Goal: Task Accomplishment & Management: Use online tool/utility

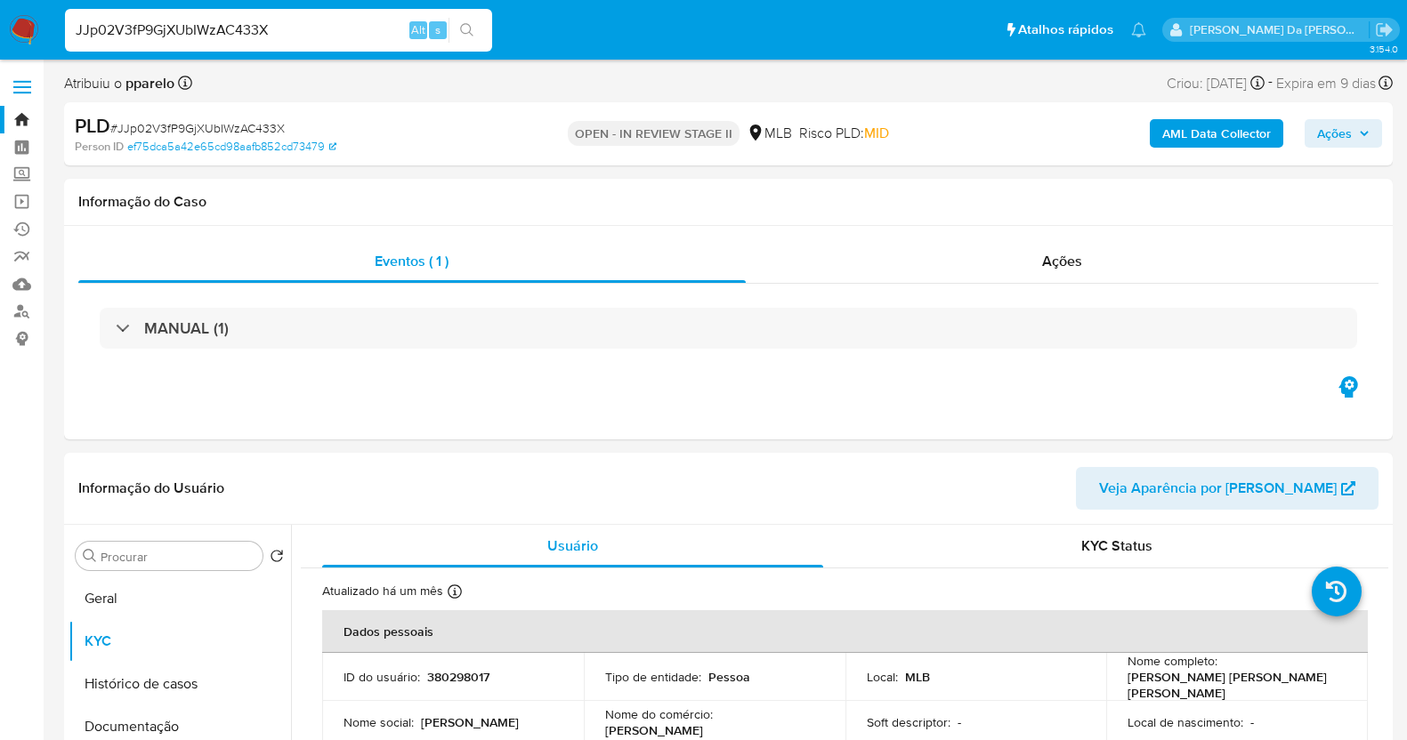
select select "10"
drag, startPoint x: 0, startPoint y: 0, endPoint x: 198, endPoint y: 35, distance: 201.4
click at [198, 35] on input "JJp02V3fP9GjXUbIWzAC433X" at bounding box center [278, 30] width 427 height 23
type input "Qq4cjTiyj3yzwU4poWCKdA3K"
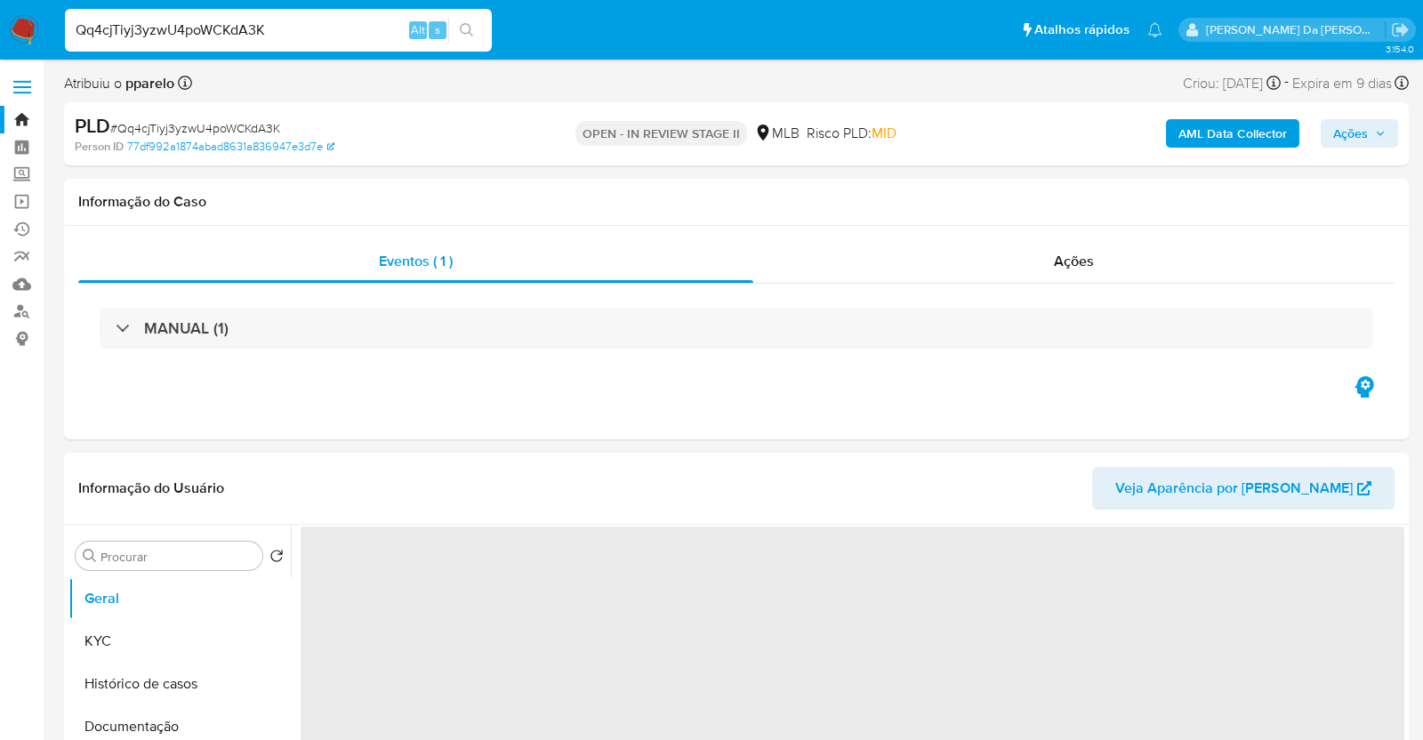
select select "10"
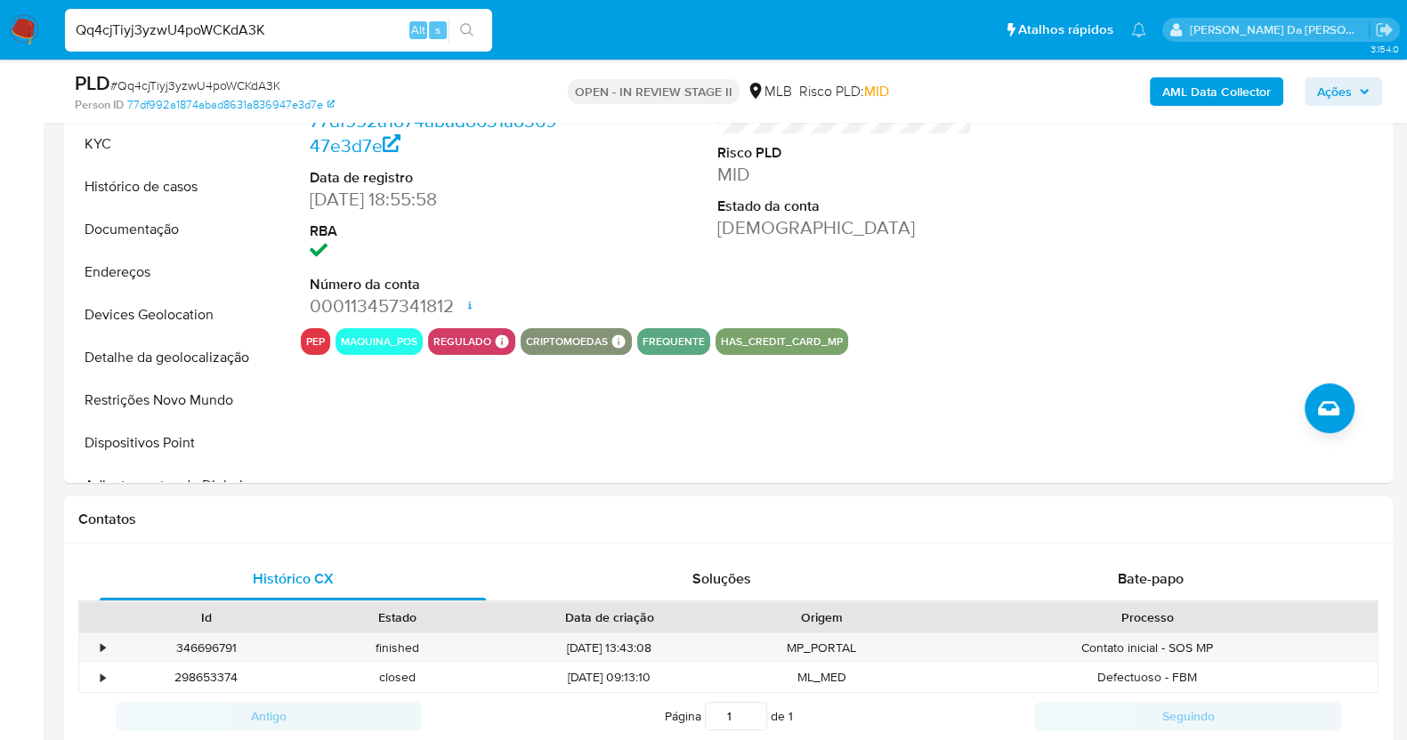
scroll to position [2555, 0]
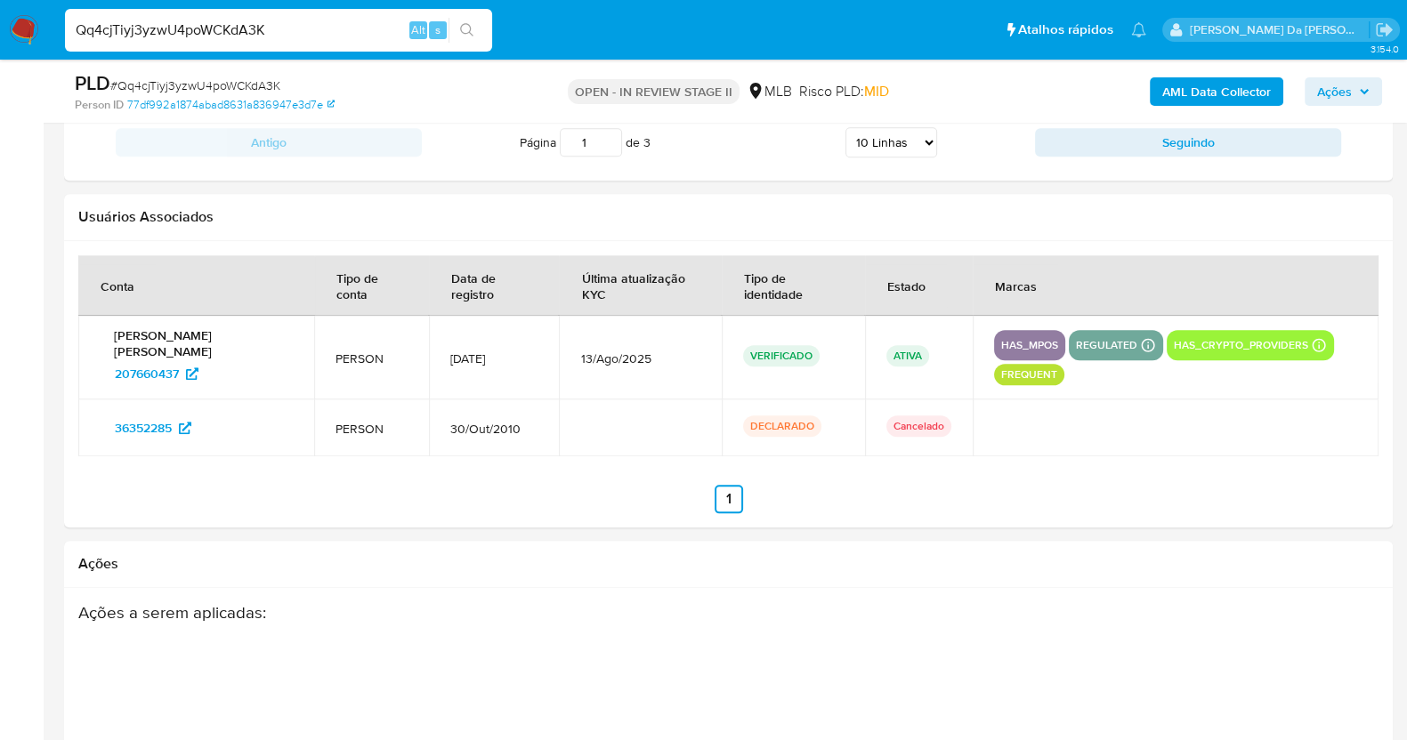
click at [173, 47] on div "Qq4cjTiyj3yzwU4poWCKdA3K Alt s" at bounding box center [278, 30] width 427 height 43
click at [182, 38] on input "Qq4cjTiyj3yzwU4poWCKdA3K" at bounding box center [278, 30] width 427 height 23
paste input "6xsABTobfJ8CFiAIqhxiOieQ"
type input "6xsABTobfJ8CFiAIqhxiOieQ"
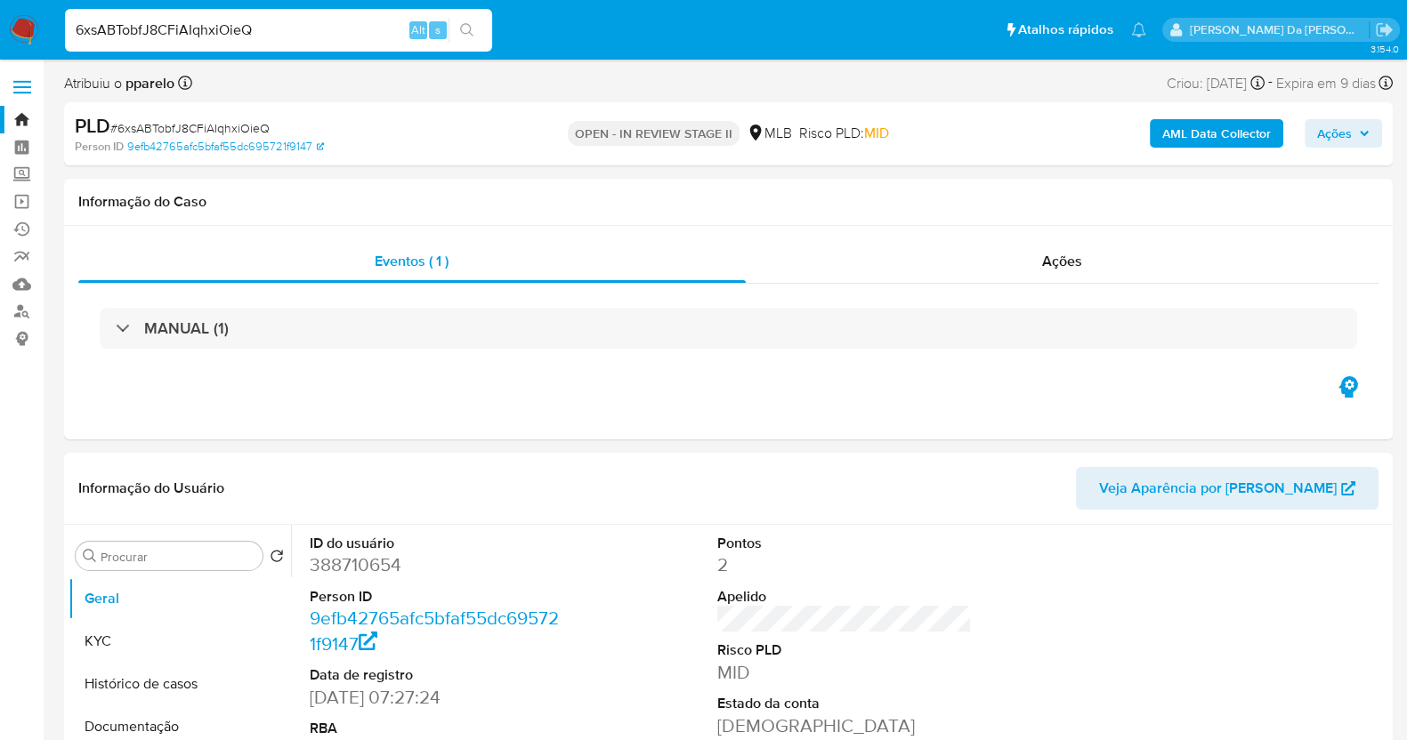
select select "10"
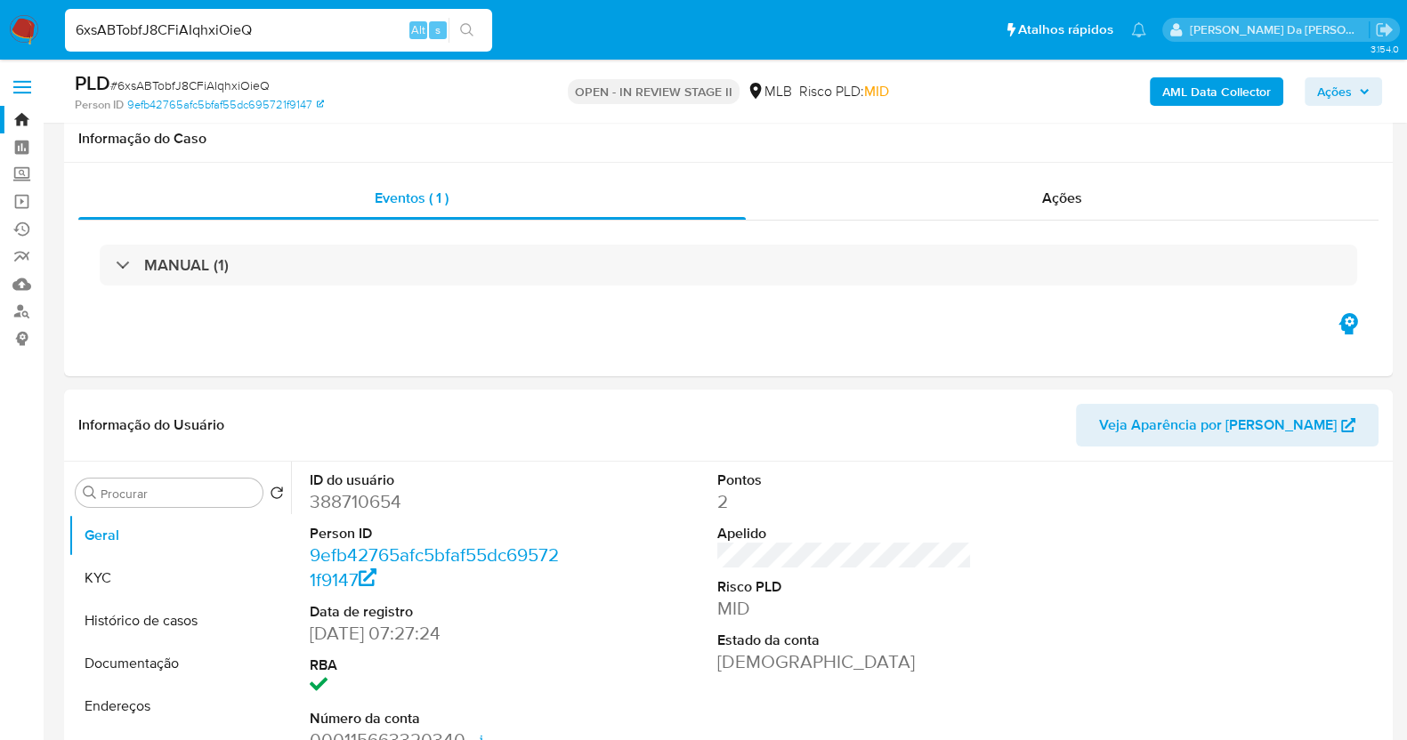
scroll to position [434, 0]
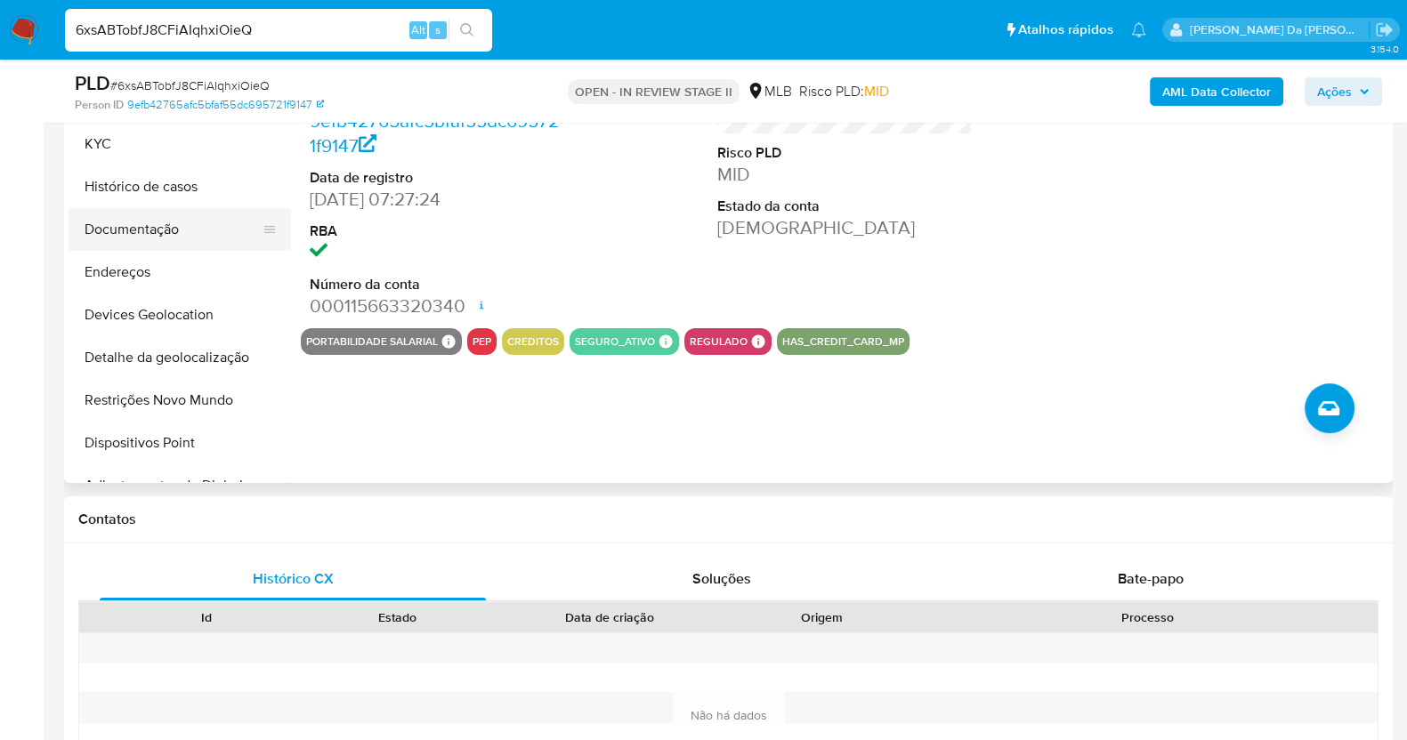
click at [149, 235] on button "Documentação" at bounding box center [173, 229] width 208 height 43
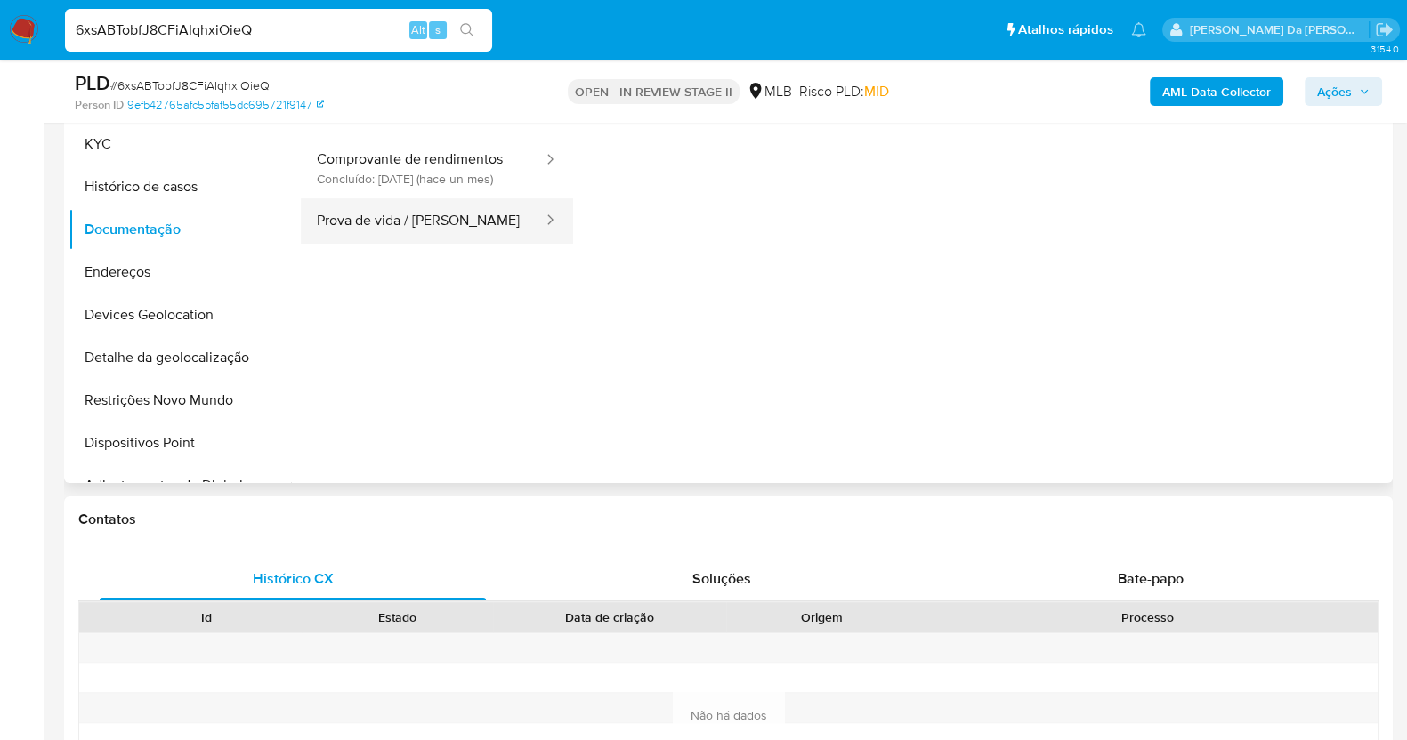
click at [396, 227] on button "Prova de vida / Selfie" at bounding box center [423, 220] width 244 height 45
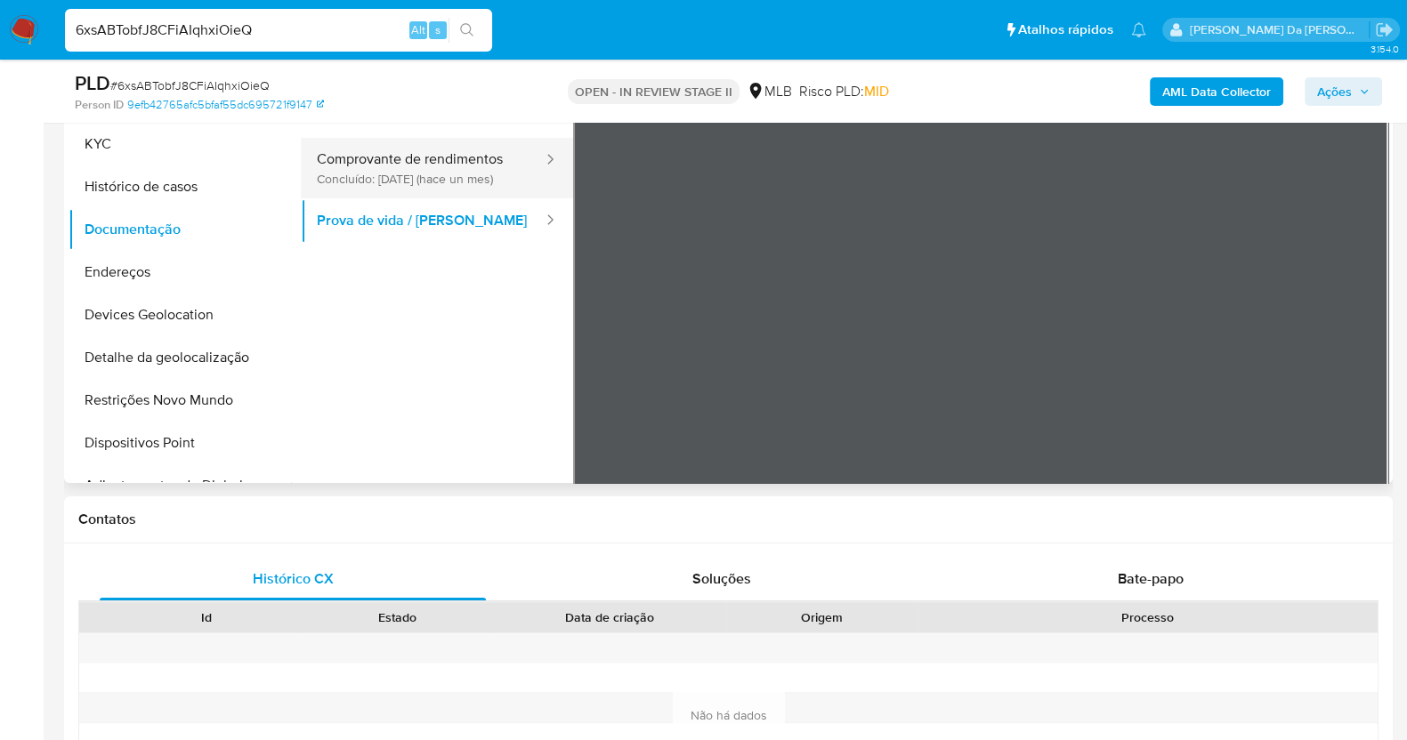
click at [421, 146] on button "Comprovante de rendimentos Concluído: 21/07/2025 (hace un mes)" at bounding box center [423, 168] width 244 height 60
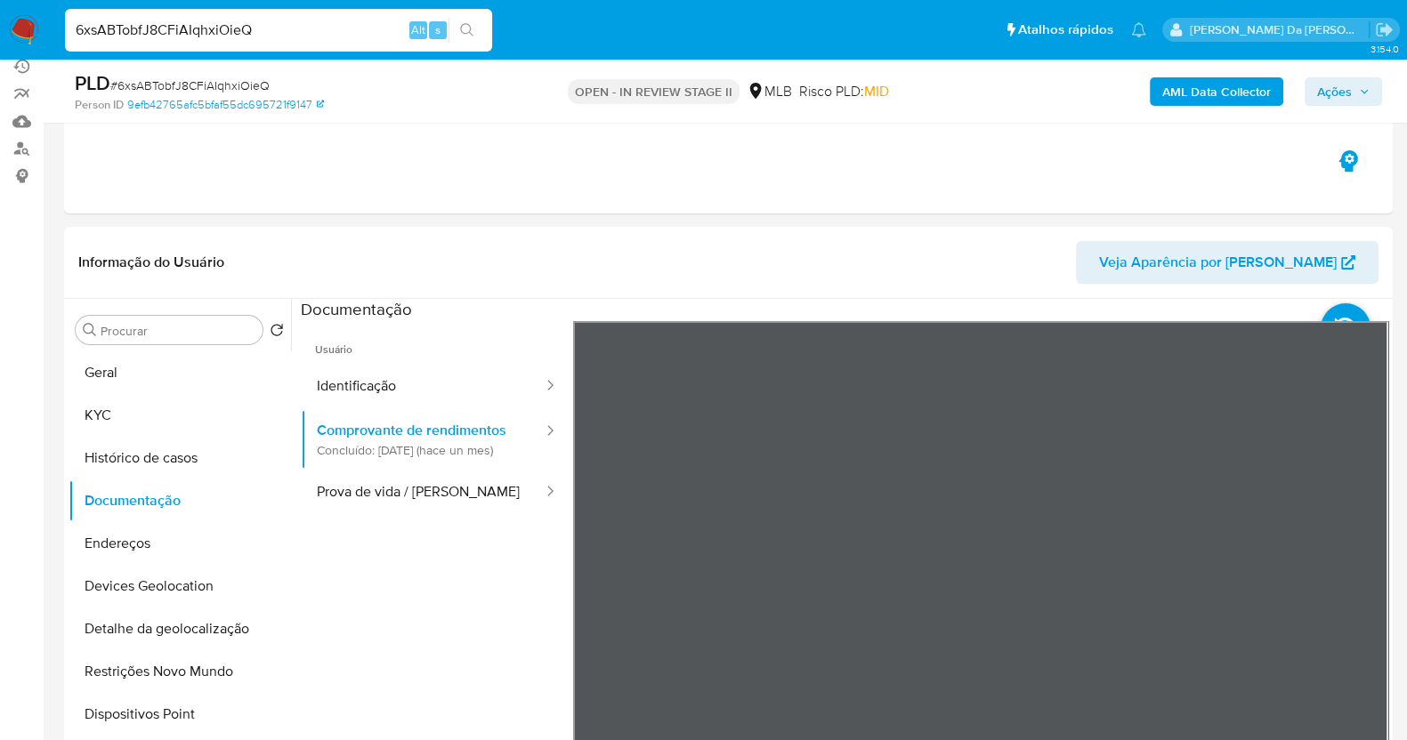
scroll to position [101, 0]
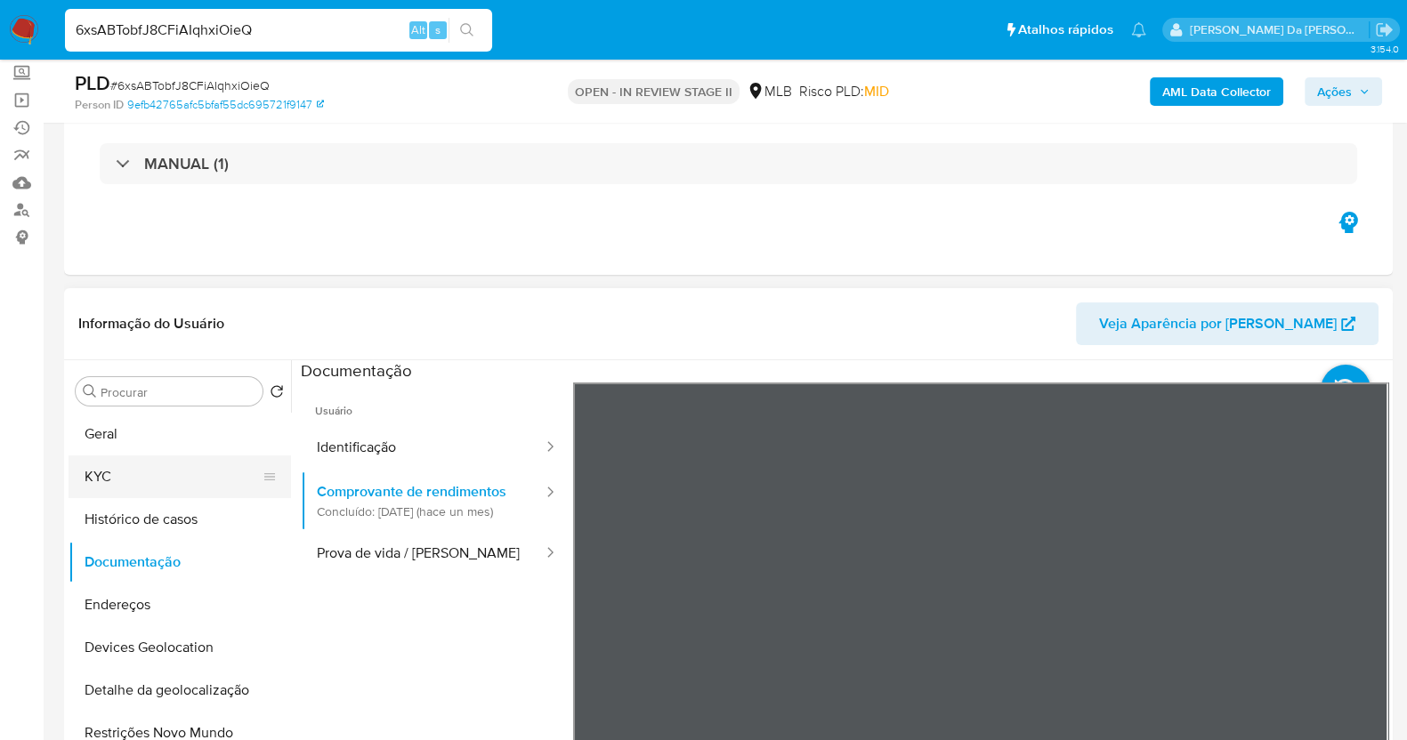
click at [129, 479] on button "KYC" at bounding box center [173, 477] width 208 height 43
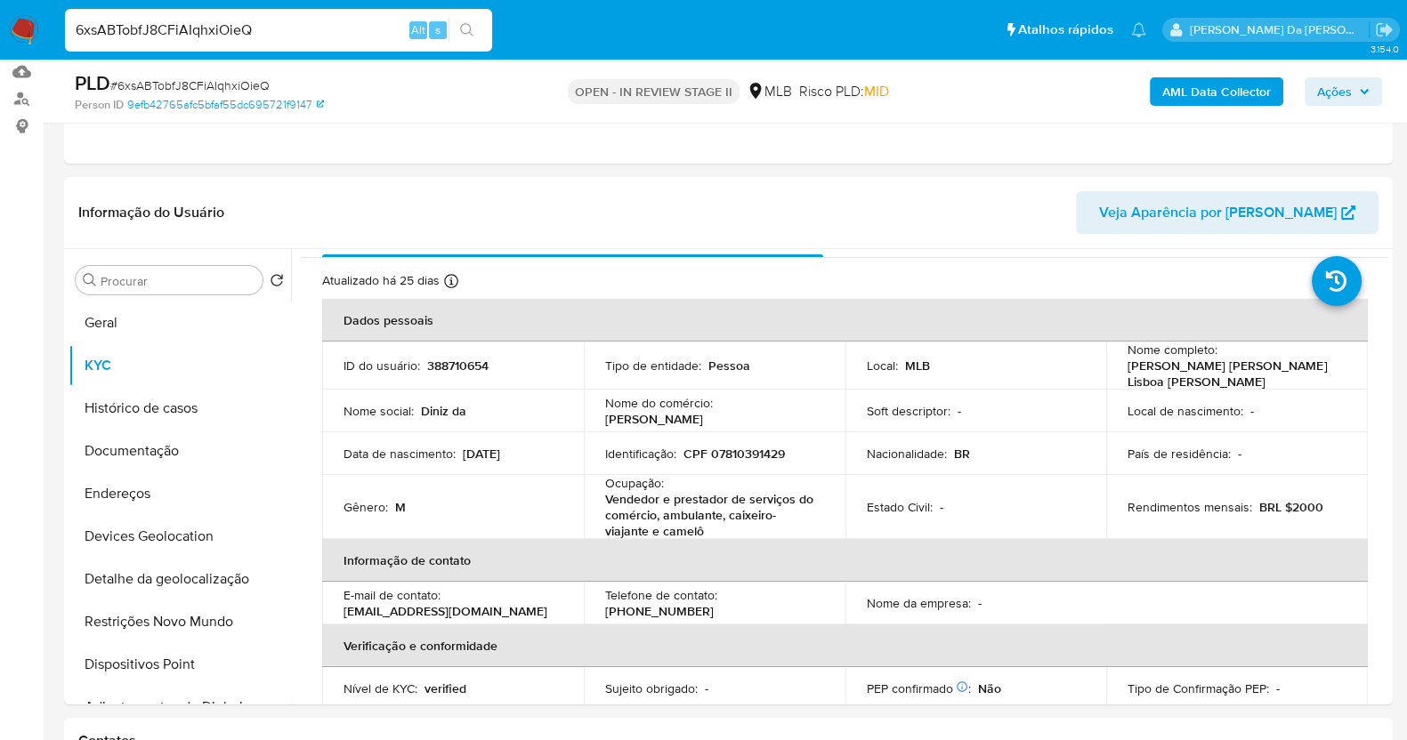
scroll to position [0, 0]
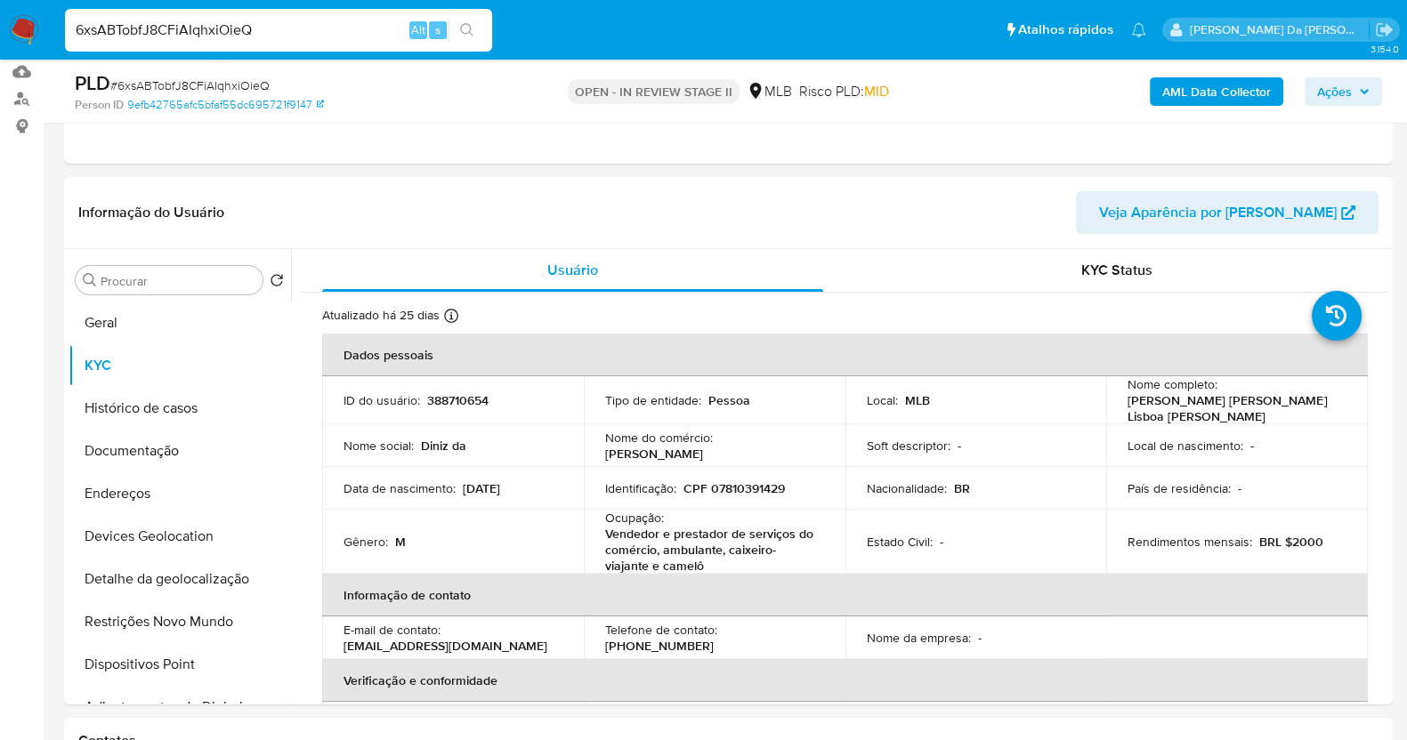
click at [222, 19] on input "6xsABTobfJ8CFiAIqhxiOieQ" at bounding box center [278, 30] width 427 height 23
paste input "tsHLMRhTO8YiuFwK5Ud12SH7"
type input "tsHLMRhTO8YiuFwK5Ud12SH7"
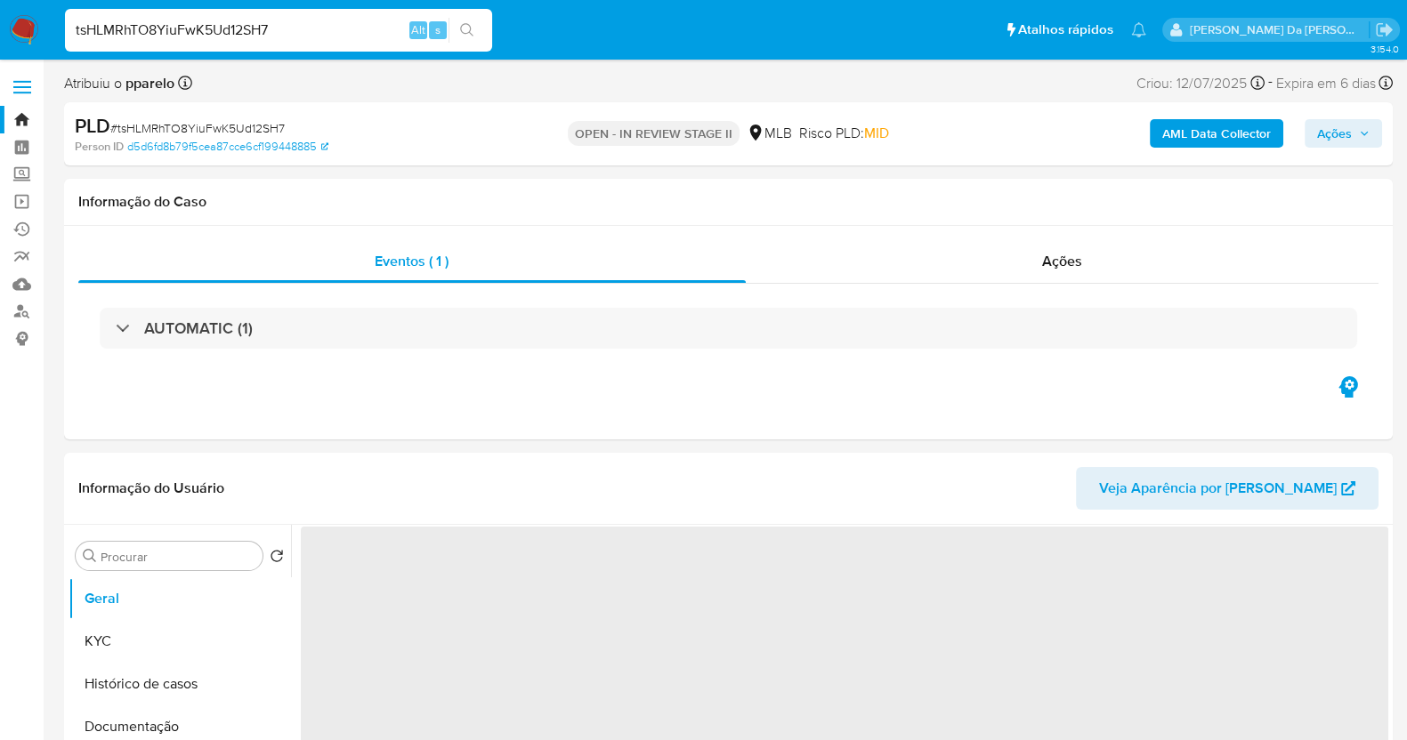
select select "10"
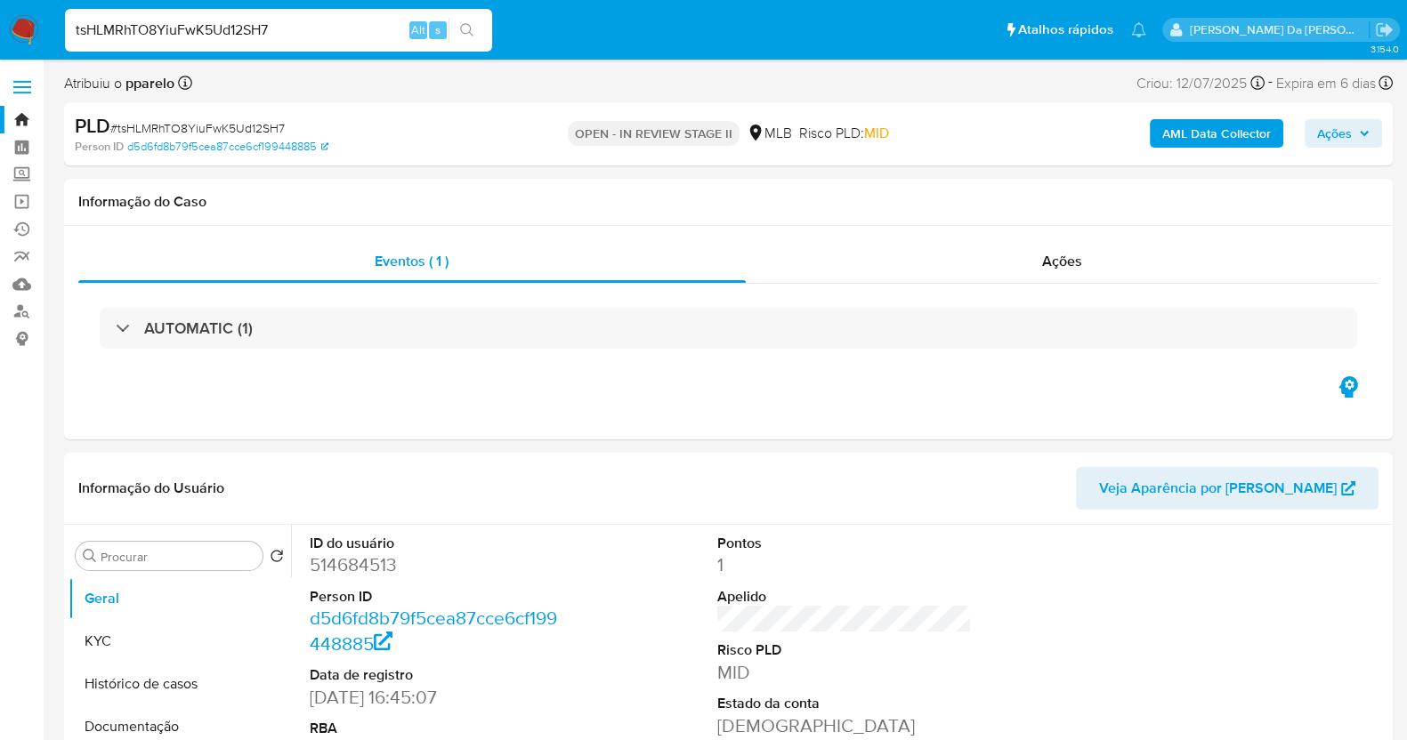
click at [230, 37] on input "tsHLMRhTO8YiuFwK5Ud12SH7" at bounding box center [278, 30] width 427 height 23
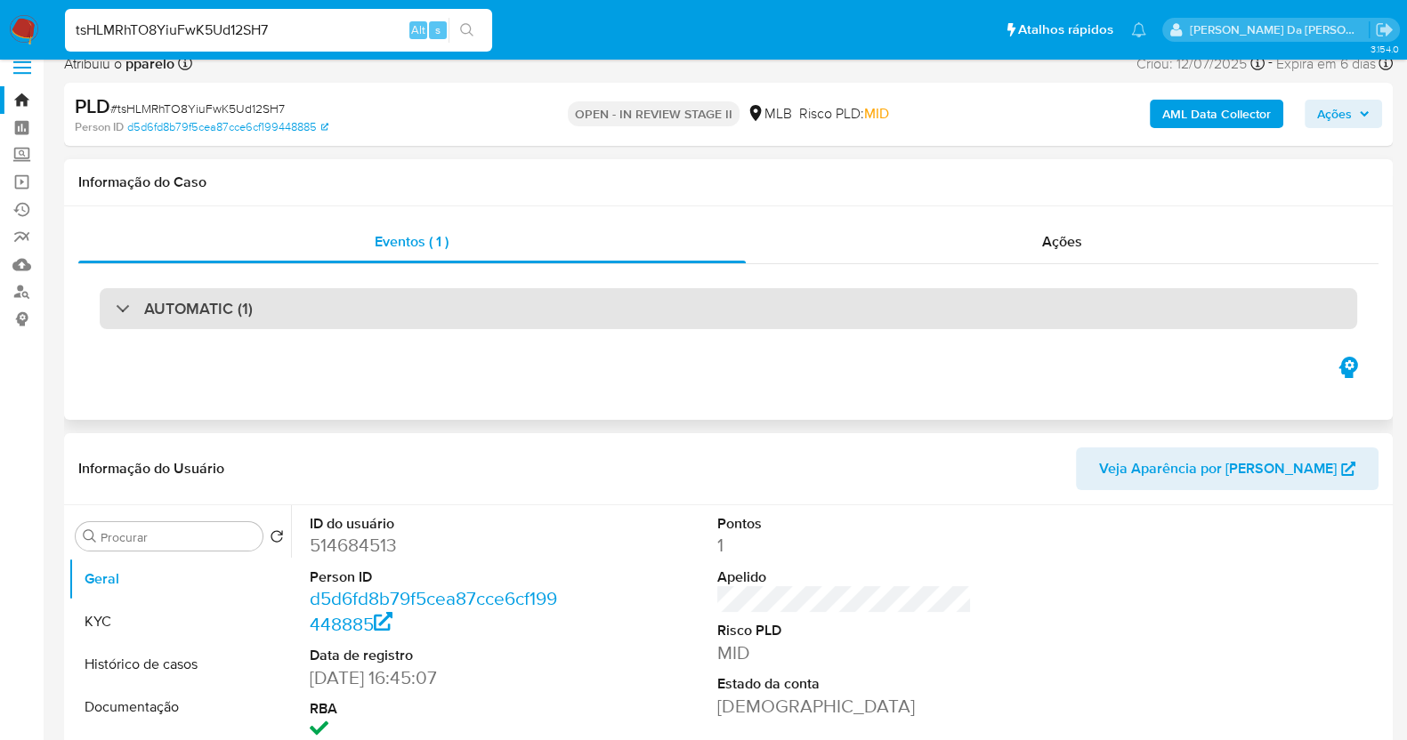
scroll to position [334, 0]
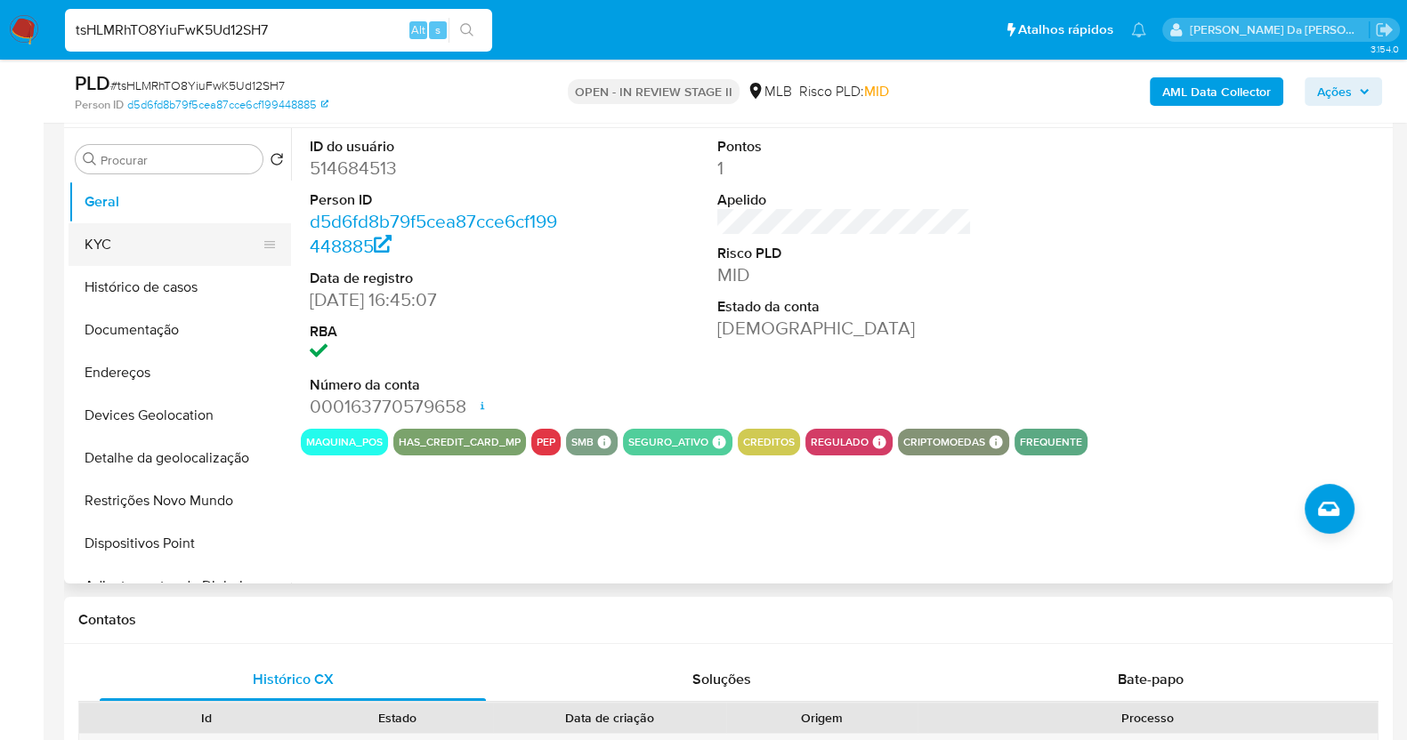
click at [177, 252] on button "KYC" at bounding box center [173, 244] width 208 height 43
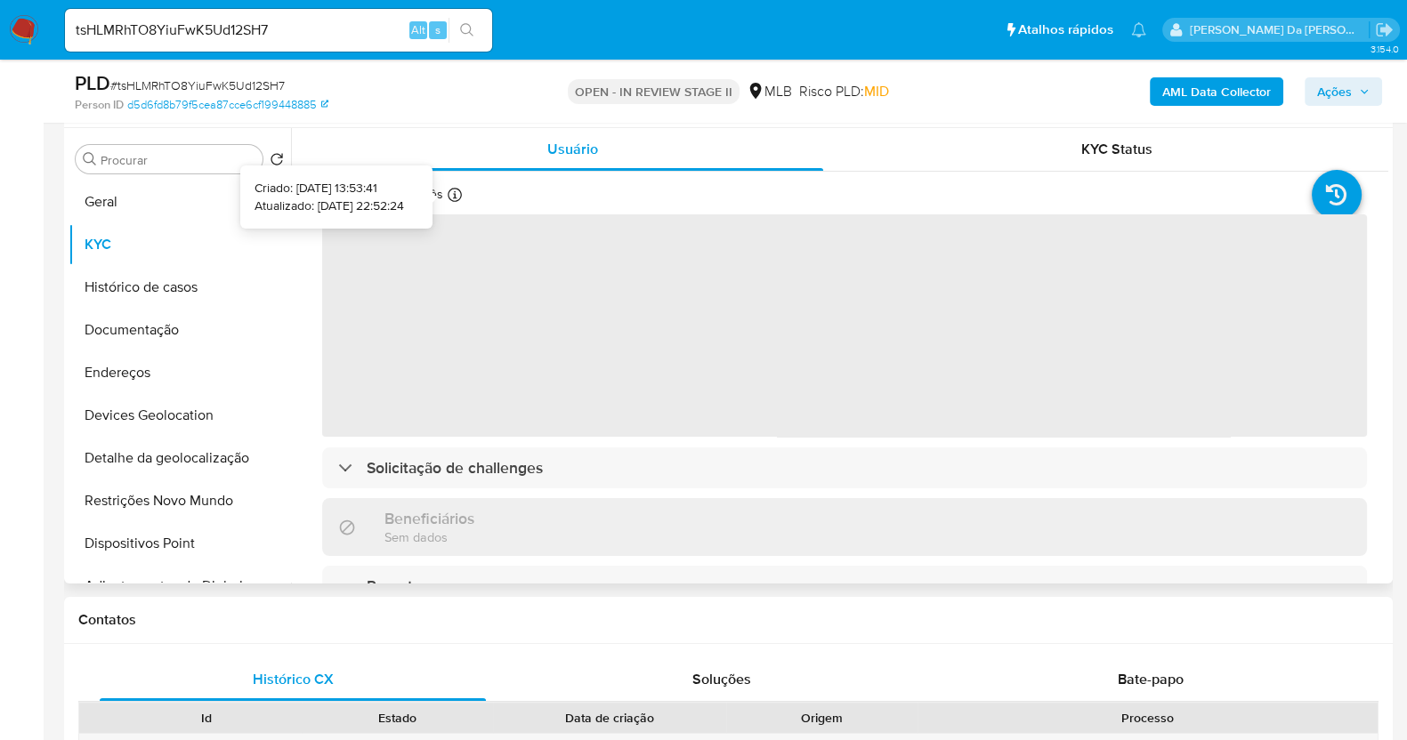
click at [448, 188] on icon at bounding box center [455, 195] width 14 height 14
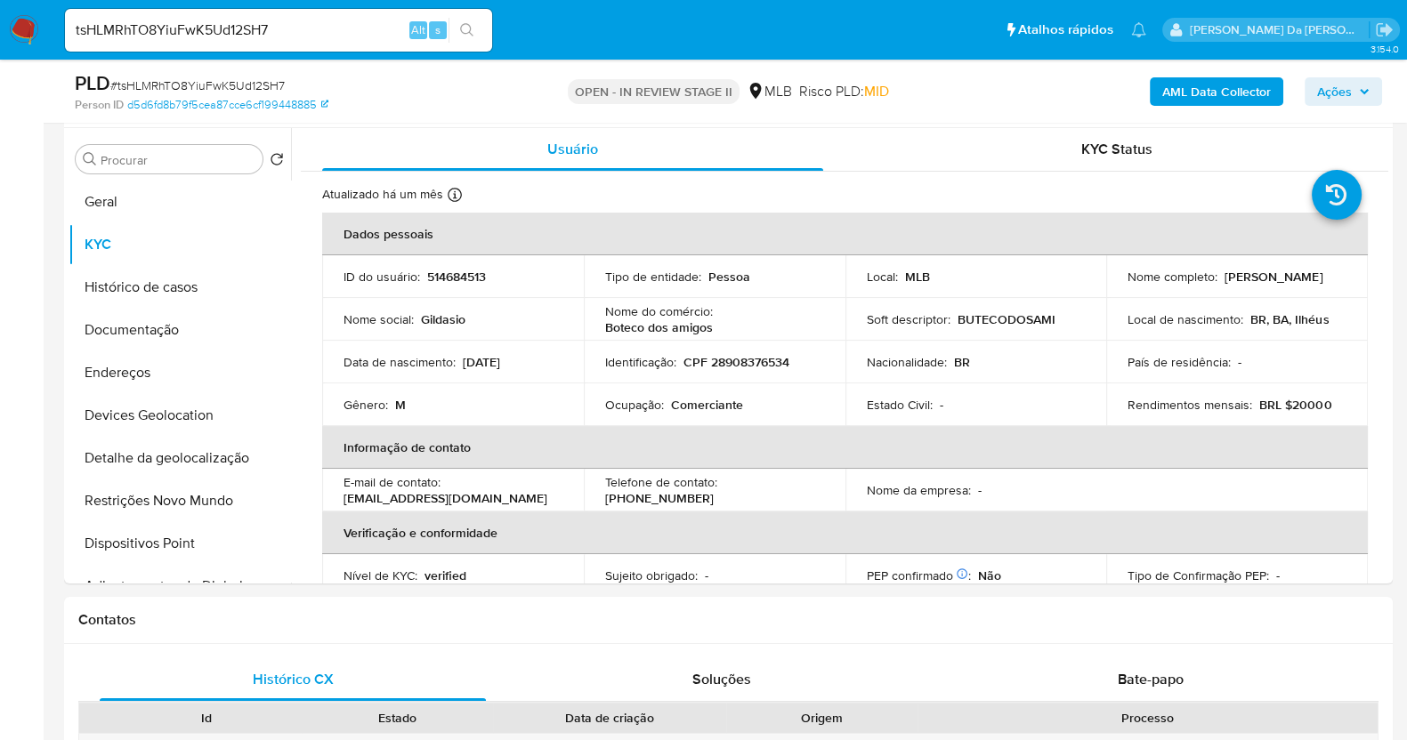
click at [205, 39] on input "tsHLMRhTO8YiuFwK5Ud12SH7" at bounding box center [278, 30] width 427 height 23
paste input "uIosUXFCPrFNFhRMRsTCNE7p"
type input "uIosUXFCPrFNFhRMRsTCNE7p"
click at [458, 33] on button "search-icon" at bounding box center [466, 30] width 36 height 25
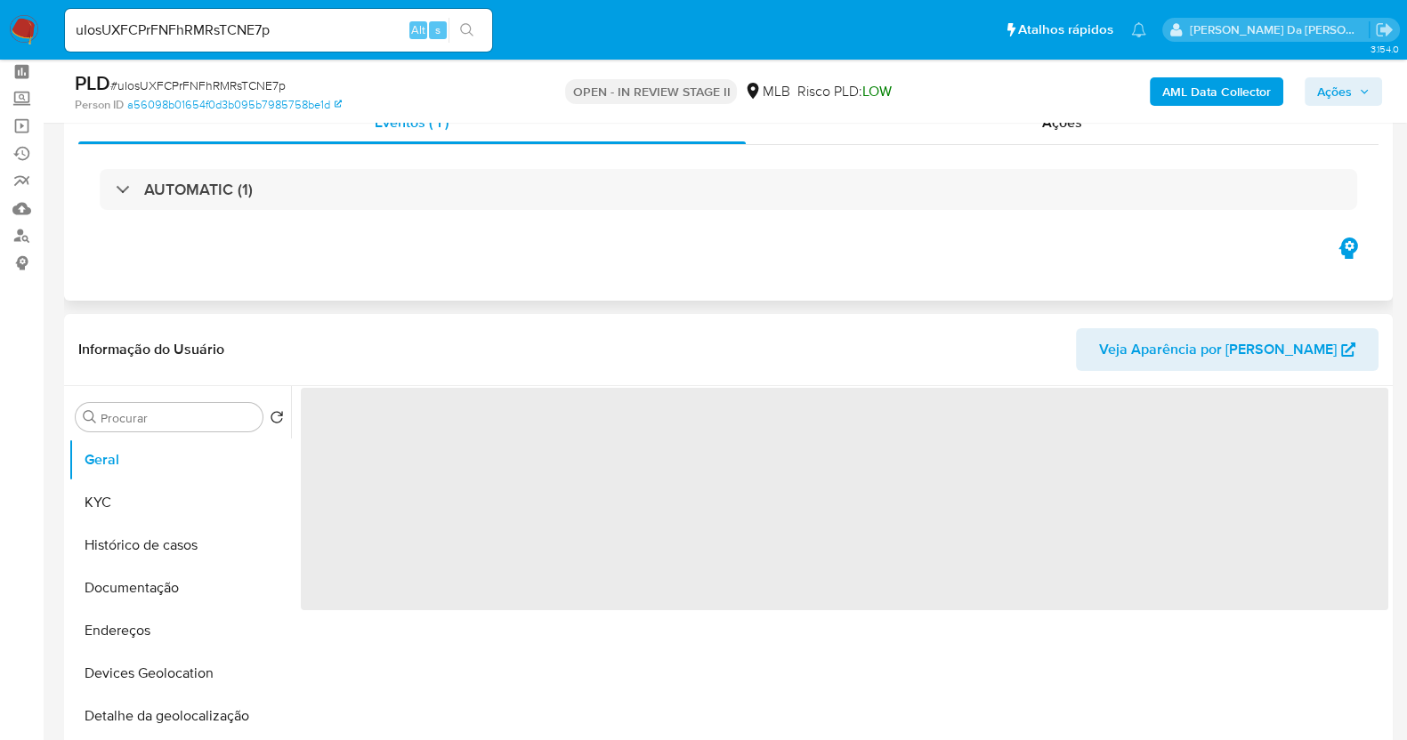
scroll to position [110, 0]
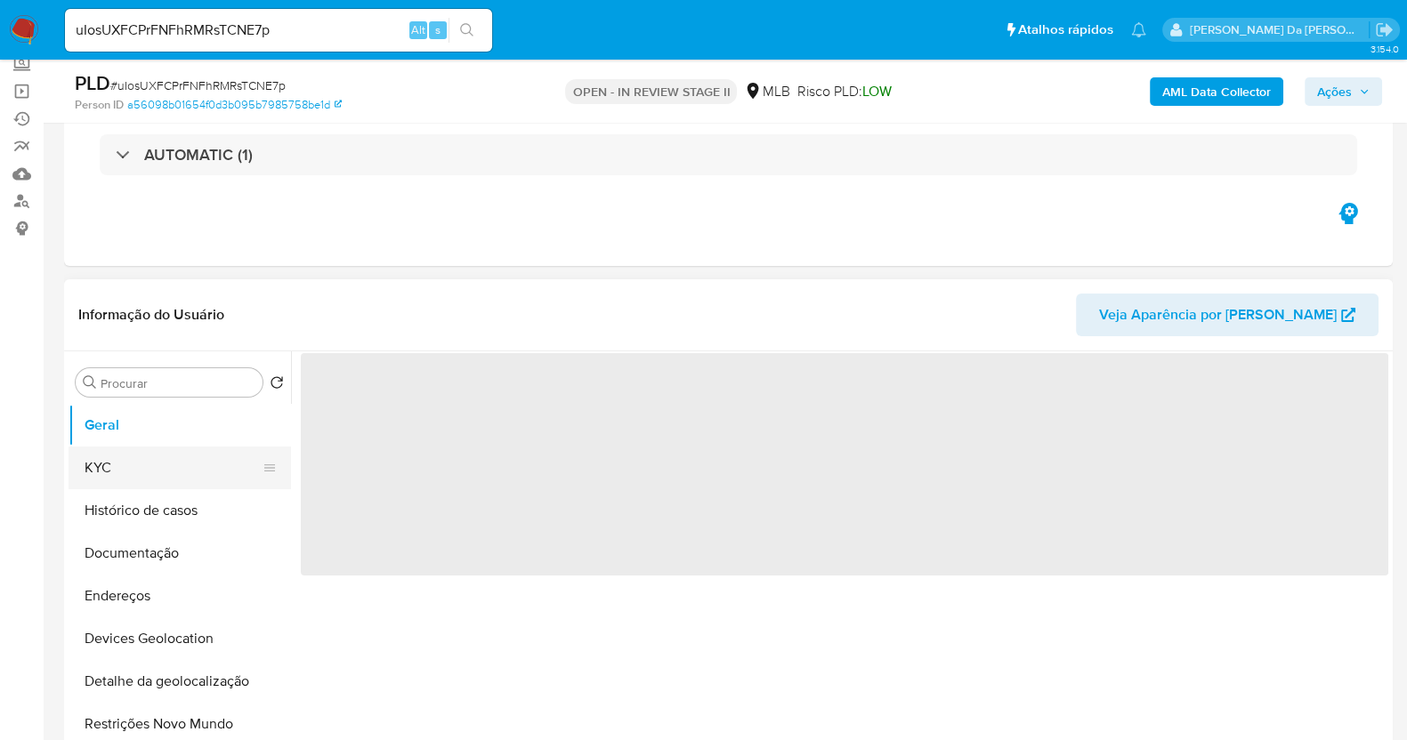
click at [169, 469] on button "KYC" at bounding box center [173, 468] width 208 height 43
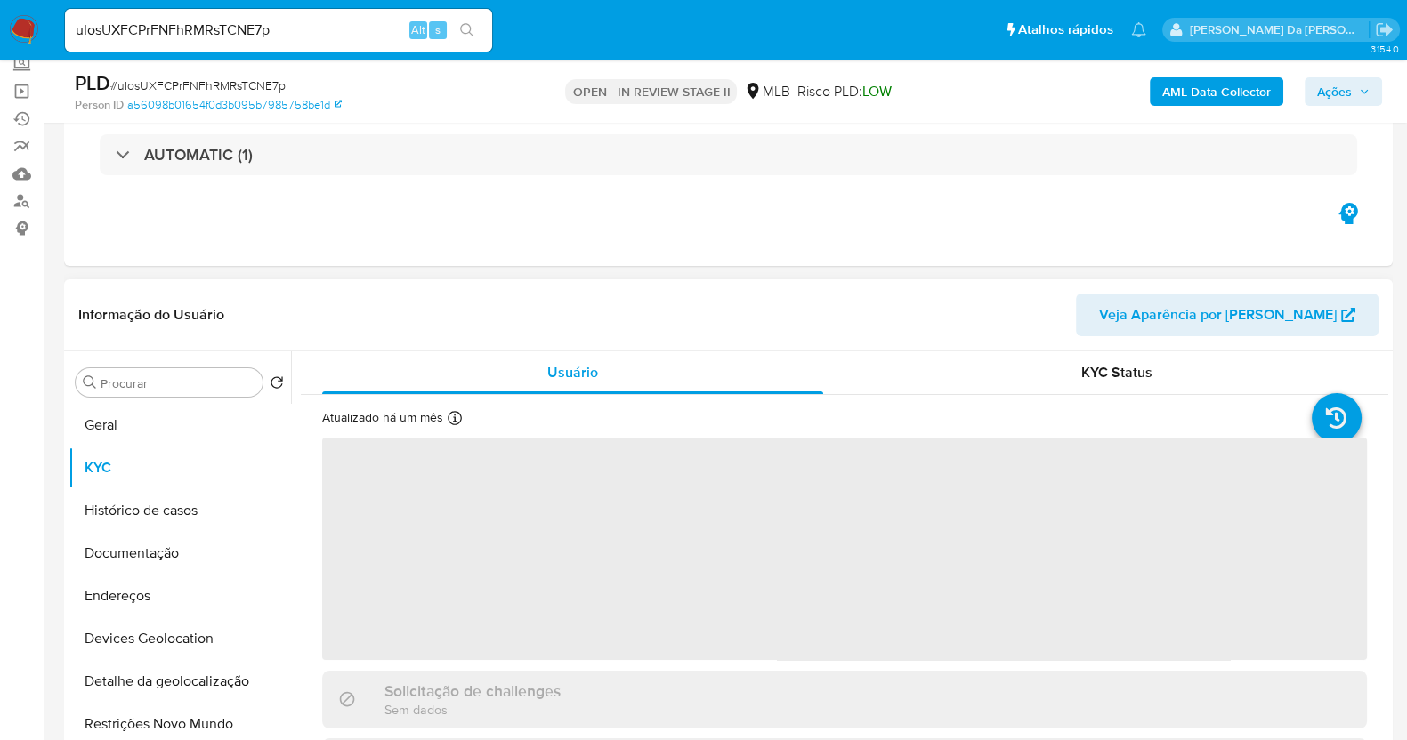
select select "10"
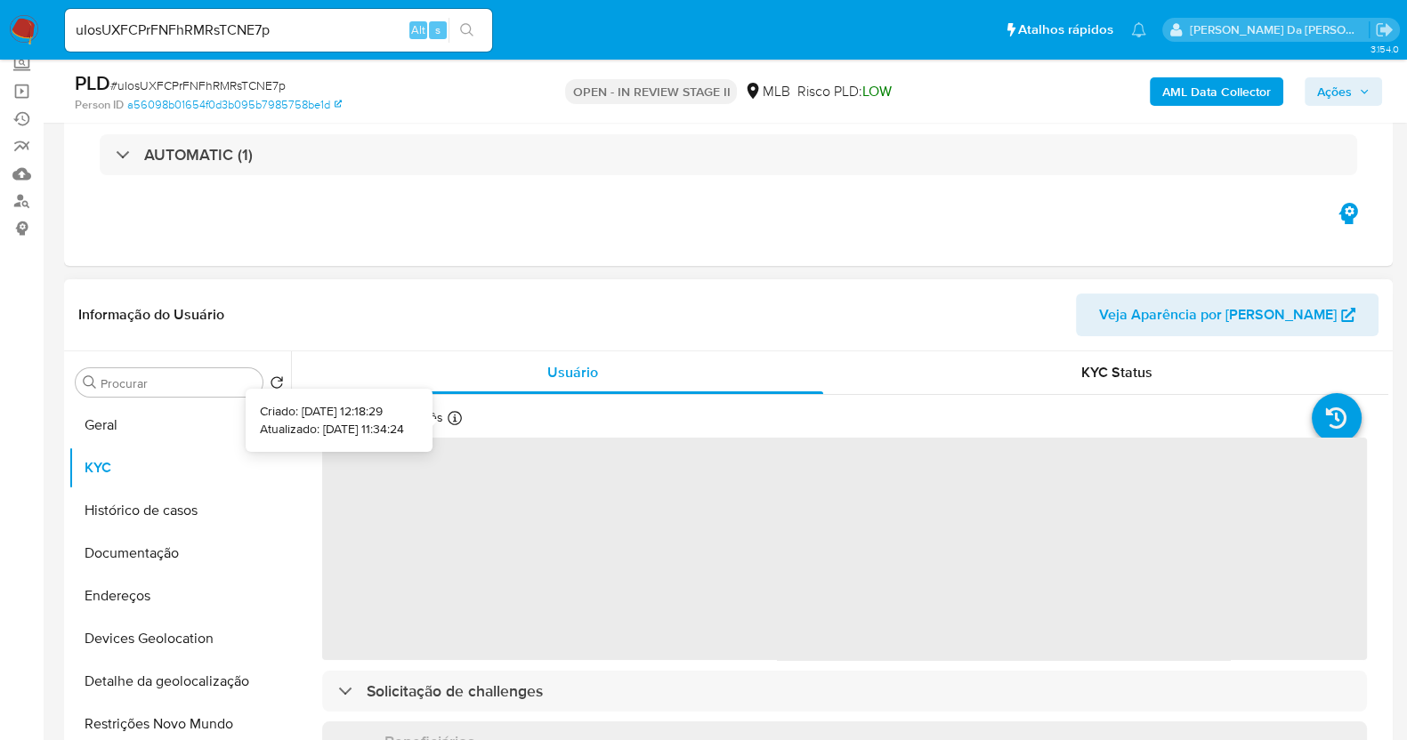
click at [458, 426] on div at bounding box center [455, 421] width 14 height 20
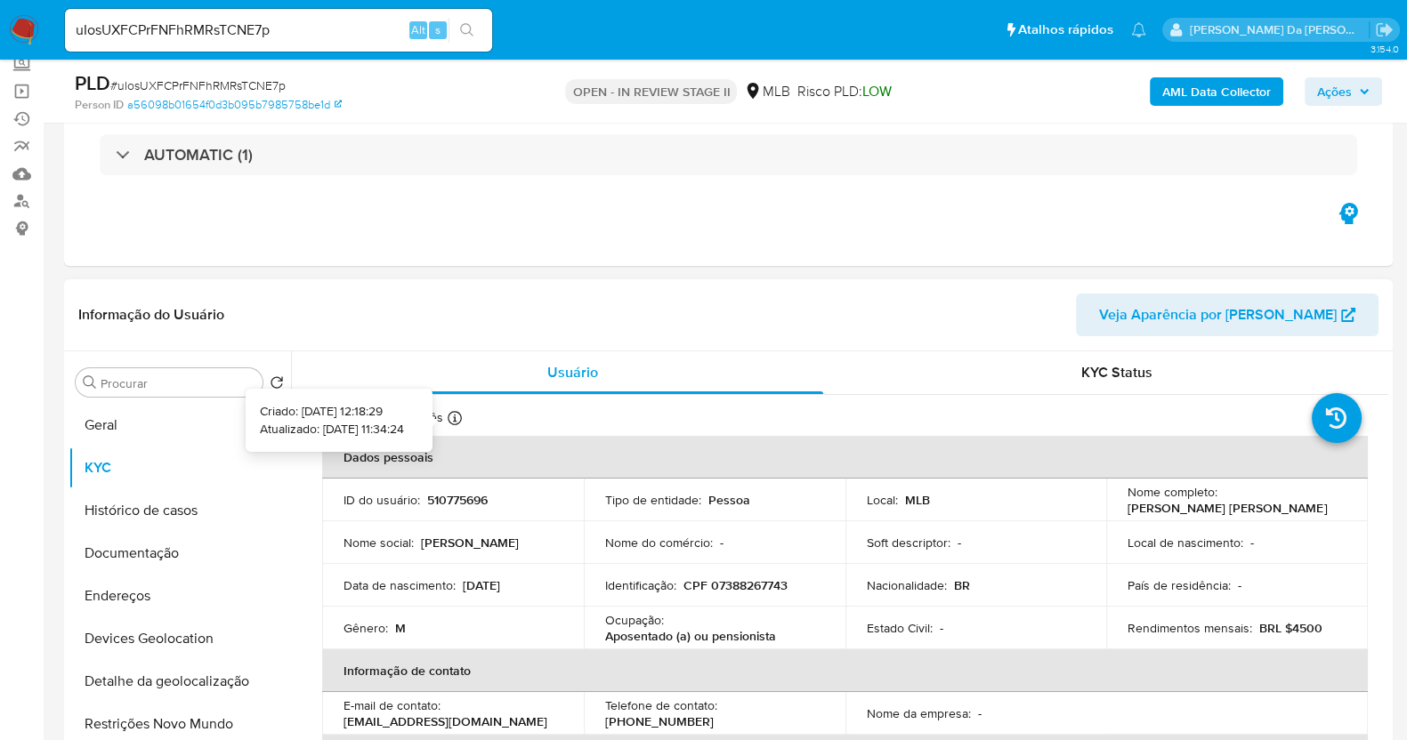
click at [453, 413] on icon at bounding box center [455, 418] width 14 height 14
click at [180, 428] on button "Geral" at bounding box center [180, 425] width 222 height 43
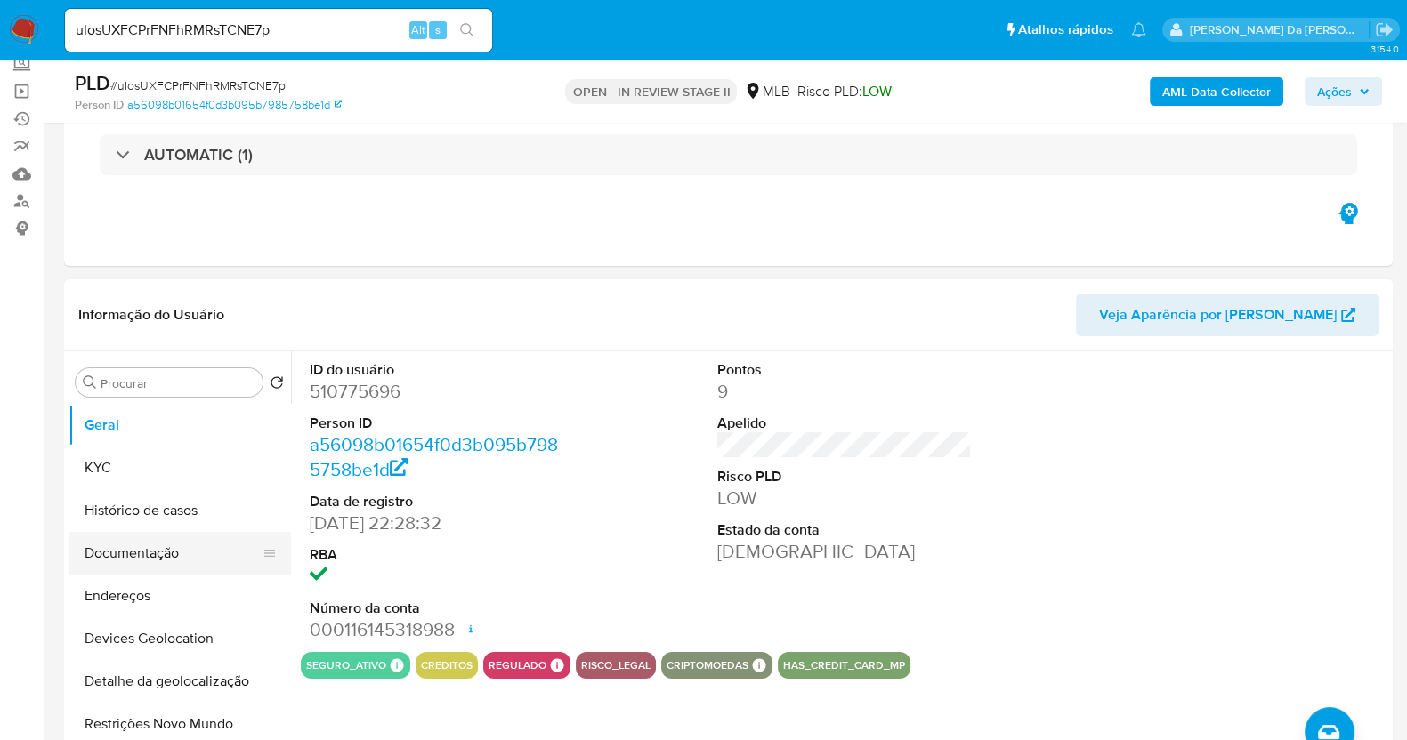
click at [179, 556] on button "Documentação" at bounding box center [173, 553] width 208 height 43
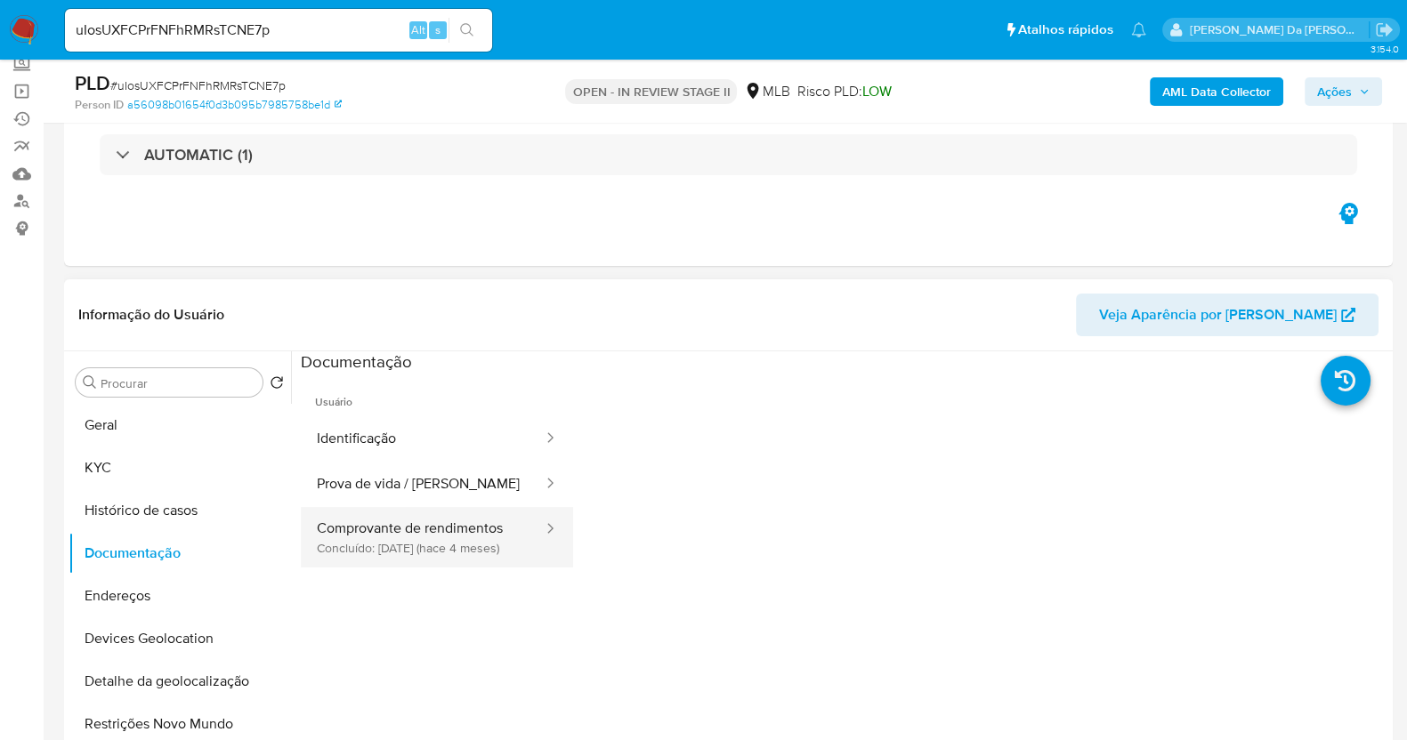
click at [391, 524] on button "Comprovante de rendimentos Concluído: 09/04/2025 (hace 4 meses)" at bounding box center [423, 537] width 244 height 60
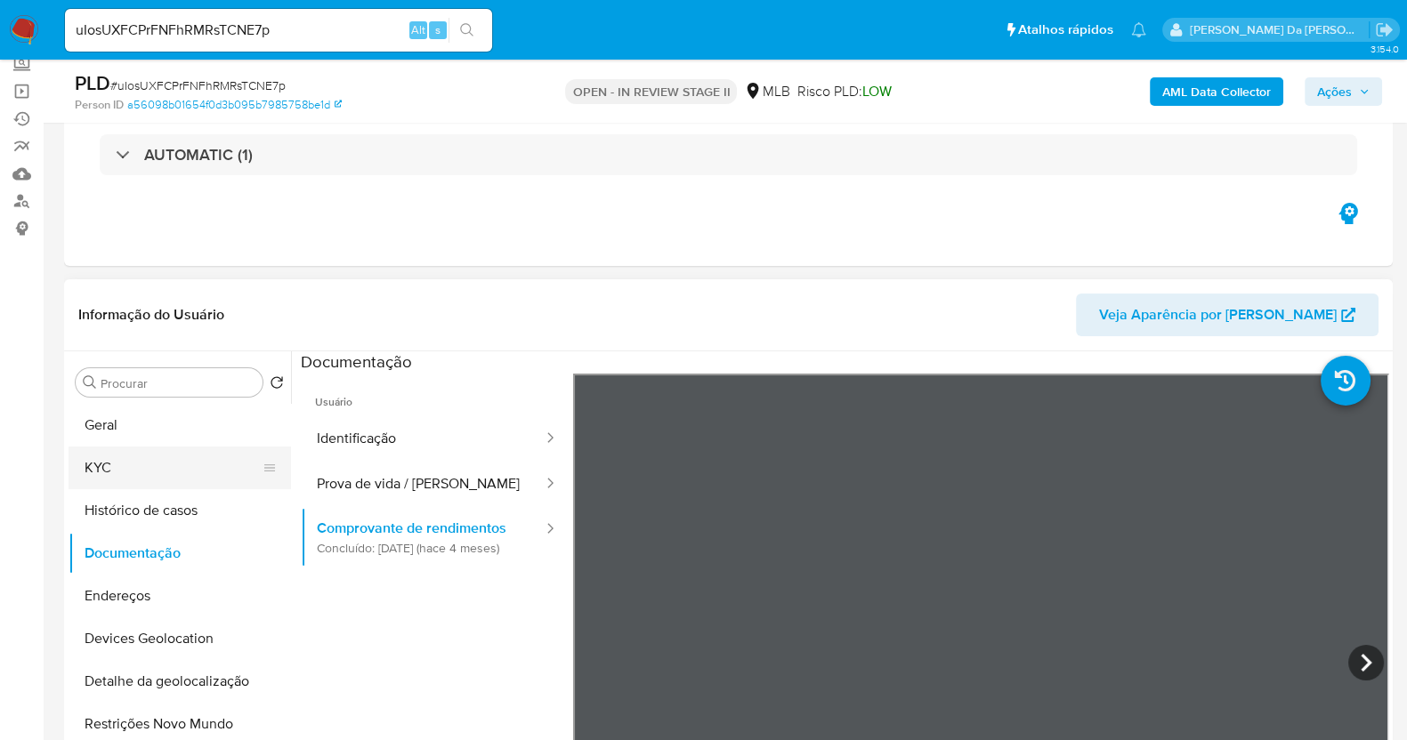
click at [125, 455] on button "KYC" at bounding box center [173, 468] width 208 height 43
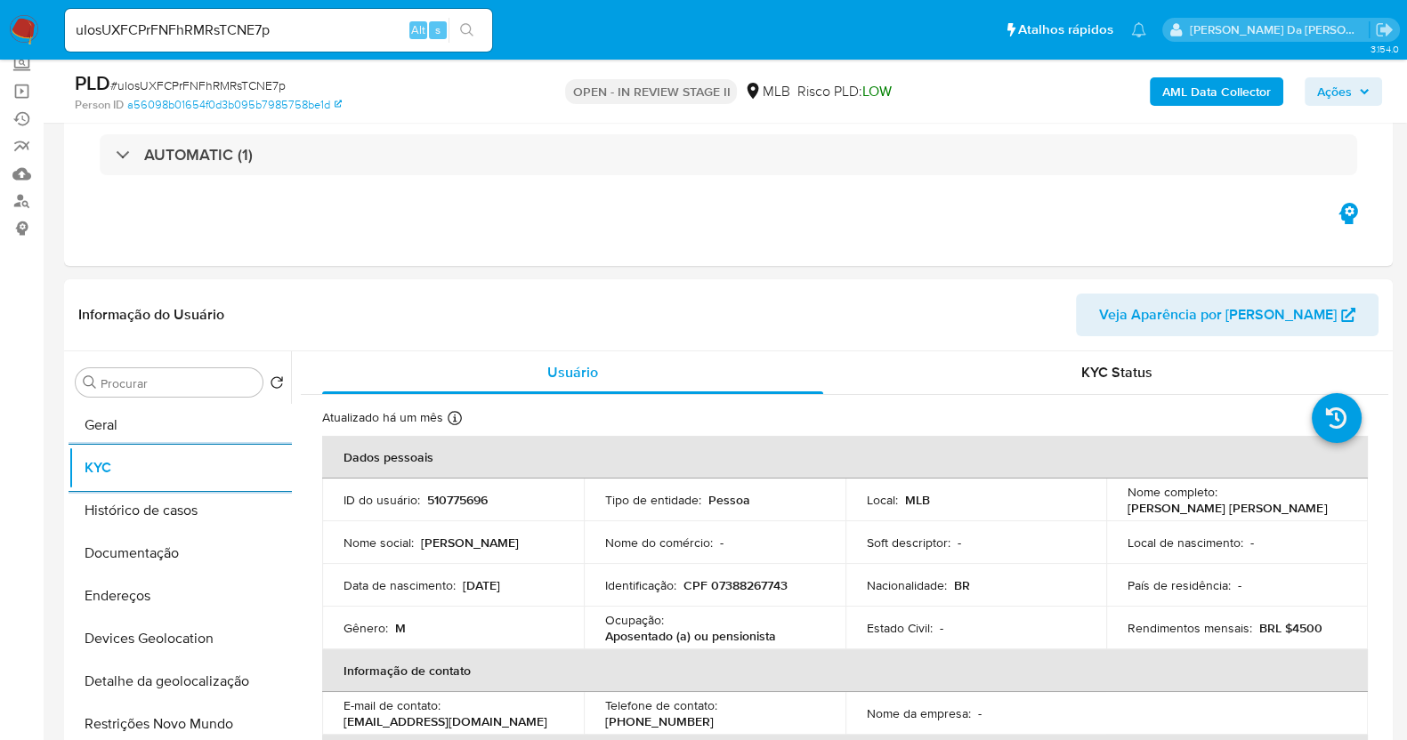
click at [245, 23] on input "uIosUXFCPrFNFhRMRsTCNE7p" at bounding box center [278, 30] width 427 height 23
paste input "cvKDW2FpkKU5Bnb9kMp5ke2b"
type input "cvKDW2FpkKU5Bnb9kMp5ke2b"
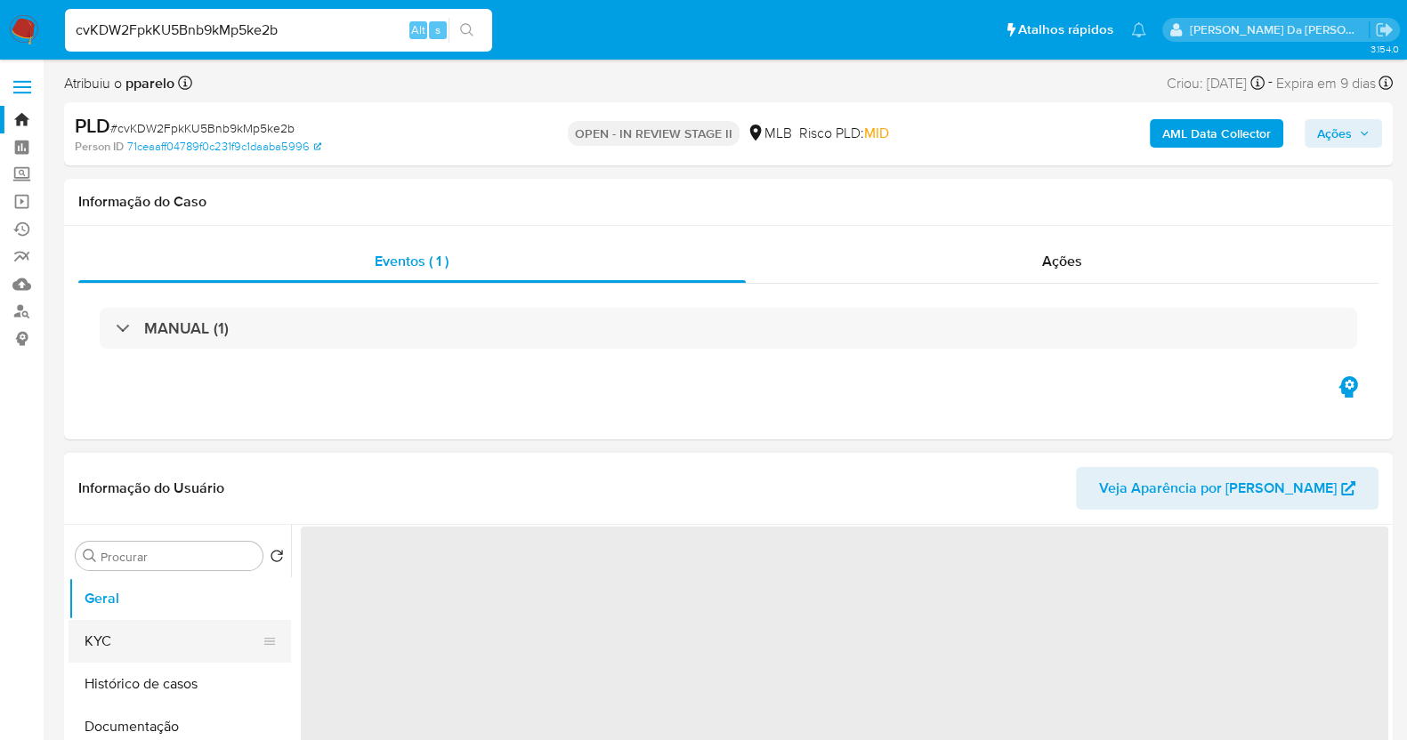
click at [133, 630] on button "KYC" at bounding box center [173, 641] width 208 height 43
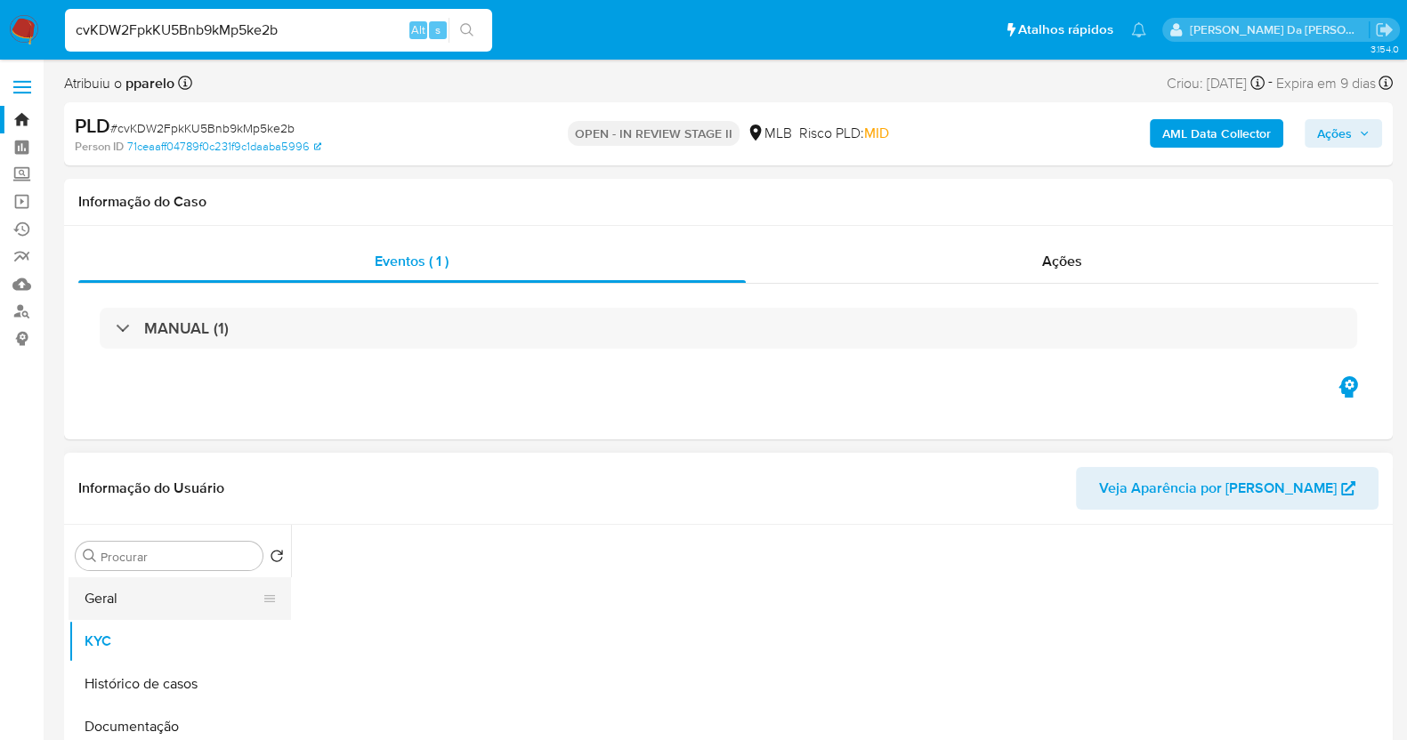
select select "10"
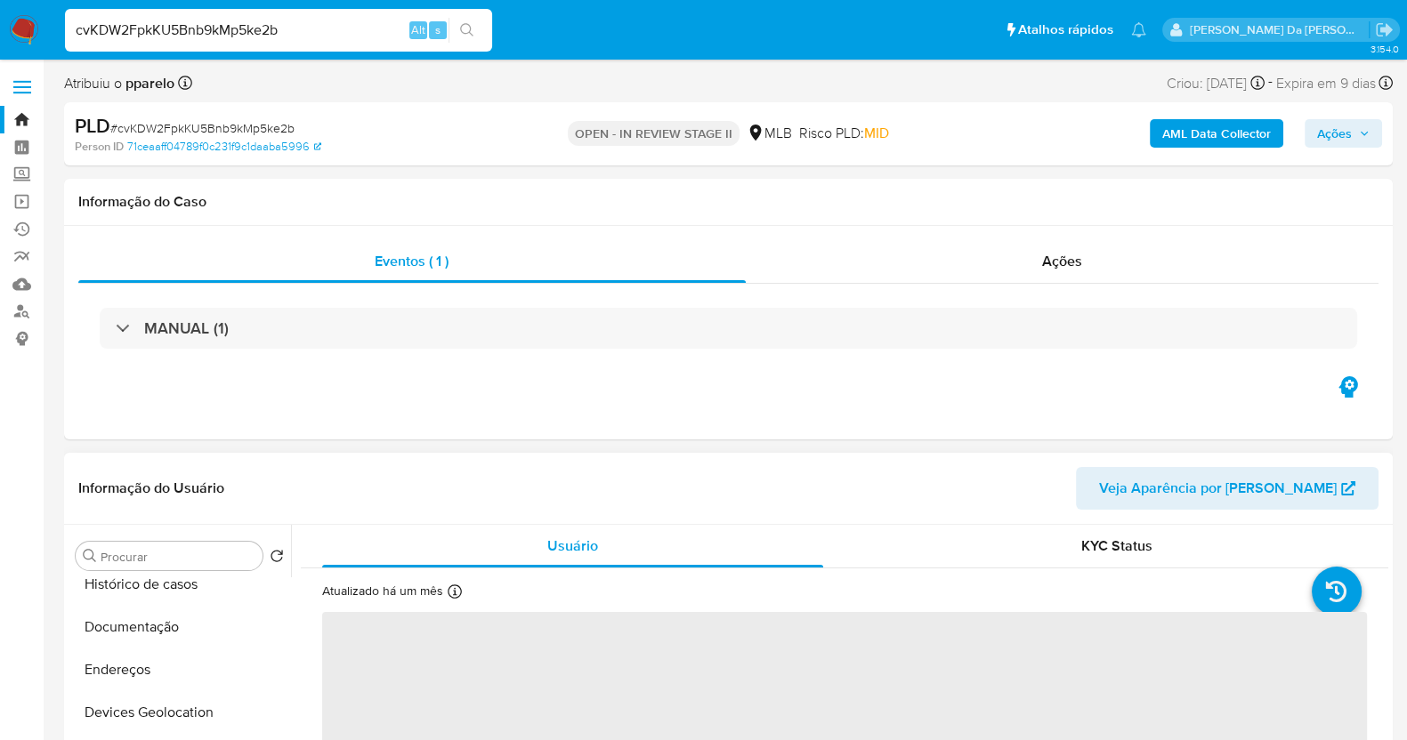
scroll to position [110, 0]
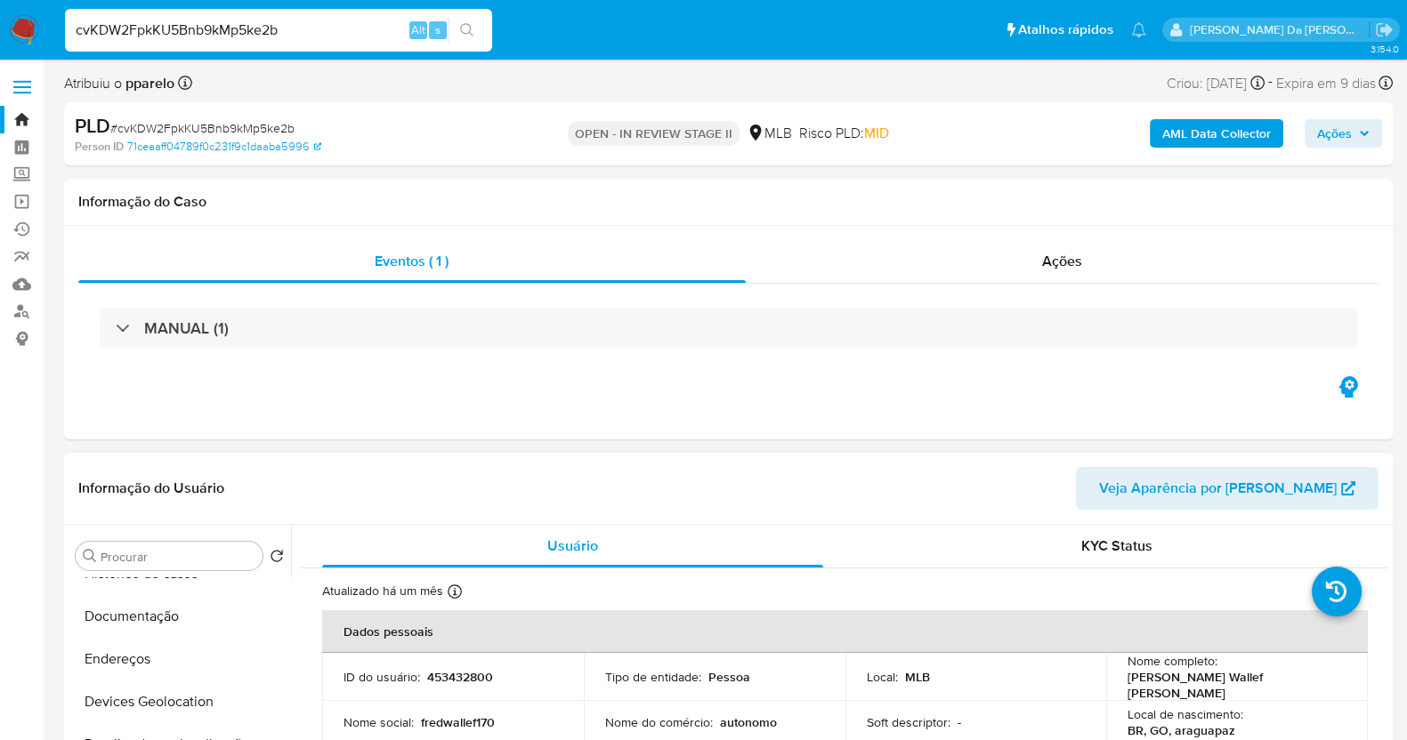
click at [450, 593] on icon at bounding box center [455, 592] width 14 height 14
click at [231, 554] on input "Procurar" at bounding box center [178, 557] width 155 height 16
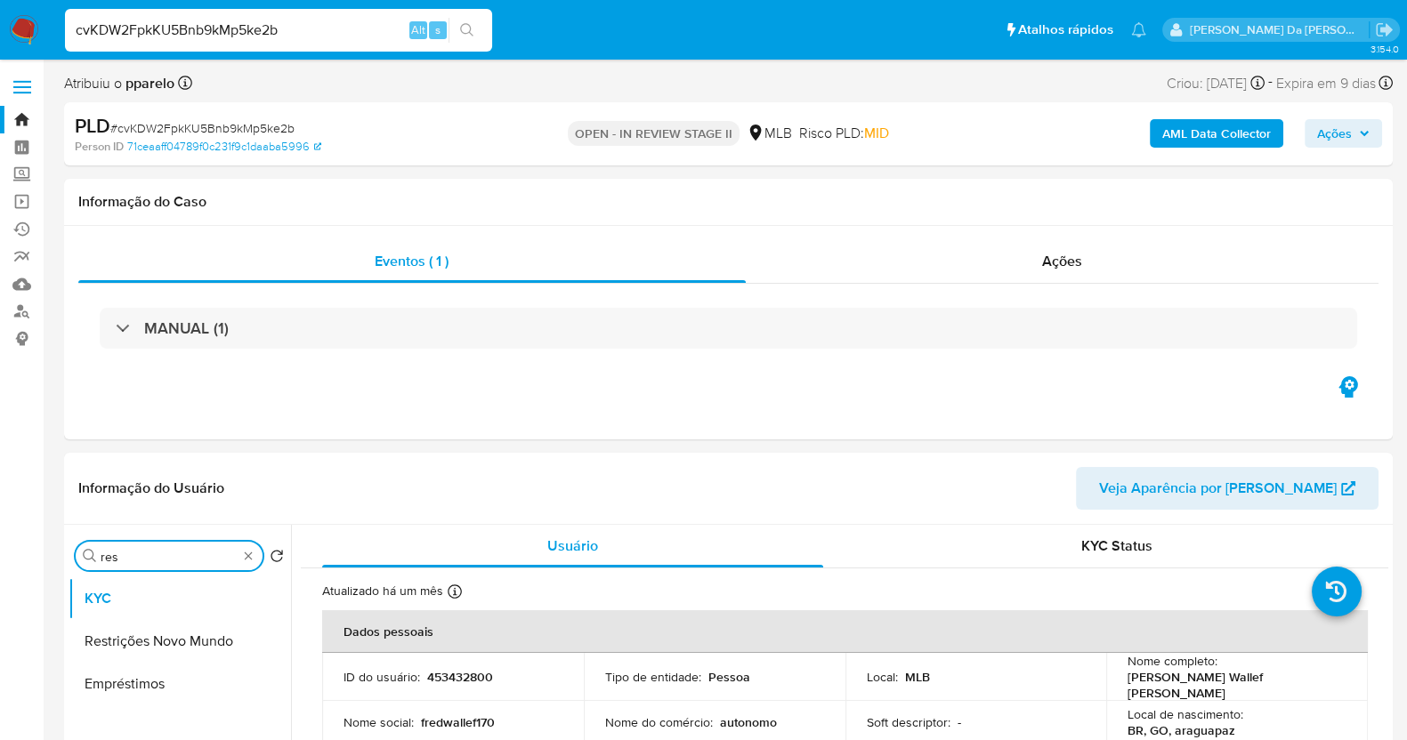
type input "res"
click at [205, 649] on button "Restrições Novo Mundo" at bounding box center [173, 641] width 208 height 43
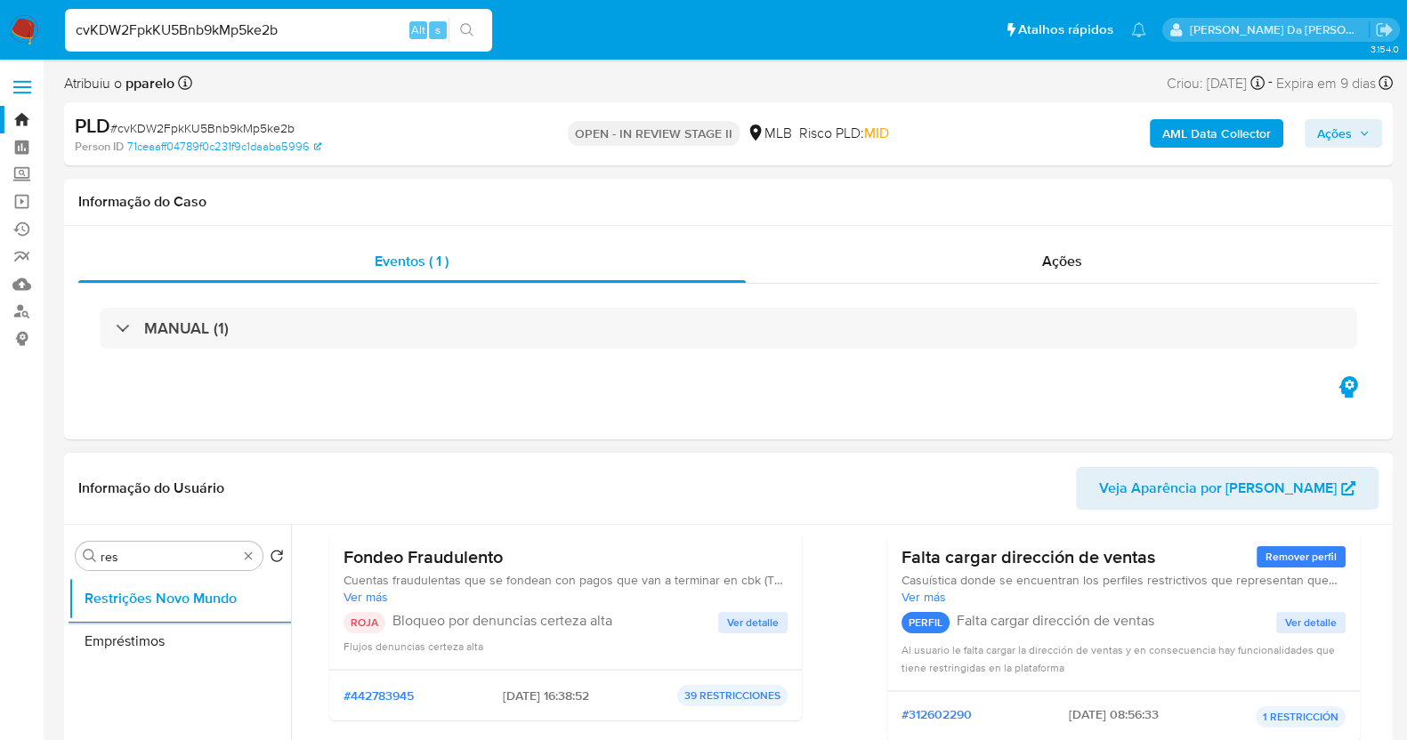
scroll to position [222, 0]
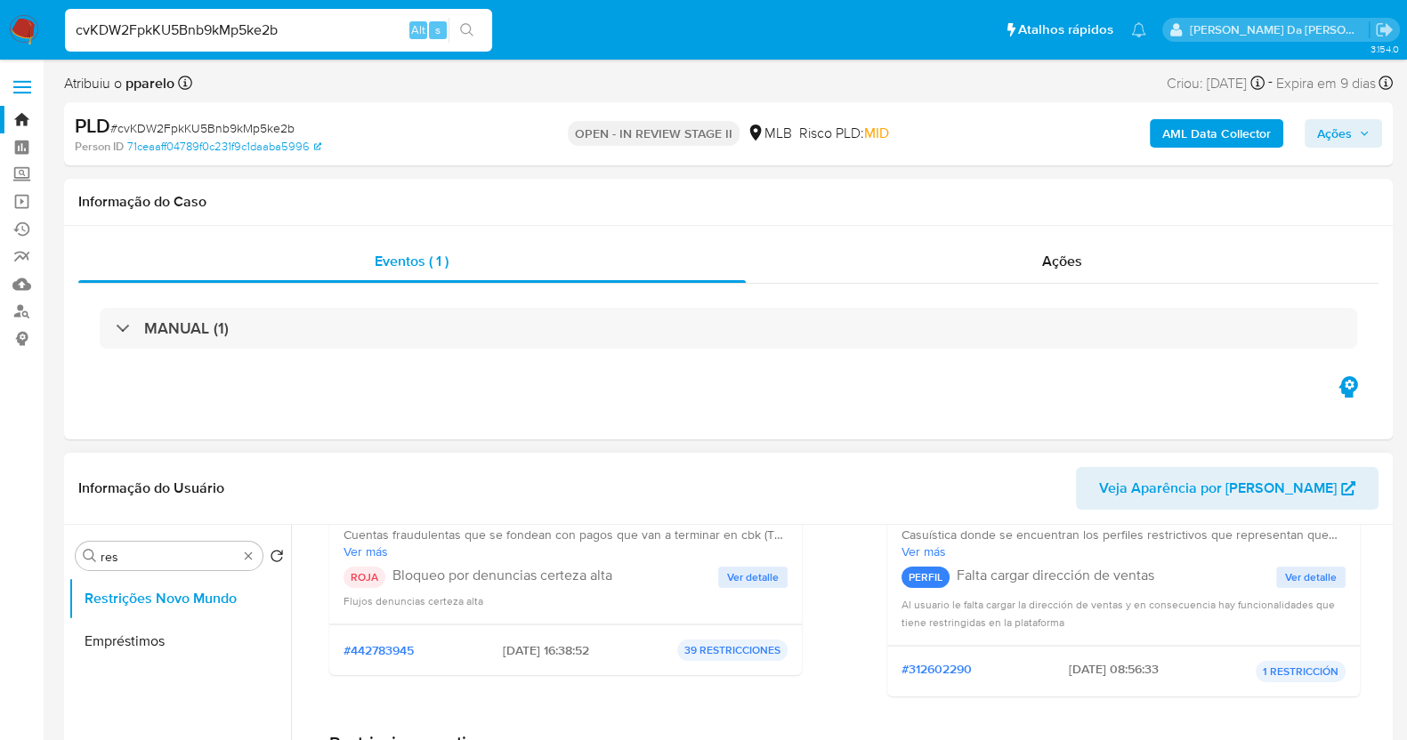
click at [746, 584] on span "Ver detalle" at bounding box center [753, 578] width 52 height 18
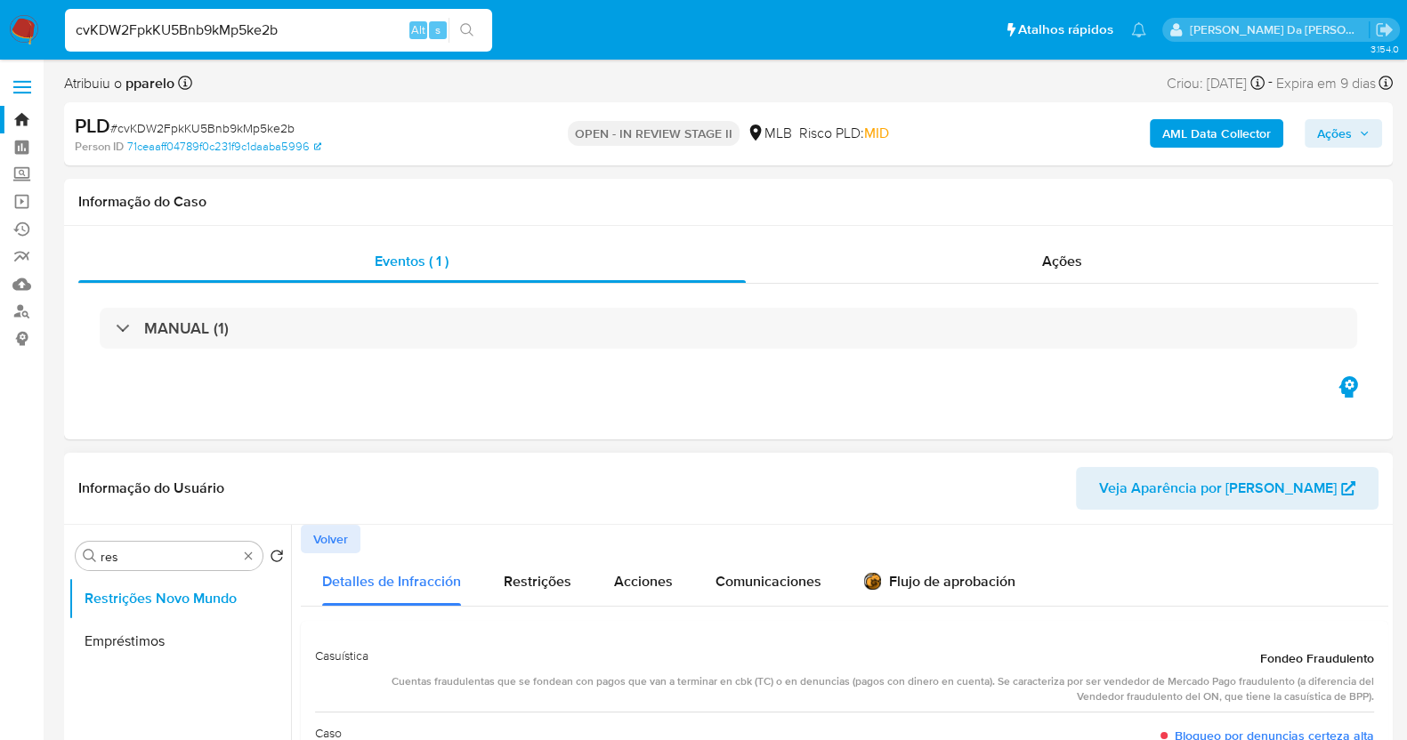
scroll to position [110, 0]
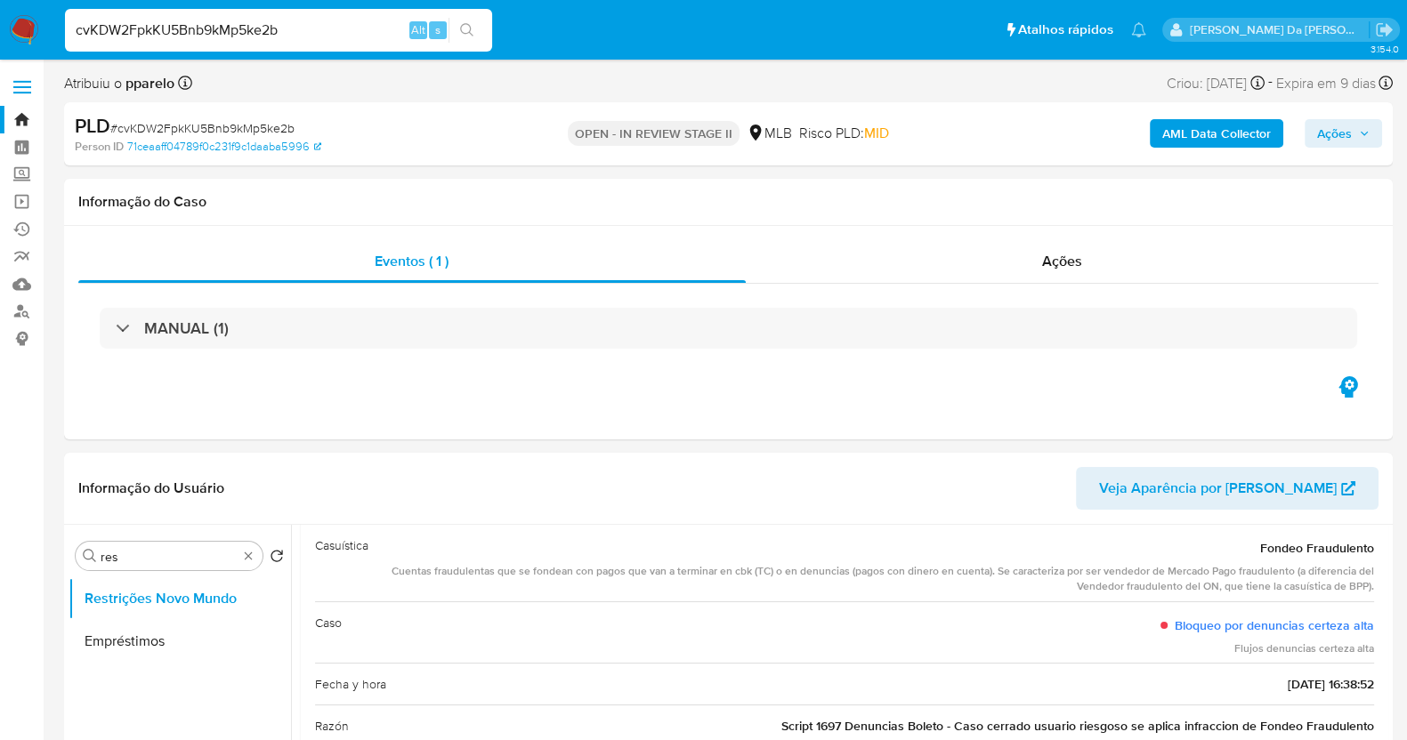
click at [215, 35] on input "cvKDW2FpkKU5Bnb9kMp5ke2b" at bounding box center [278, 30] width 427 height 23
paste input "zfl4cxarYDllyYYR8EWHQl4V"
type input "zfl4cxarYDllyYYR8EWHQl4V"
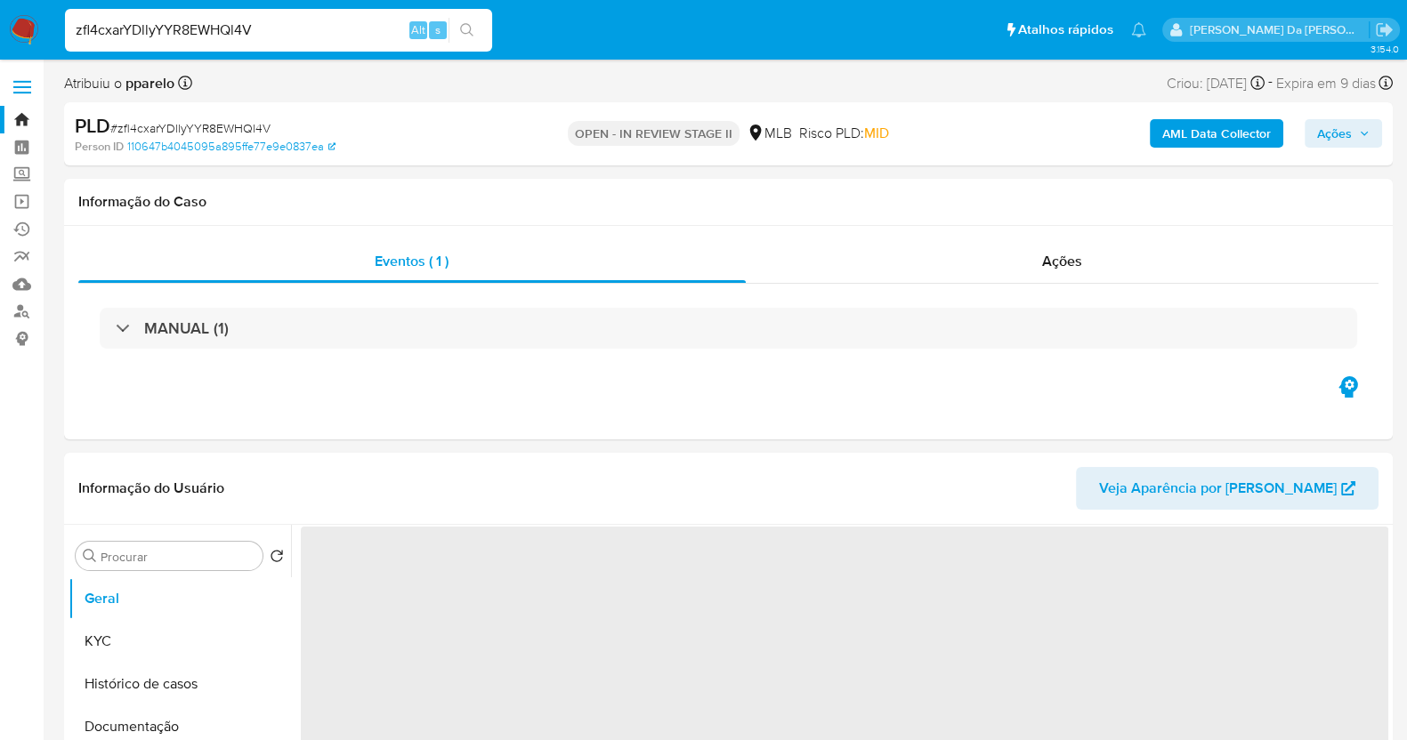
select select "10"
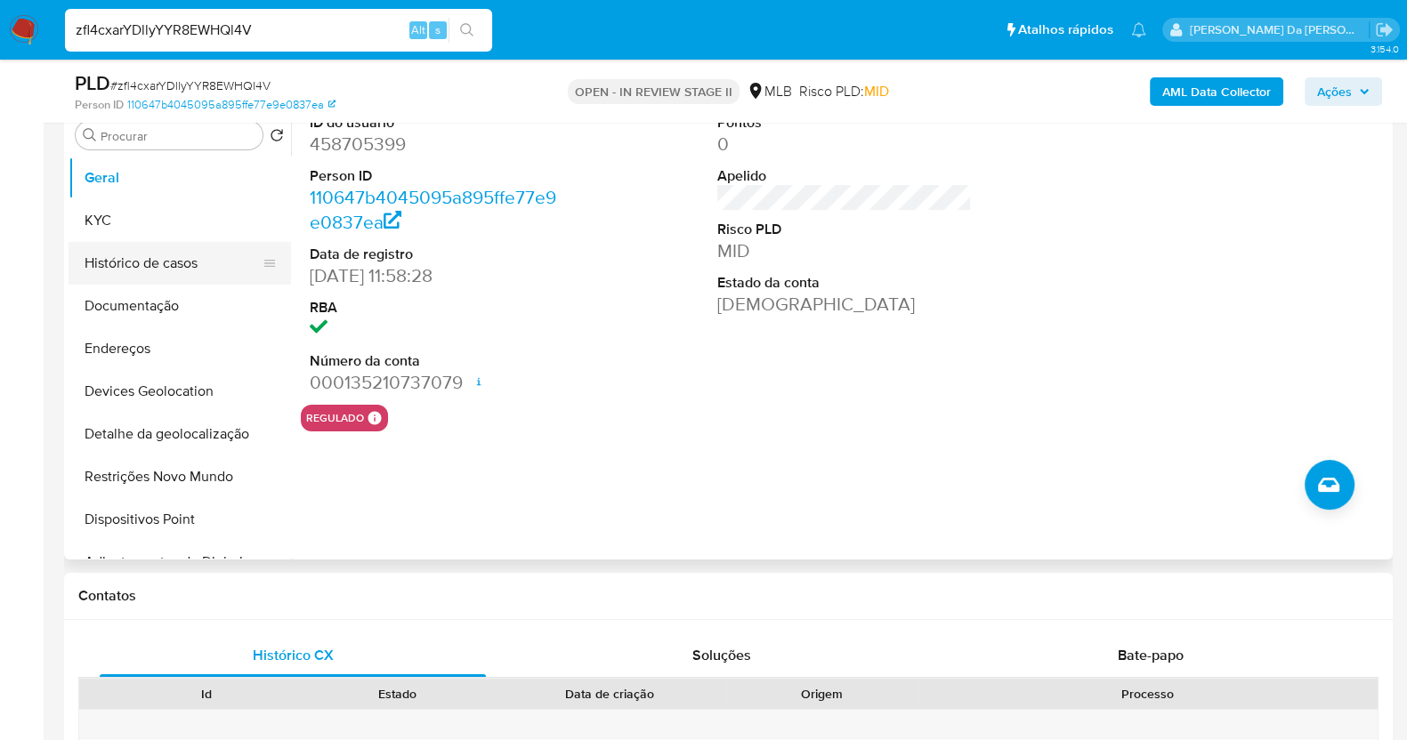
scroll to position [323, 0]
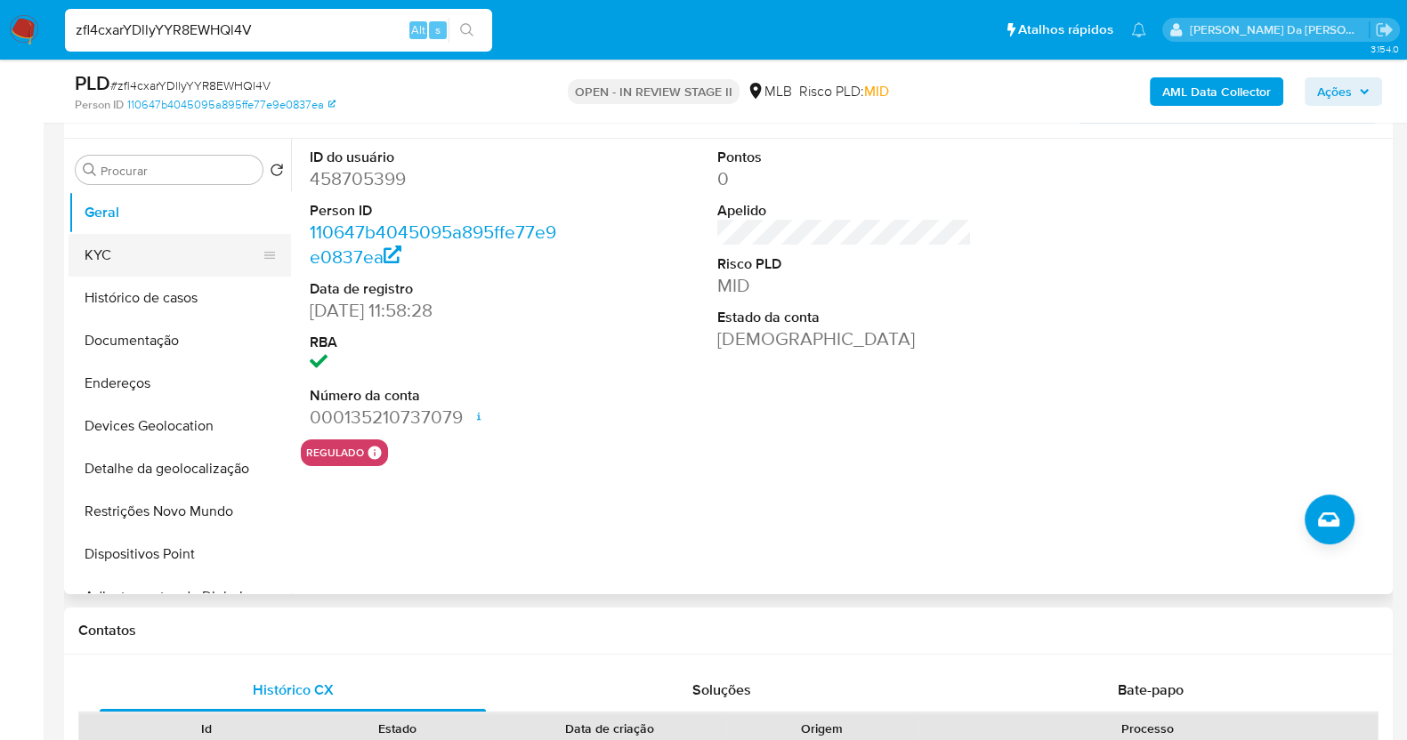
click at [130, 266] on button "KYC" at bounding box center [173, 255] width 208 height 43
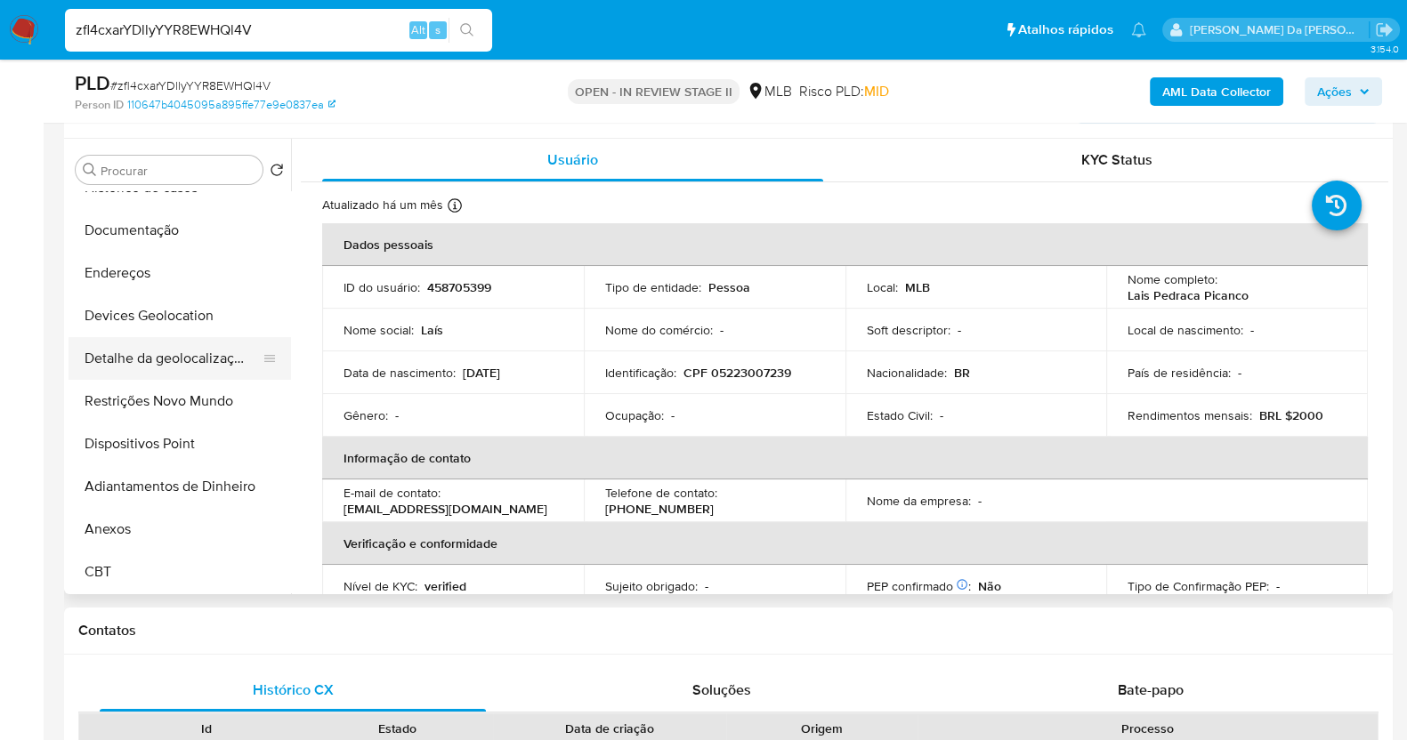
scroll to position [0, 0]
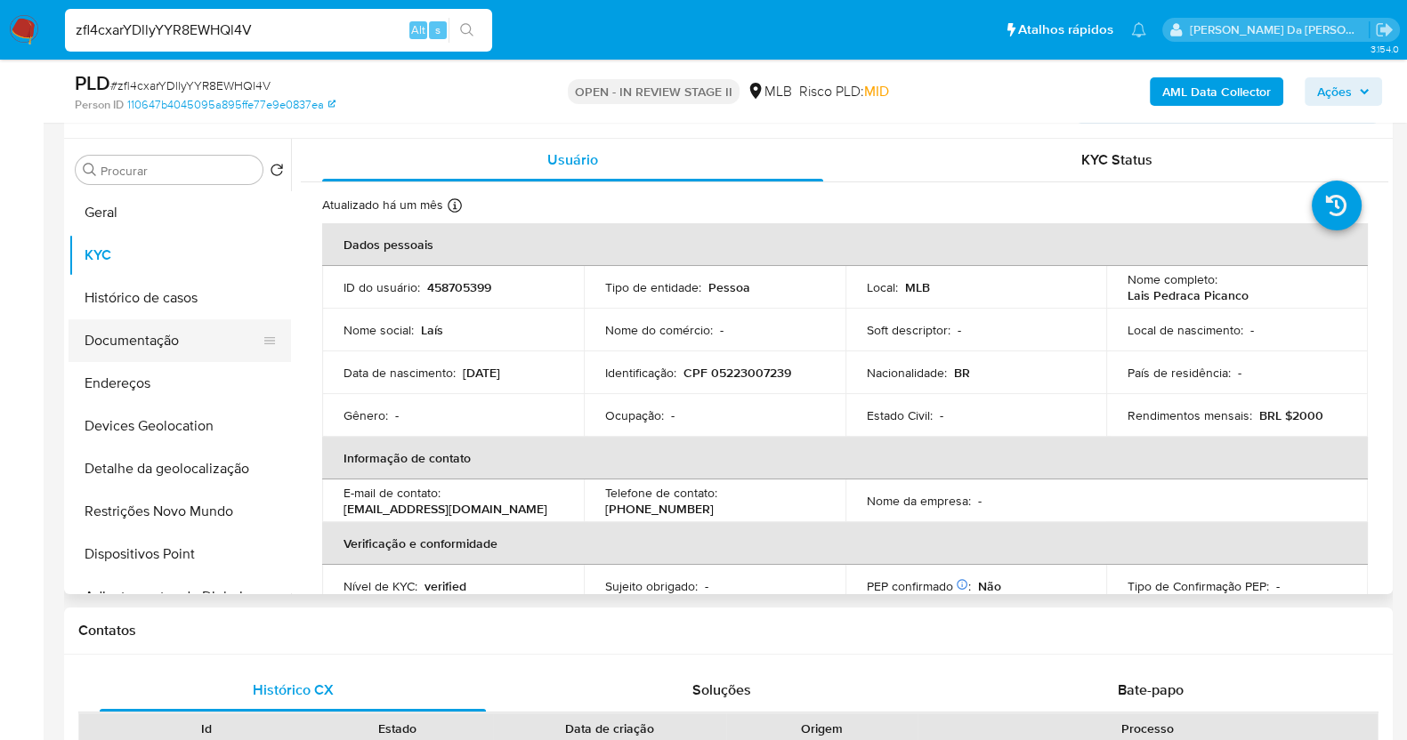
click at [185, 343] on button "Documentação" at bounding box center [173, 340] width 208 height 43
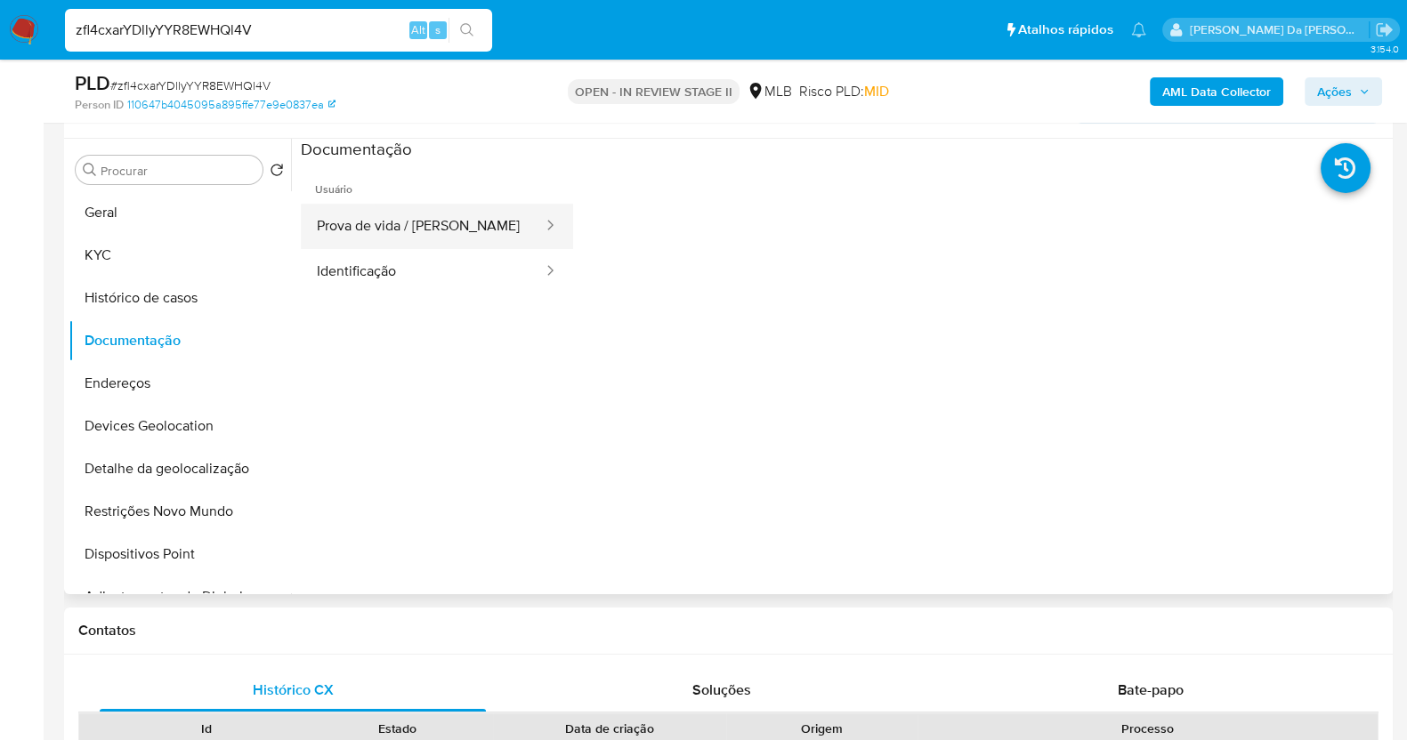
drag, startPoint x: 466, startPoint y: 221, endPoint x: 480, endPoint y: 229, distance: 15.6
click at [467, 221] on button "Prova de vida / [PERSON_NAME]" at bounding box center [423, 226] width 244 height 45
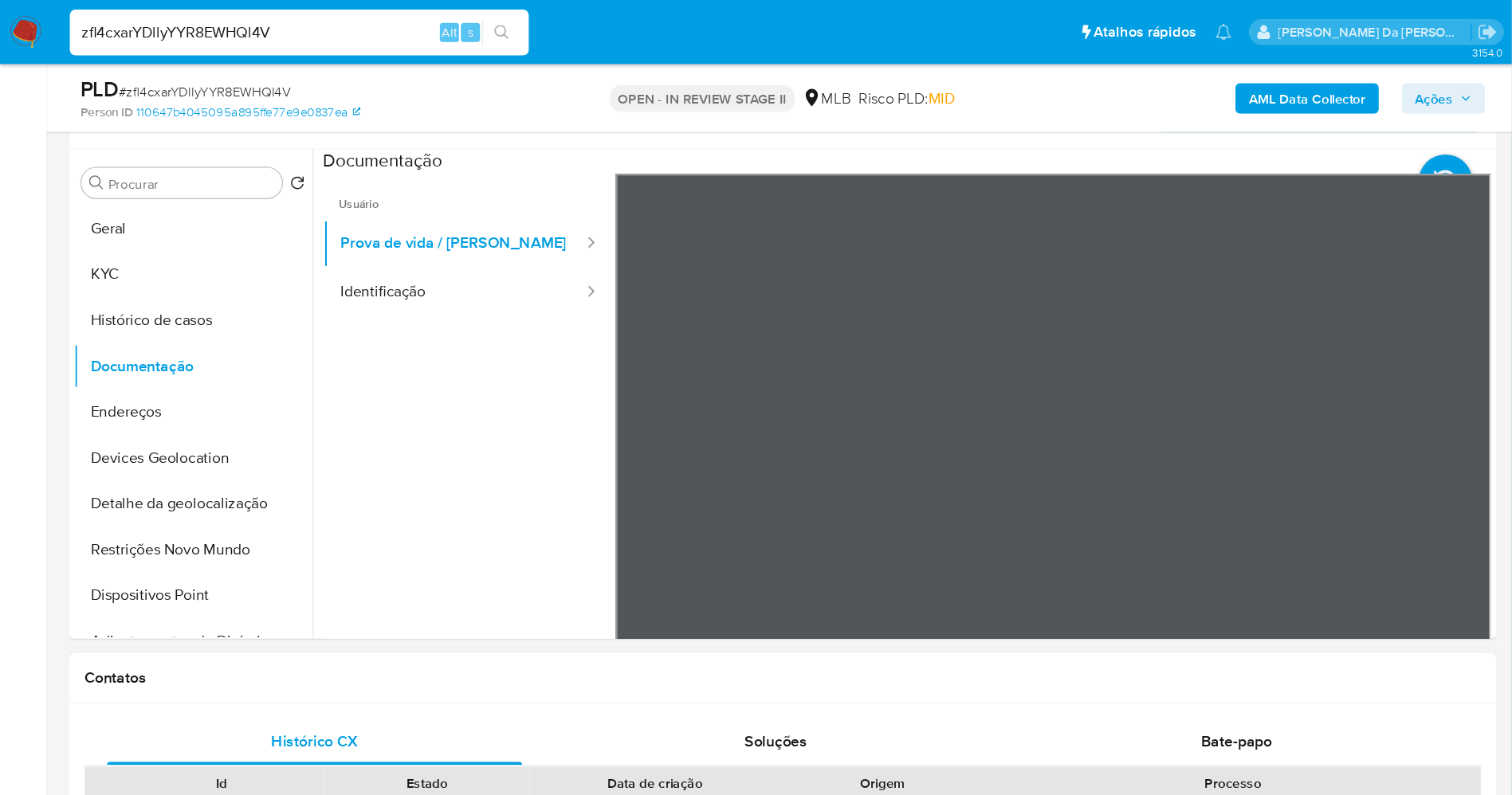
scroll to position [289, 0]
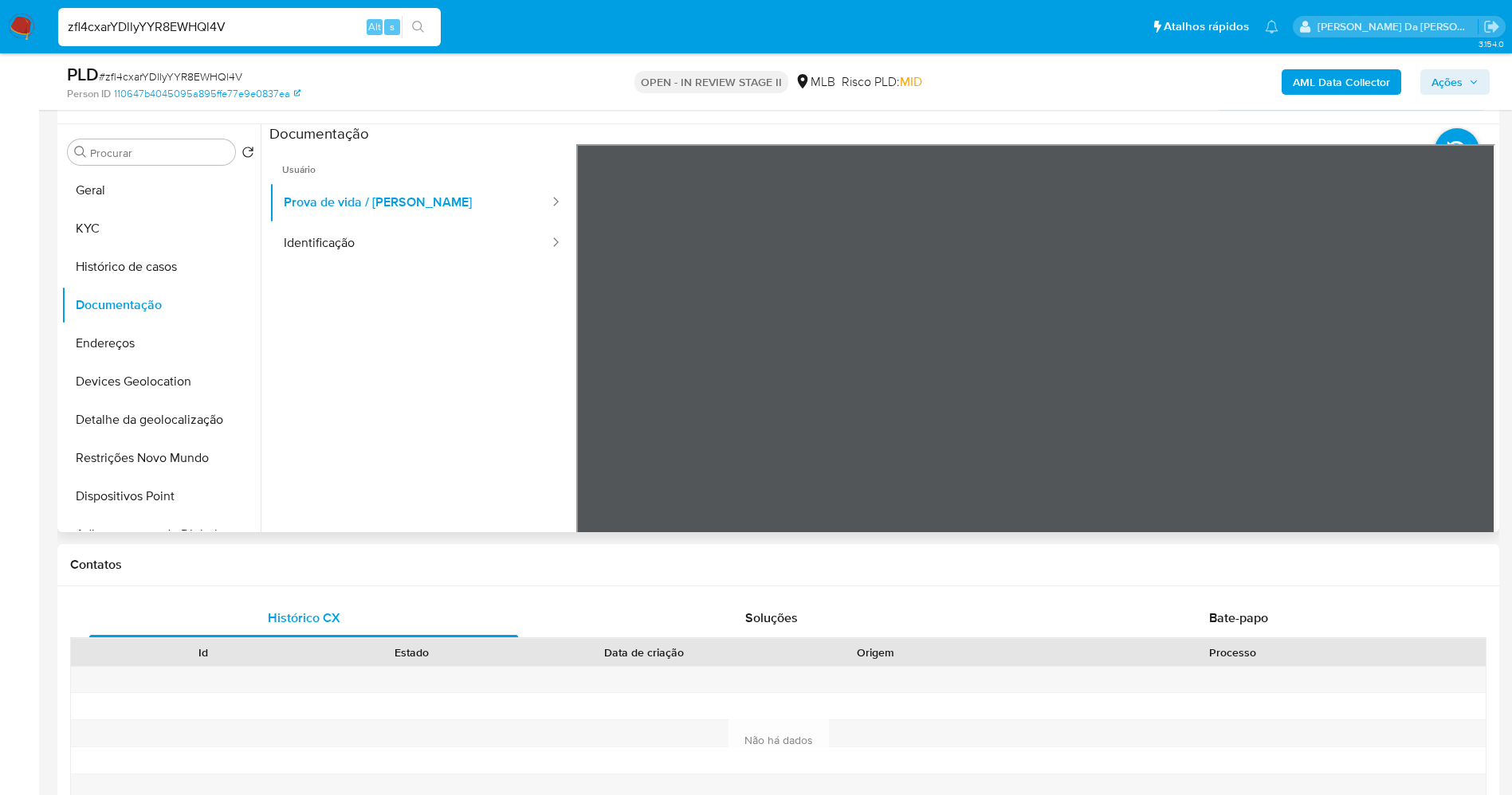
click at [286, 383] on ul "Usuário Prova de vida / Selfie Identificação" at bounding box center [423, 373] width 307 height 458
click at [143, 144] on div "Procurar" at bounding box center [151, 152] width 168 height 25
click at [182, 171] on button "Geral" at bounding box center [155, 190] width 186 height 38
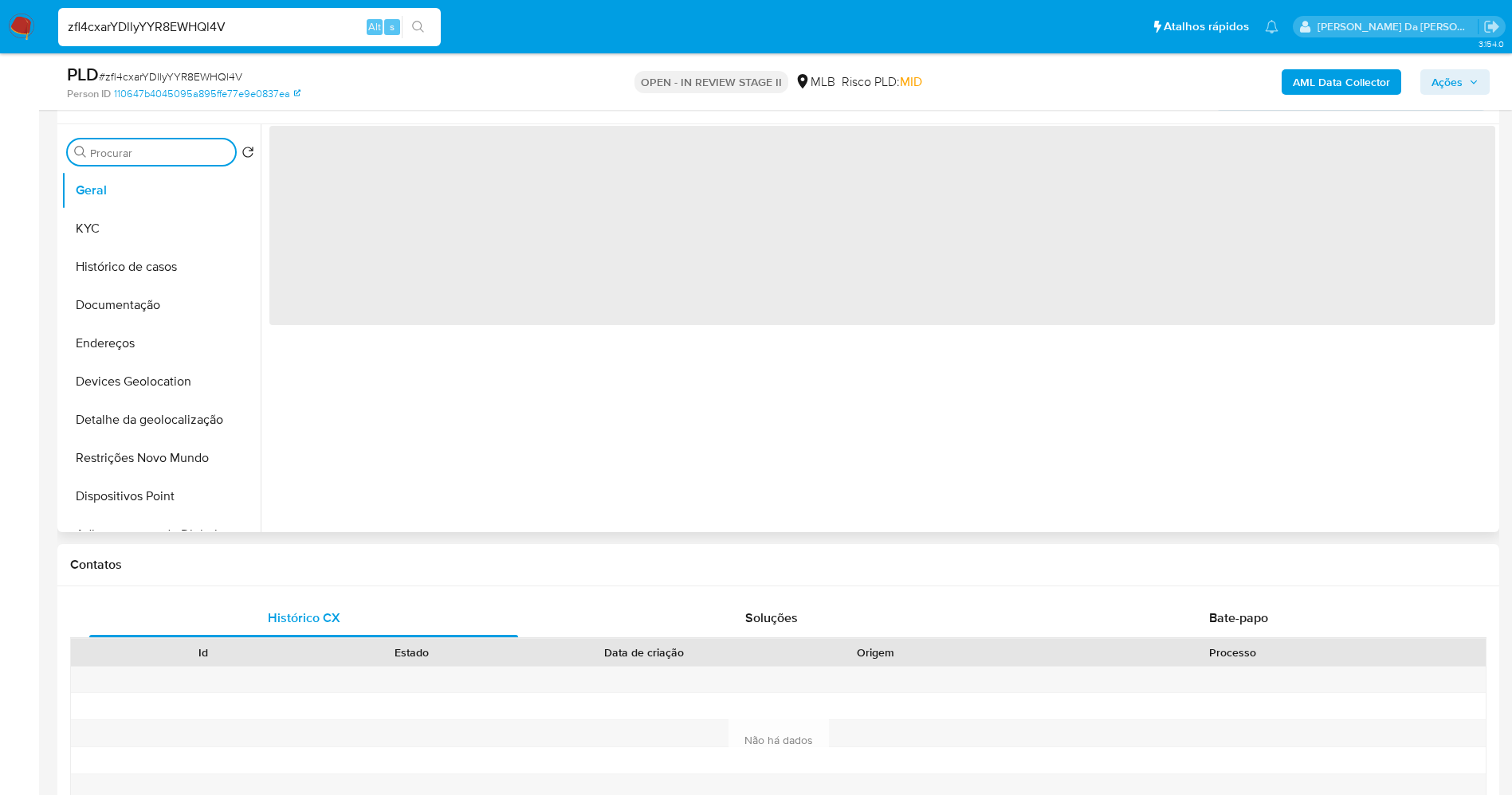
click at [177, 153] on input "Procurar" at bounding box center [159, 153] width 139 height 14
click at [187, 157] on input "t" at bounding box center [151, 153] width 123 height 14
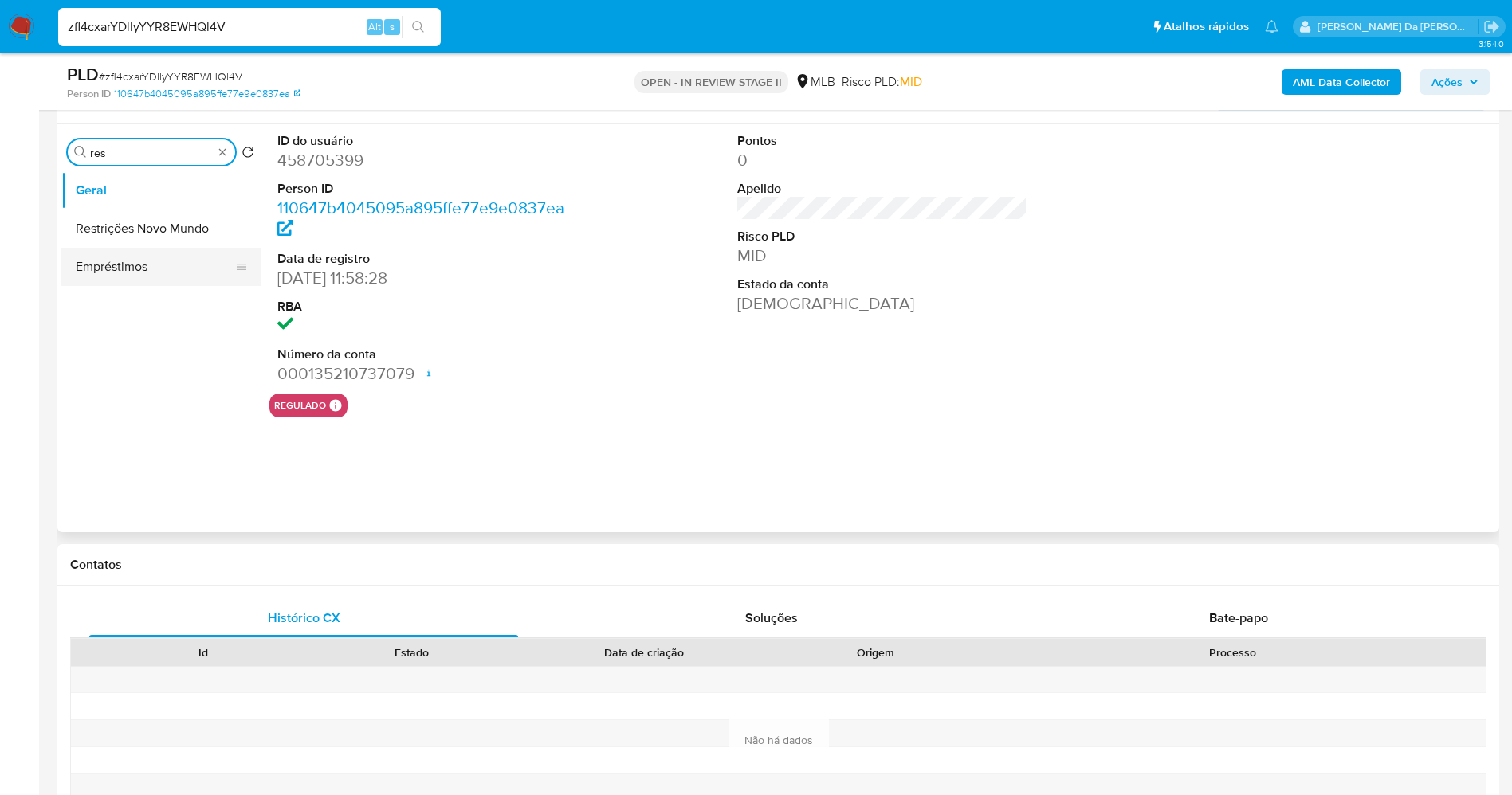
type input "res"
click at [159, 230] on button "Restrições Novo Mundo" at bounding box center [161, 228] width 199 height 38
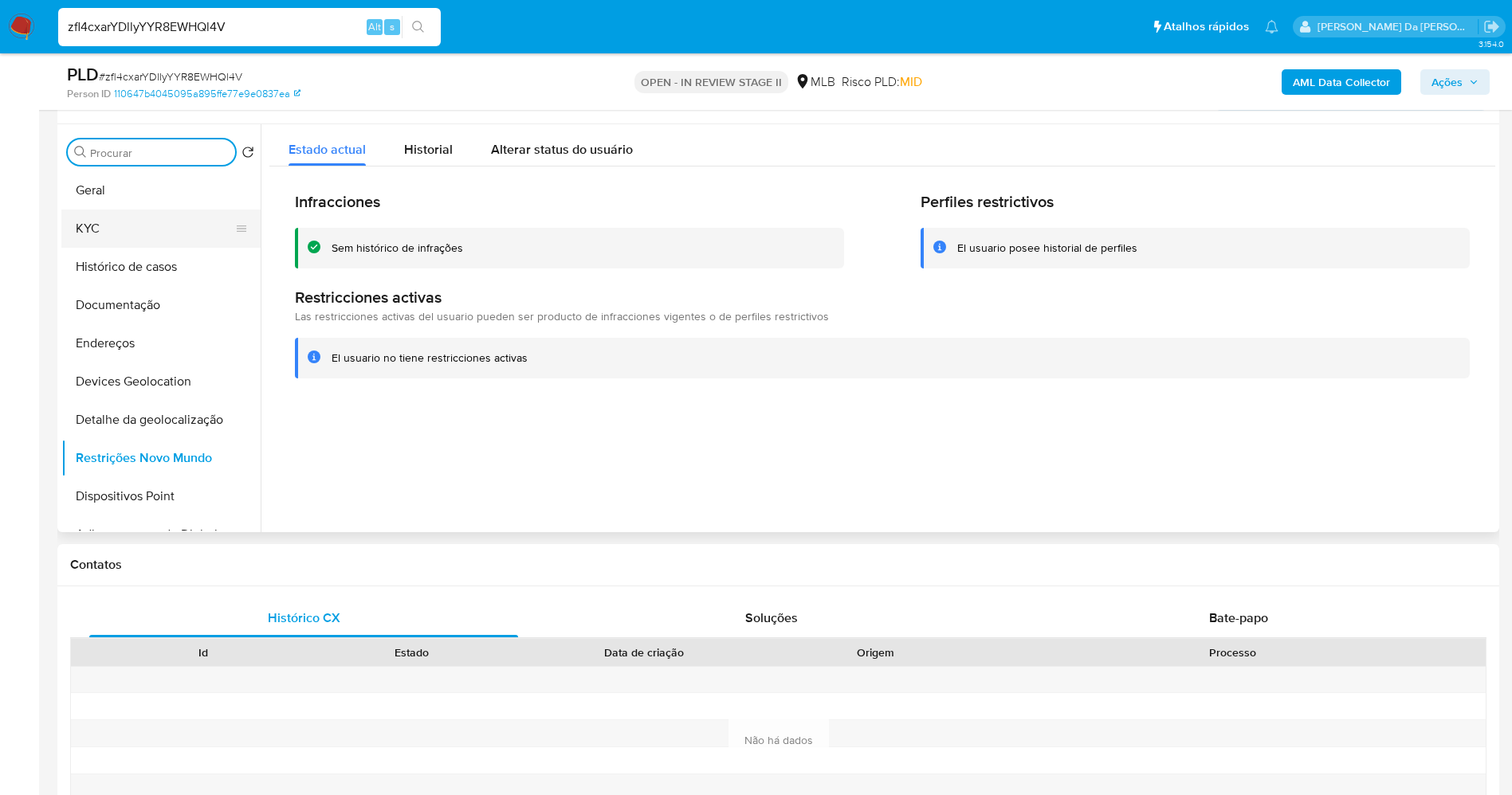
click at [155, 226] on button "KYC" at bounding box center [155, 228] width 186 height 38
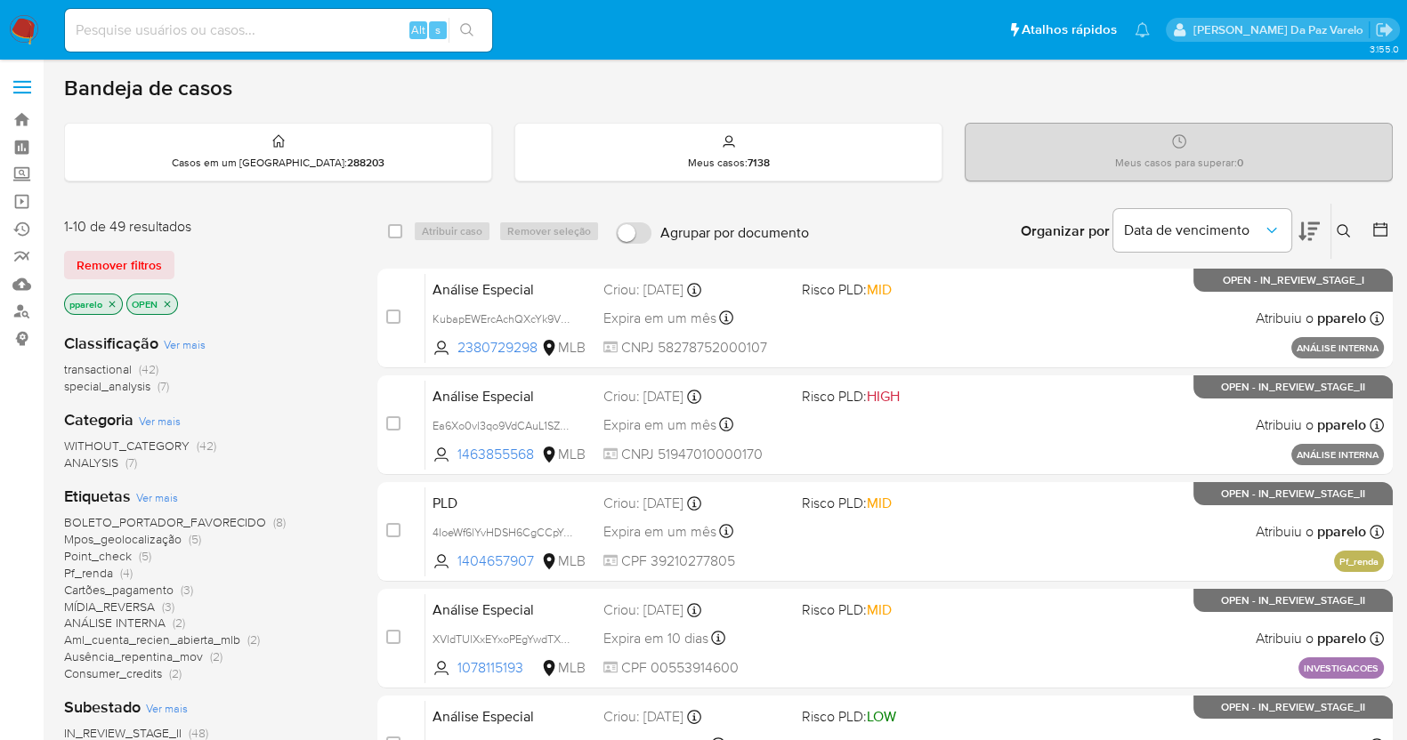
click at [213, 38] on input at bounding box center [278, 30] width 427 height 23
paste input "KubapEWErcAchQXcYk9VHopa"
type input "KubapEWErcAchQXcYk9VHopa"
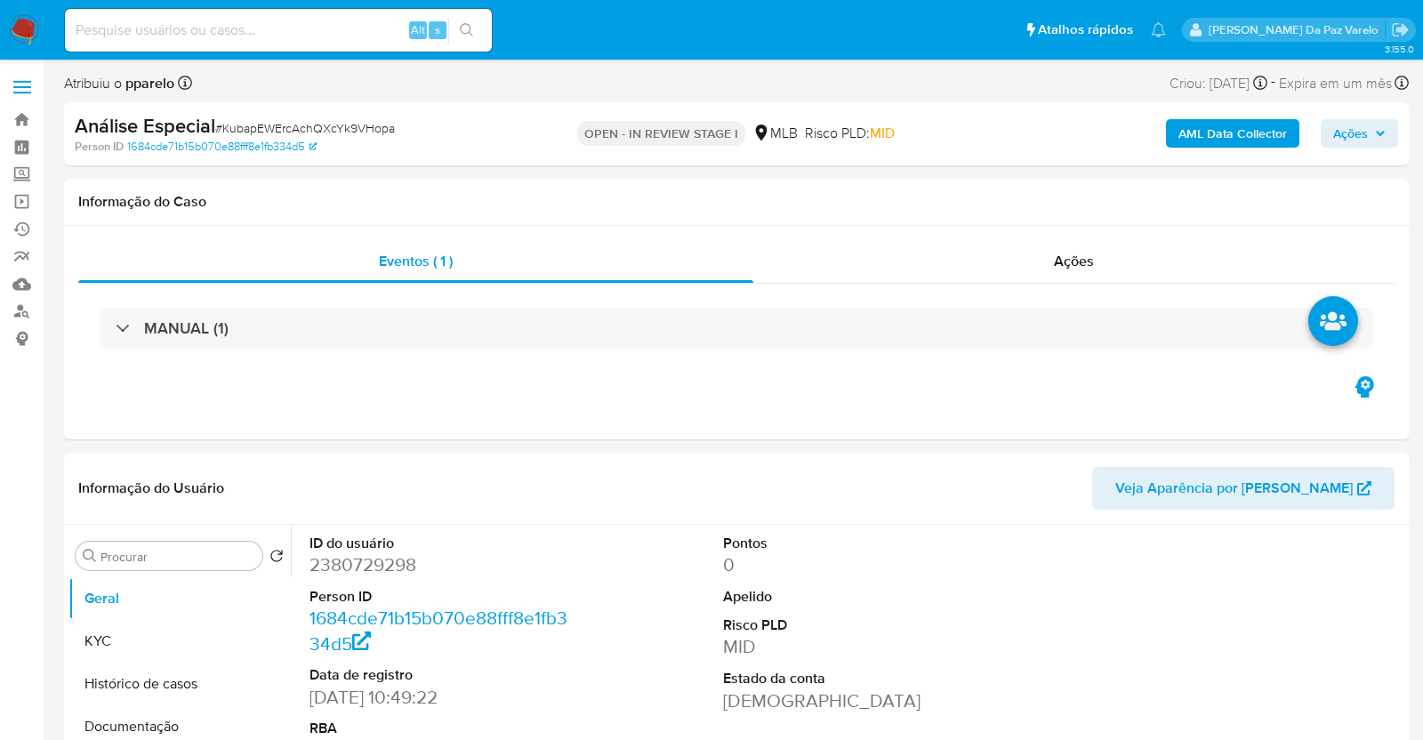
select select "10"
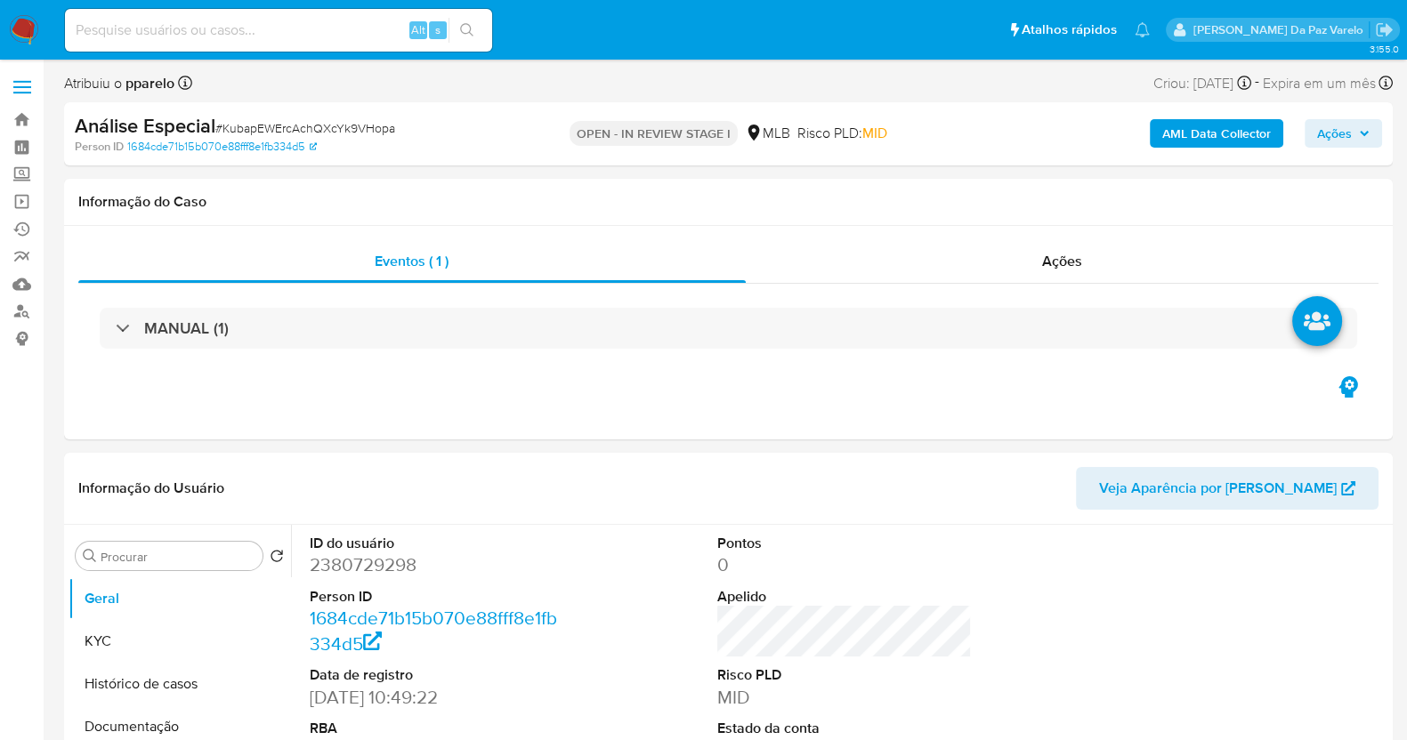
click at [1340, 137] on span "Ações" at bounding box center [1334, 133] width 35 height 28
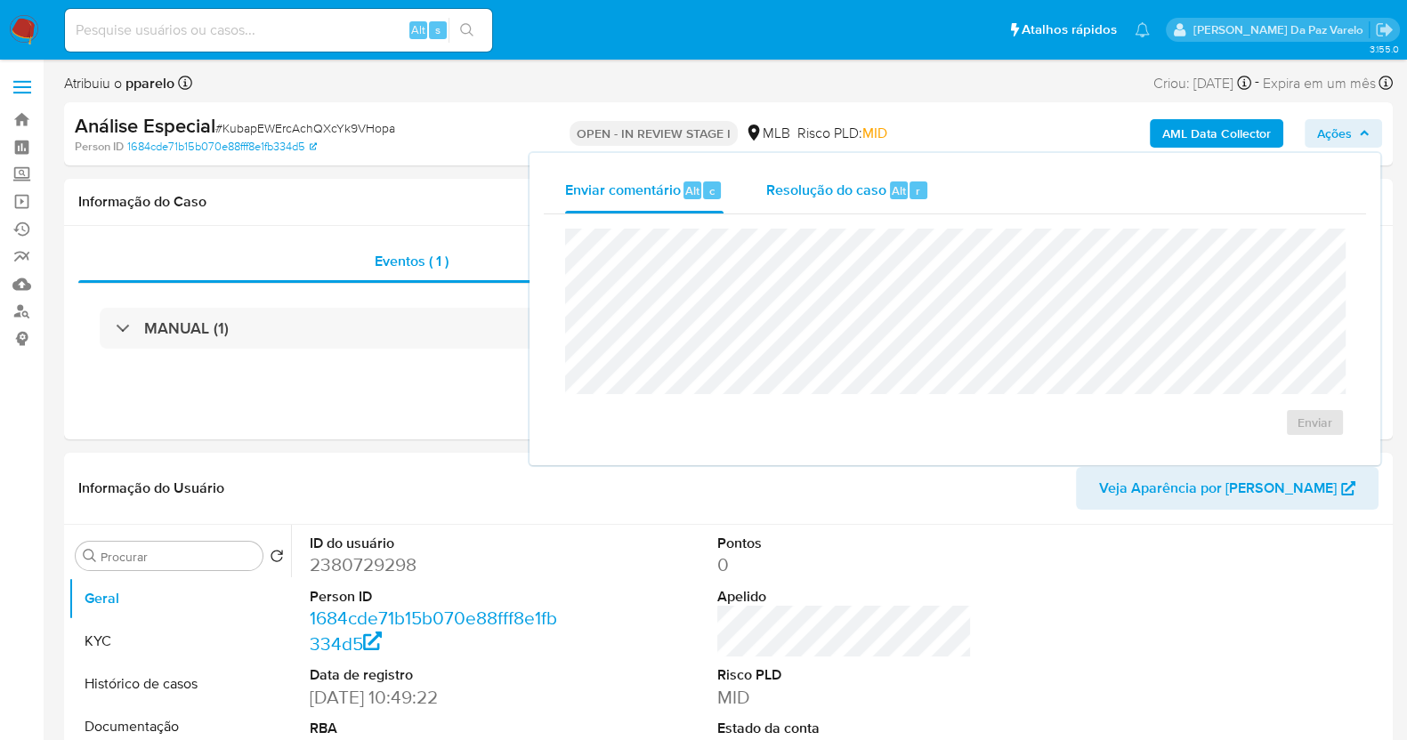
click at [854, 198] on span "Resolução do caso" at bounding box center [826, 190] width 120 height 20
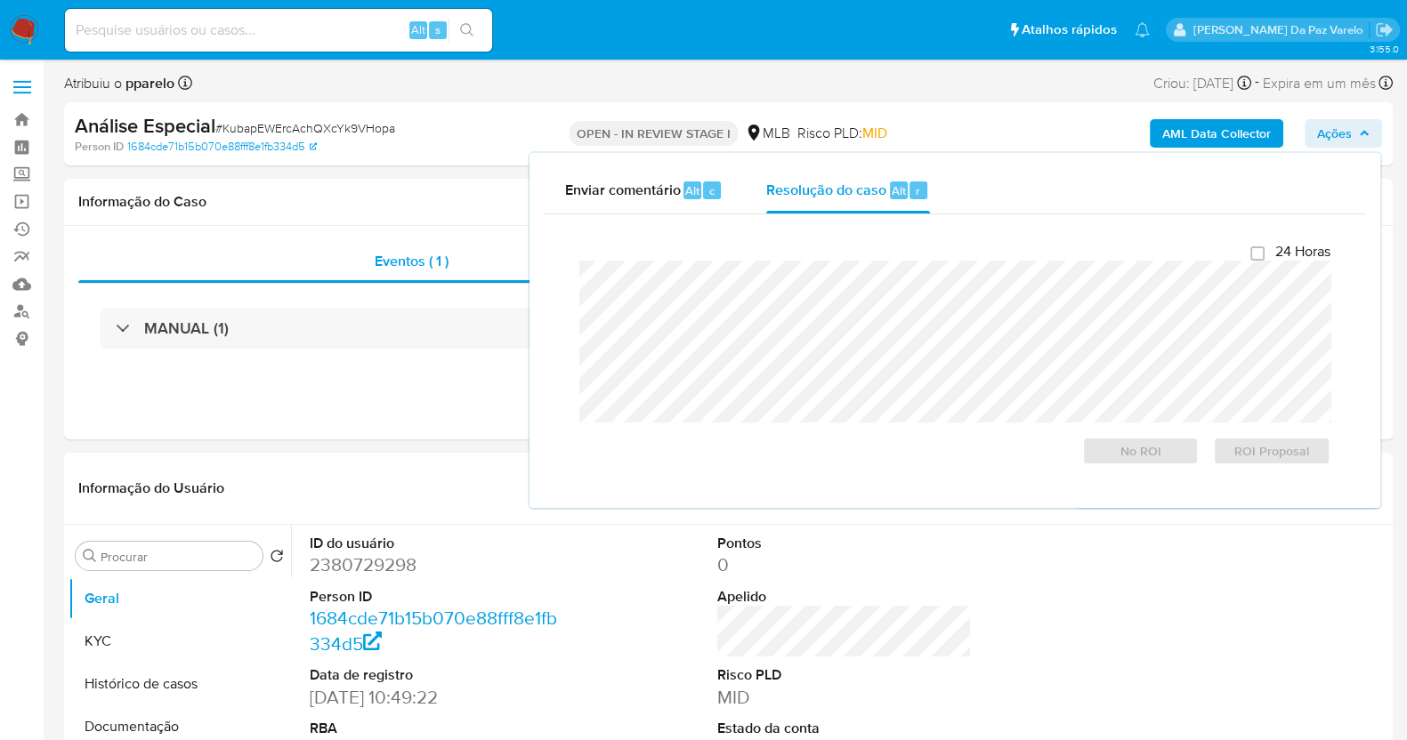
click at [1361, 145] on span "Ações" at bounding box center [1343, 133] width 52 height 25
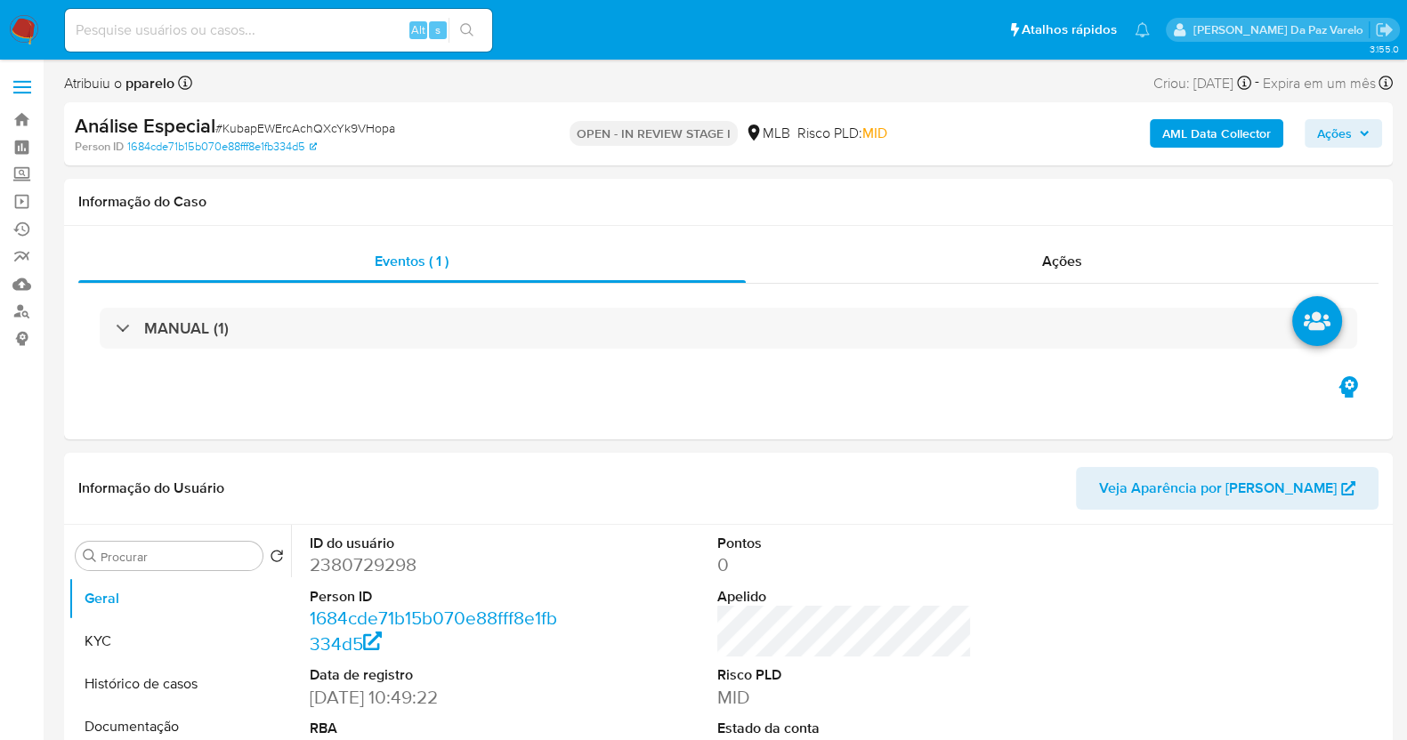
click at [1334, 134] on span "Ações" at bounding box center [1334, 133] width 35 height 28
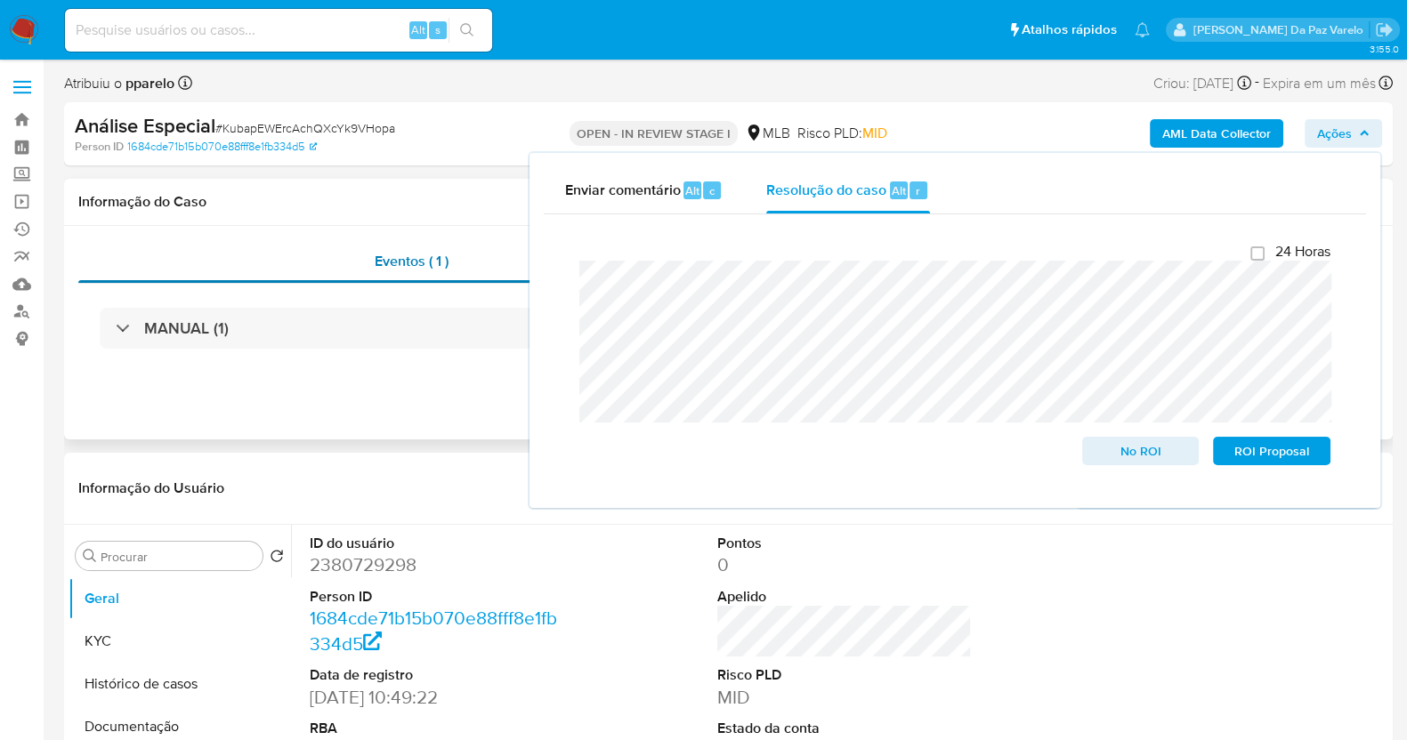
click at [254, 252] on div "Eventos ( 1 )" at bounding box center [411, 261] width 667 height 43
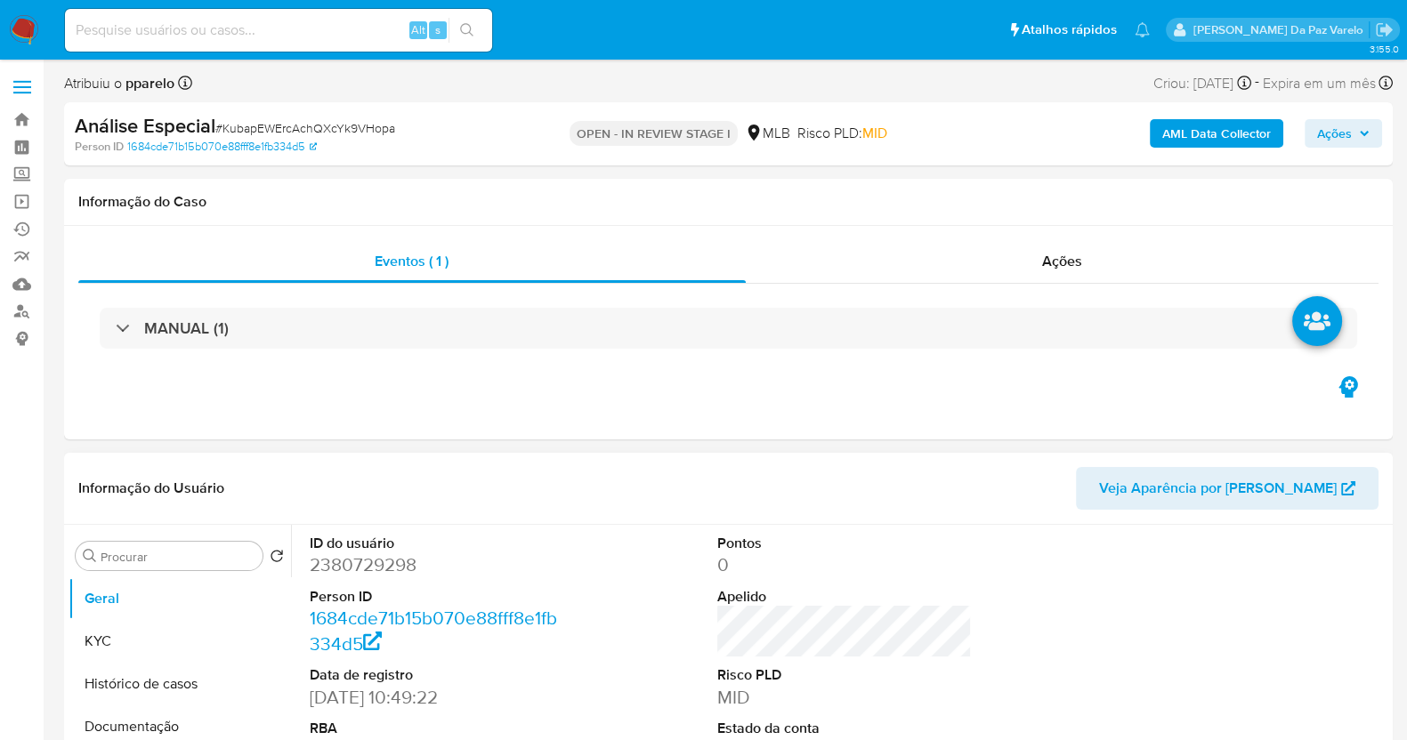
click at [168, 576] on div "Procurar Retornar ao pedido padrão Geral KYC Histórico de casos Documentação En…" at bounding box center [180, 754] width 222 height 453
click at [181, 569] on div "Procurar" at bounding box center [169, 556] width 187 height 28
click at [200, 547] on div "Procurar" at bounding box center [169, 556] width 187 height 28
drag, startPoint x: 212, startPoint y: 560, endPoint x: 232, endPoint y: 560, distance: 20.5
click at [210, 560] on input "Procurar" at bounding box center [178, 557] width 155 height 16
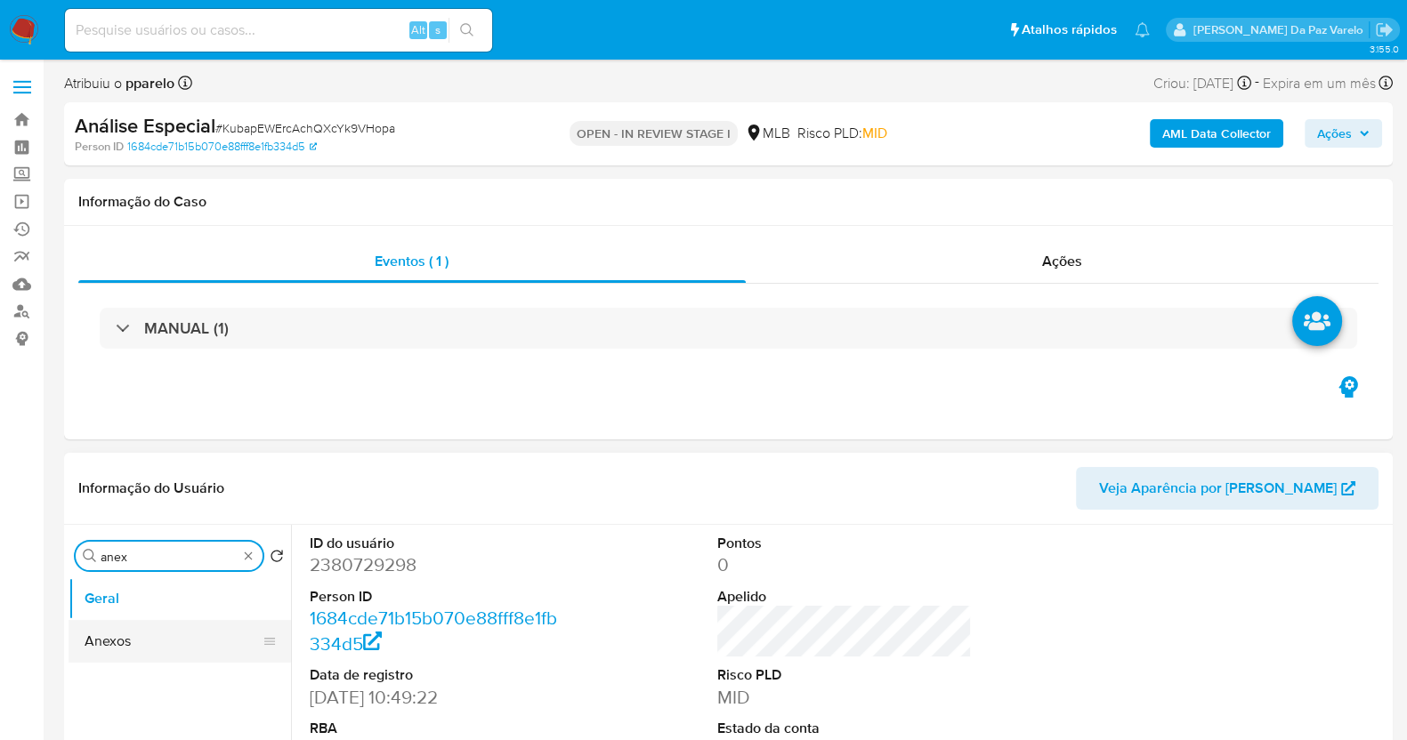
type input "anex"
drag, startPoint x: 147, startPoint y: 642, endPoint x: 222, endPoint y: 642, distance: 75.6
click at [148, 642] on button "Anexos" at bounding box center [180, 641] width 222 height 43
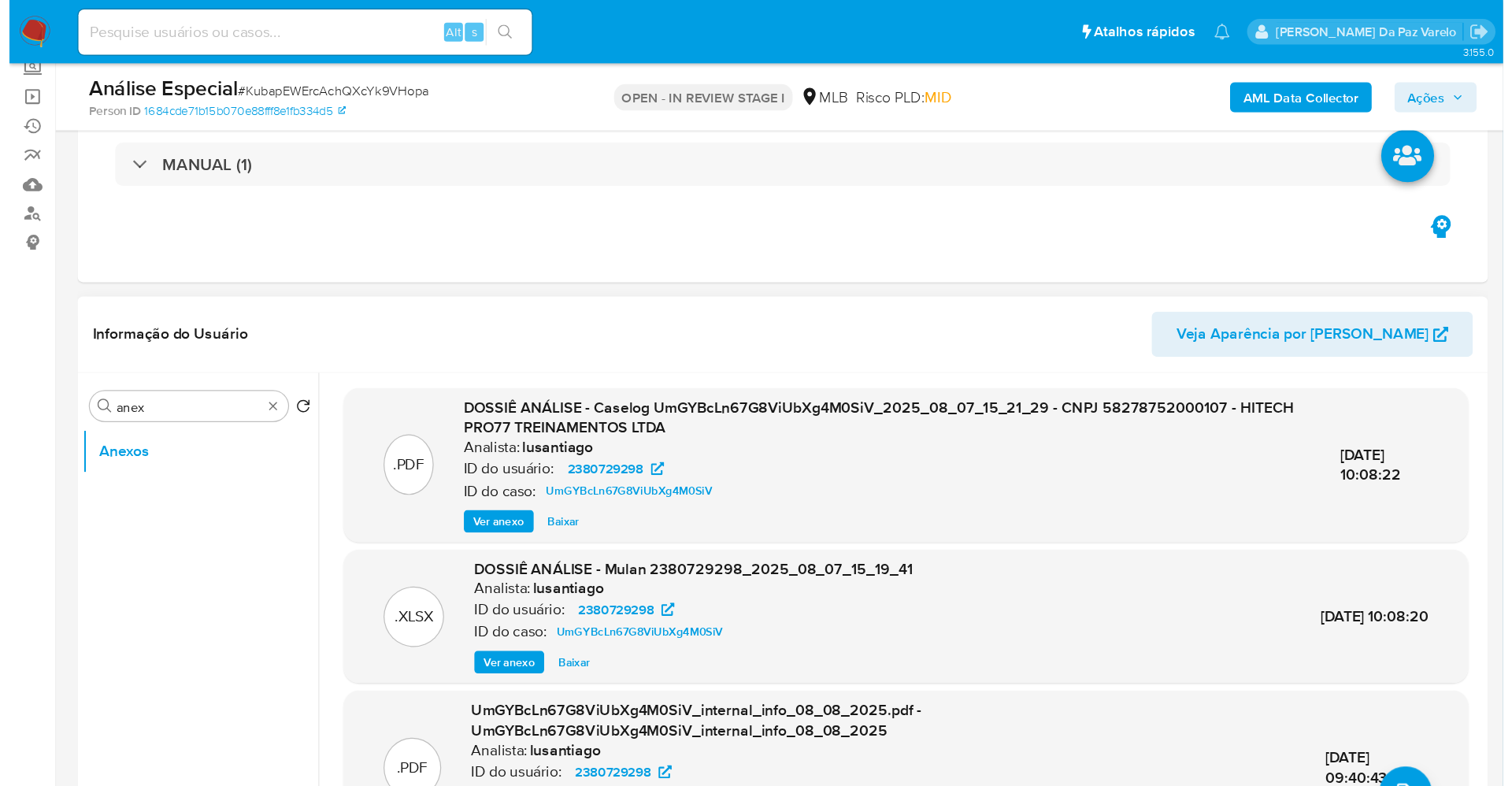
scroll to position [98, 0]
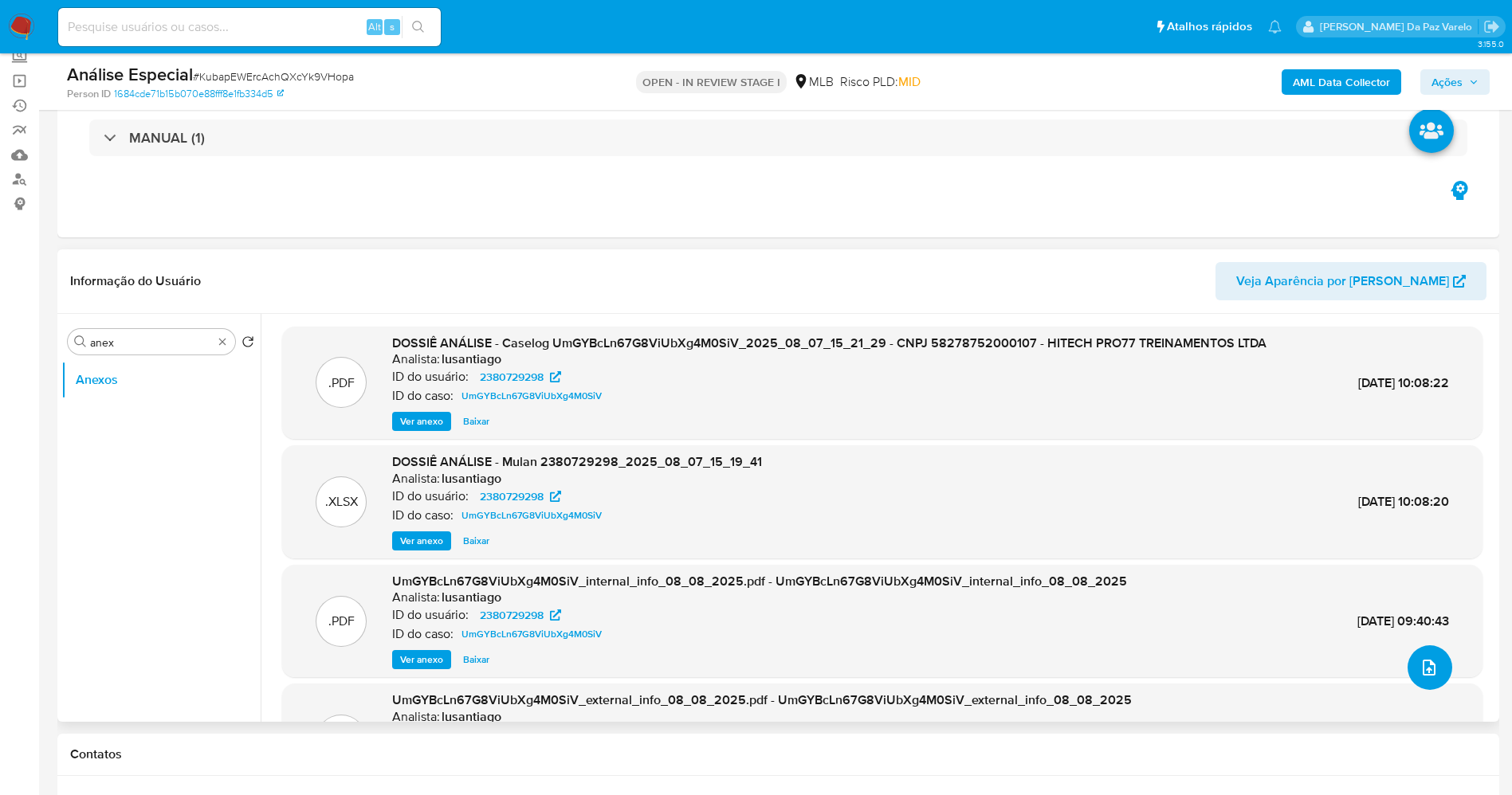
click at [1275, 662] on icon "upload-file" at bounding box center [1429, 667] width 19 height 19
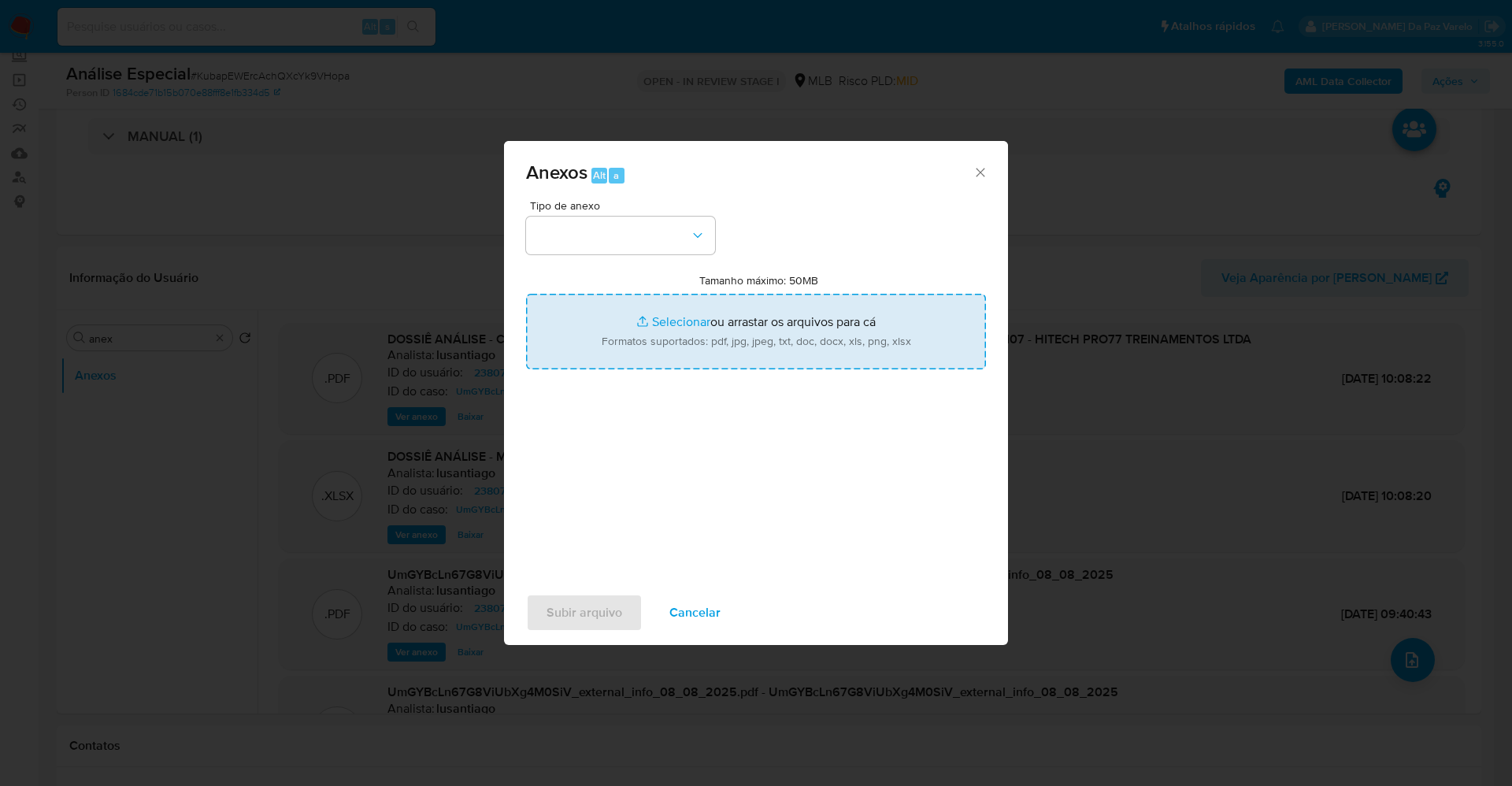
click at [655, 323] on input "Tamanho máximo: 50MB Selecionar arquivos" at bounding box center [756, 331] width 460 height 75
type input "C:\fakepath\SAR - XXXX - CNPJ 58278752000107 - HITECH PRO77 TREINAMENTOS LTDA.p…"
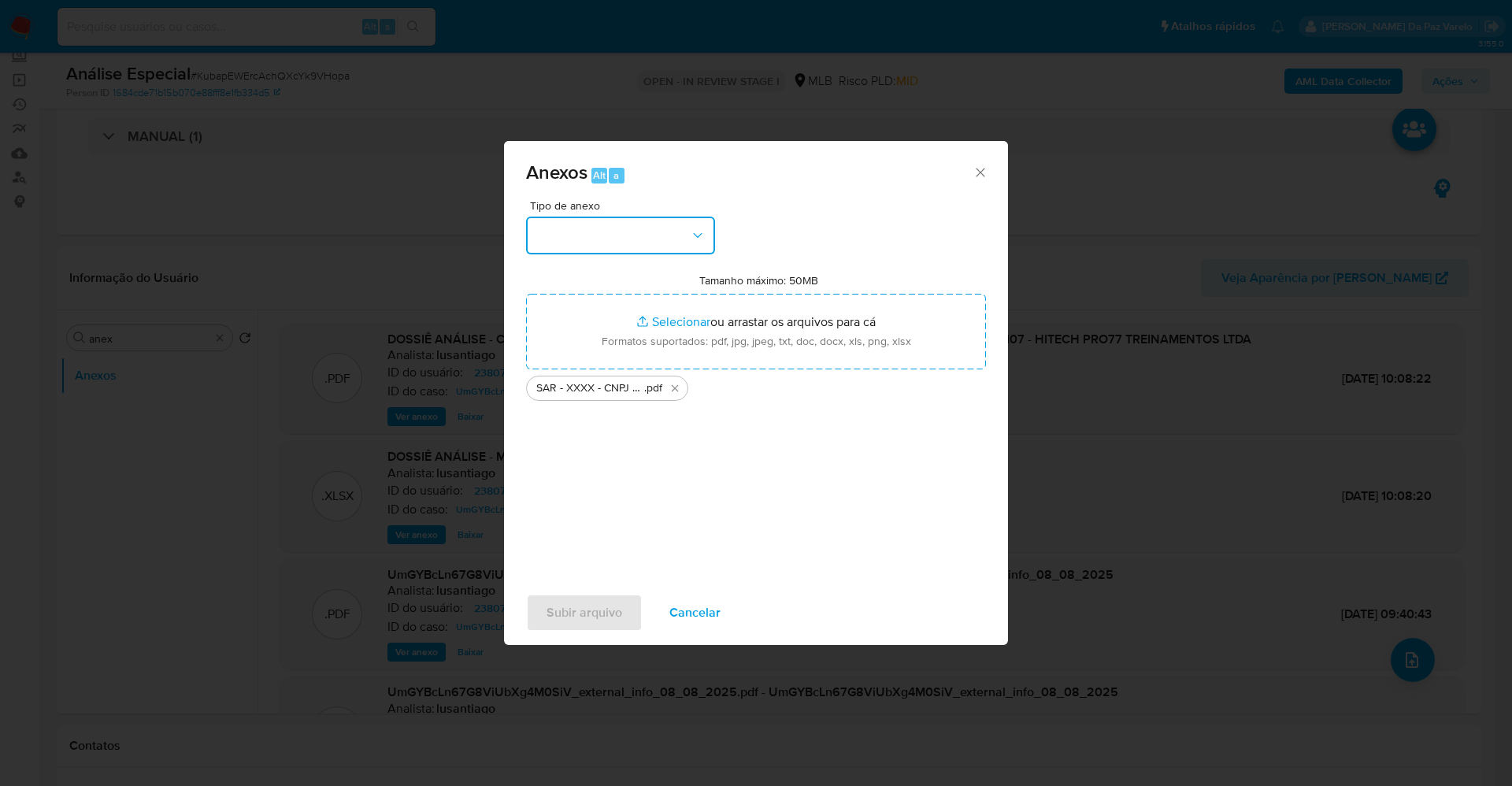
click at [654, 231] on button "button" at bounding box center [621, 235] width 189 height 38
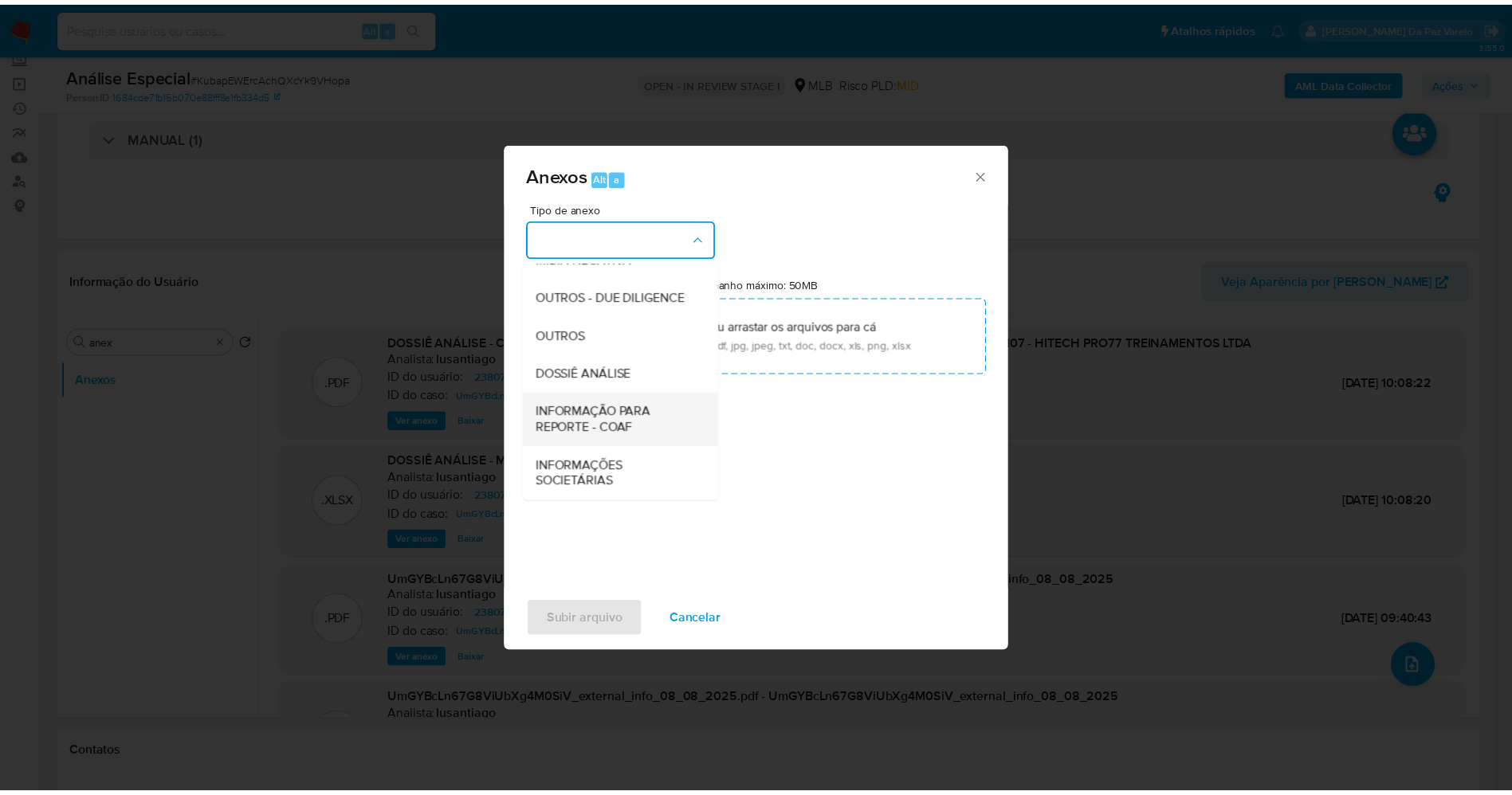
scroll to position [245, 0]
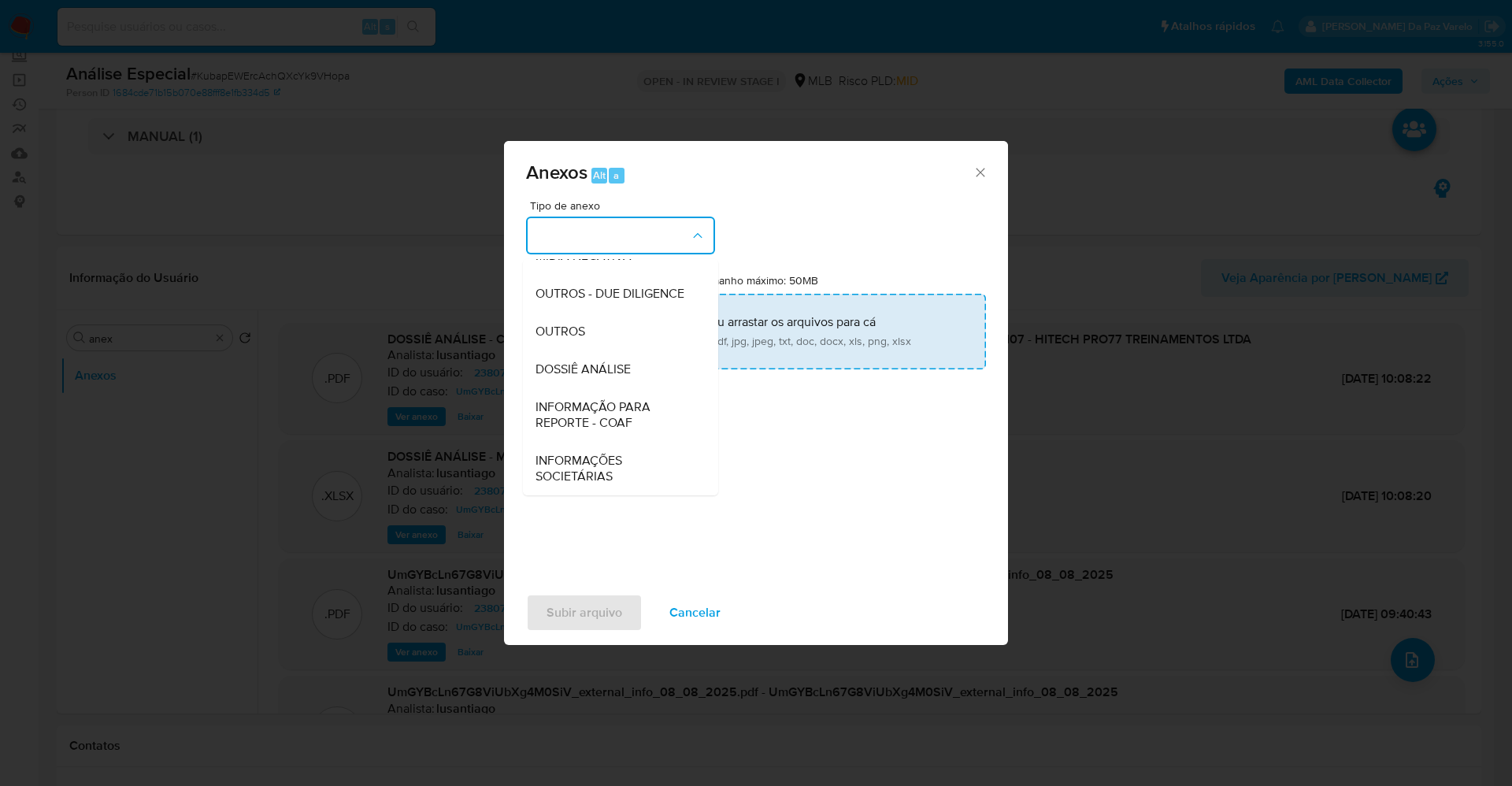
click at [574, 312] on div "OUTROS" at bounding box center [615, 331] width 160 height 38
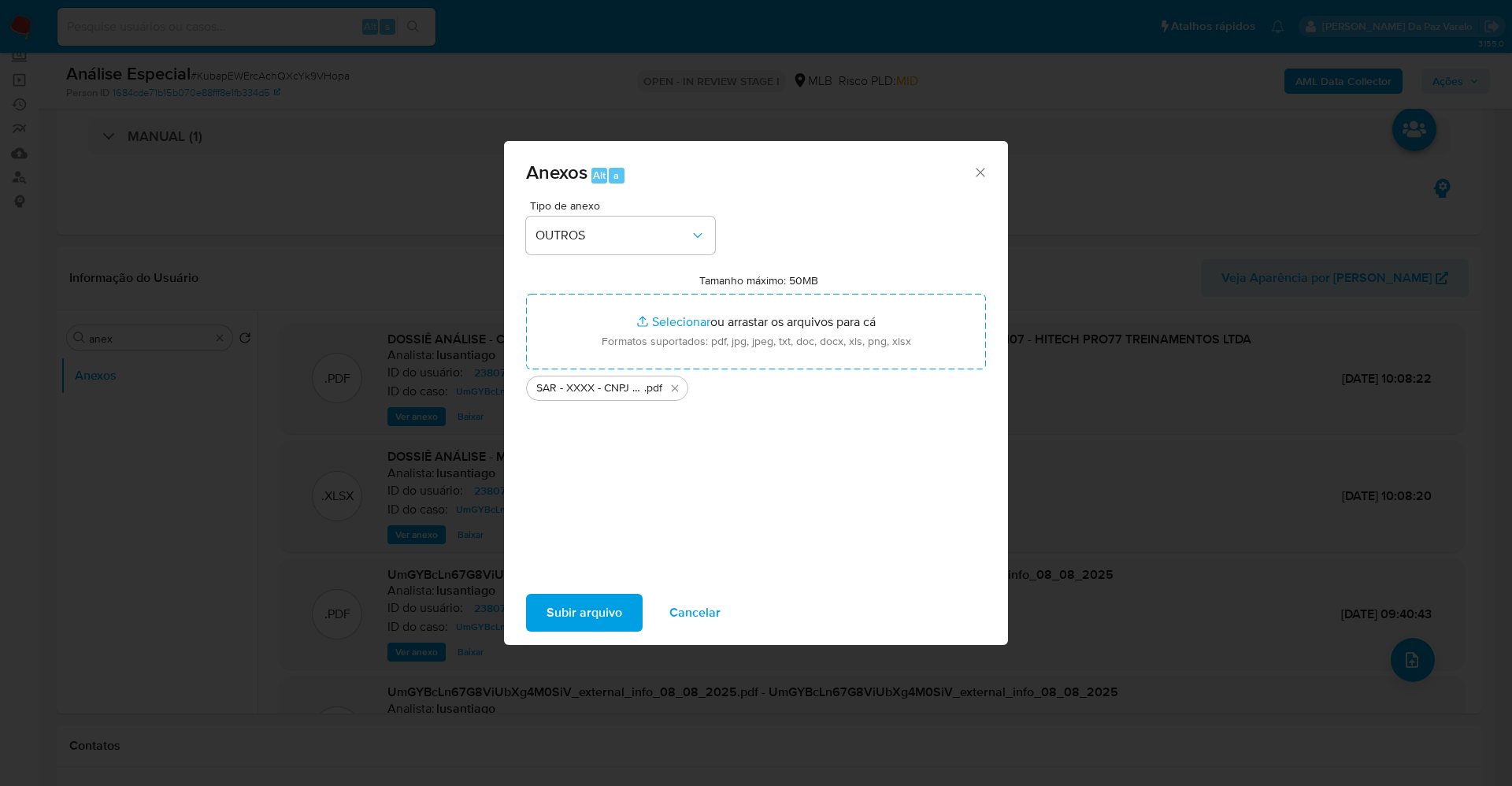
click at [605, 612] on span "Subir arquivo" at bounding box center [583, 613] width 75 height 35
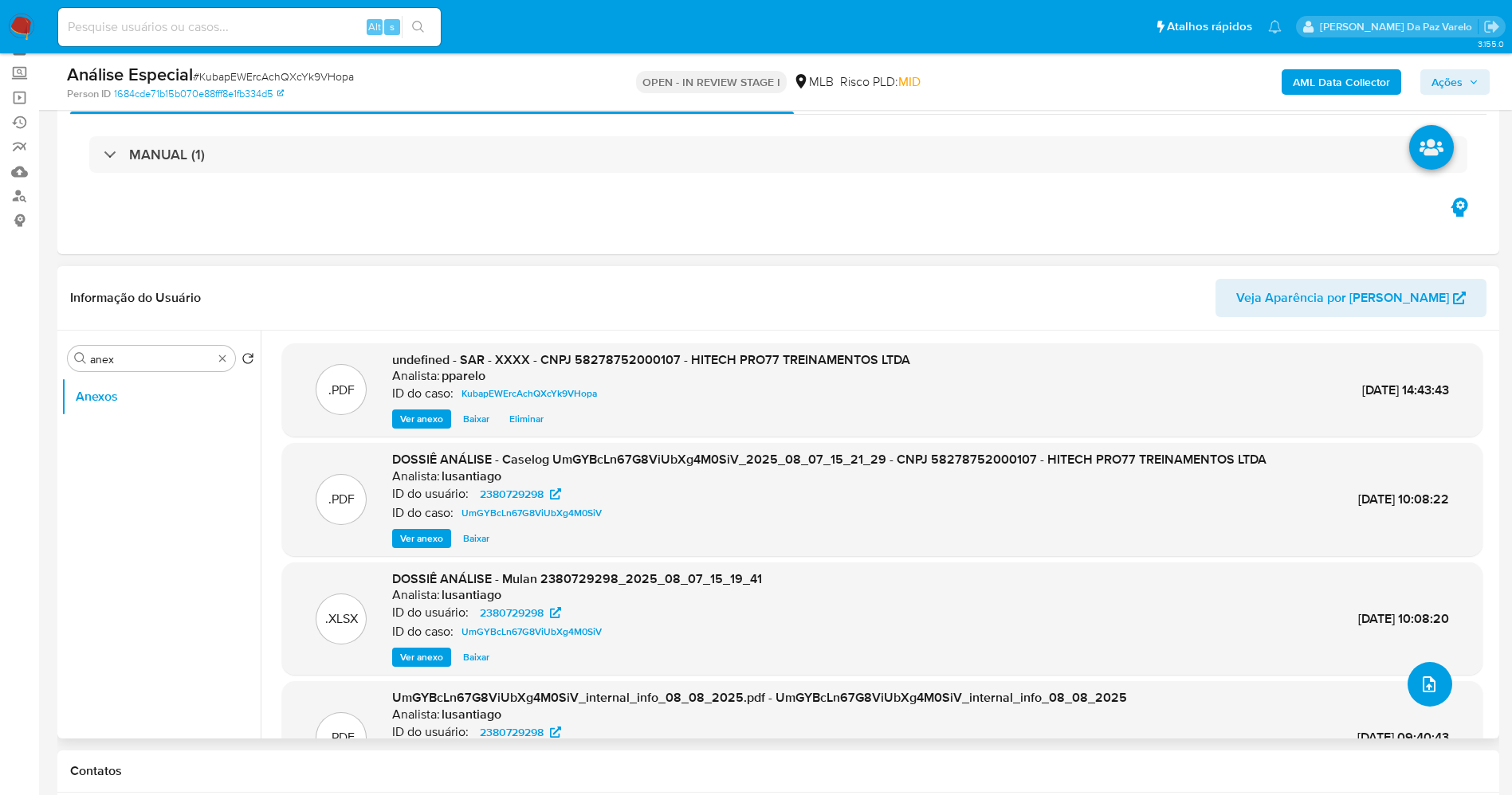
scroll to position [119, 0]
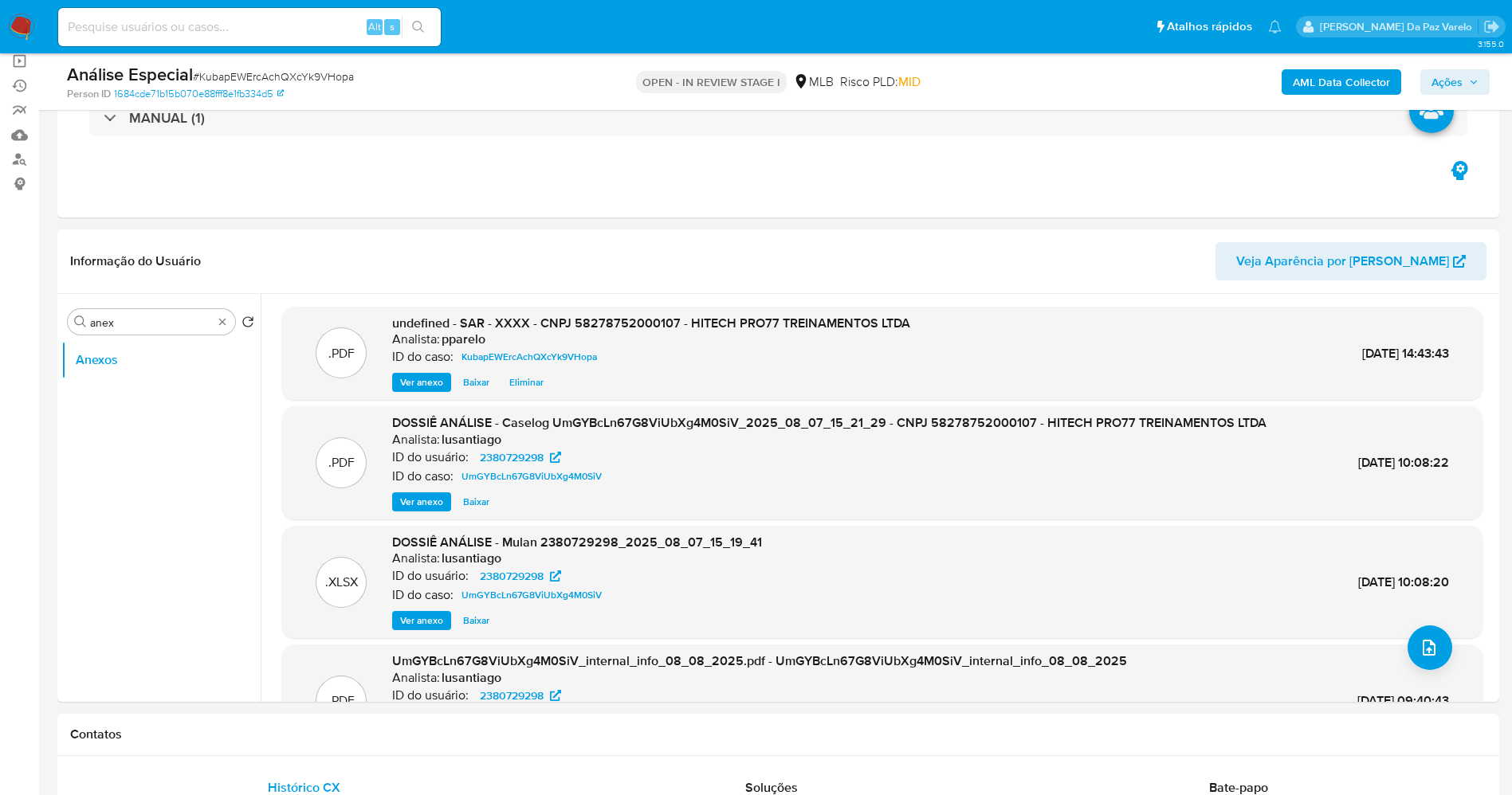
click at [1275, 70] on span "Ações" at bounding box center [1447, 81] width 31 height 25
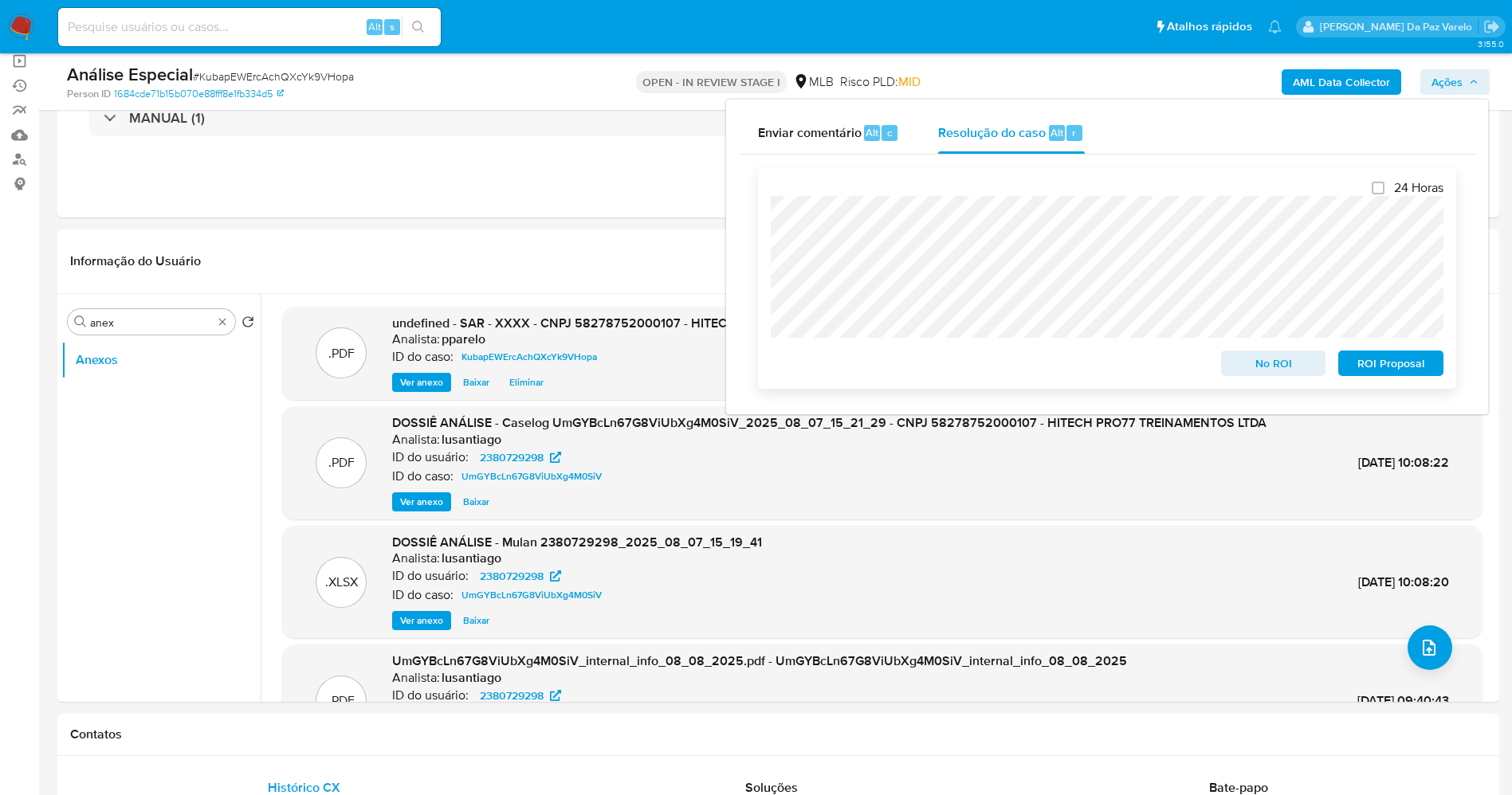
click at [1275, 368] on span "ROI Proposal" at bounding box center [1390, 363] width 83 height 22
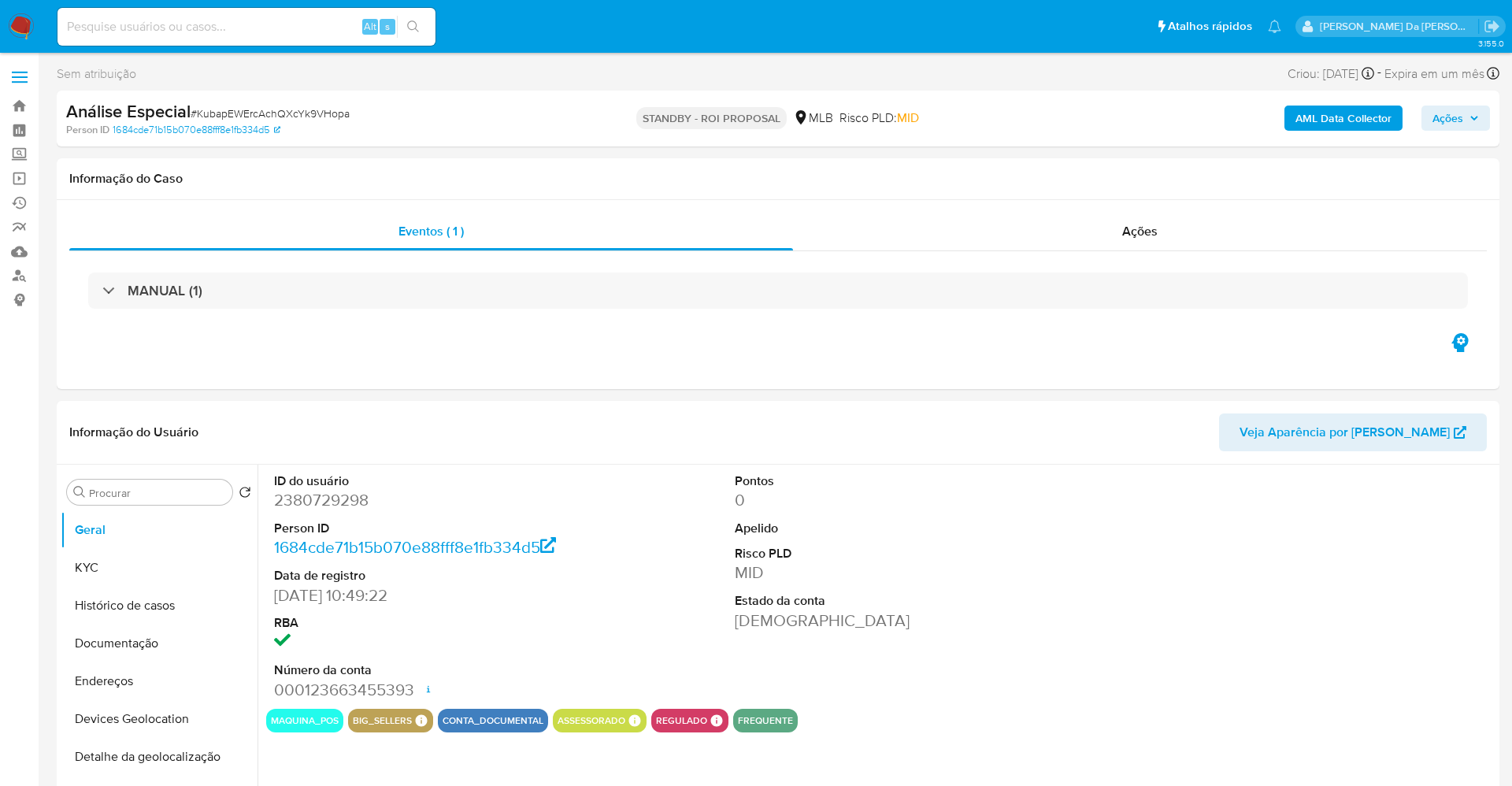
select select "10"
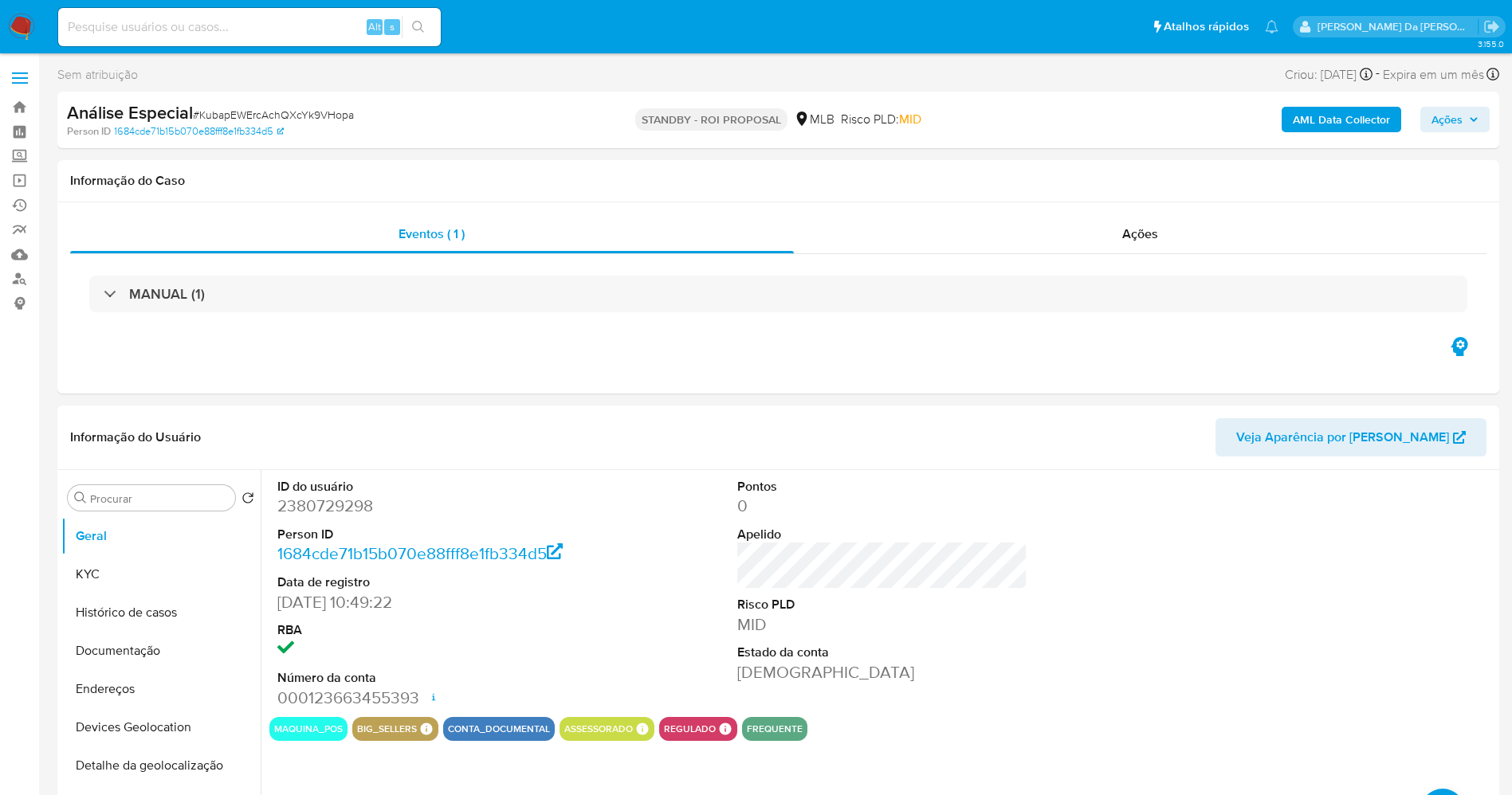
click at [281, 115] on span "# KubapEWErcAchQXcYk9VHopa" at bounding box center [273, 115] width 161 height 16
copy span "KubapEWErcAchQXcYk9VHopa"
click at [18, 17] on img at bounding box center [21, 27] width 27 height 27
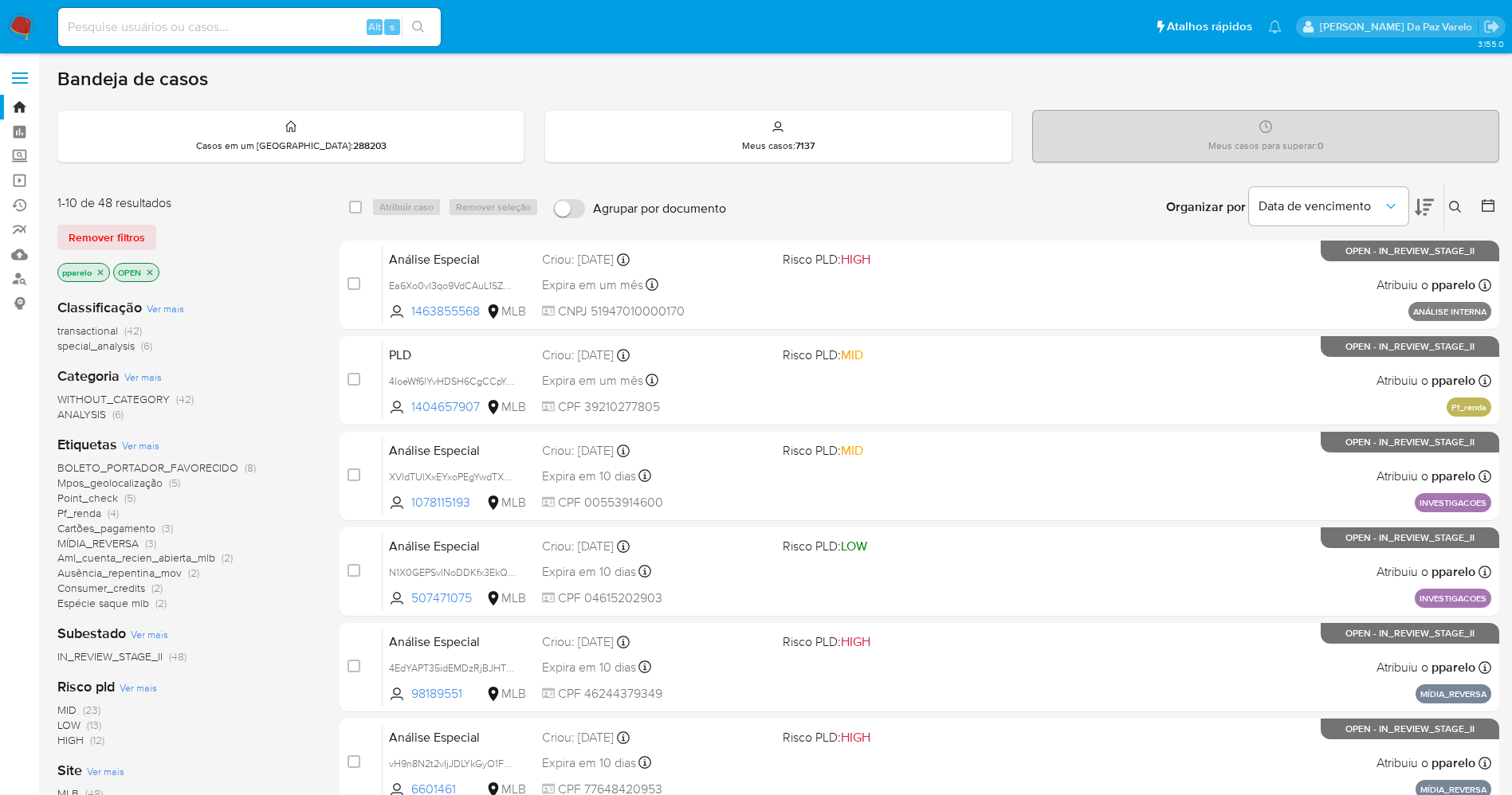
click at [1462, 209] on button at bounding box center [1456, 207] width 26 height 19
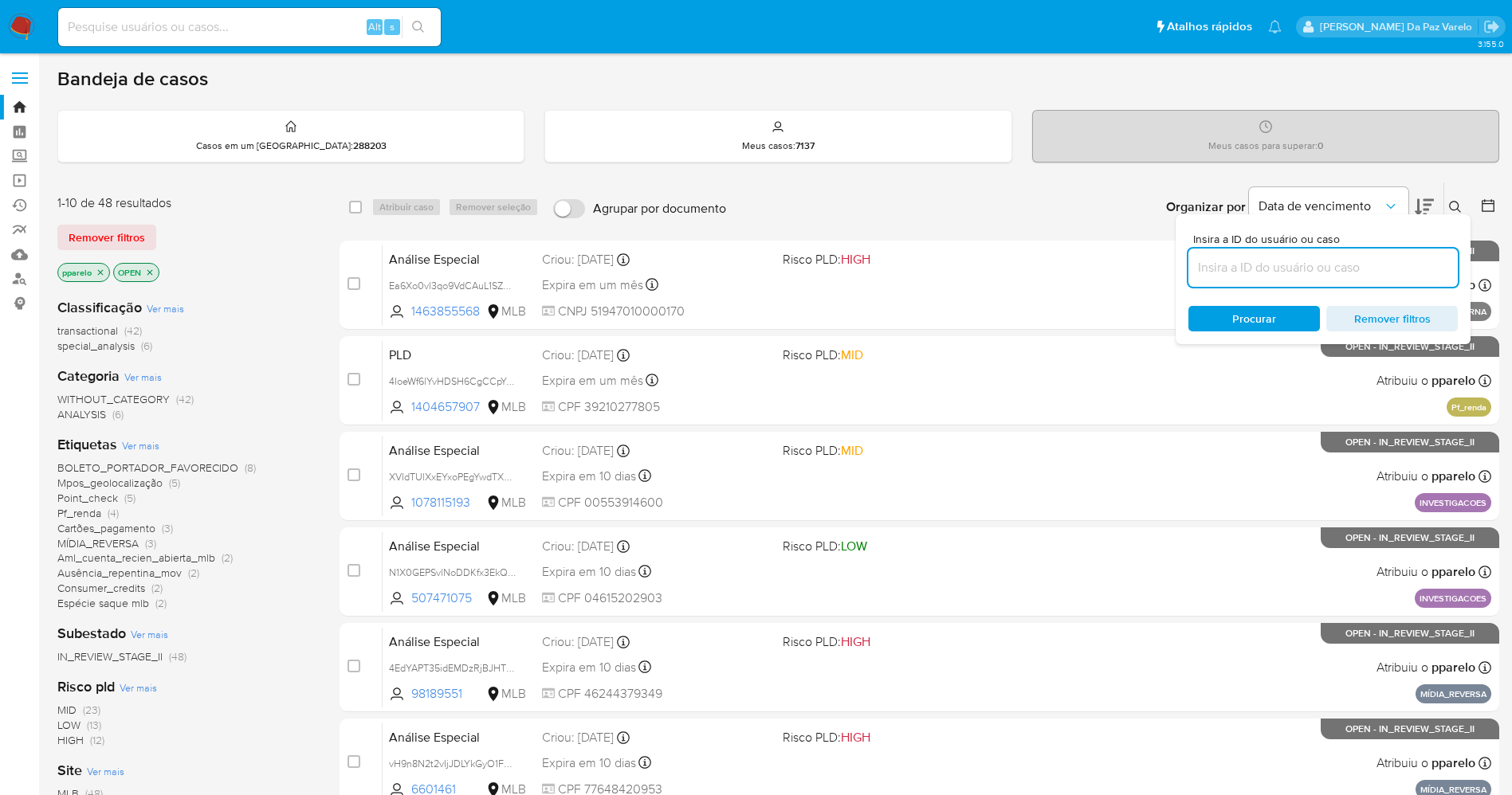
click at [1389, 268] on input at bounding box center [1323, 267] width 270 height 21
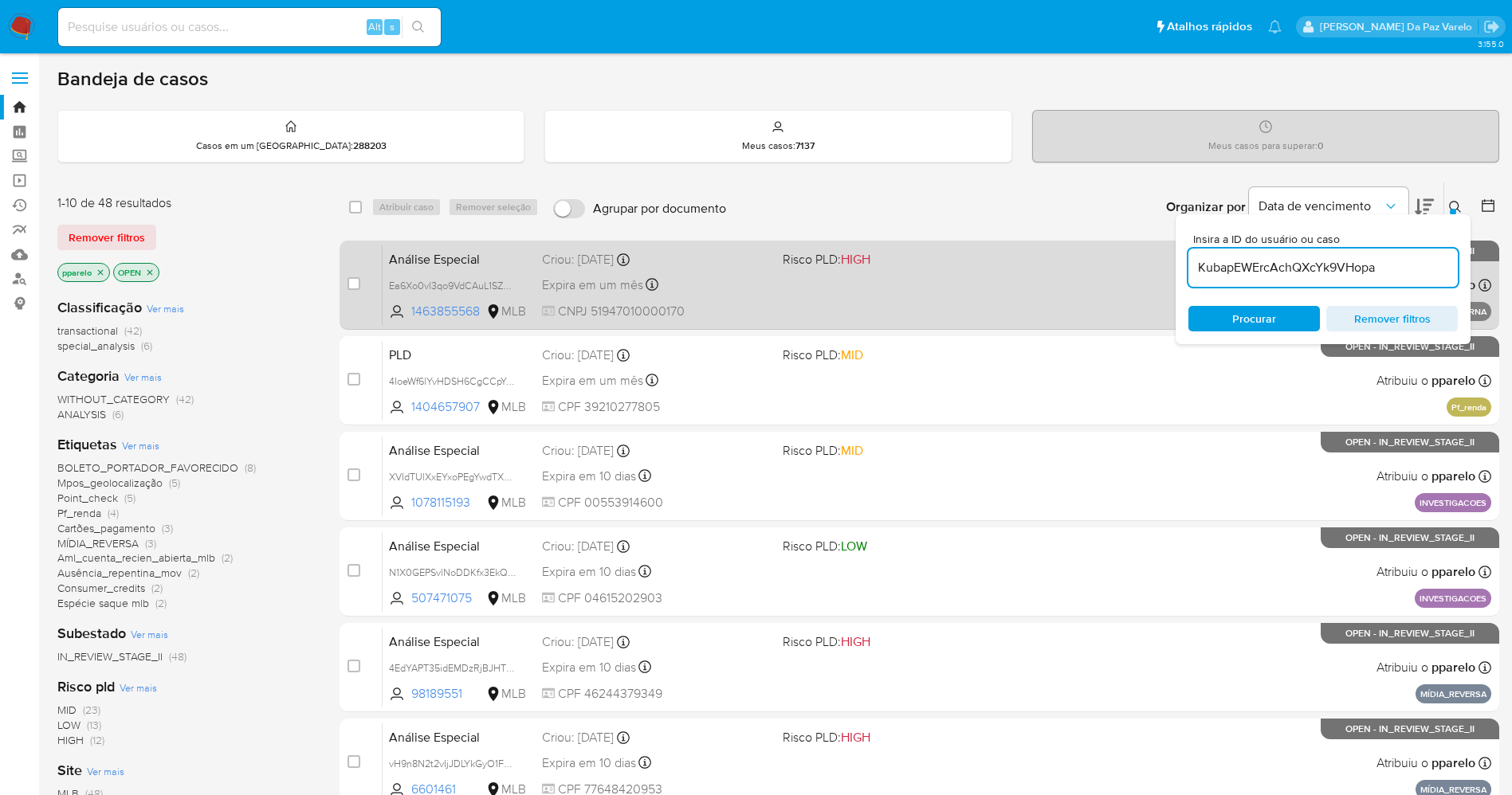
type input "KubapEWErcAchQXcYk9VHopa"
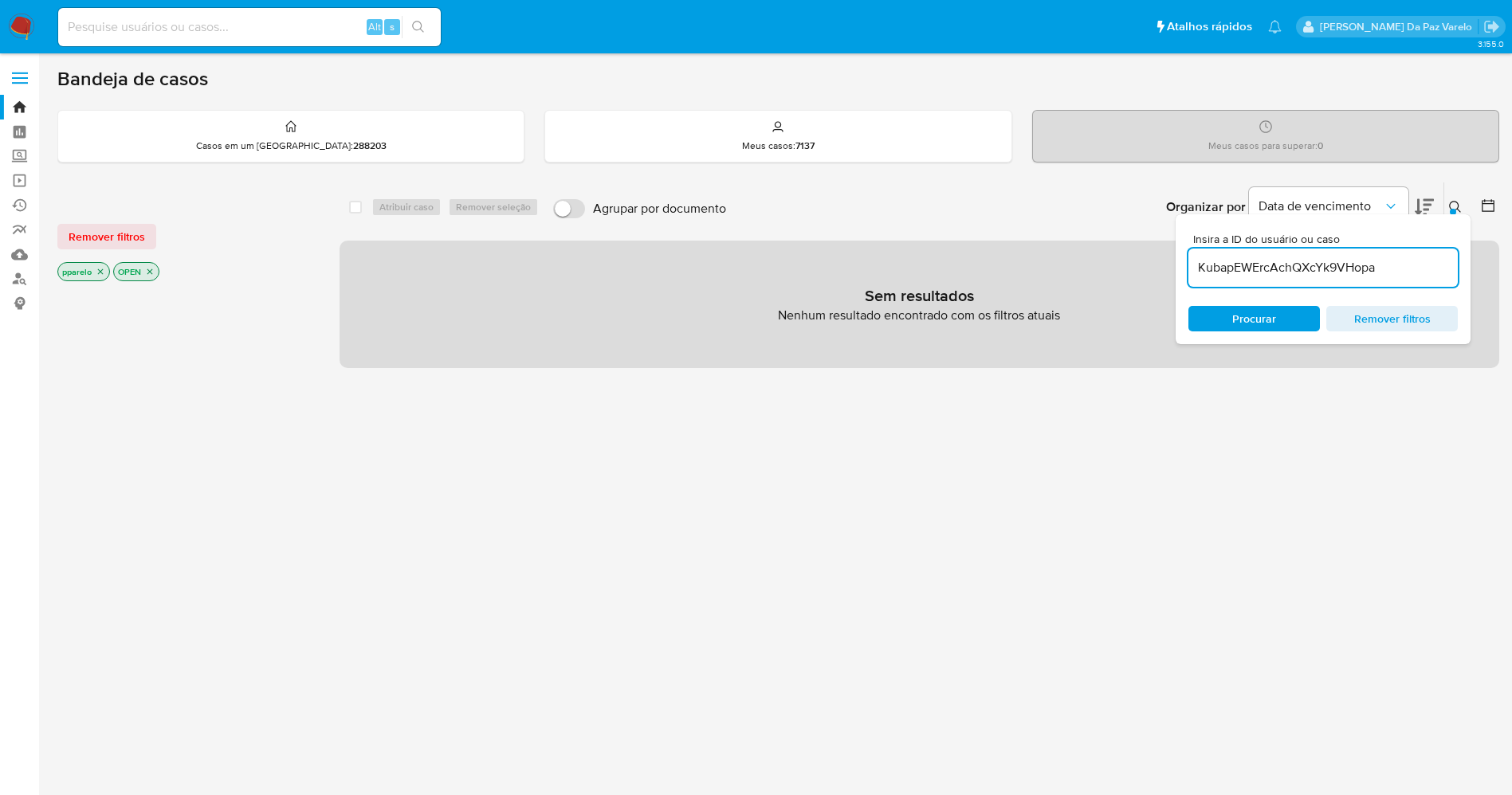
click at [114, 270] on div "OPEN" at bounding box center [136, 271] width 47 height 19
click at [104, 270] on icon "close-filter" at bounding box center [100, 271] width 10 height 10
click at [97, 275] on icon "close-filter" at bounding box center [94, 271] width 10 height 10
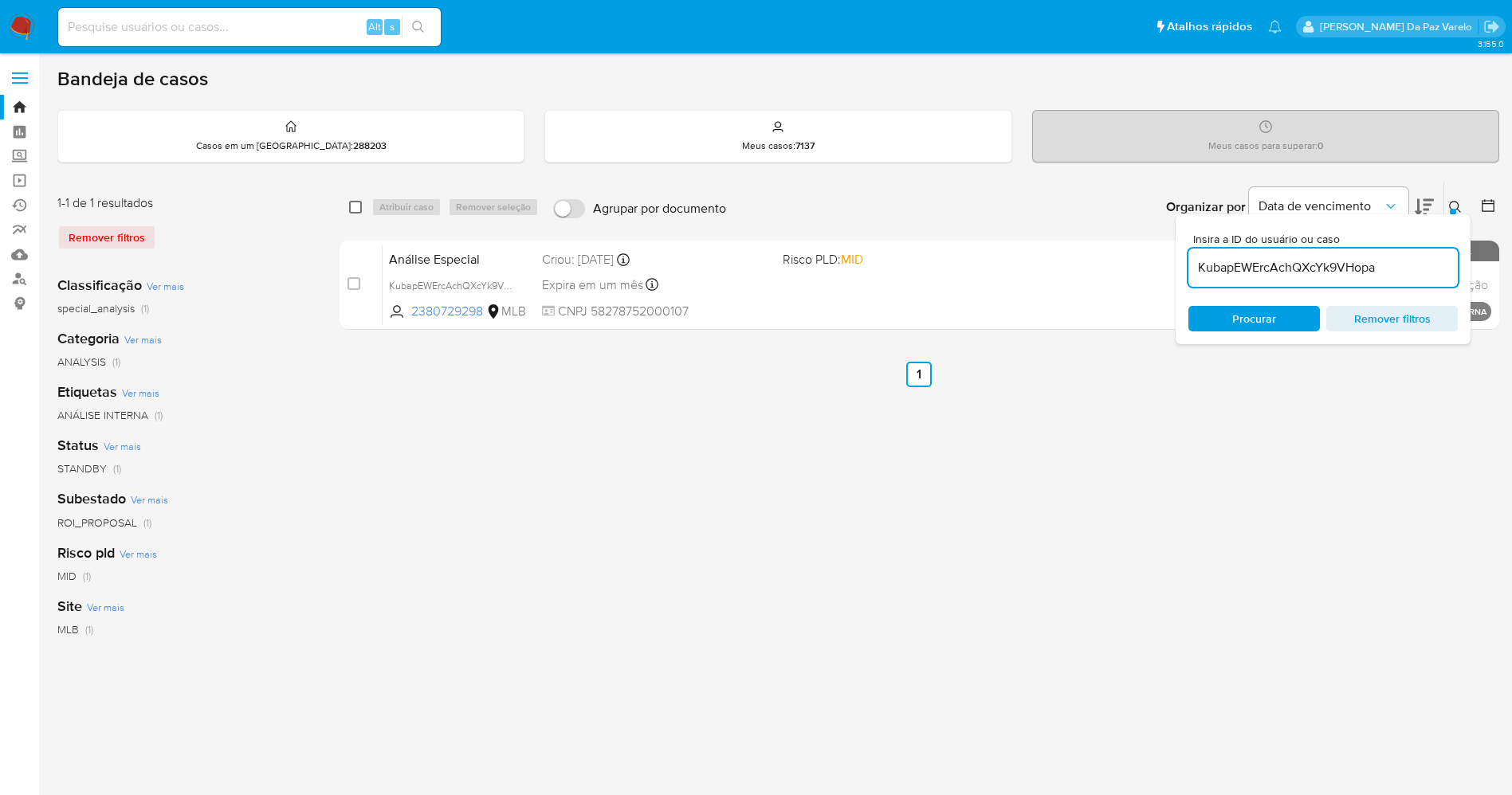
click at [360, 206] on input "checkbox" at bounding box center [356, 207] width 13 height 13
checkbox input "true"
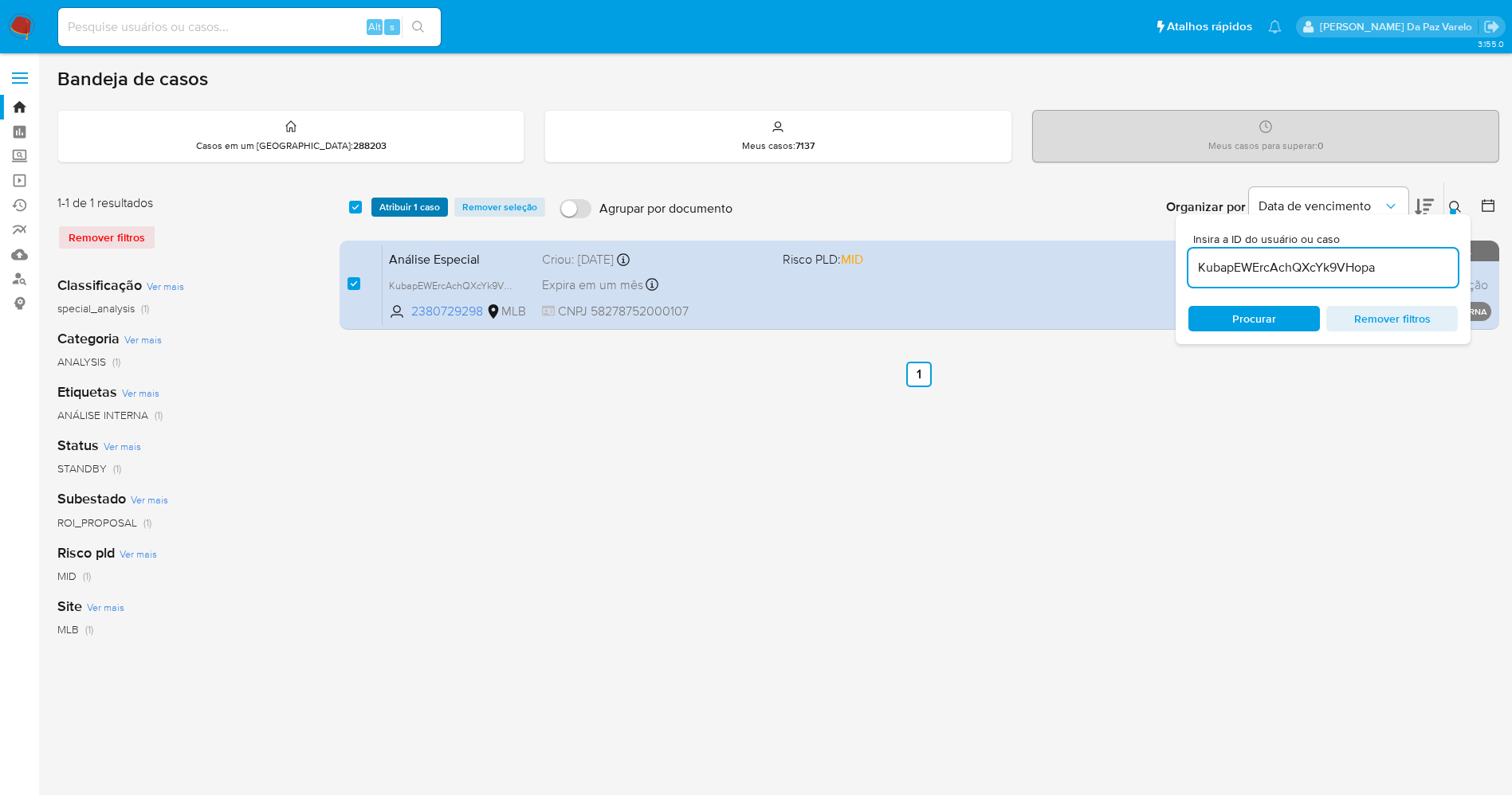
click at [408, 213] on span "Atribuir 1 caso" at bounding box center [409, 207] width 61 height 16
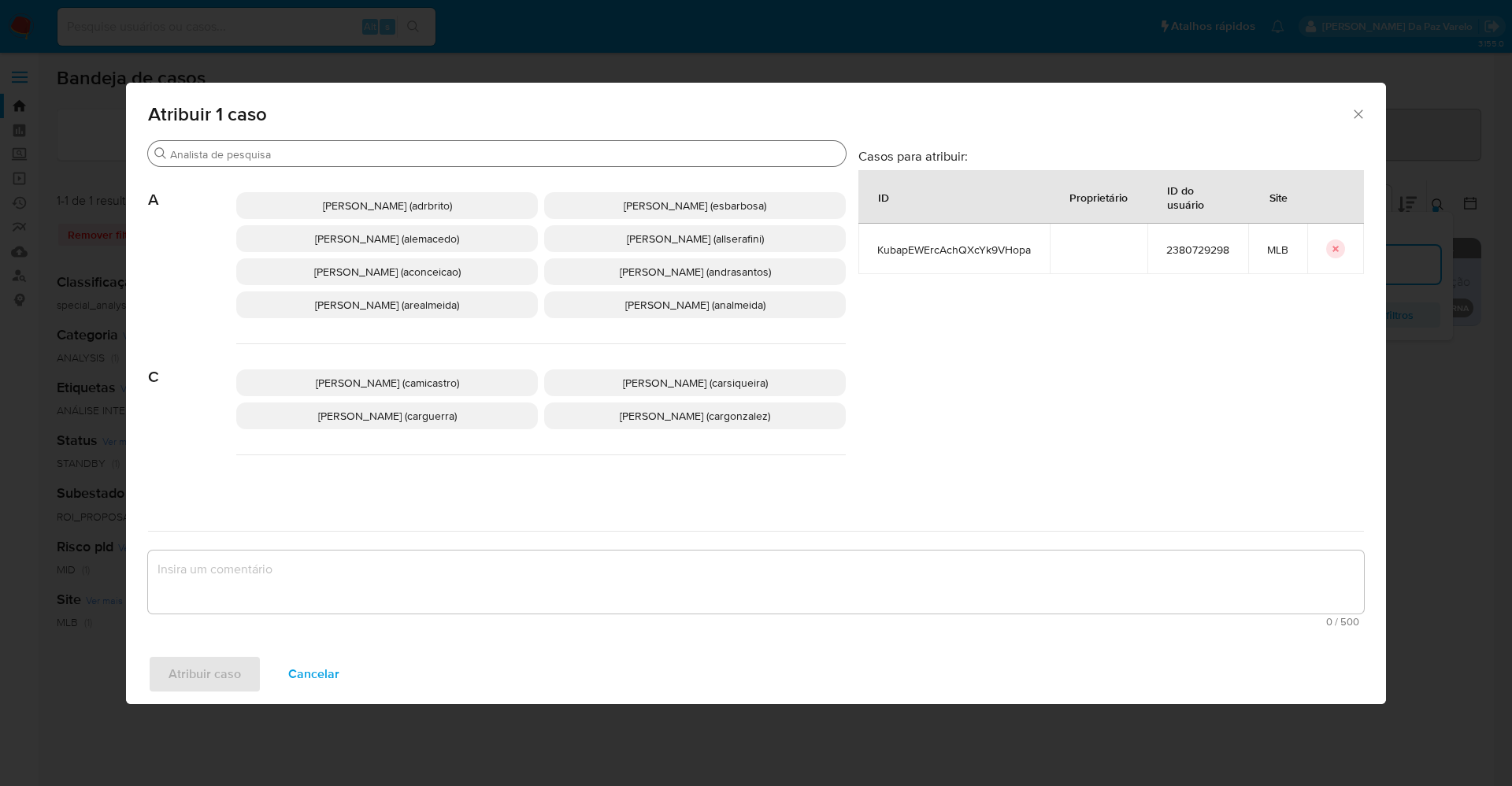
click at [496, 152] on input "Procurar" at bounding box center [505, 154] width 669 height 14
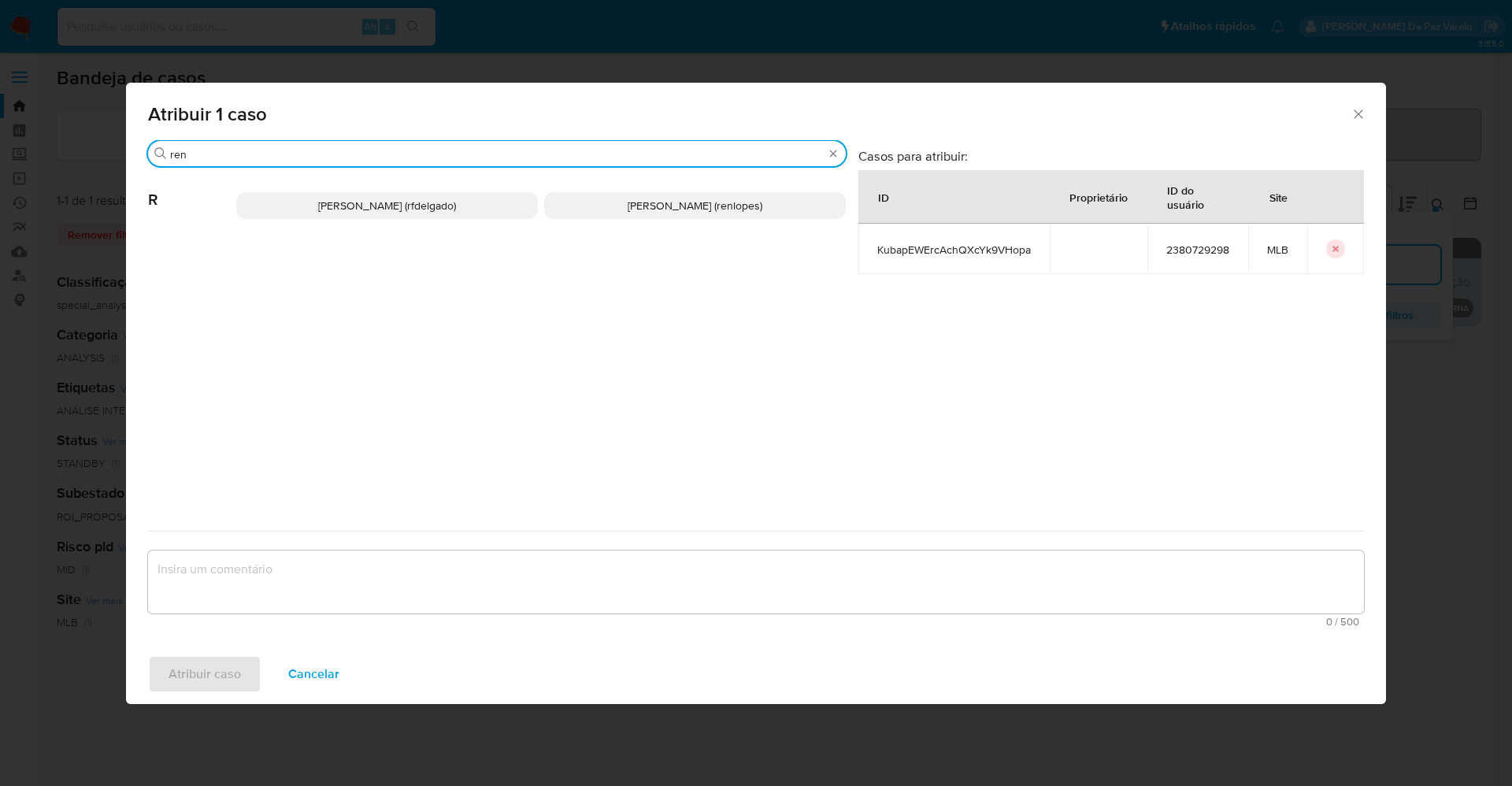
type input "ren"
click at [424, 204] on span "Renata De Freitas Delgado (rfdelgado)" at bounding box center [387, 205] width 138 height 16
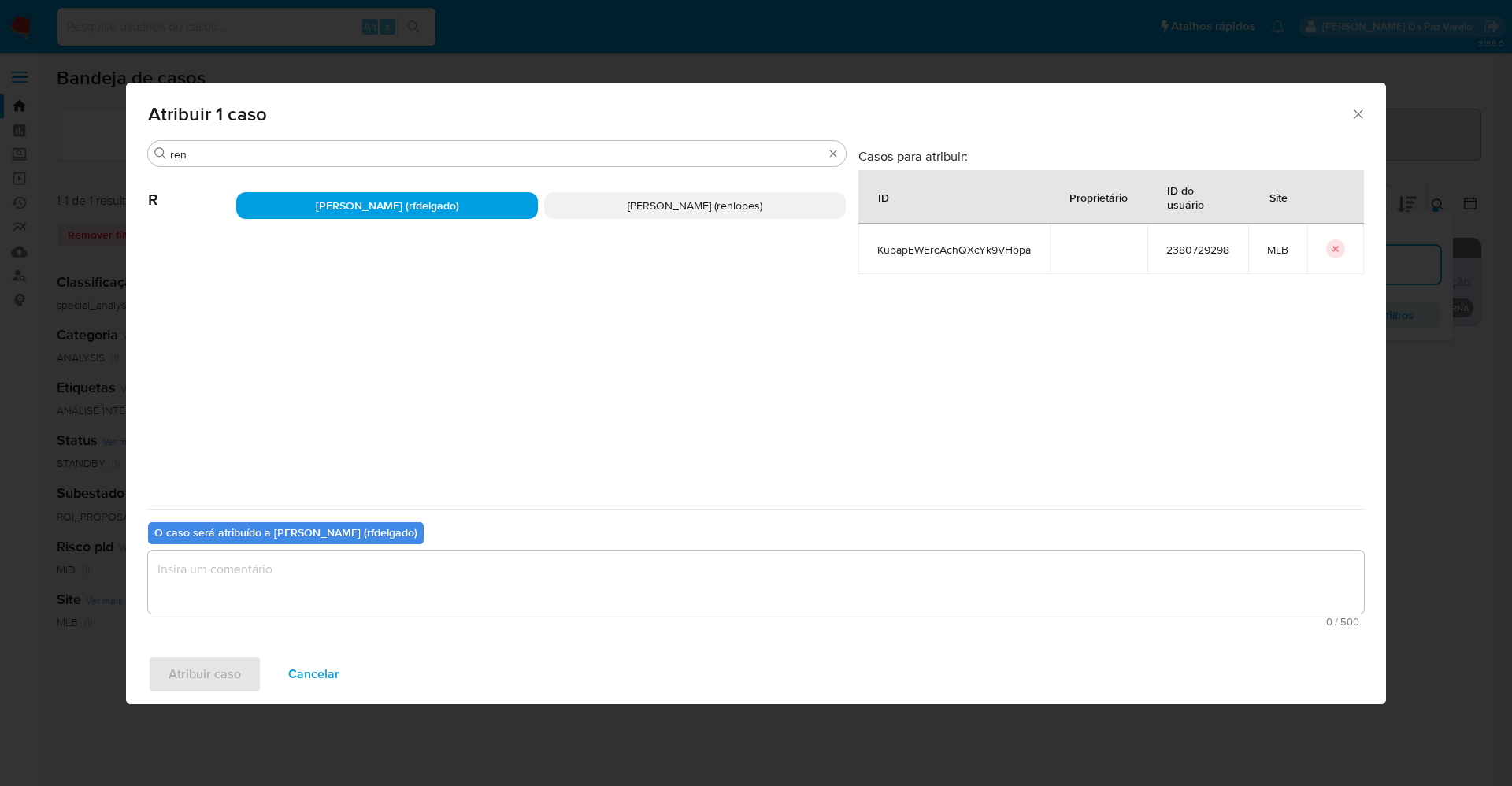
click at [423, 207] on span "Renata De Freitas Delgado (rfdelgado)" at bounding box center [388, 205] width 143 height 16
click at [665, 207] on span "Renato Lopes Dos Santos (renlopes)" at bounding box center [695, 205] width 135 height 16
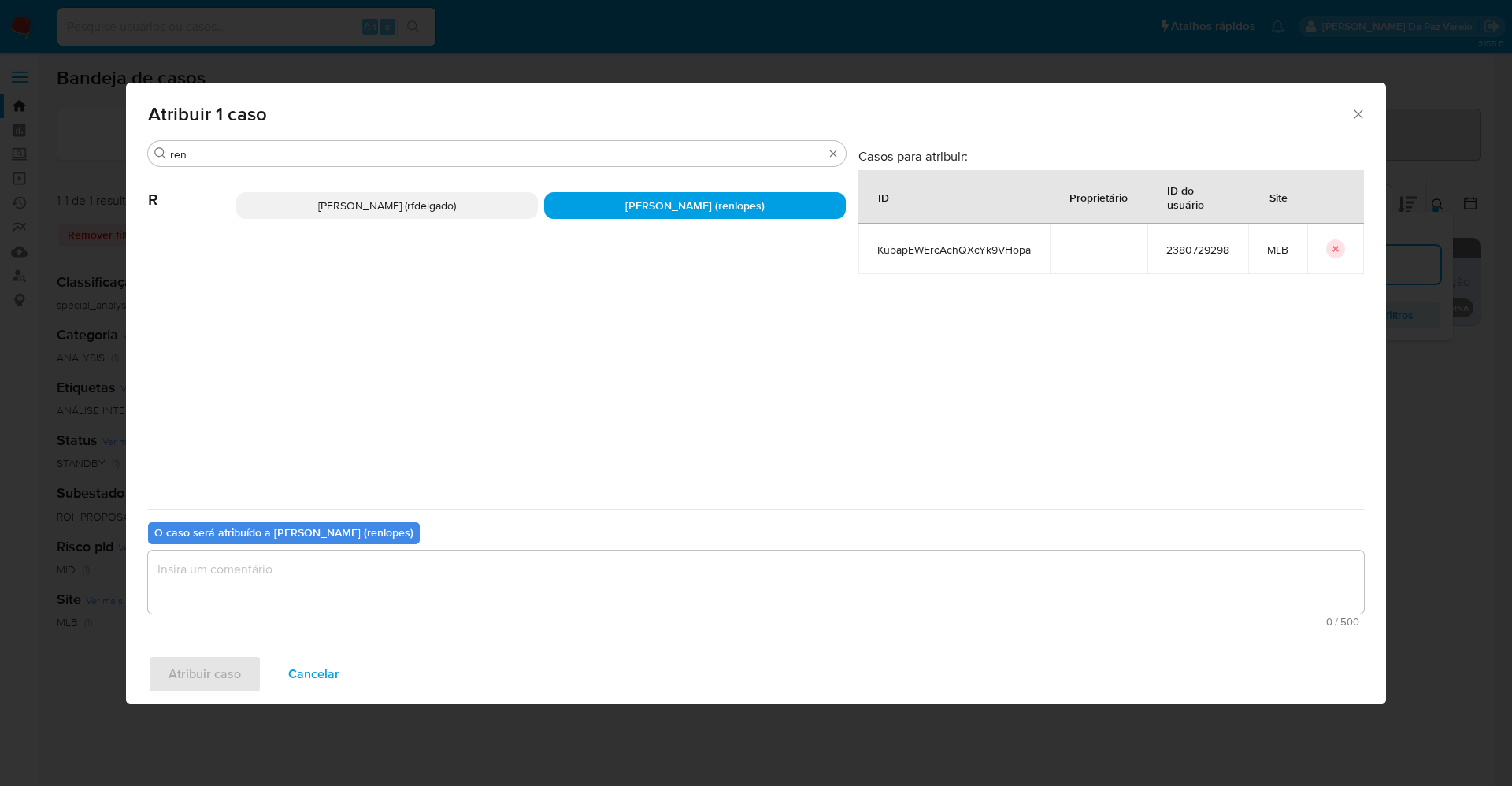
click at [367, 584] on textarea "assign-modal" at bounding box center [756, 582] width 1216 height 63
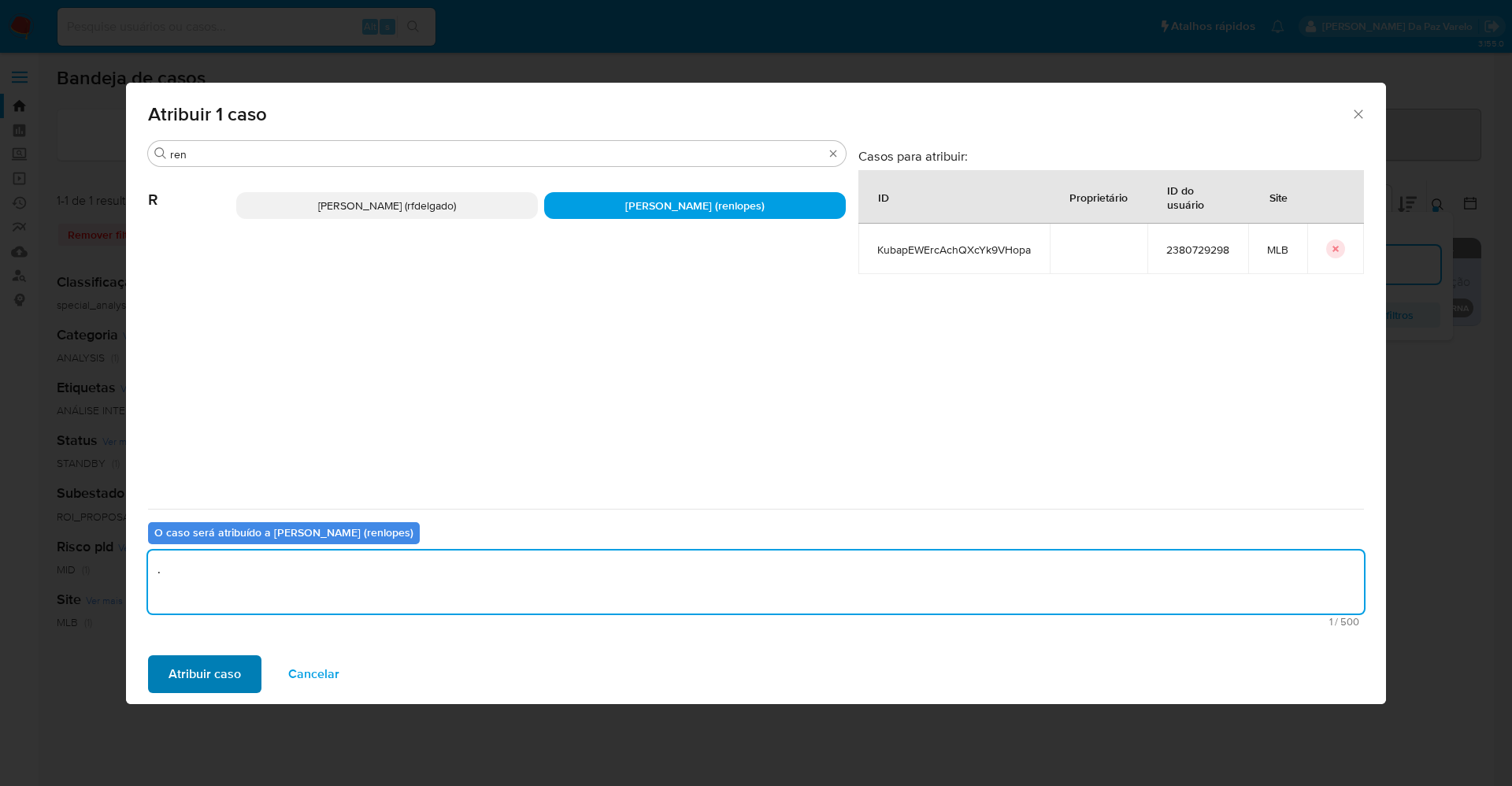
type textarea "."
click at [224, 671] on span "Atribuir caso" at bounding box center [204, 674] width 73 height 35
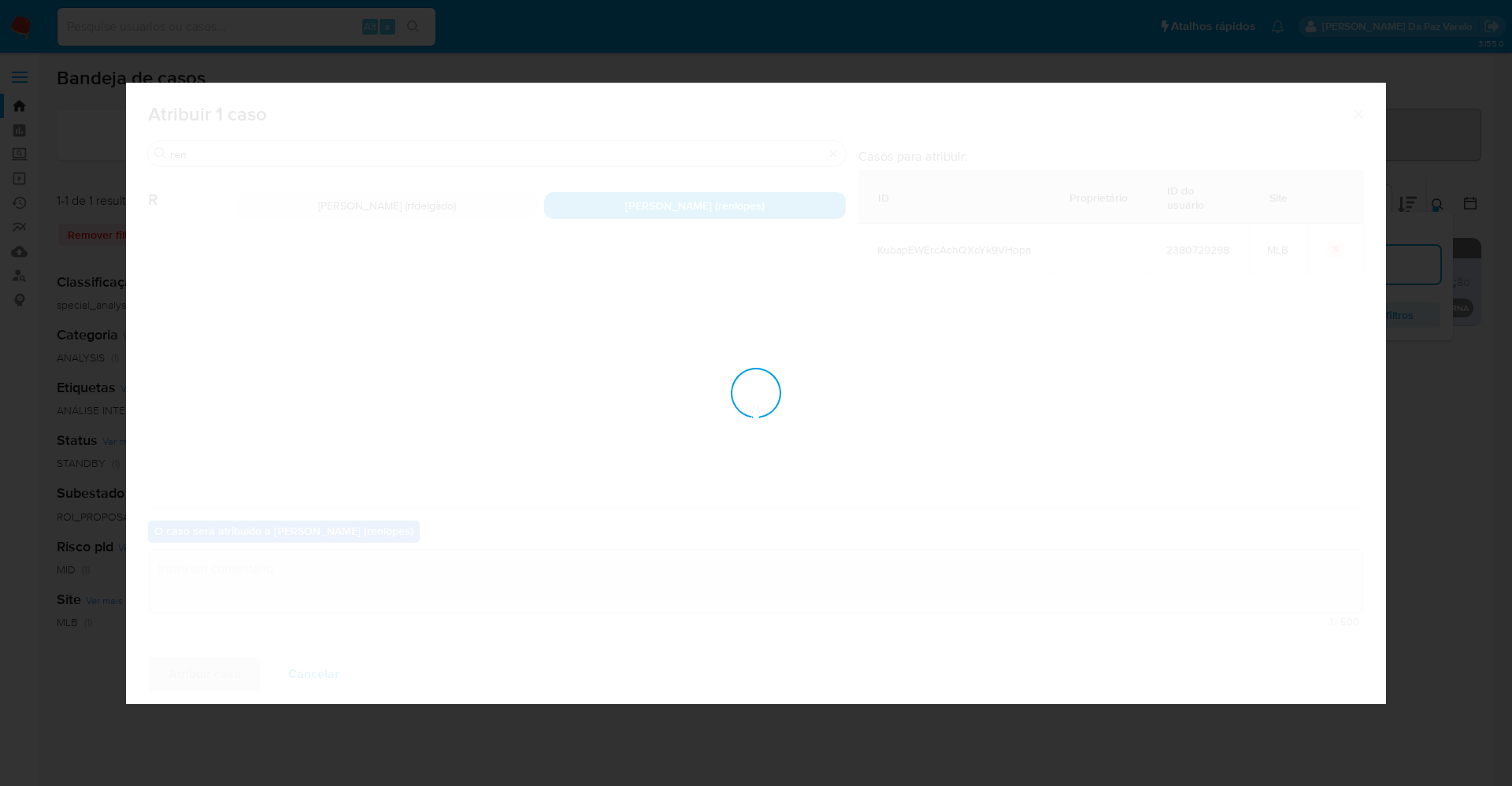
checkbox input "false"
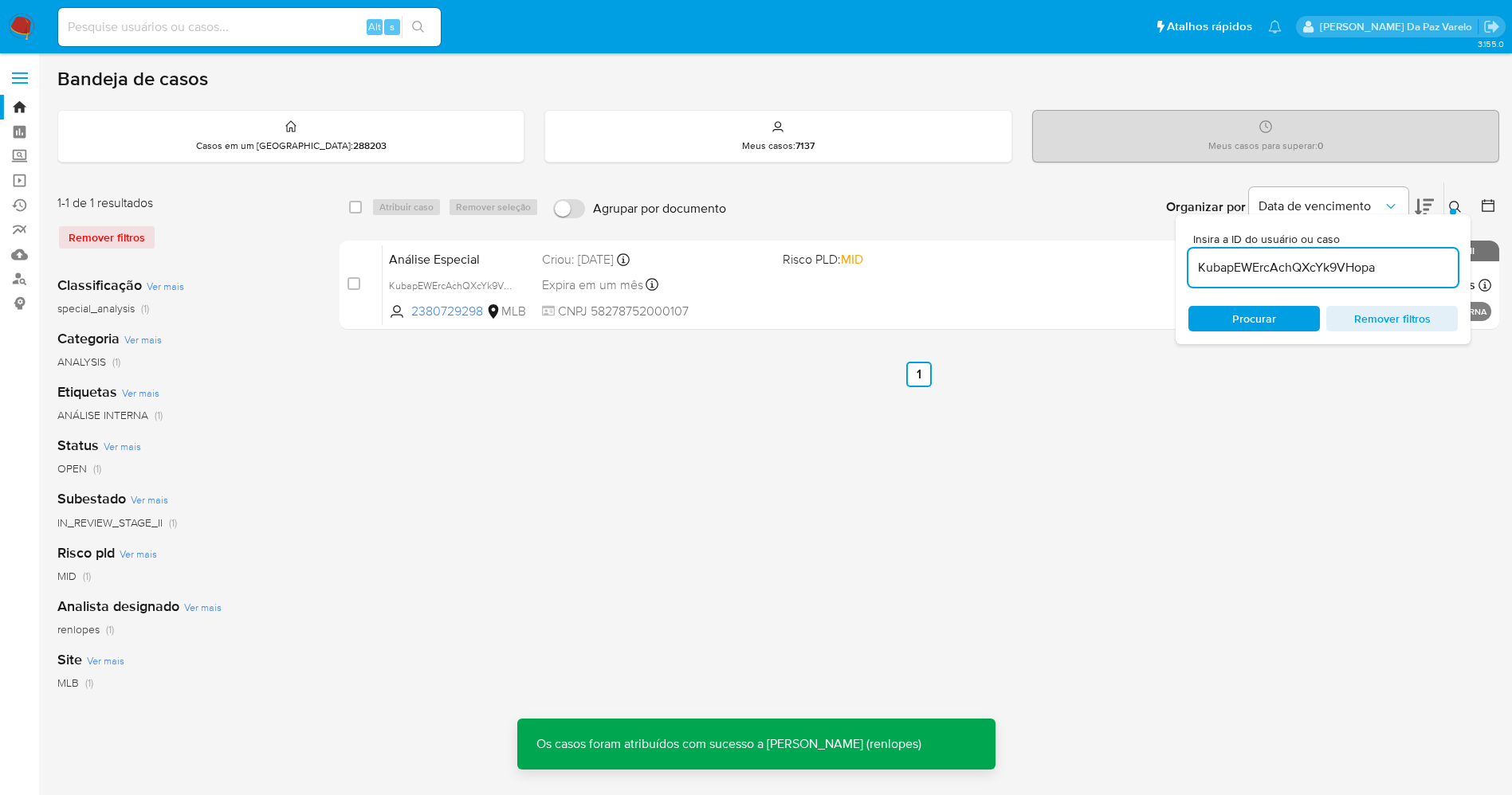
click at [1463, 209] on button at bounding box center [1456, 207] width 26 height 19
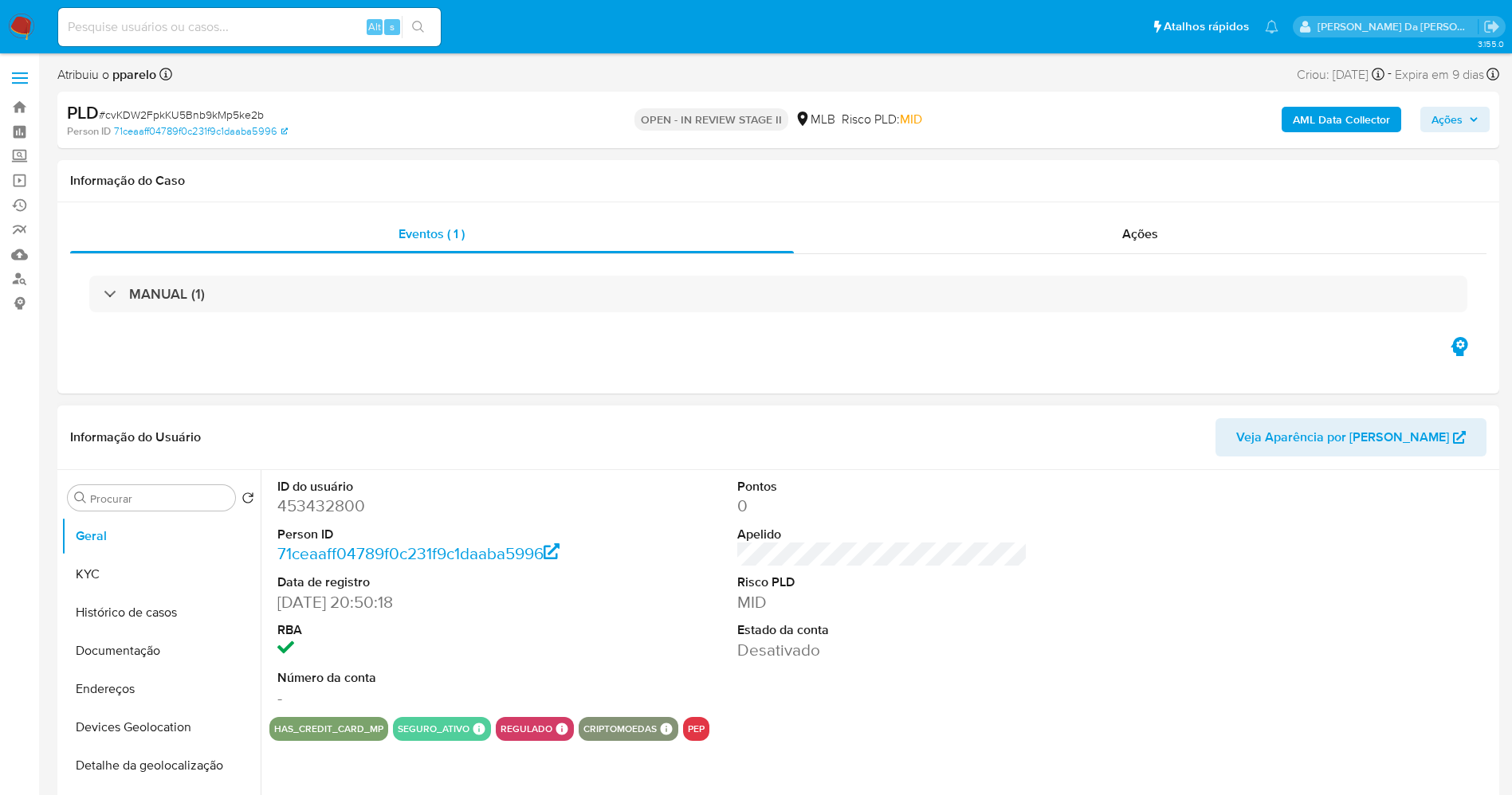
select select "10"
click at [206, 40] on div "Alt s" at bounding box center [249, 27] width 382 height 38
click at [221, 32] on input at bounding box center [249, 27] width 382 height 21
paste input "zfl4cxarYDllyYYR8EWHQl4V"
type input "zfl4cxarYDllyYYR8EWHQl4V"
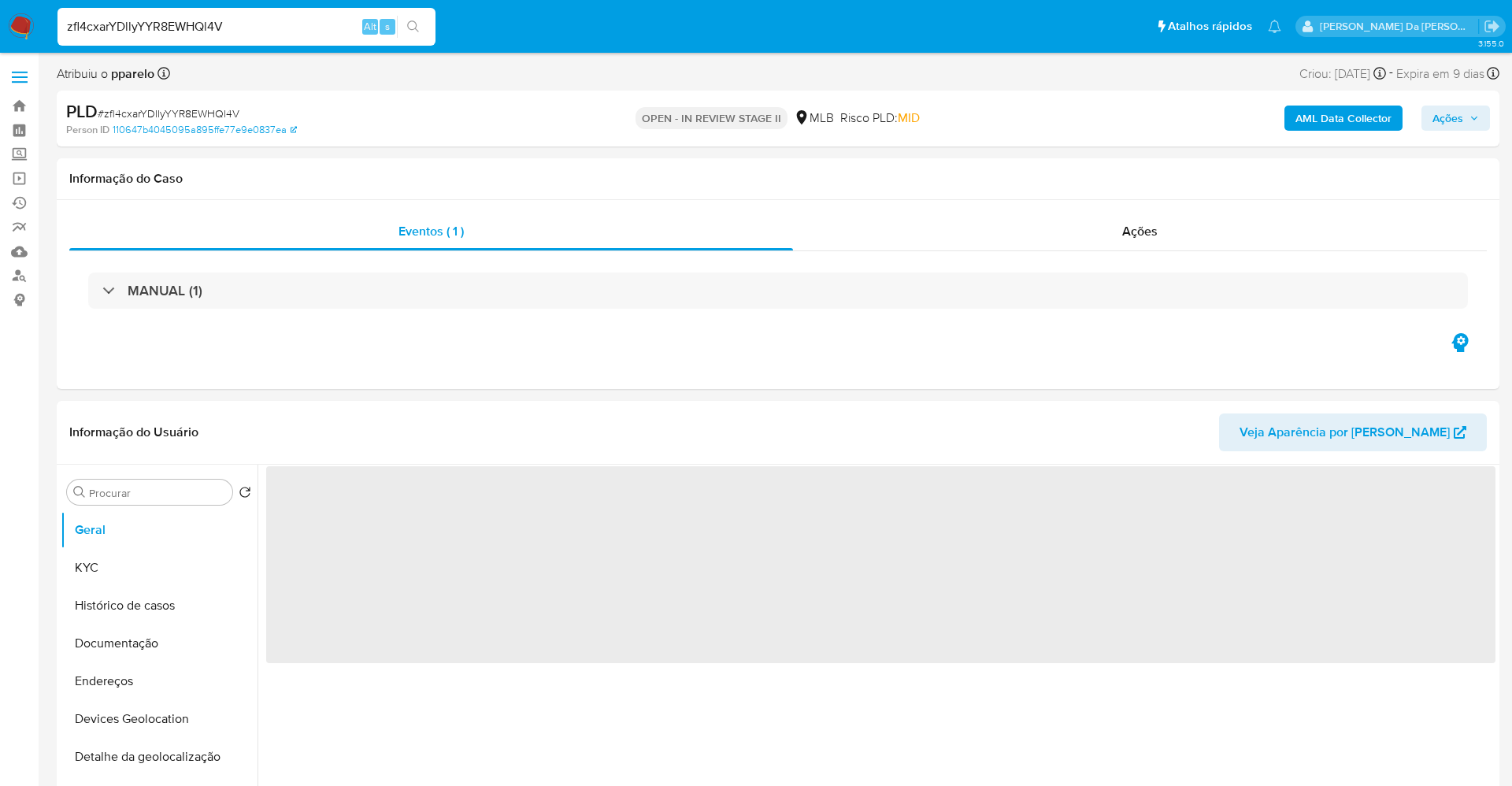
select select "10"
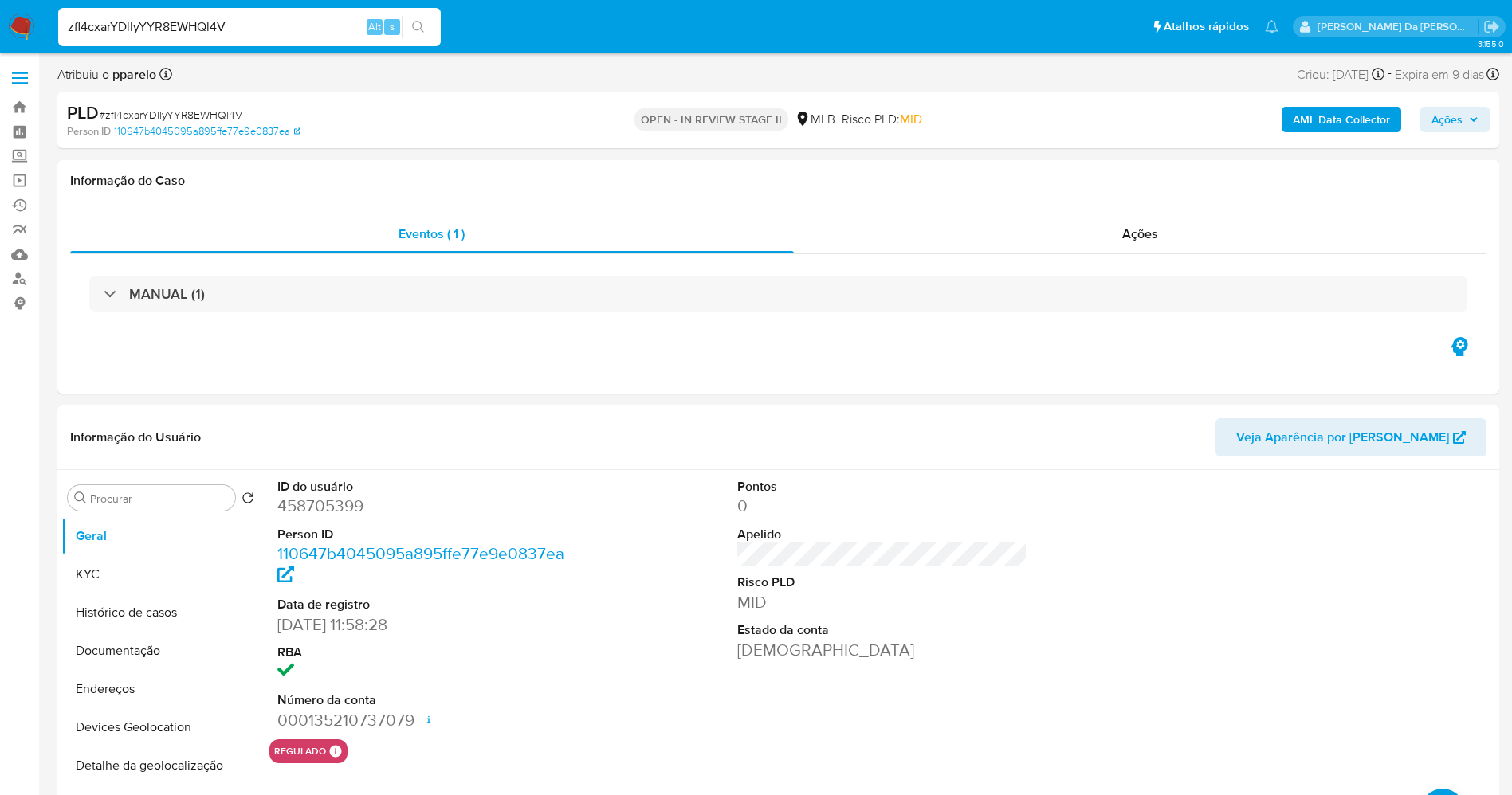
click at [205, 30] on input "zfl4cxarYDllyYYR8EWHQl4V" at bounding box center [249, 27] width 382 height 21
click at [206, 30] on input "zfl4cxarYDllyYYR8EWHQl4V" at bounding box center [249, 27] width 382 height 21
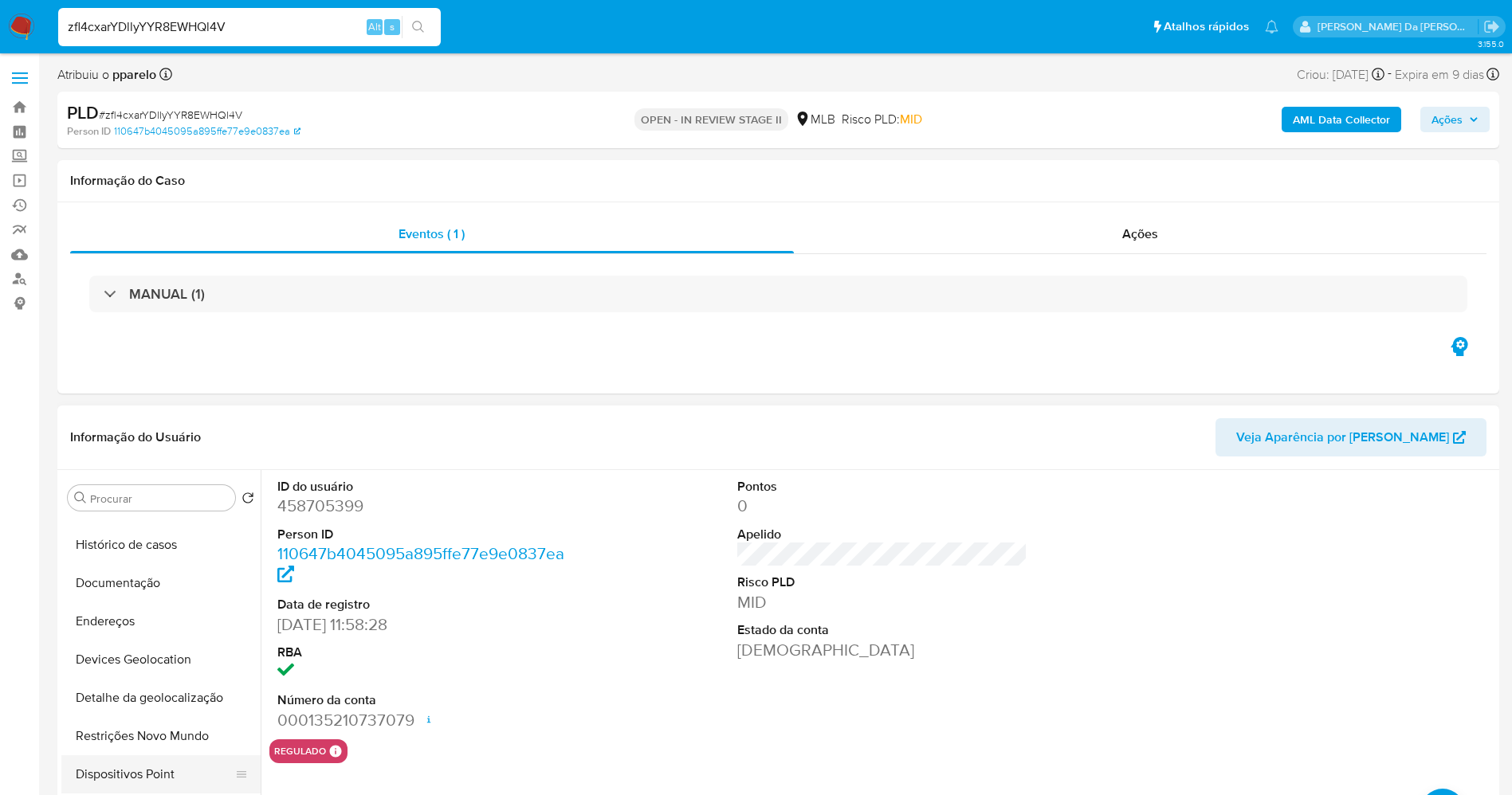
scroll to position [119, 0]
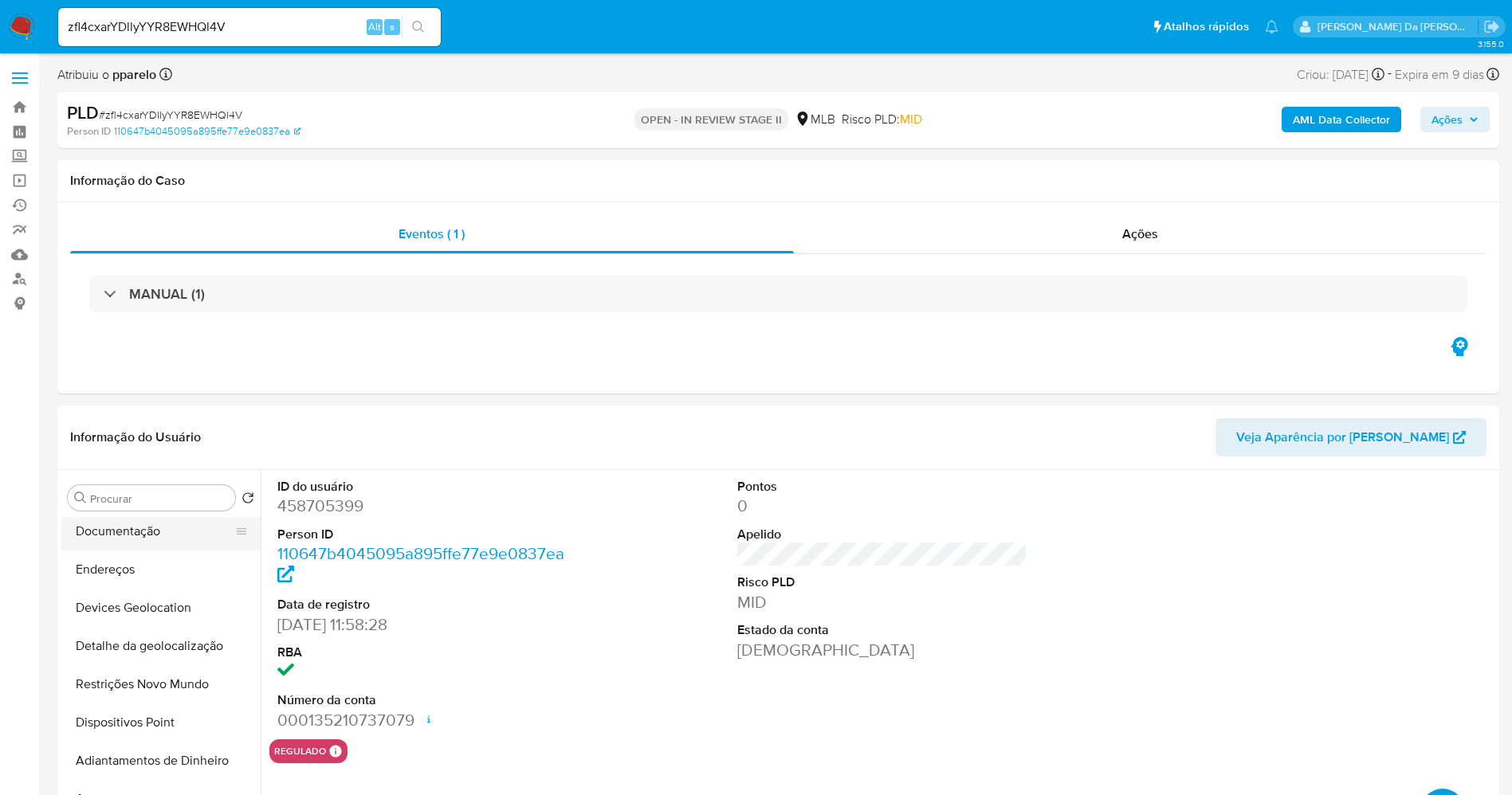
drag, startPoint x: 157, startPoint y: 538, endPoint x: 193, endPoint y: 538, distance: 36.0
click at [159, 538] on button "Documentação" at bounding box center [155, 531] width 186 height 38
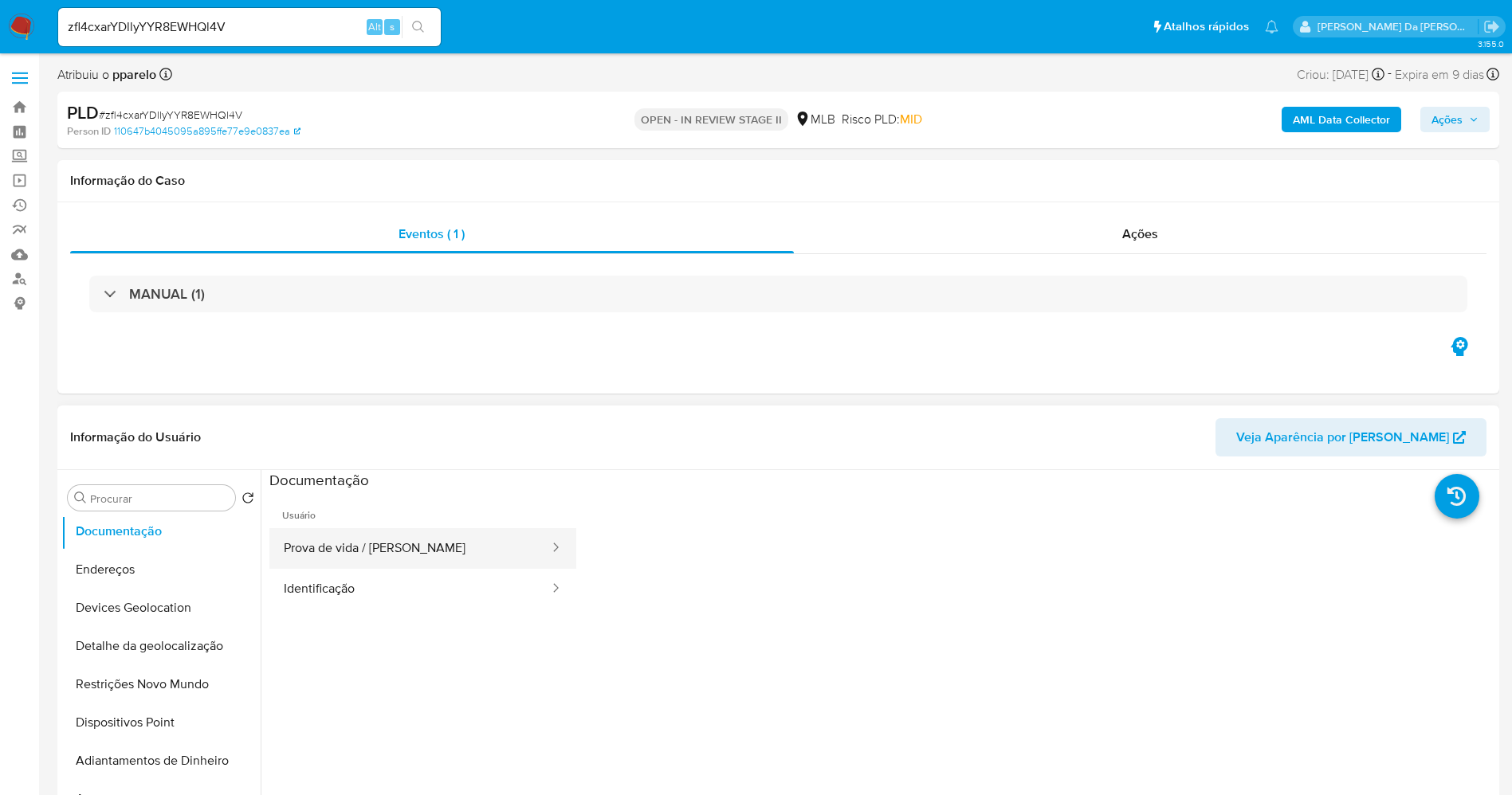
click at [404, 554] on button "Prova de vida / [PERSON_NAME]" at bounding box center [410, 548] width 281 height 40
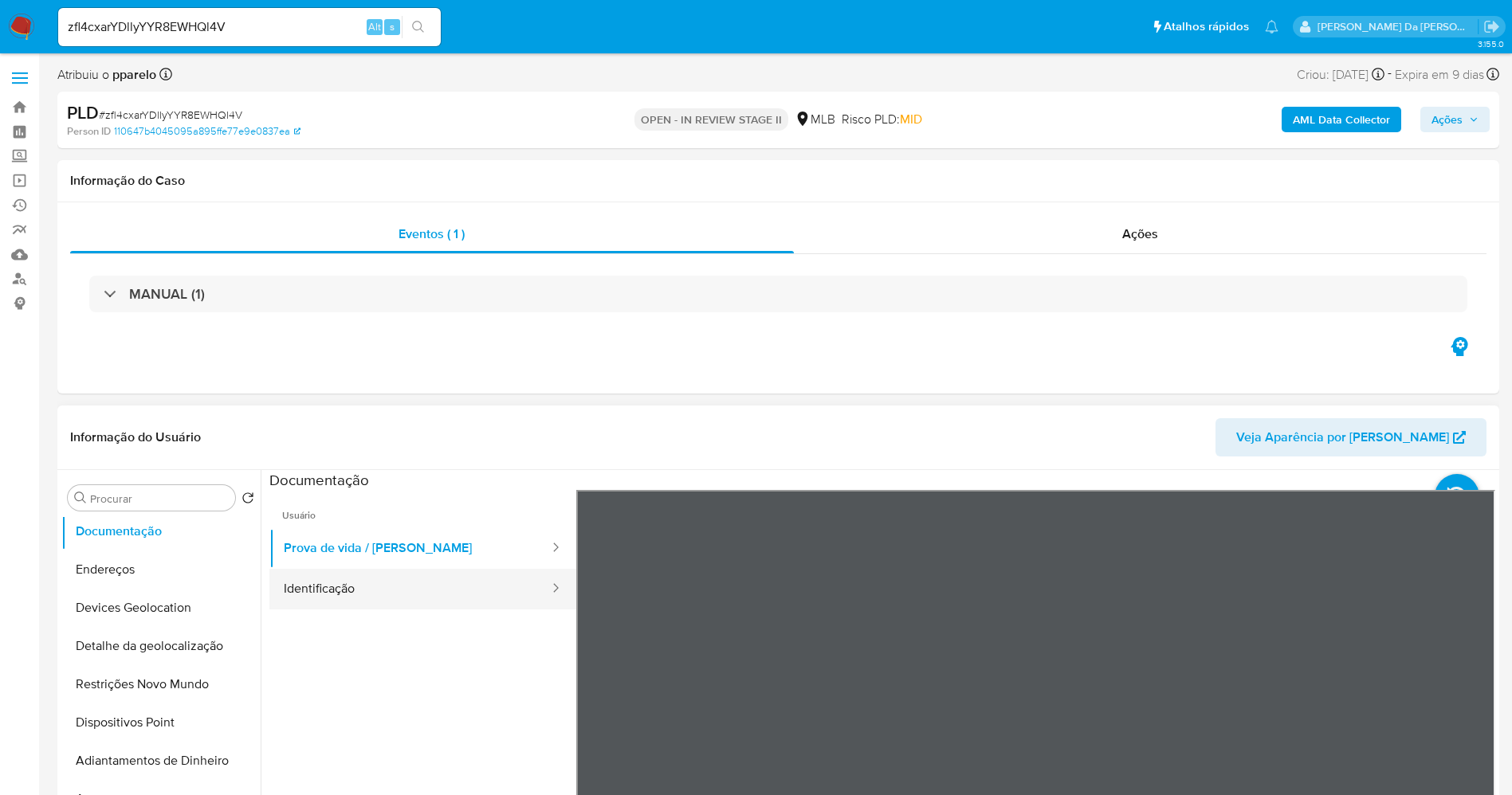
click at [333, 605] on button "Identificação" at bounding box center [410, 588] width 281 height 40
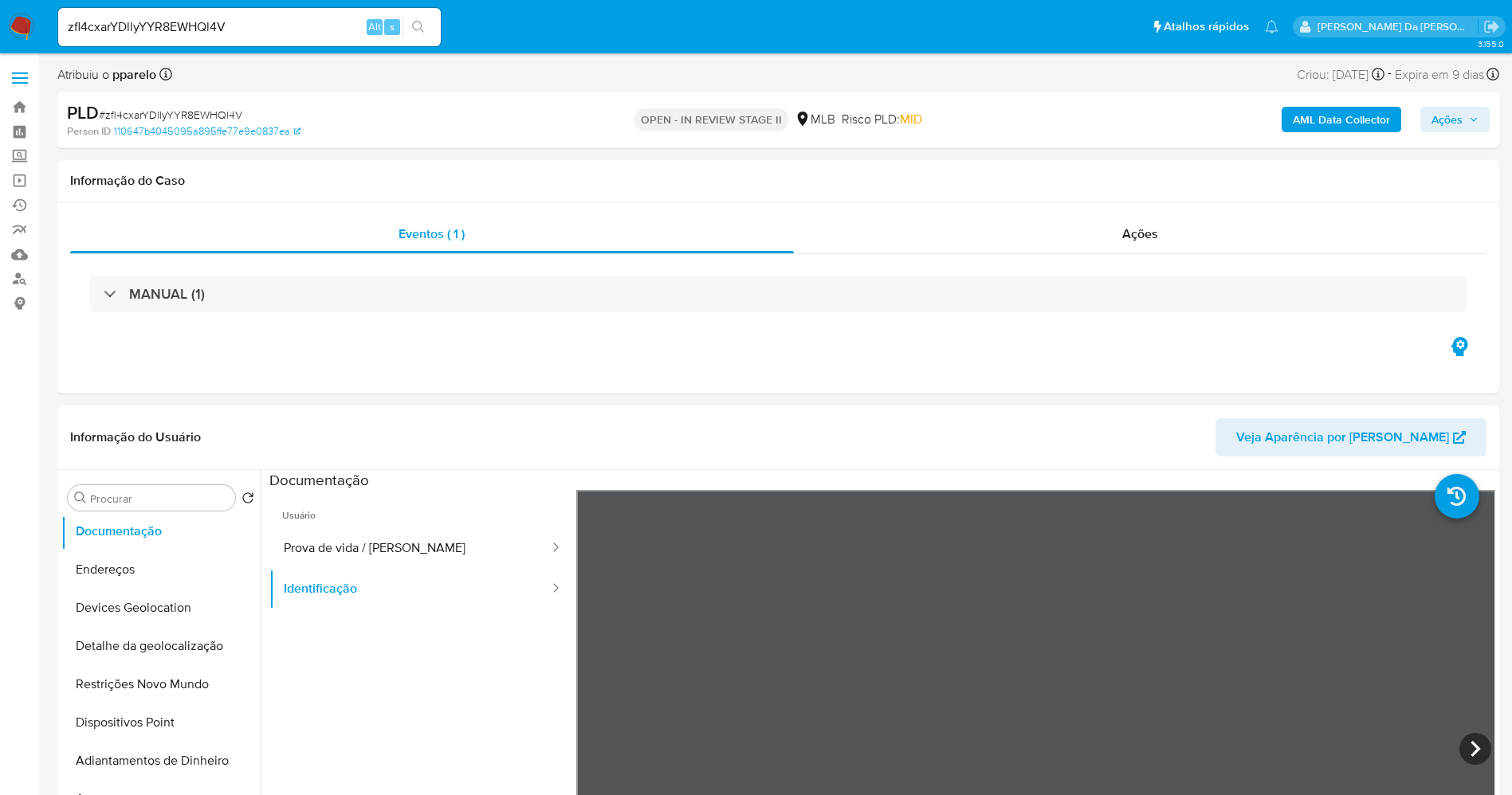
click at [227, 25] on input "zfl4cxarYDllyYYR8EWHQl4V" at bounding box center [249, 27] width 382 height 21
click at [204, 36] on input "zfl4cxarYDllyYYR8EWHQl4V" at bounding box center [249, 27] width 382 height 21
click at [202, 39] on div "zfl4cxarYDllyYYR8EWHQl4V Alt s" at bounding box center [249, 27] width 382 height 38
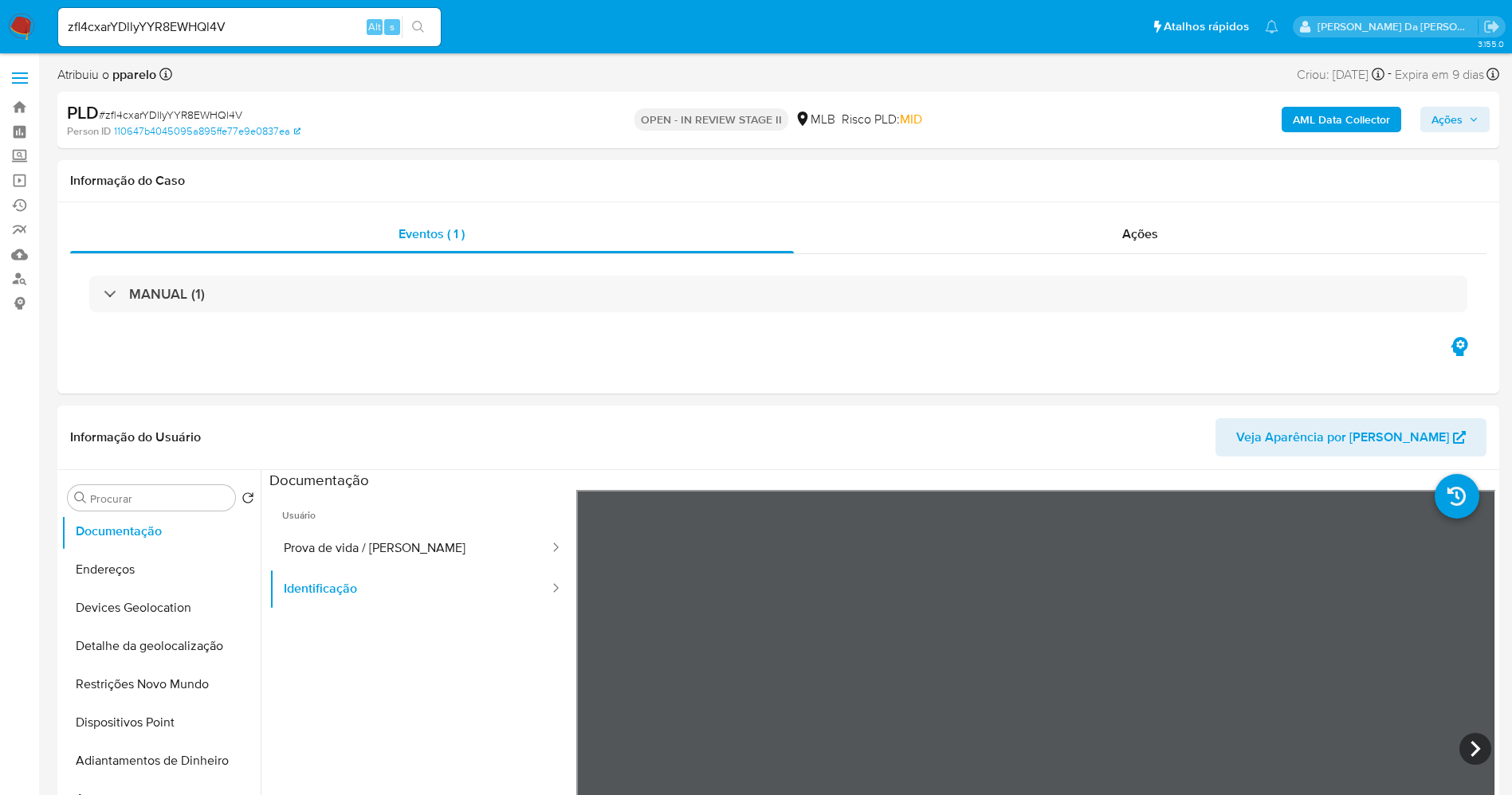
drag, startPoint x: 202, startPoint y: 39, endPoint x: 210, endPoint y: 31, distance: 11.3
click at [202, 40] on div "zfl4cxarYDllyYYR8EWHQl4V Alt s" at bounding box center [249, 27] width 382 height 38
click at [210, 31] on input "zfl4cxarYDllyYYR8EWHQl4V" at bounding box center [249, 27] width 382 height 21
paste input "sGZkJVGEy3UHvhK2JgUqmNQp"
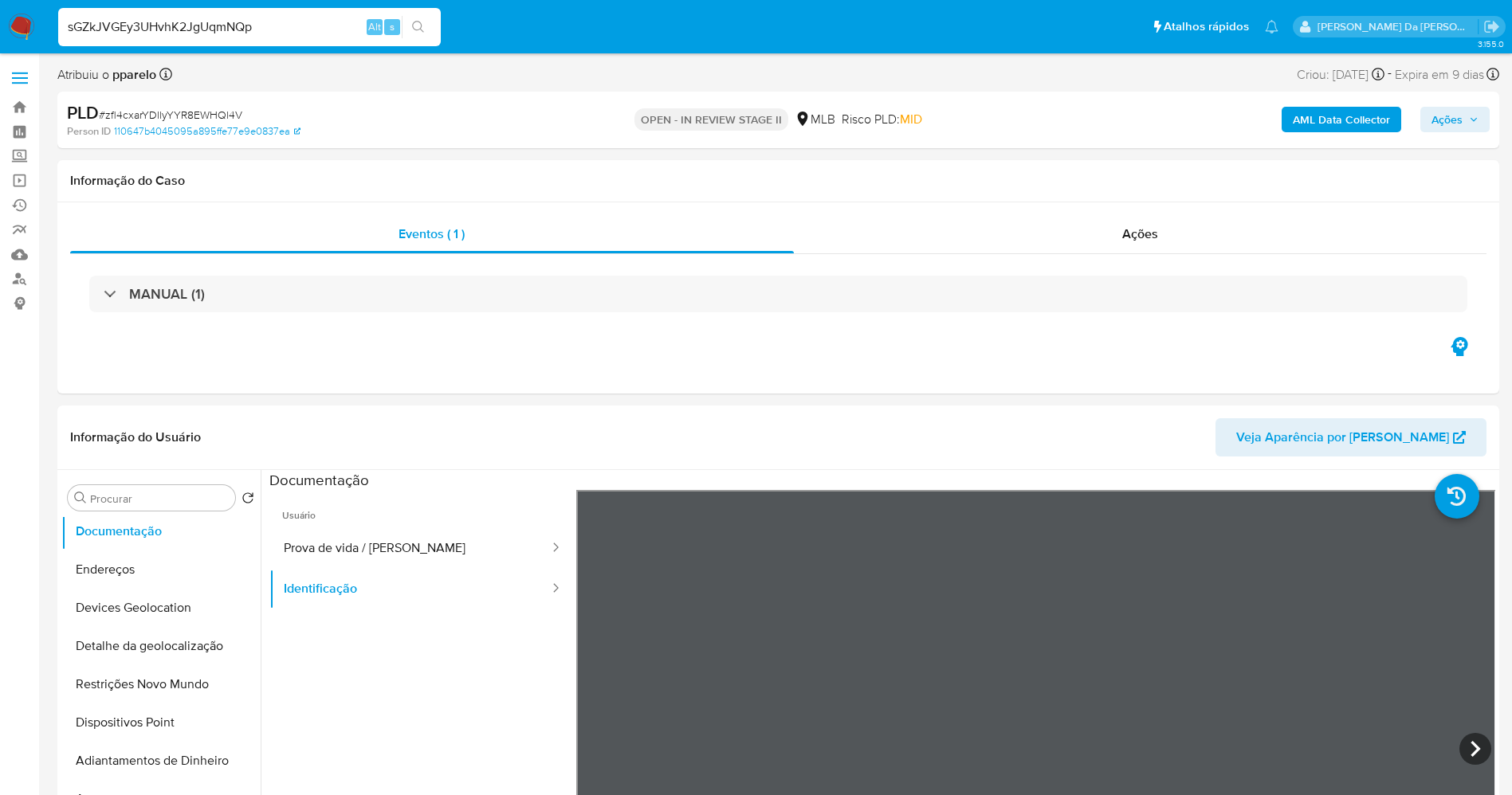
type input "sGZkJVGEy3UHvhK2JgUqmNQp"
click at [408, 27] on button "search-icon" at bounding box center [417, 27] width 32 height 22
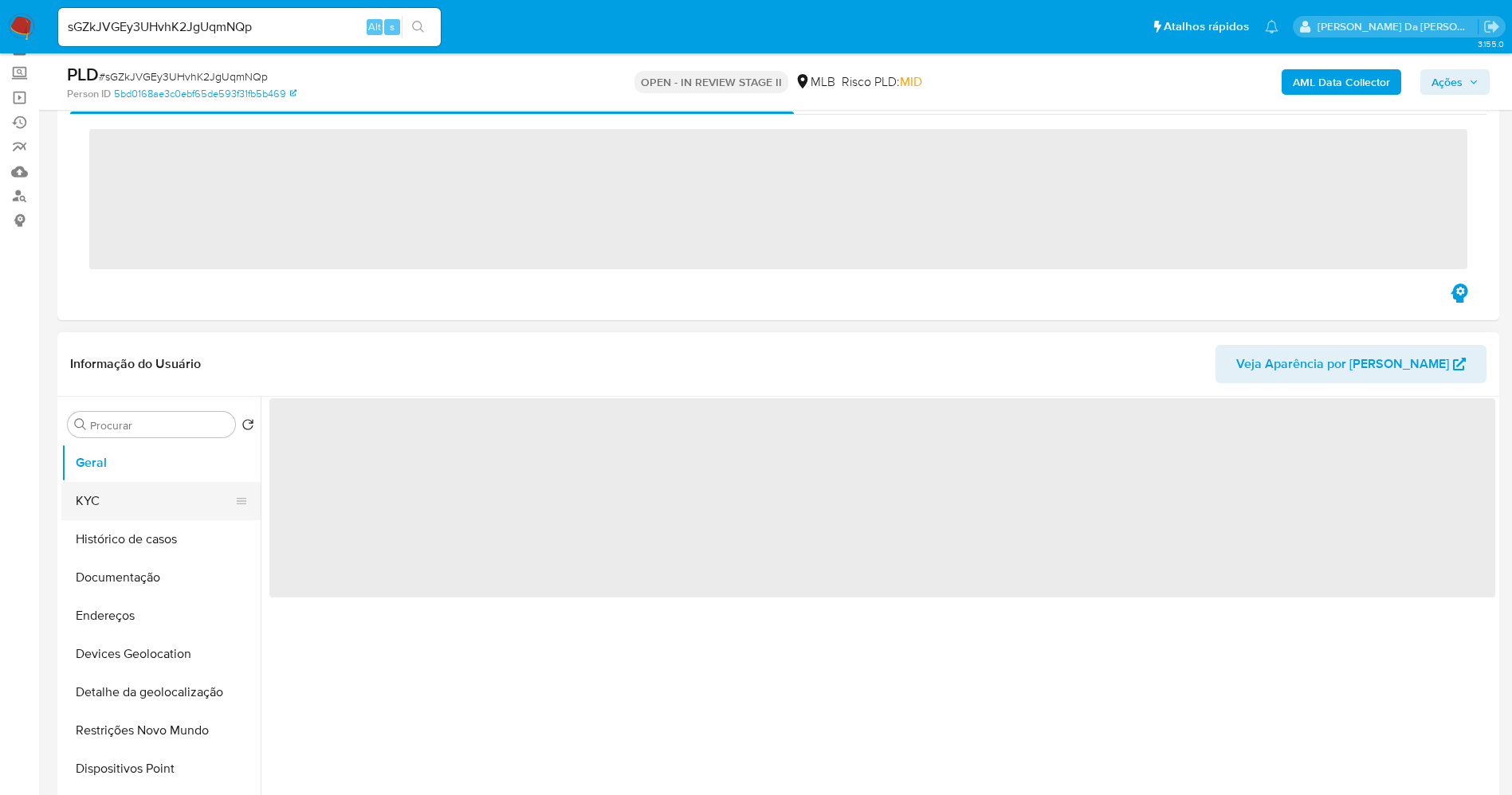
scroll to position [119, 0]
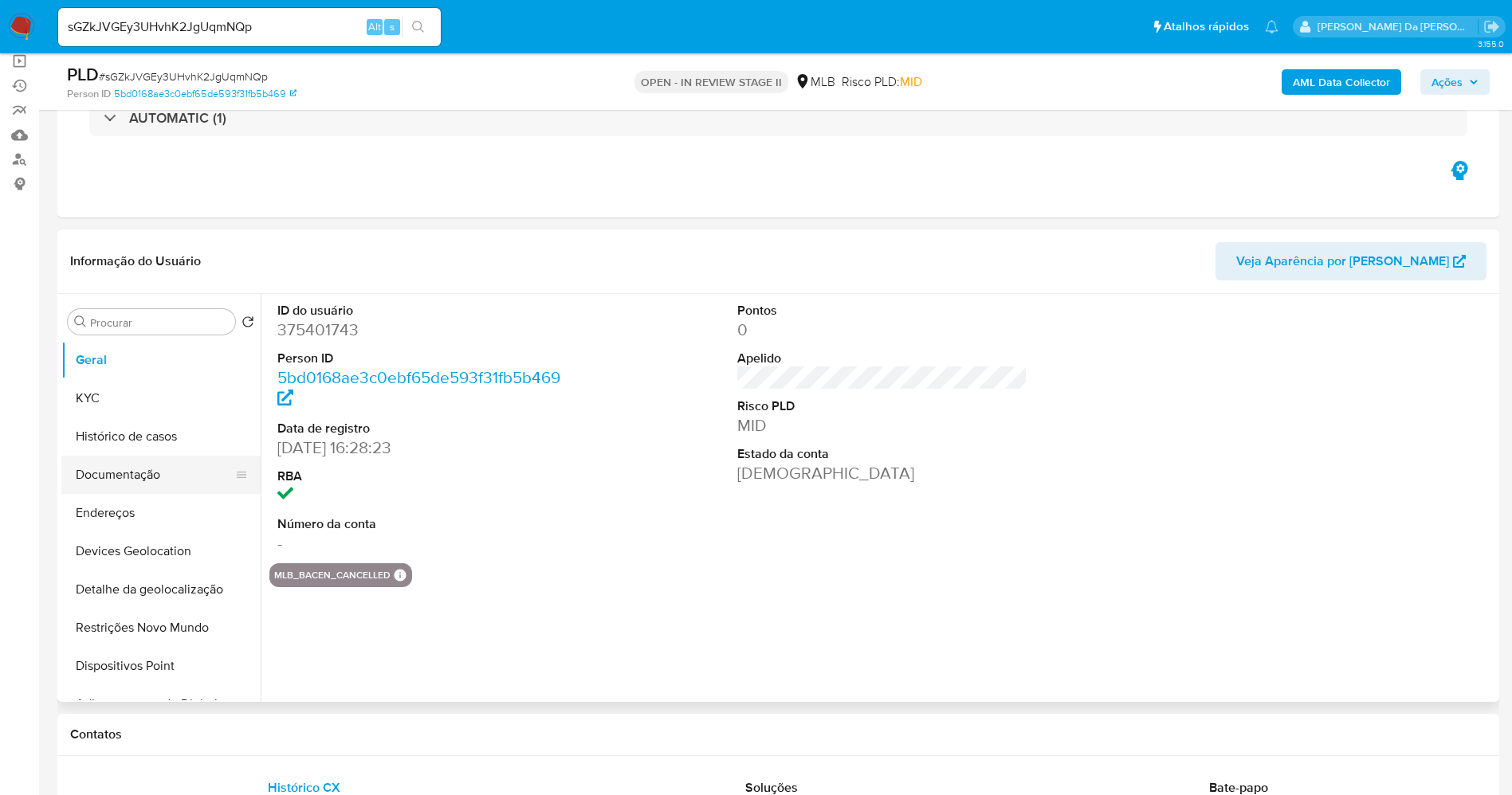
drag, startPoint x: 150, startPoint y: 480, endPoint x: 199, endPoint y: 468, distance: 50.4
click at [151, 479] on button "Documentação" at bounding box center [155, 474] width 186 height 38
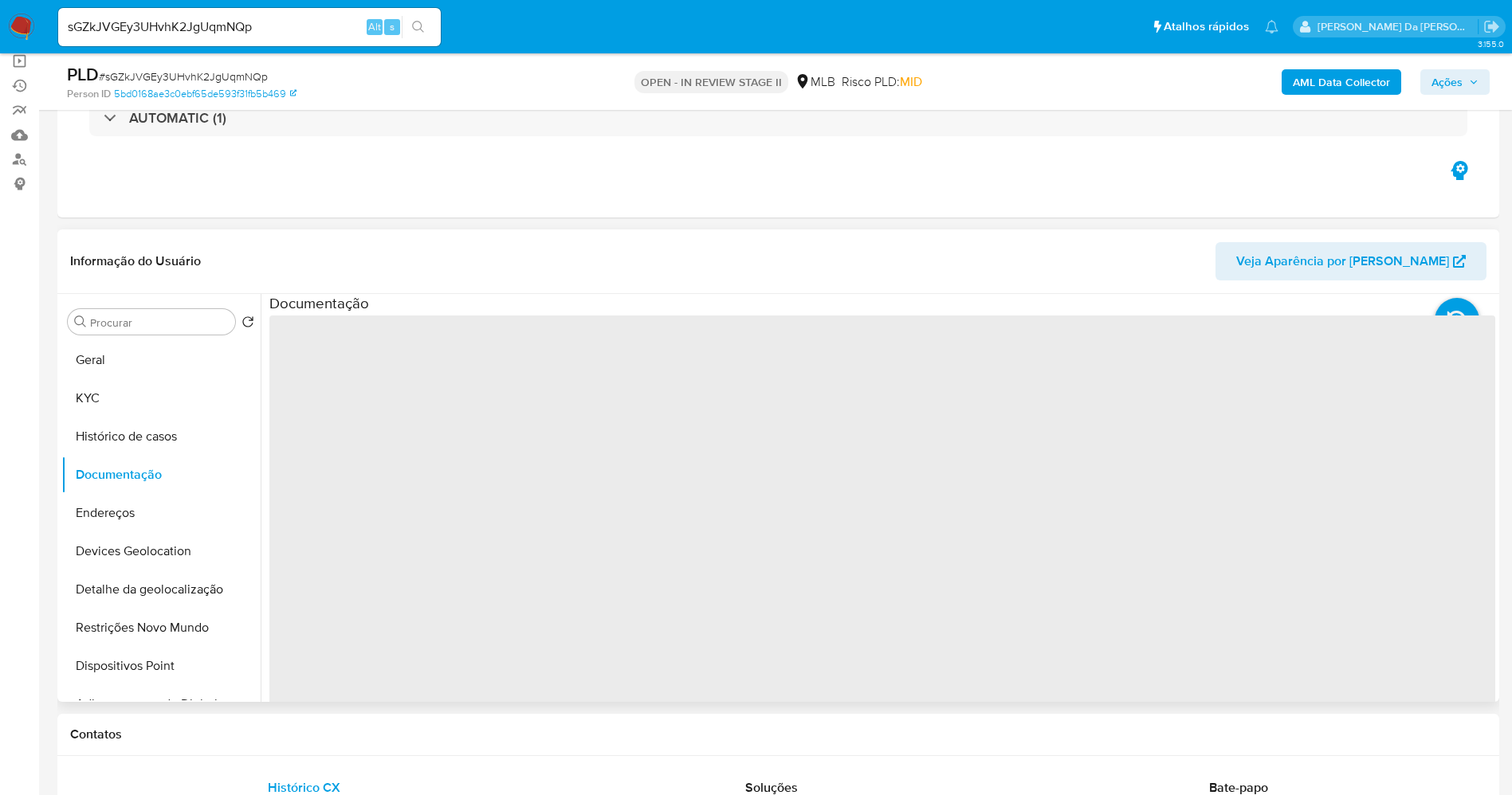
select select "10"
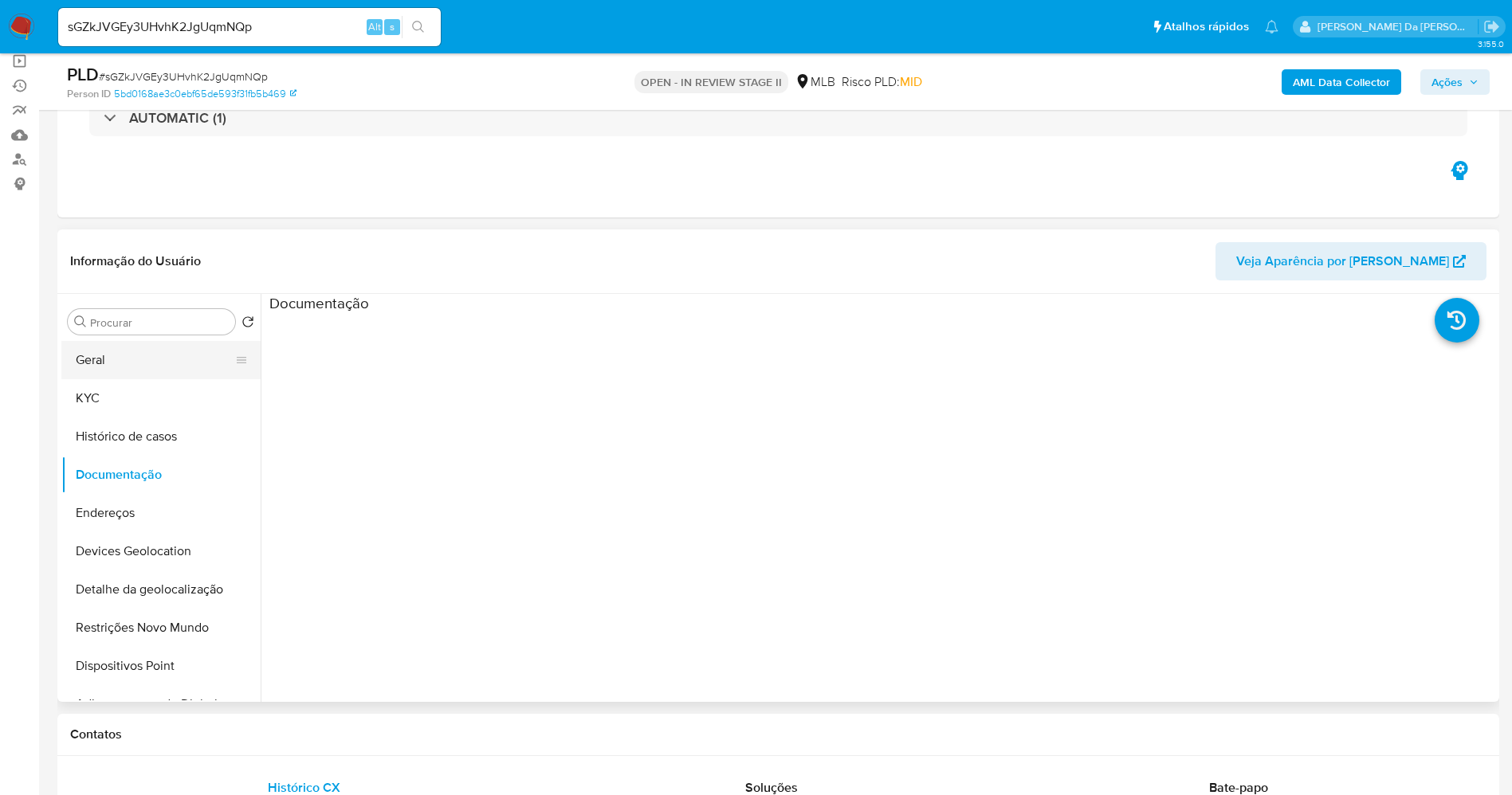
click at [126, 355] on button "Geral" at bounding box center [155, 360] width 186 height 38
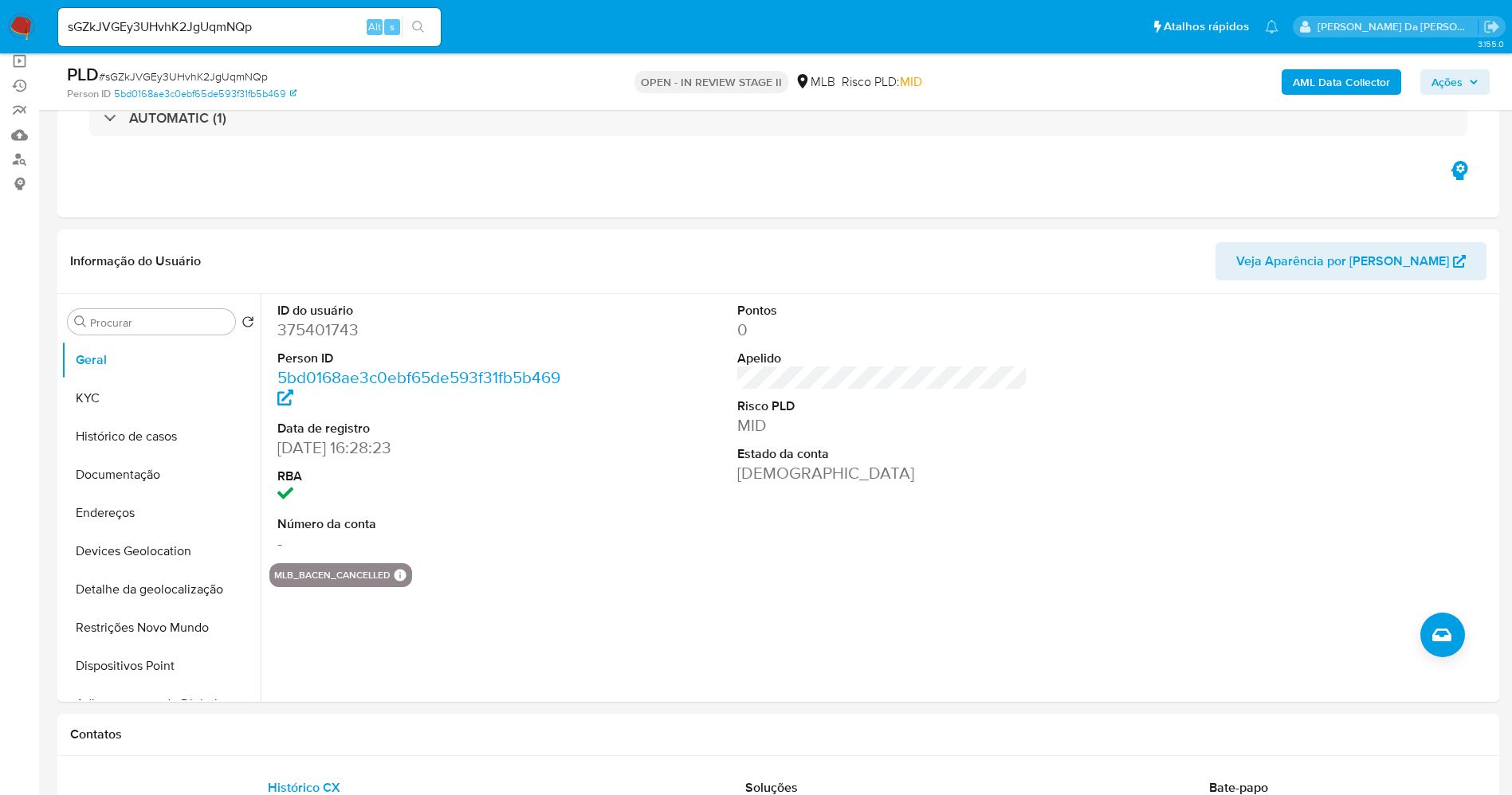
click at [205, 50] on nav "Pausado Ver notificaciones sGZkJVGEy3UHvhK2JgUqmNQp Alt s Atalhos rápidos Presi…" at bounding box center [756, 27] width 1512 height 54
click at [211, 34] on input "sGZkJVGEy3UHvhK2JgUqmNQp" at bounding box center [249, 27] width 382 height 21
paste input "317390047"
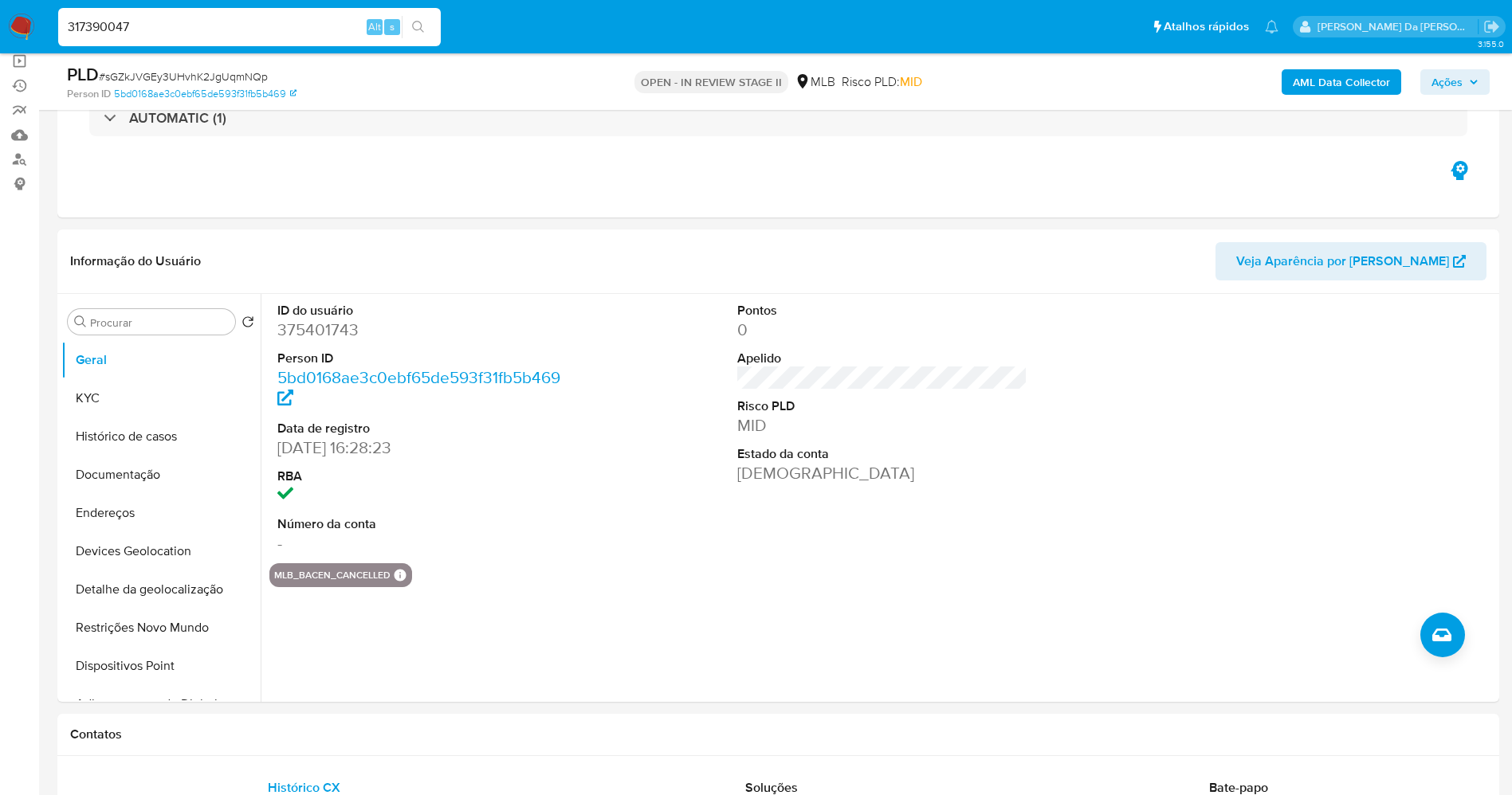
type input "317390047"
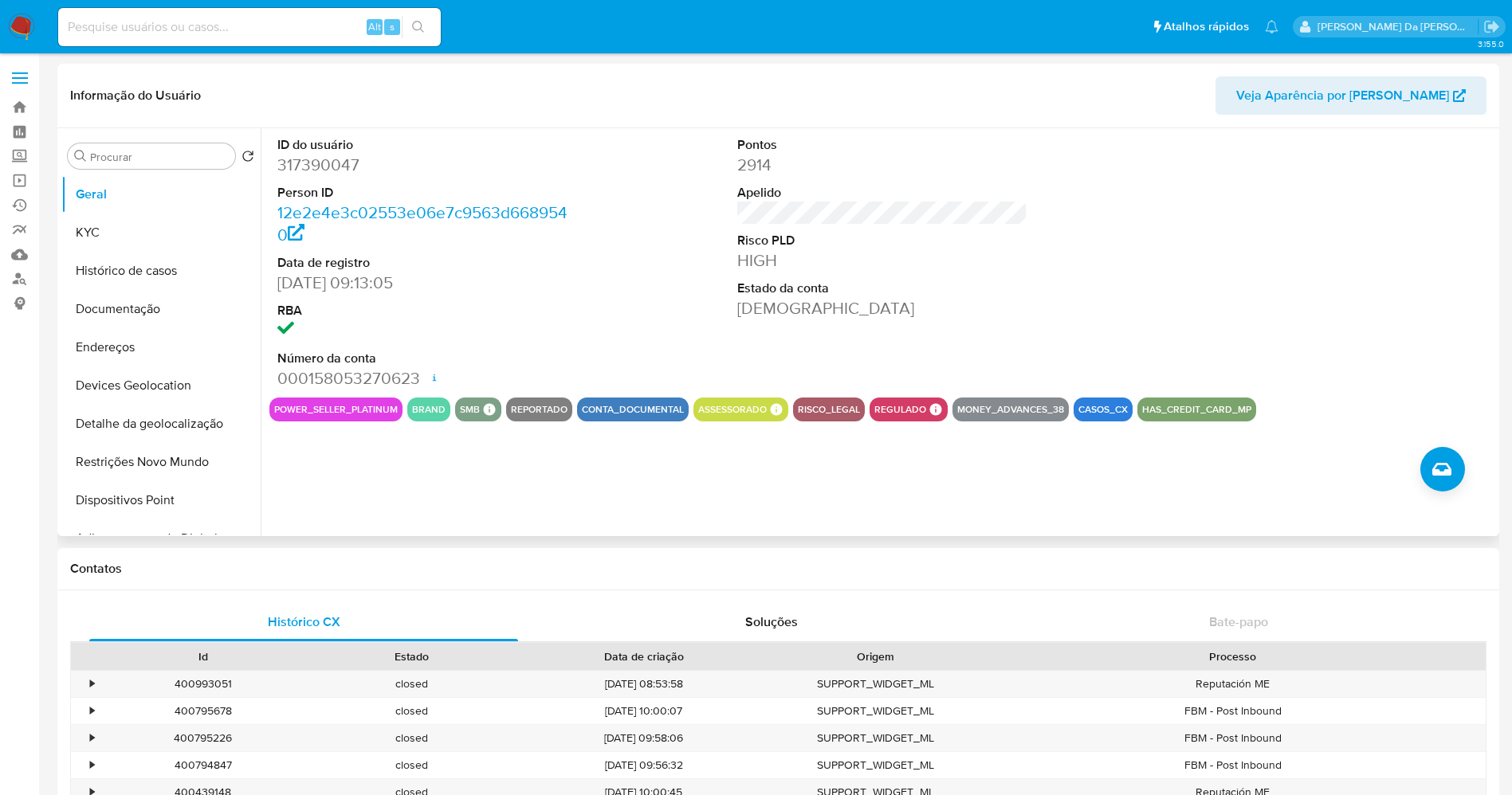
select select "10"
click at [145, 310] on button "Documentação" at bounding box center [155, 309] width 186 height 38
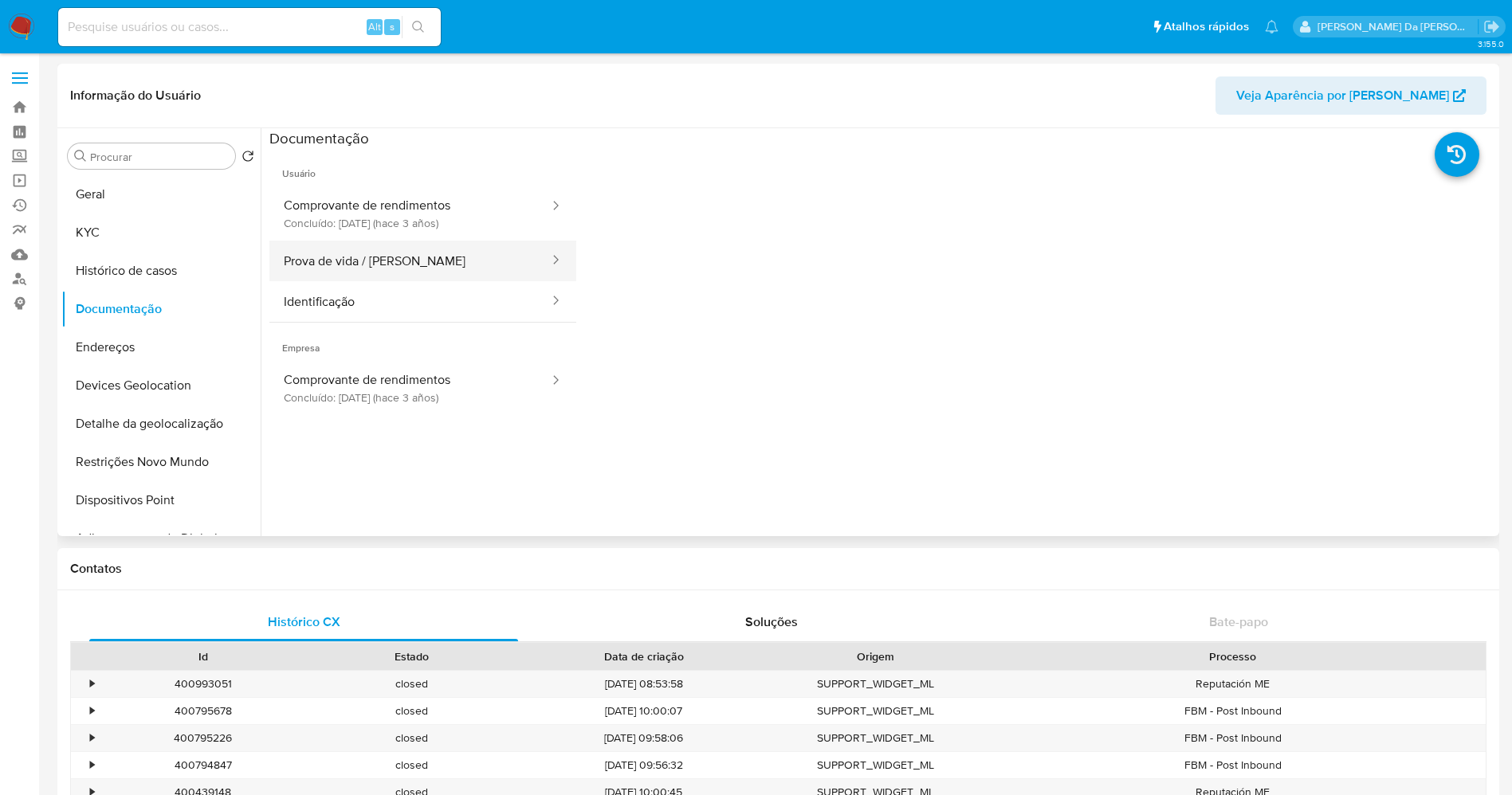
click at [410, 250] on button "Prova de vida / [PERSON_NAME]" at bounding box center [410, 261] width 281 height 40
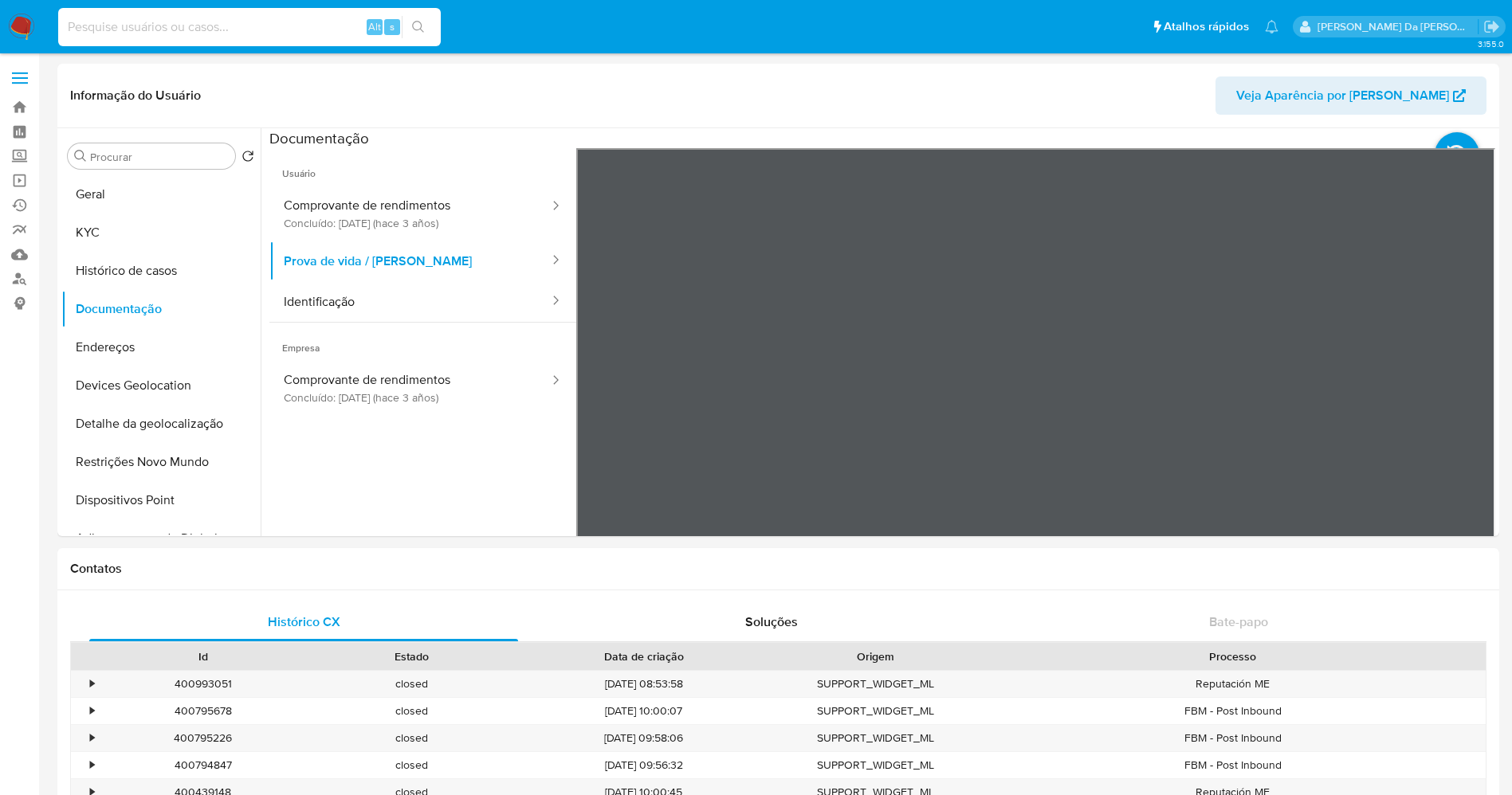
click at [219, 20] on input at bounding box center [249, 27] width 382 height 21
paste input "sGZkJVGEy3UHvhK2JgUqmNQp"
type input "sGZkJVGEy3UHvhK2JgUqmNQp"
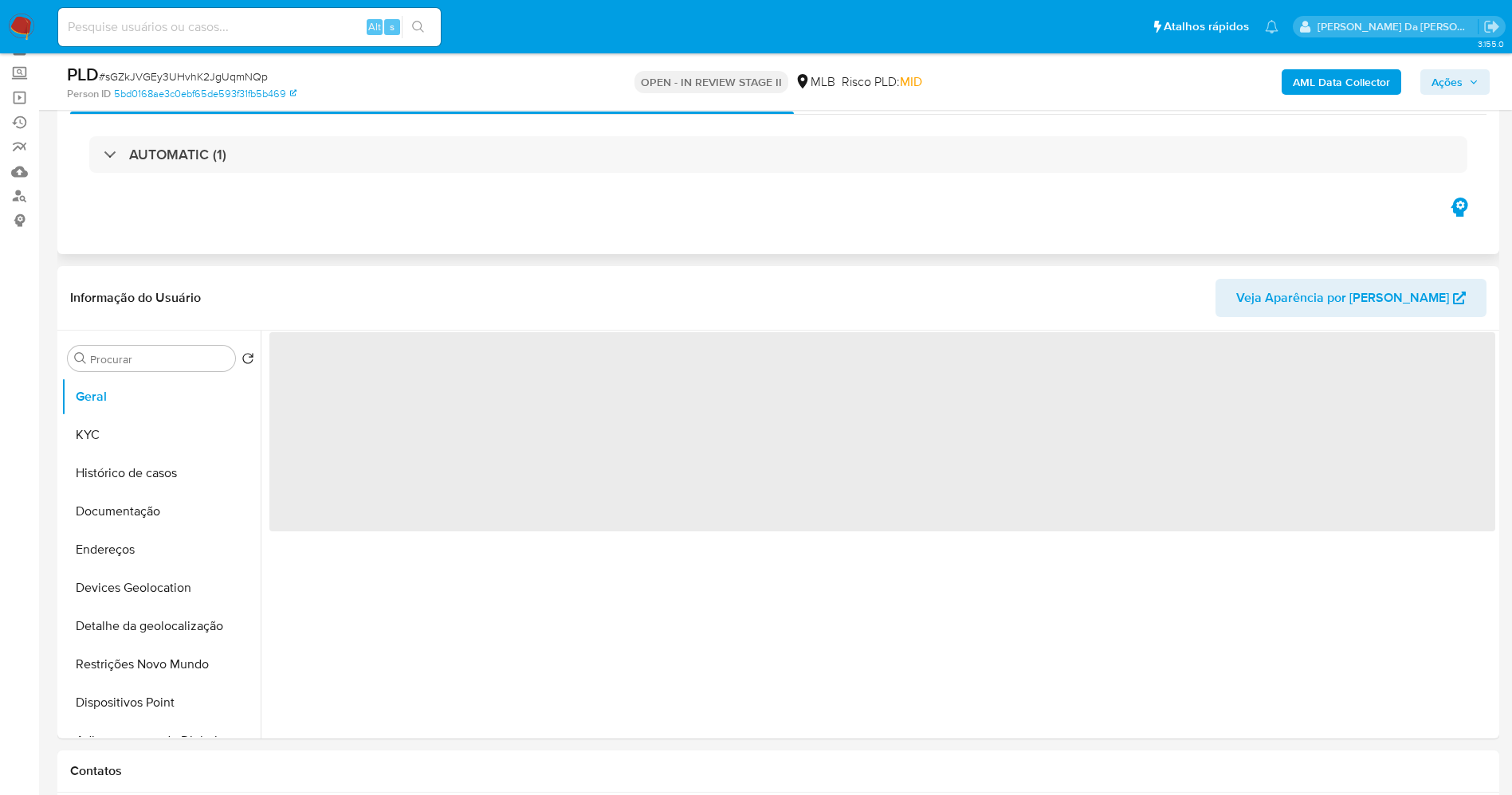
scroll to position [119, 0]
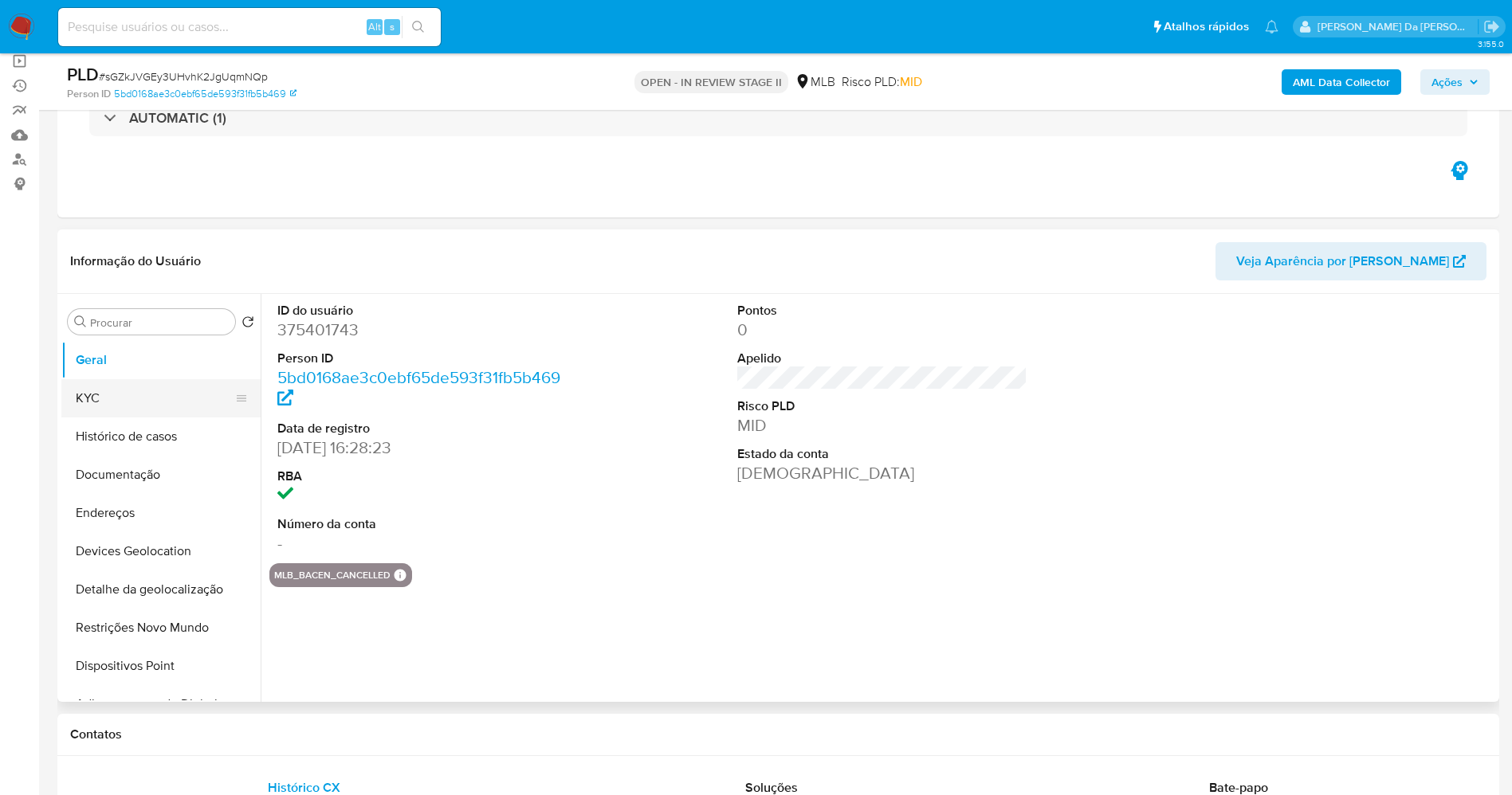
select select "10"
click at [155, 404] on button "KYC" at bounding box center [155, 398] width 186 height 38
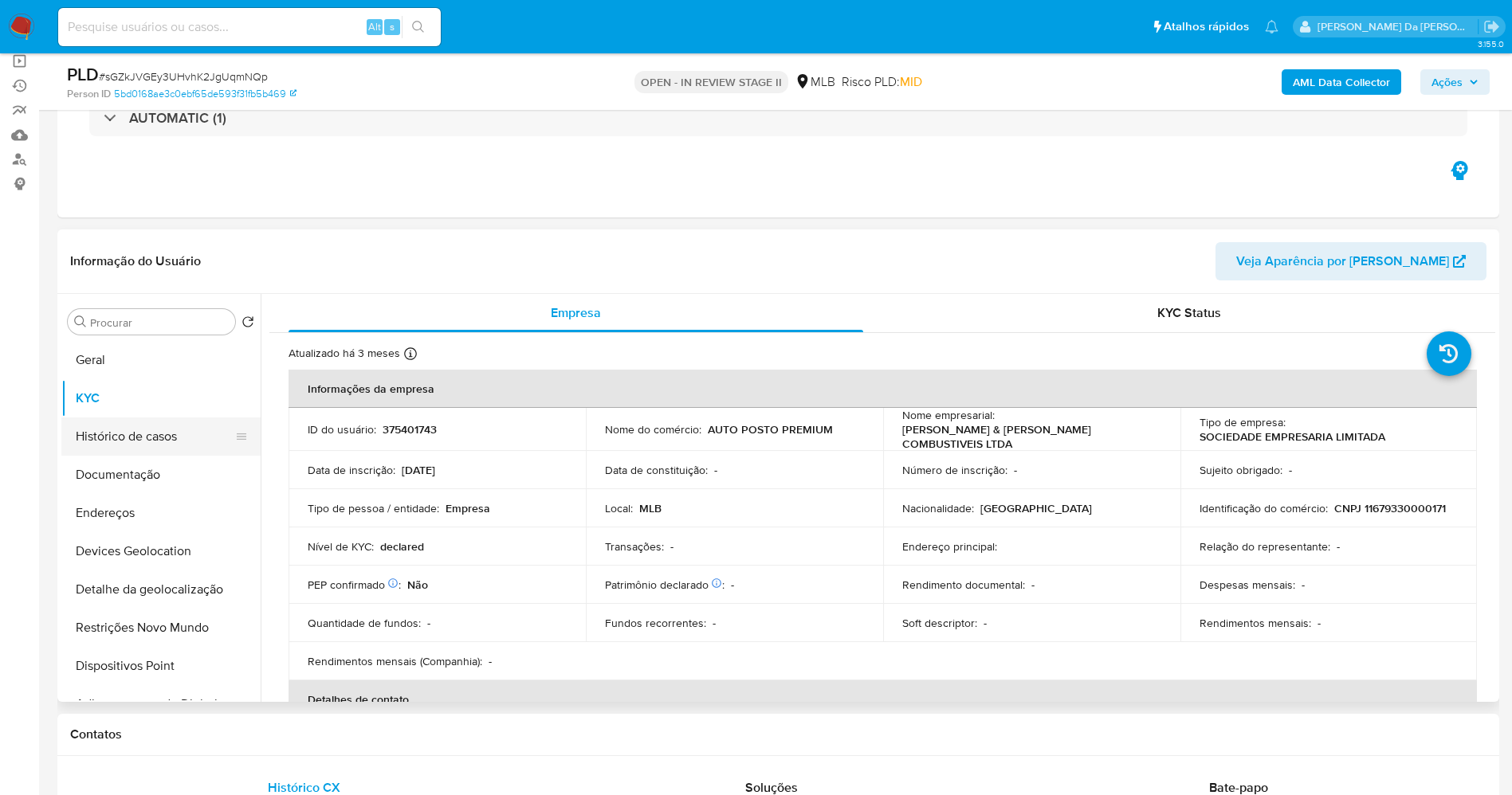
click at [159, 446] on button "Histórico de casos" at bounding box center [155, 436] width 186 height 38
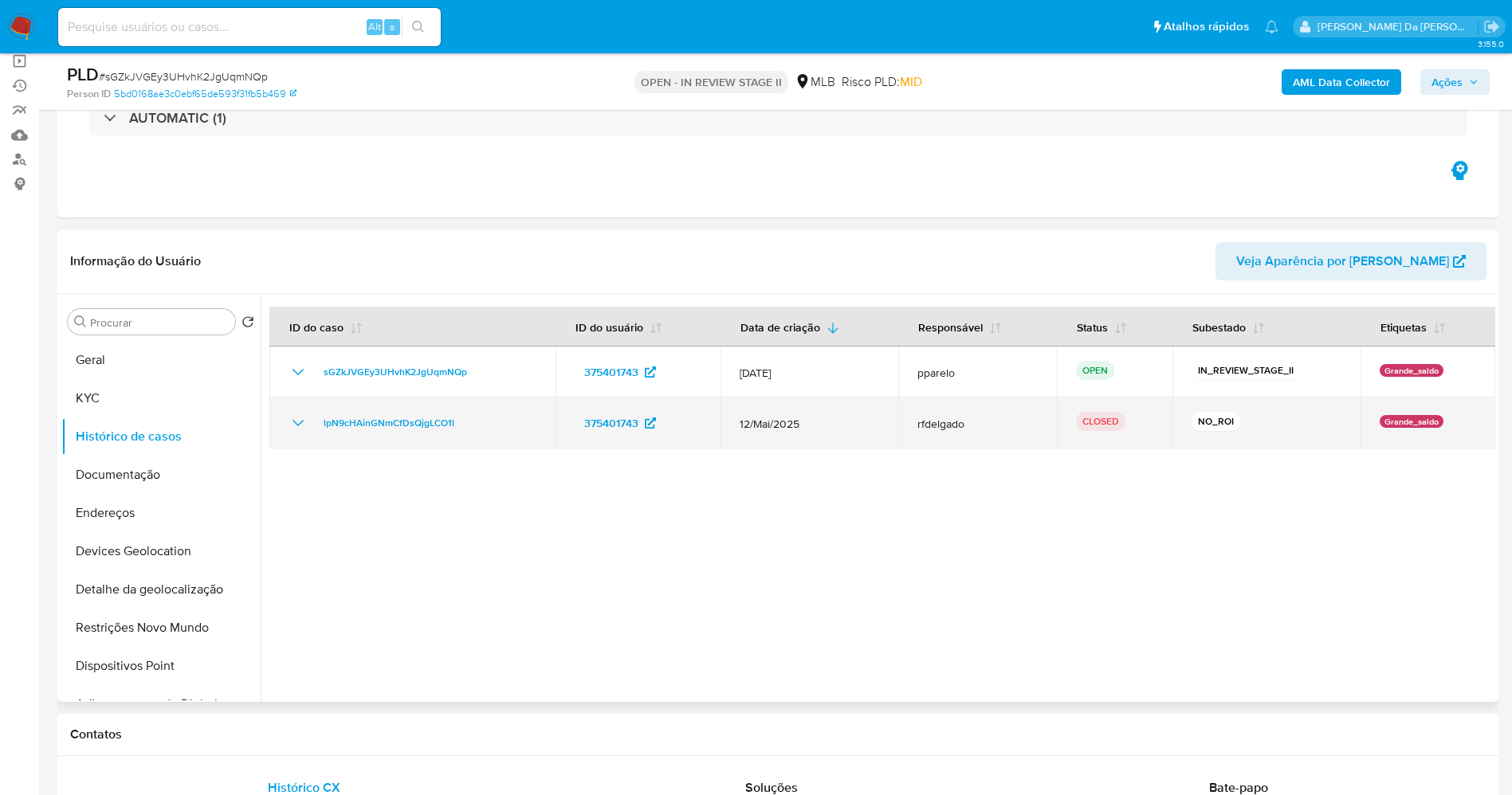
click at [300, 416] on icon "Mostrar/Ocultar" at bounding box center [297, 423] width 19 height 19
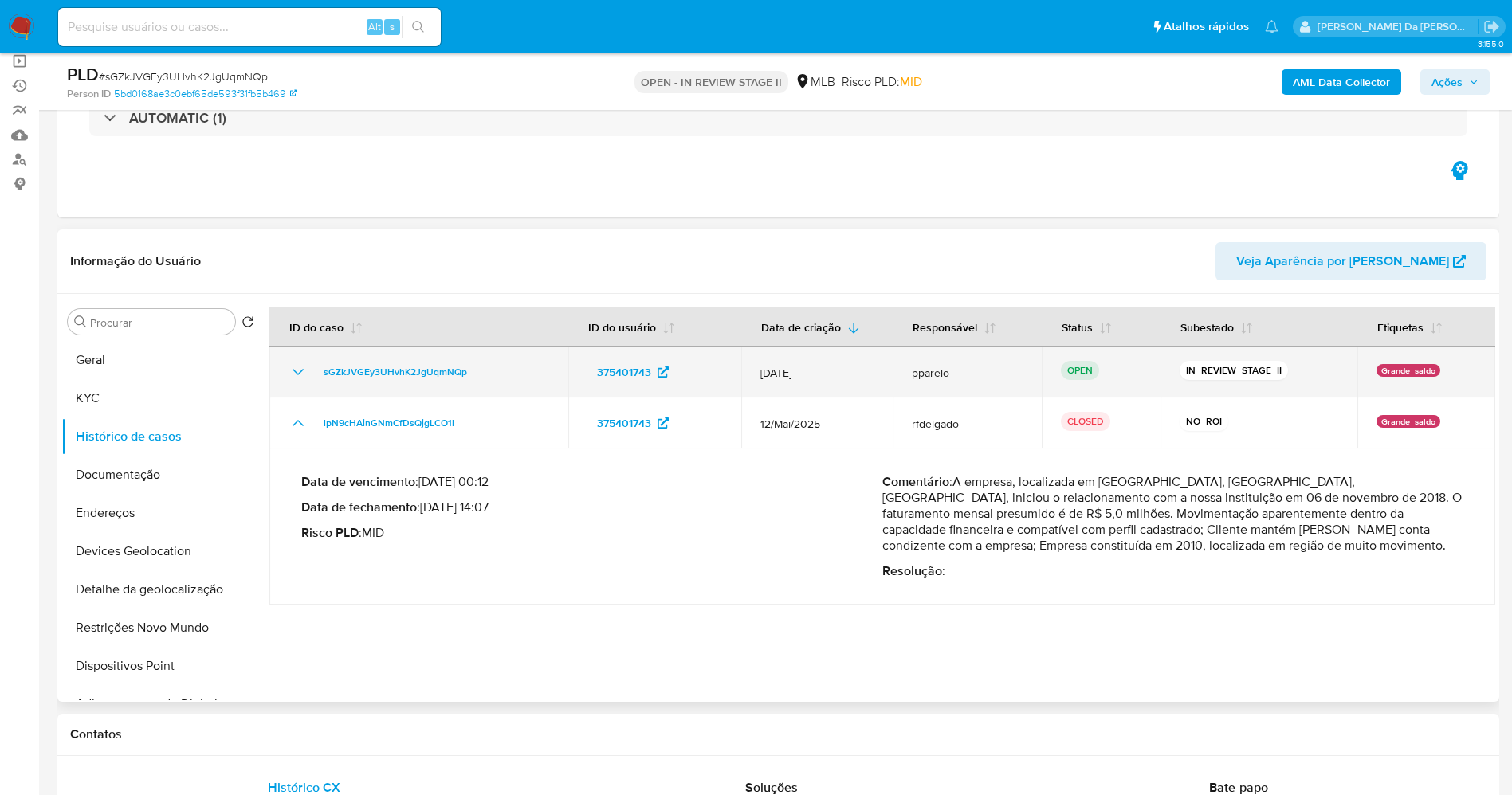
click at [306, 379] on icon "Mostrar/Ocultar" at bounding box center [297, 372] width 19 height 19
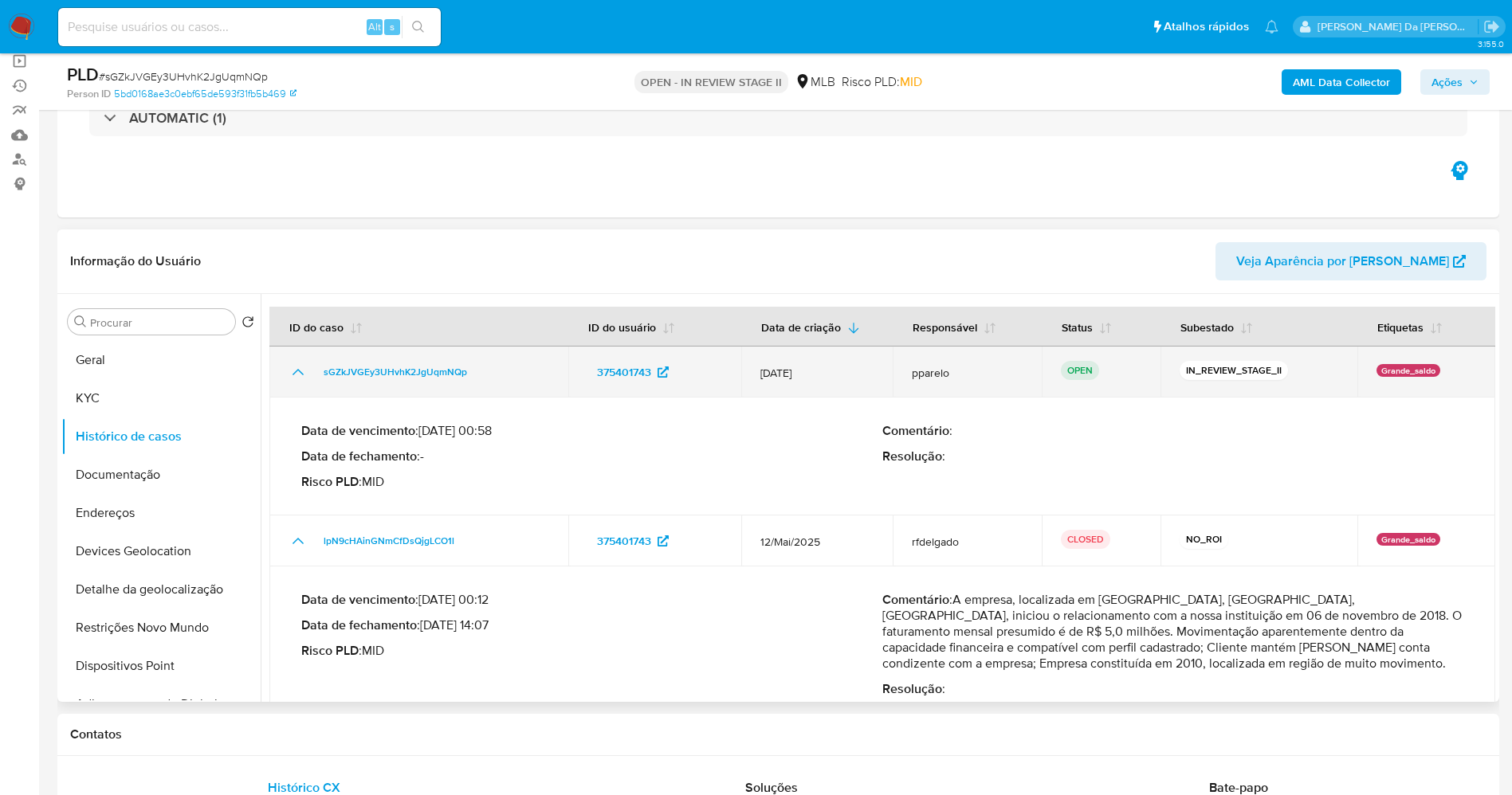
click at [304, 378] on icon "Mostrar/Ocultar" at bounding box center [297, 372] width 19 height 19
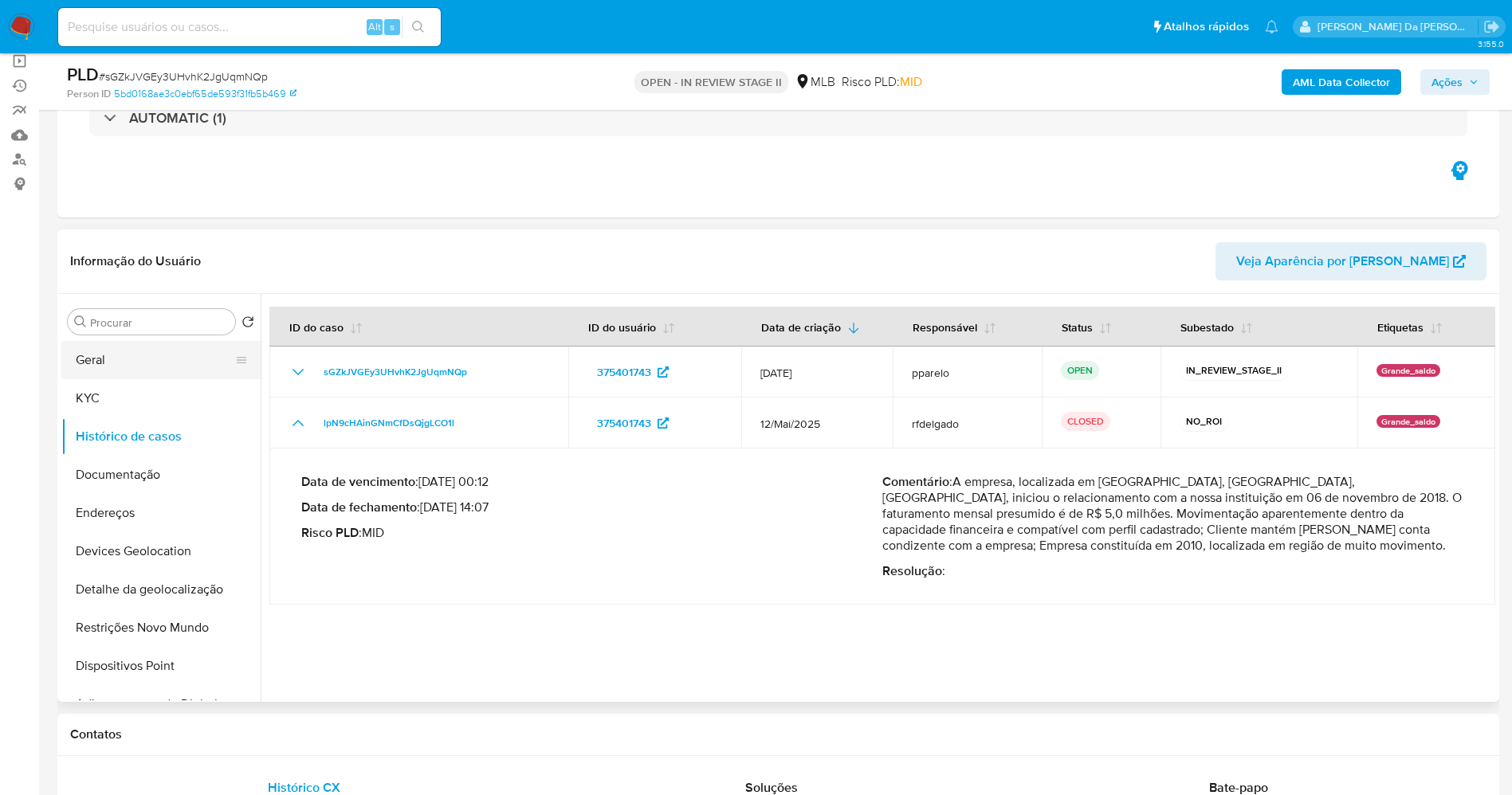
click at [163, 371] on button "Geral" at bounding box center [155, 360] width 186 height 38
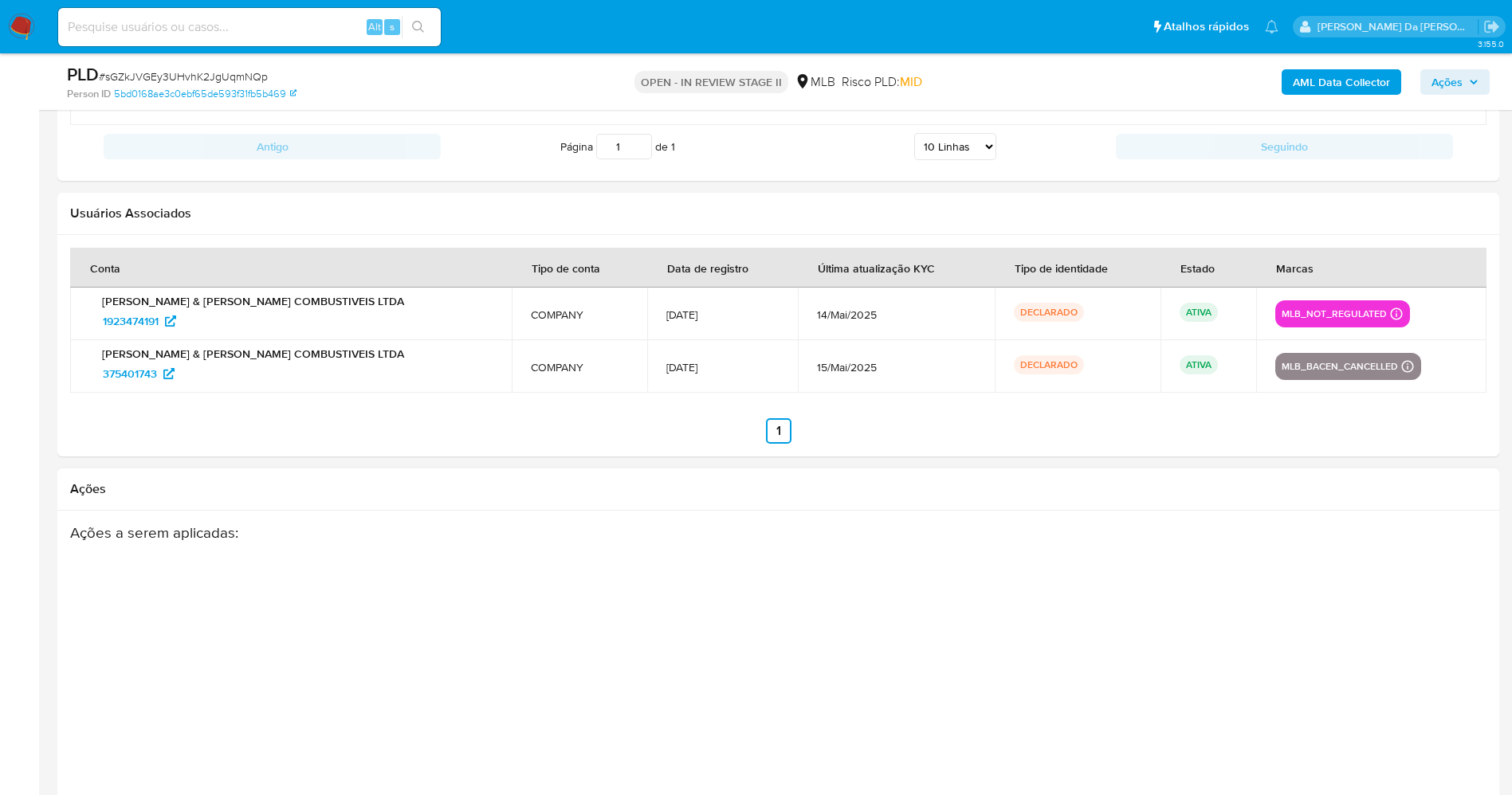
scroll to position [2034, 0]
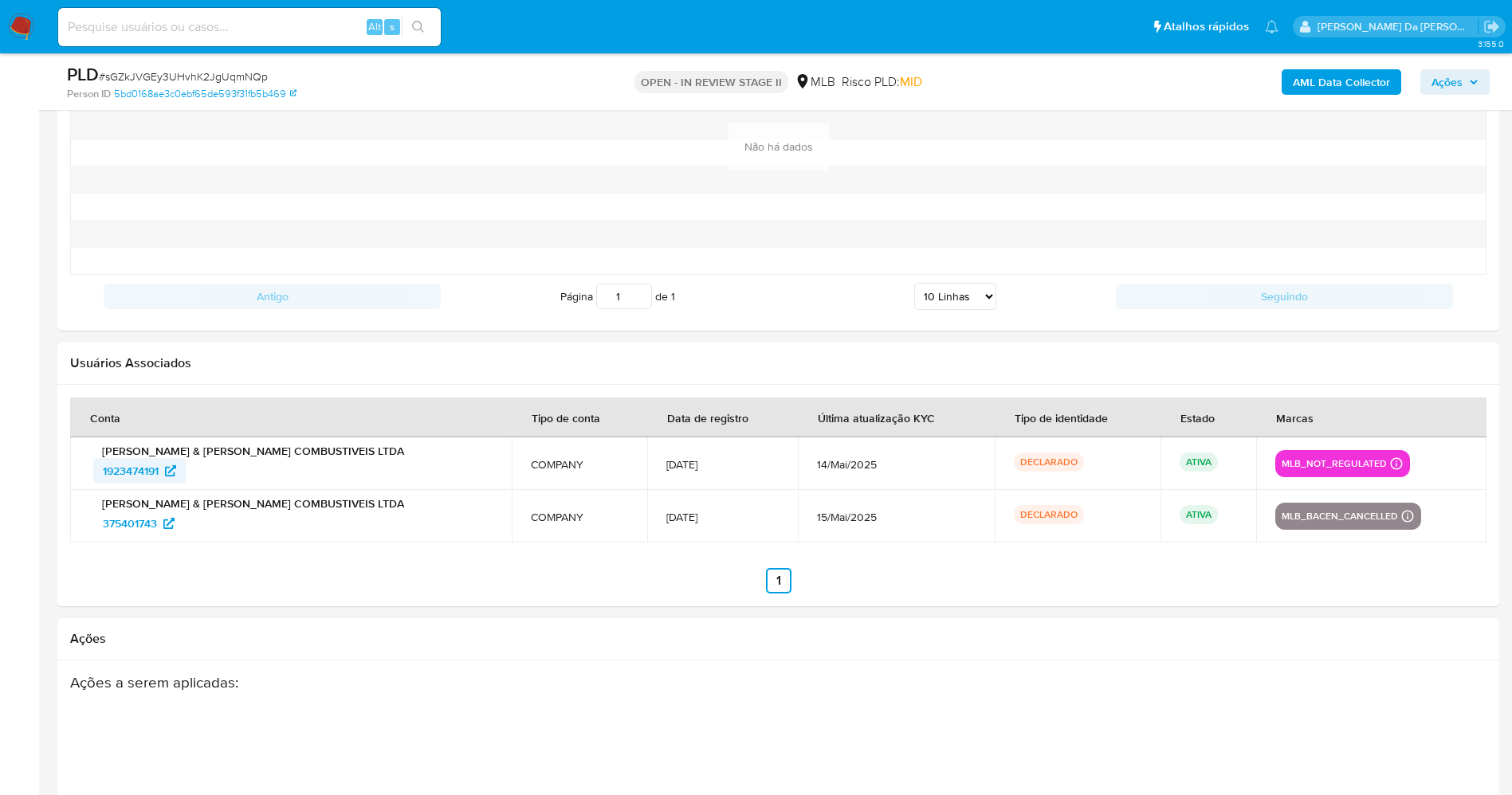
click at [176, 472] on icon at bounding box center [170, 471] width 11 height 11
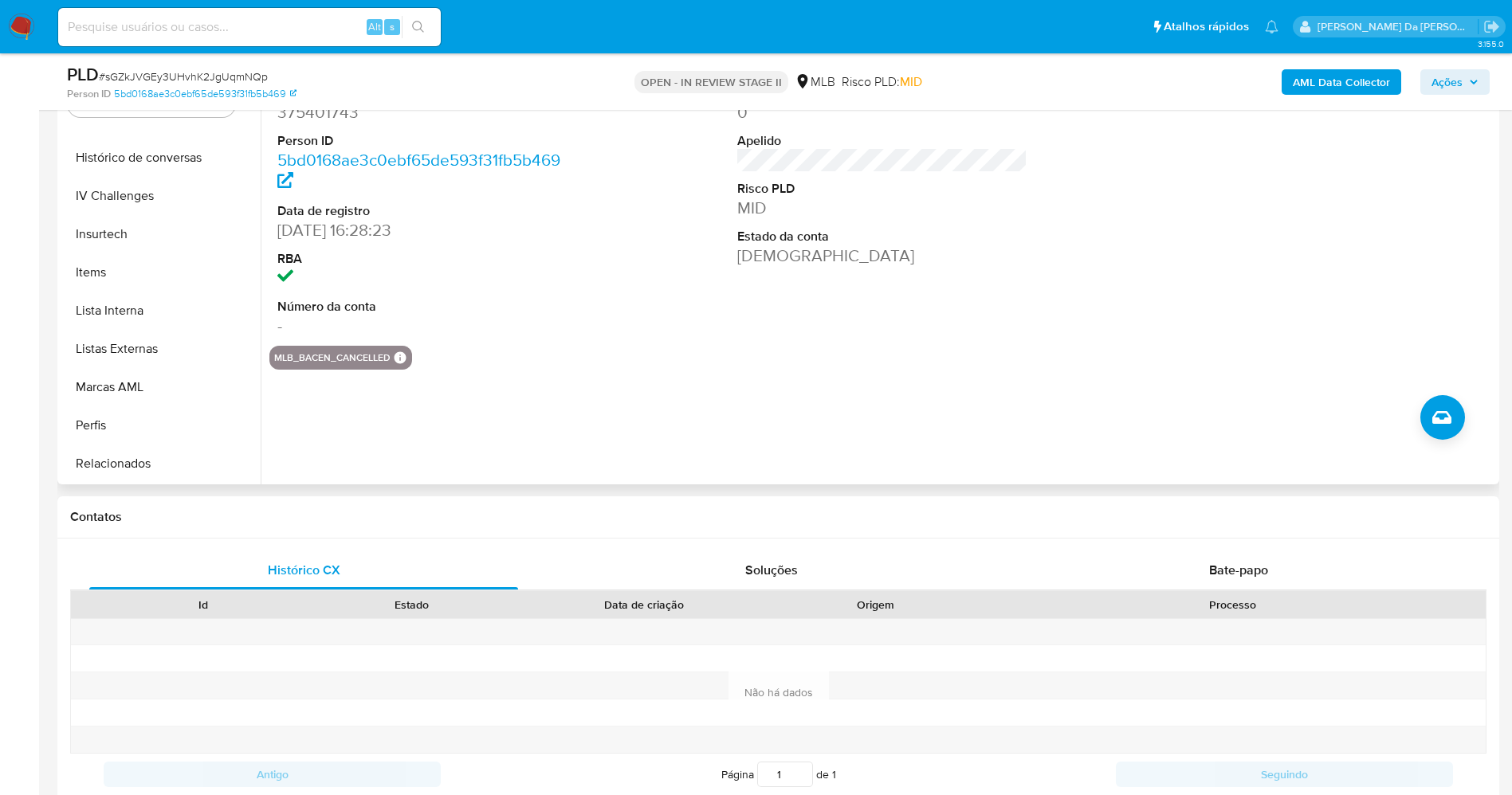
scroll to position [242, 0]
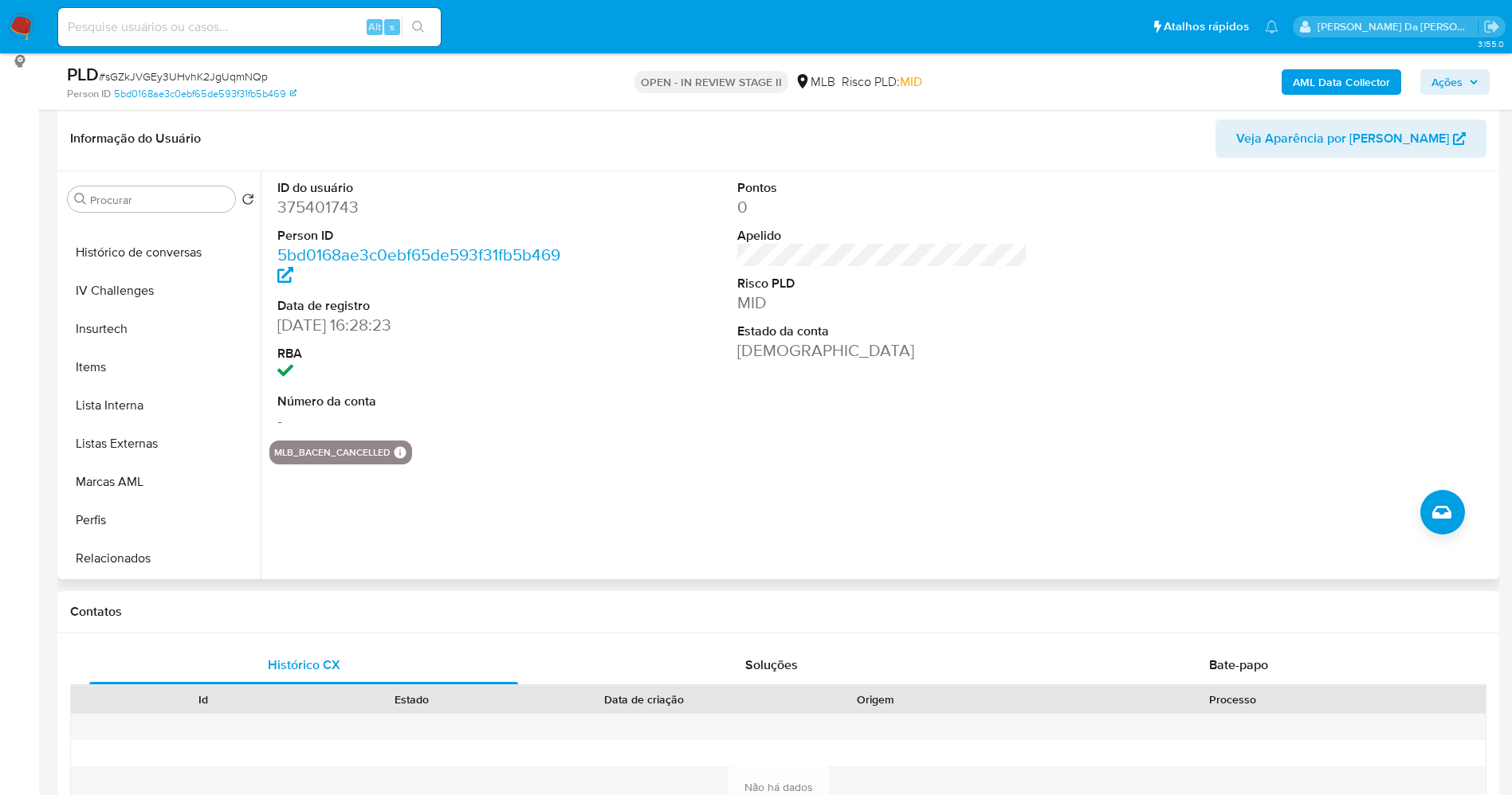
click at [334, 190] on dt "ID do usuário" at bounding box center [423, 188] width 291 height 18
click at [318, 210] on dd "375401743" at bounding box center [423, 207] width 291 height 22
click at [318, 212] on dd "375401743" at bounding box center [423, 207] width 291 height 22
copy dd "375401743"
click at [311, 220] on dl "ID do usuário 375401743 Person ID 5bd0168ae3c0ebf65de593f31fb5b469 Data de regi…" at bounding box center [423, 305] width 291 height 253
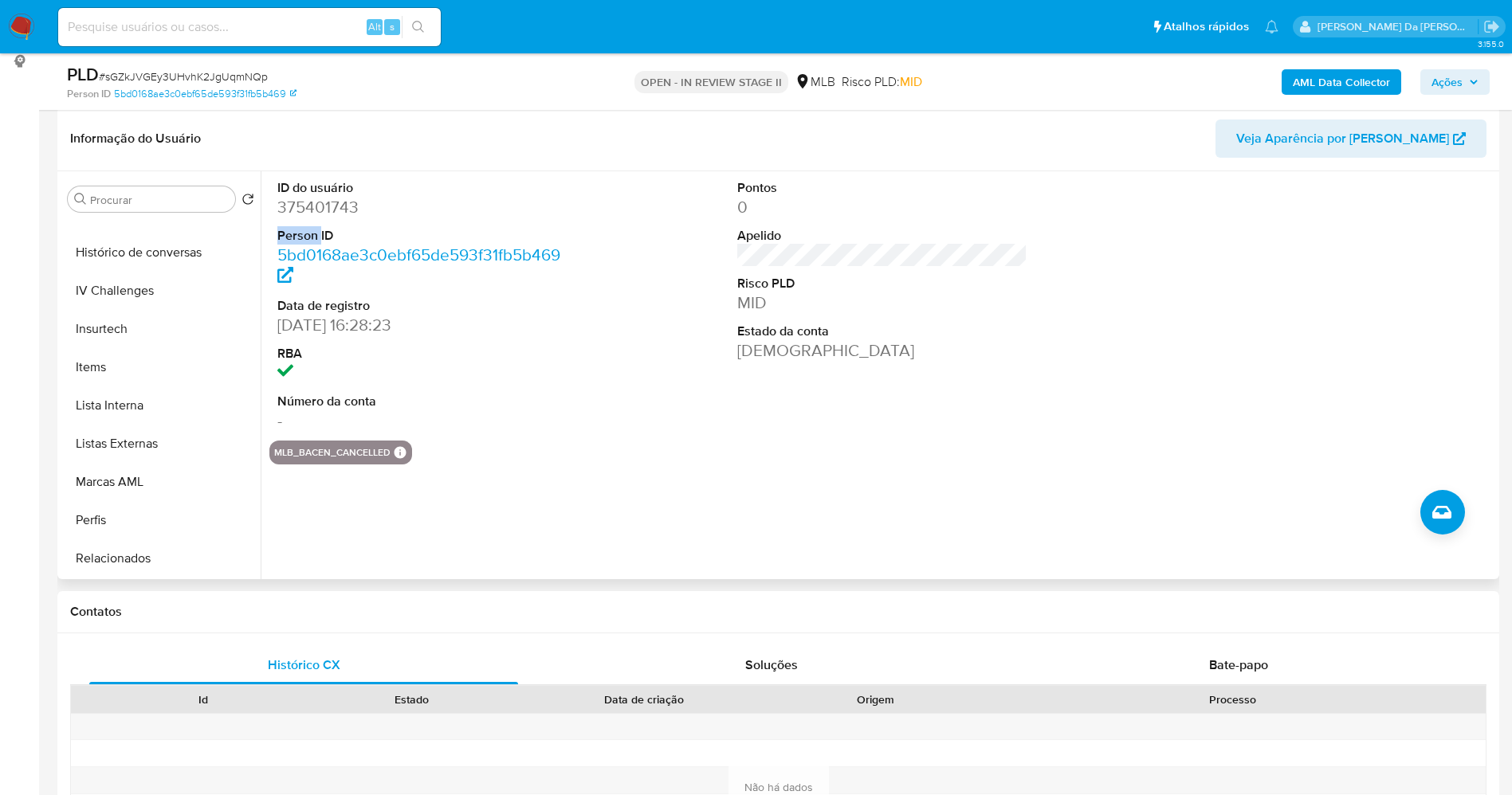
click at [311, 220] on dl "ID do usuário 375401743 Person ID 5bd0168ae3c0ebf65de593f31fb5b469 Data de regi…" at bounding box center [423, 305] width 291 height 253
click at [314, 202] on dd "375401743" at bounding box center [423, 207] width 291 height 22
copy dd "375401743"
click at [300, 449] on button "mlb_bacen_cancelled" at bounding box center [332, 452] width 116 height 6
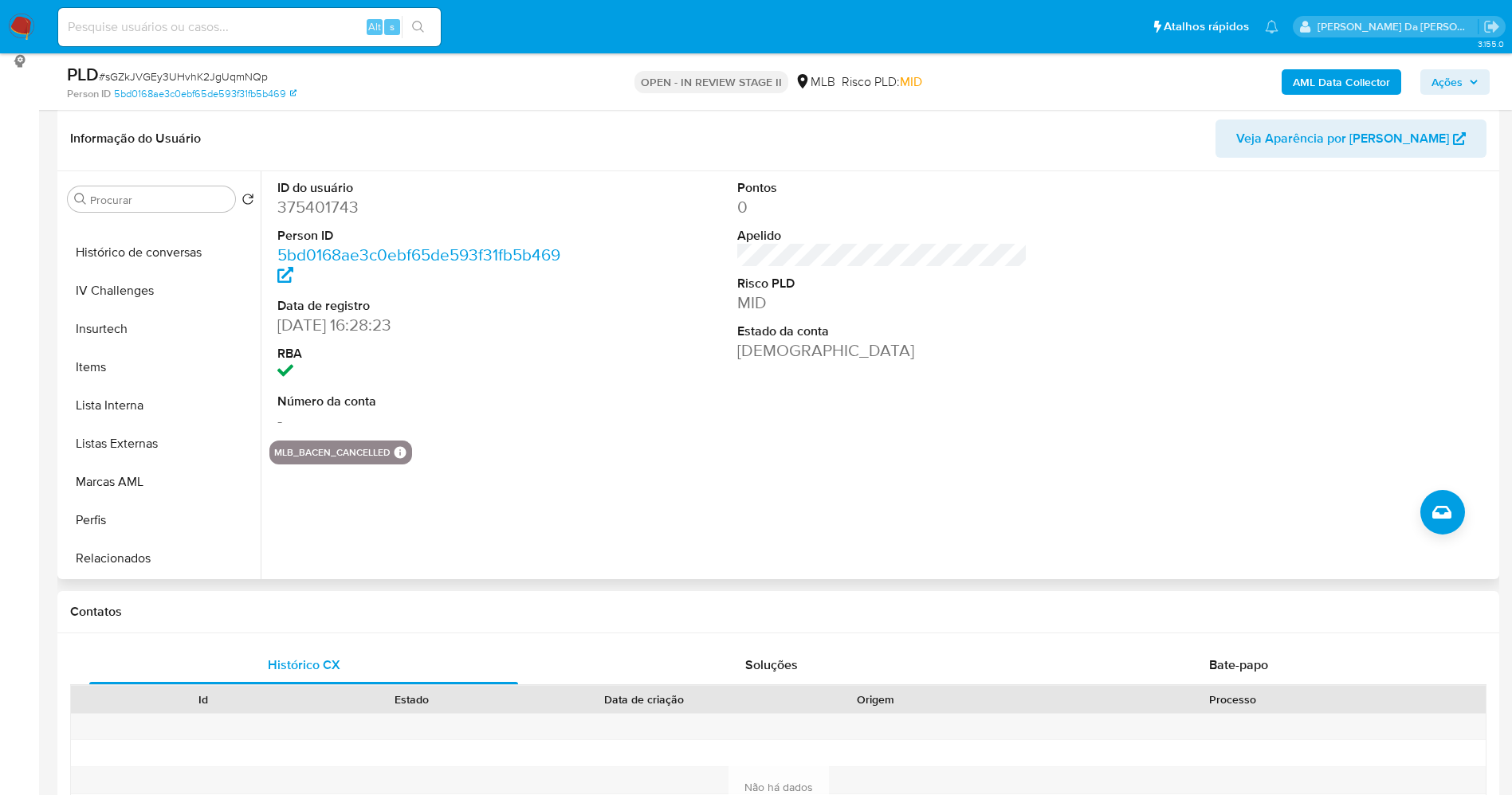
click at [300, 449] on button "mlb_bacen_cancelled" at bounding box center [332, 452] width 116 height 6
click at [301, 449] on button "mlb_bacen_cancelled" at bounding box center [332, 452] width 116 height 6
drag, startPoint x: 305, startPoint y: 451, endPoint x: 398, endPoint y: 458, distance: 93.3
click at [401, 460] on div "mlb_bacen_cancelled MLB BACEN CANCELLED MLB BACEN CANCELLED Mark Id - Compliant…" at bounding box center [340, 452] width 142 height 24
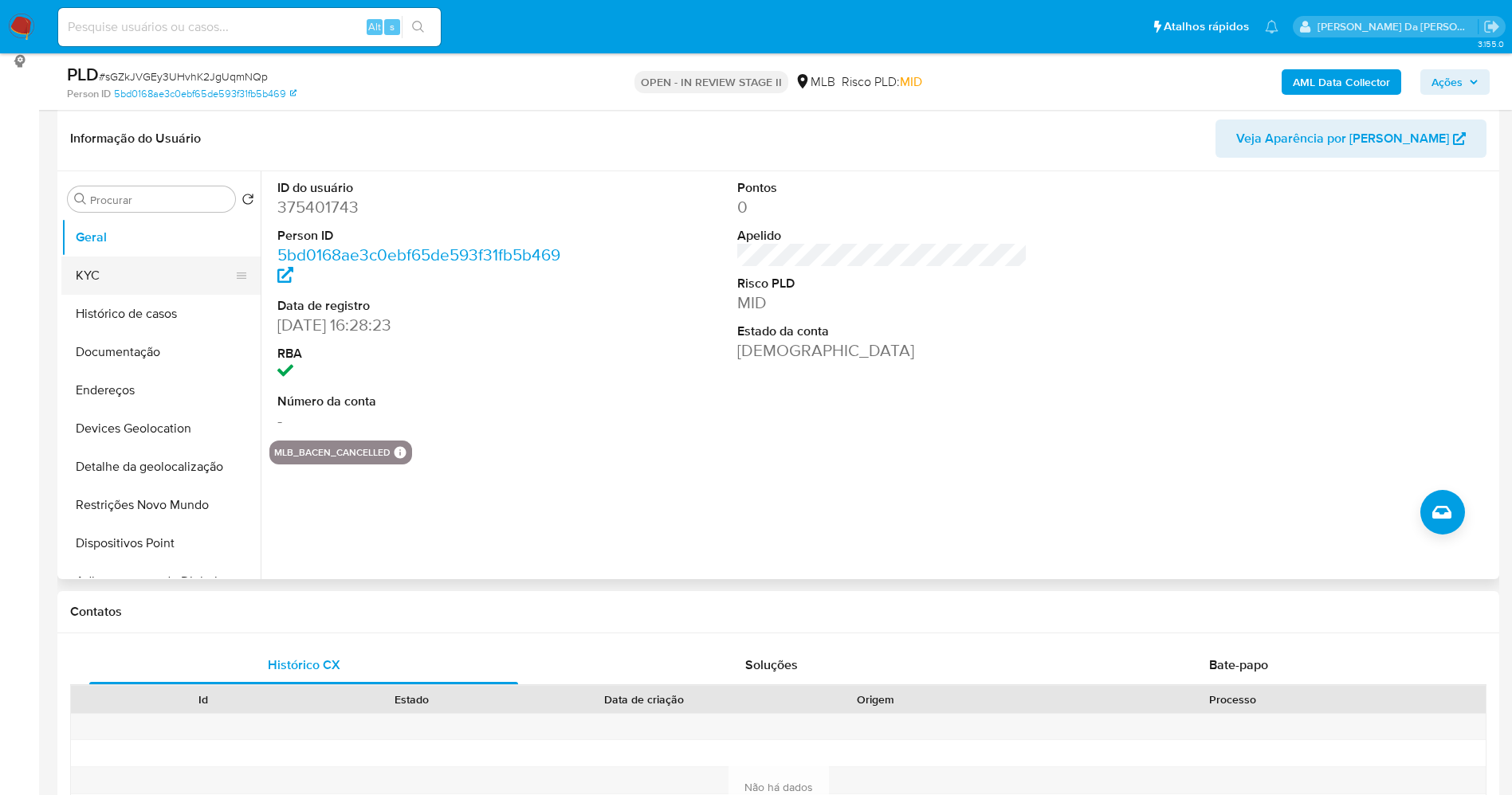
click at [122, 278] on button "KYC" at bounding box center [155, 275] width 186 height 38
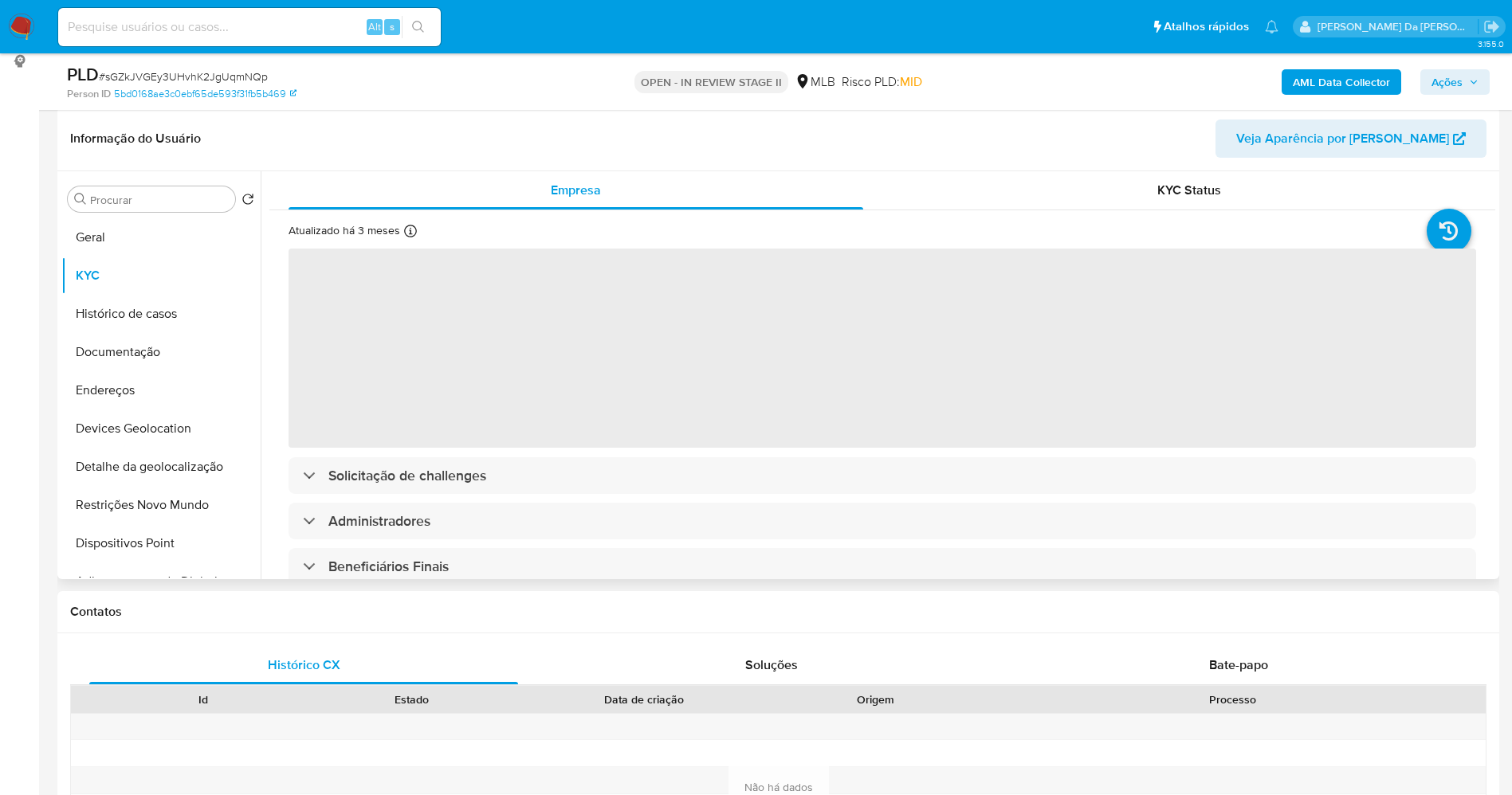
click at [408, 235] on icon at bounding box center [410, 231] width 13 height 13
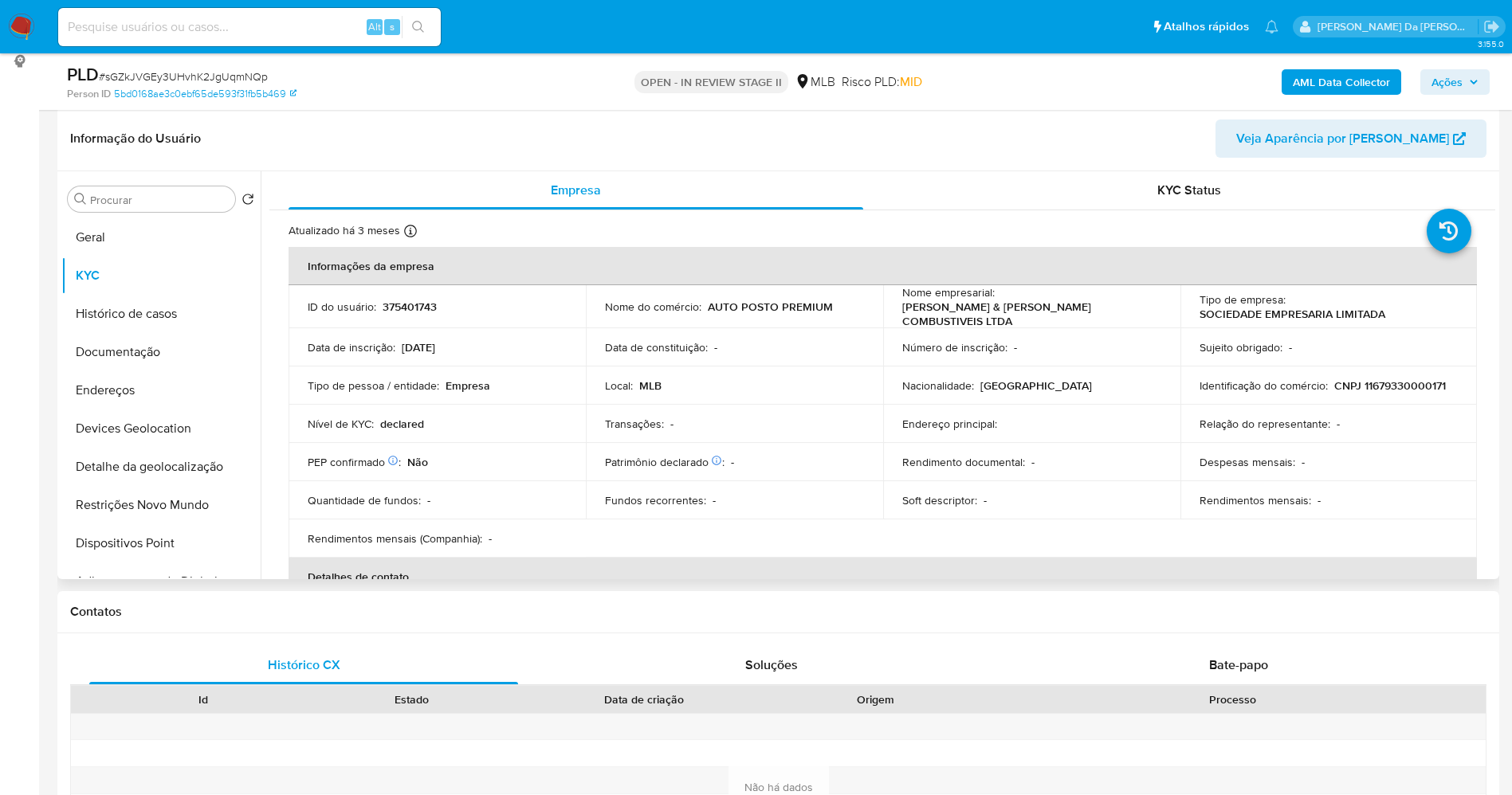
click at [399, 418] on p "declared" at bounding box center [401, 423] width 44 height 14
click at [399, 421] on p "declared" at bounding box center [401, 423] width 44 height 14
click at [695, 366] on td "Local : MLB" at bounding box center [735, 385] width 297 height 38
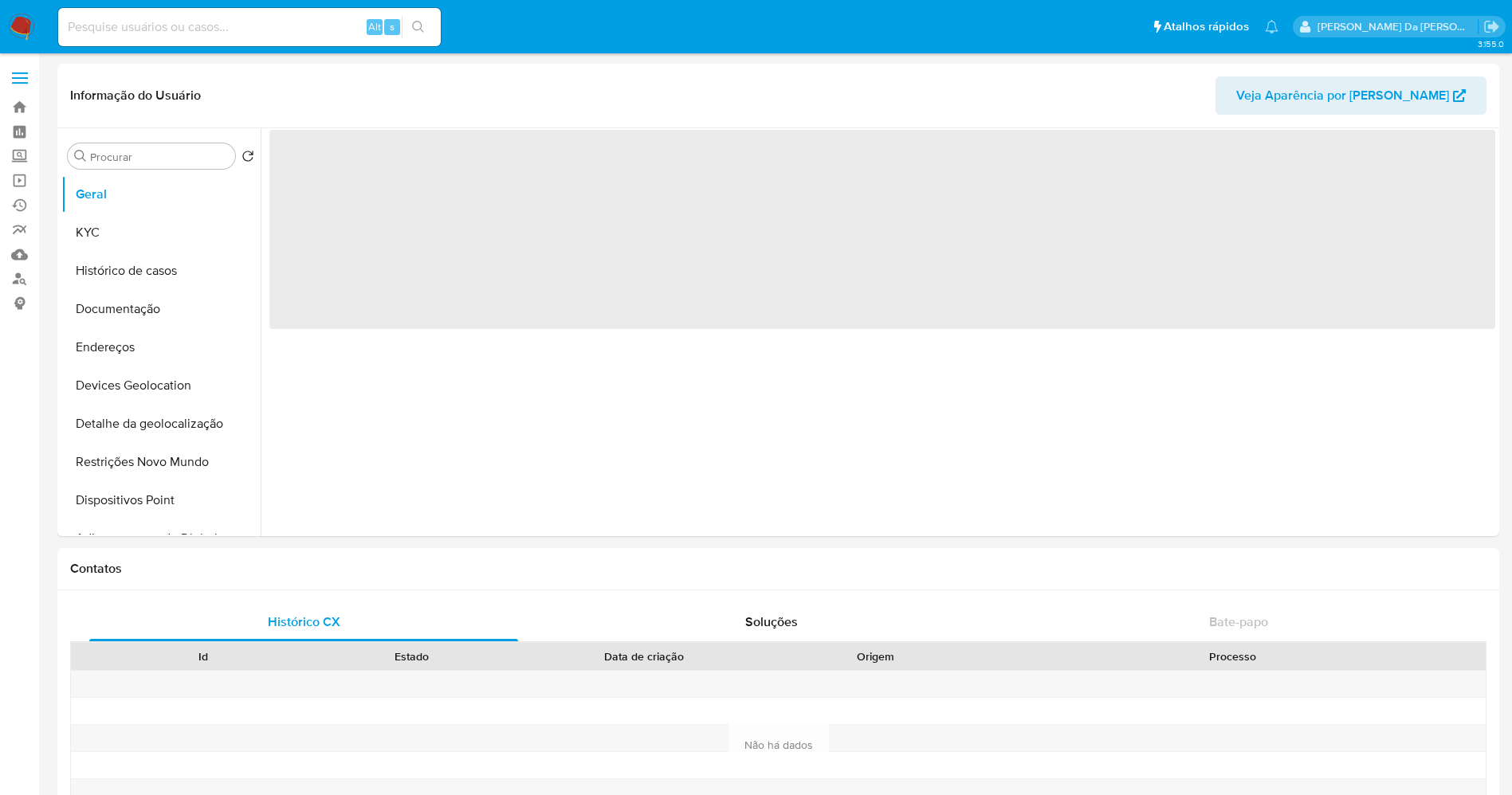
select select "10"
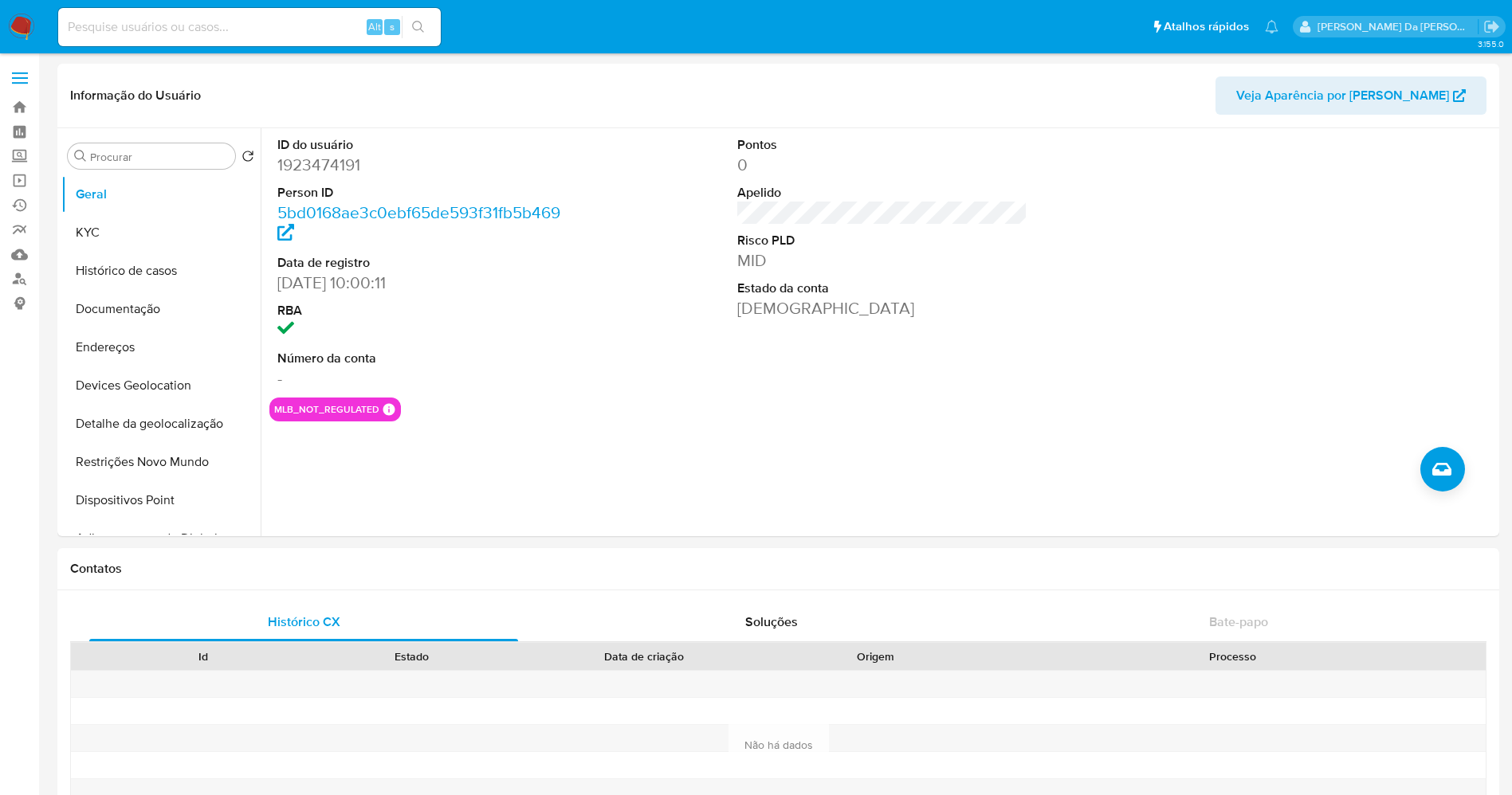
drag, startPoint x: 226, startPoint y: 8, endPoint x: 219, endPoint y: 18, distance: 12.2
click at [220, 14] on div "Alt s" at bounding box center [249, 27] width 382 height 38
click at [220, 19] on input at bounding box center [249, 27] width 382 height 21
paste input "I2WBYEs8R1YArb6qNPU7Sn3b"
type input "I2WBYEs8R1YArb6qNPU7Sn3b"
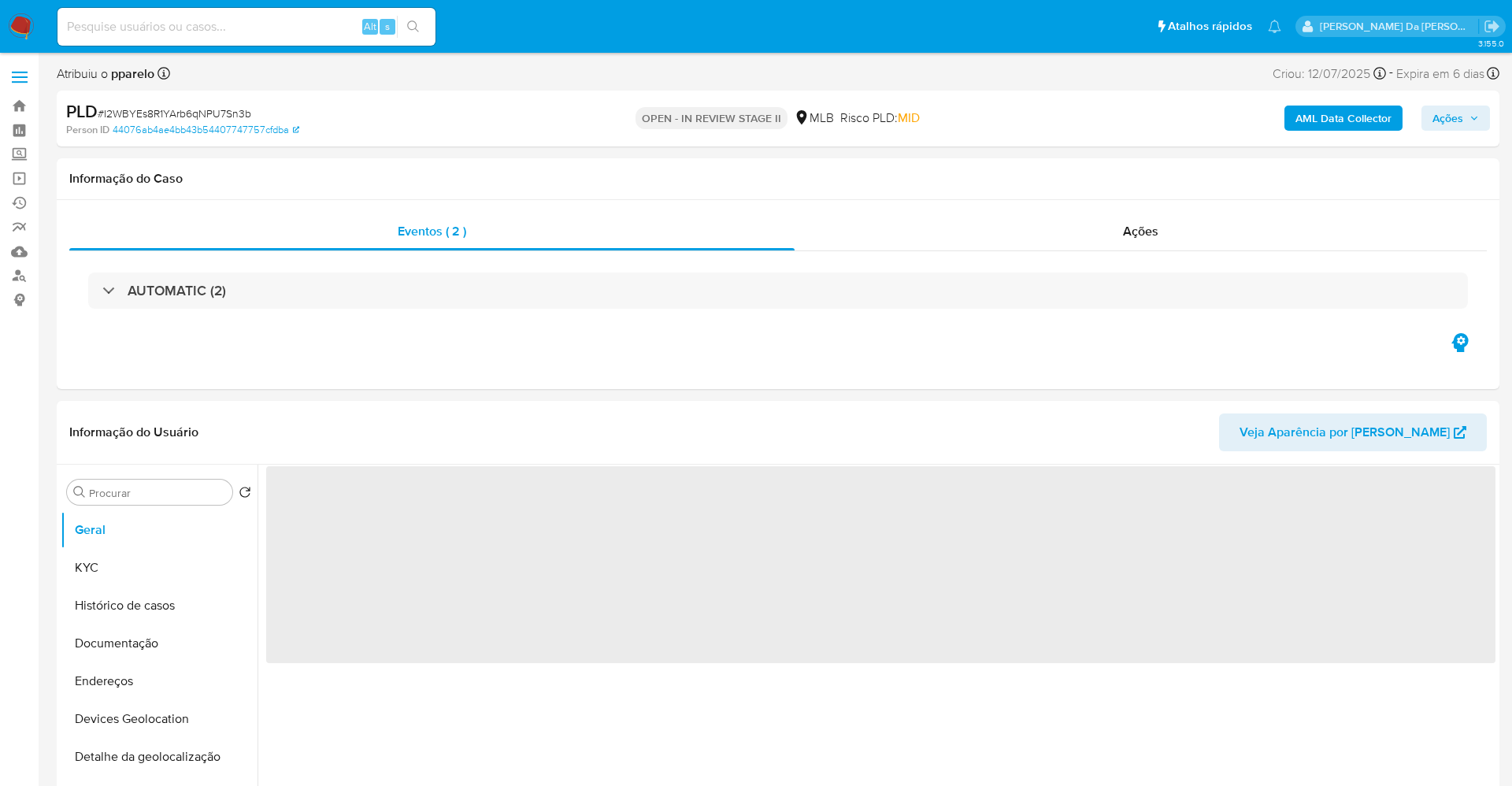
select select "10"
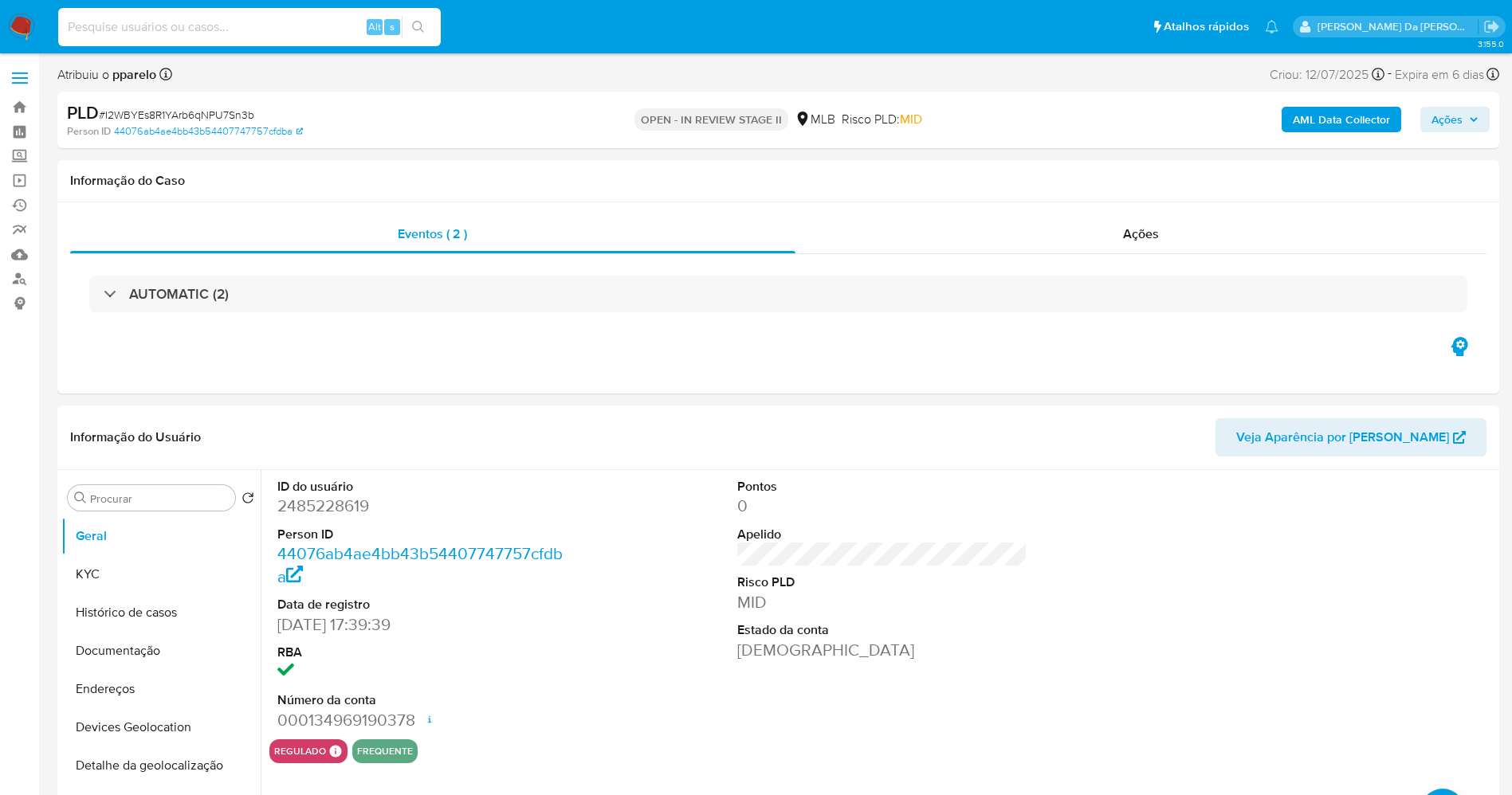
click at [239, 24] on input at bounding box center [249, 27] width 382 height 21
paste input "KB5AWcfBvZsQIpEg6pk73VO8"
type input "KB5AWcfBvZsQIpEg6pk73VO8"
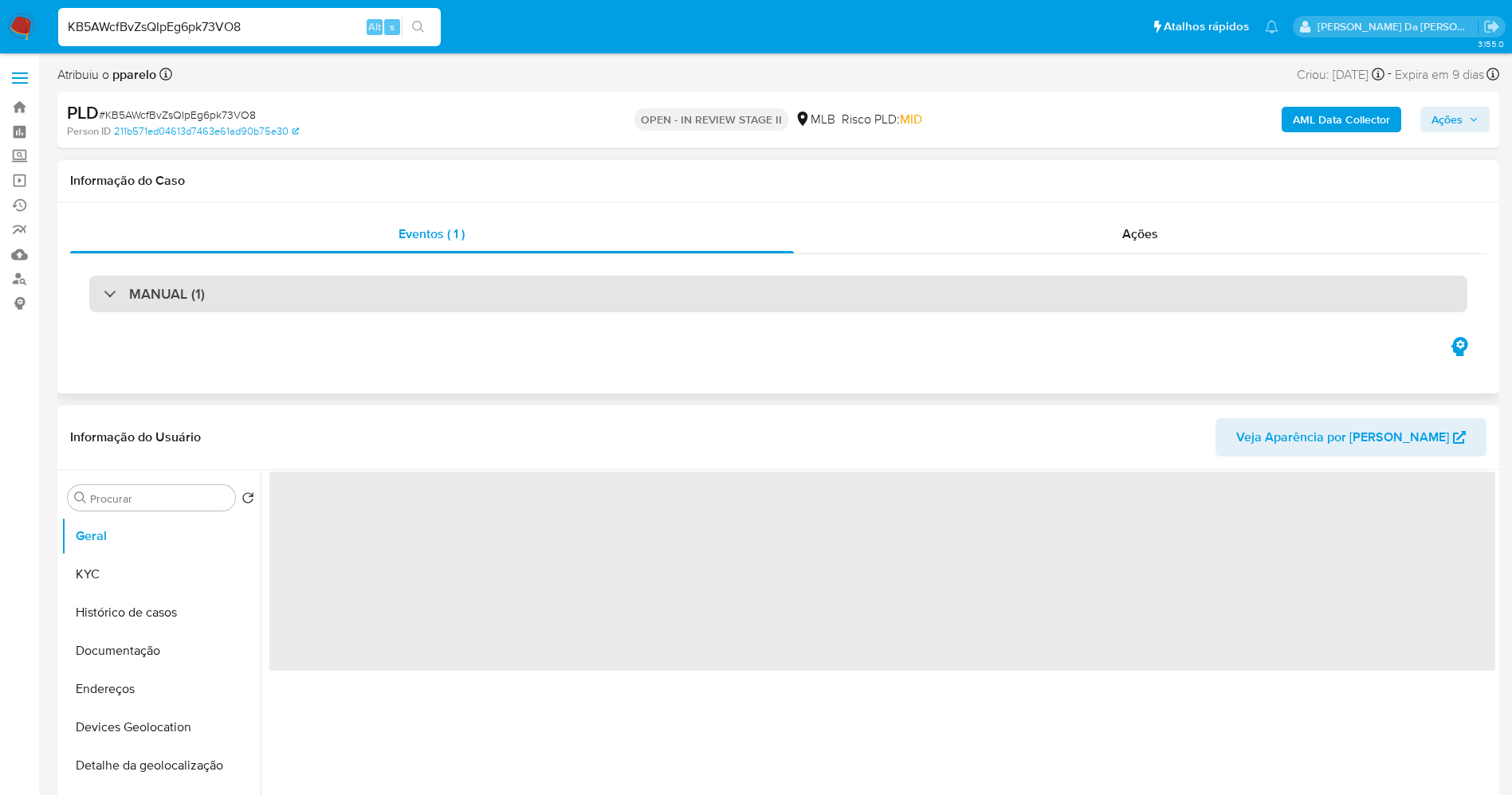
click at [160, 293] on h3 "MANUAL (1)" at bounding box center [167, 295] width 76 height 18
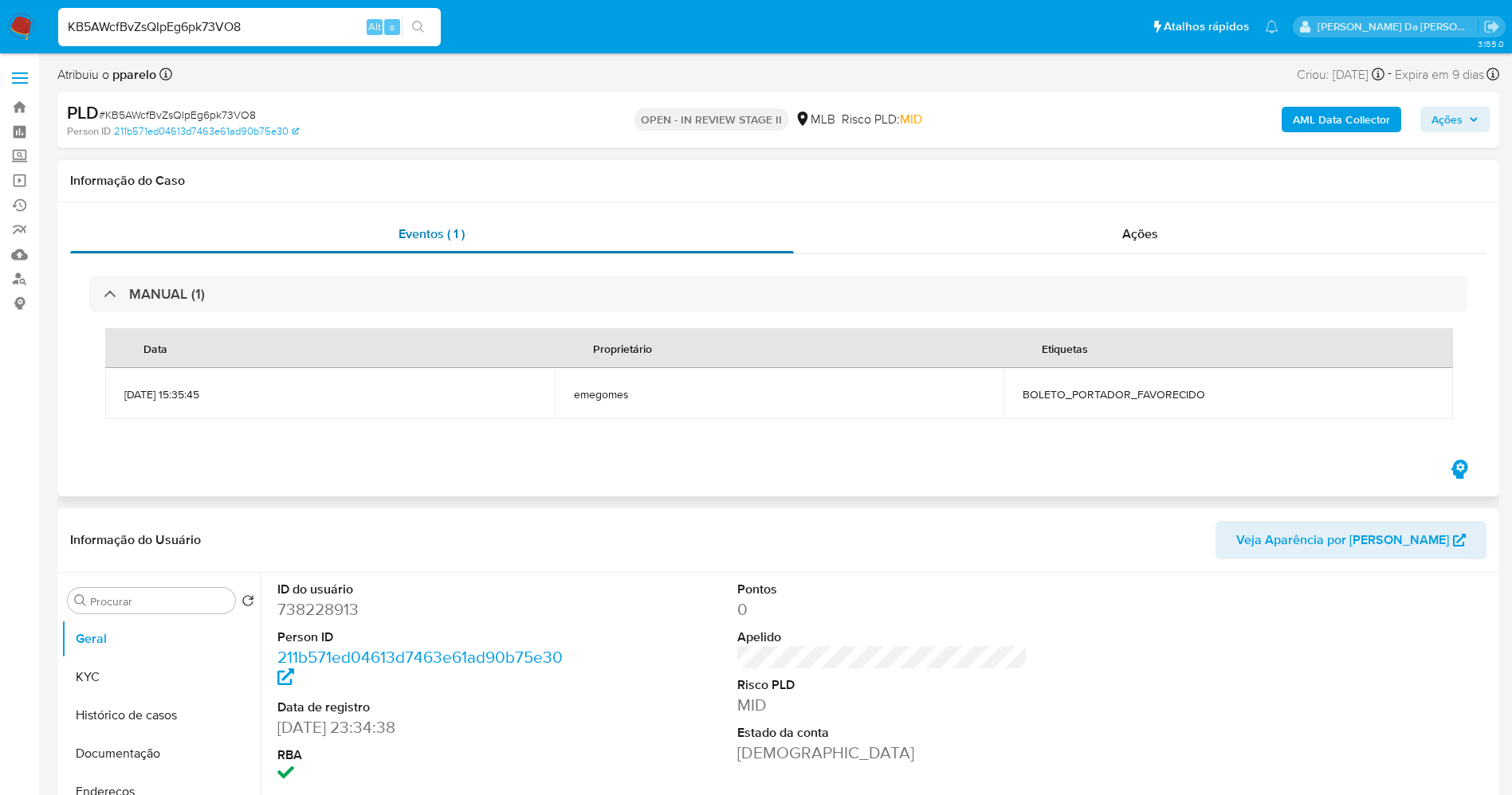
select select "10"
click at [437, 238] on span "Eventos ( 1 )" at bounding box center [432, 234] width 66 height 18
click at [1174, 241] on div "Ações" at bounding box center [1140, 234] width 693 height 38
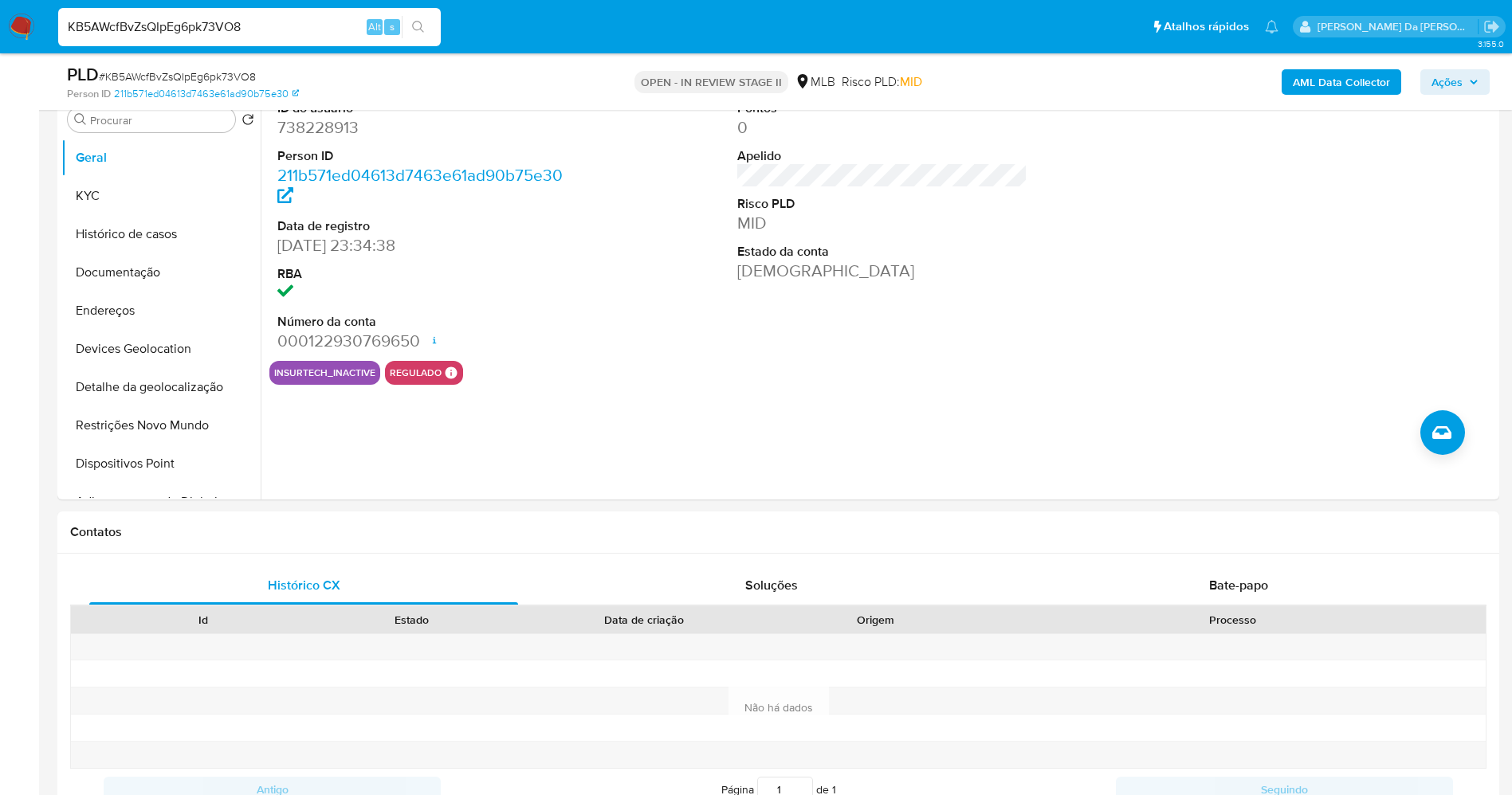
scroll to position [2526, 0]
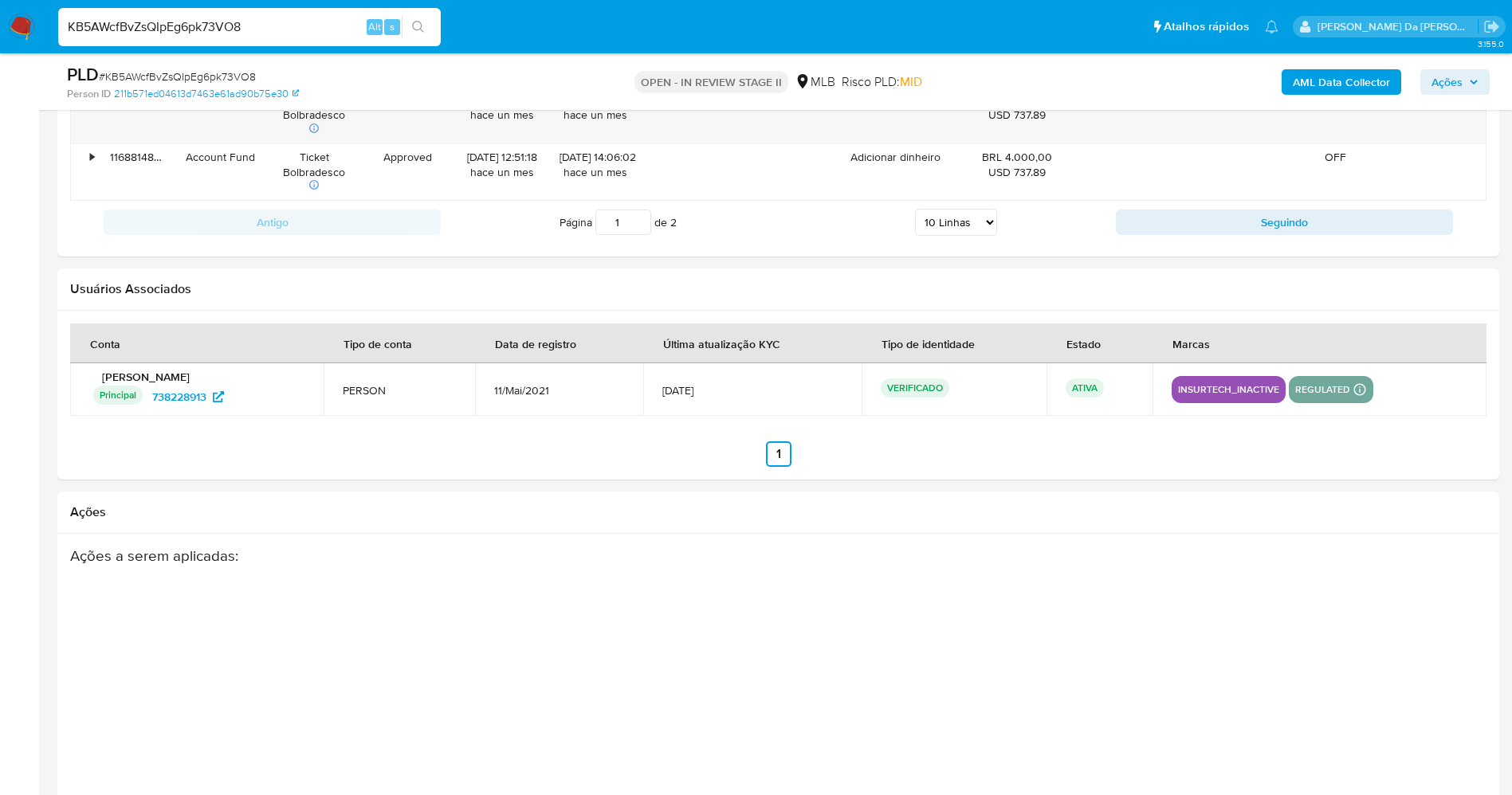
click at [185, 24] on input "KB5AWcfBvZsQIpEg6pk73VO8" at bounding box center [249, 27] width 382 height 21
paste input "I90PhuAnyY4j4xPIdvXADGin"
type input "I90PhuAnyY4j4xPIdvXADGin"
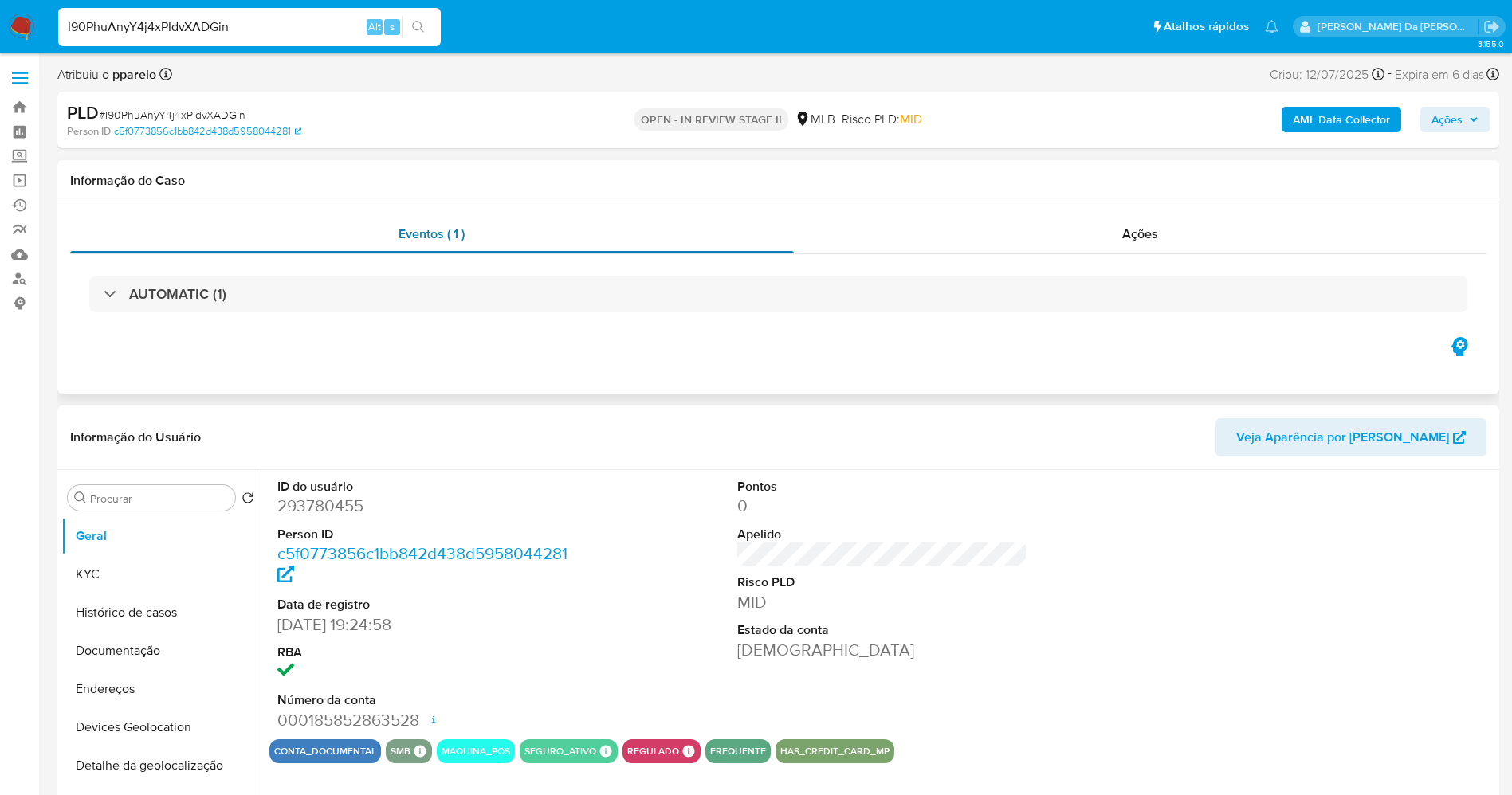
select select "10"
click at [134, 594] on button "Histórico de casos" at bounding box center [155, 612] width 186 height 38
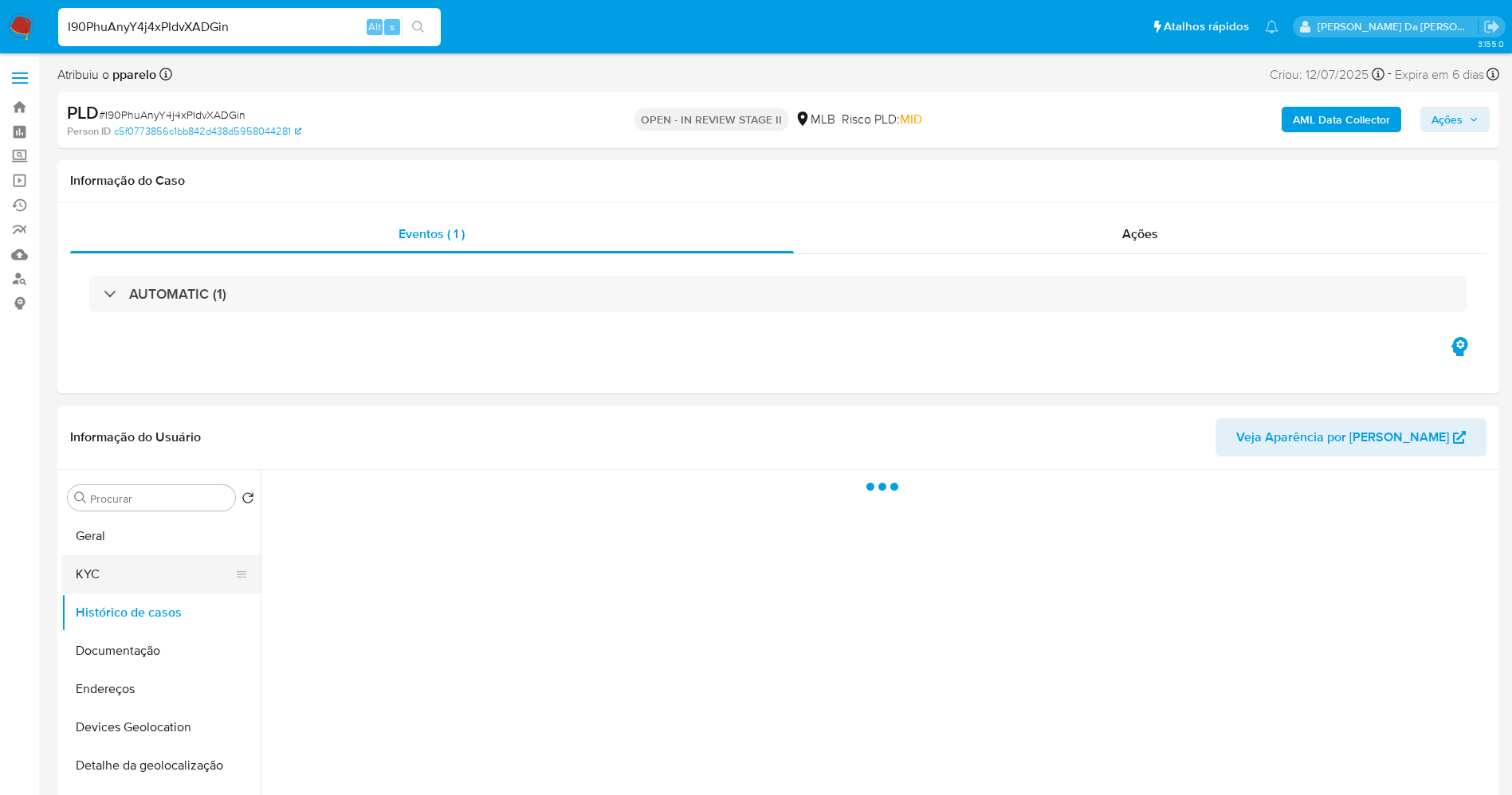
click at [148, 584] on button "KYC" at bounding box center [155, 574] width 186 height 38
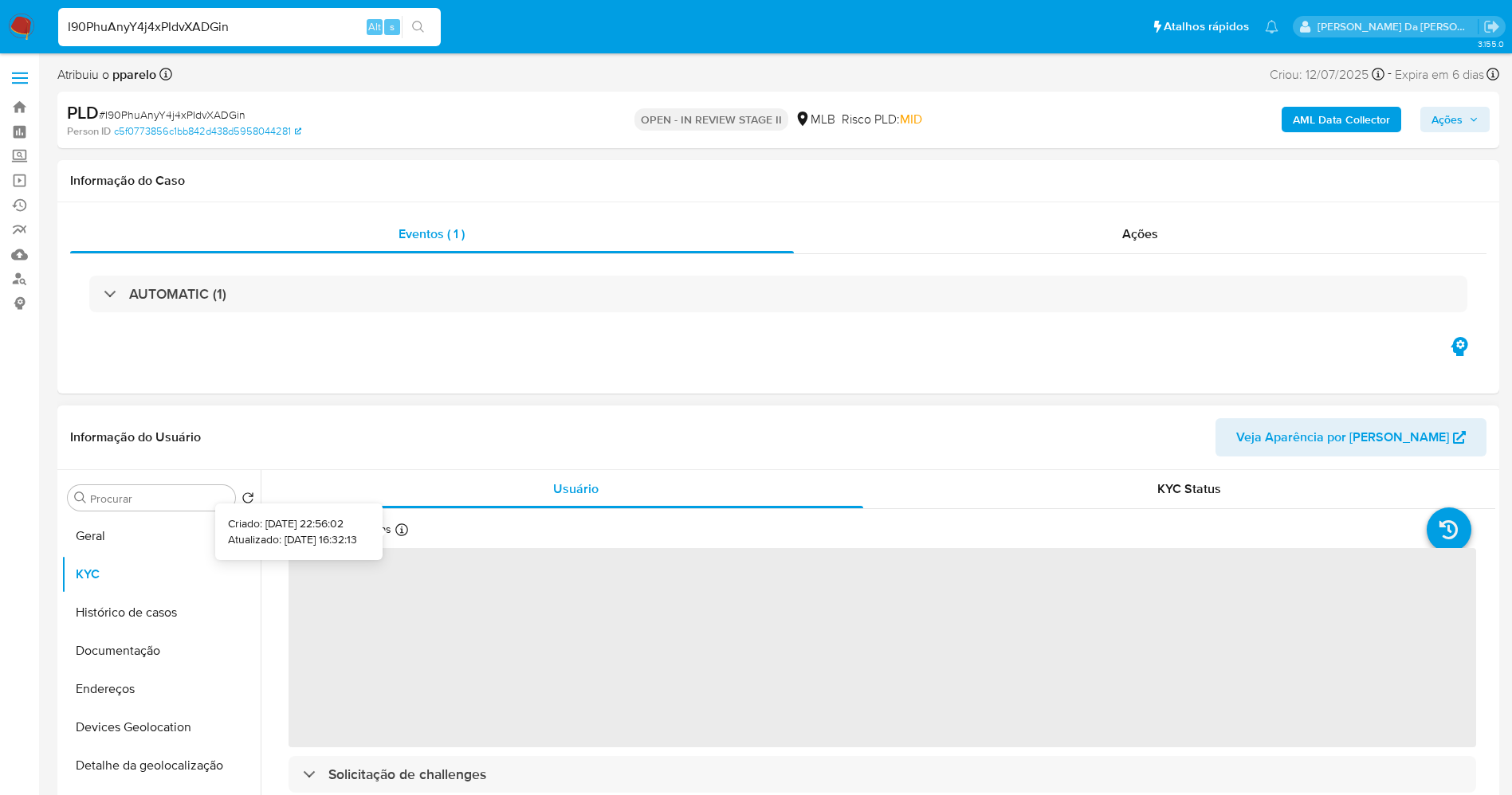
click at [402, 533] on icon at bounding box center [401, 530] width 13 height 13
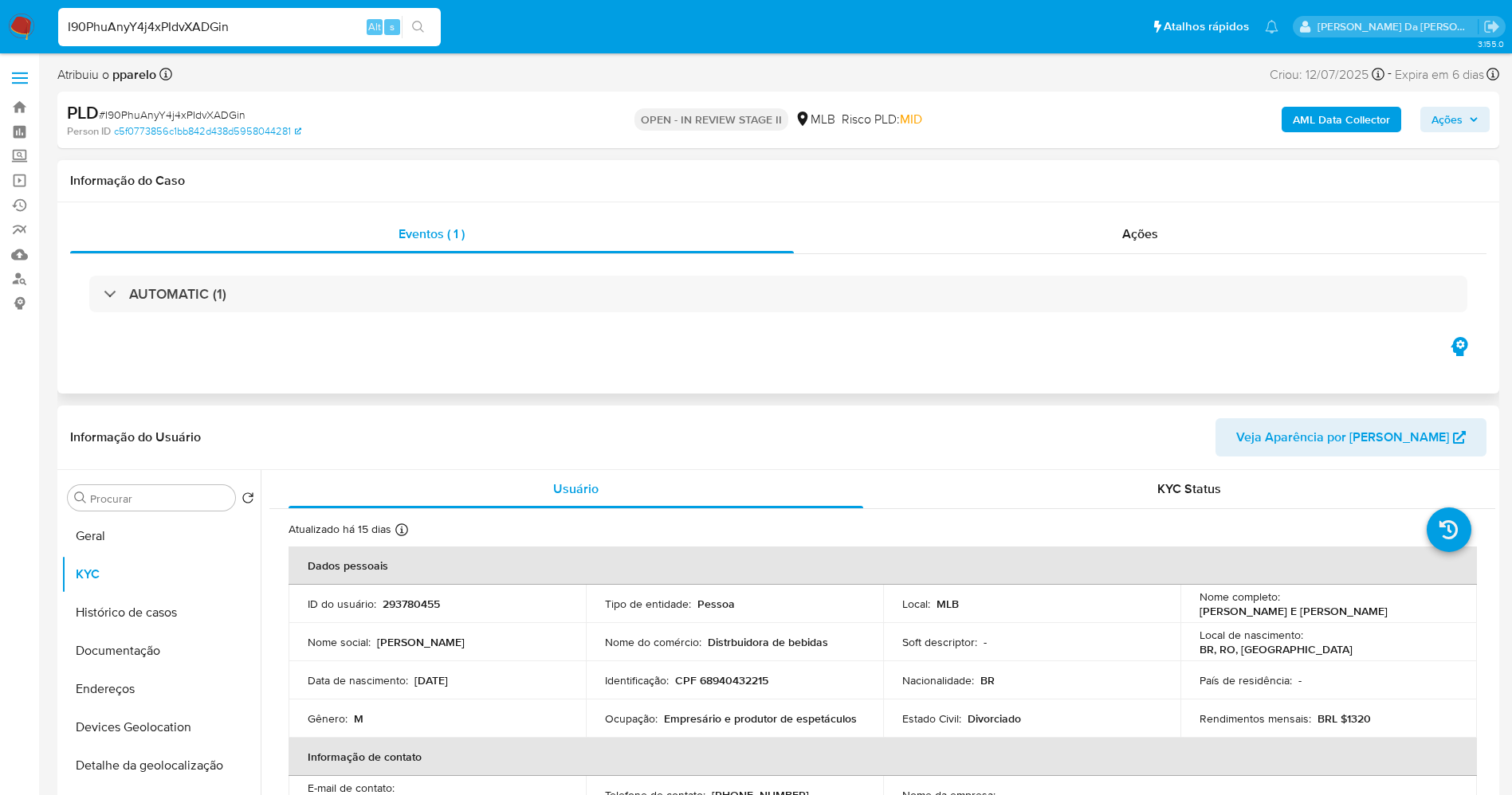
click at [172, 314] on div "AUTOMATIC (1)" at bounding box center [777, 294] width 1416 height 80
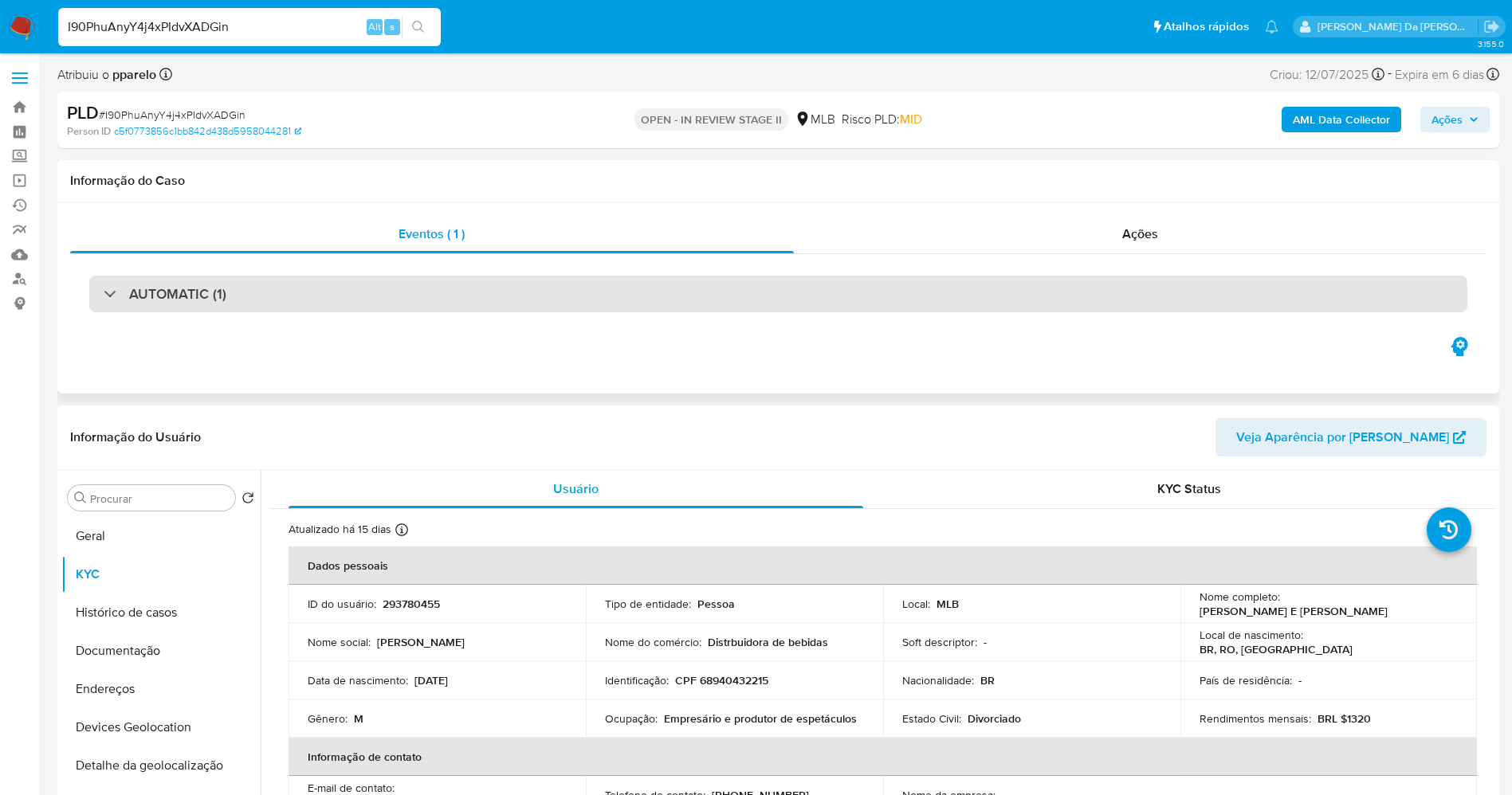
click at [186, 296] on h3 "AUTOMATIC (1)" at bounding box center [177, 295] width 98 height 18
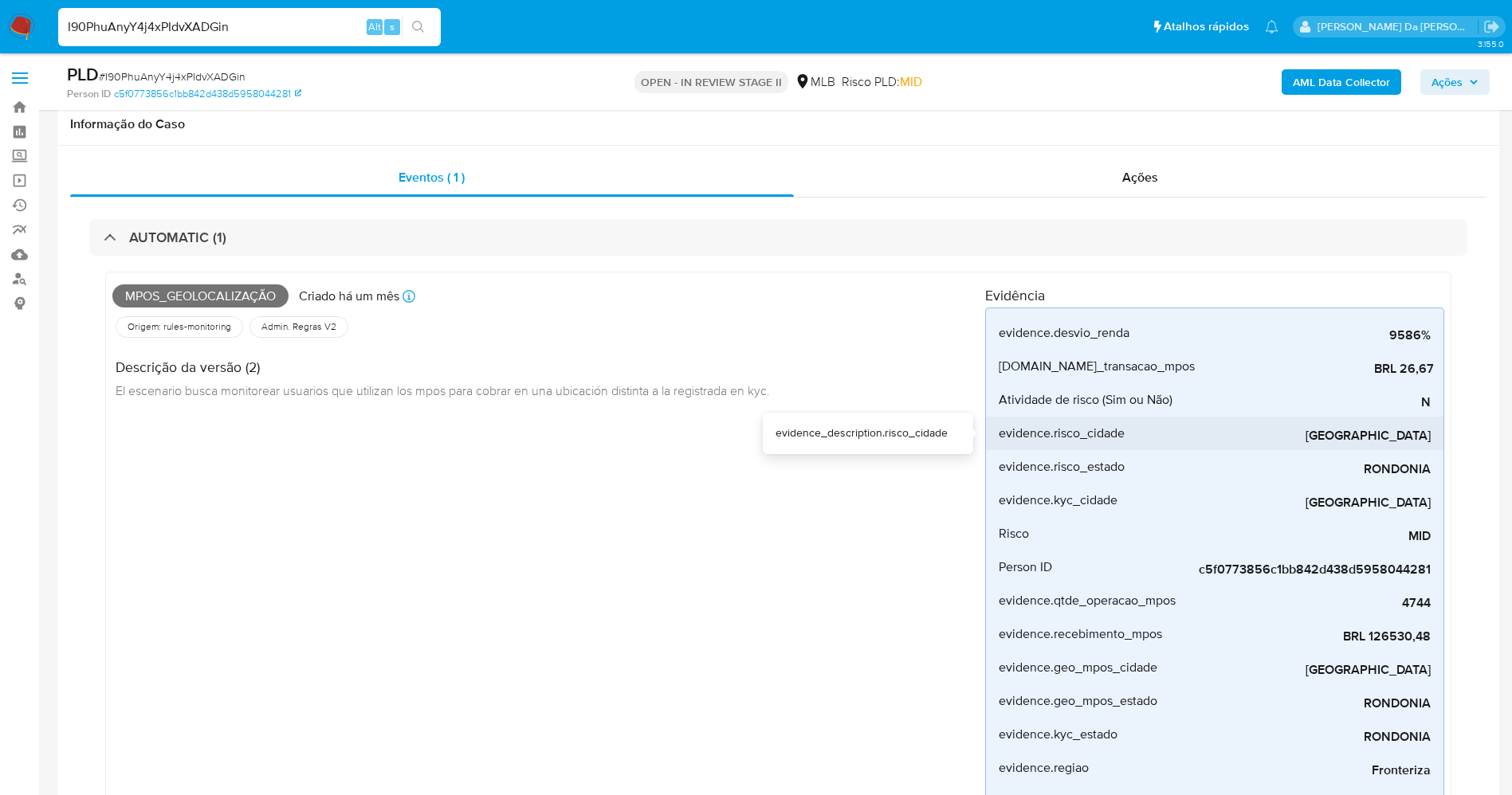
scroll to position [119, 0]
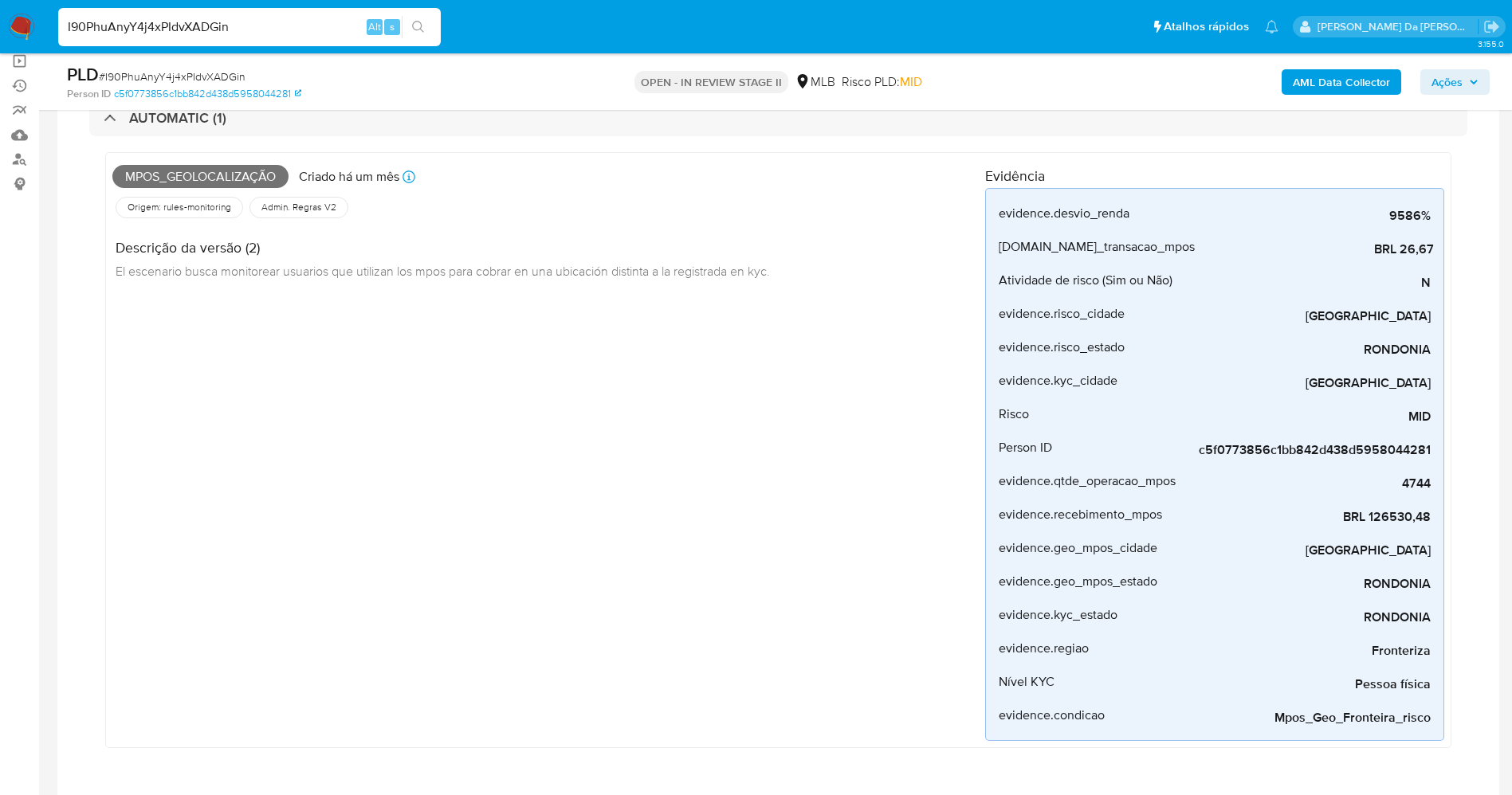
click at [234, 25] on input "I90PhuAnyY4j4xPIdvXADGin" at bounding box center [249, 27] width 382 height 21
paste input "UYqJxLVbhIVoiGTskILiKgiR"
type input "UYqJxLVbhIVoiGTskILiKgiR"
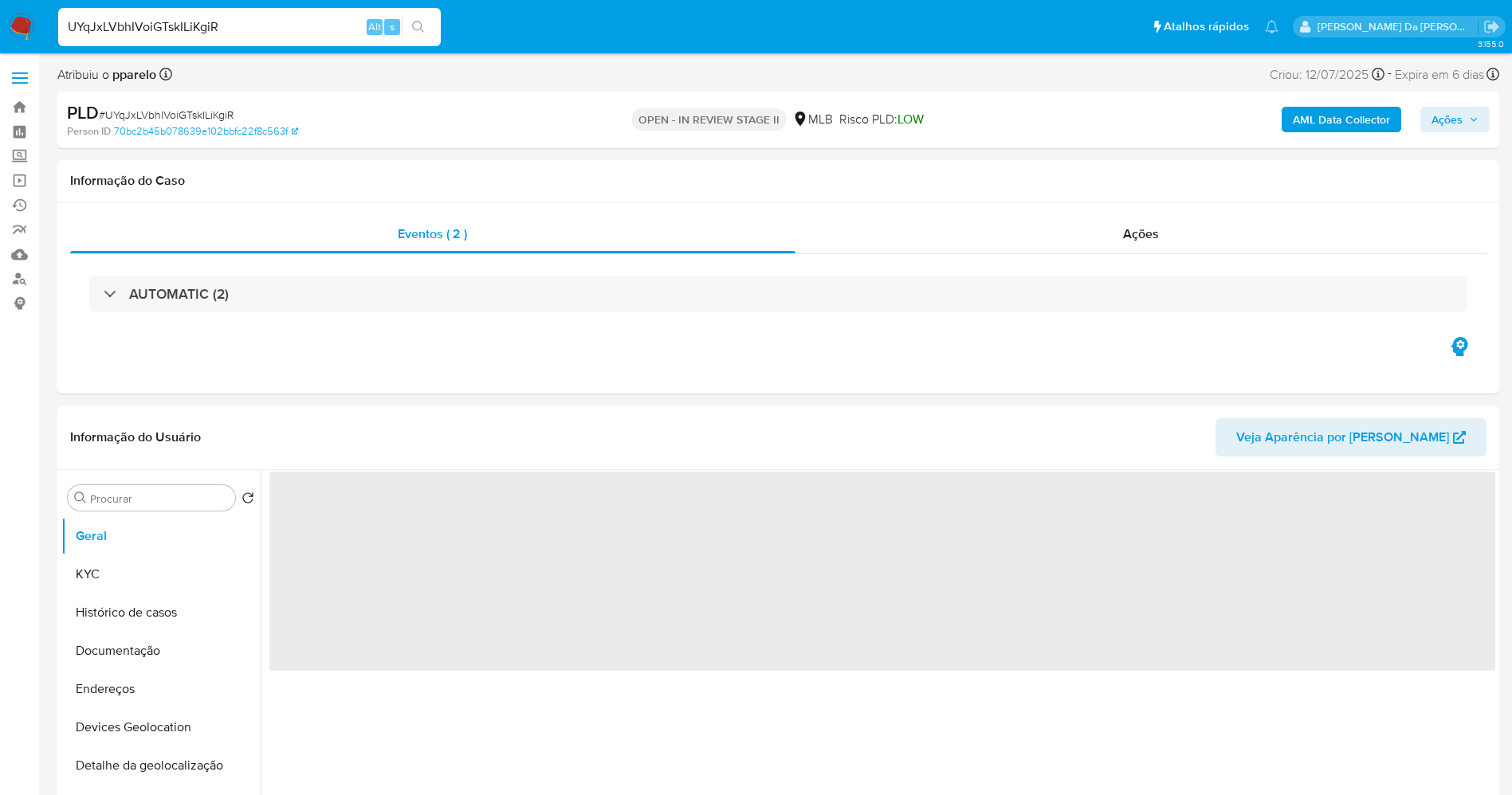
select select "10"
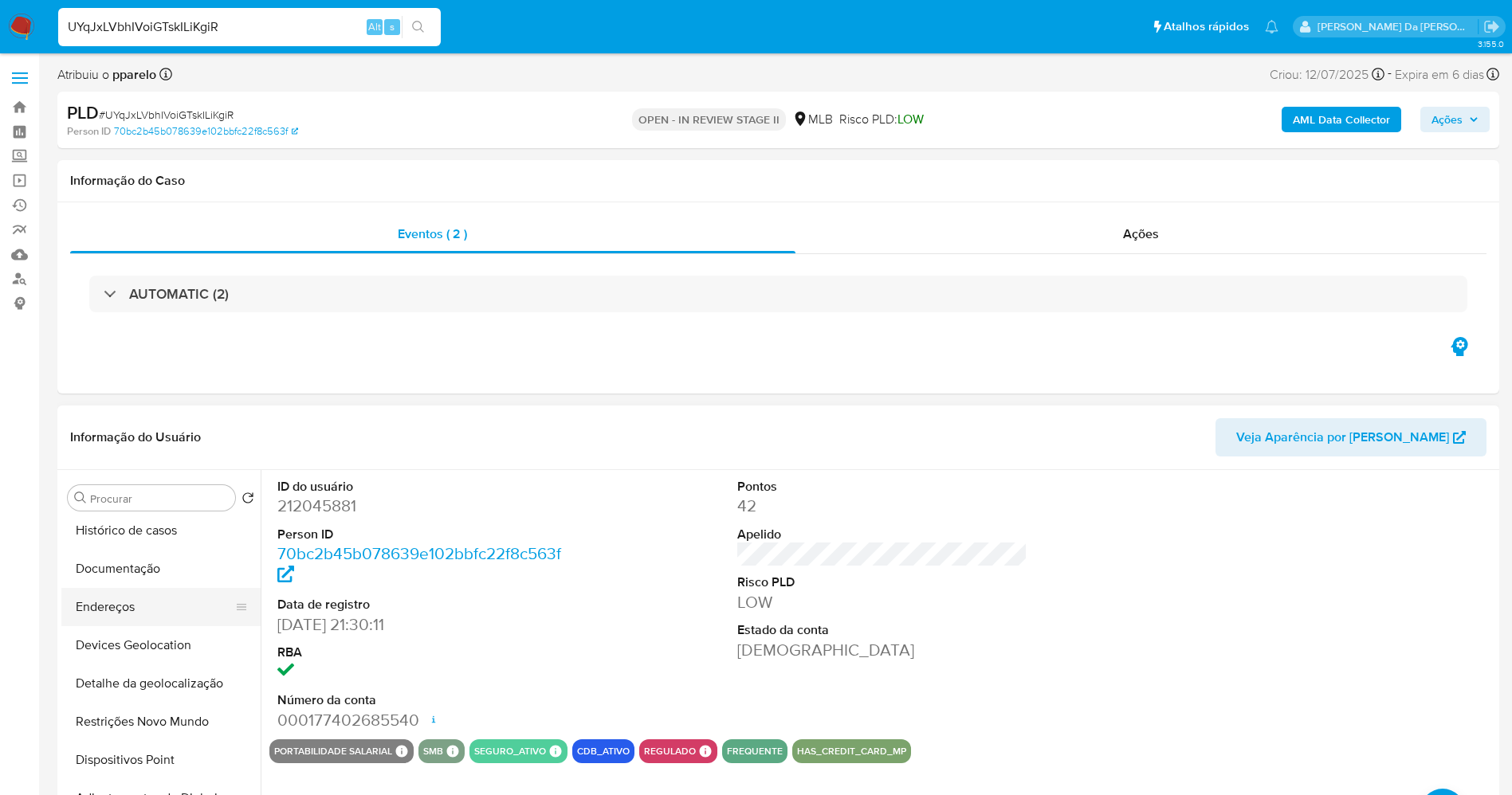
scroll to position [119, 0]
click at [153, 499] on input "Procurar" at bounding box center [159, 499] width 139 height 14
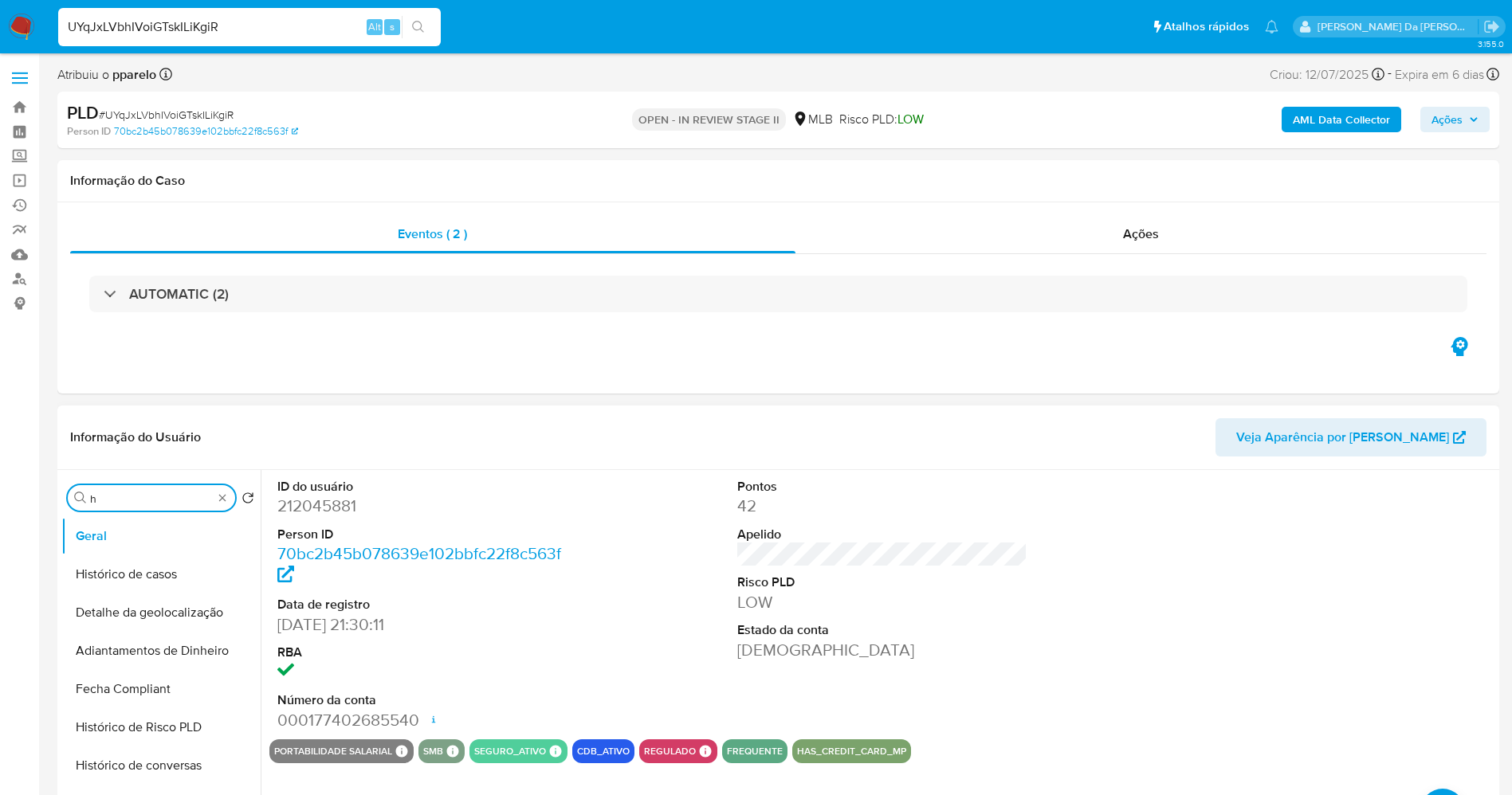
scroll to position [0, 0]
type input "his"
click at [138, 576] on button "Histórico de casos" at bounding box center [161, 574] width 199 height 38
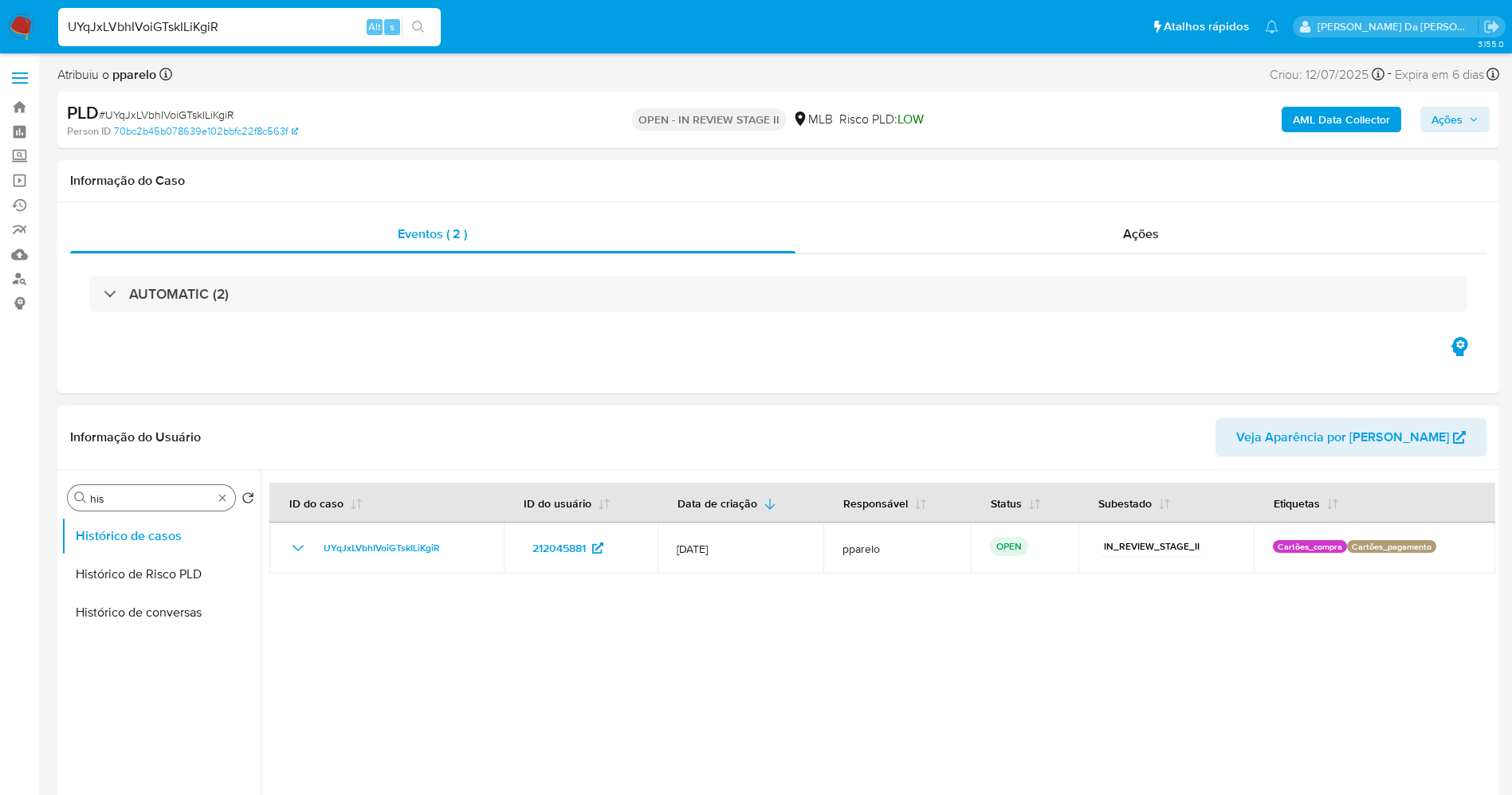
click at [232, 501] on div "Procurar his" at bounding box center [151, 498] width 168 height 25
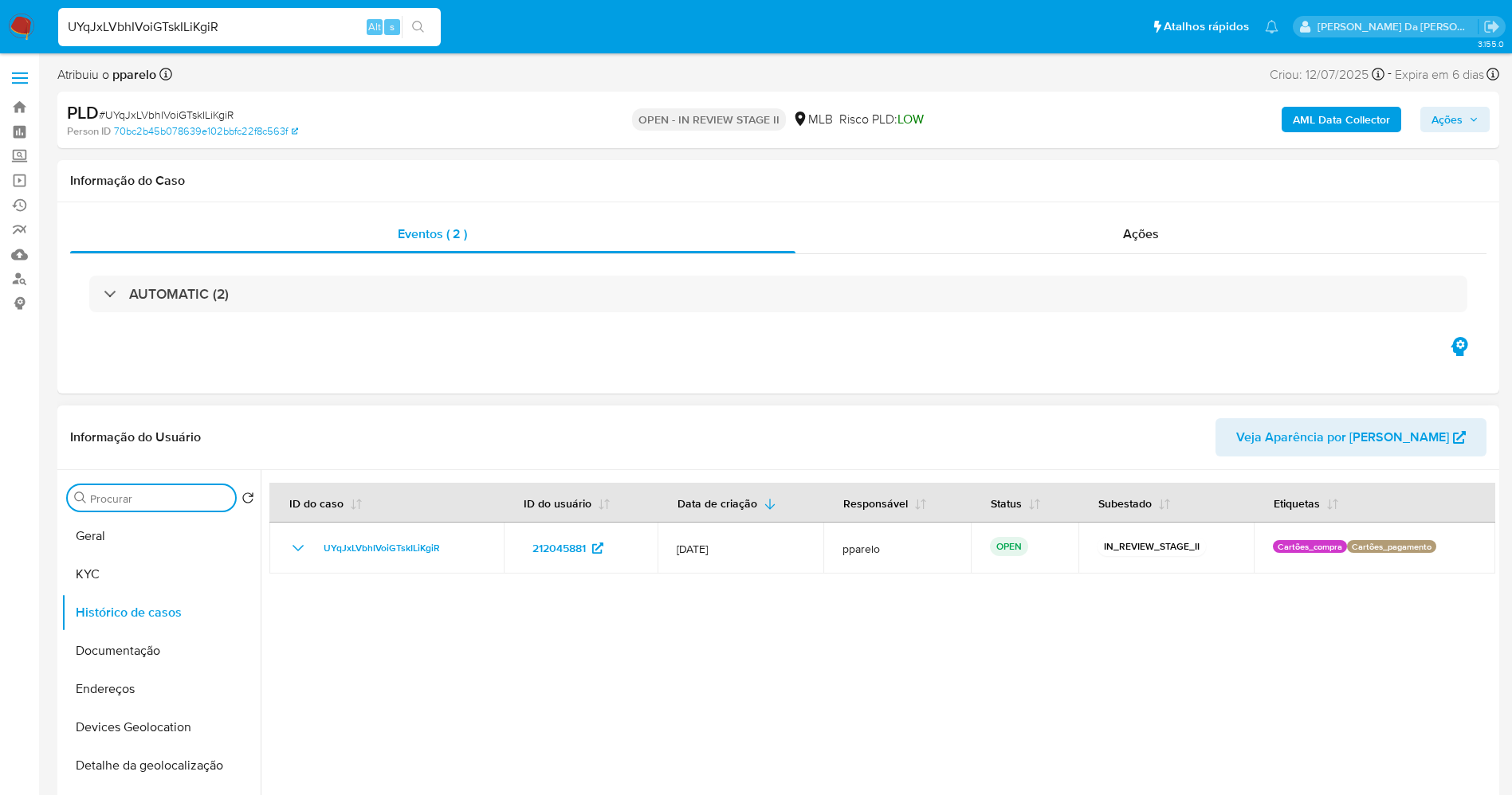
click at [142, 499] on input "Procurar" at bounding box center [159, 499] width 139 height 14
type input "doc"
click at [163, 571] on button "Documentação" at bounding box center [161, 574] width 199 height 38
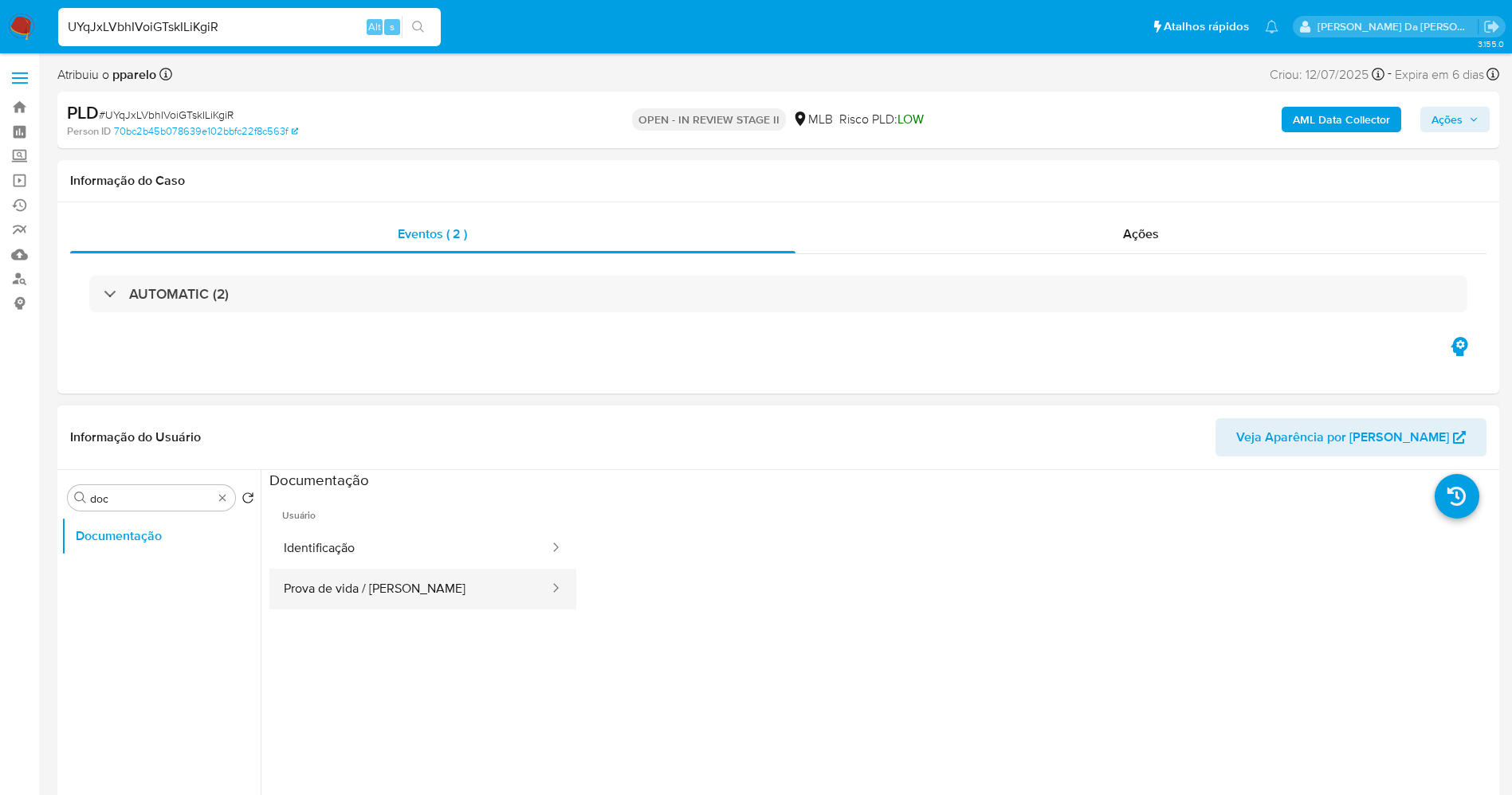
drag, startPoint x: 365, startPoint y: 613, endPoint x: 389, endPoint y: 601, distance: 26.8
click at [366, 613] on ul "Usuário Identificação Prova de vida / [PERSON_NAME]" at bounding box center [423, 719] width 307 height 458
click at [402, 592] on button "Prova de vida / [PERSON_NAME]" at bounding box center [410, 588] width 281 height 40
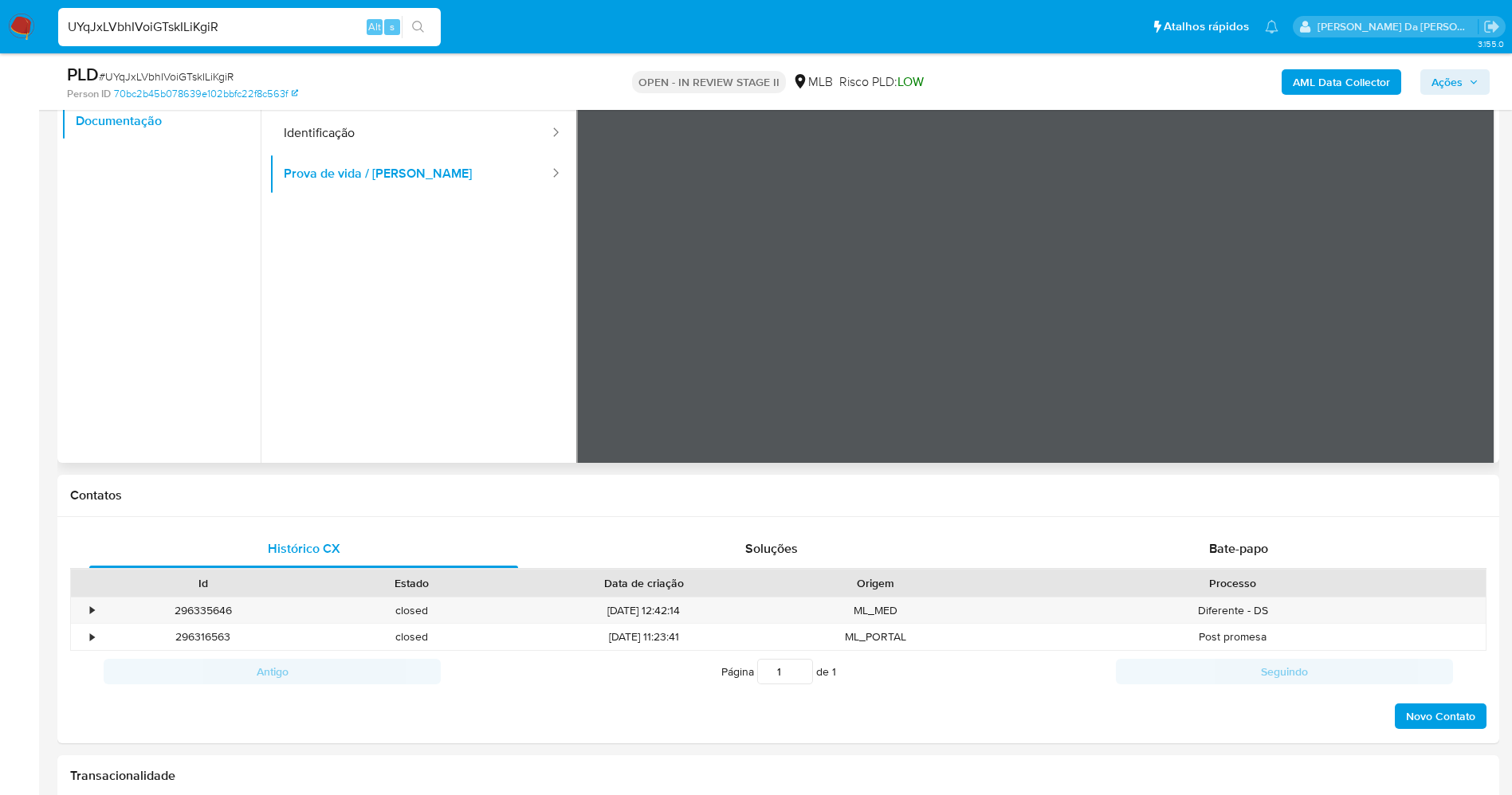
scroll to position [50, 0]
click at [1250, 542] on span "Bate-papo" at bounding box center [1239, 548] width 59 height 18
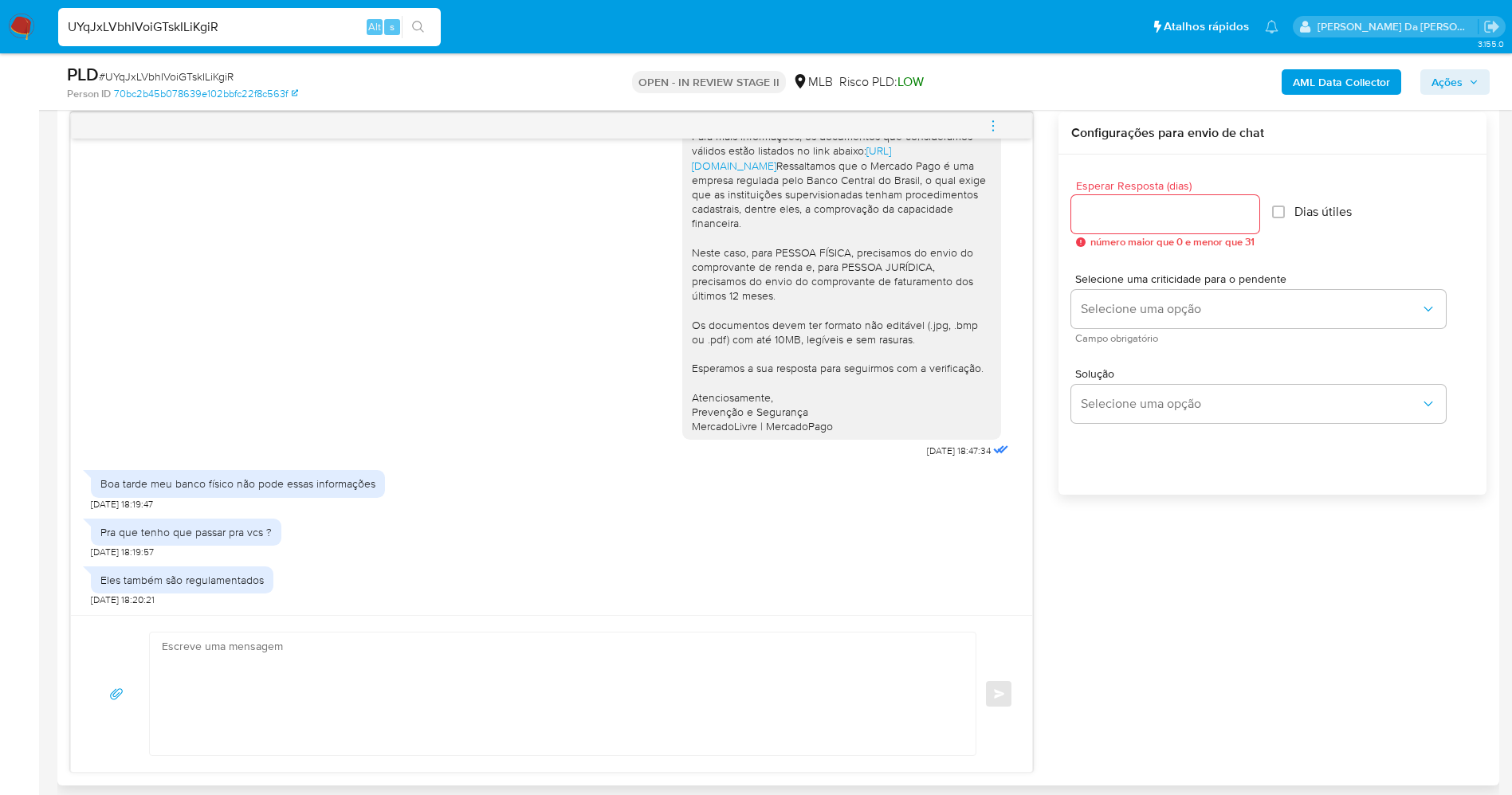
scroll to position [836, 0]
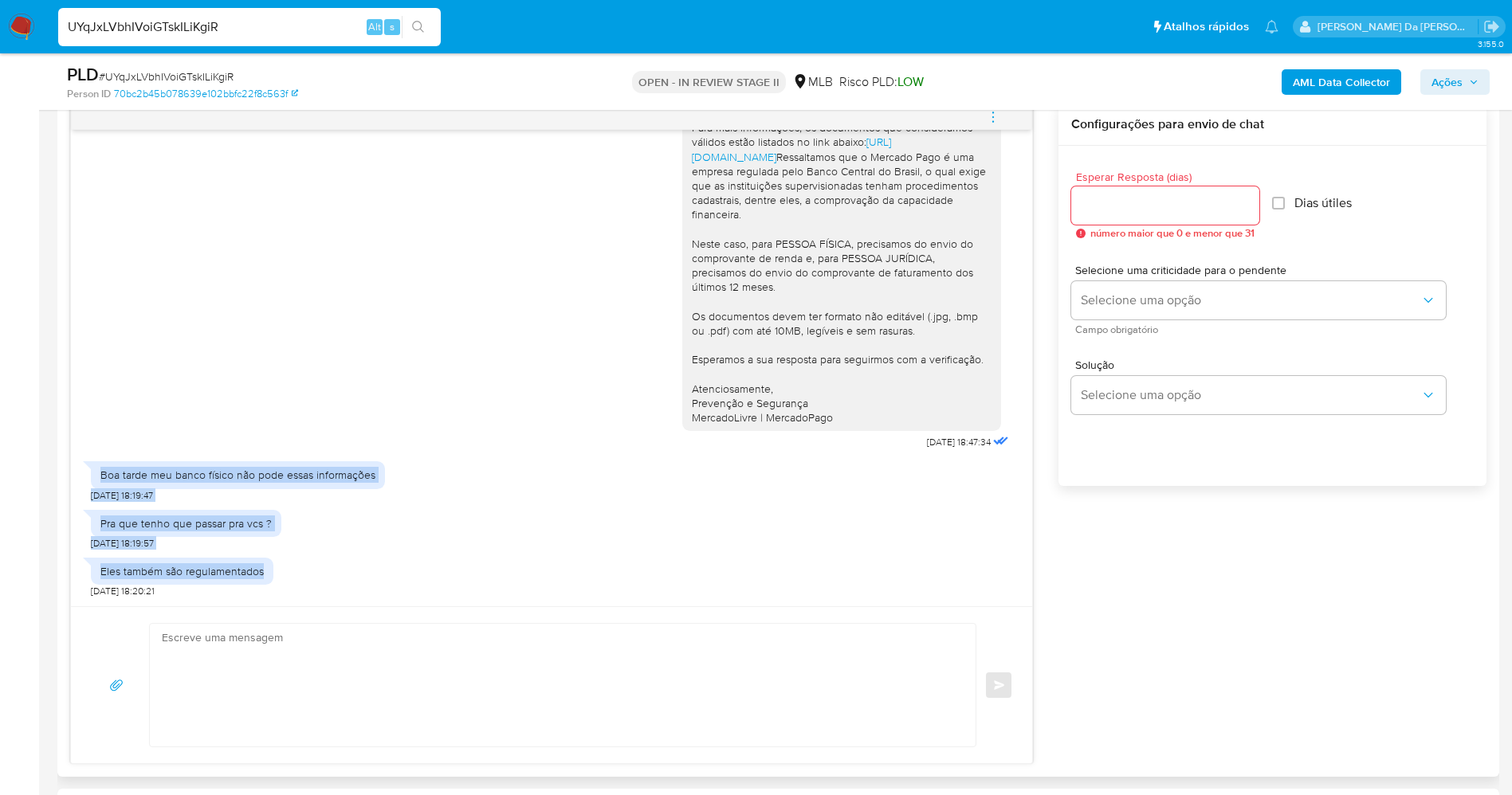
drag, startPoint x: 88, startPoint y: 474, endPoint x: 503, endPoint y: 547, distance: 421.4
click at [297, 574] on div "Olá! Estamos realizando uma verificação adicional de segurança [PERSON_NAME] de…" at bounding box center [551, 368] width 961 height 476
copy div "Boa tarde meu banco físico não pode essas informações [DATE] 18:19:47 Pra que t…"
click at [293, 21] on input "UYqJxLVbhIVoiGTskILiKgiR" at bounding box center [249, 27] width 382 height 21
click at [291, 22] on input "UYqJxLVbhIVoiGTskILiKgiR" at bounding box center [249, 27] width 382 height 21
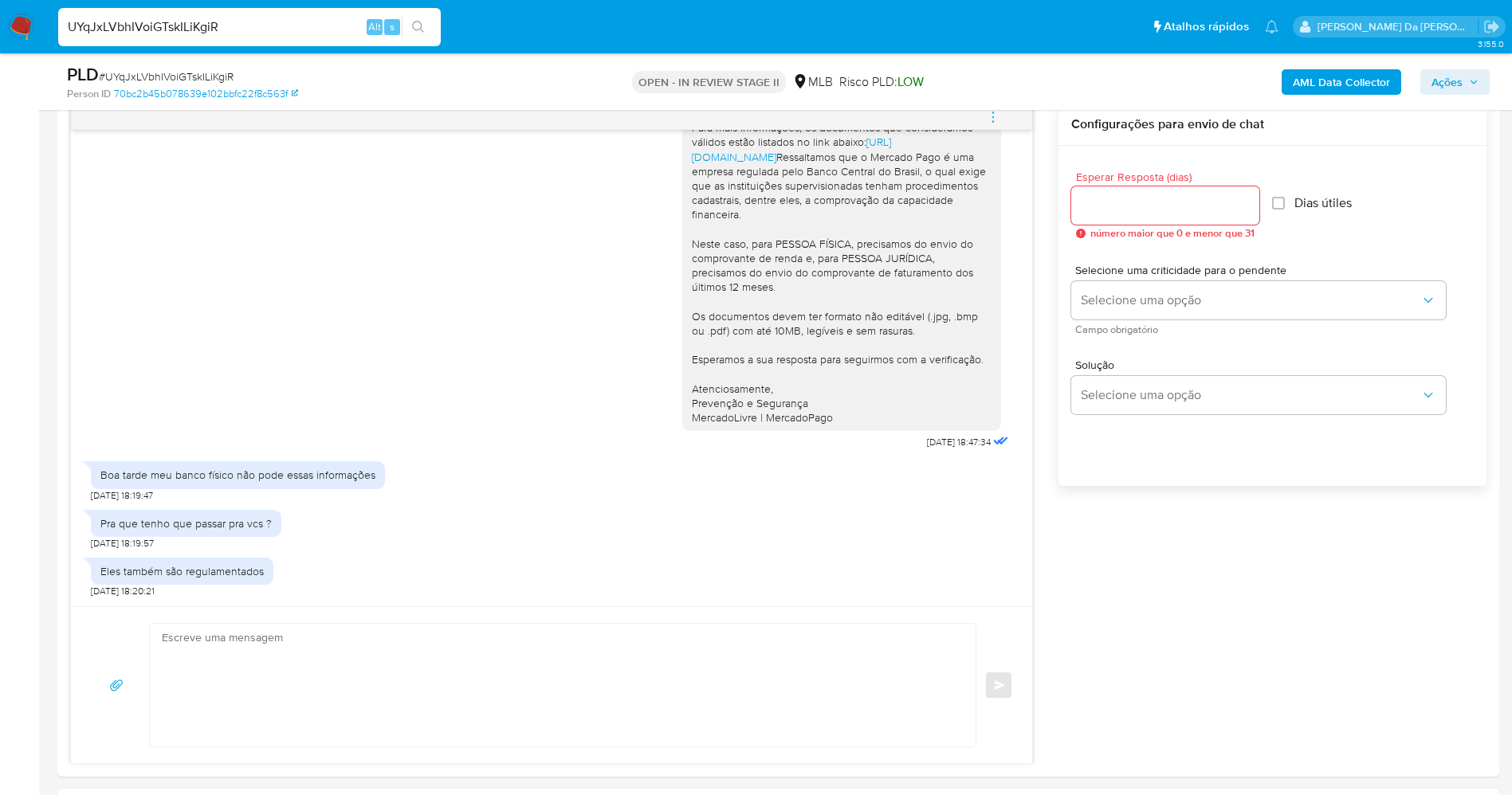
paste input "jh3q8sCiaL6KP9atBmiefOhK"
type input "jh3q8sCiaL6KP9atBmiefOhK"
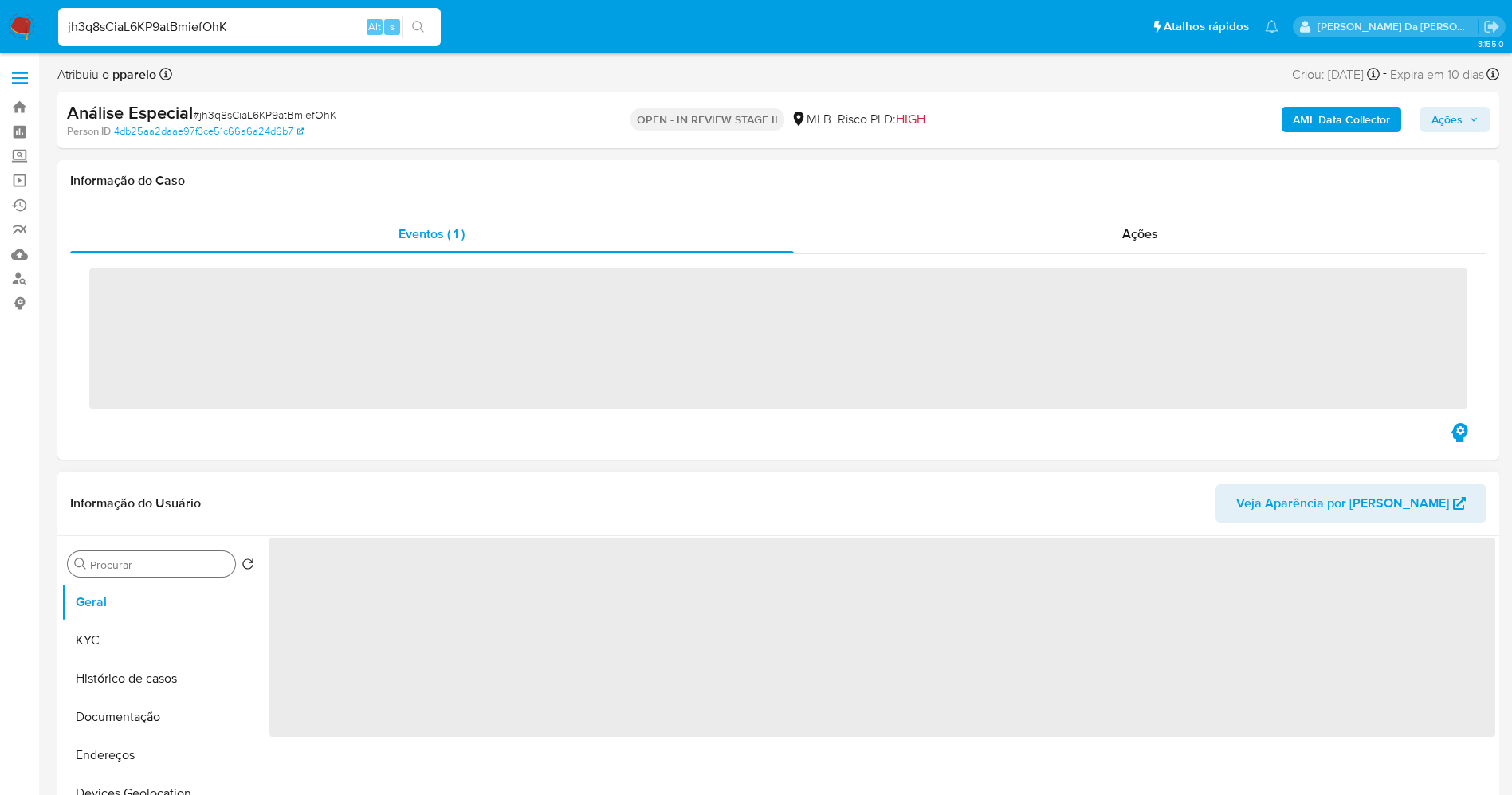
click at [158, 568] on input "Procurar" at bounding box center [159, 565] width 139 height 14
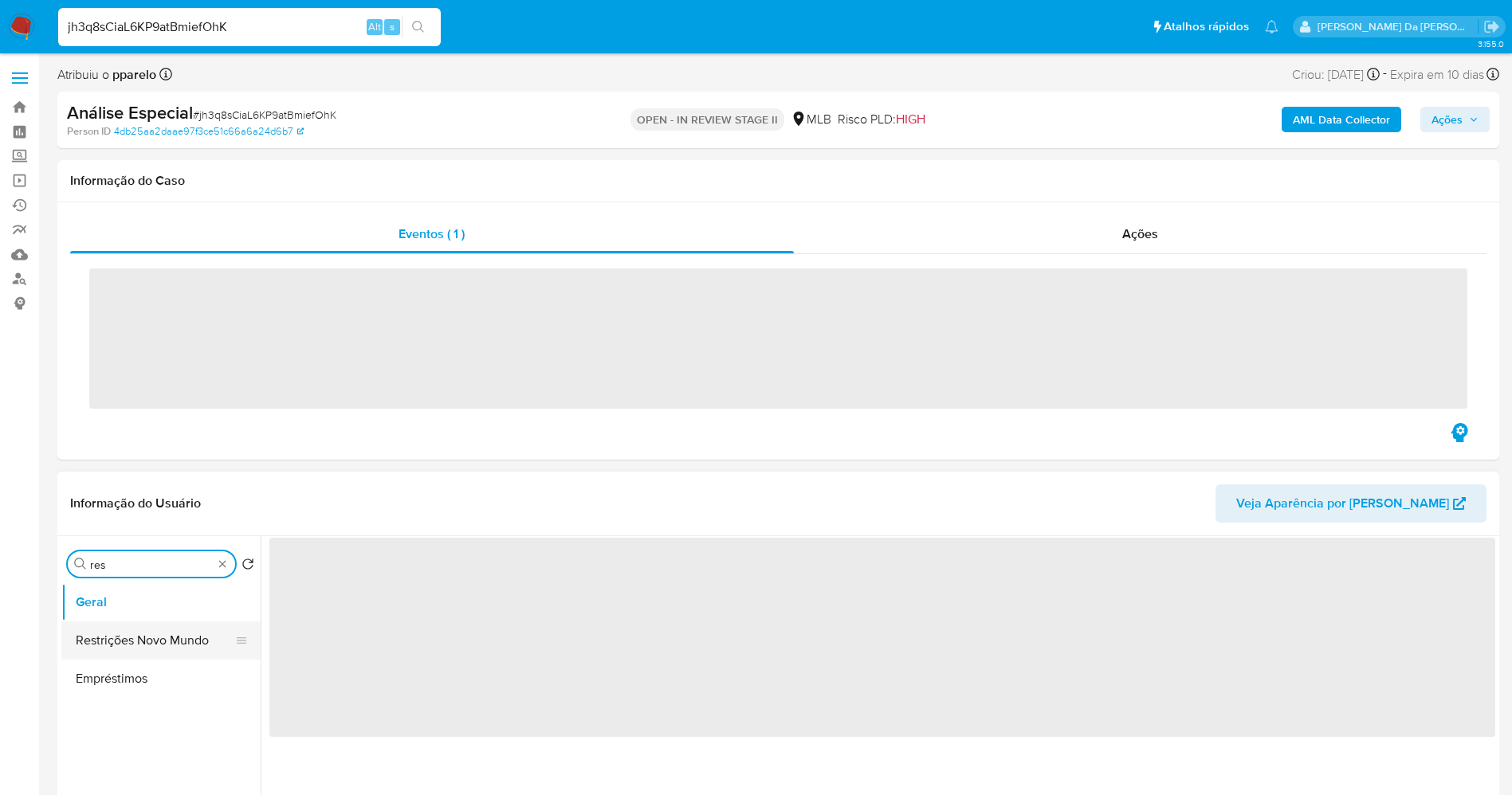
type input "res"
click at [170, 654] on button "Restrições Novo Mundo" at bounding box center [155, 640] width 186 height 38
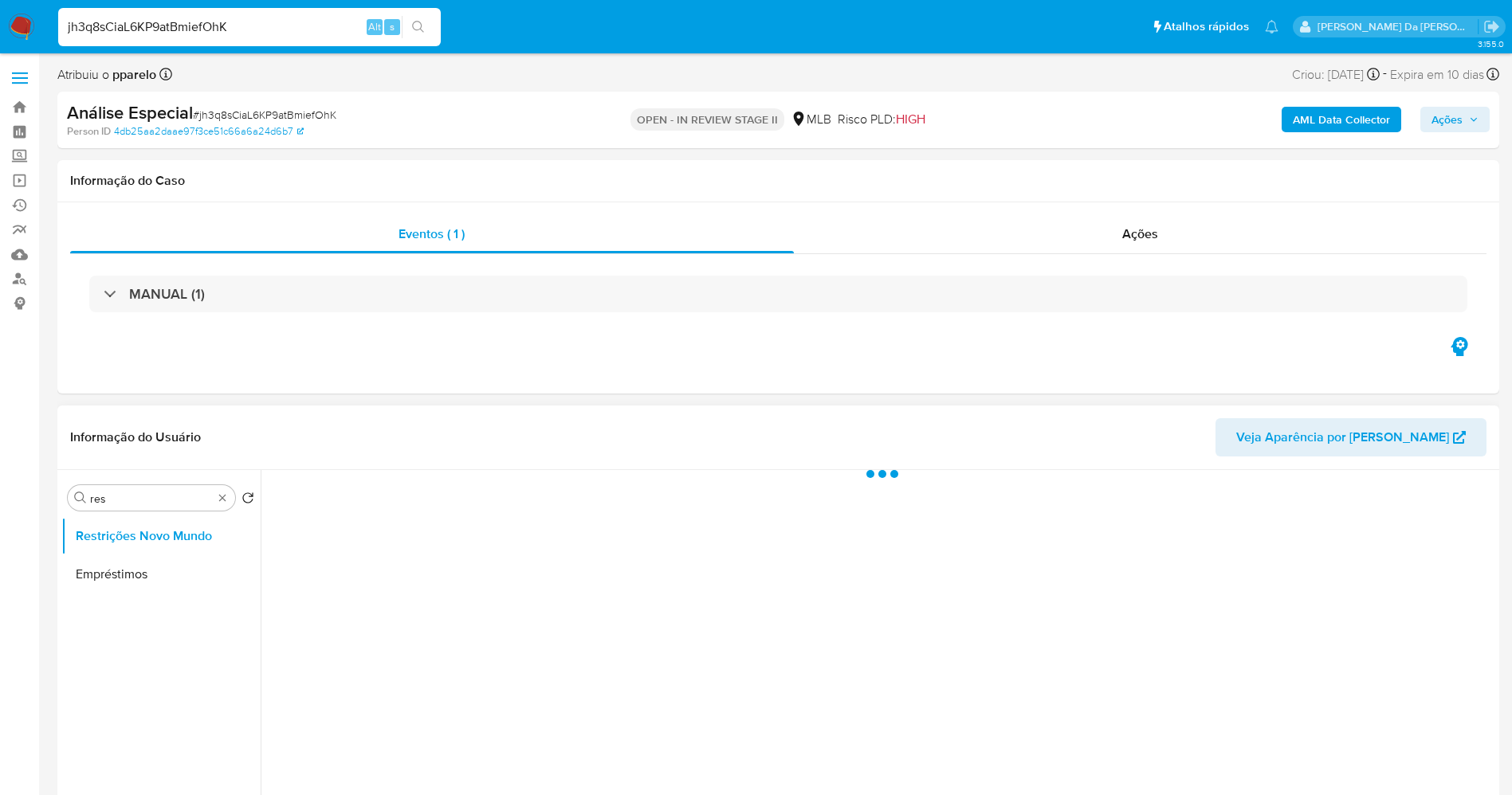
select select "10"
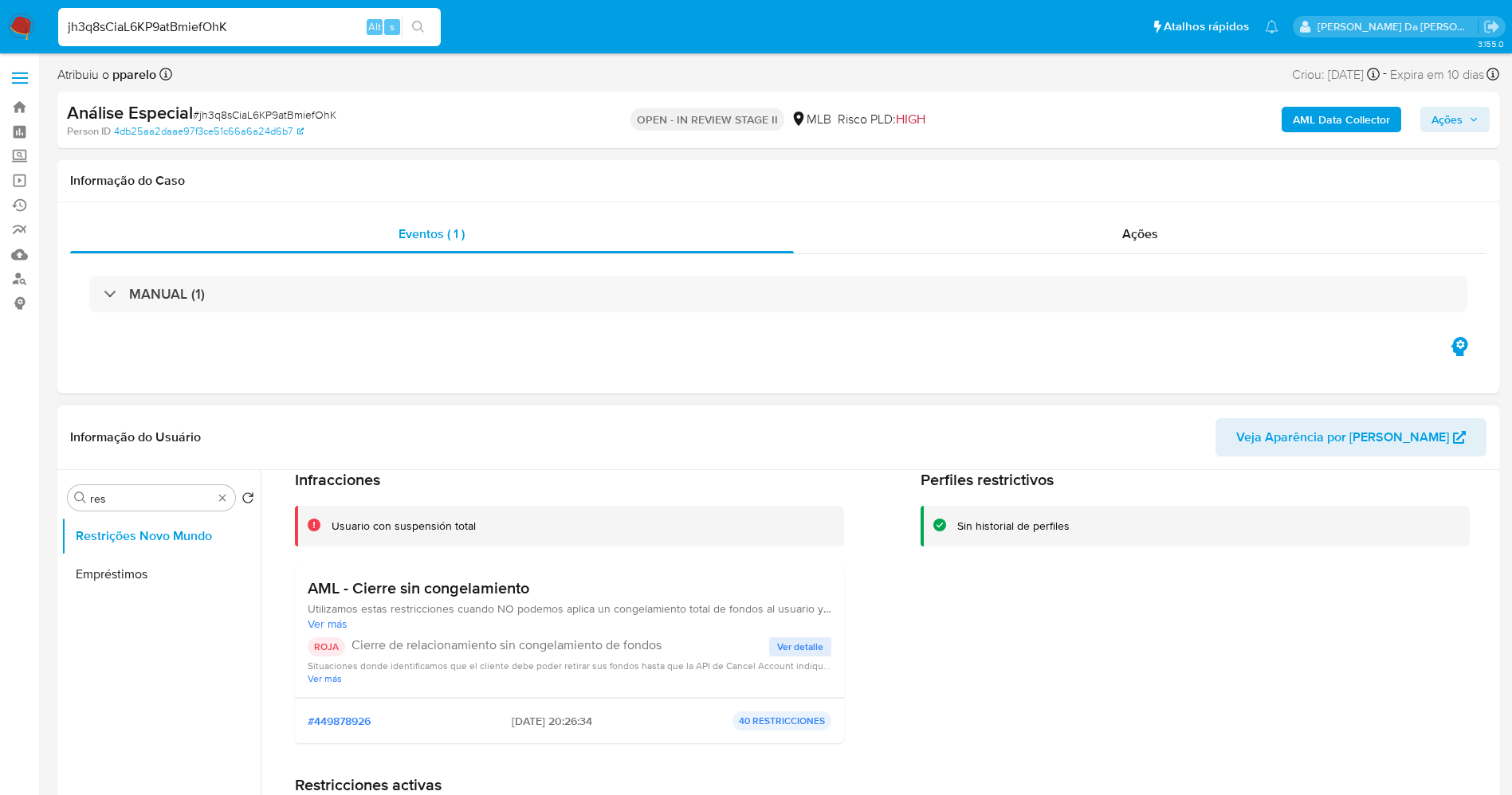
scroll to position [119, 0]
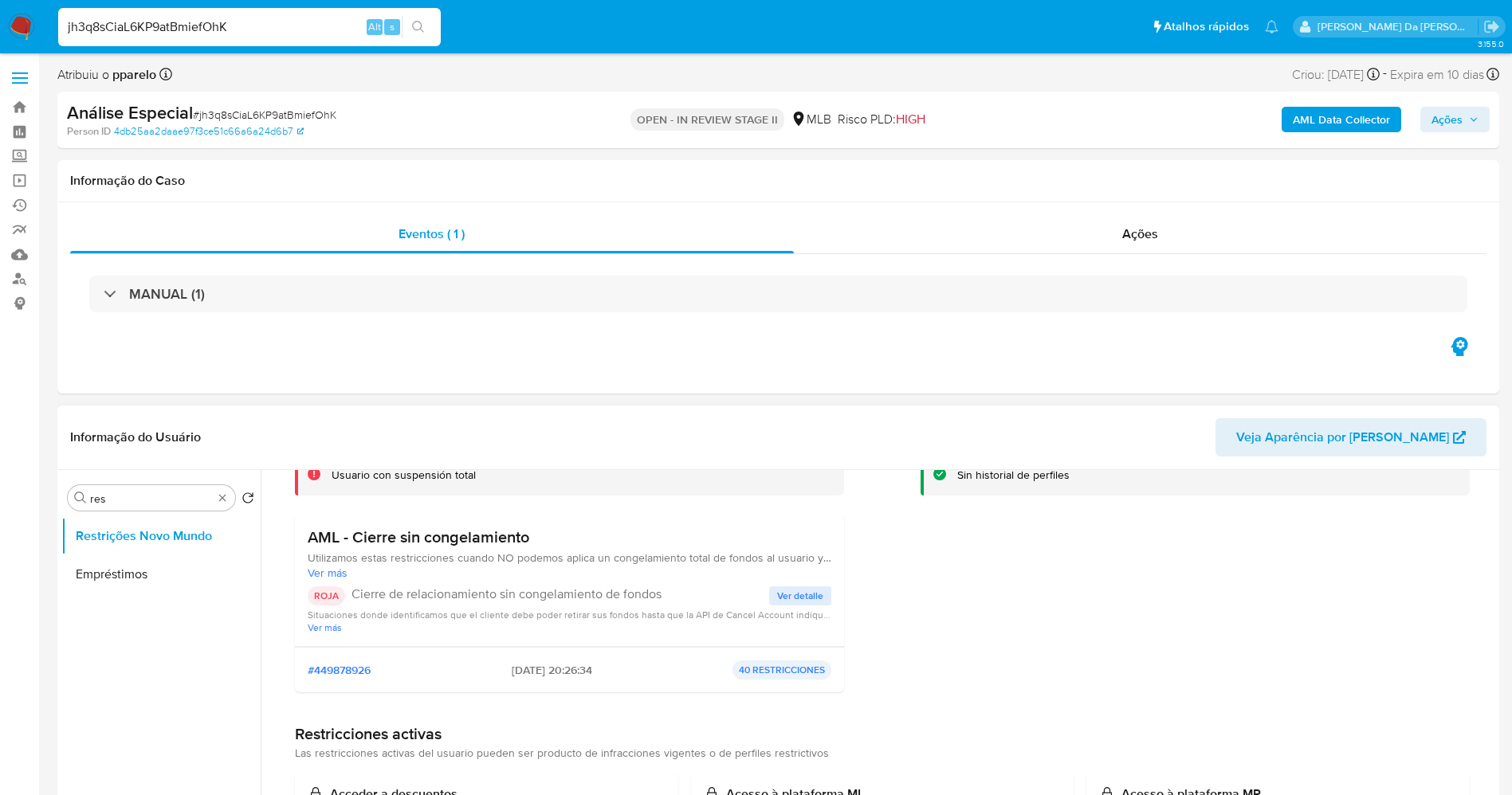
click at [771, 595] on button "Ver detalle" at bounding box center [800, 595] width 62 height 19
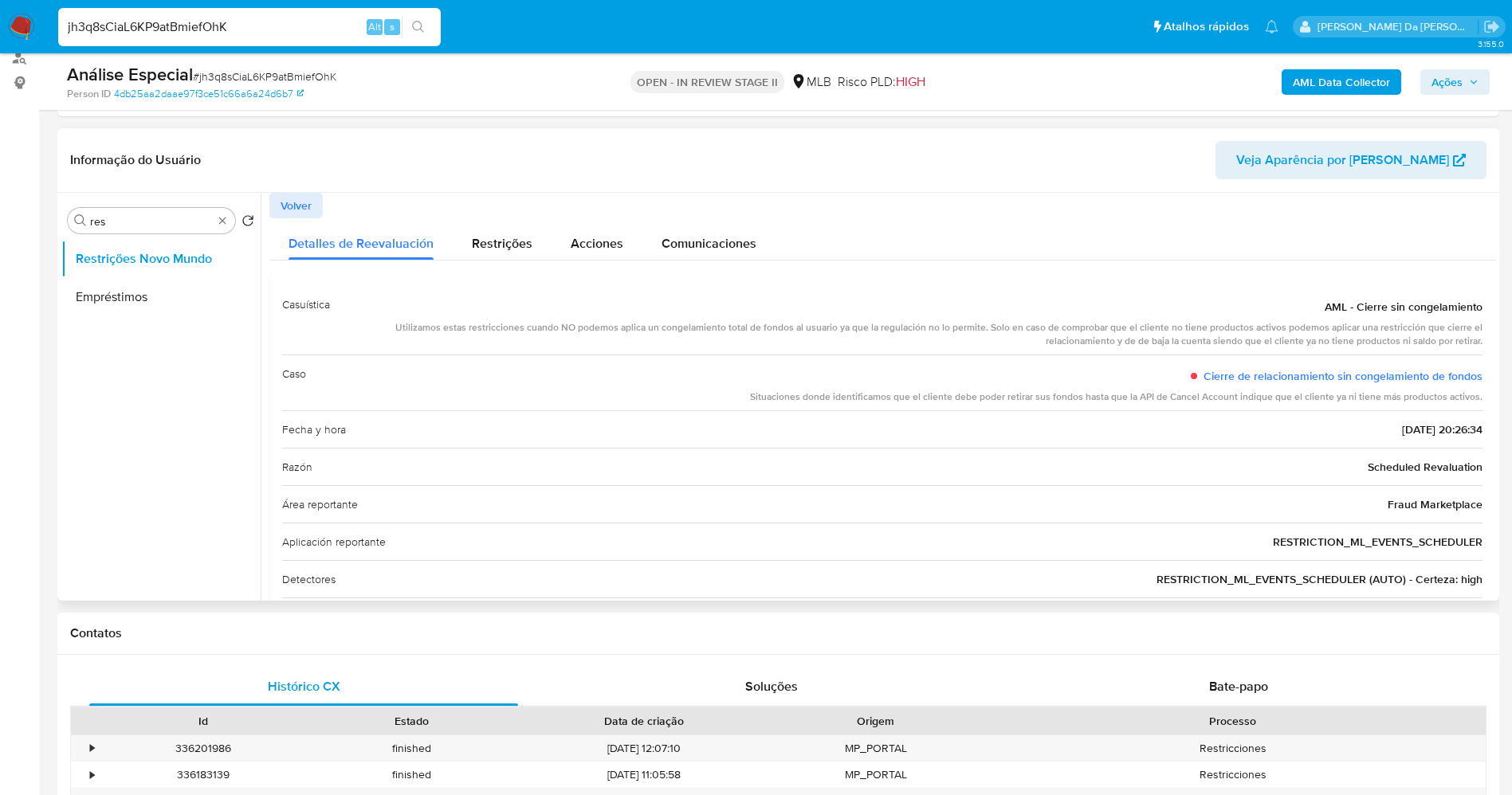
scroll to position [0, 0]
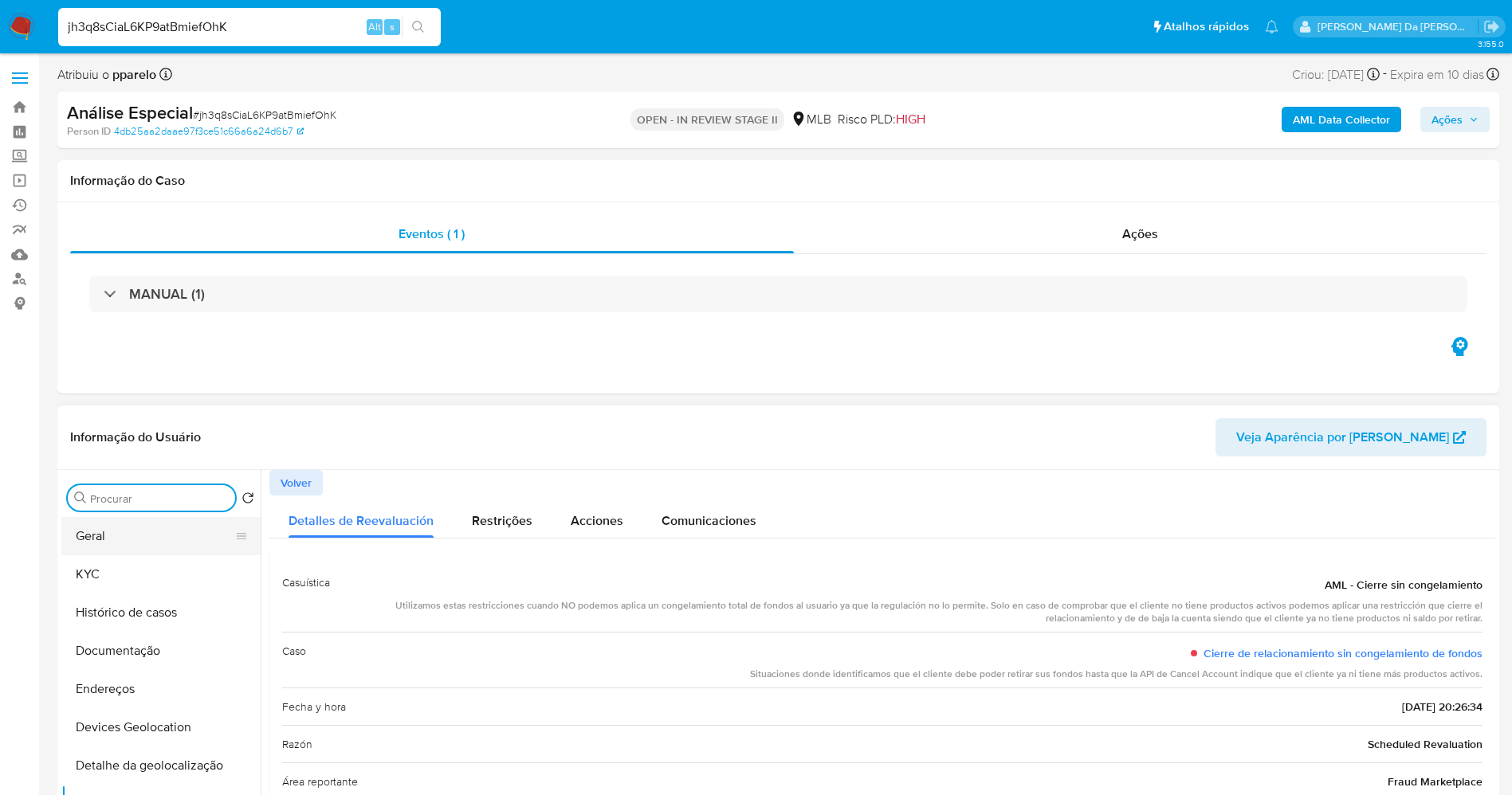
click at [153, 552] on button "Geral" at bounding box center [155, 535] width 186 height 38
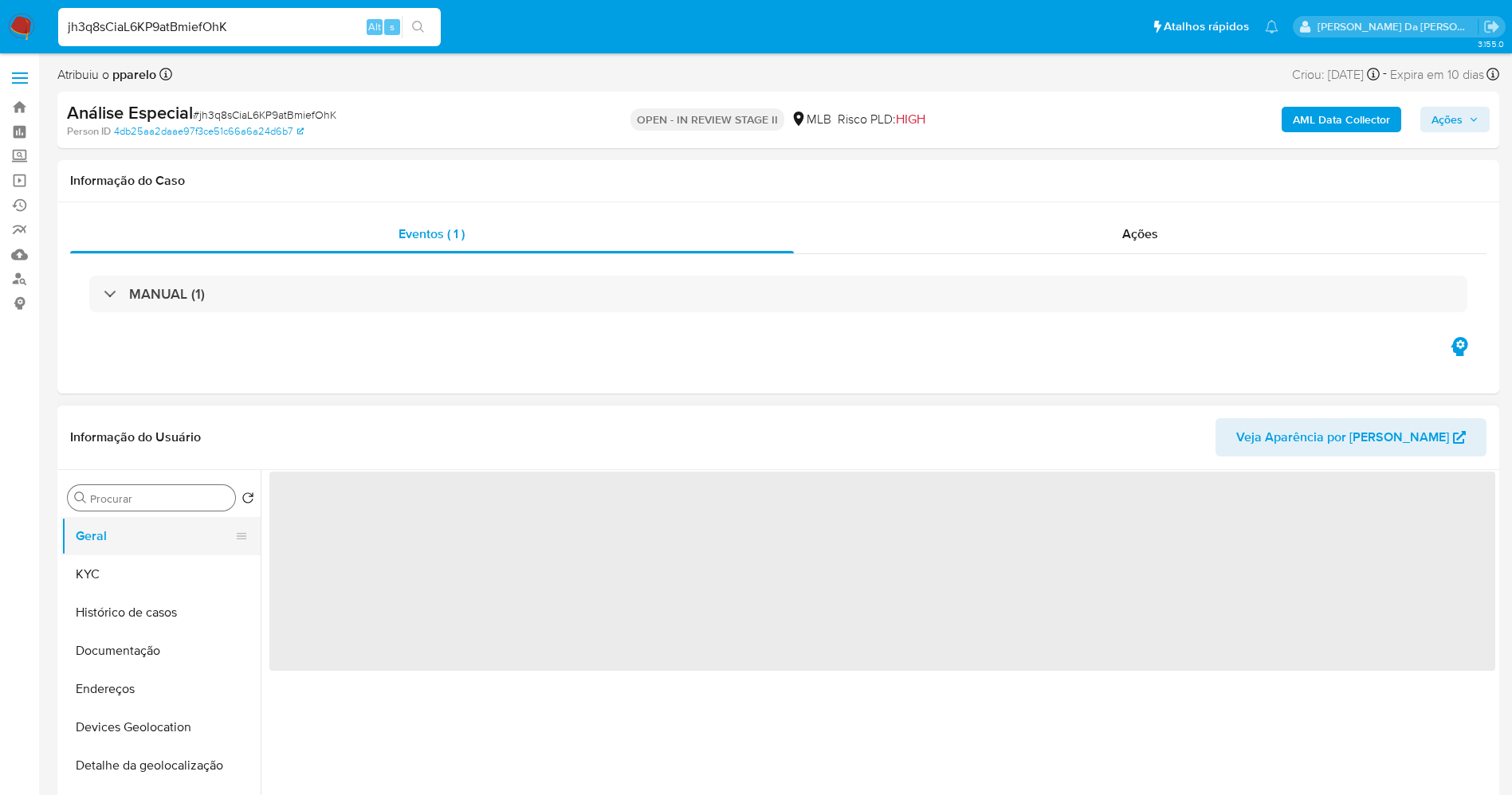
click at [154, 539] on button "Geral" at bounding box center [155, 535] width 186 height 38
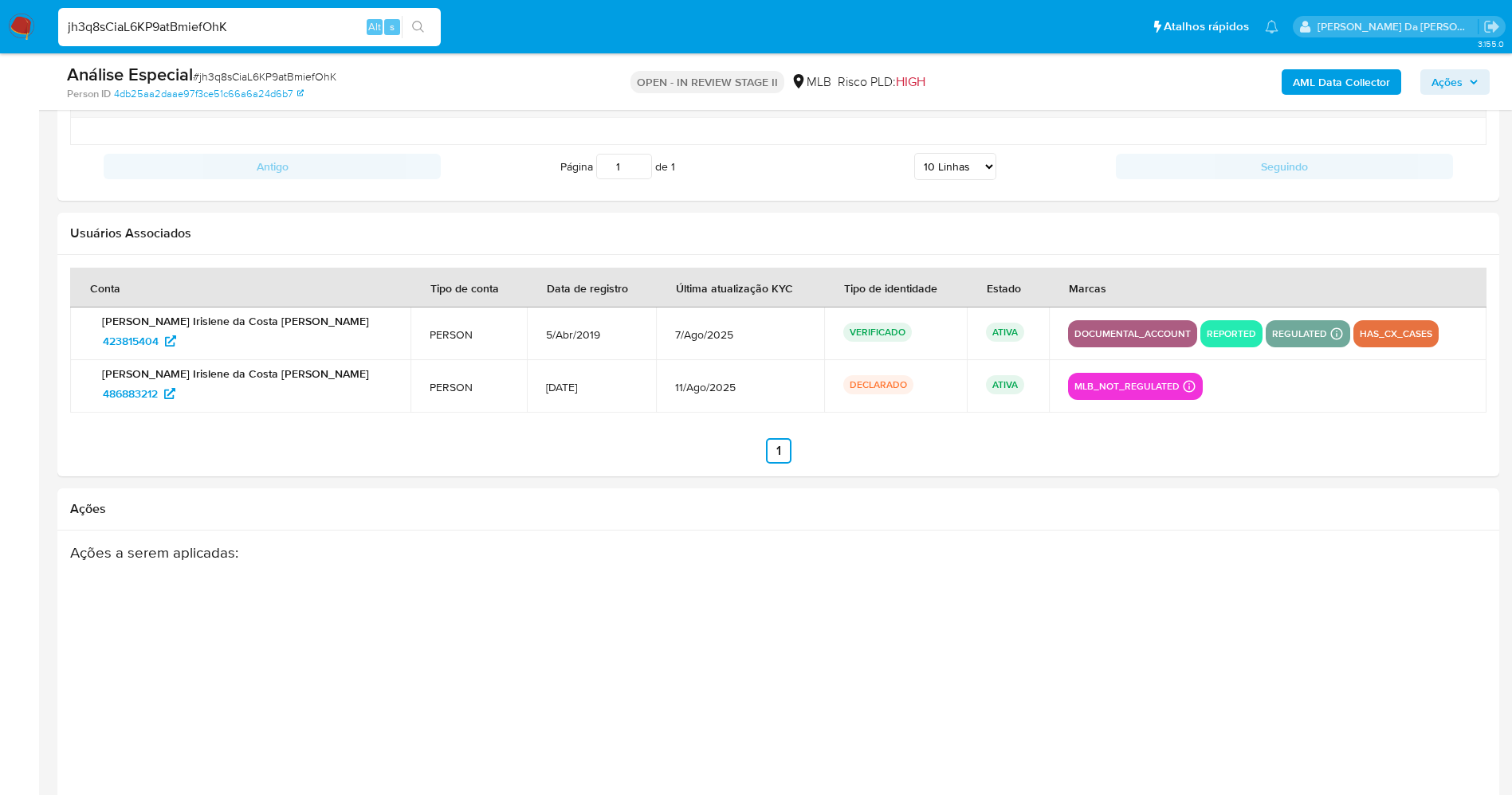
scroll to position [52, 0]
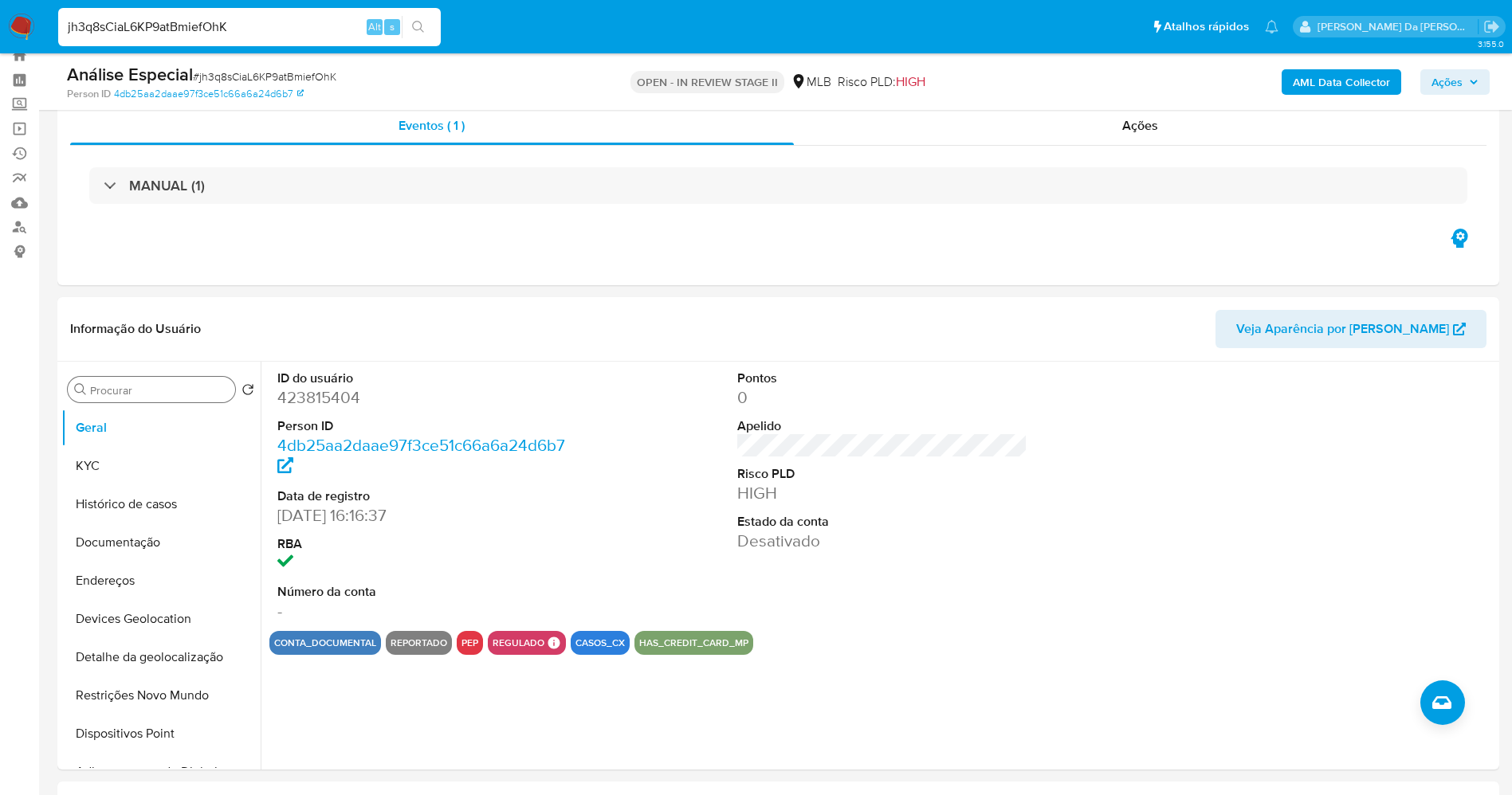
click at [346, 19] on input "jh3q8sCiaL6KP9atBmiefOhK" at bounding box center [249, 27] width 382 height 21
paste input "bQtnWkep2XzPEChQKxt090Ij"
type input "bQtnWkep2XzPEChQKxt090Ij"
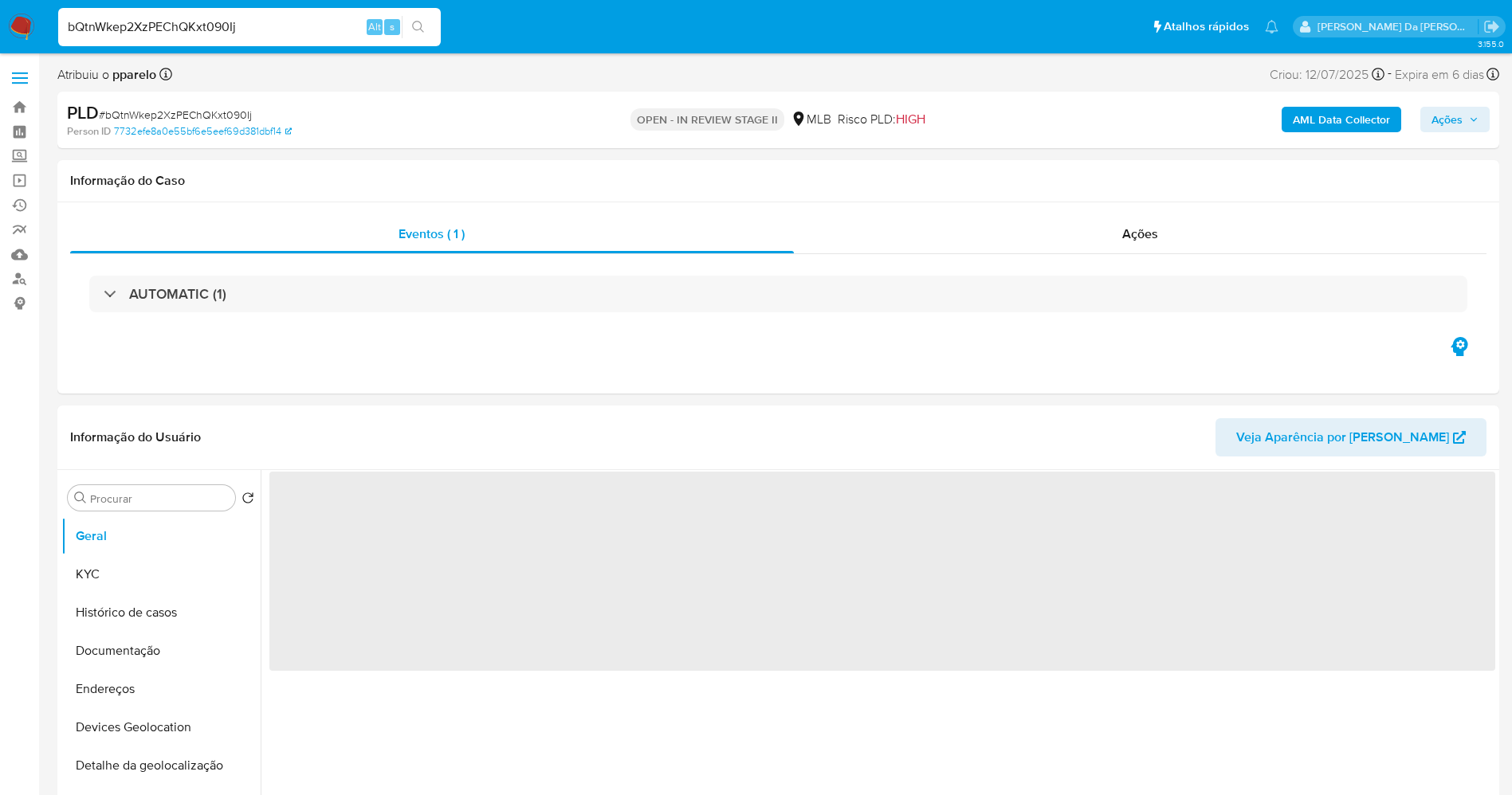
select select "10"
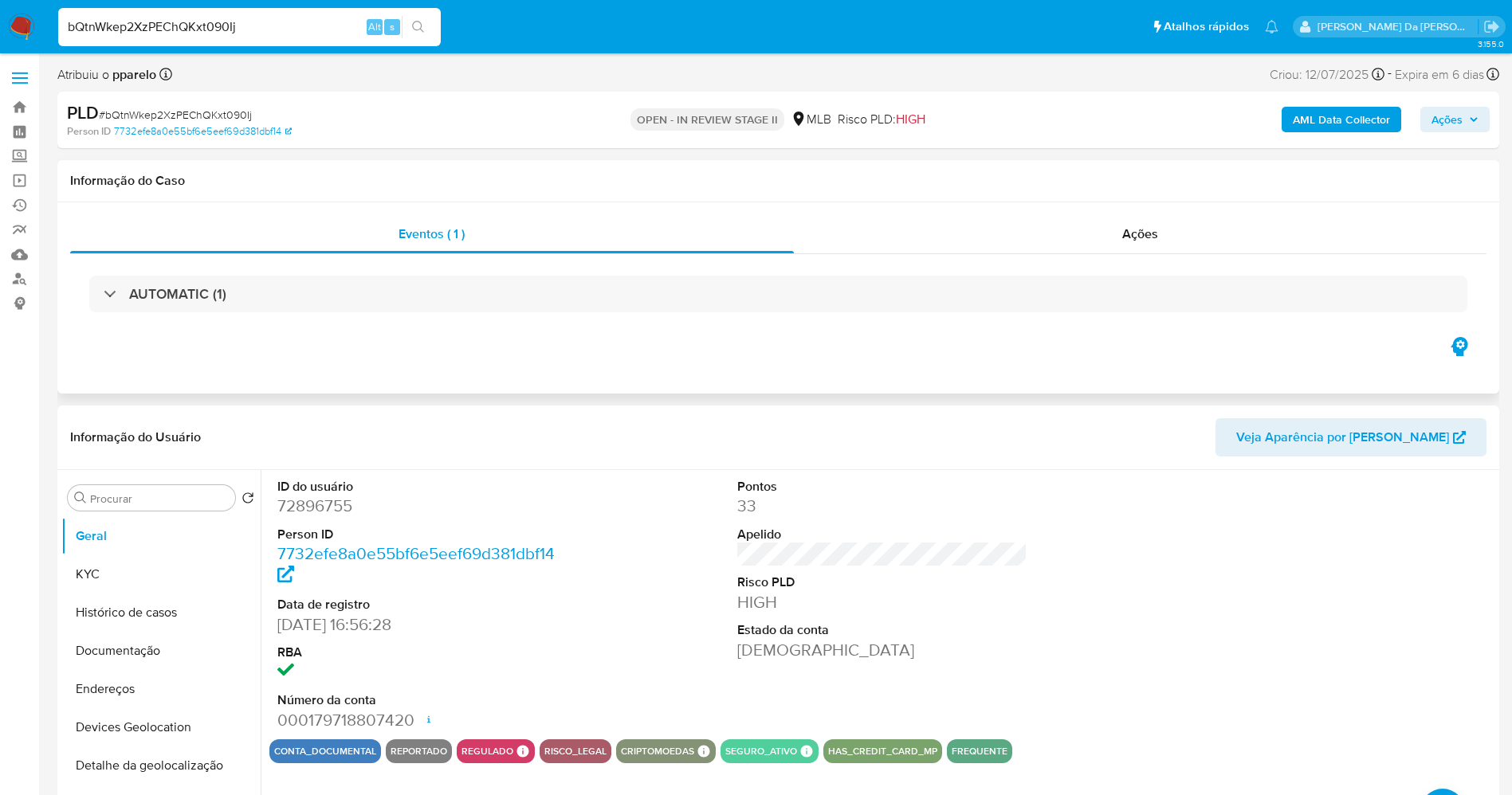
drag, startPoint x: 517, startPoint y: 726, endPoint x: 357, endPoint y: 314, distance: 442.0
click at [357, 314] on div "AUTOMATIC (1)" at bounding box center [777, 294] width 1416 height 80
click at [299, 32] on input "bQtnWkep2XzPEChQKxt090Ij" at bounding box center [249, 27] width 382 height 21
paste input "qJknXQsLrW5oDPZFnp0nHp2N"
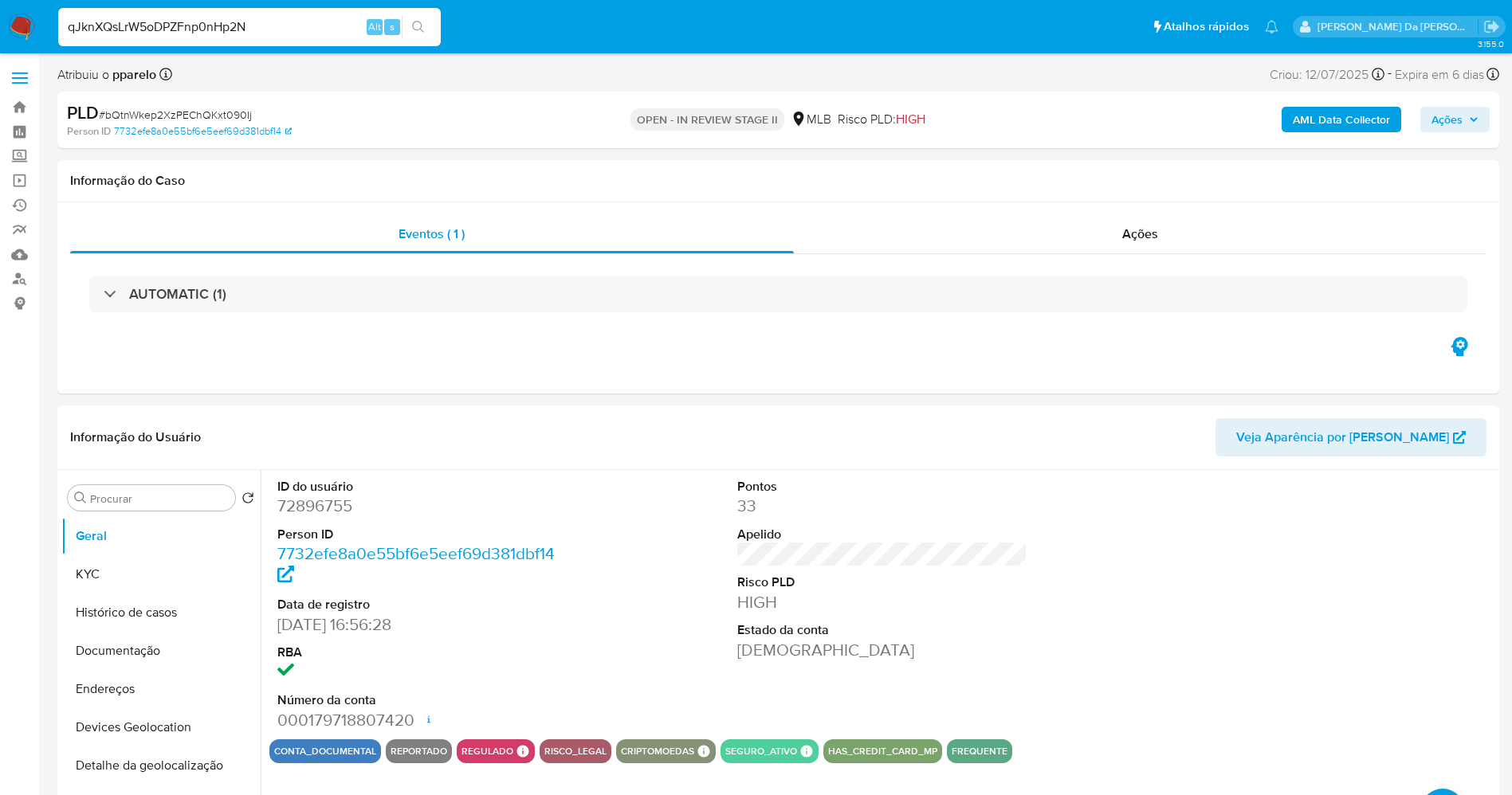
type input "qJknXQsLrW5oDPZFnp0nHp2N"
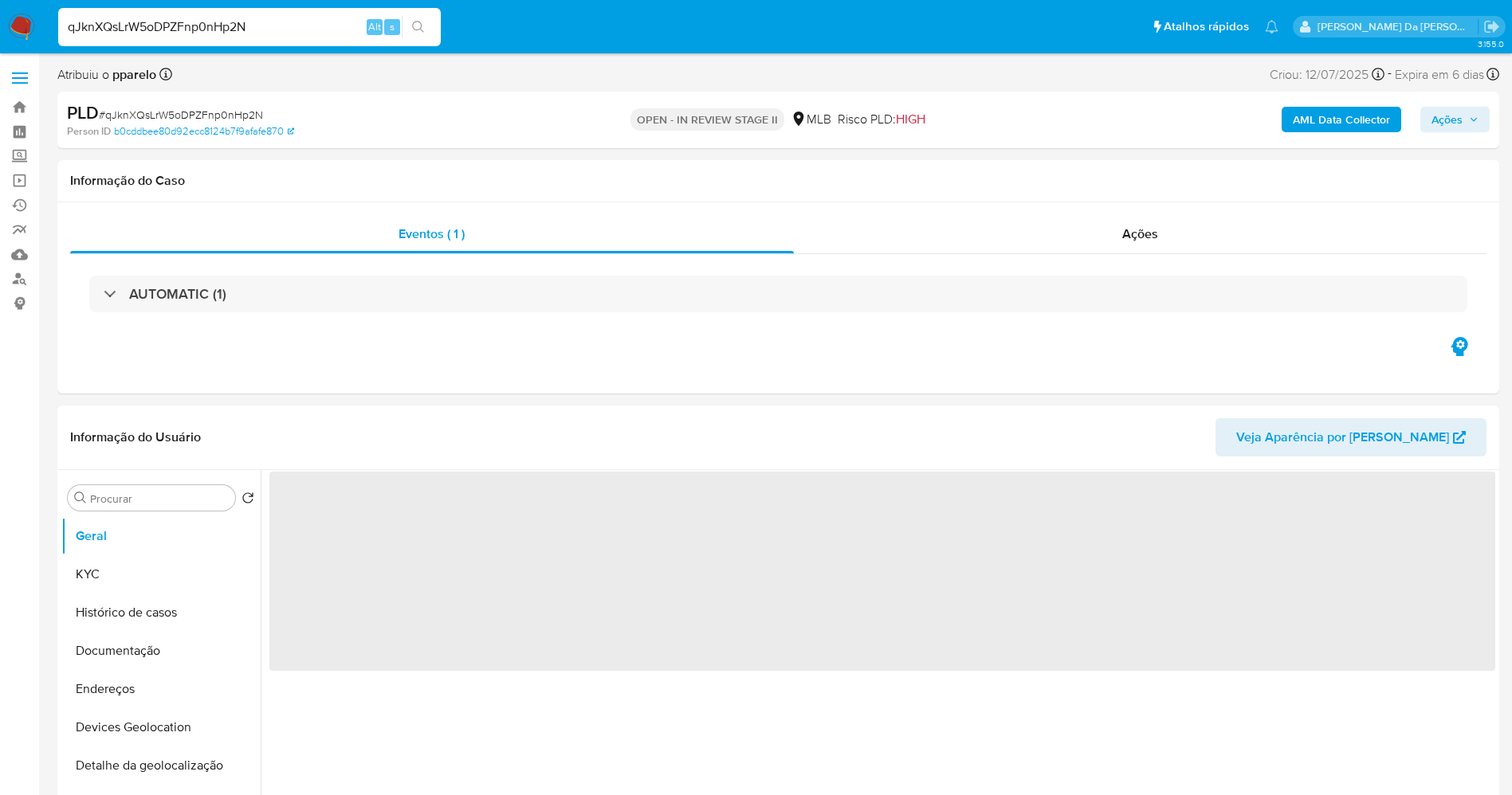
select select "10"
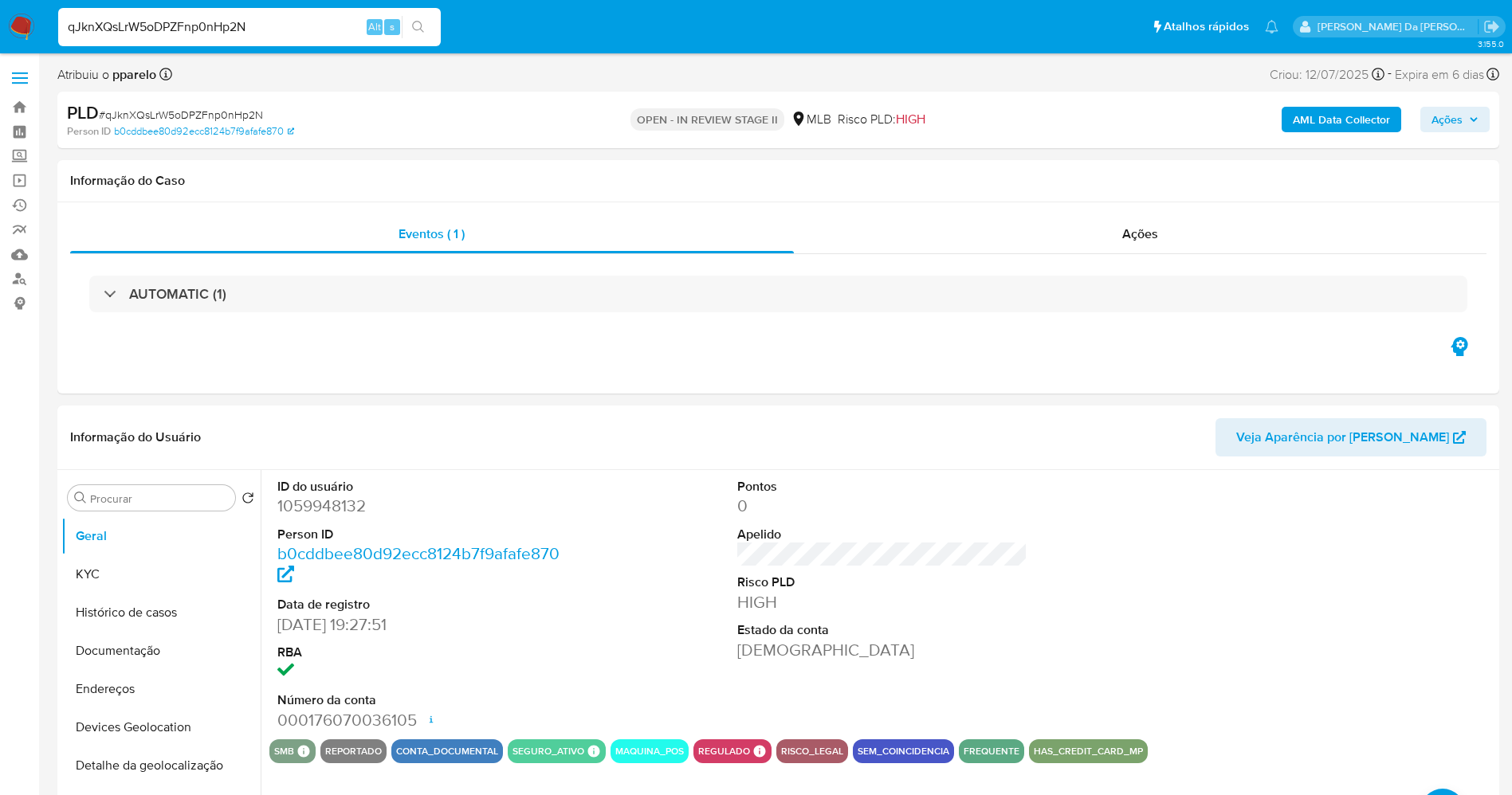
click at [285, 19] on input "qJknXQsLrW5oDPZFnp0nHp2N" at bounding box center [249, 27] width 382 height 21
paste input "XVIdTUlXxEYxoPEgYwdTXp6M"
type input "XVIdTUlXxEYxoPEgYwdTXp6M"
click at [412, 19] on button "search-icon" at bounding box center [417, 27] width 32 height 22
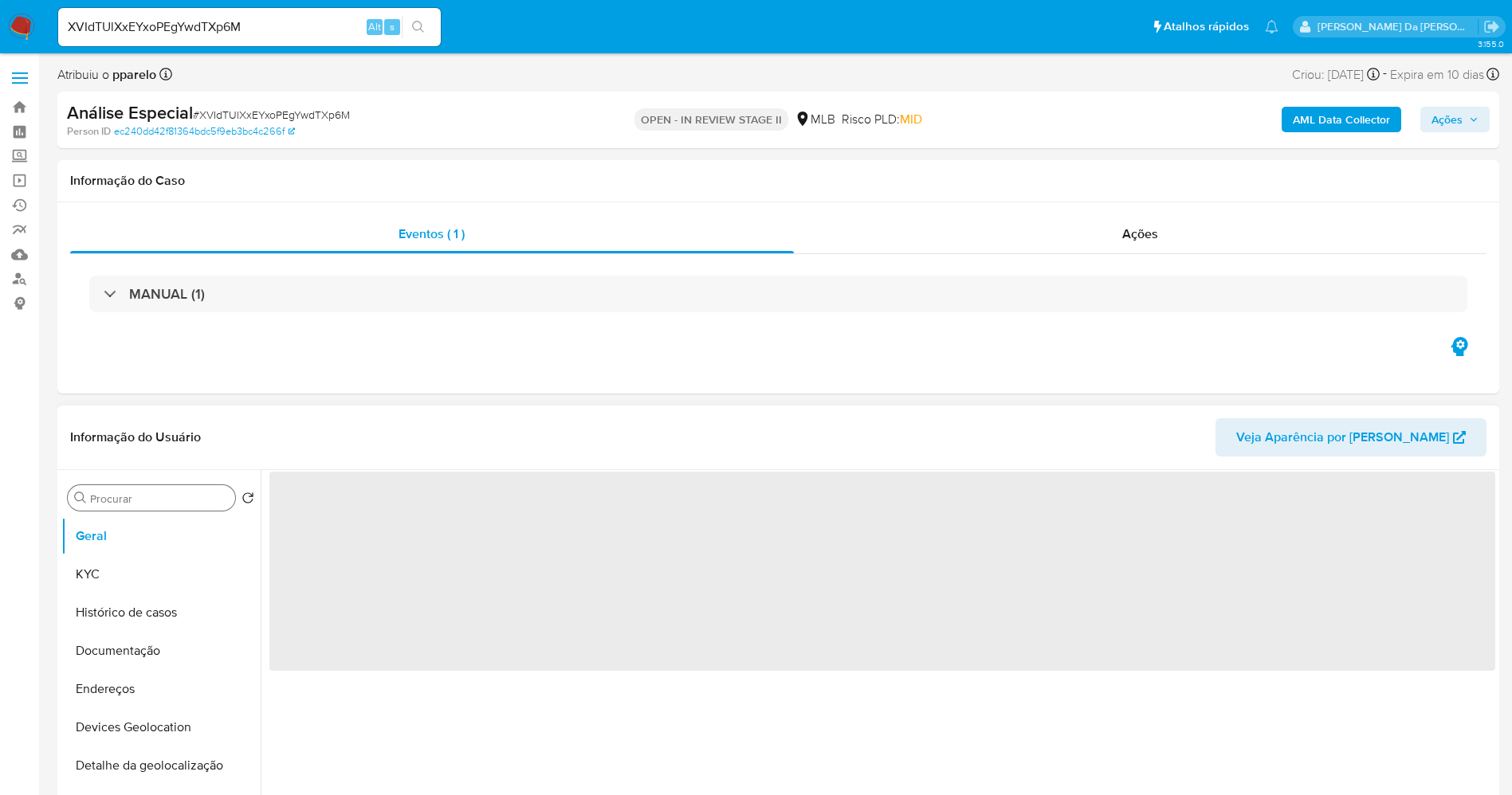
click at [208, 501] on input "Procurar" at bounding box center [159, 499] width 139 height 14
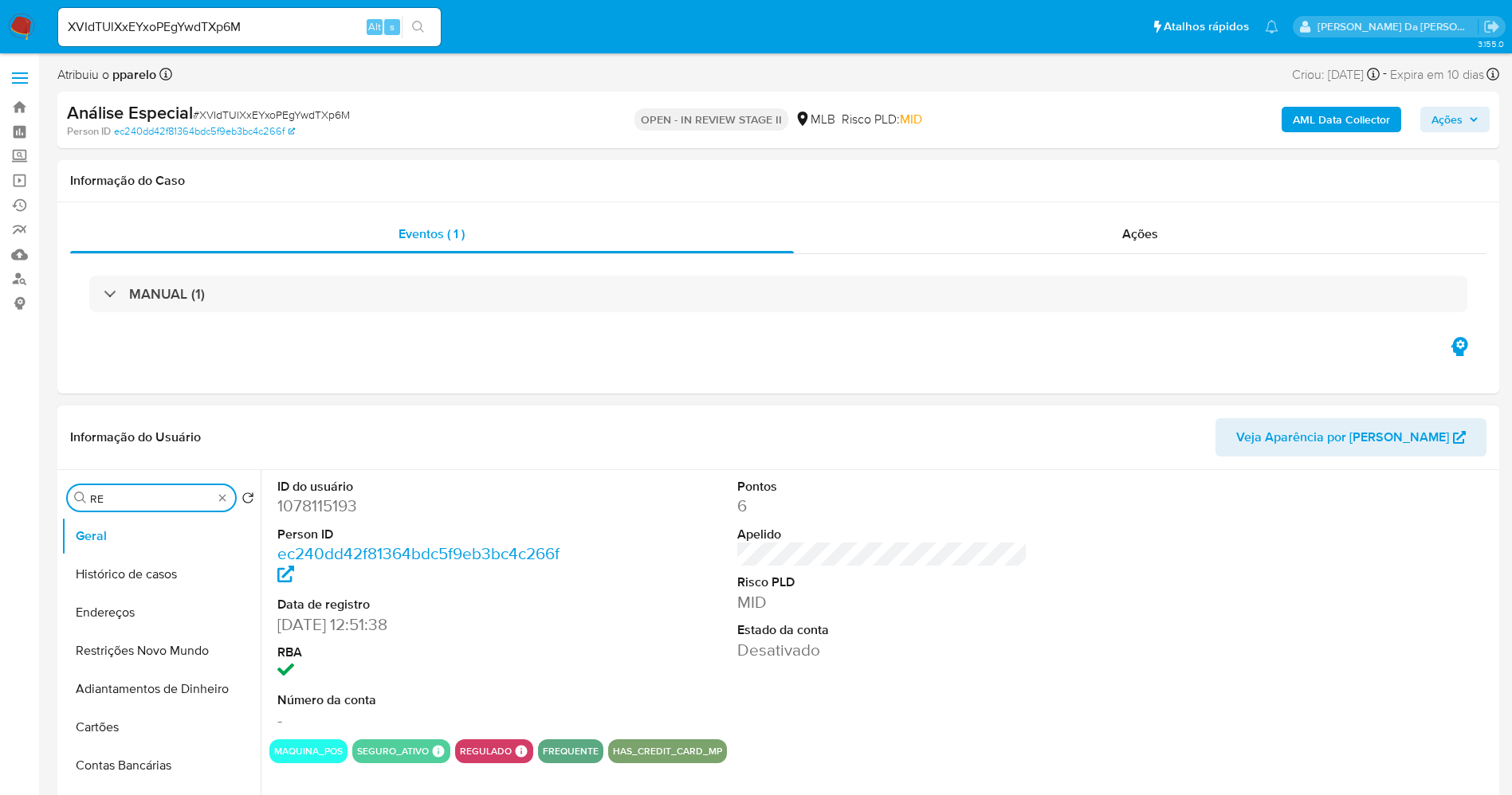
type input "RES"
select select "10"
type input "RES"
click at [163, 579] on button "Restrições Novo Mundo" at bounding box center [155, 574] width 186 height 38
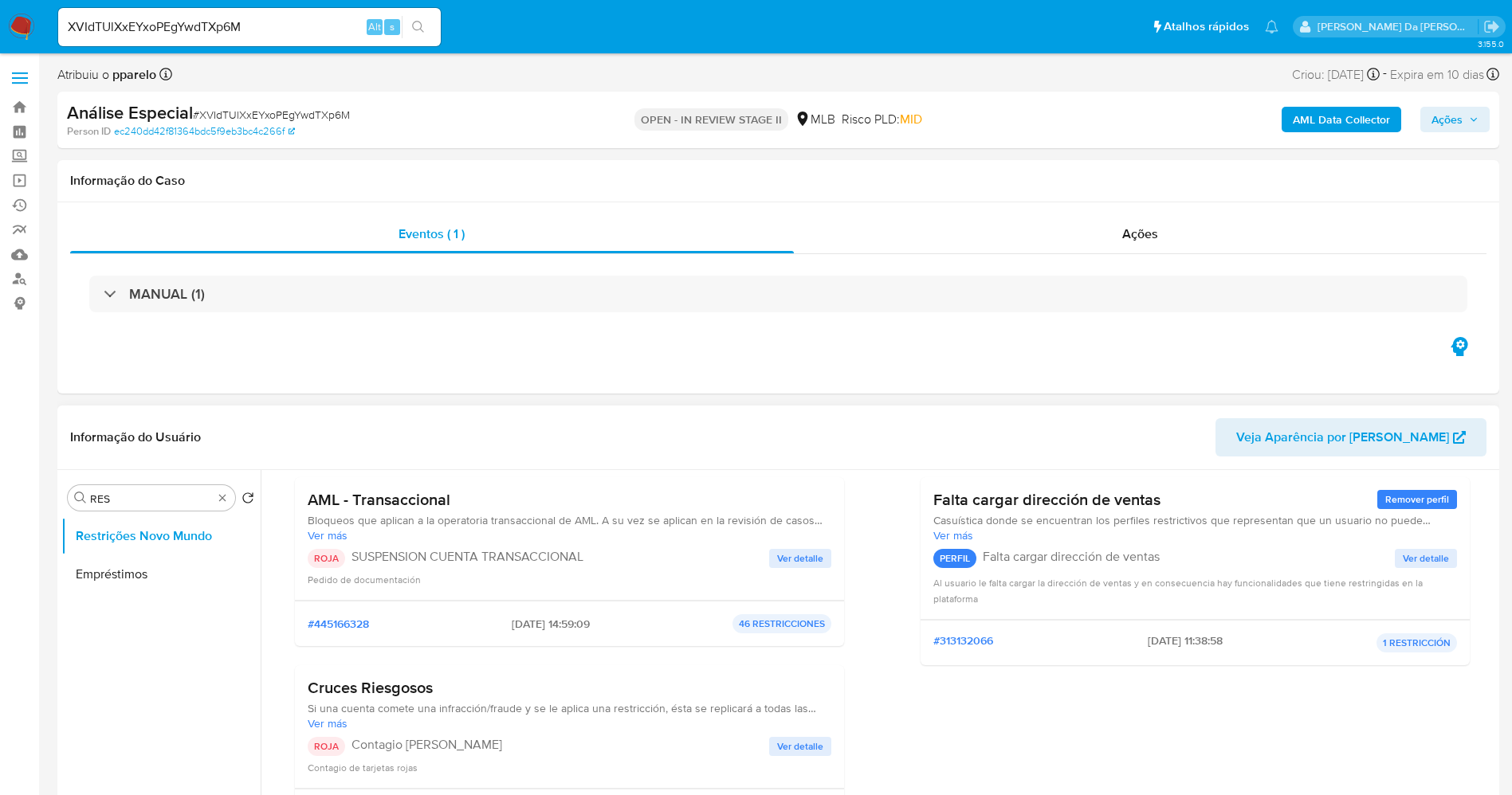
scroll to position [119, 0]
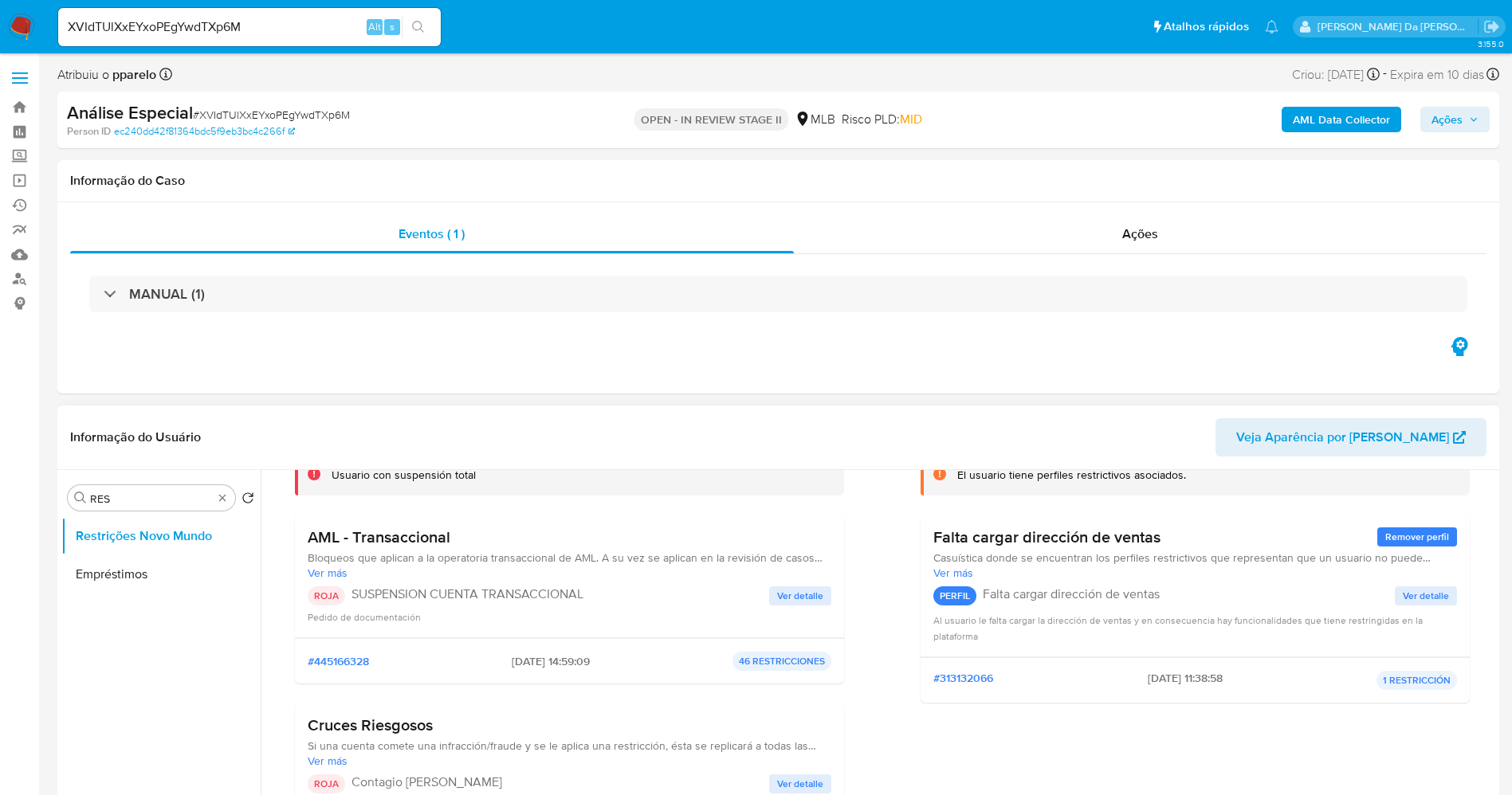
click at [773, 599] on button "Ver detalle" at bounding box center [800, 595] width 62 height 19
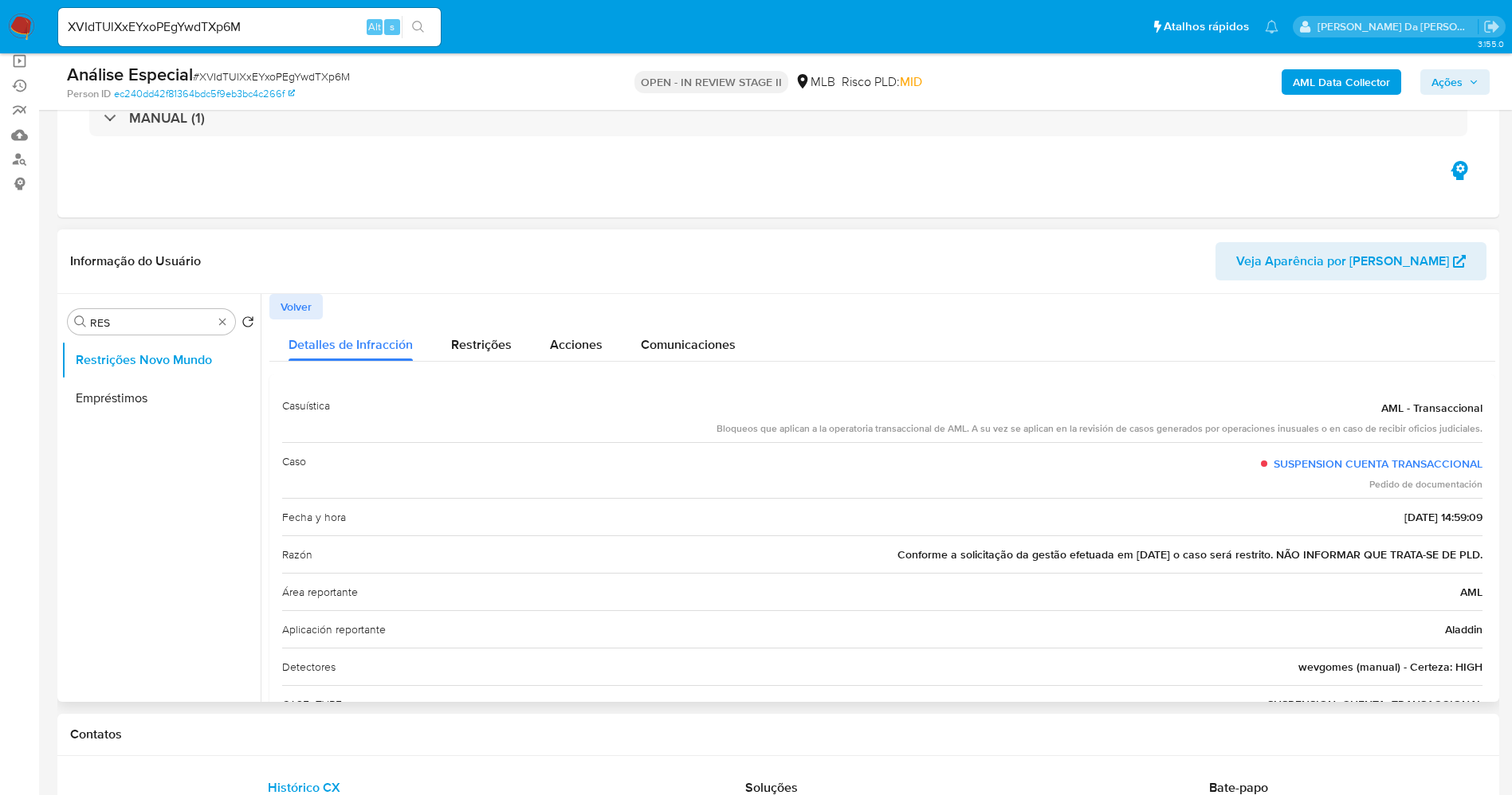
click at [306, 306] on span "Volver" at bounding box center [296, 306] width 31 height 22
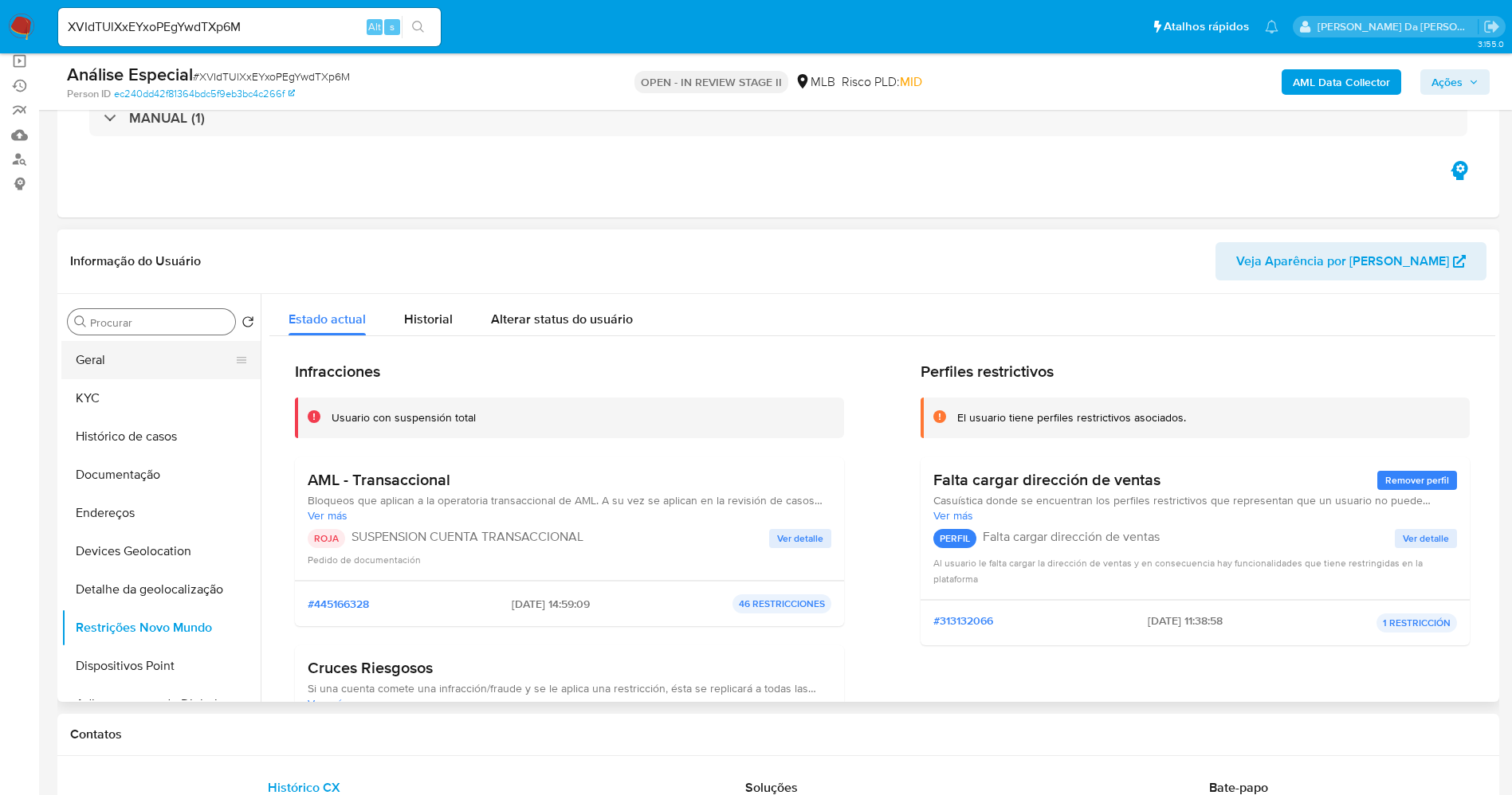
click at [123, 368] on button "Geral" at bounding box center [155, 360] width 186 height 38
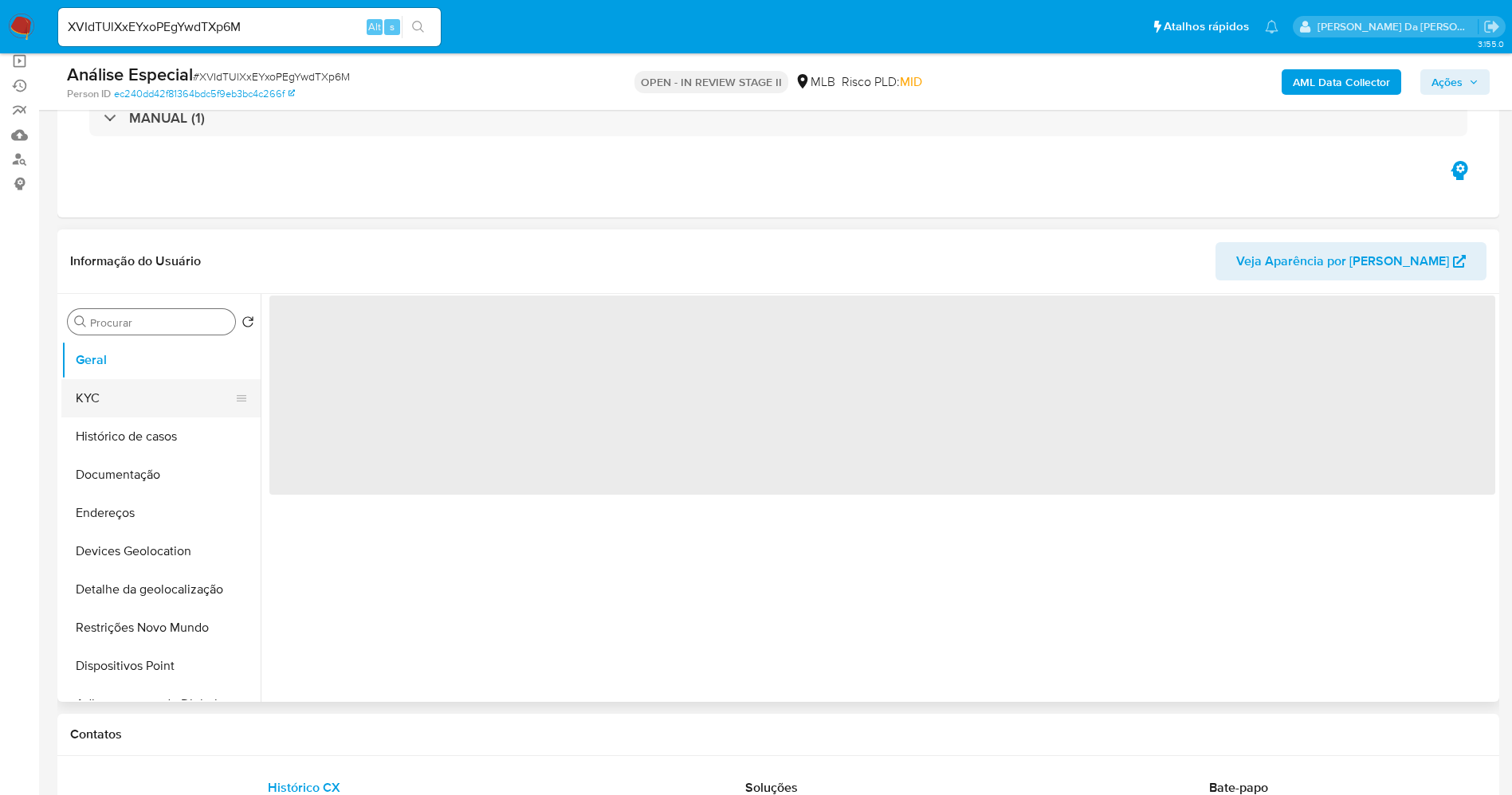
click at [111, 395] on button "KYC" at bounding box center [155, 398] width 186 height 38
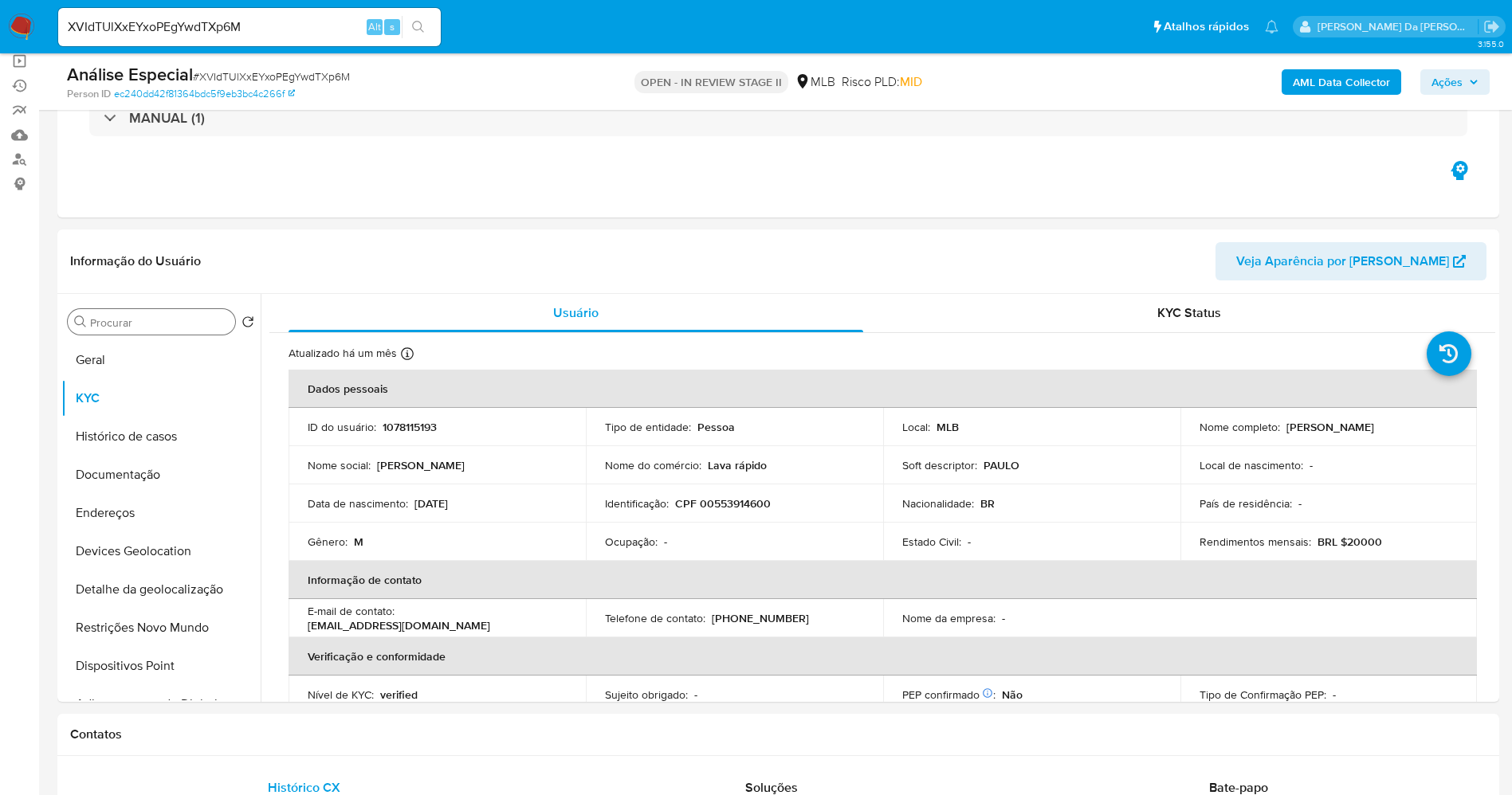
click at [331, 39] on div "XVIdTUlXxEYxoPEgYwdTXp6M Alt s" at bounding box center [249, 27] width 382 height 38
click at [331, 24] on input "XVIdTUlXxEYxoPEgYwdTXp6M" at bounding box center [249, 27] width 382 height 21
paste input "N1X0GEPSvlNoDDKfx3EkQC14"
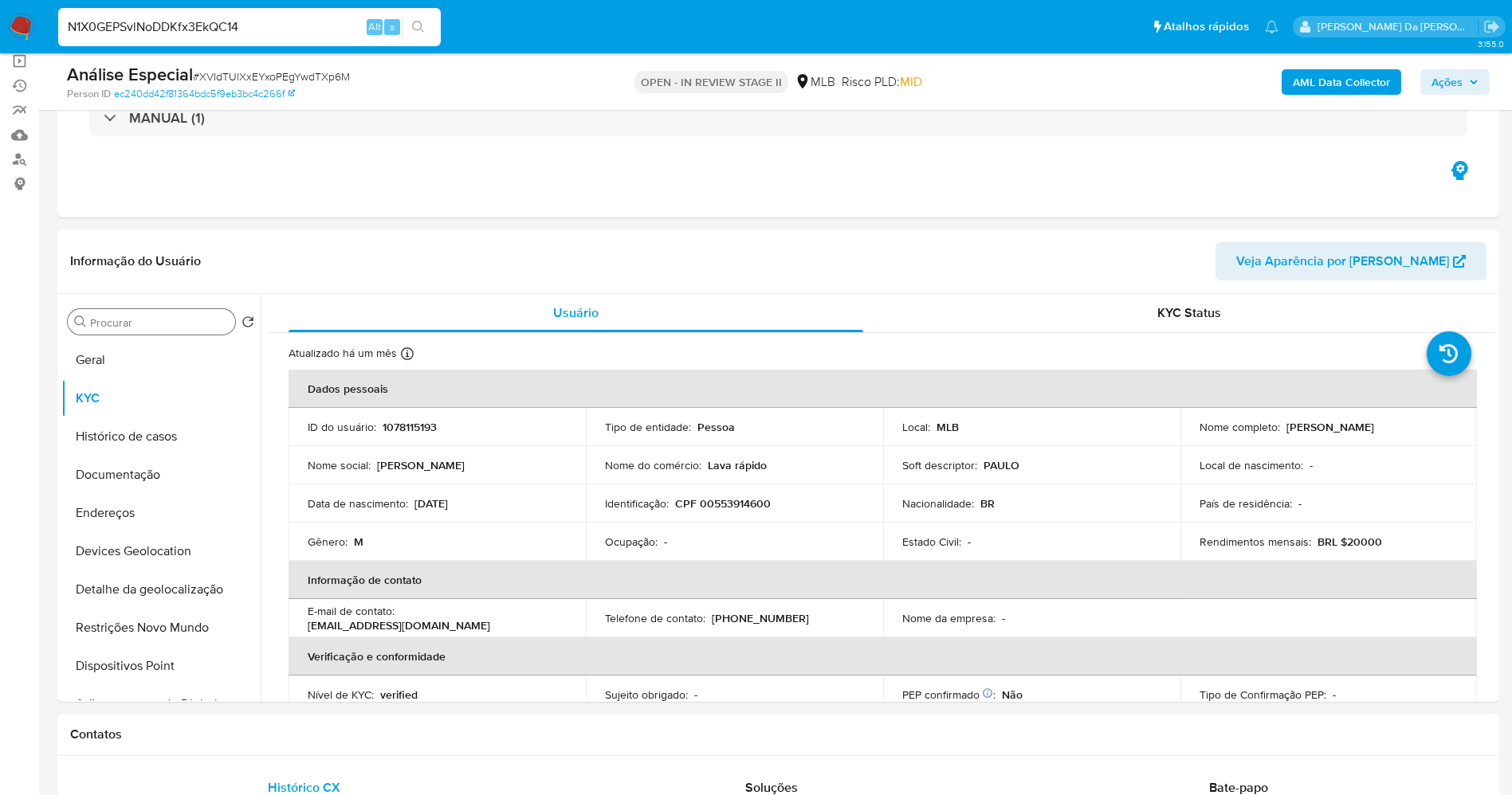
type input "N1X0GEPSvlNoDDKfx3EkQC14"
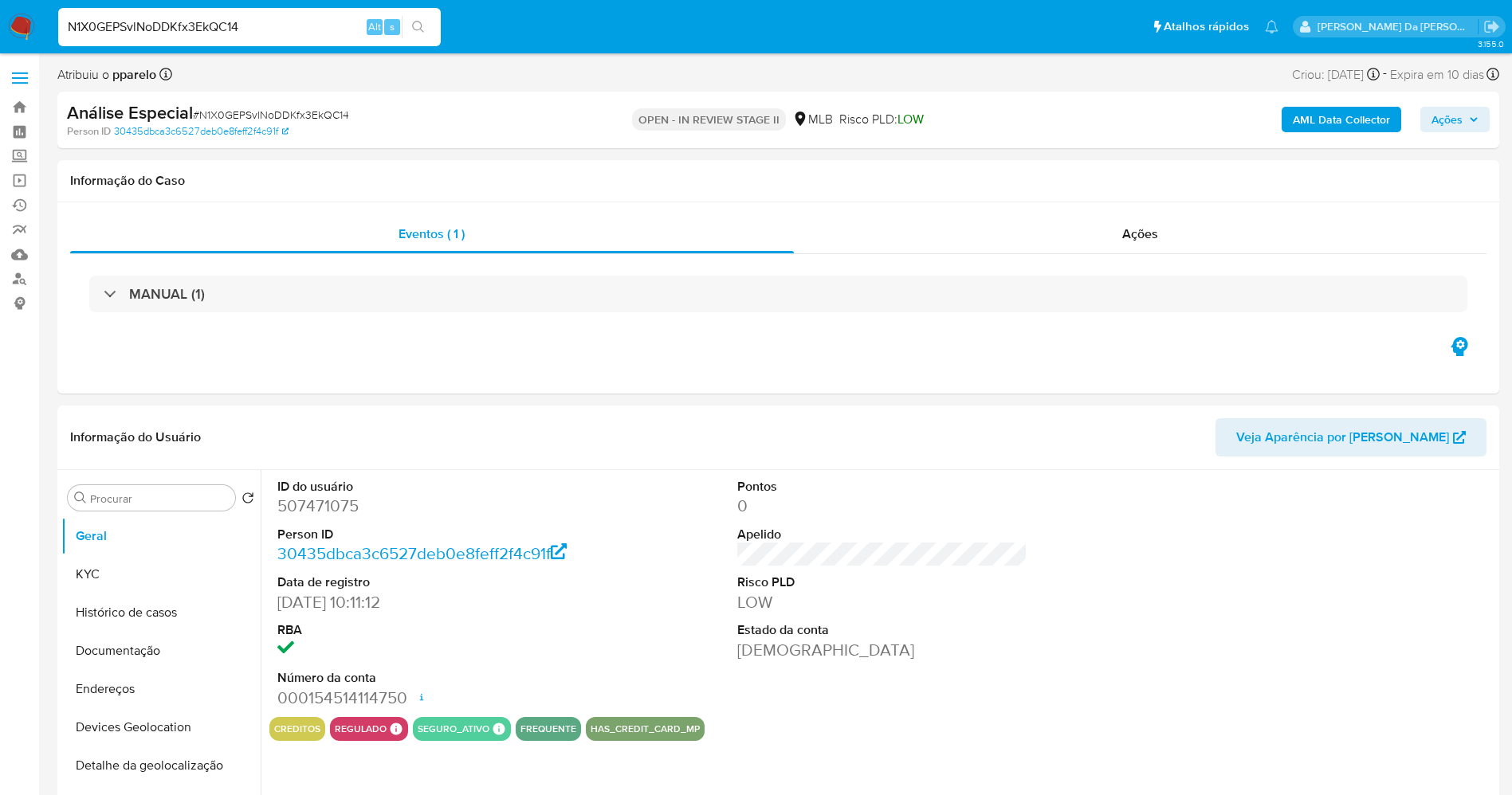
select select "10"
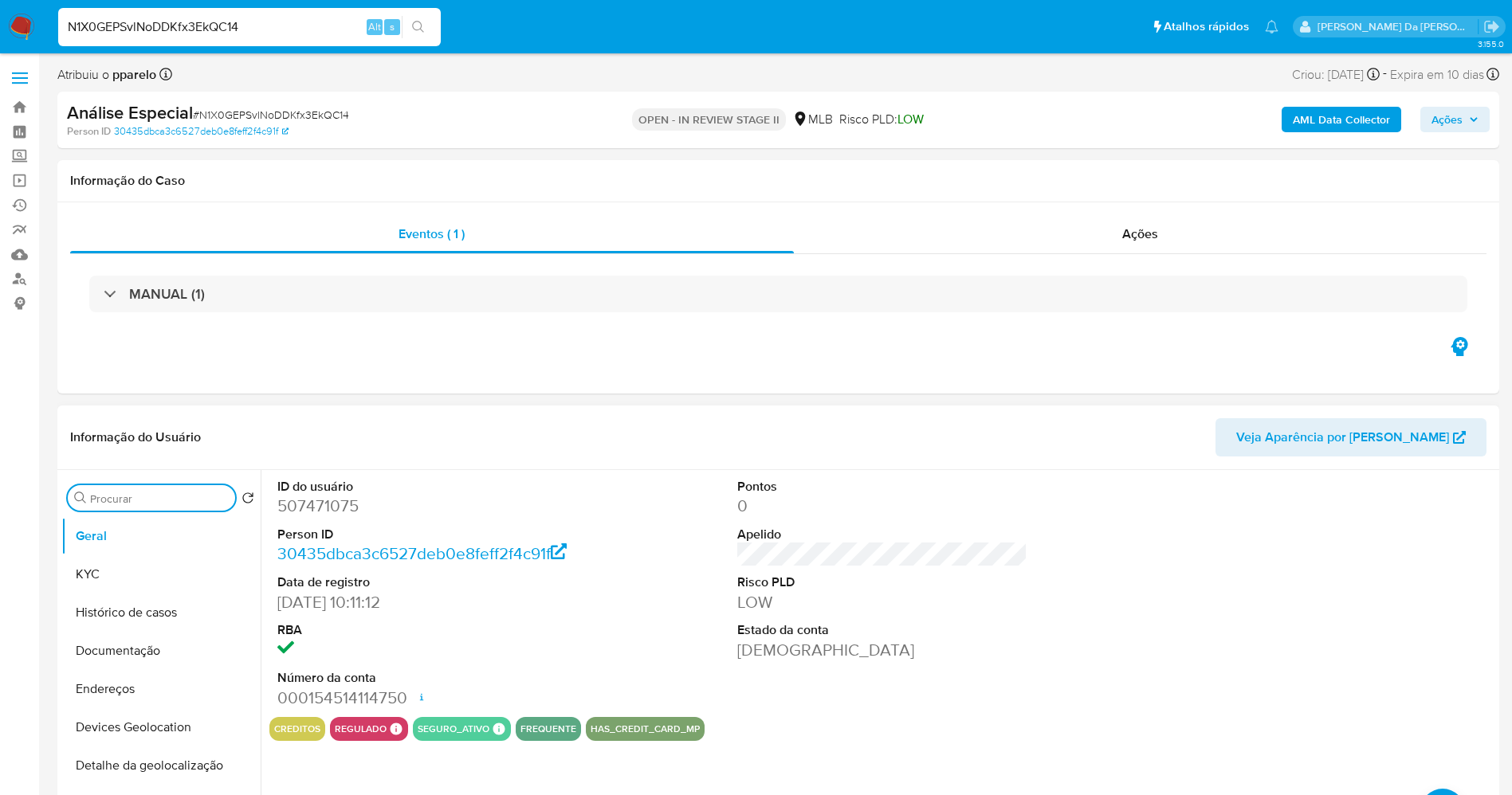
click at [153, 503] on input "Procurar" at bounding box center [159, 499] width 139 height 14
type input "res"
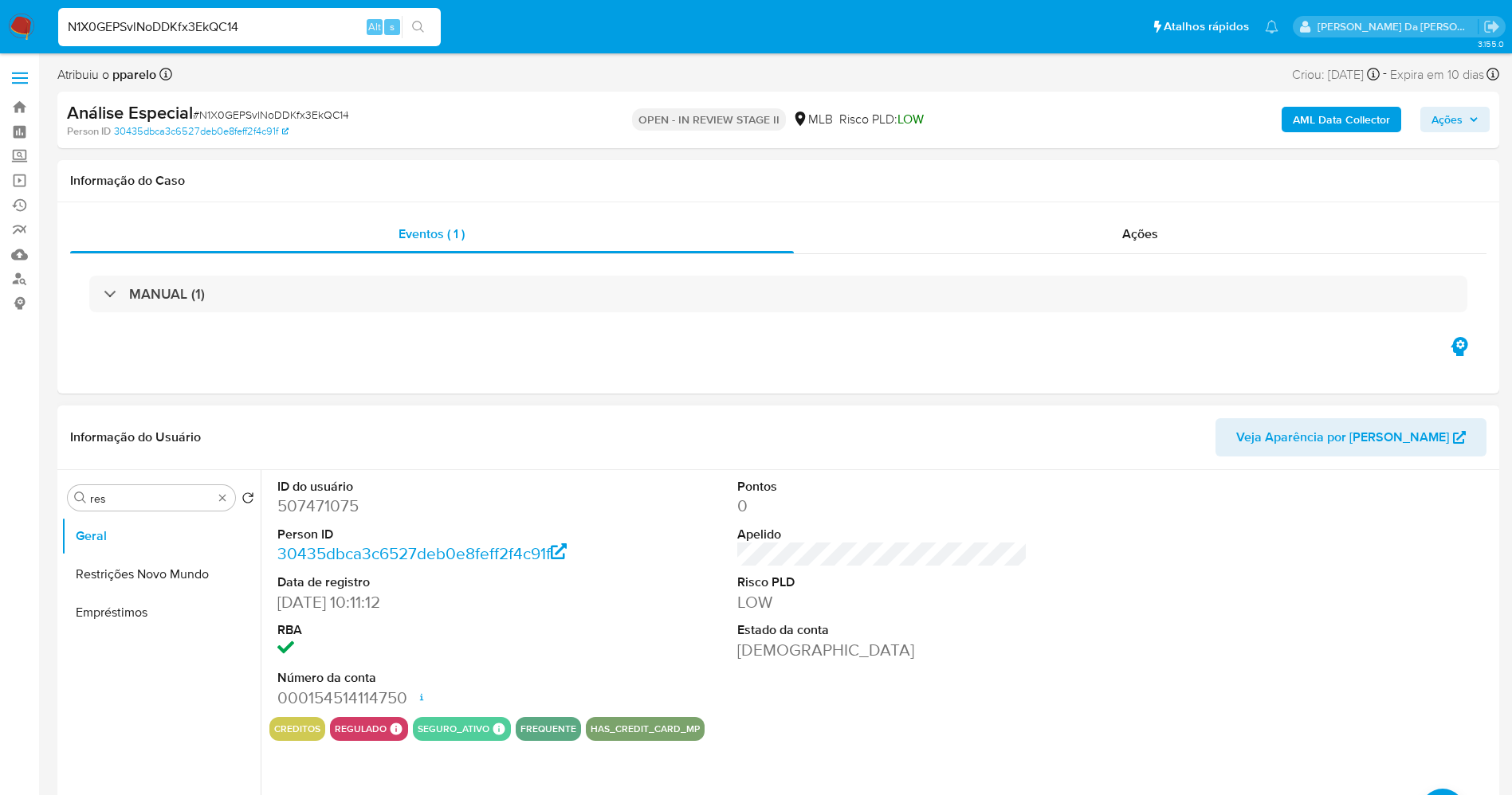
click at [153, 514] on div "Procurar res Retornar ao pedido padrão Geral Restrições Novo Mundo Empréstimos" at bounding box center [161, 675] width 199 height 406
click at [162, 562] on button "Restrições Novo Mundo" at bounding box center [155, 574] width 186 height 38
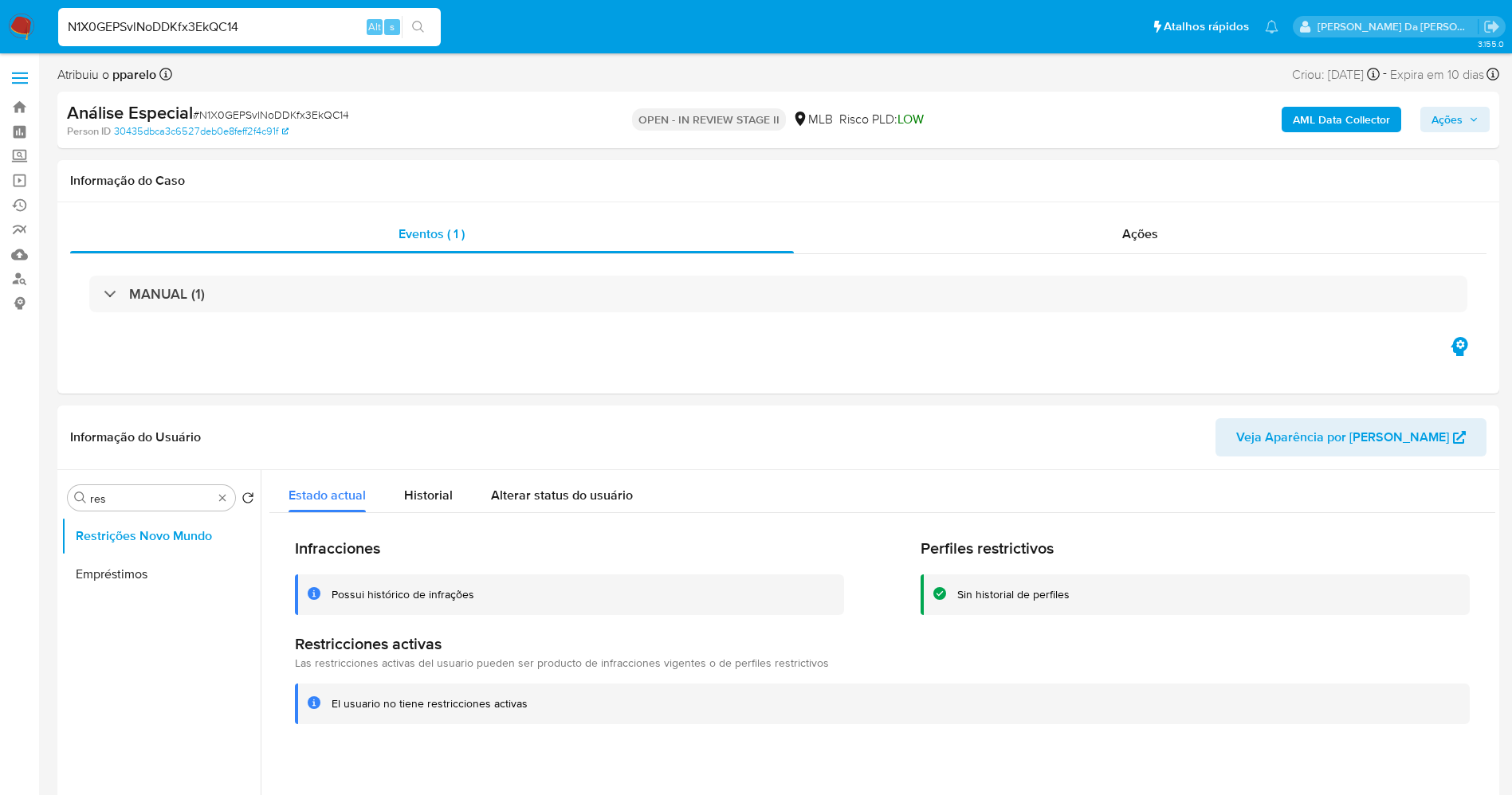
click at [334, 36] on input "N1X0GEPSvlNoDDKfx3EkQC14" at bounding box center [249, 27] width 382 height 21
paste input "VdSPjpjnwmlvrRVY4mRX8VUU"
type input "VdSPjpjnwmlvrRVY4mRX8VUU~"
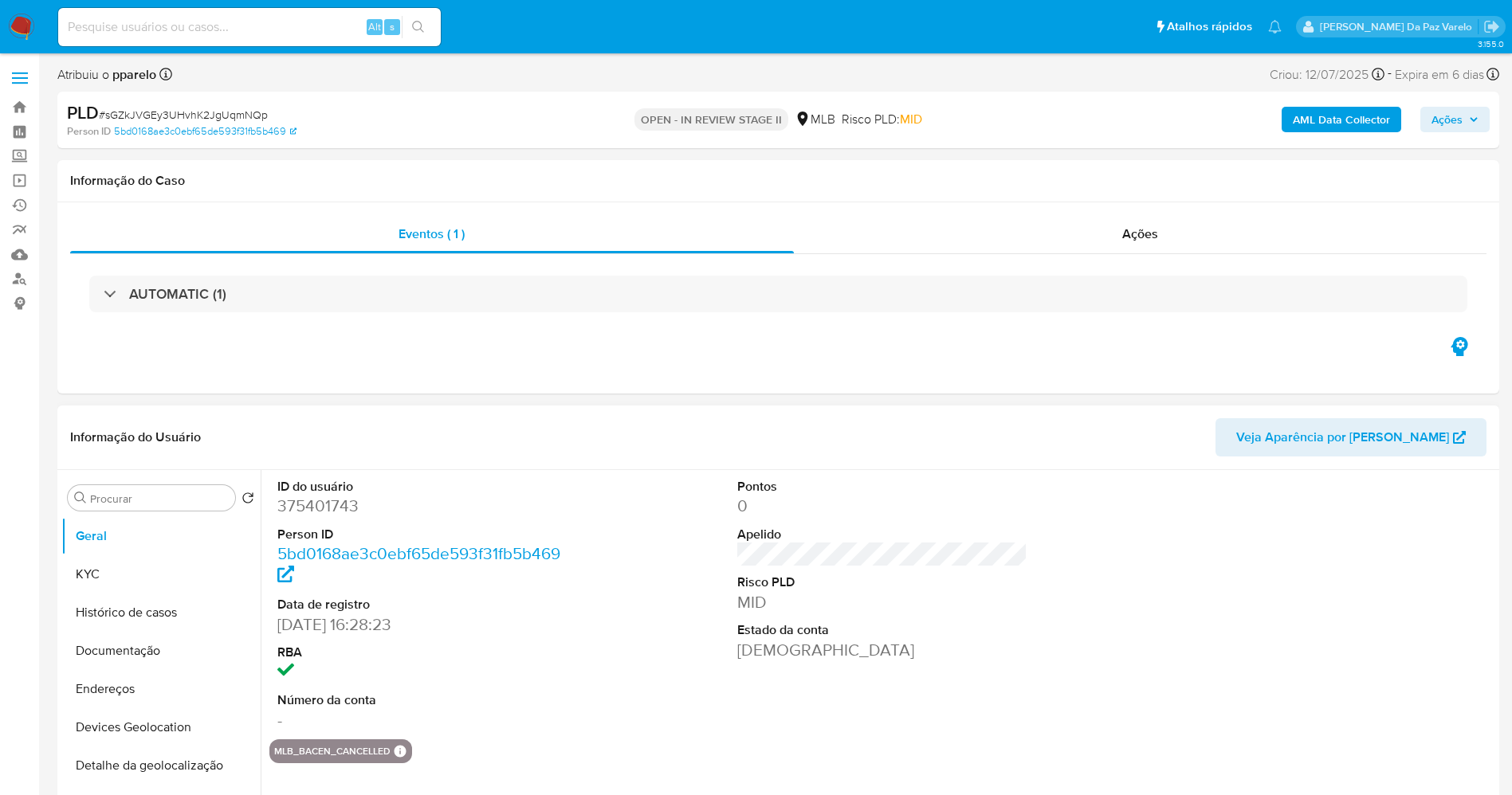
select select "10"
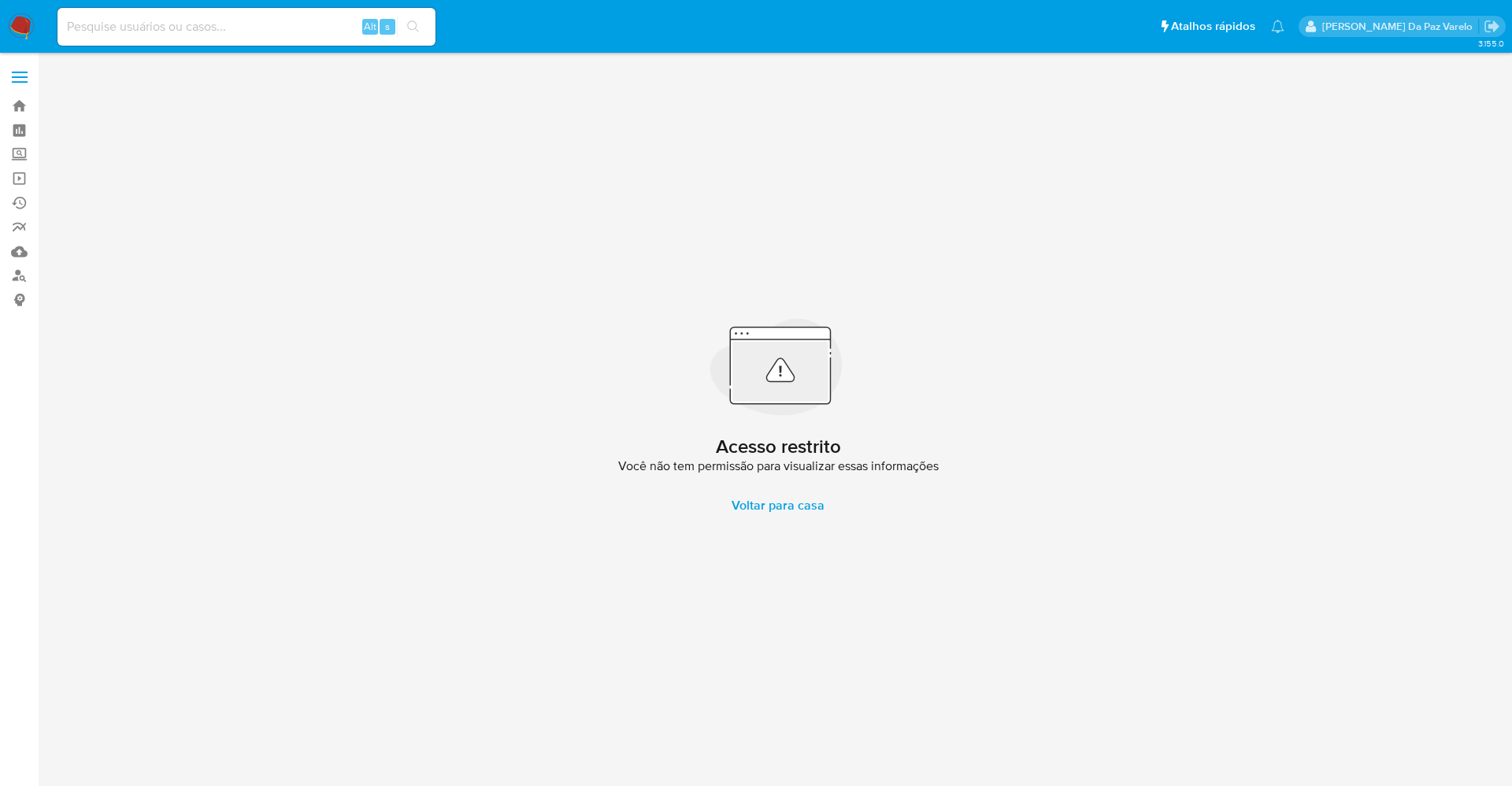
click at [279, 25] on input at bounding box center [246, 27] width 378 height 20
paste input "VdSPjpjnwmlvrRVY4mRX8VUU"
type input "VdSPjpjnwmlvrRVY4mRX8VUU"
click at [425, 21] on button "search-icon" at bounding box center [413, 27] width 32 height 22
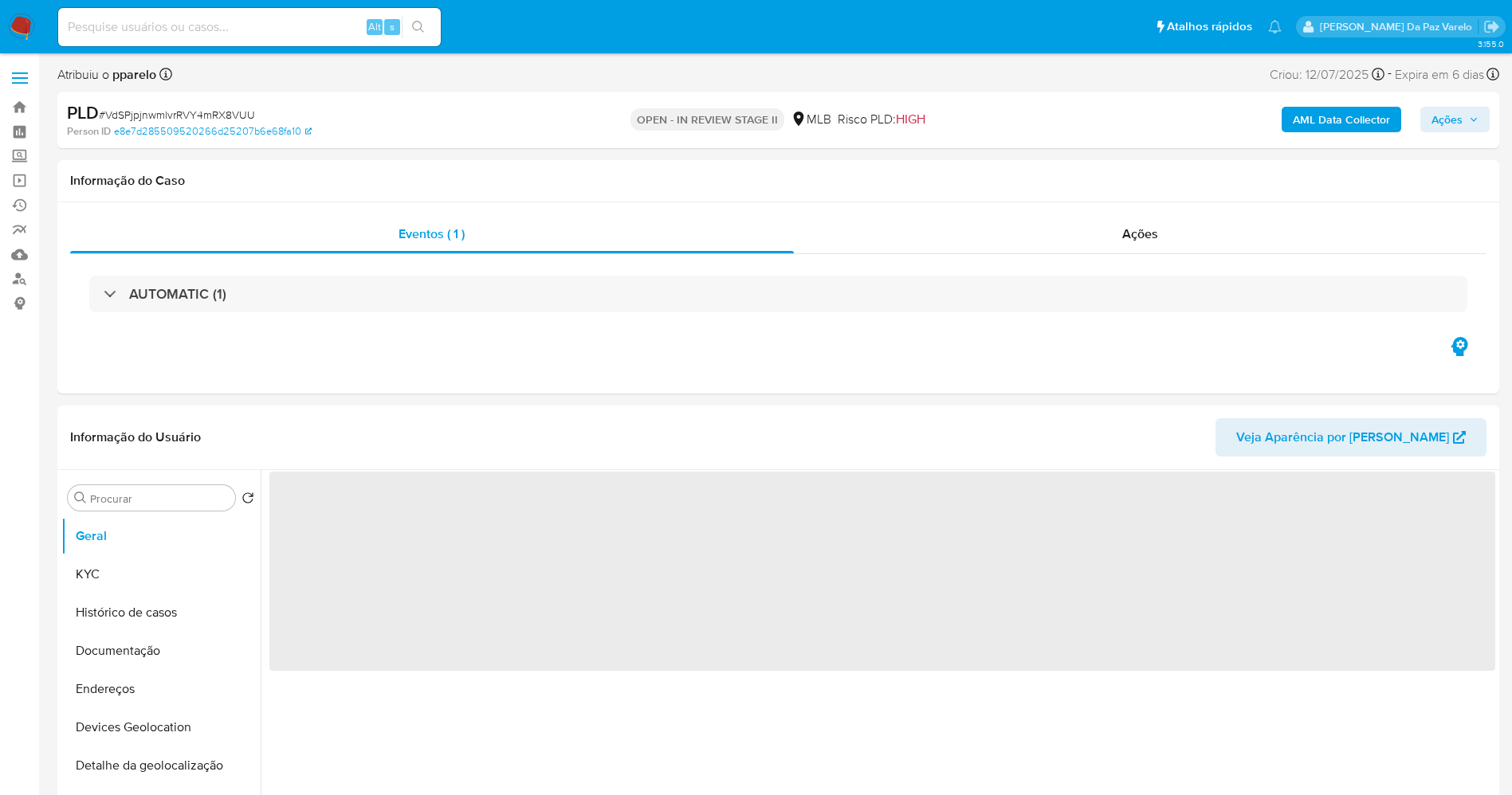
select select "10"
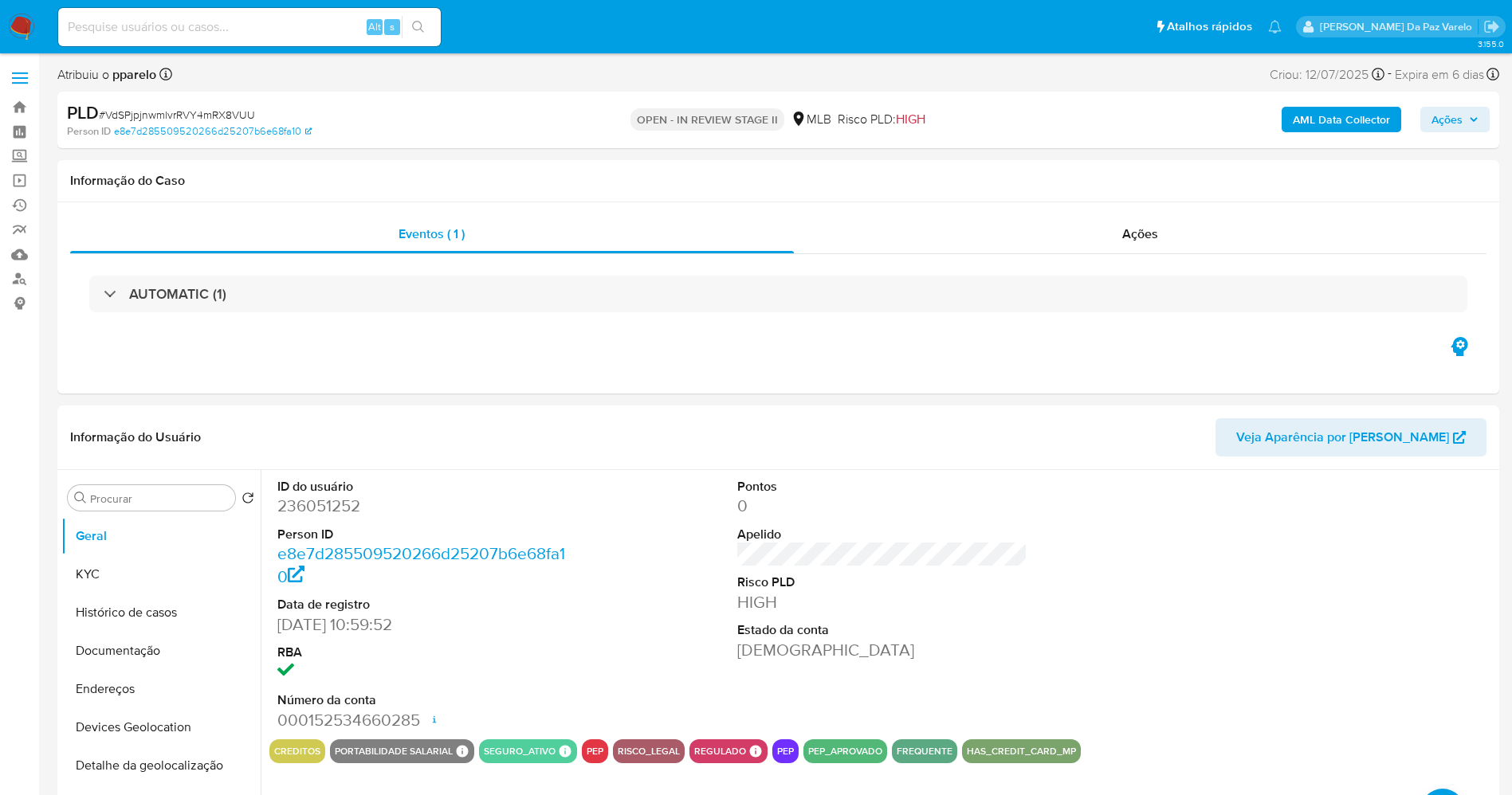
click at [287, 38] on div "Alt s" at bounding box center [249, 27] width 382 height 38
click at [289, 36] on input at bounding box center [249, 27] width 382 height 21
paste input "6XG4ECP66C8wdl5Fn7VjYozR"
type input "6XG4ECP66C8wdl5Fn7VjYozR"
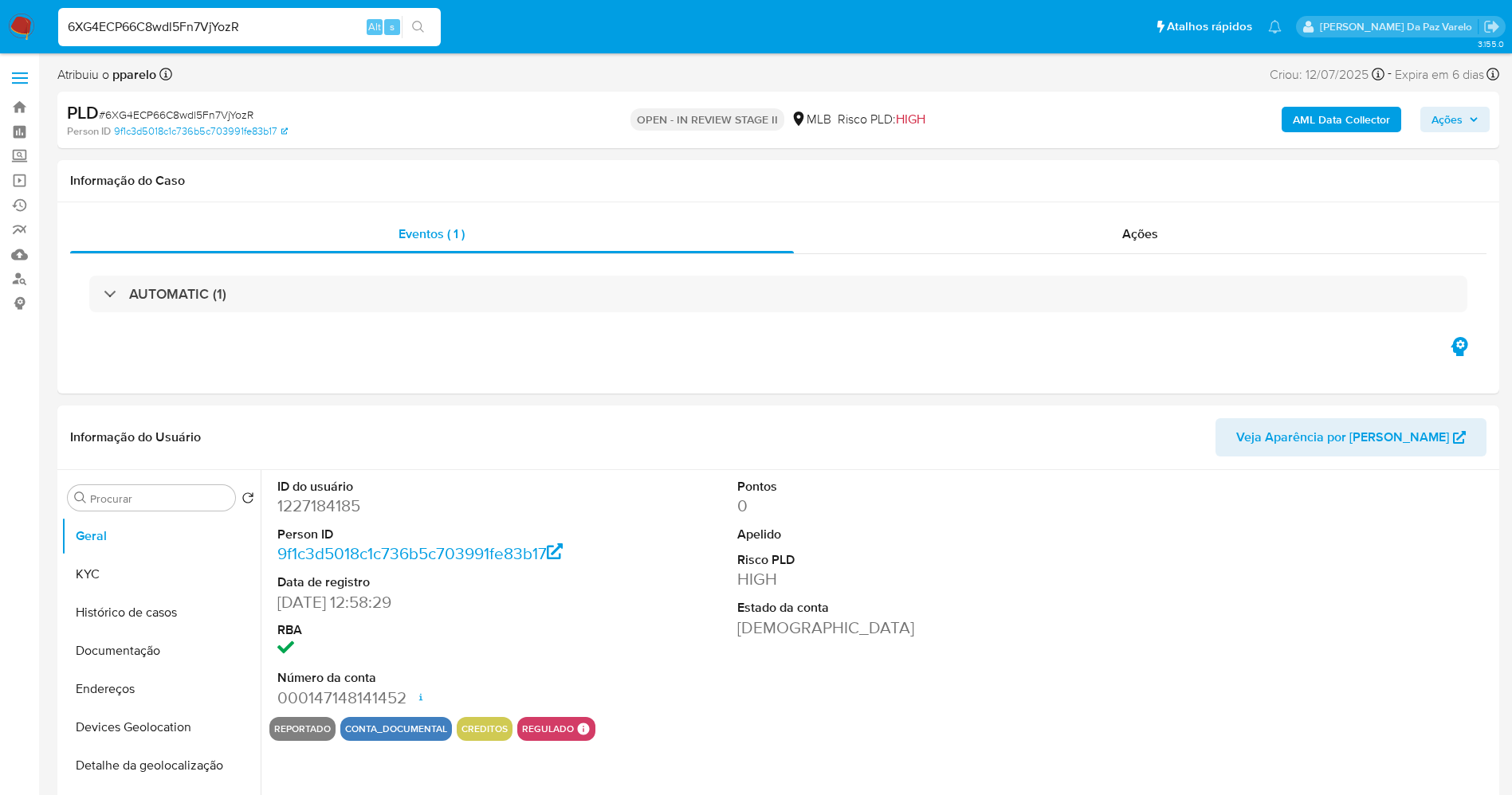
select select "10"
click at [159, 509] on div "Procurar" at bounding box center [151, 498] width 168 height 25
click at [175, 490] on div "Procurar" at bounding box center [151, 498] width 168 height 25
click at [101, 505] on input "Procurar" at bounding box center [159, 499] width 139 height 14
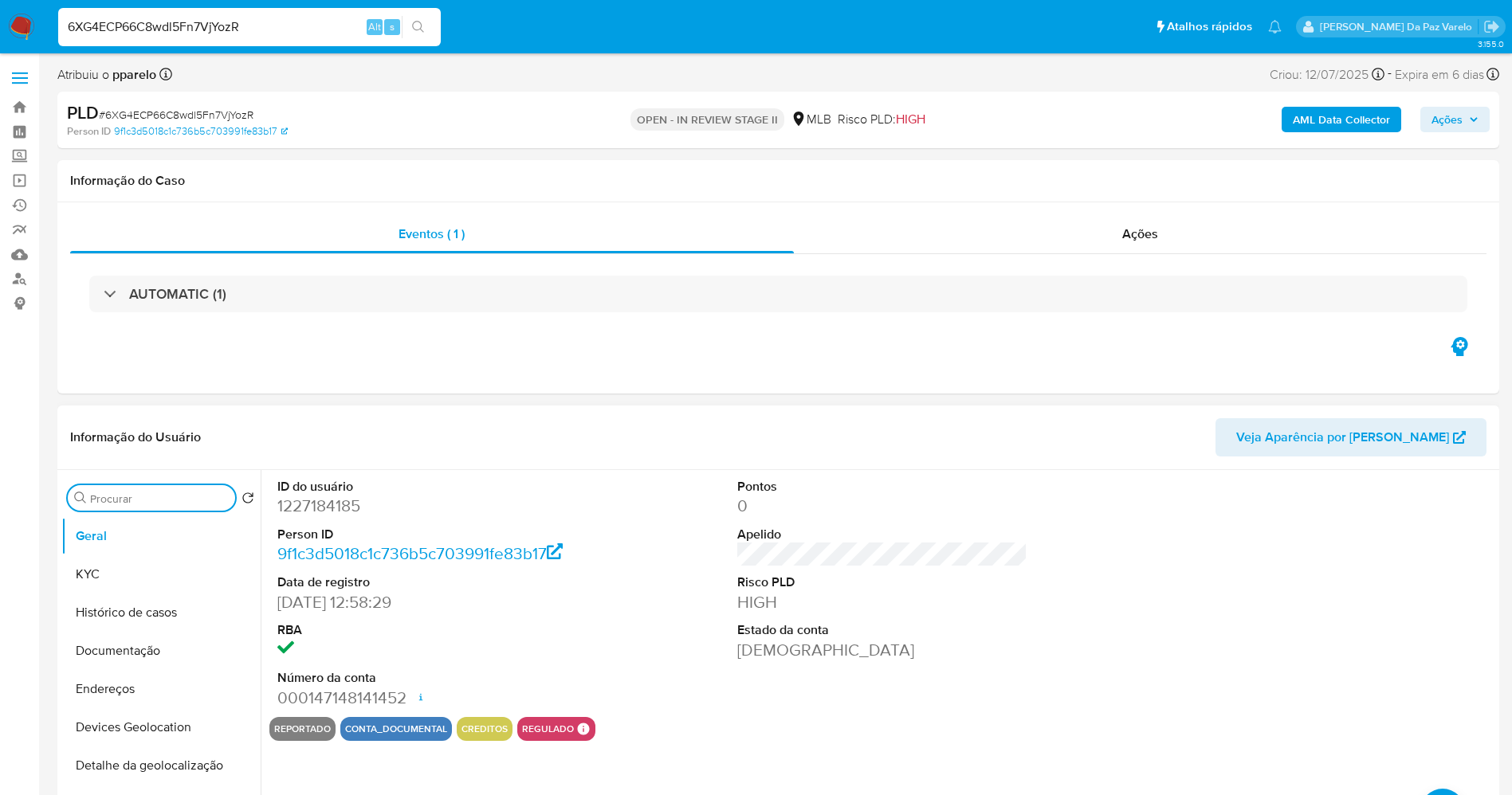
click at [99, 504] on input "Procurar" at bounding box center [159, 499] width 139 height 14
type input "his"
click at [109, 598] on button "Histórico de Risco PLD" at bounding box center [155, 612] width 186 height 38
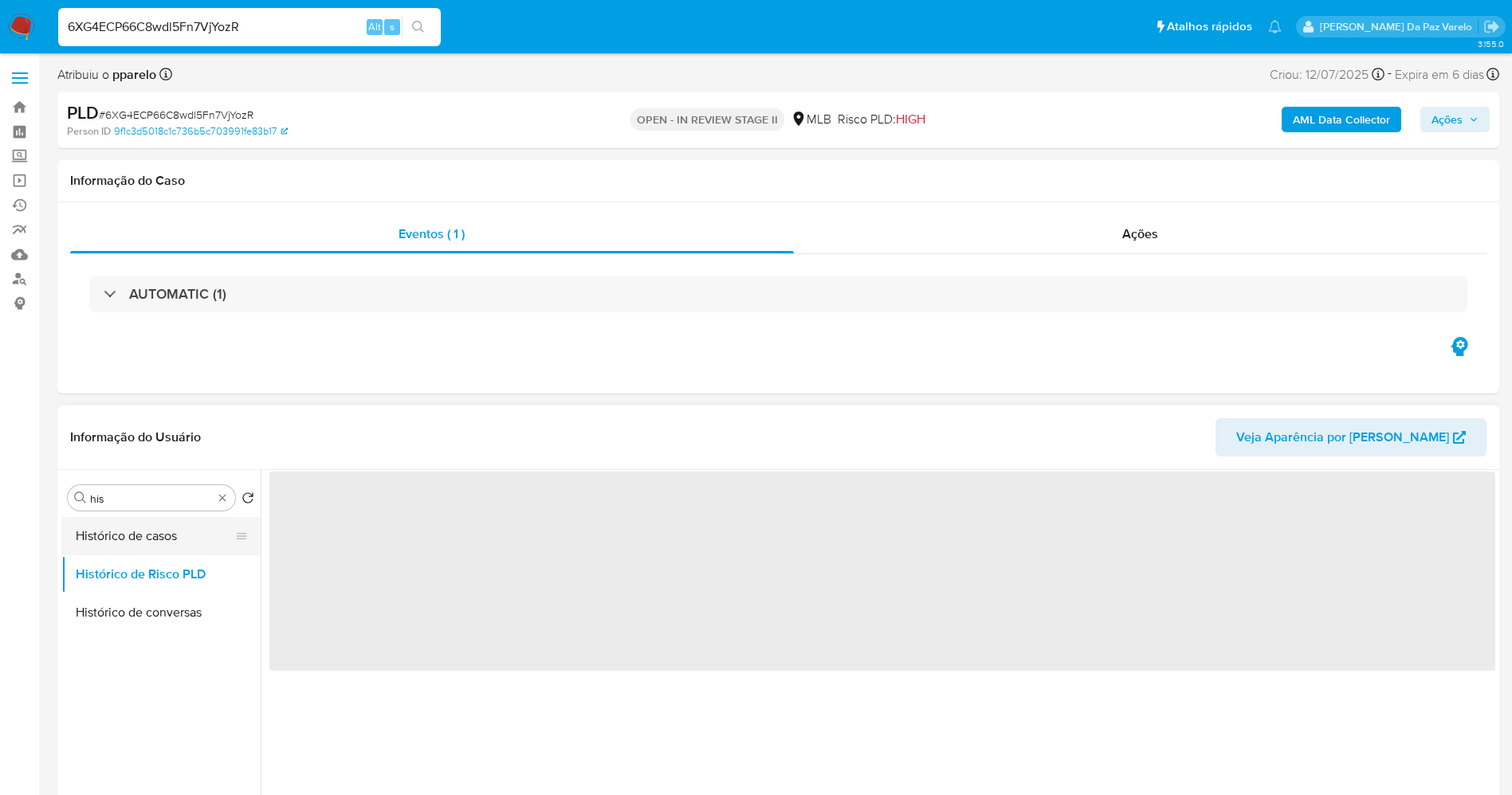
click at [124, 542] on button "Histórico de casos" at bounding box center [155, 535] width 186 height 38
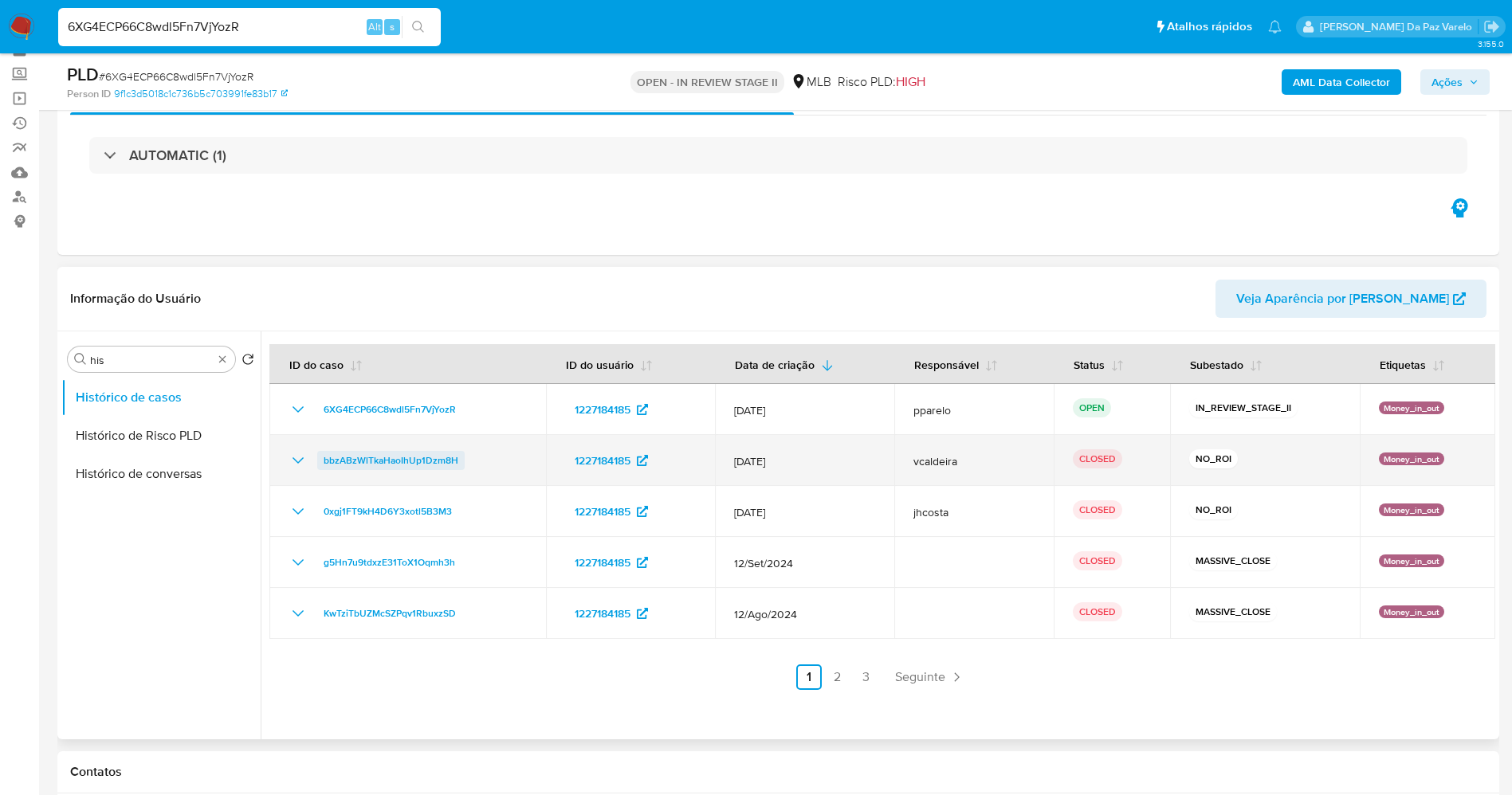
scroll to position [119, 0]
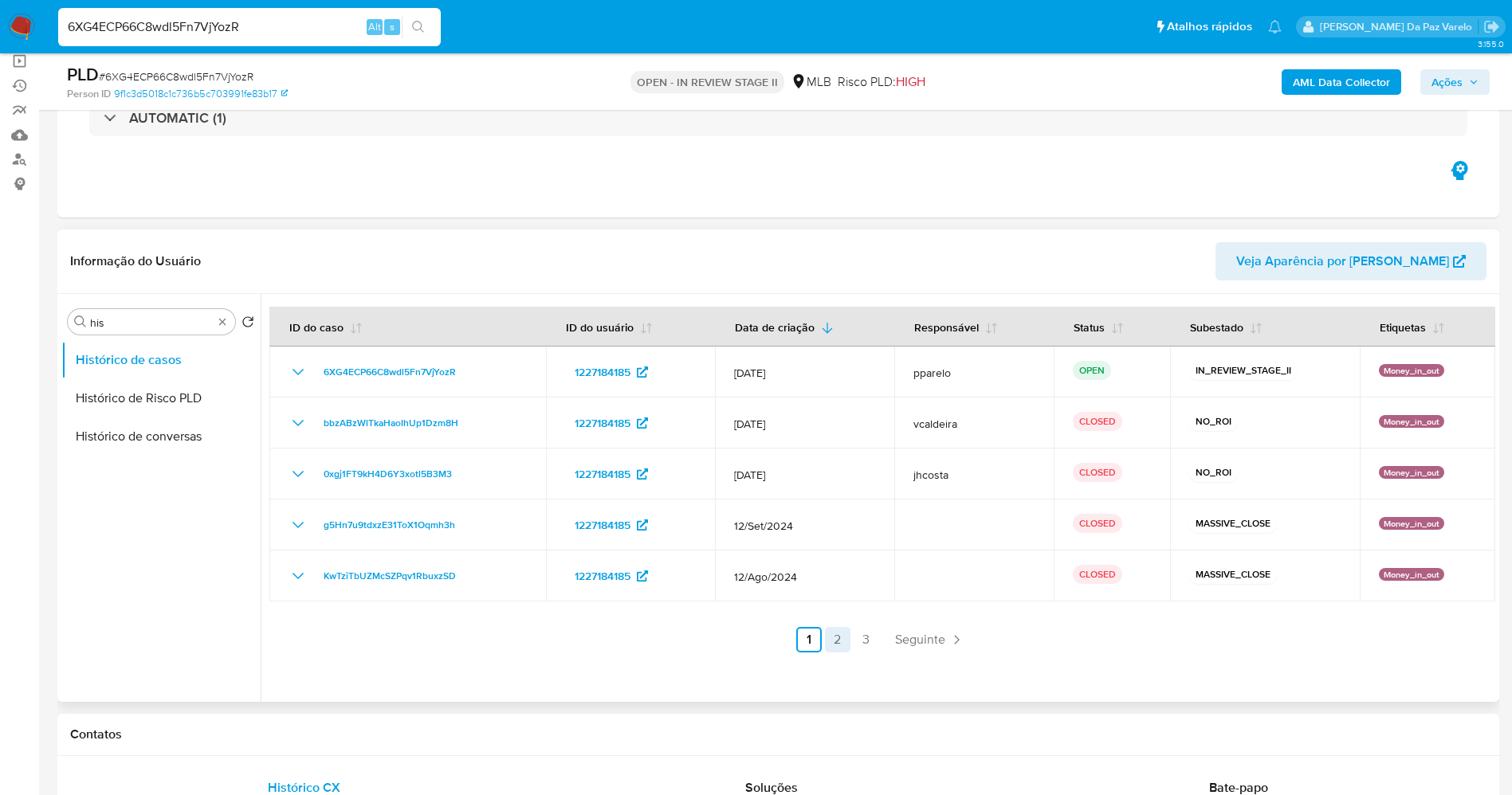
click at [829, 628] on link "2" at bounding box center [838, 639] width 25 height 25
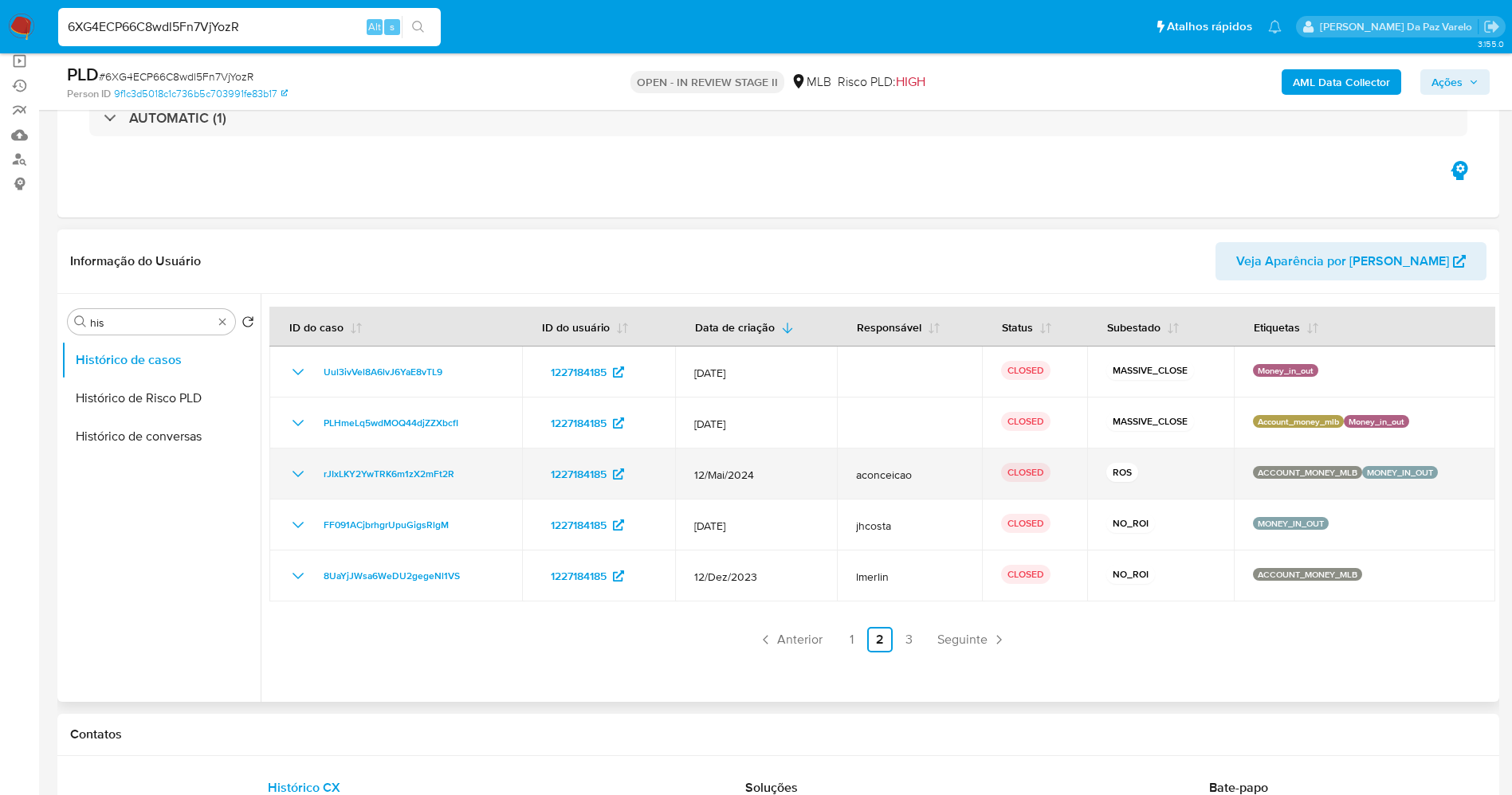
click at [292, 474] on icon "Mostrar/Ocultar" at bounding box center [297, 474] width 19 height 19
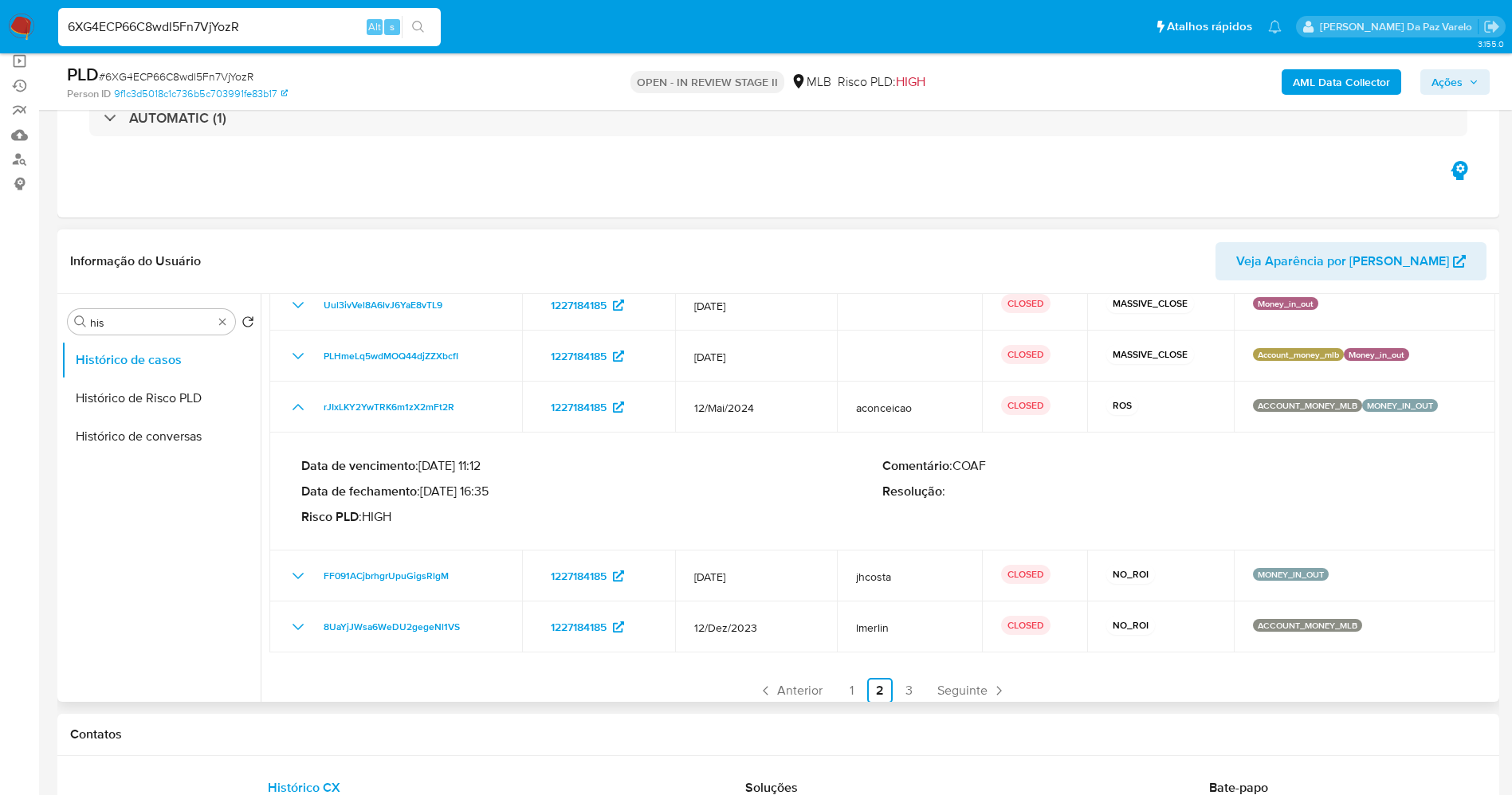
scroll to position [76, 0]
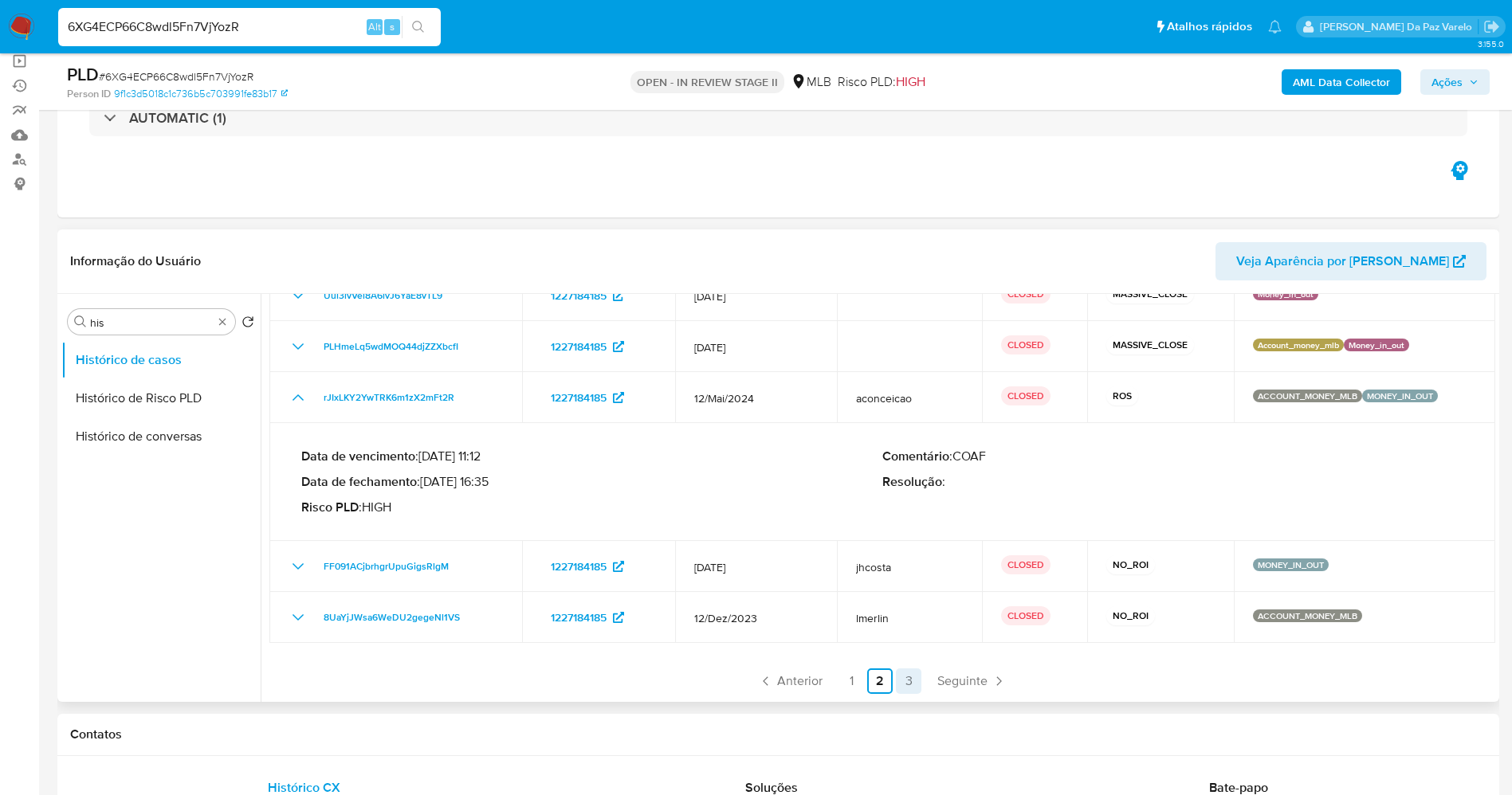
click at [906, 675] on link "3" at bounding box center [908, 680] width 25 height 25
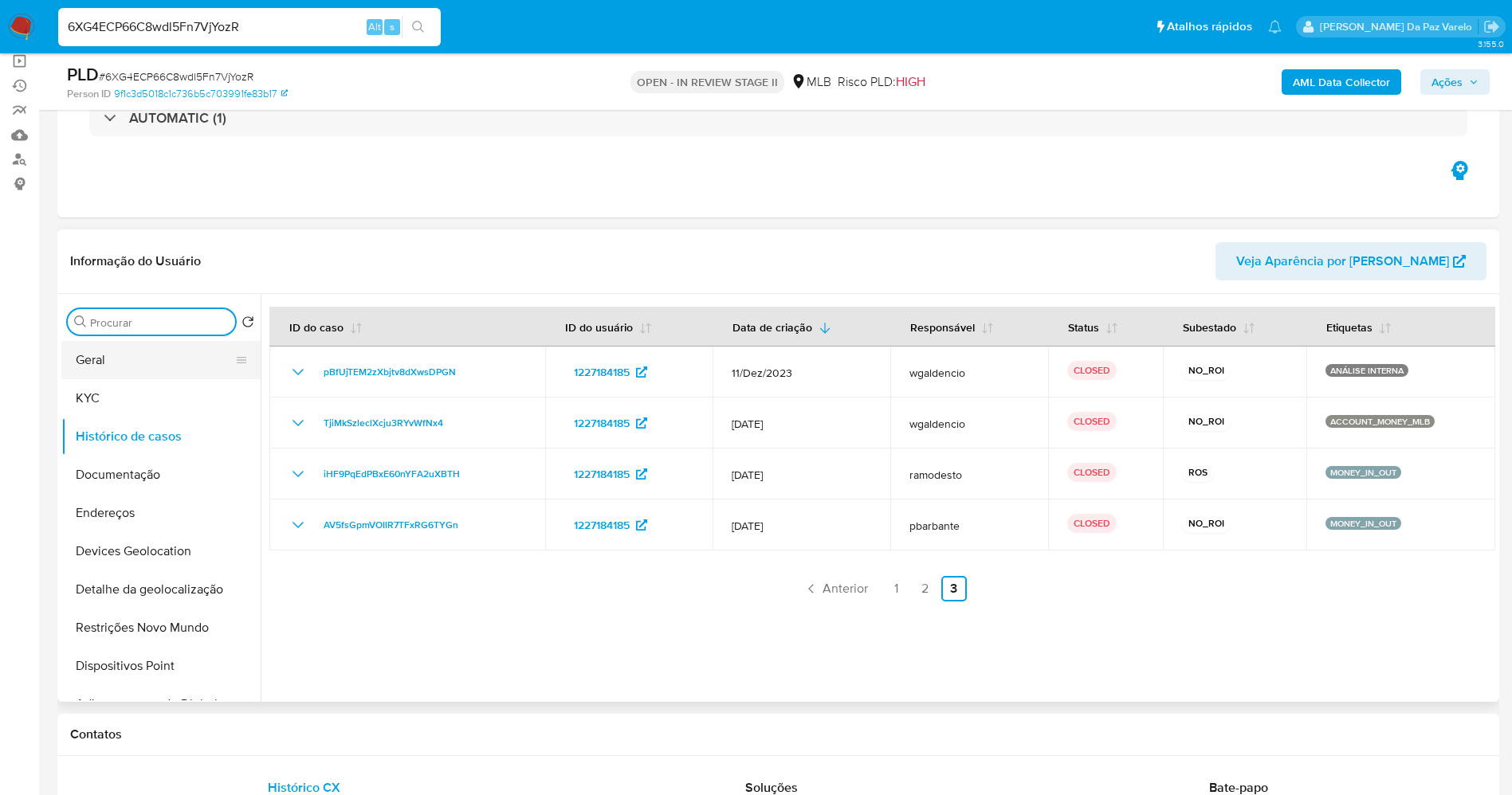
click at [144, 372] on button "Geral" at bounding box center [155, 360] width 186 height 38
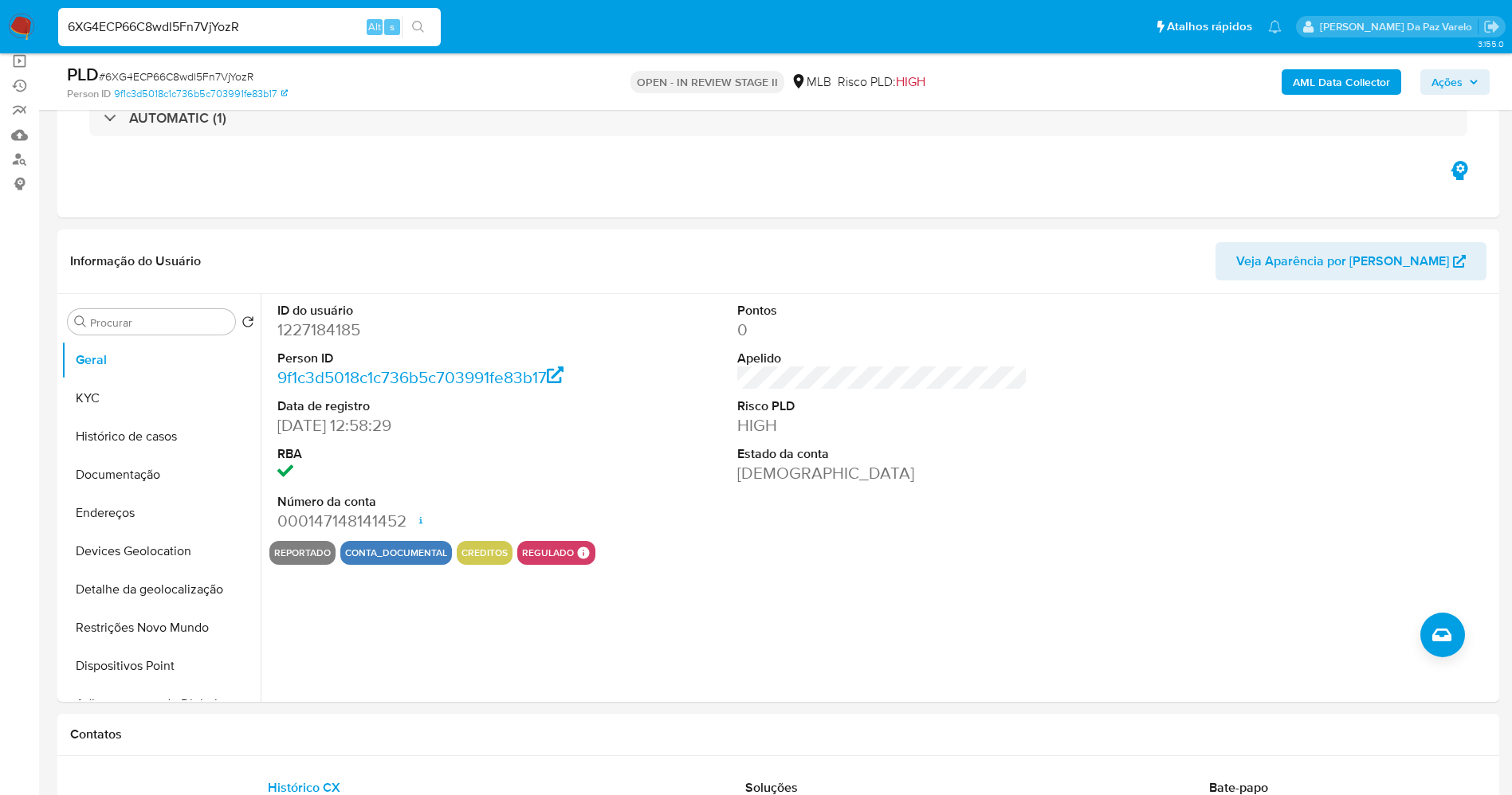
click at [253, 38] on div "6XG4ECP66C8wdl5Fn7VjYozR Alt s" at bounding box center [249, 27] width 382 height 38
click at [262, 24] on input "6XG4ECP66C8wdl5Fn7VjYozR" at bounding box center [249, 27] width 382 height 21
paste input "4EdYAPT35idEMDzRjBJHTWrP"
type input "4EdYAPT35idEMDzRjBJHTWrP"
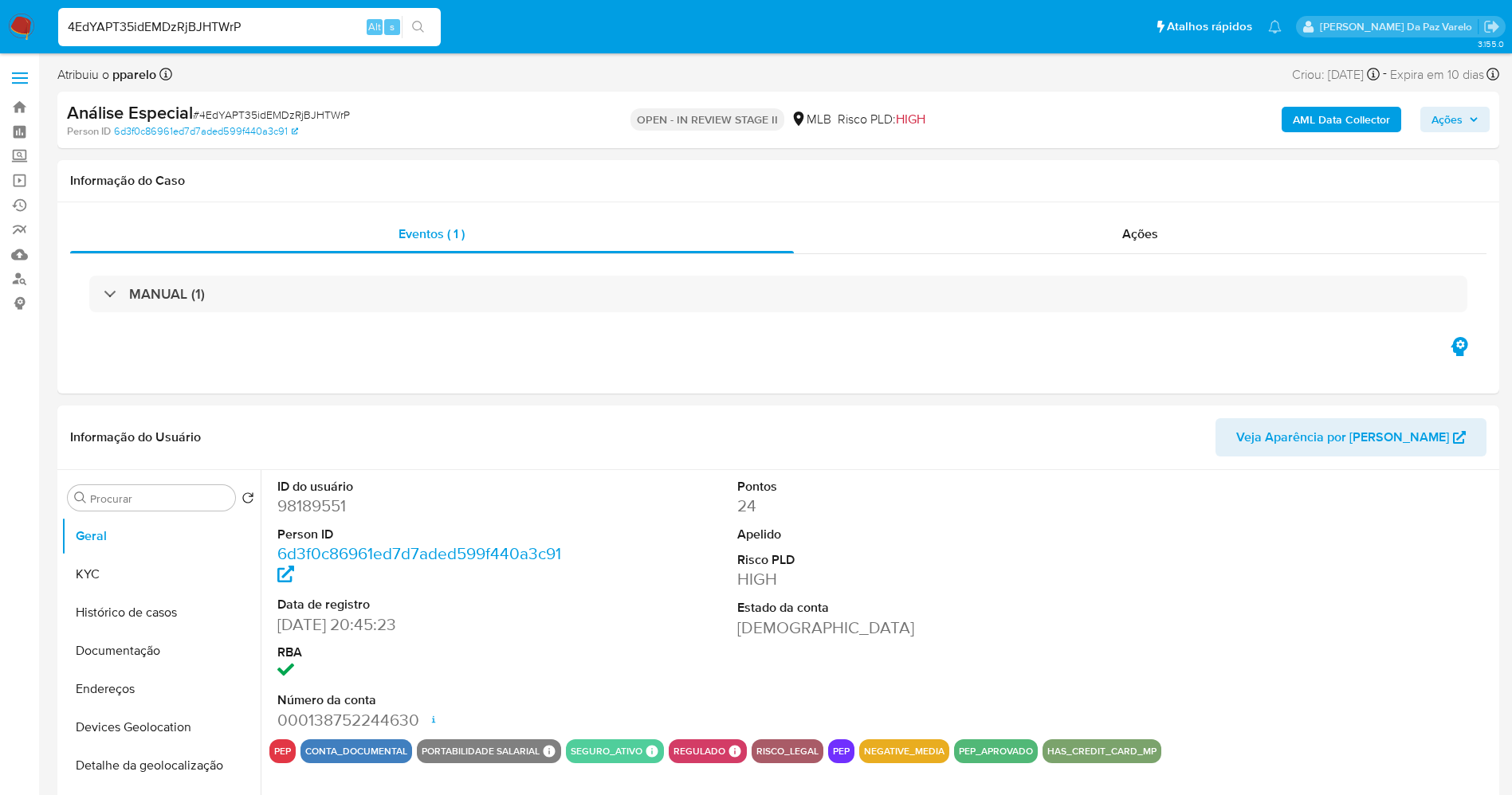
select select "10"
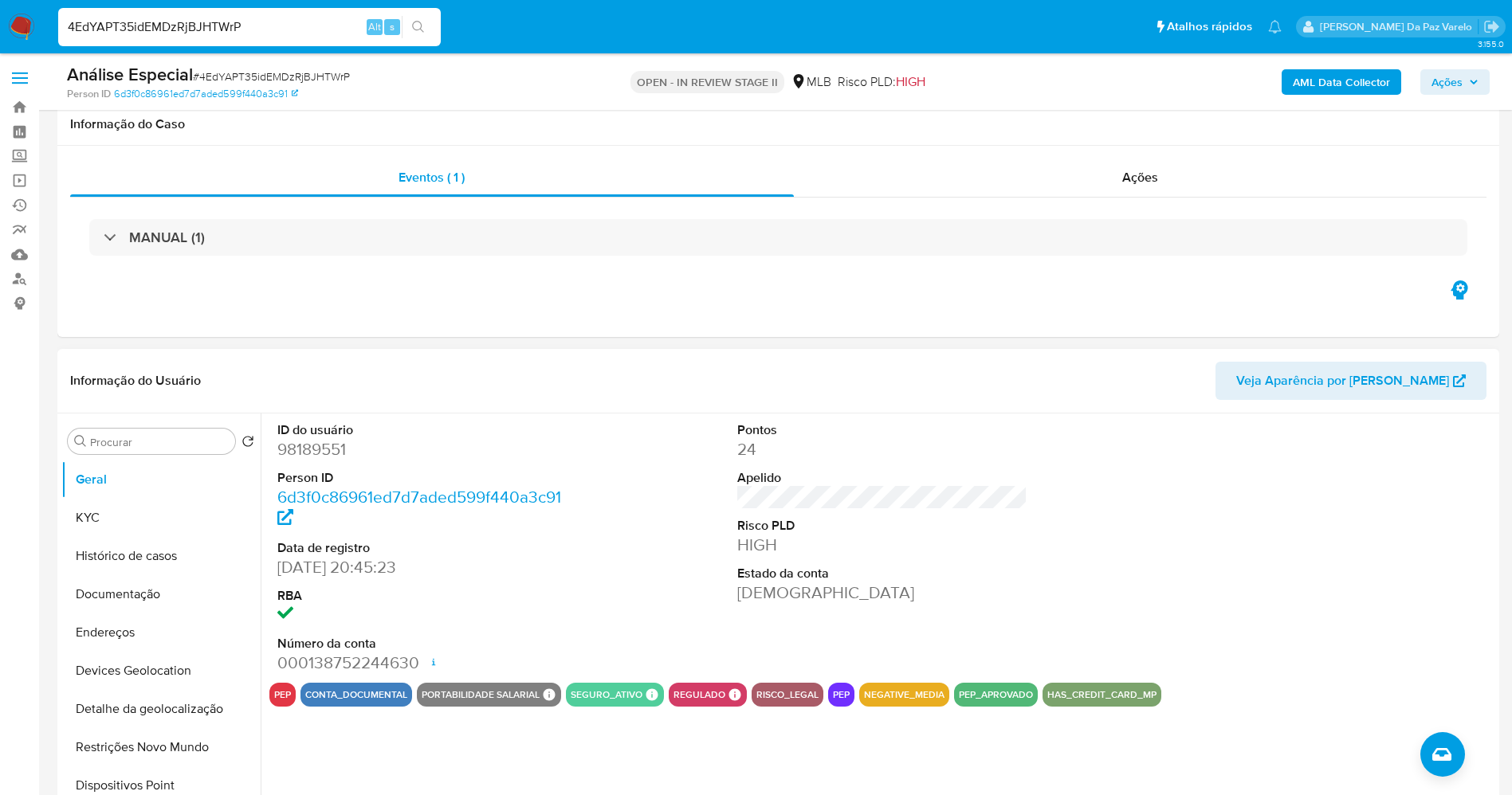
scroll to position [119, 0]
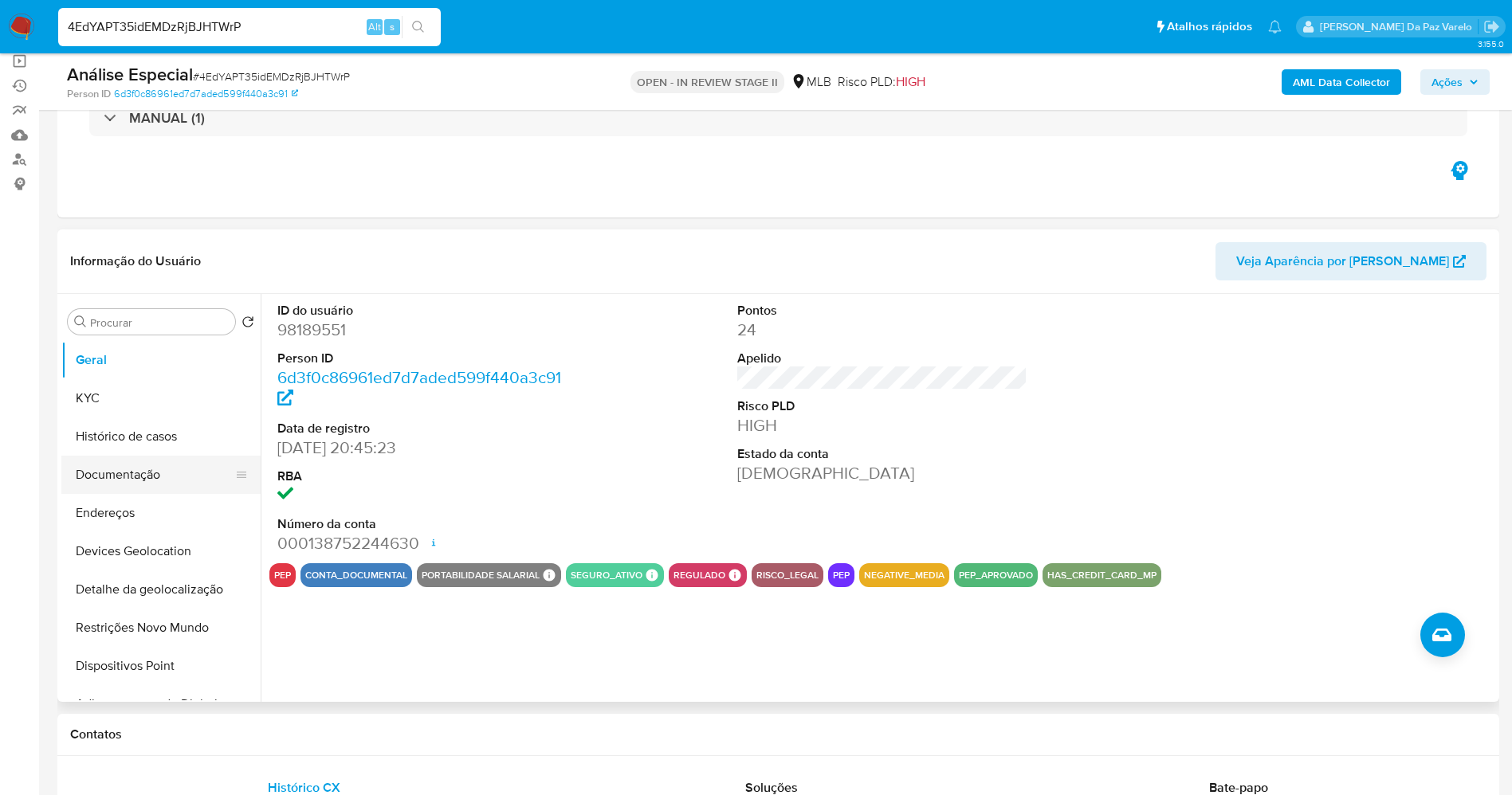
click at [166, 481] on button "Documentação" at bounding box center [155, 474] width 186 height 38
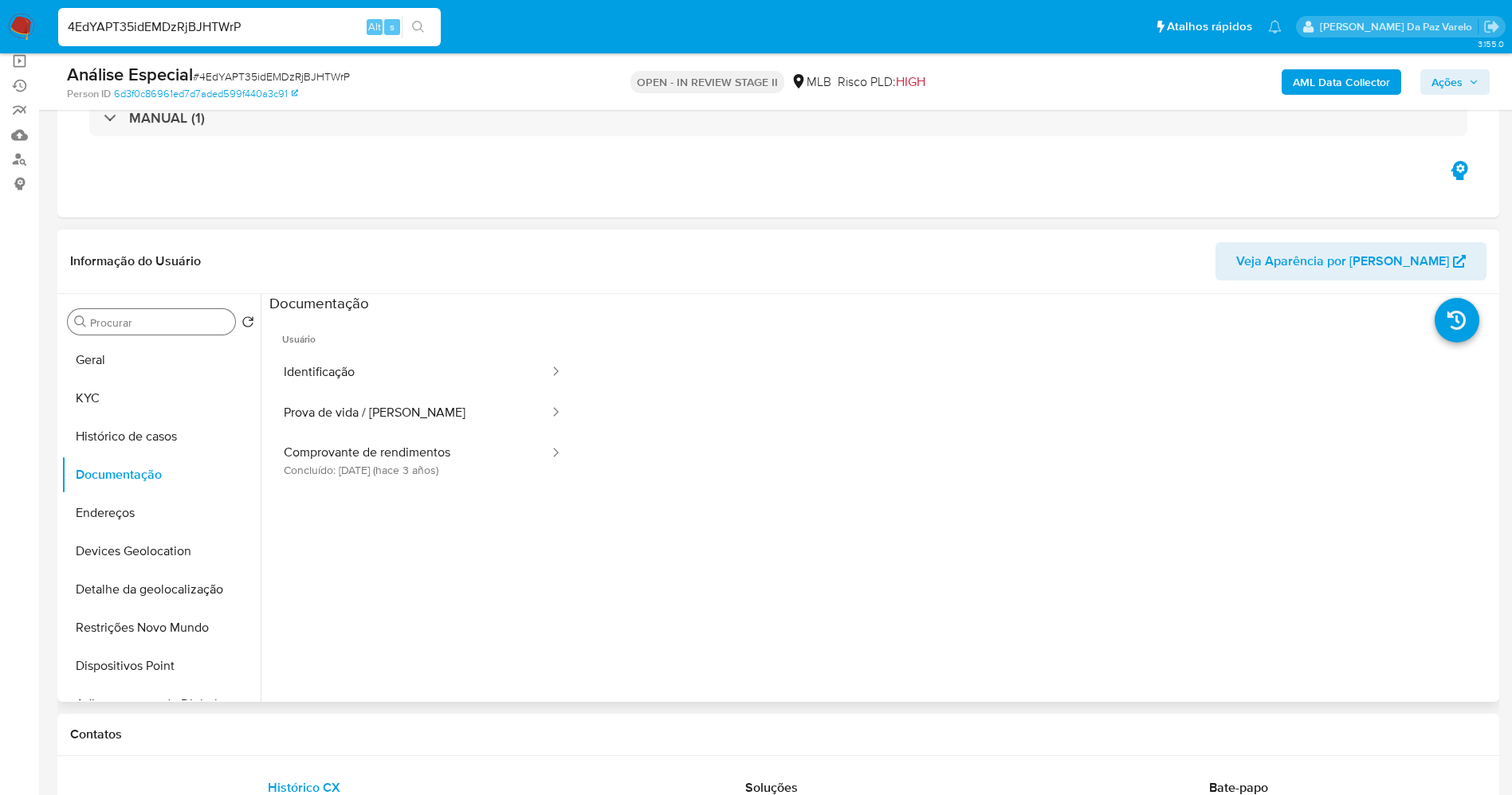
click at [188, 314] on div "Procurar" at bounding box center [151, 321] width 168 height 25
click at [199, 323] on input "Procurar" at bounding box center [159, 322] width 139 height 14
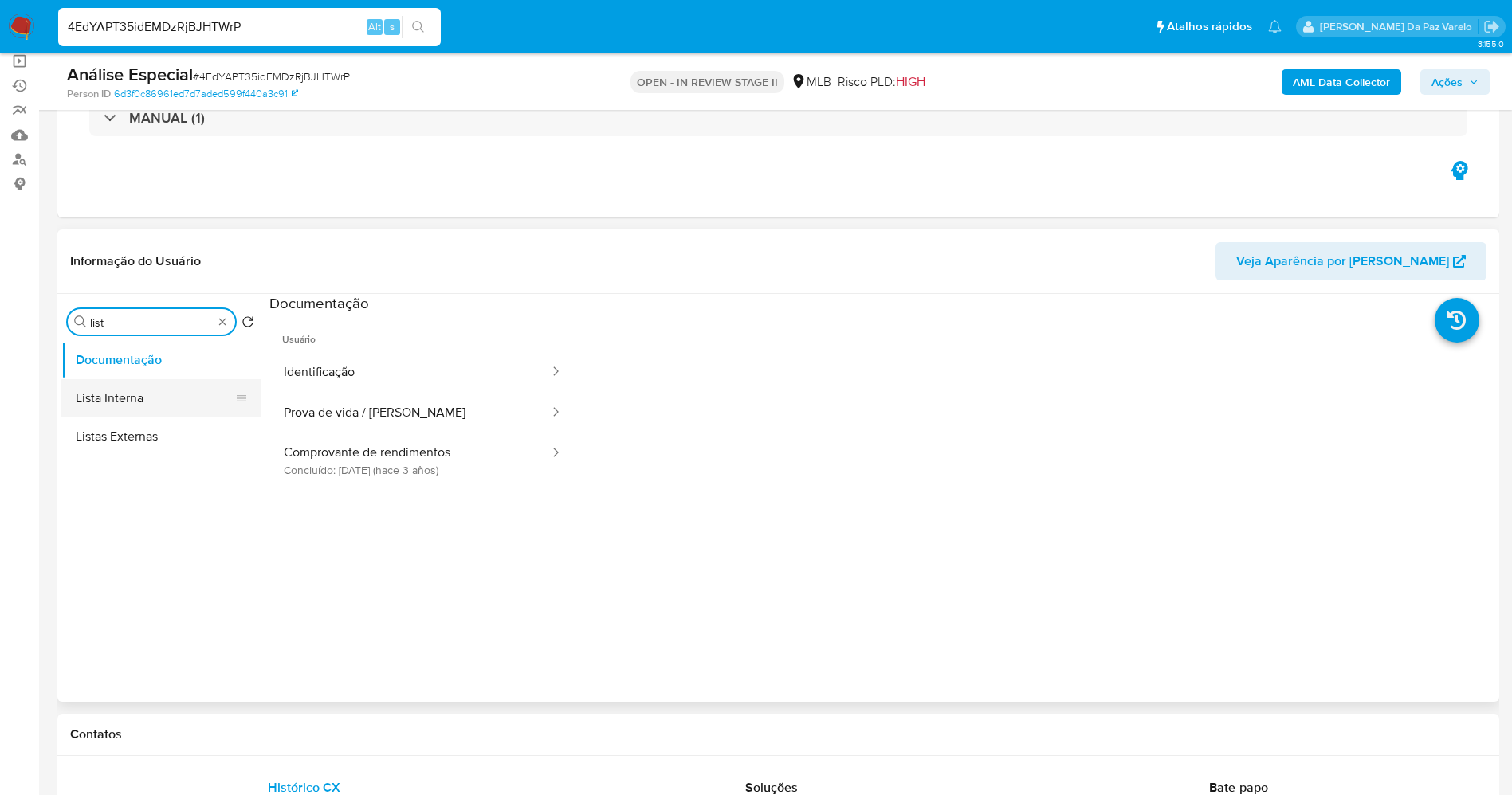
type input "list"
click at [171, 401] on button "Lista Interna" at bounding box center [155, 398] width 186 height 38
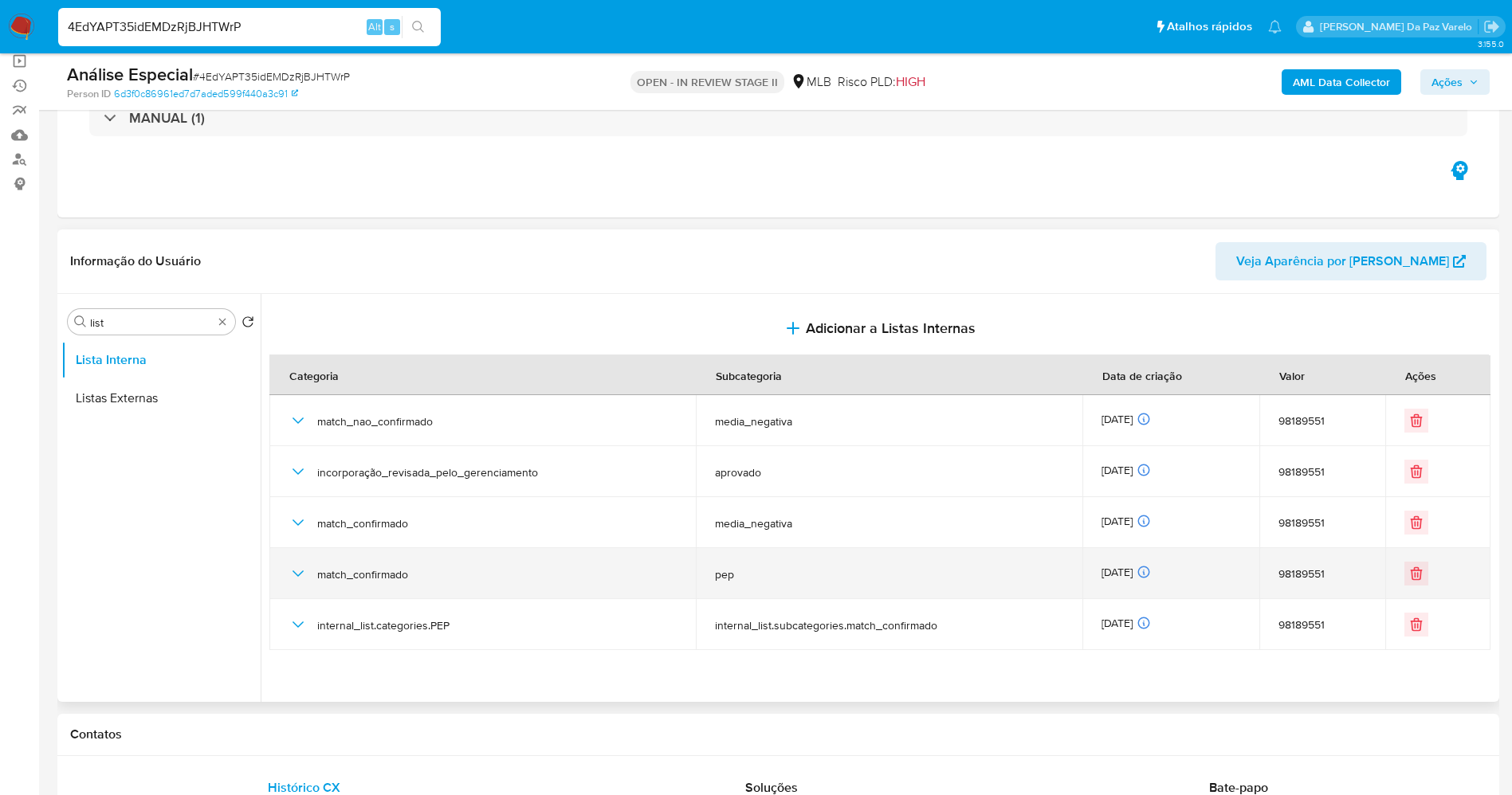
click at [304, 575] on icon "button" at bounding box center [297, 573] width 19 height 19
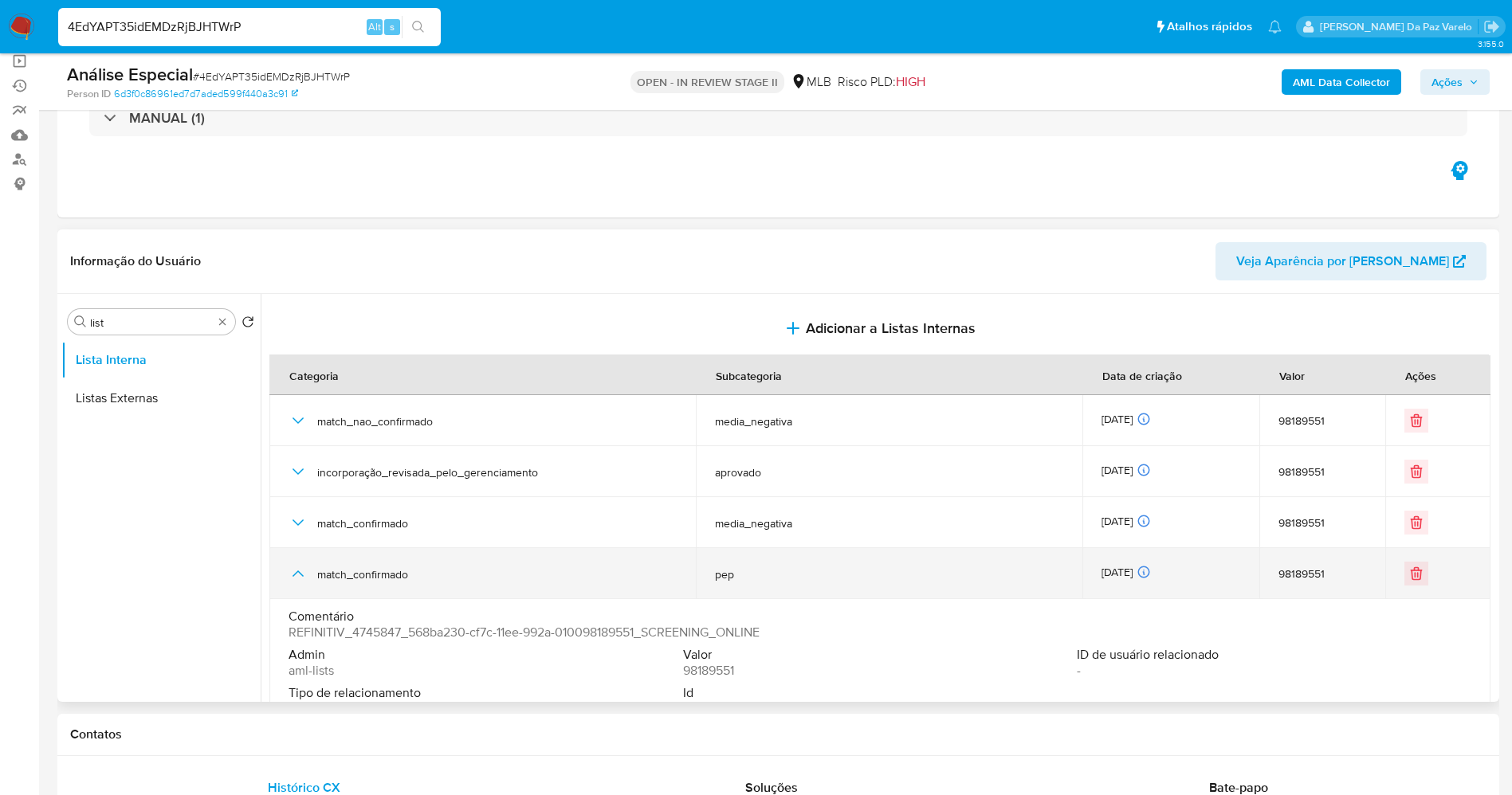
click at [304, 575] on icon "button" at bounding box center [297, 573] width 19 height 19
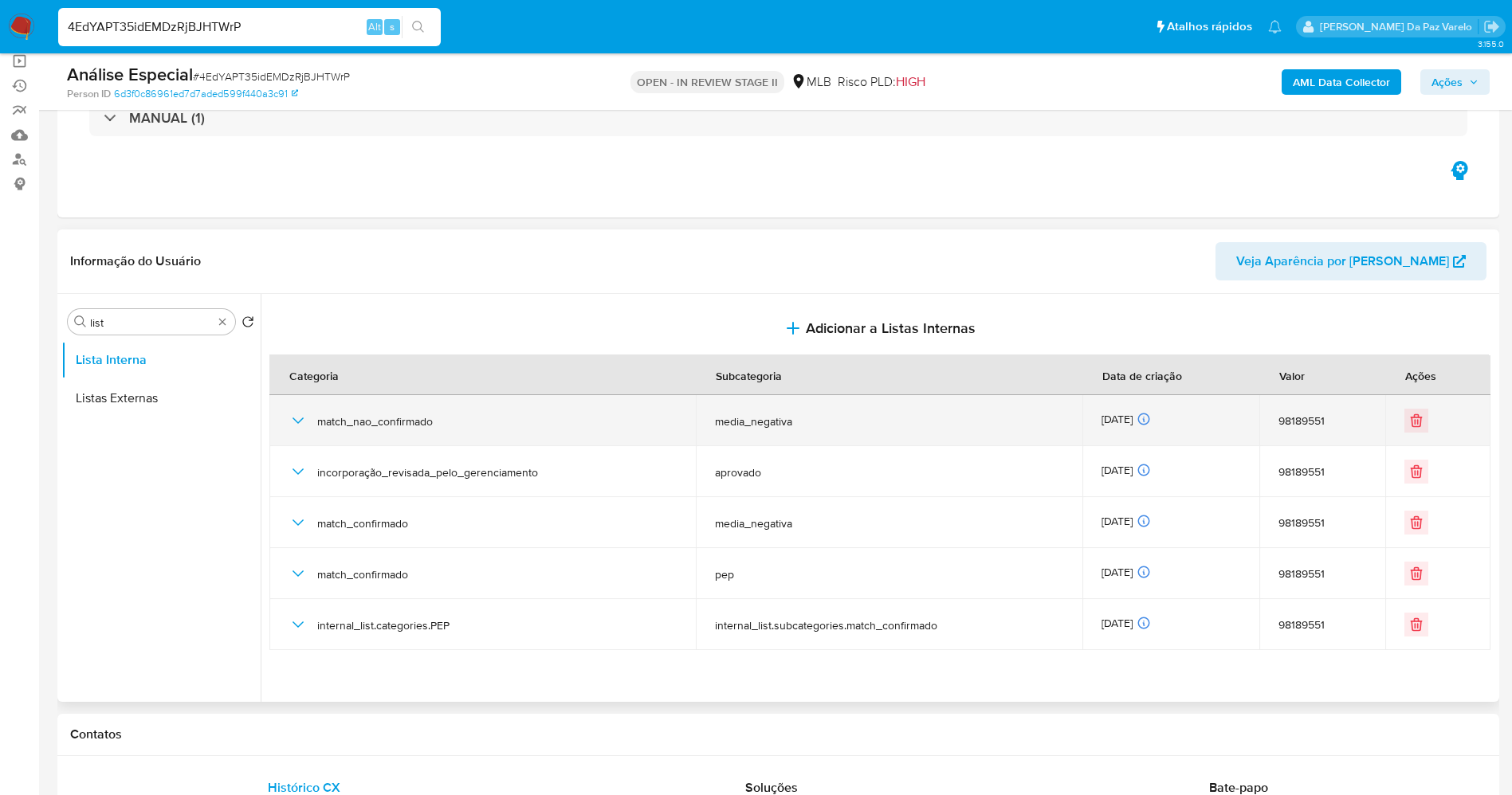
click at [303, 415] on icon "button" at bounding box center [297, 420] width 19 height 19
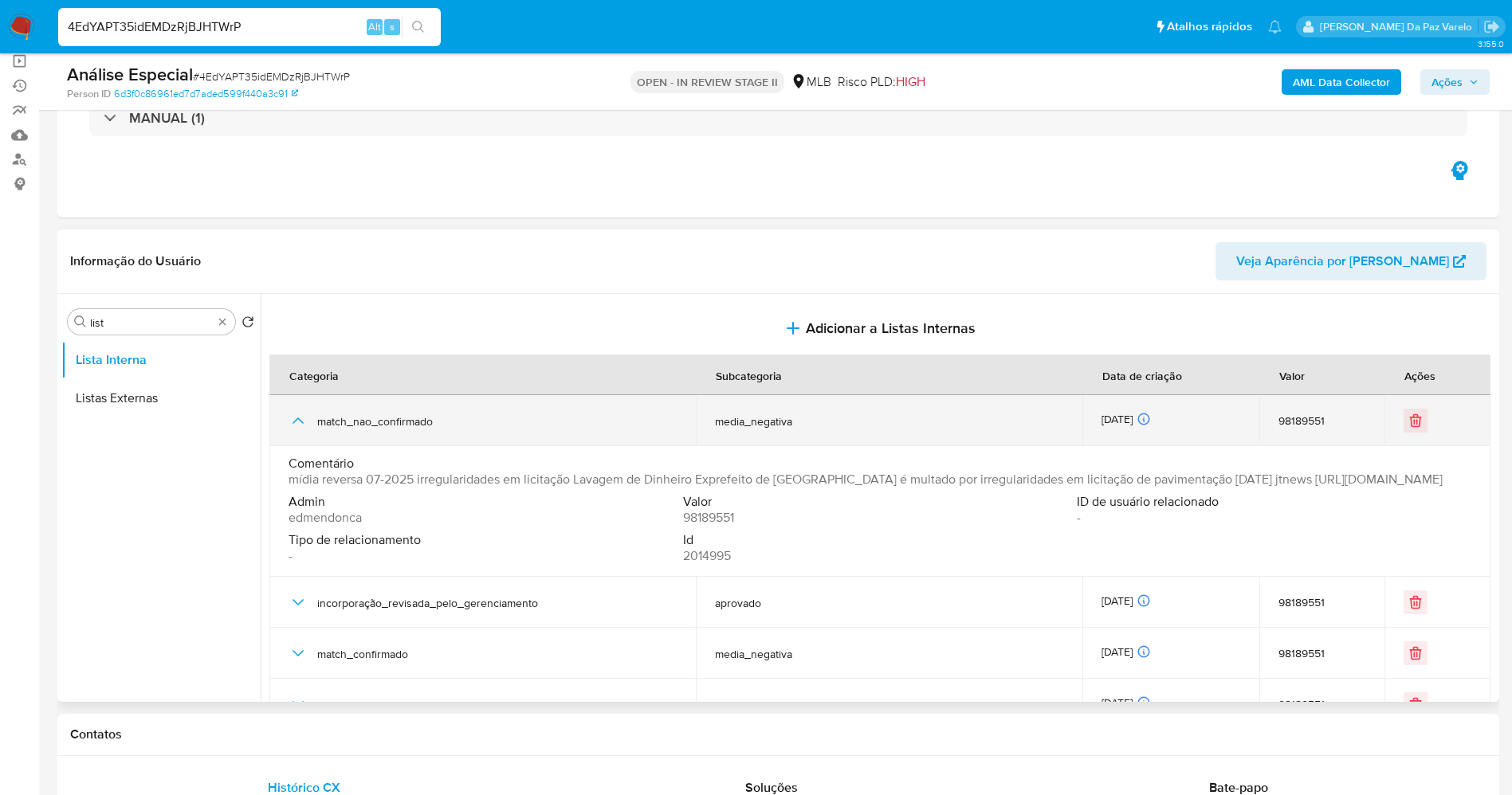
click at [287, 419] on td "match_nao_confirmado" at bounding box center [483, 420] width 426 height 51
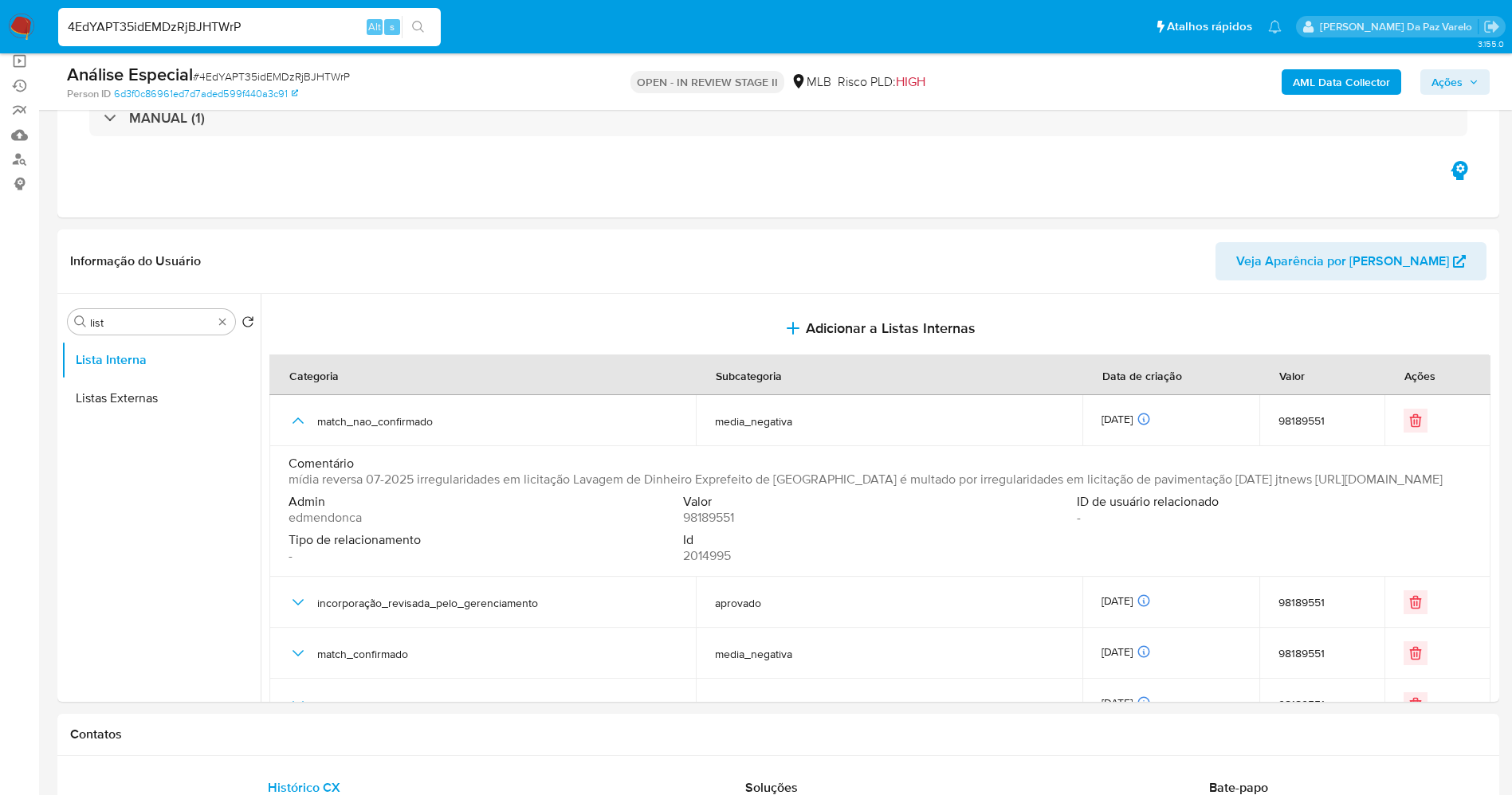
click at [293, 13] on div "4EdYAPT35idEMDzRjBJHTWrP Alt s" at bounding box center [249, 27] width 382 height 38
click at [279, 30] on input "4EdYAPT35idEMDzRjBJHTWrP" at bounding box center [249, 27] width 382 height 21
paste input "N1X0GEPSvlNoDDKfx3EkQC14"
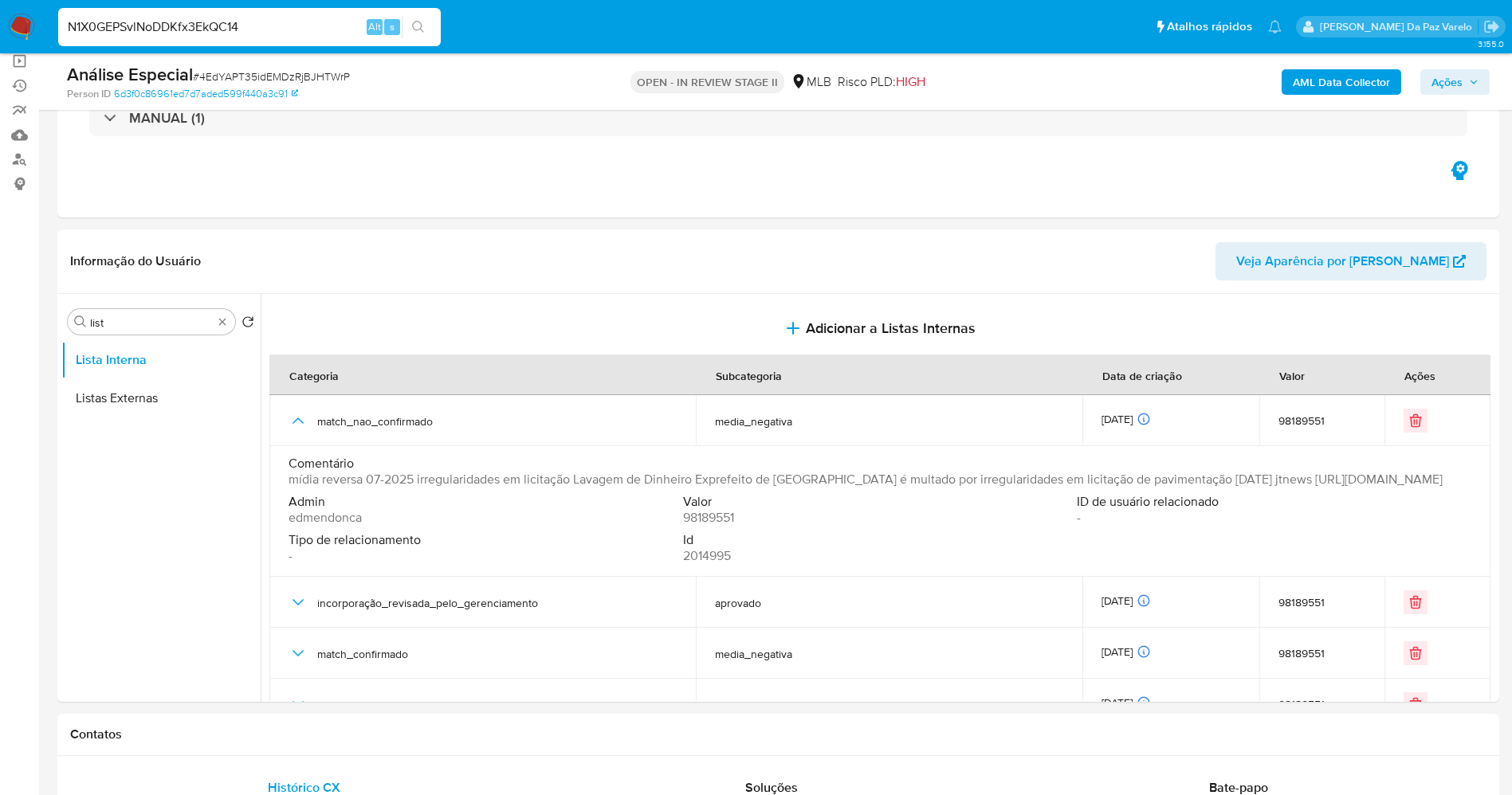
type input "N1X0GEPSvlNoDDKfx3EkQC14"
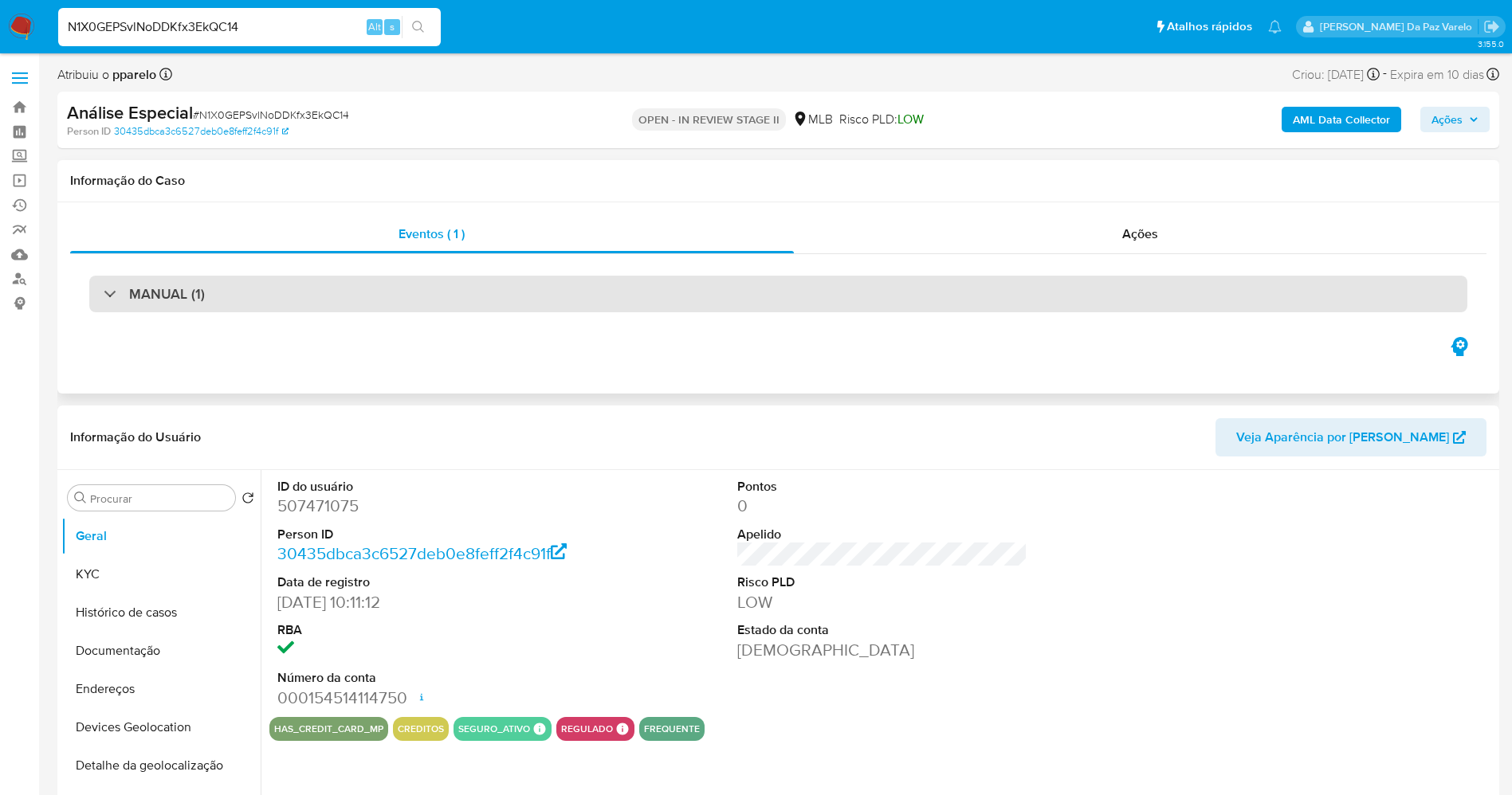
select select "10"
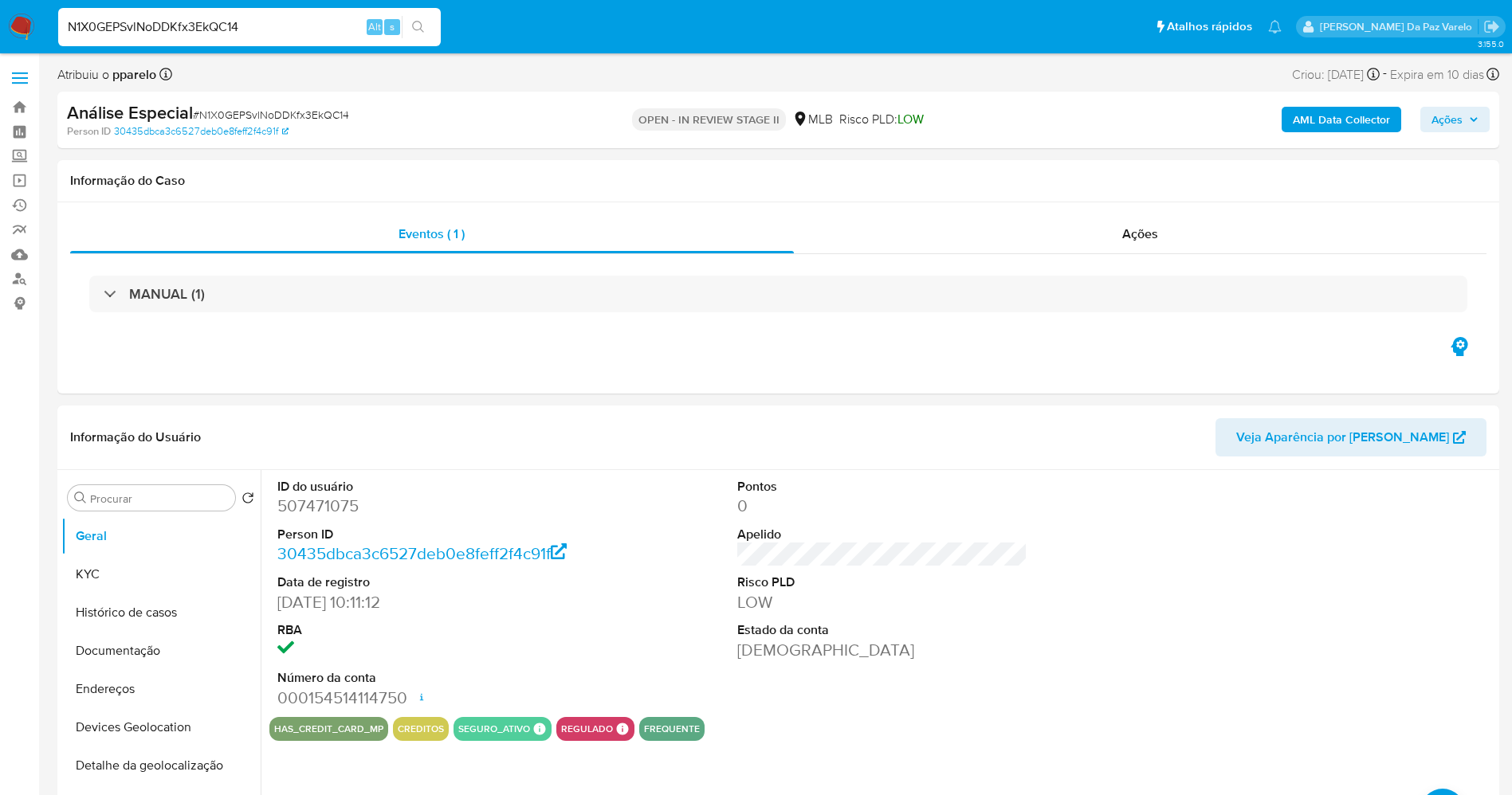
click at [338, 21] on input "N1X0GEPSvlNoDDKfx3EkQC14" at bounding box center [249, 27] width 382 height 21
paste input "LgVkKKuxtuiVCyXhqQ0B4iaX"
type input "LgVkKKuxtuiVCyXhqQ0B4iaX"
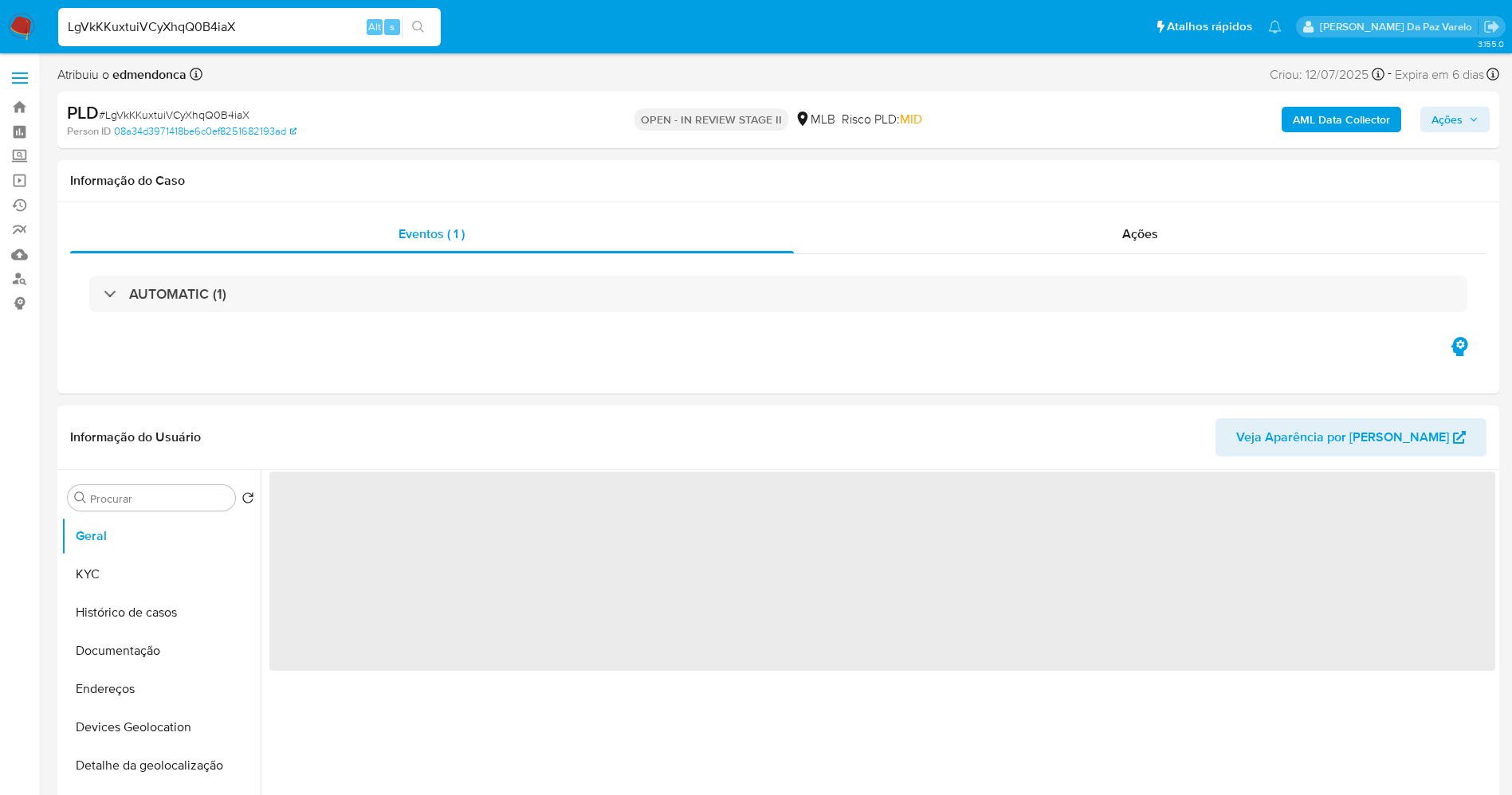
select select "10"
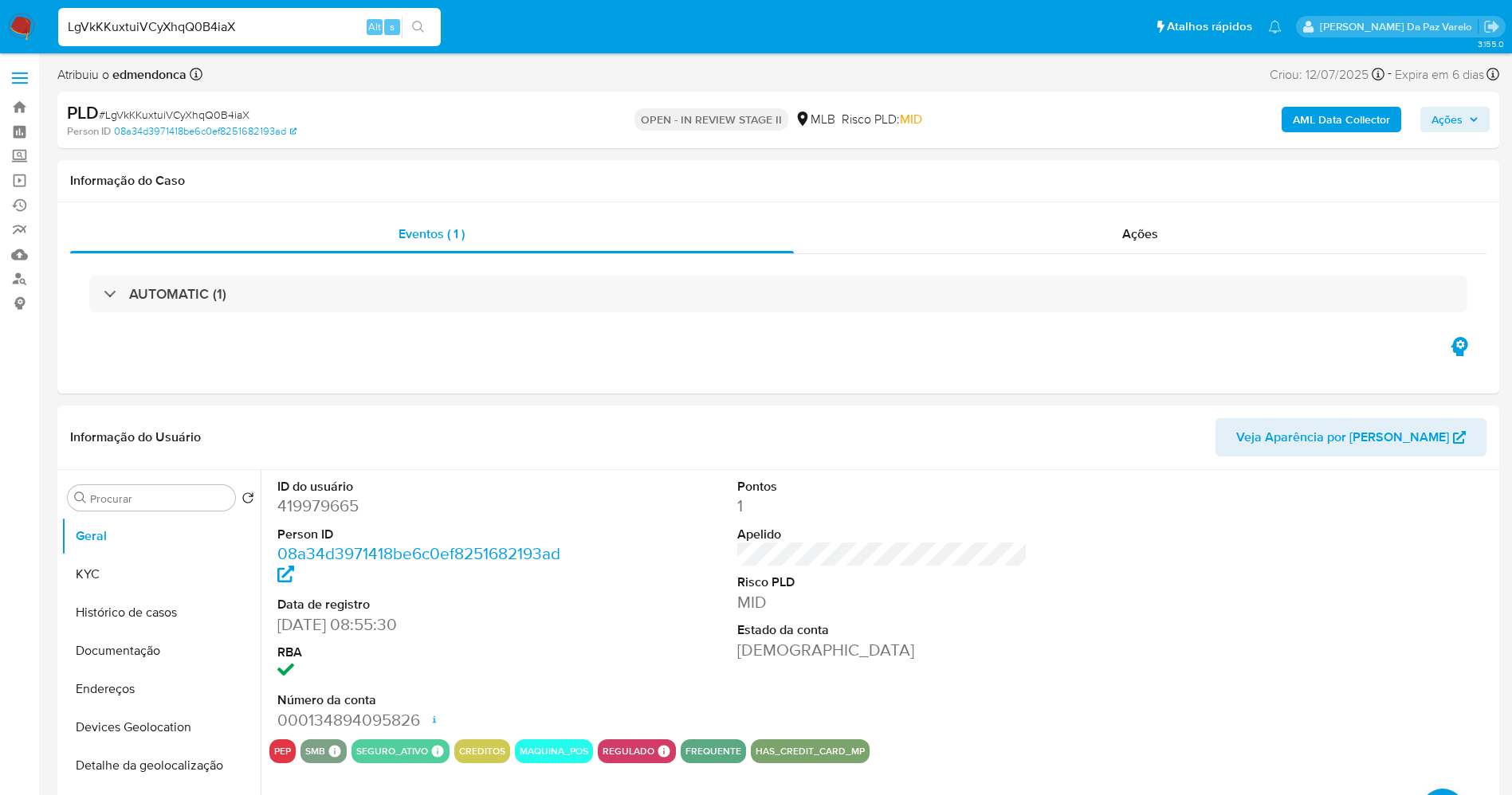
click at [299, 26] on input "LgVkKKuxtuiVCyXhqQ0B4iaX" at bounding box center [249, 27] width 382 height 21
paste input "4Rwiwl3M74bjMBKAy8sxGqC8"
type input "4Rwiwl3M74bjMBKAy8sxGqC8"
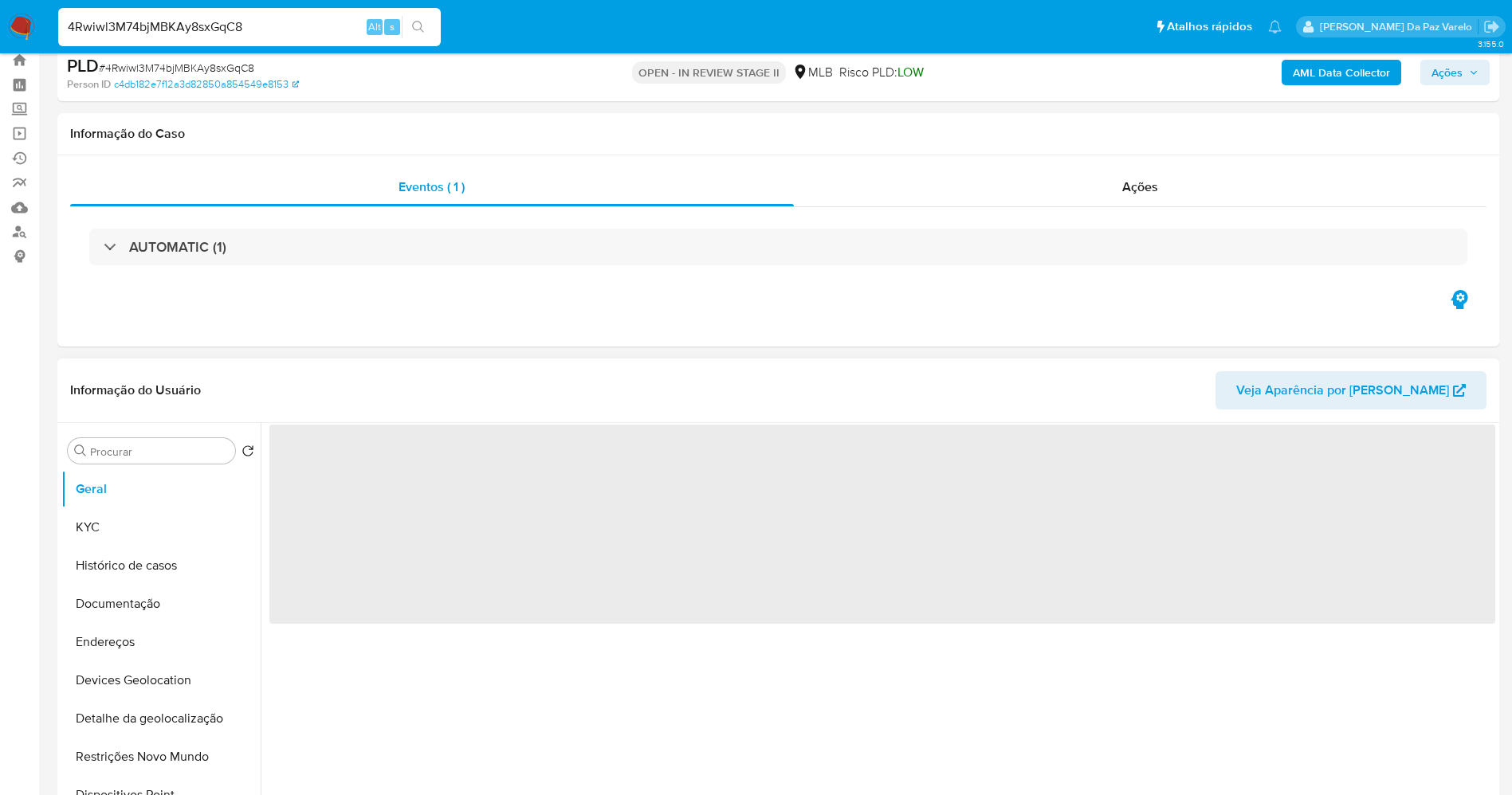
scroll to position [119, 0]
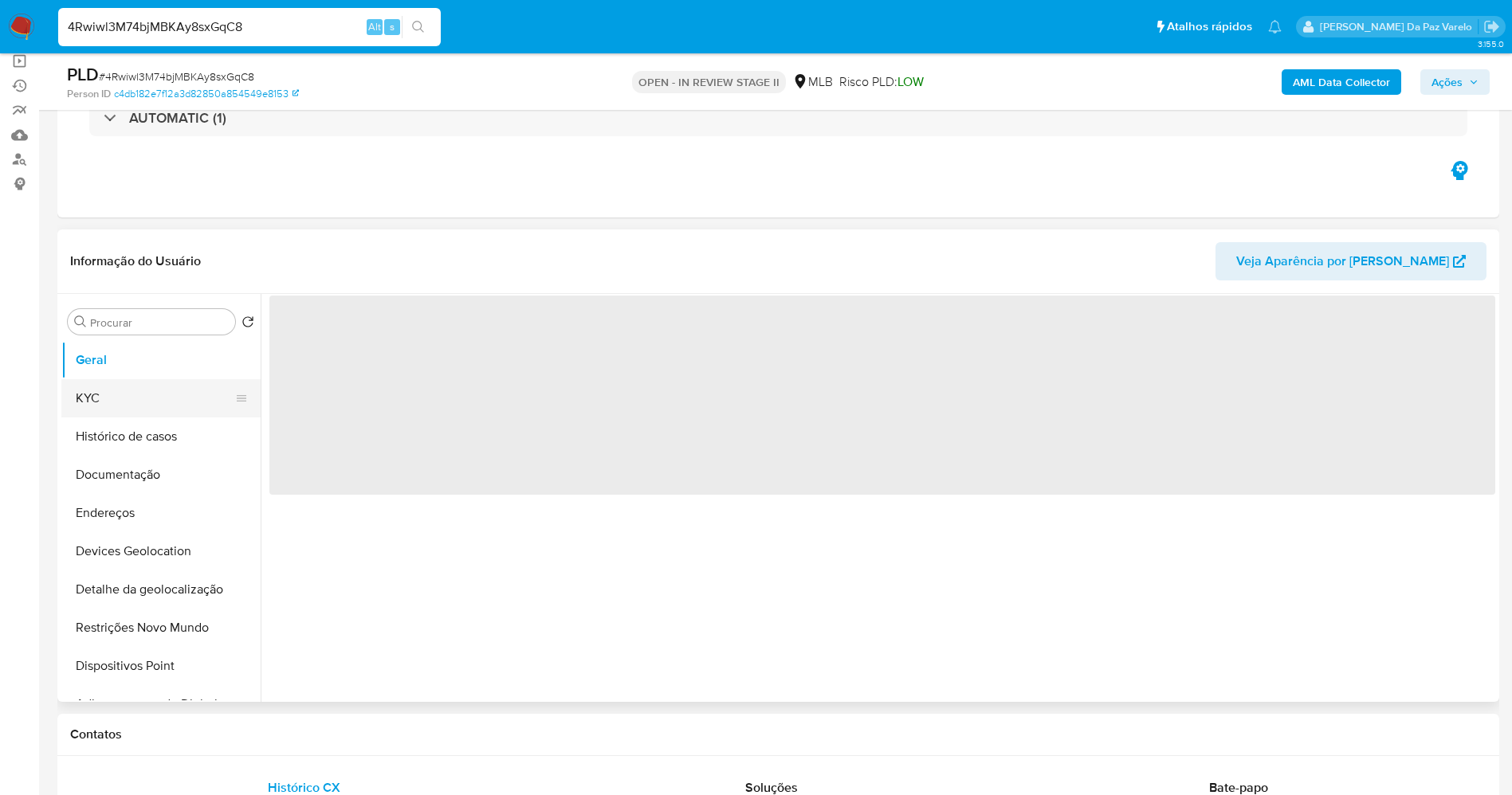
click at [120, 394] on button "KYC" at bounding box center [155, 398] width 186 height 38
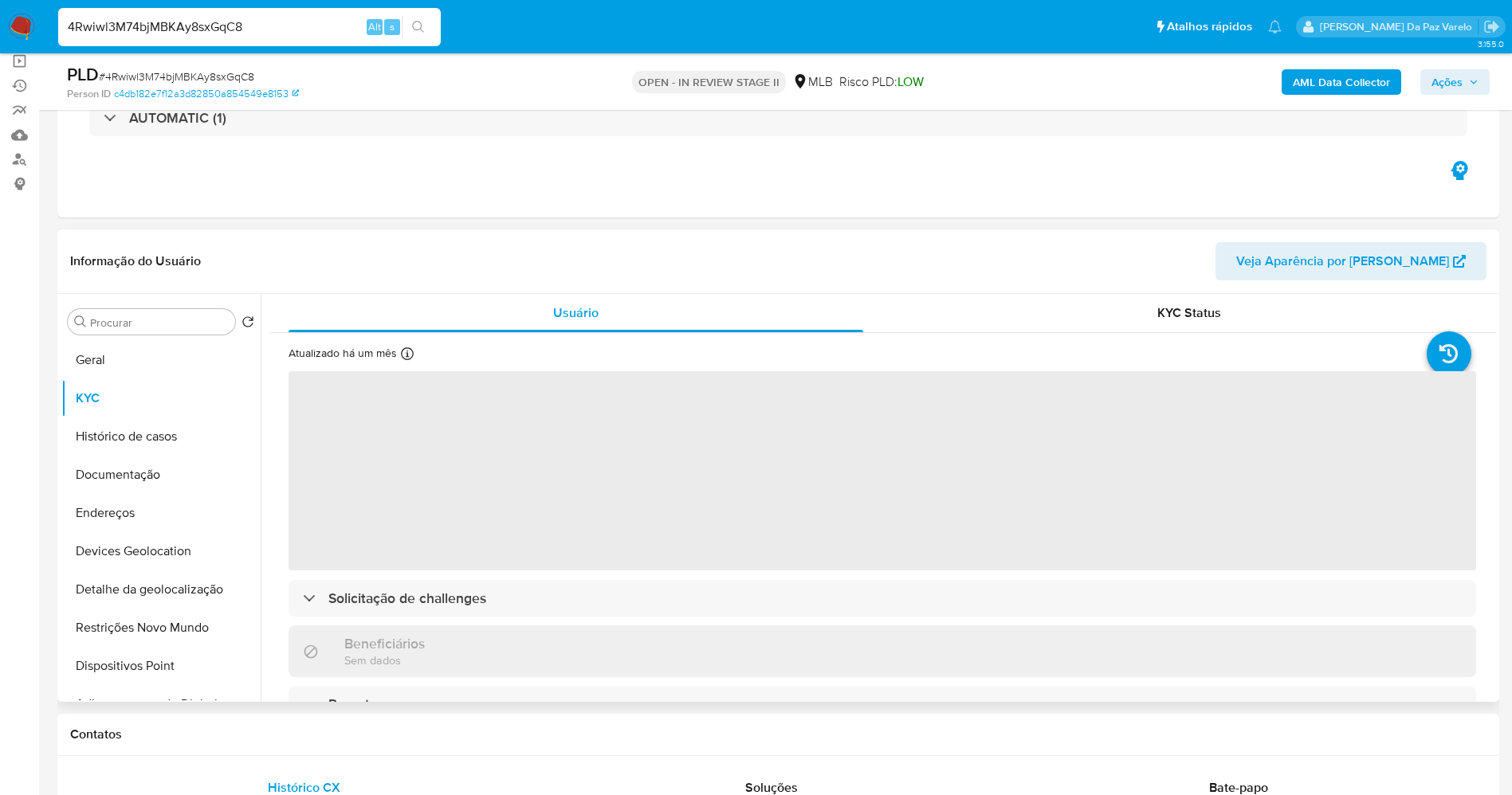
select select "10"
click at [397, 355] on div "Atualizado há um mês Criado: 01/04/2020 03:59:09 Atualizado: 24/07/2025 17:35:58" at bounding box center [374, 355] width 173 height 21
click at [398, 356] on div "Atualizado há um mês Criado: 01/04/2020 03:59:09 Atualizado: 24/07/2025 17:35:58" at bounding box center [374, 355] width 173 height 21
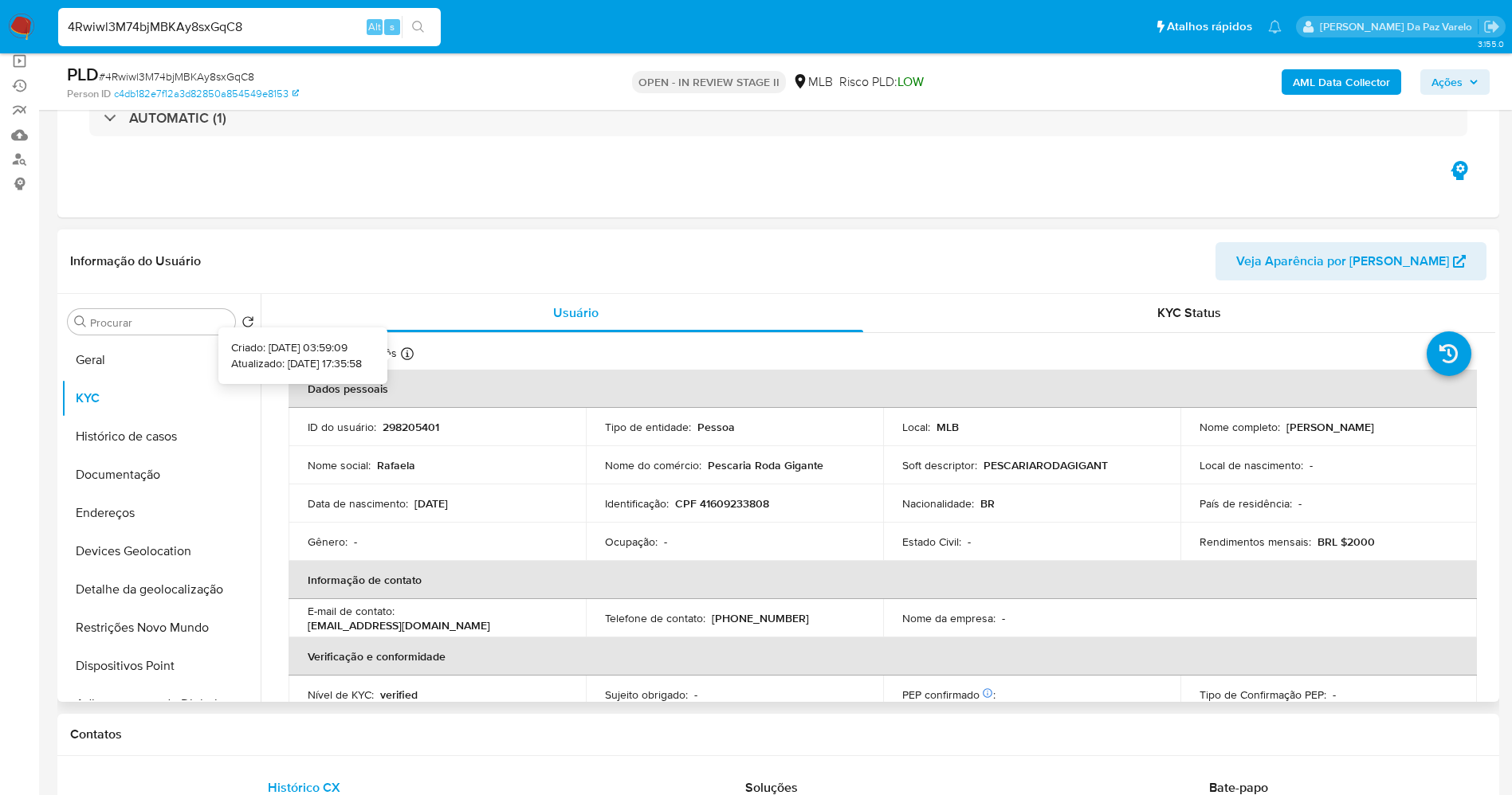
click at [406, 357] on icon at bounding box center [408, 354] width 13 height 13
click at [408, 347] on icon at bounding box center [408, 354] width 13 height 13
click at [404, 349] on icon at bounding box center [408, 354] width 13 height 13
click at [193, 346] on button "Geral" at bounding box center [155, 360] width 186 height 38
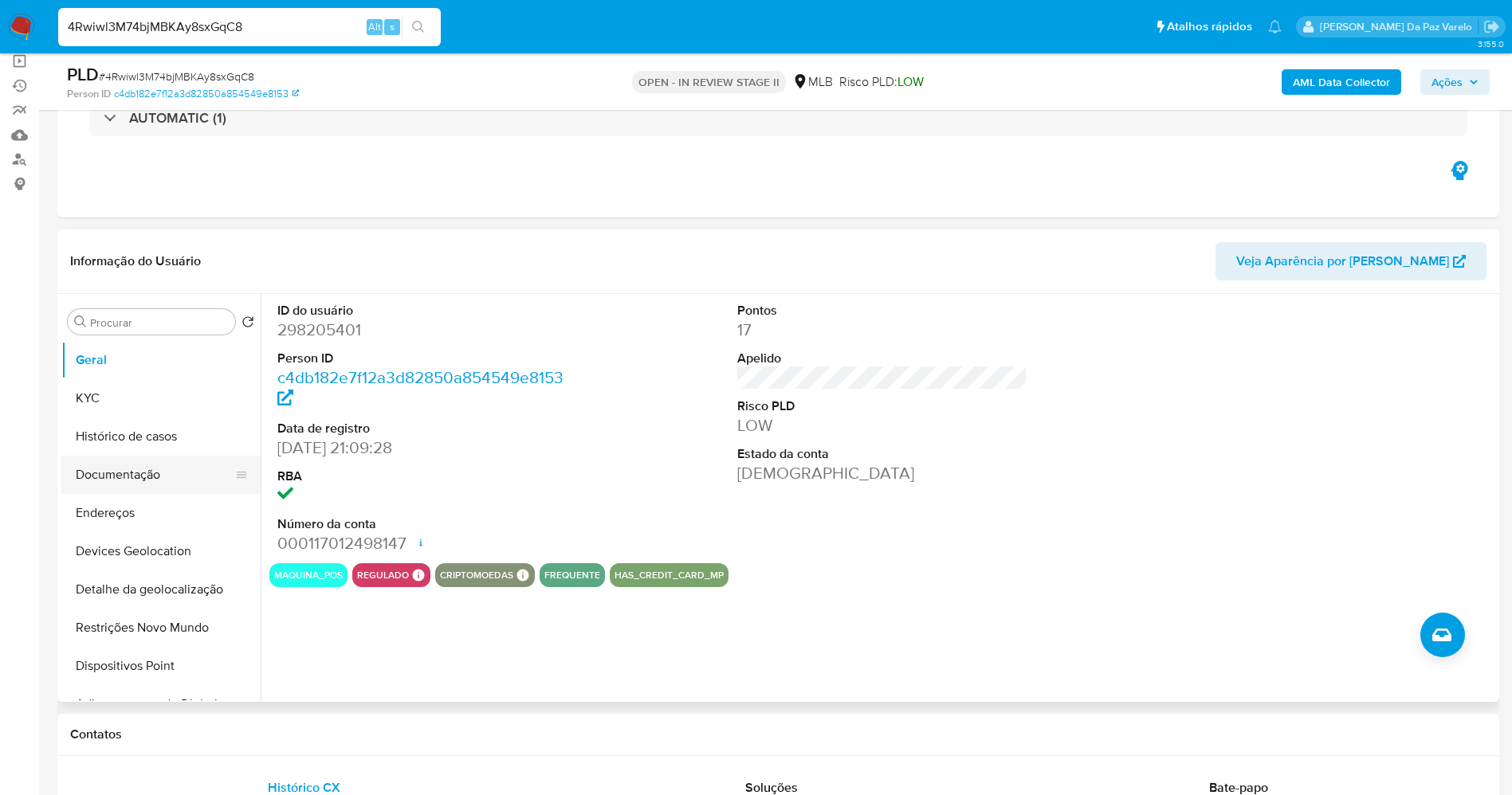
click at [137, 472] on button "Documentação" at bounding box center [155, 474] width 186 height 38
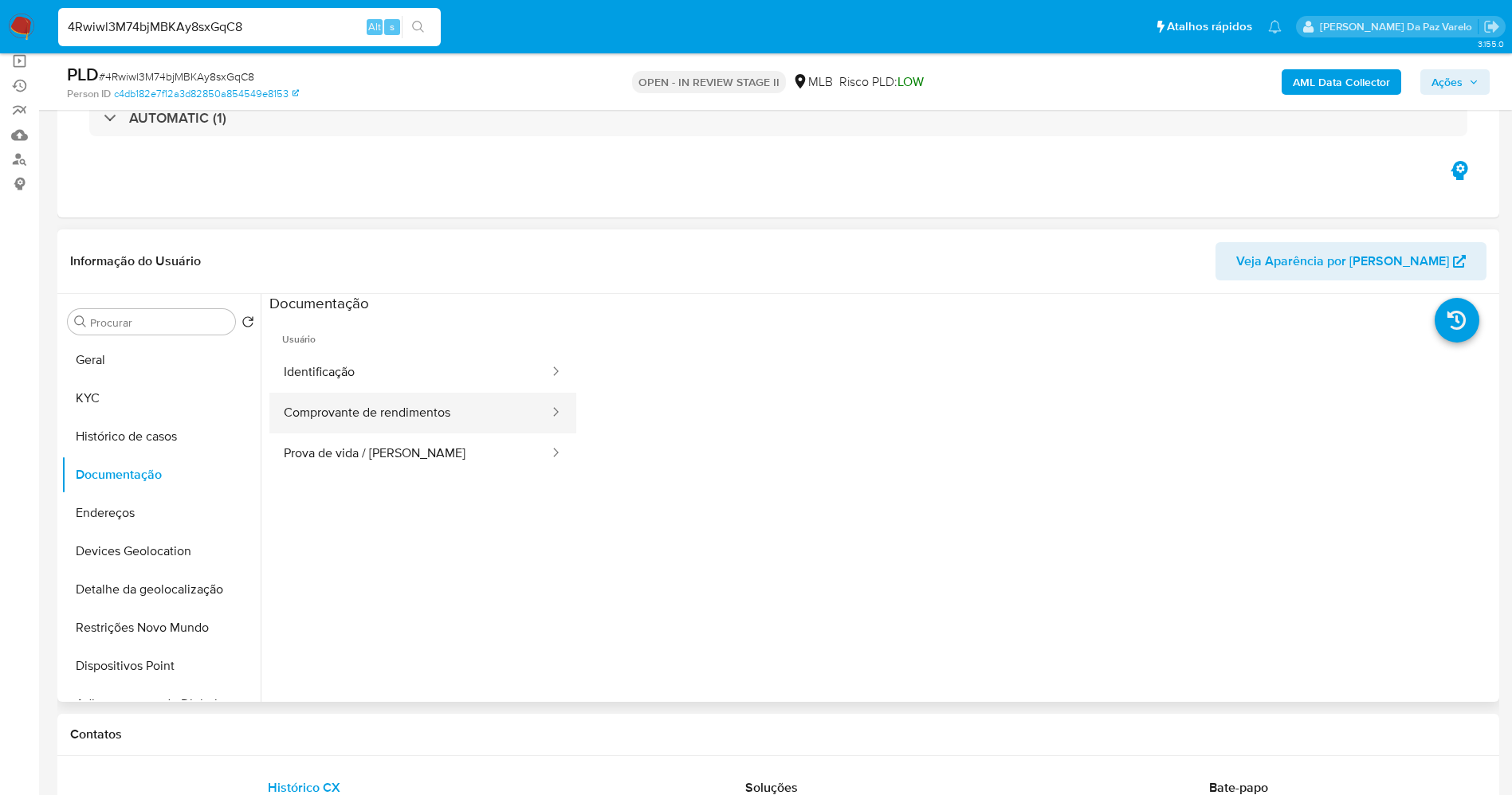
click at [416, 407] on button "Comprovante de rendimentos" at bounding box center [410, 413] width 281 height 40
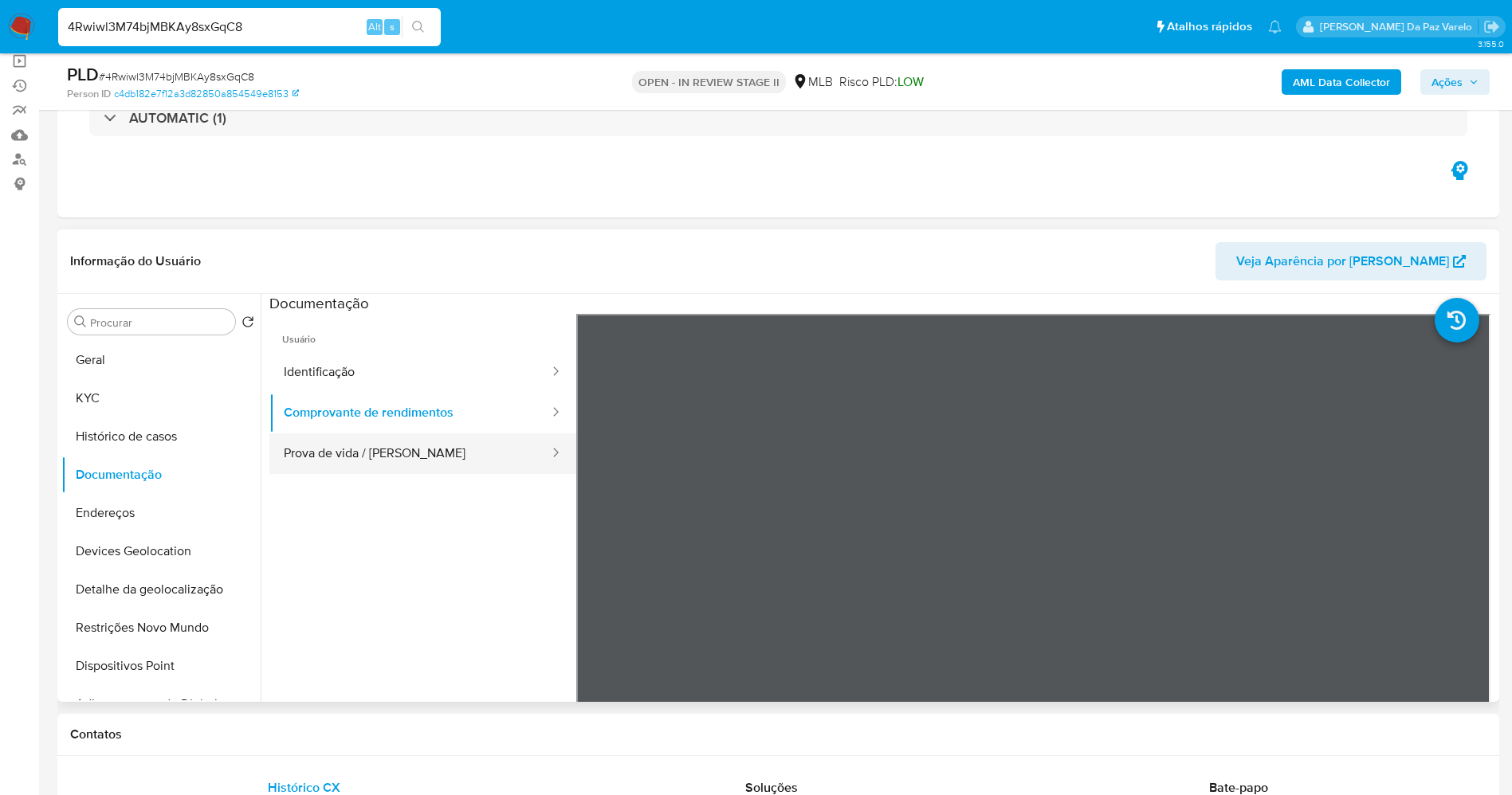
click at [388, 449] on button "Prova de vida / Selfie" at bounding box center [410, 453] width 281 height 40
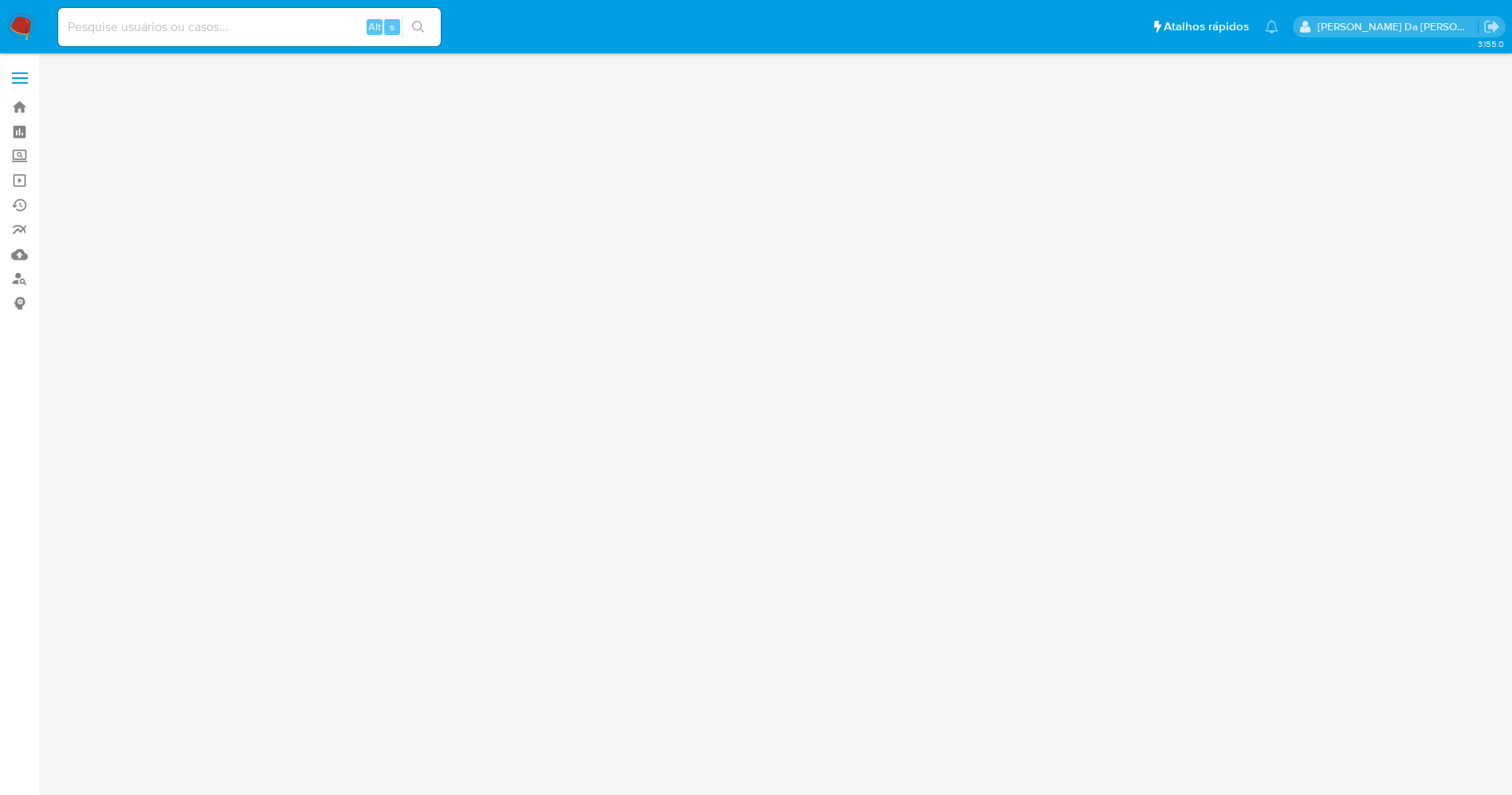
click at [227, 24] on input at bounding box center [249, 27] width 382 height 21
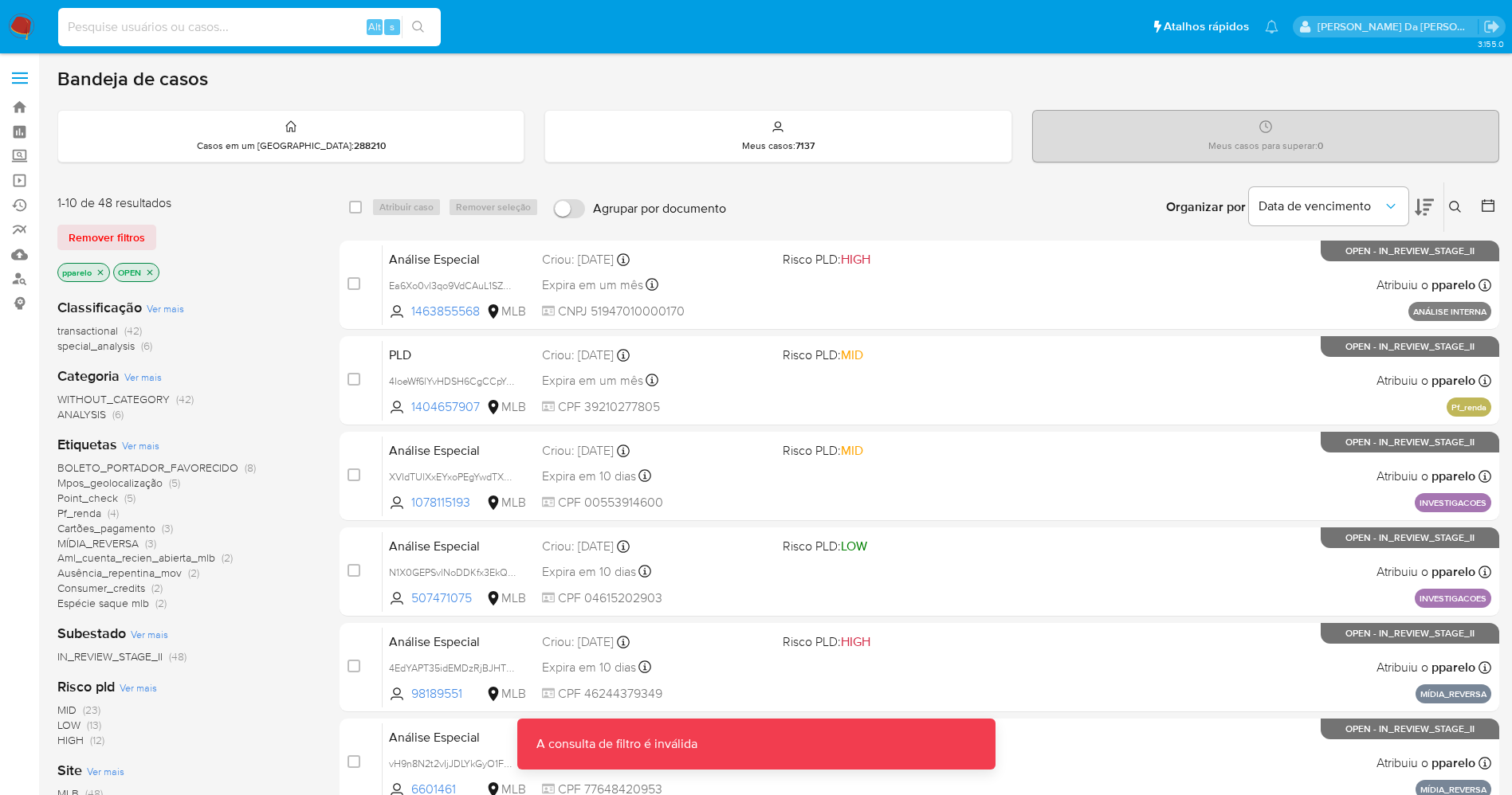
paste input "DqVJRWIiIZX0HtURHZXx08jC"
type input "DqVJRWIiIZX0HtURHZXx08jC"
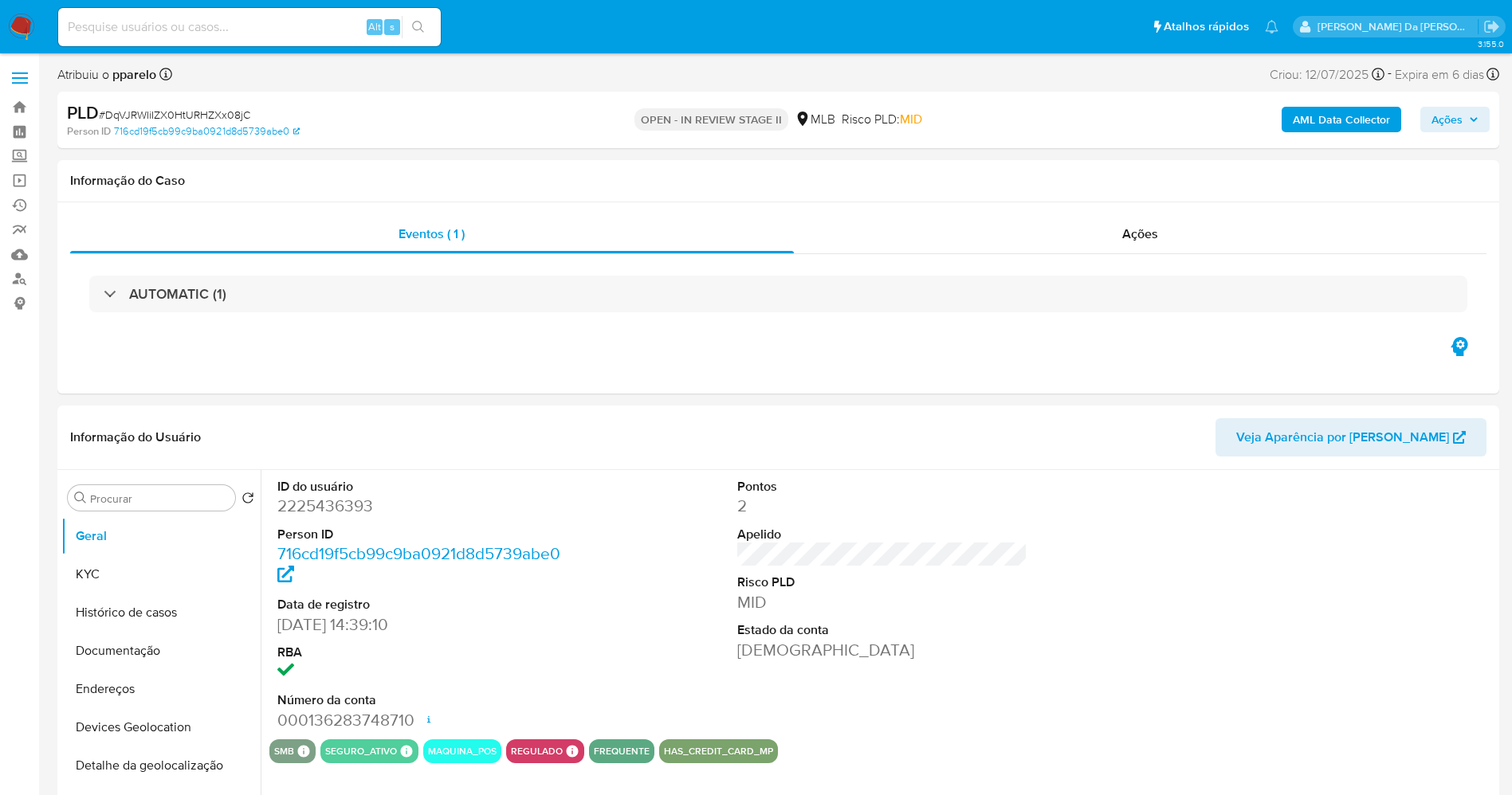
select select "10"
click at [1430, 124] on button "Ações" at bounding box center [1454, 119] width 69 height 25
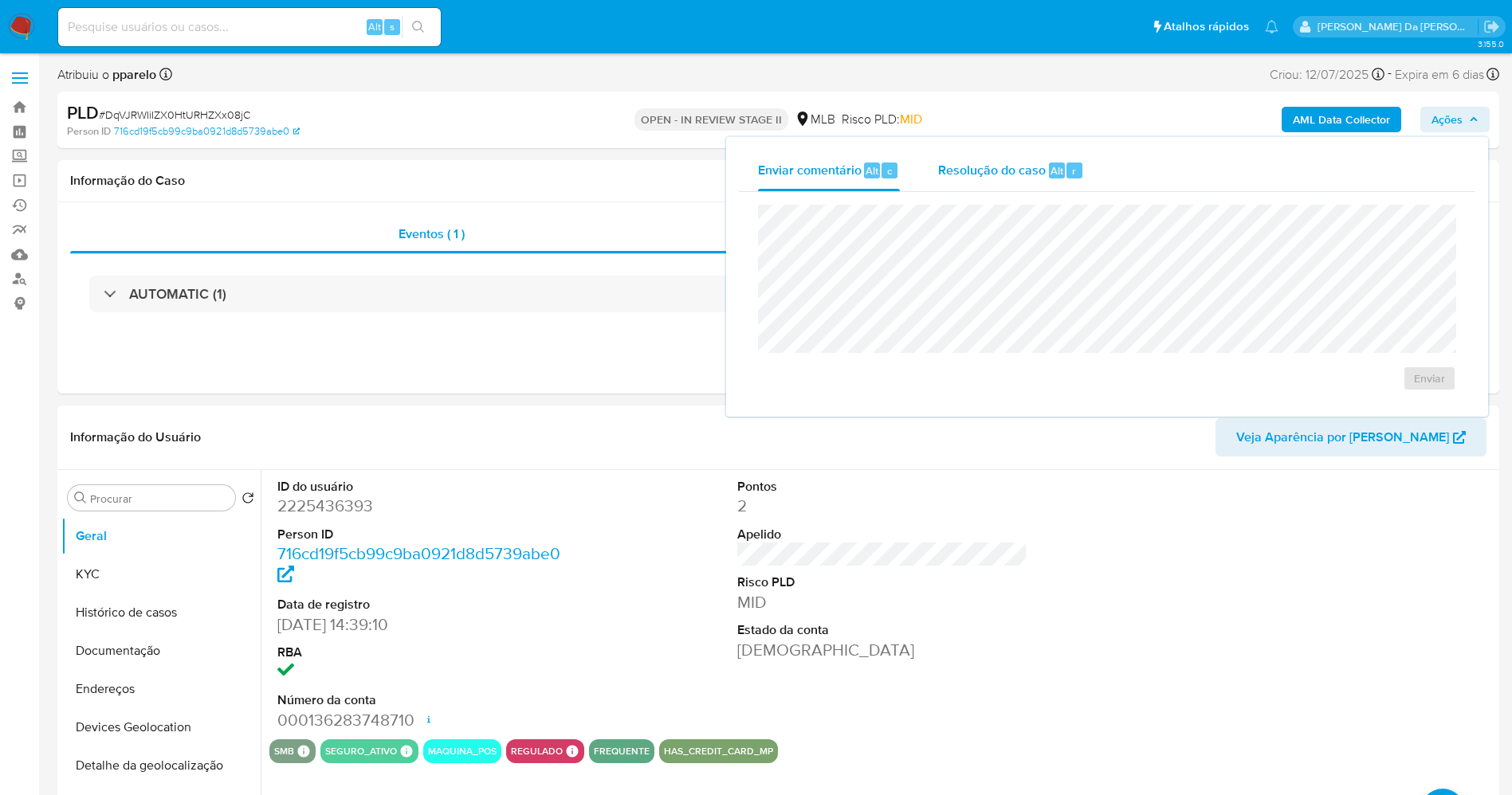
click at [1047, 184] on div "Resolução do caso Alt r" at bounding box center [1010, 170] width 146 height 41
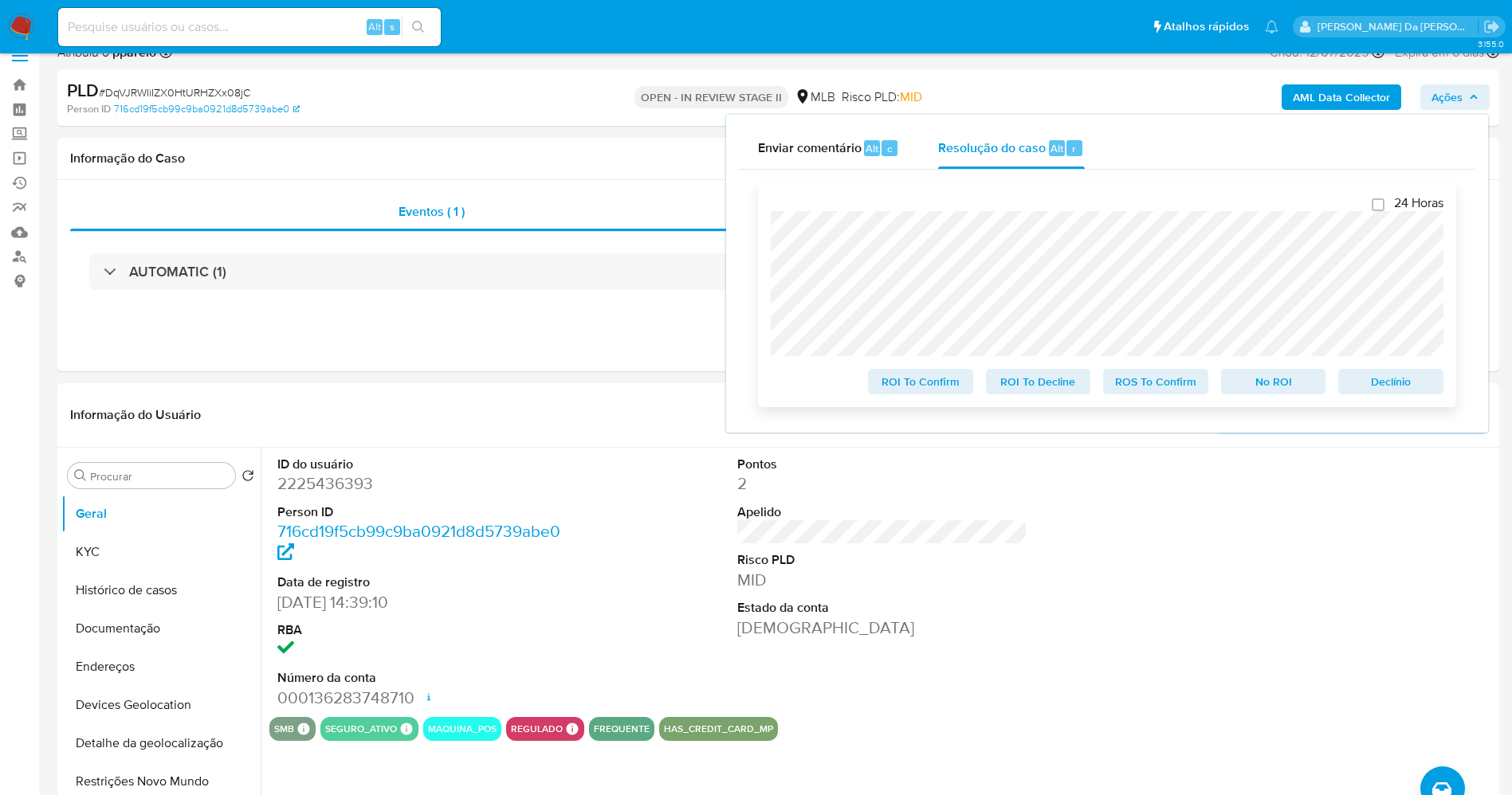
scroll to position [358, 0]
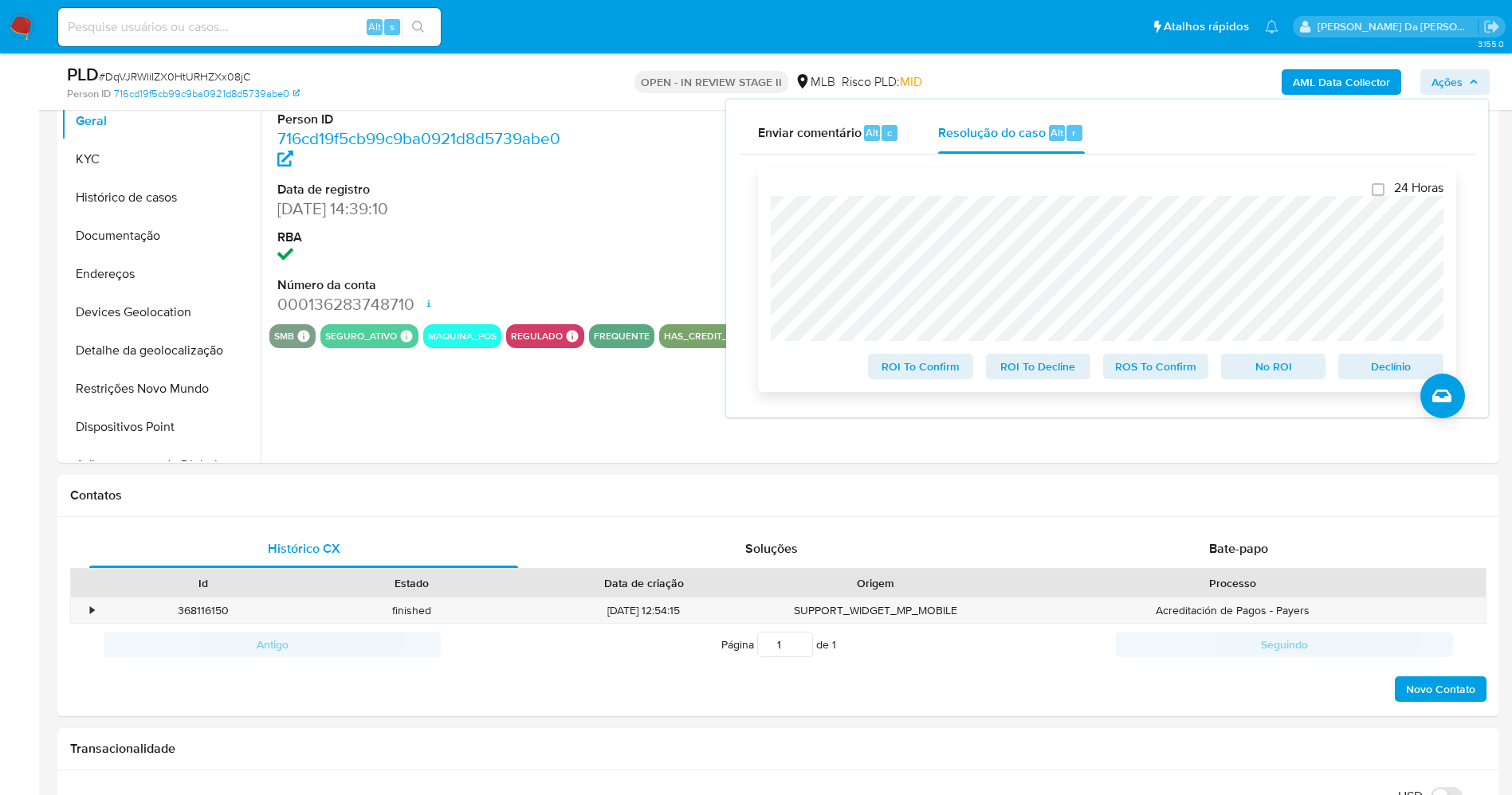
click at [1378, 363] on span "Declínio" at bounding box center [1390, 366] width 83 height 22
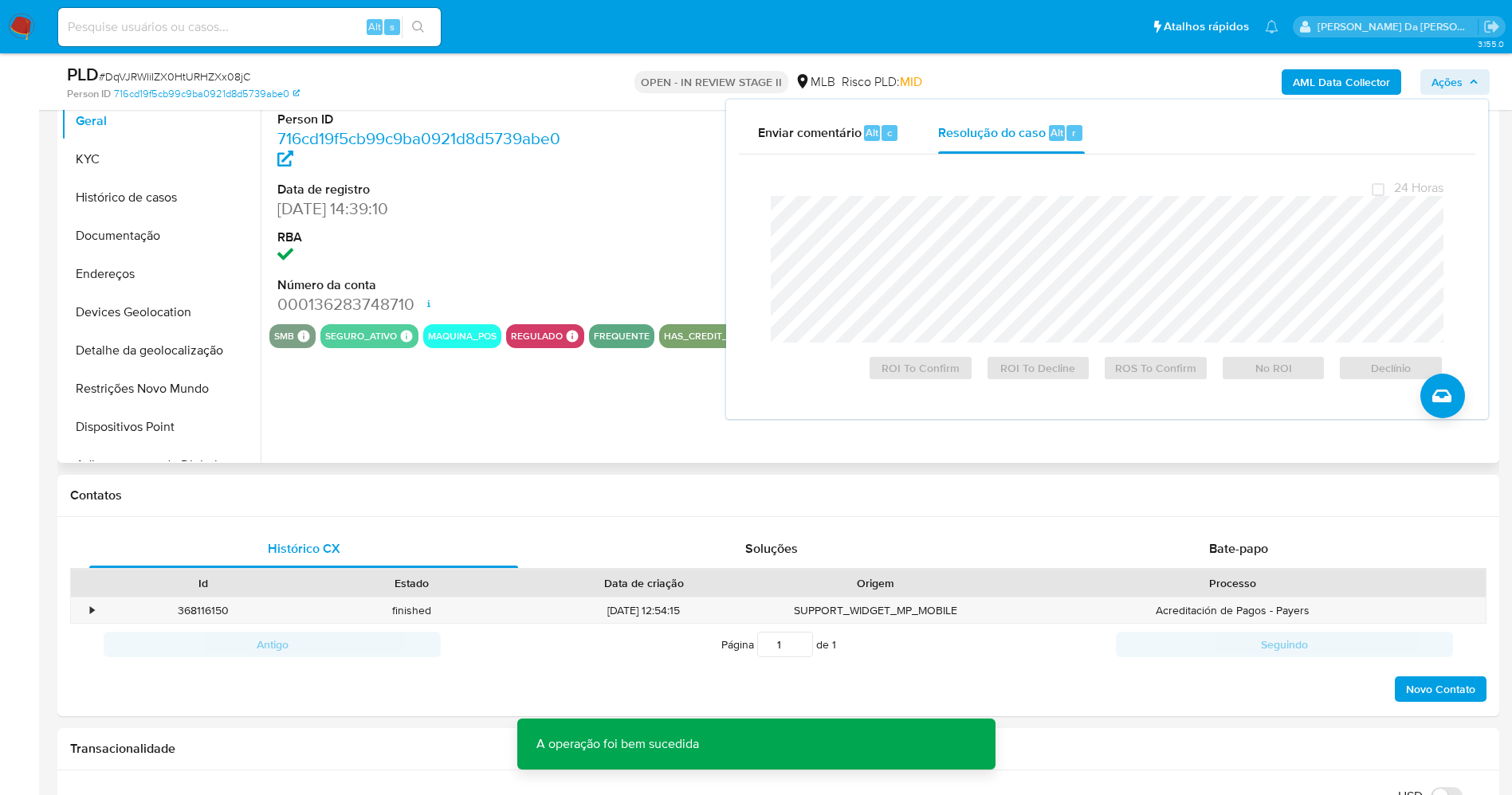
scroll to position [0, 0]
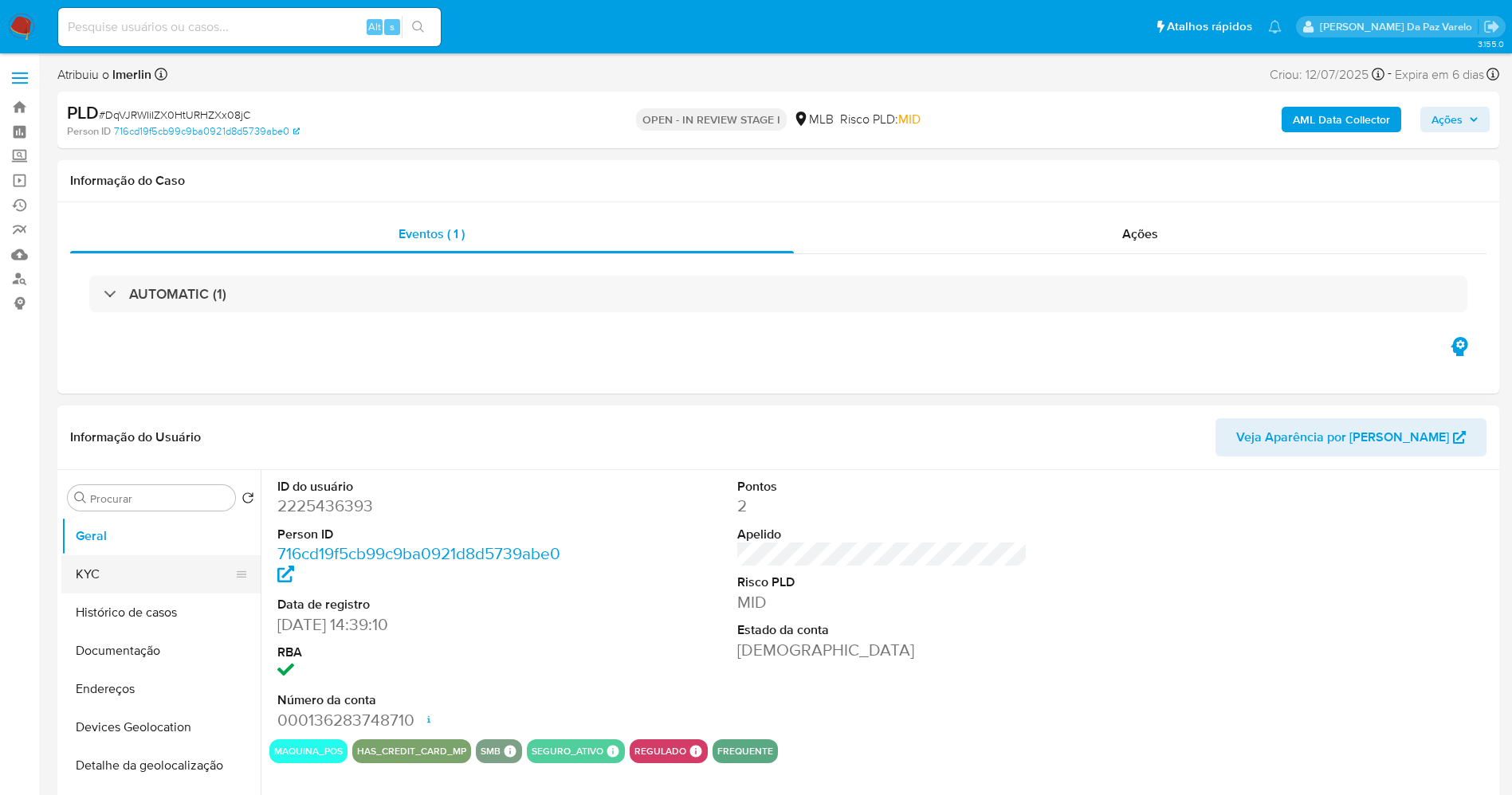
click at [79, 564] on button "KYC" at bounding box center [155, 574] width 186 height 38
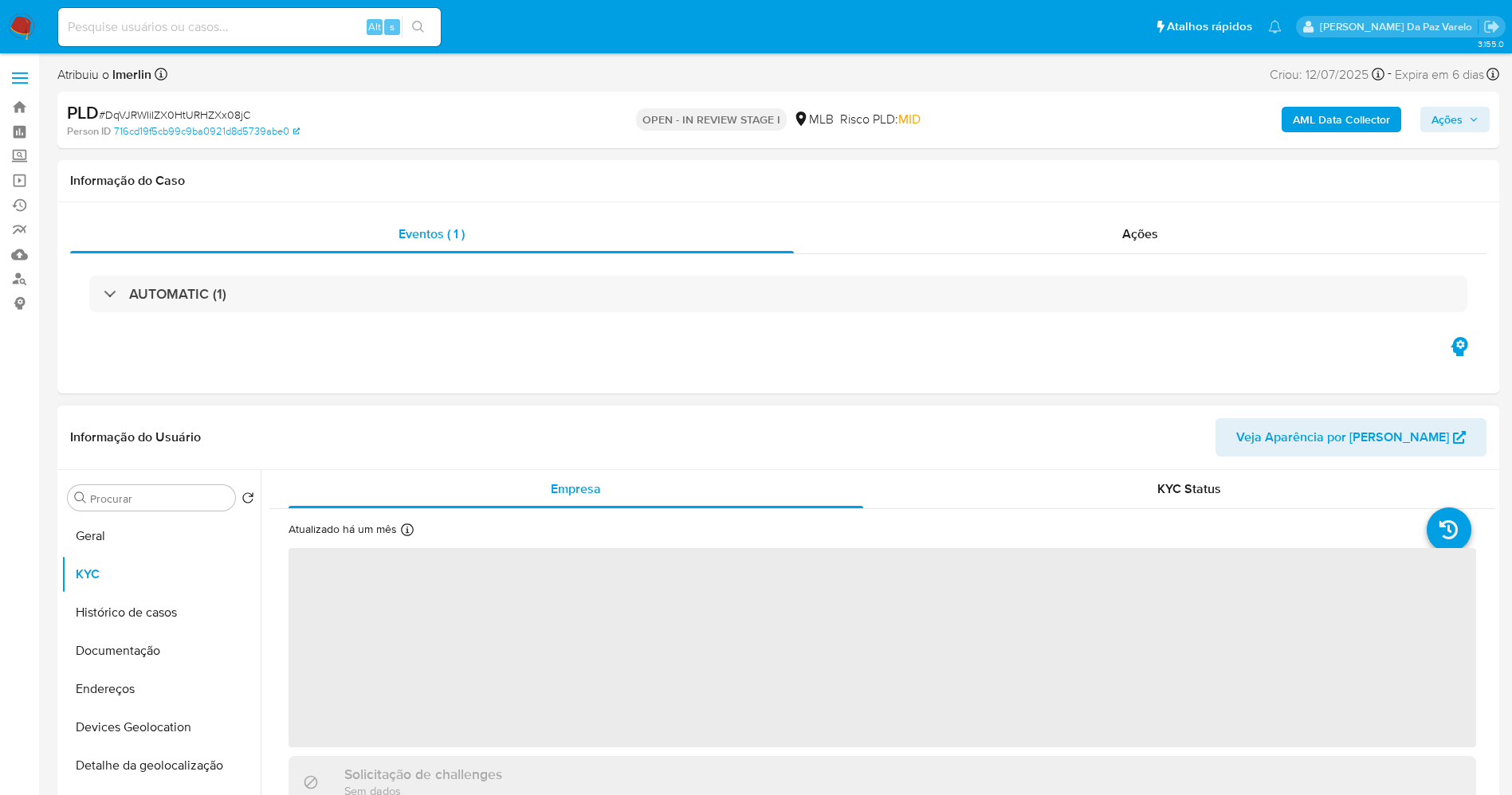
select select "10"
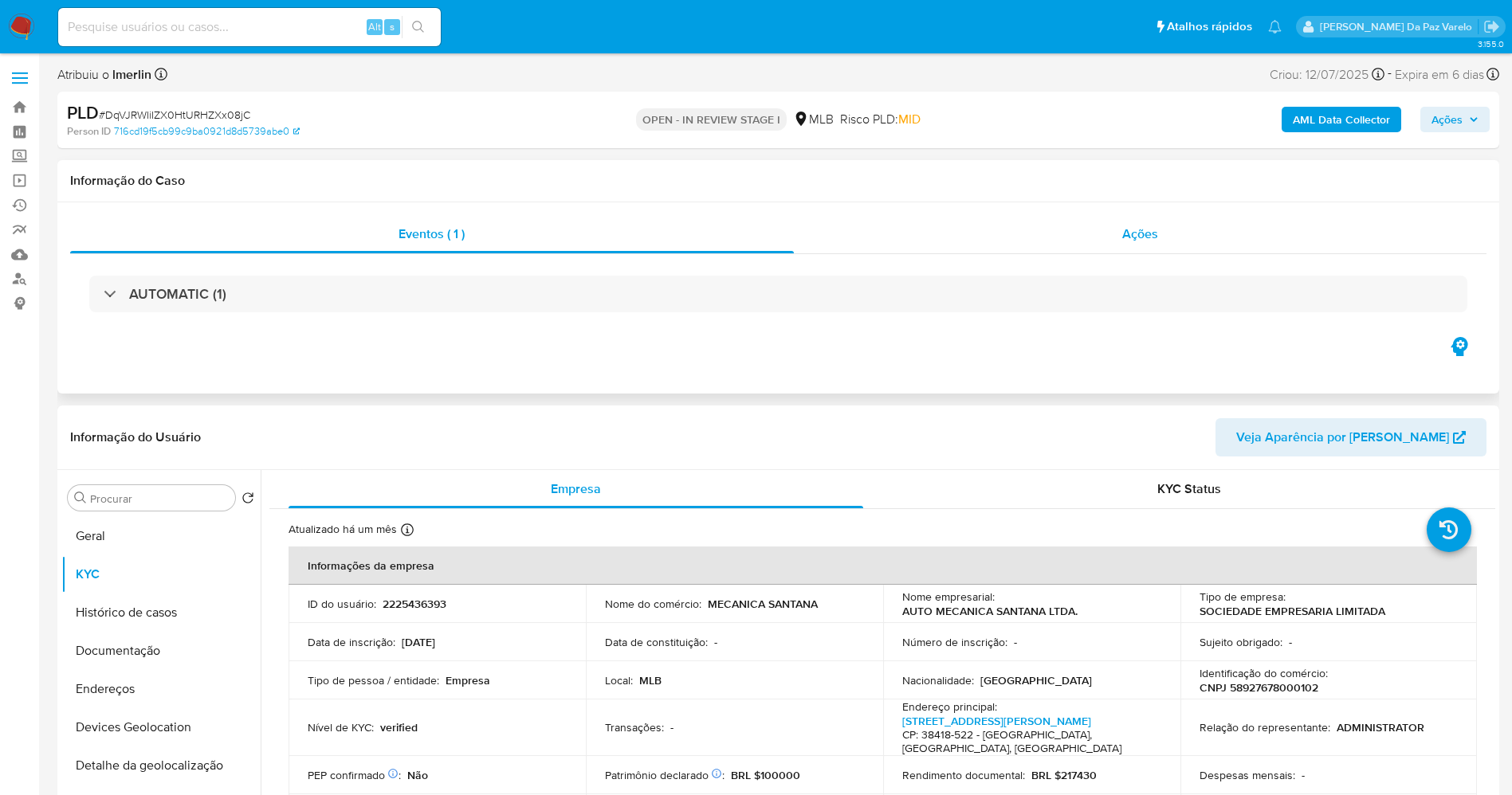
click at [1160, 242] on div "Ações" at bounding box center [1140, 234] width 693 height 38
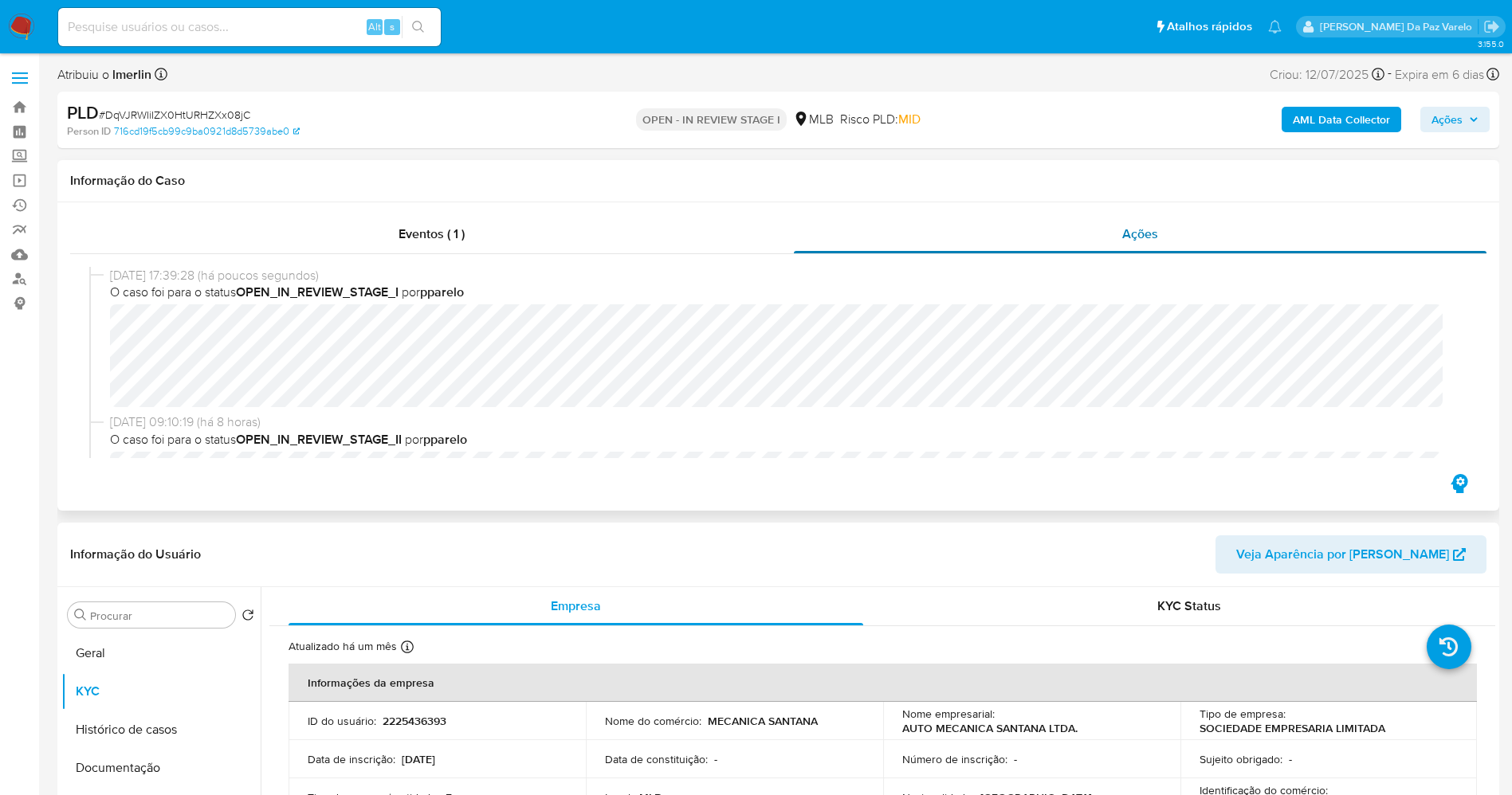
click at [1152, 240] on span "Ações" at bounding box center [1140, 234] width 36 height 18
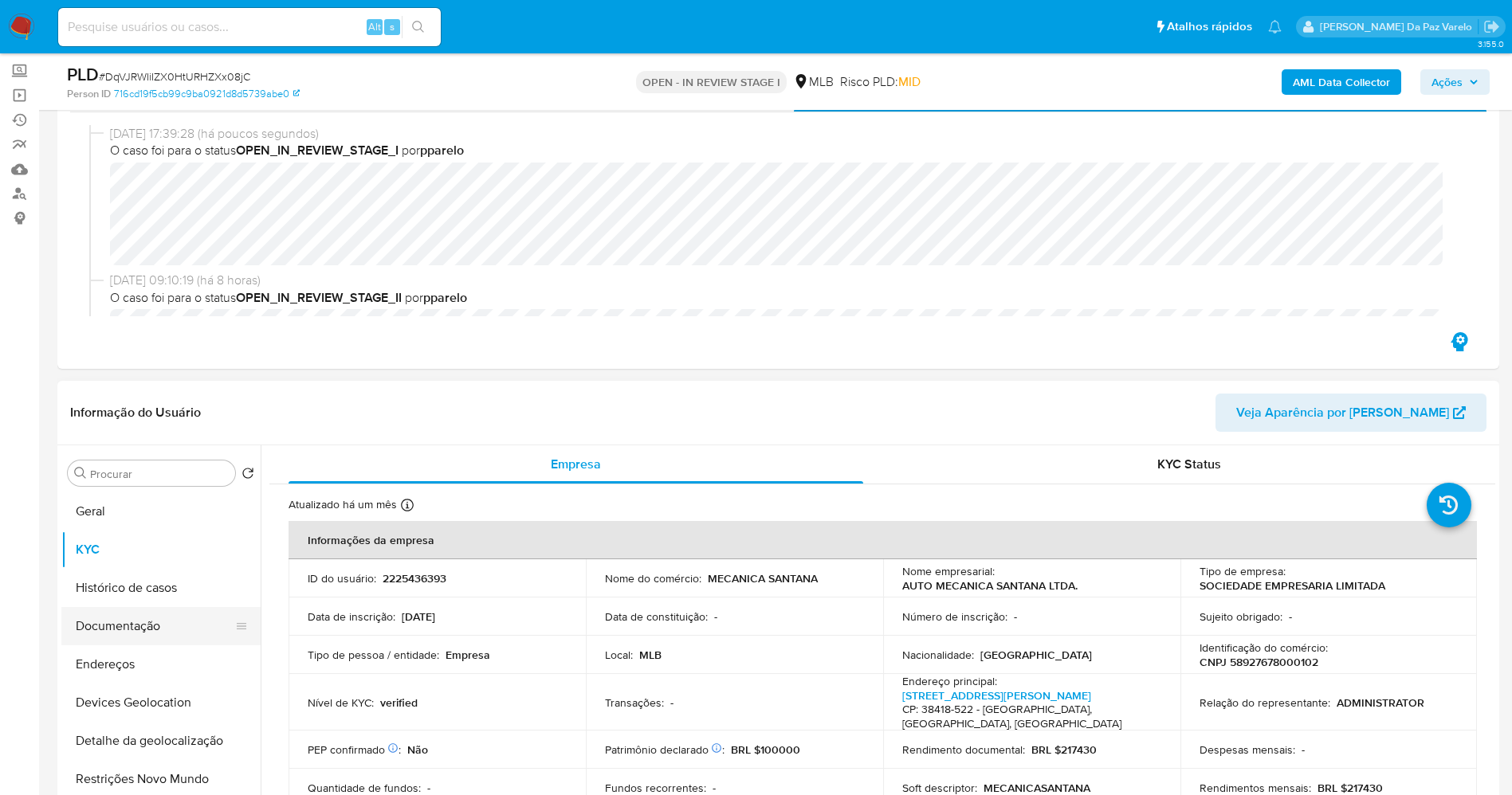
scroll to position [119, 0]
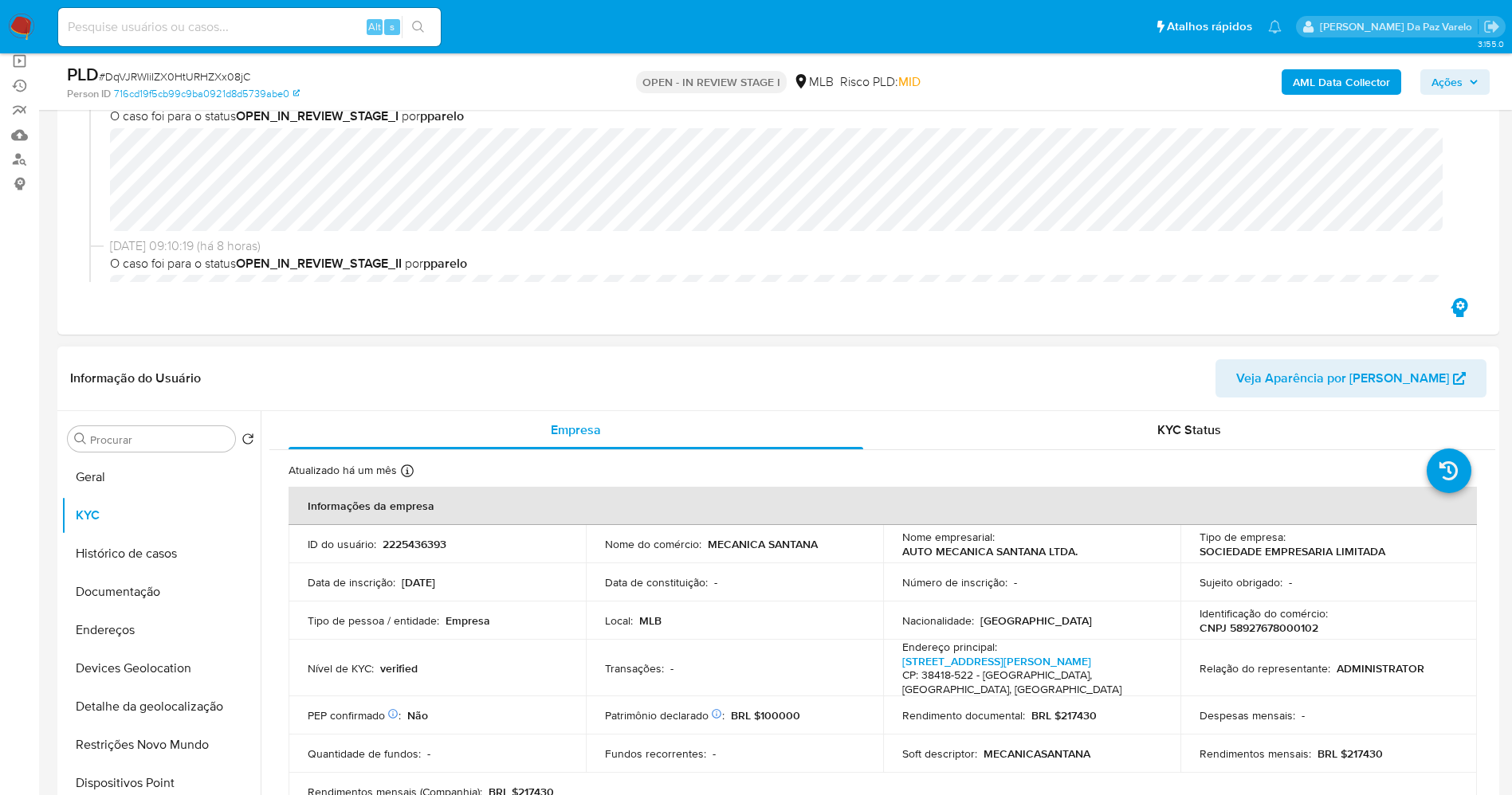
click at [153, 453] on div "Procurar Retornar ao pedido padrão Geral KYC Histórico de casos Documentação En…" at bounding box center [161, 616] width 199 height 406
click at [156, 440] on input "Procurar" at bounding box center [159, 440] width 139 height 14
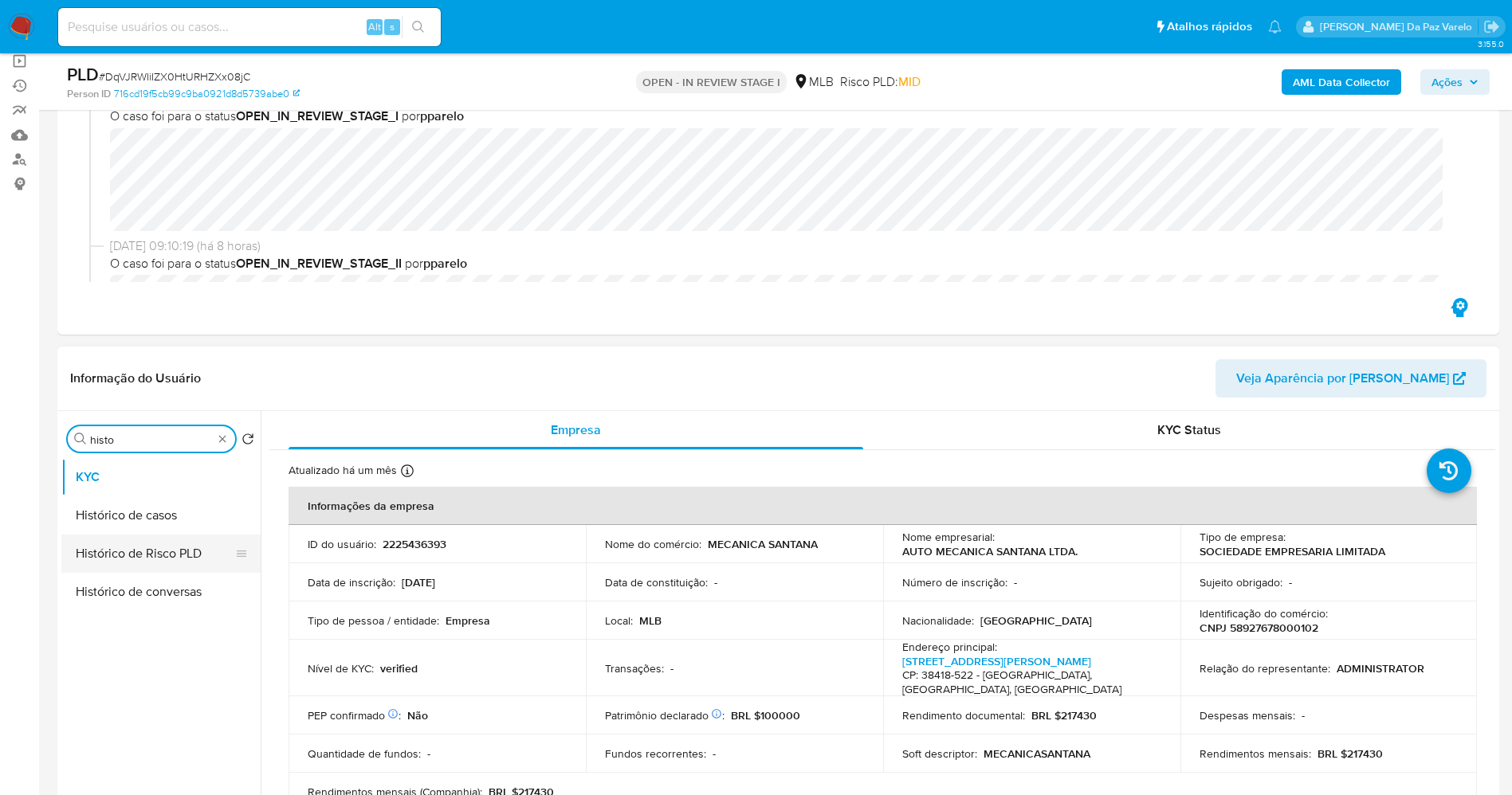
type input "histo"
click at [155, 509] on button "Histórico de casos" at bounding box center [161, 515] width 199 height 38
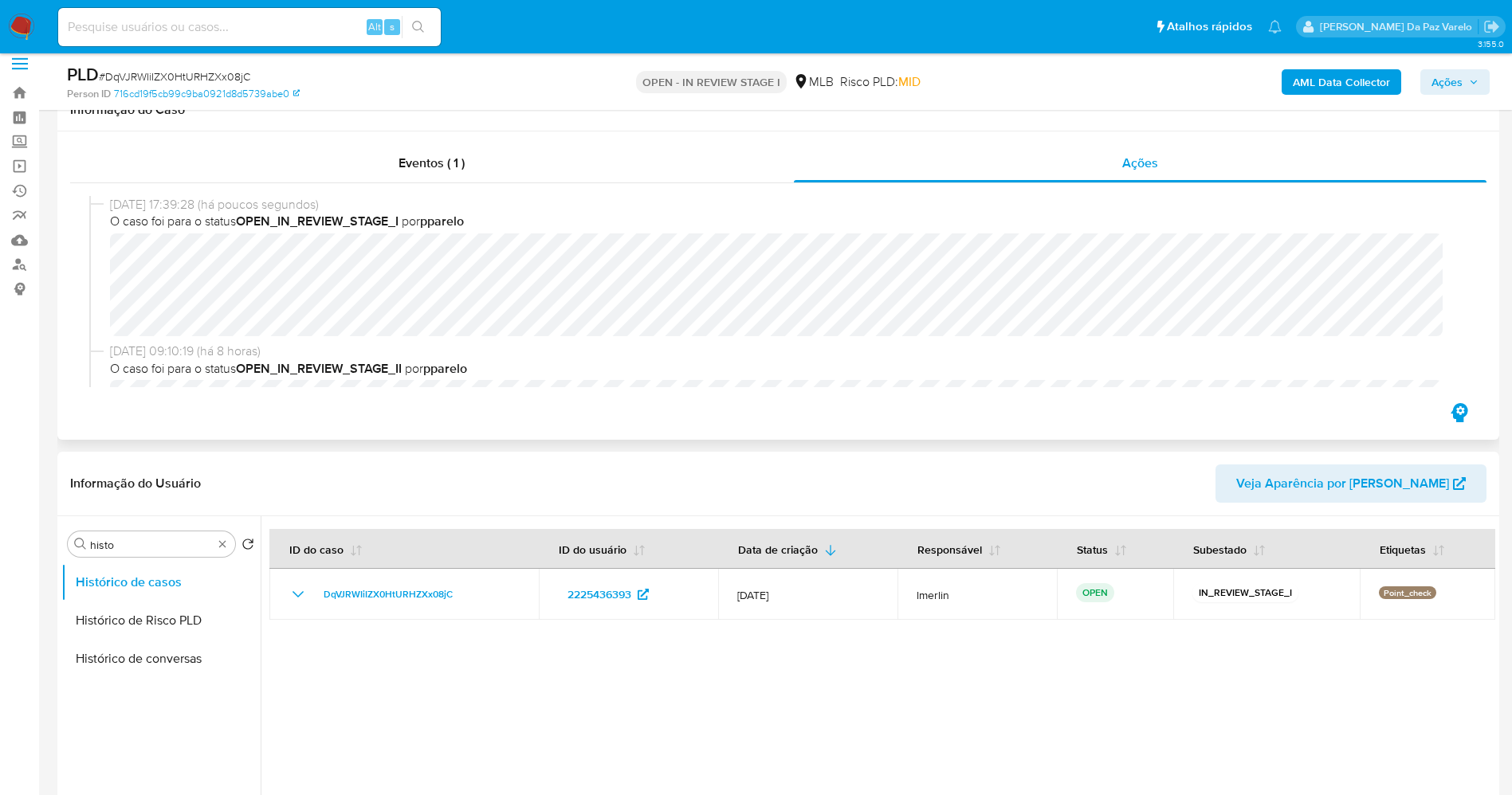
scroll to position [0, 0]
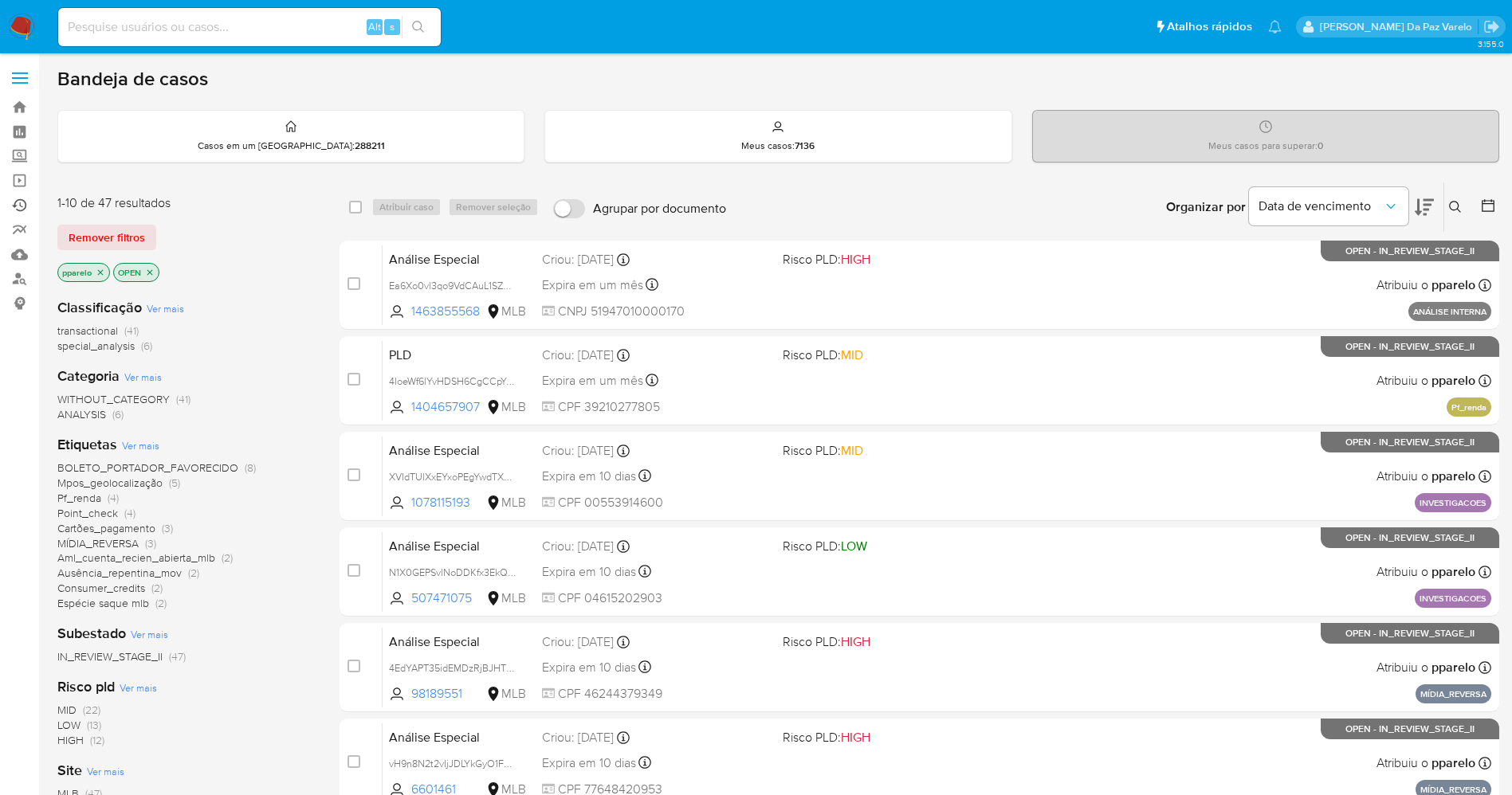
click at [24, 201] on link "Ejecuções automáticas" at bounding box center [95, 205] width 190 height 25
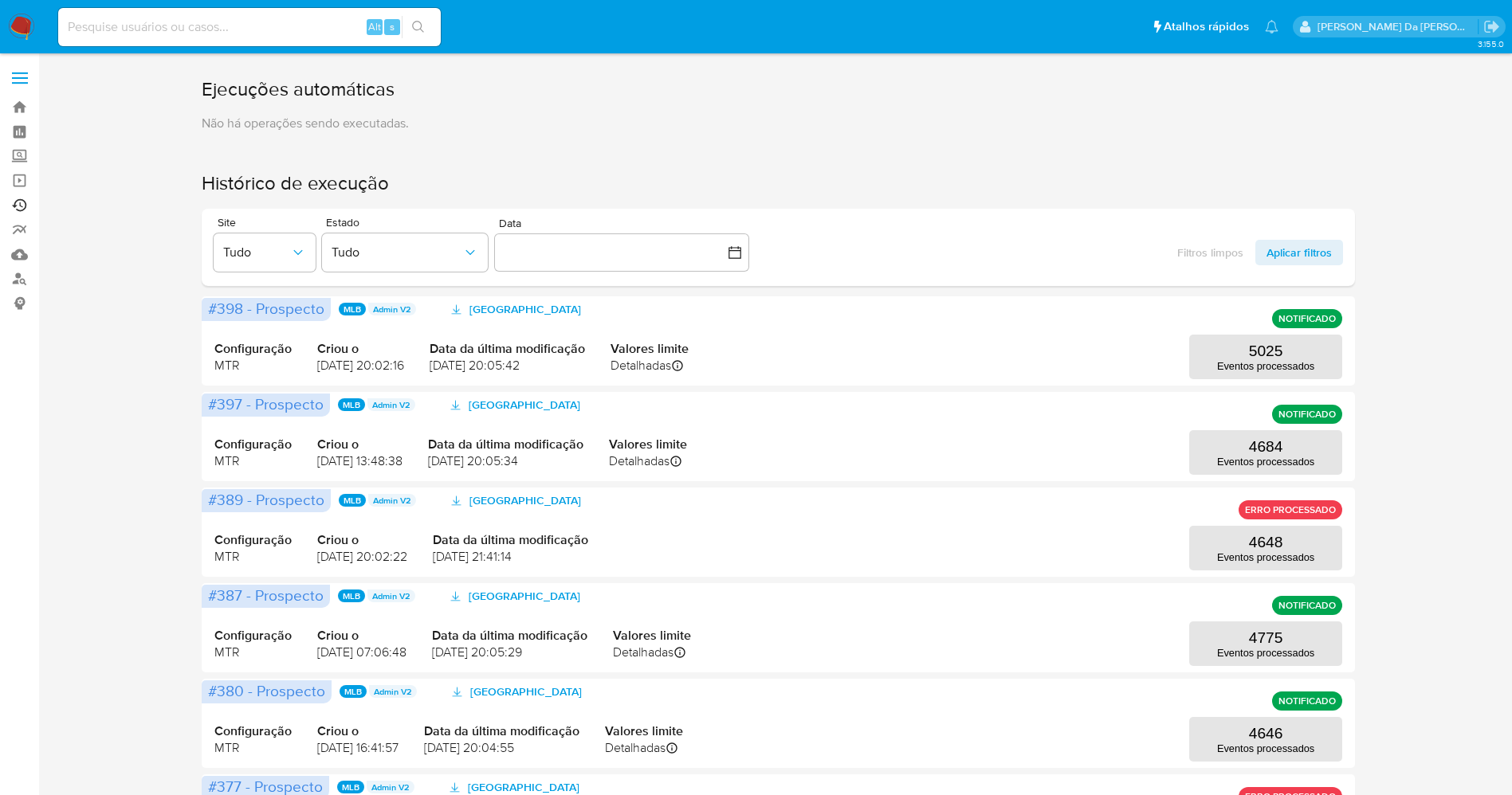
click at [19, 206] on link "Ejecuções automáticas" at bounding box center [95, 205] width 190 height 25
click at [21, 175] on link "Operações em massa" at bounding box center [95, 181] width 190 height 25
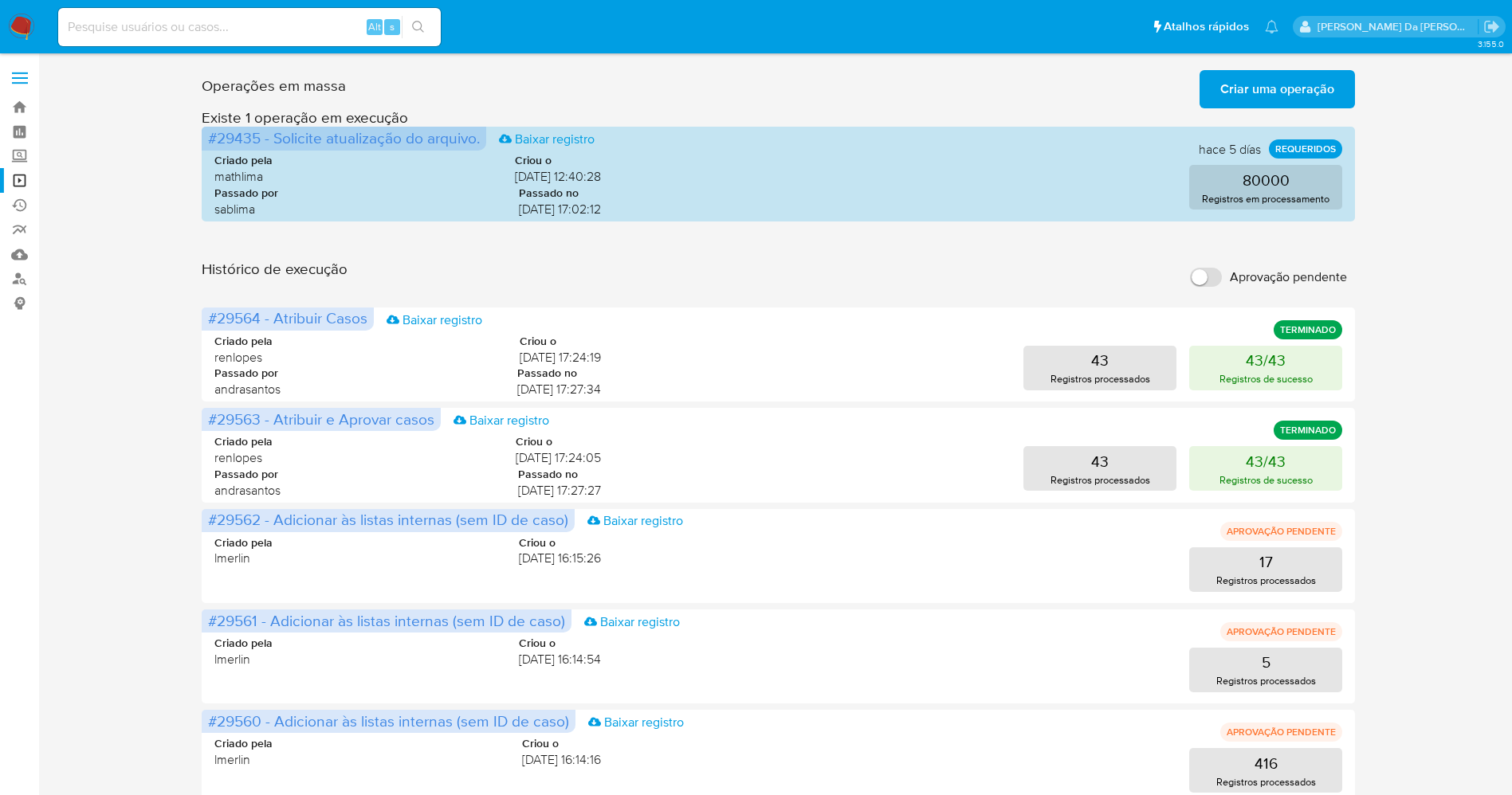
click at [1307, 89] on span "Criar uma operação" at bounding box center [1276, 89] width 114 height 35
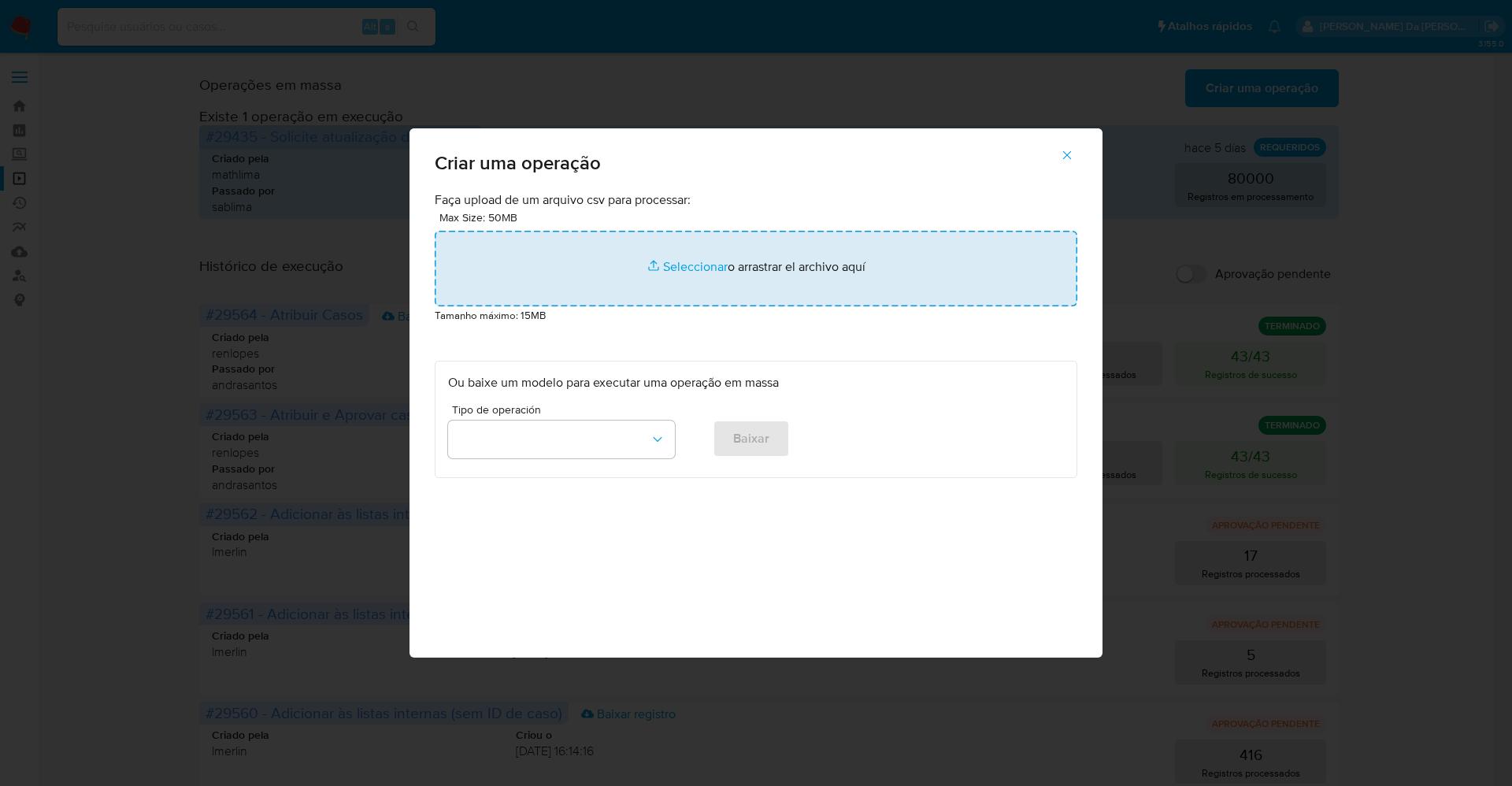
click at [710, 260] on input "file" at bounding box center [756, 268] width 643 height 75
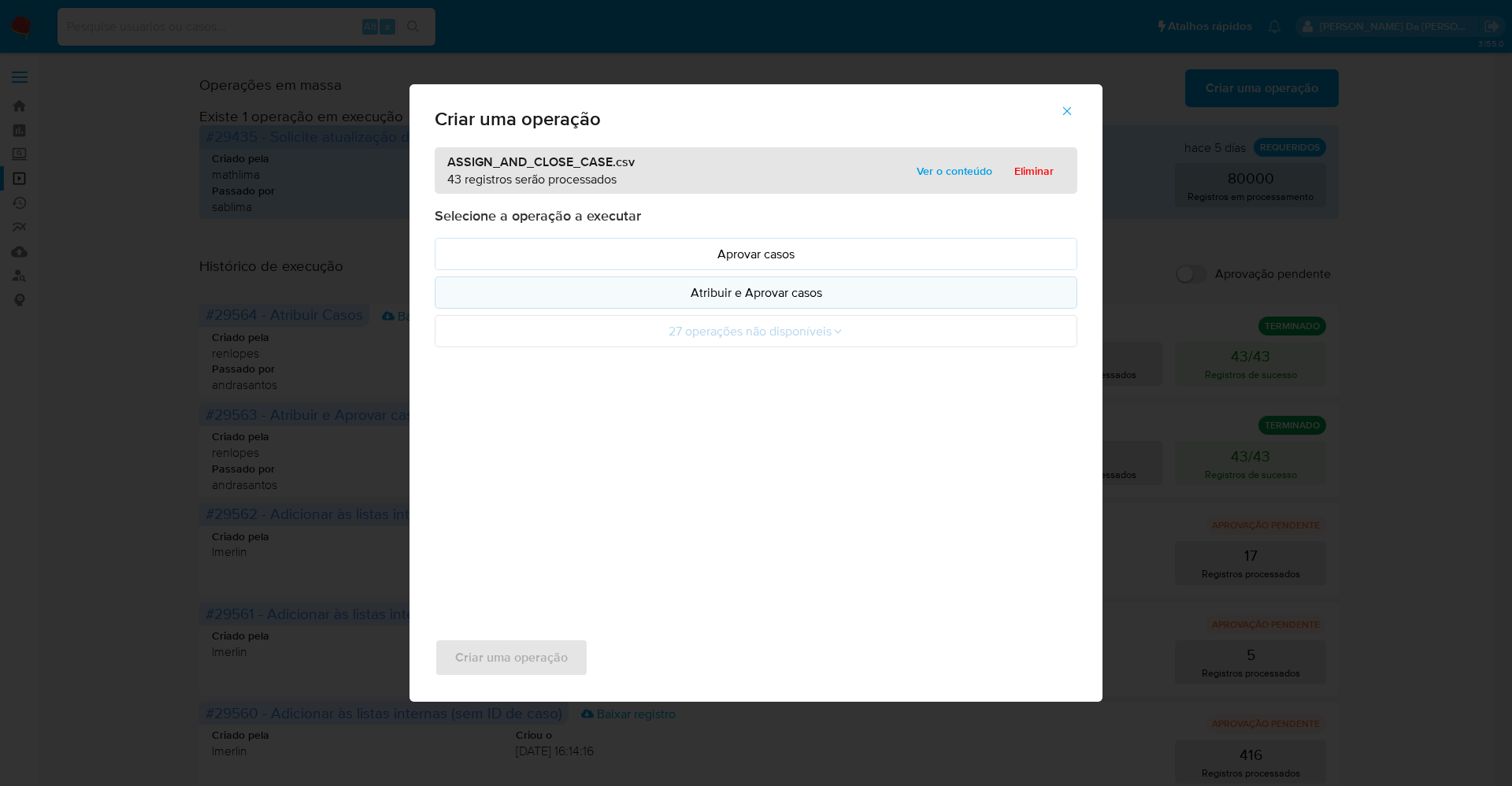
click at [804, 296] on p "Atribuir e Aprovar casos" at bounding box center [756, 292] width 616 height 18
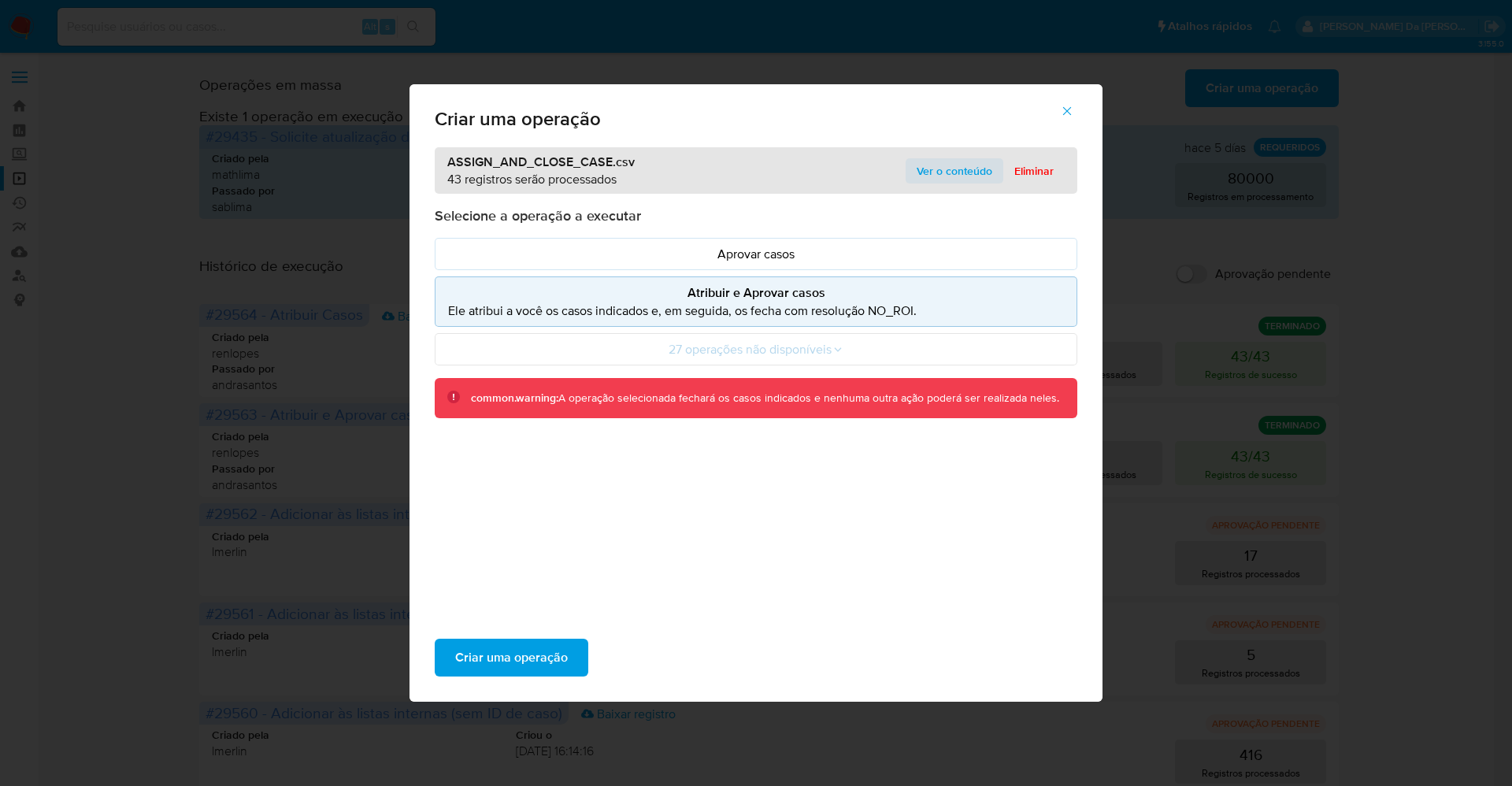
click at [940, 165] on span "Ver o conteúdo" at bounding box center [954, 171] width 75 height 22
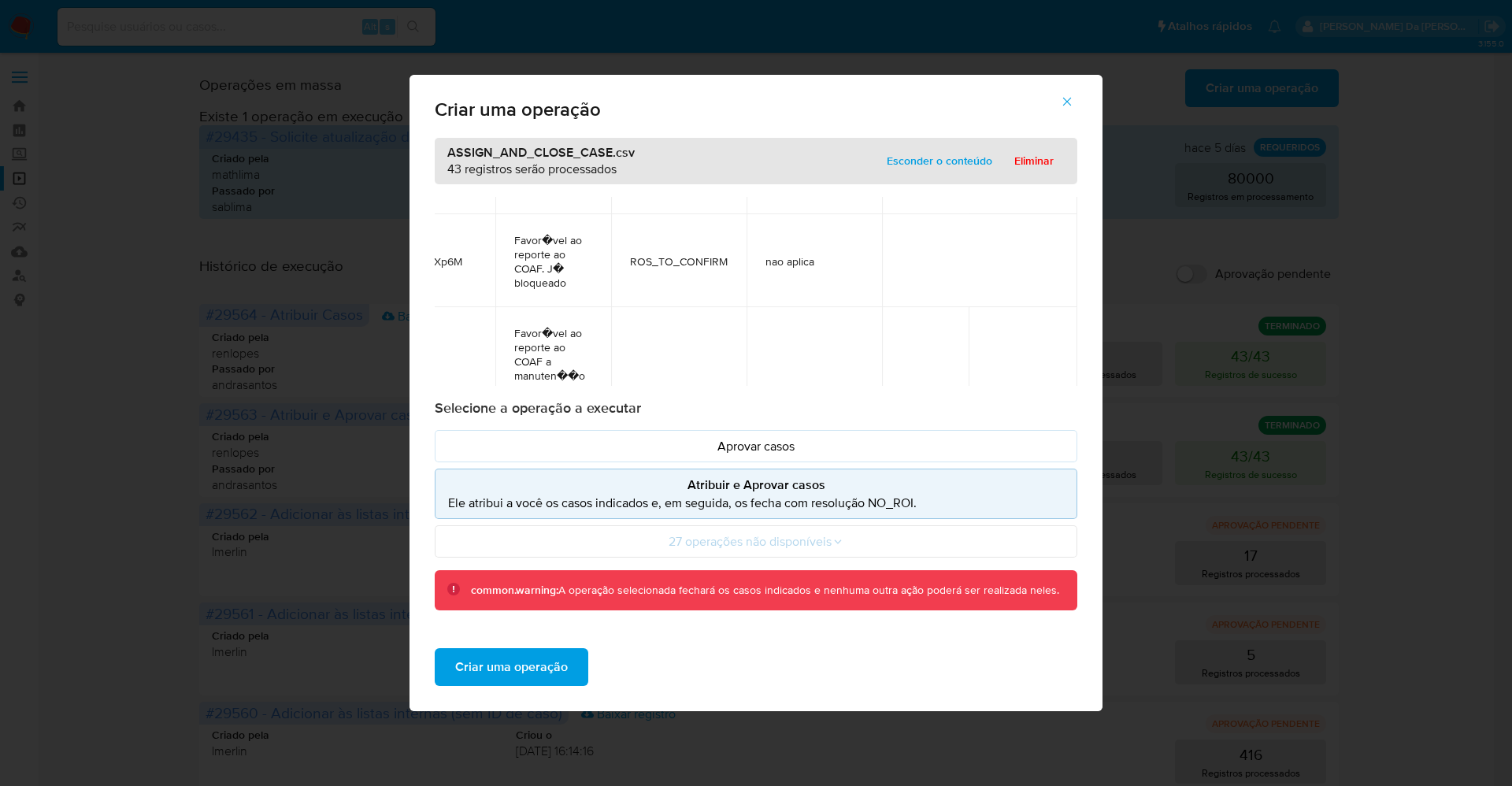
scroll to position [5314, 157]
click at [1068, 104] on icon "button" at bounding box center [1068, 102] width 14 height 14
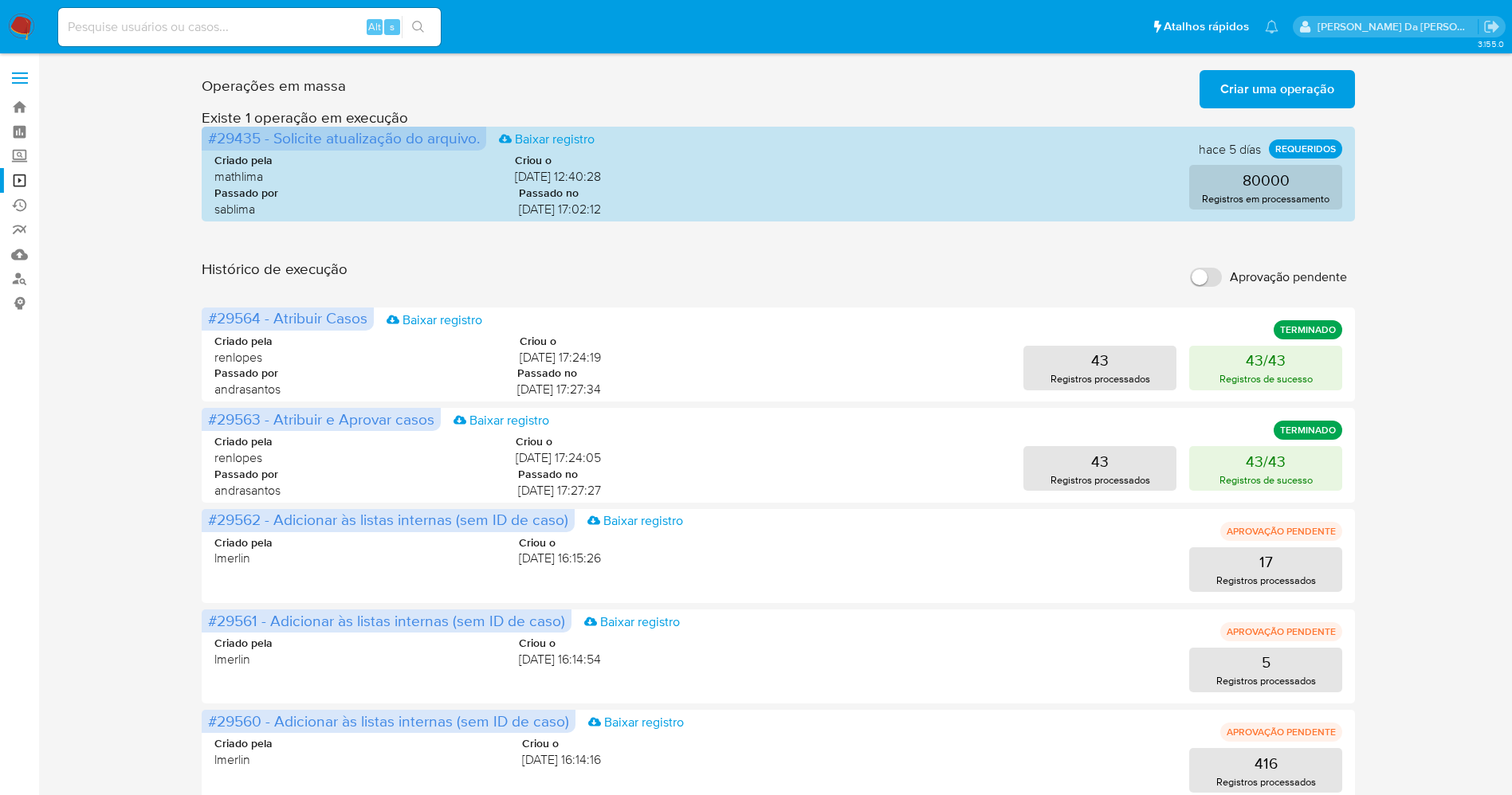
click at [1266, 90] on span "Criar uma operação" at bounding box center [1276, 89] width 114 height 35
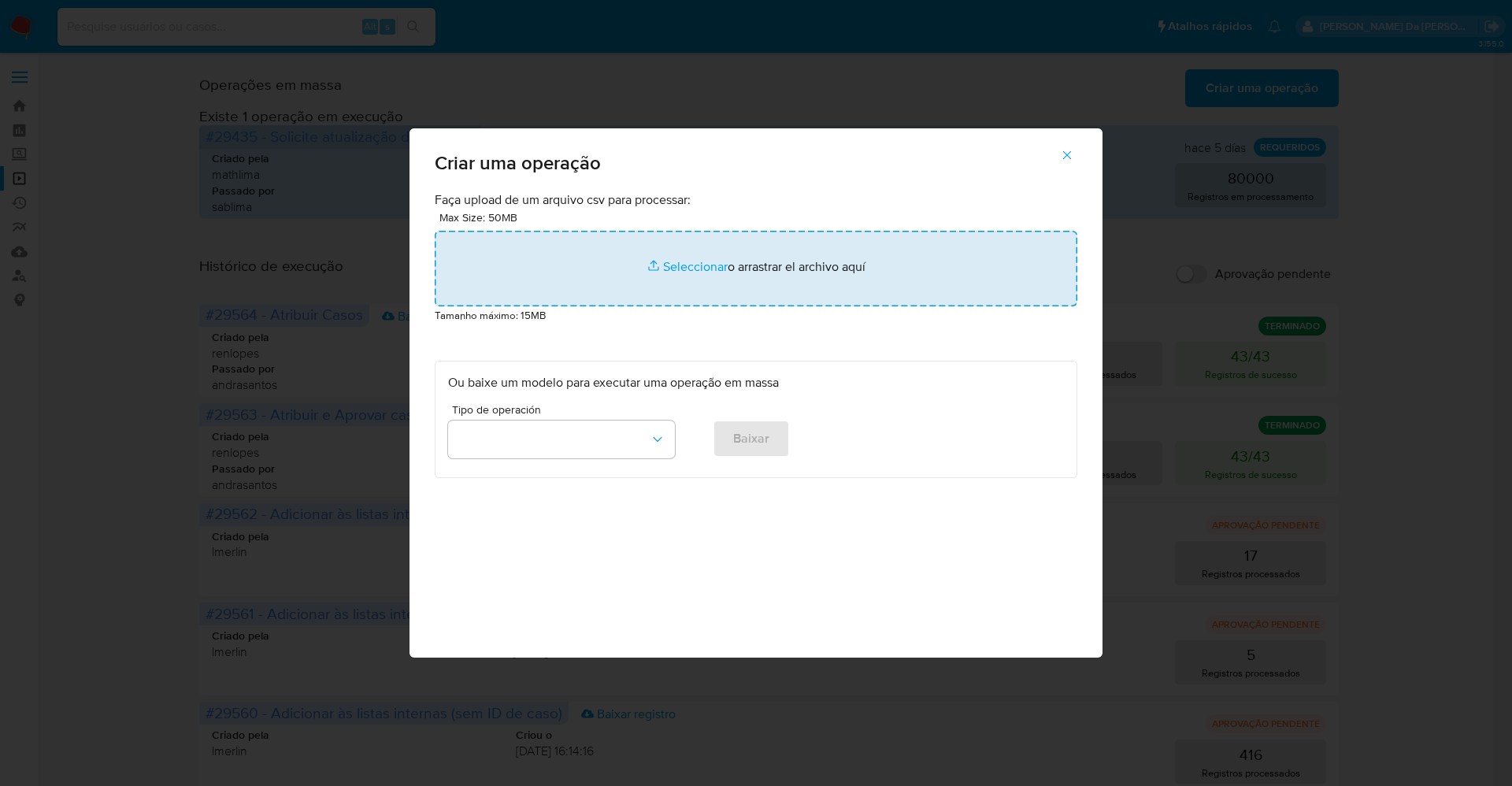
click at [689, 245] on input "file" at bounding box center [756, 268] width 643 height 75
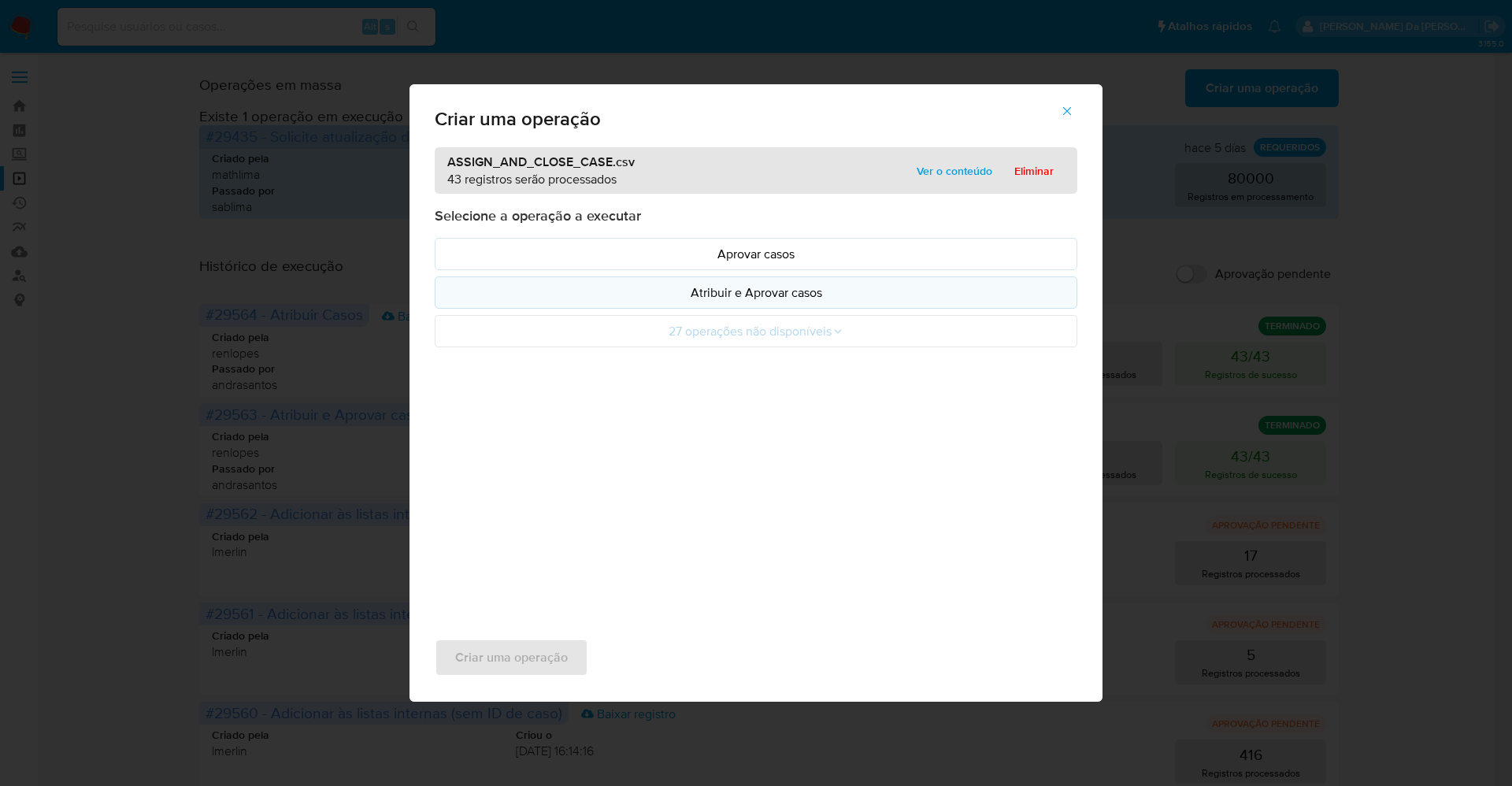
click at [754, 297] on p "Atribuir e Aprovar casos" at bounding box center [756, 292] width 616 height 18
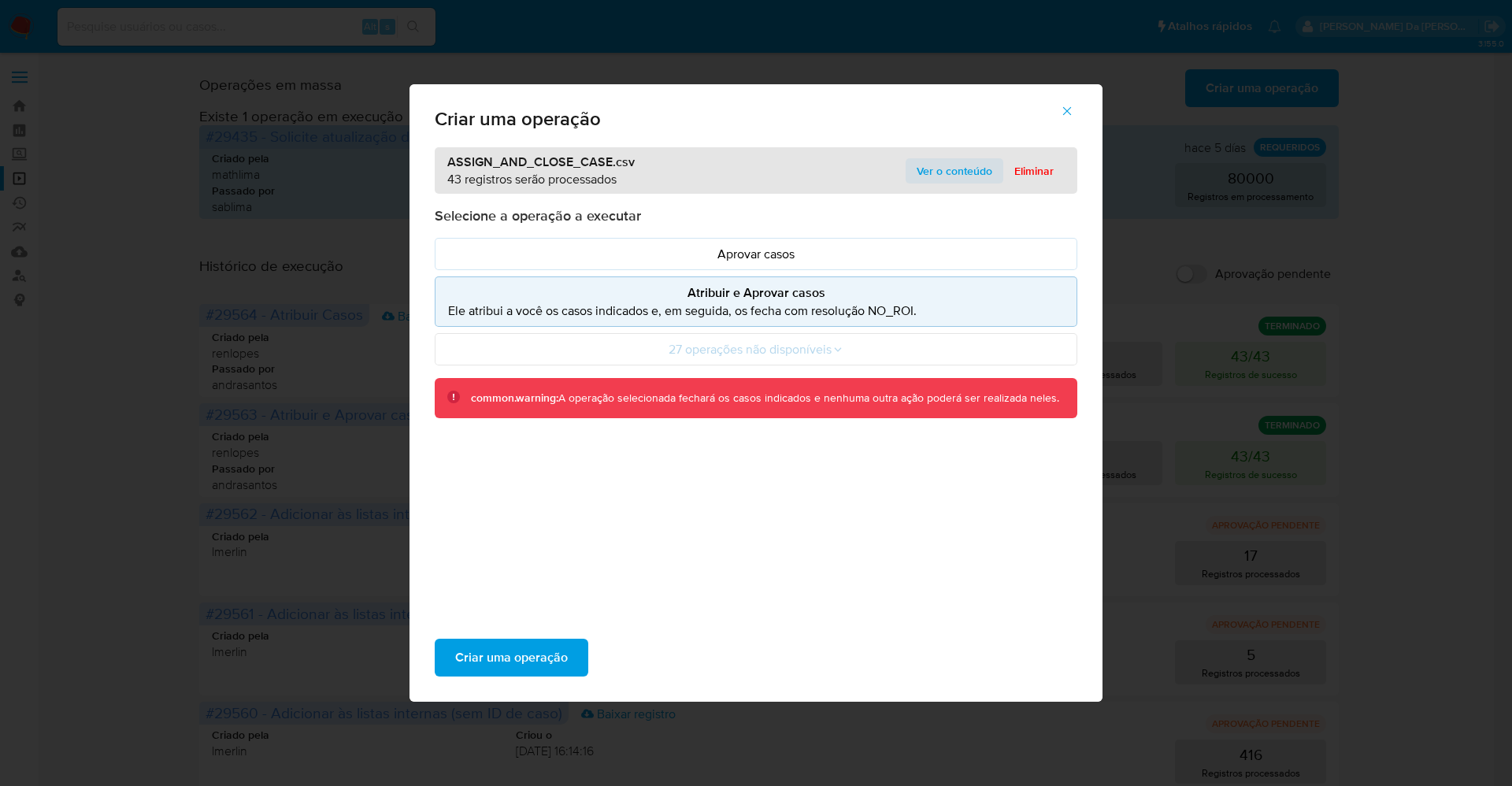
click at [927, 166] on span "Ver o conteúdo" at bounding box center [954, 171] width 75 height 22
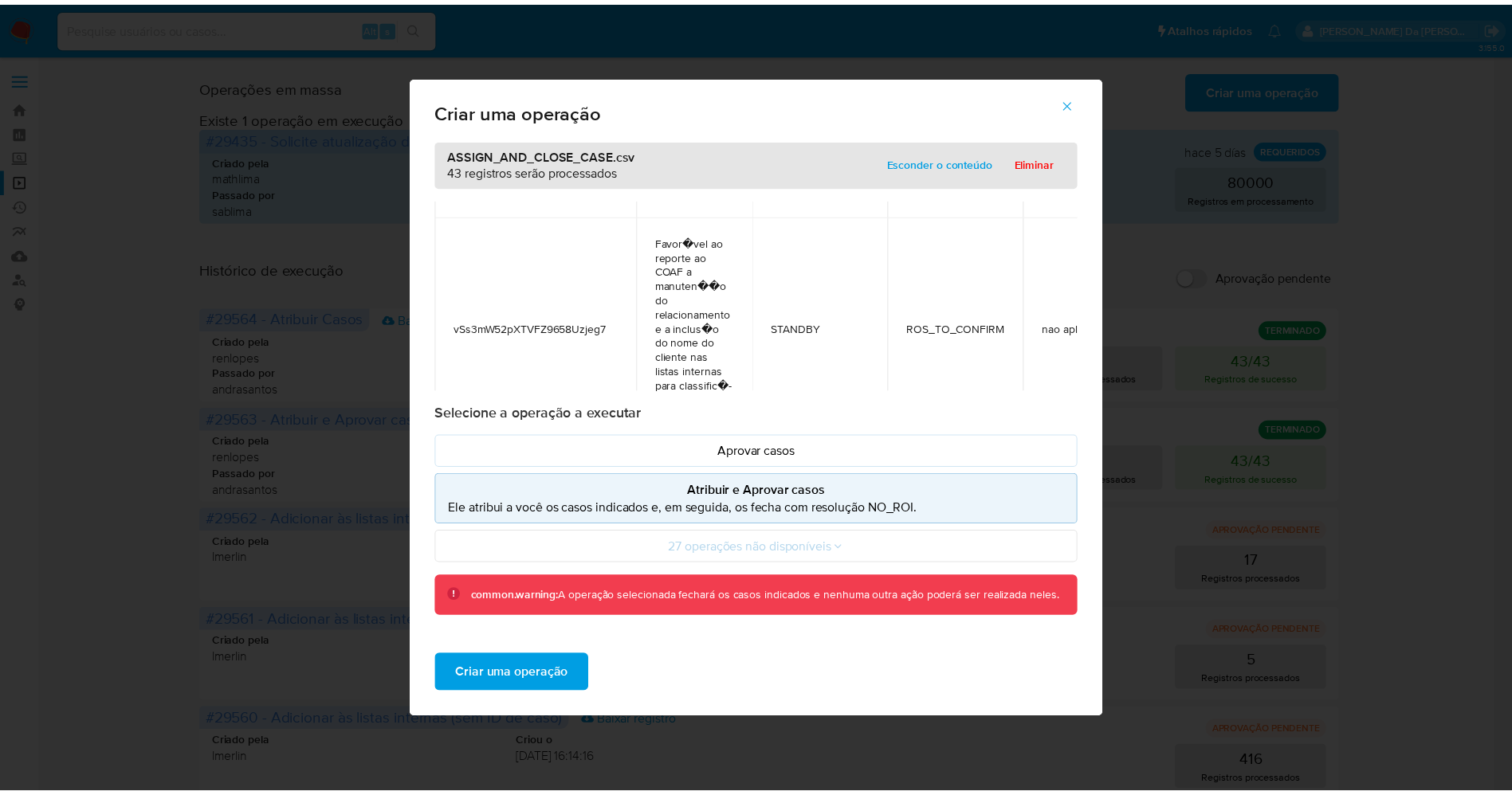
scroll to position [786, 0]
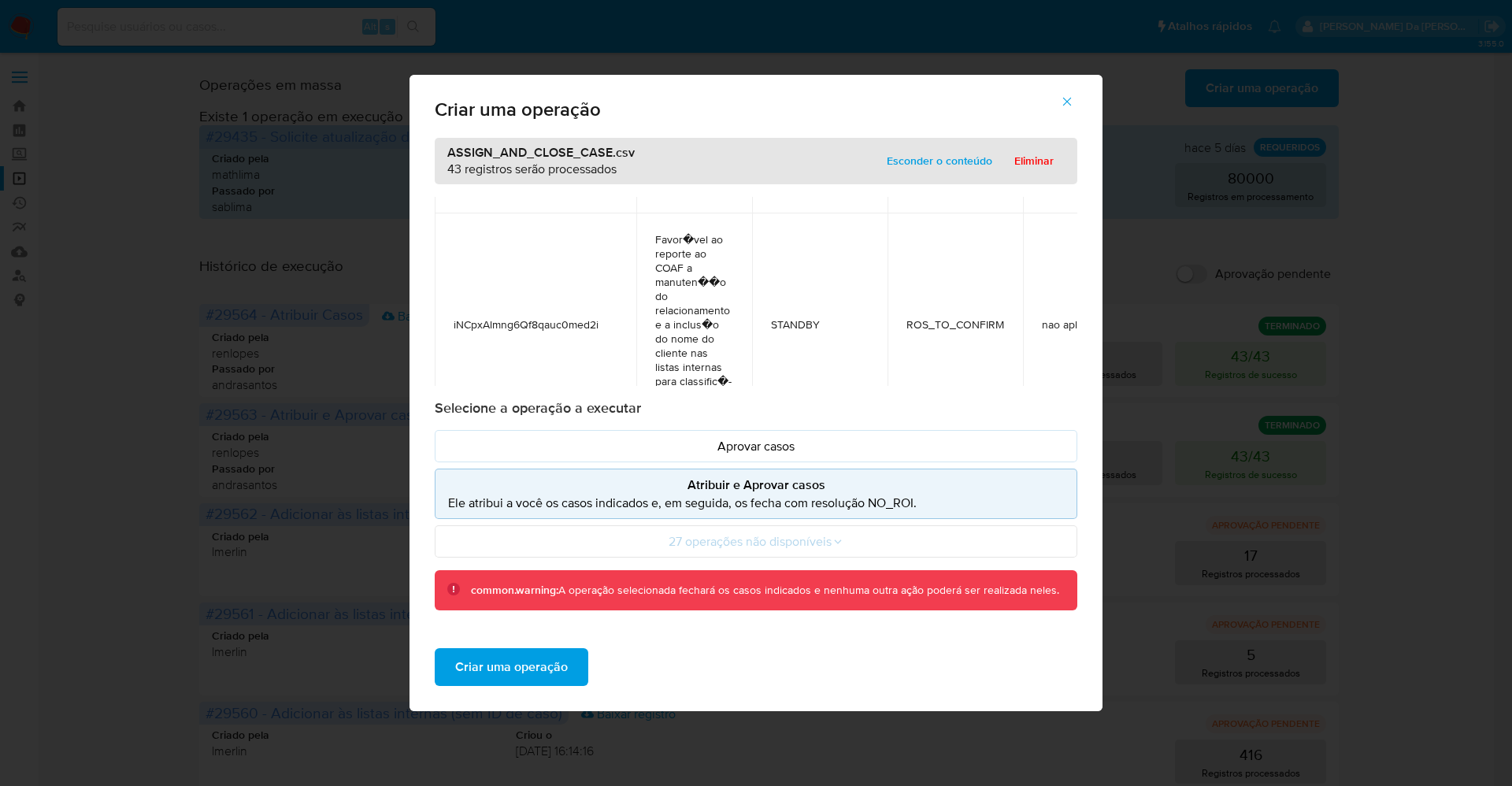
click at [504, 681] on span "Criar uma operação" at bounding box center [511, 667] width 112 height 35
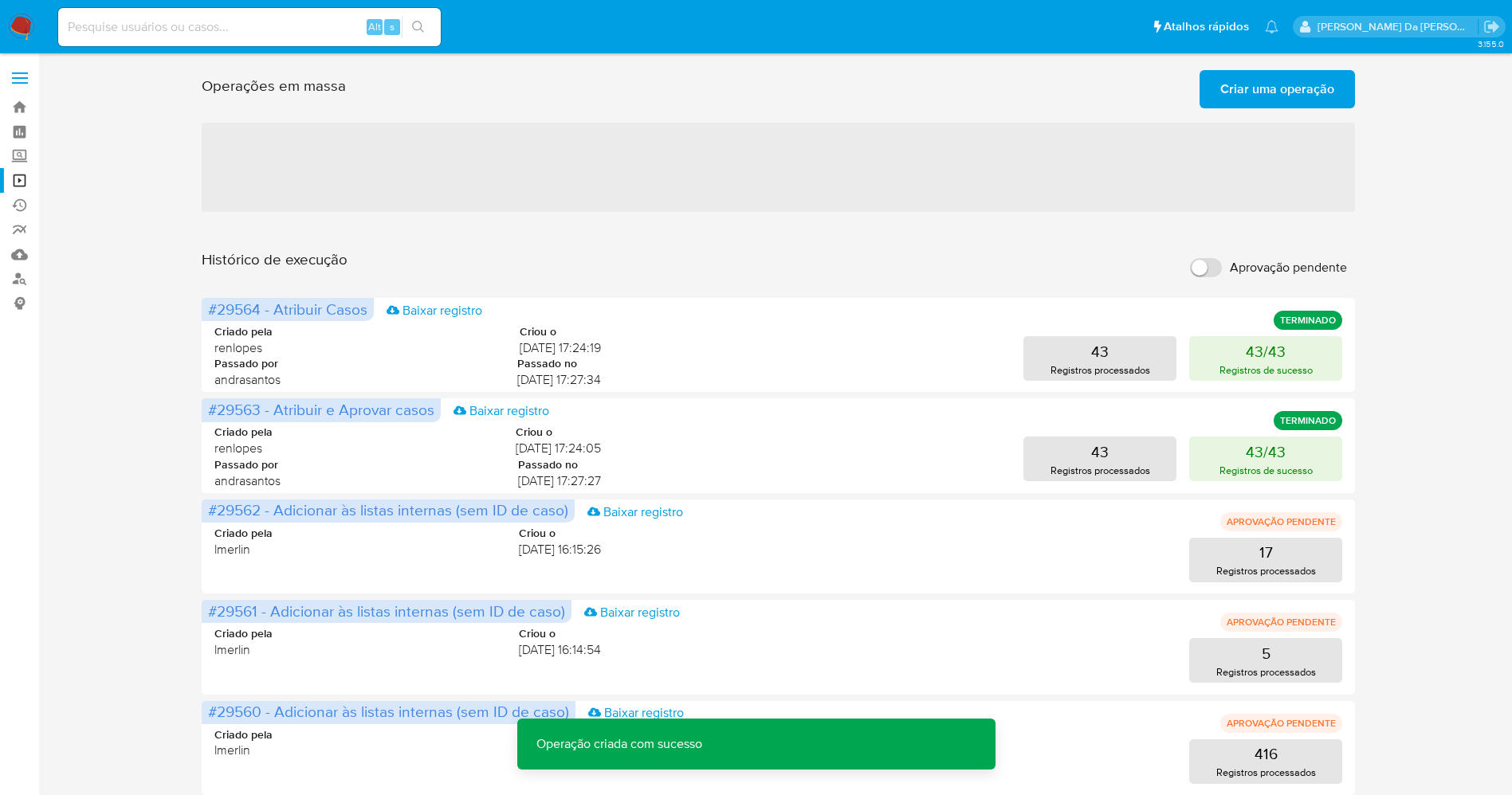
click at [1267, 90] on span "Criar uma operação" at bounding box center [1276, 89] width 114 height 35
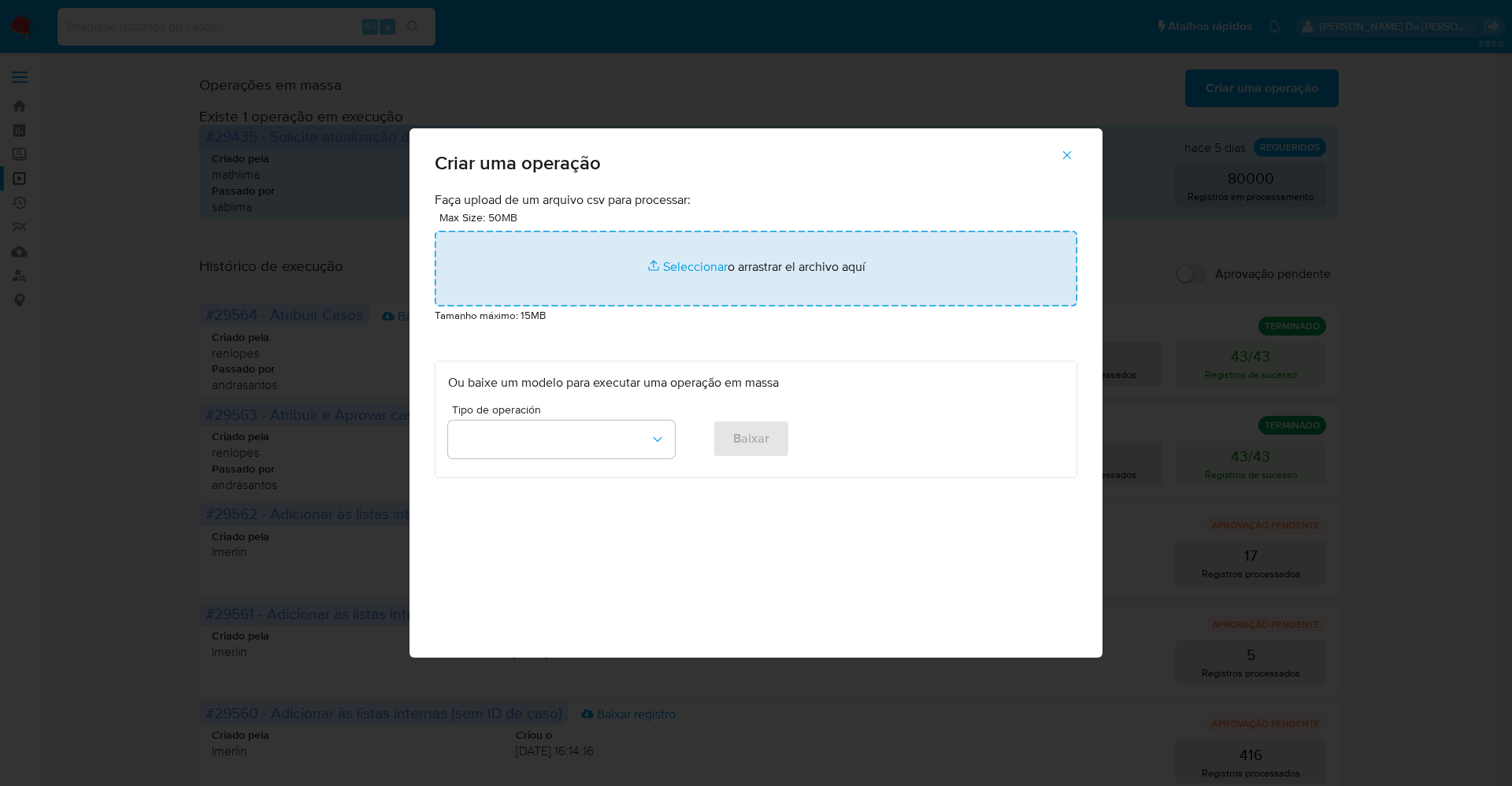
click at [686, 268] on input "file" at bounding box center [756, 268] width 643 height 75
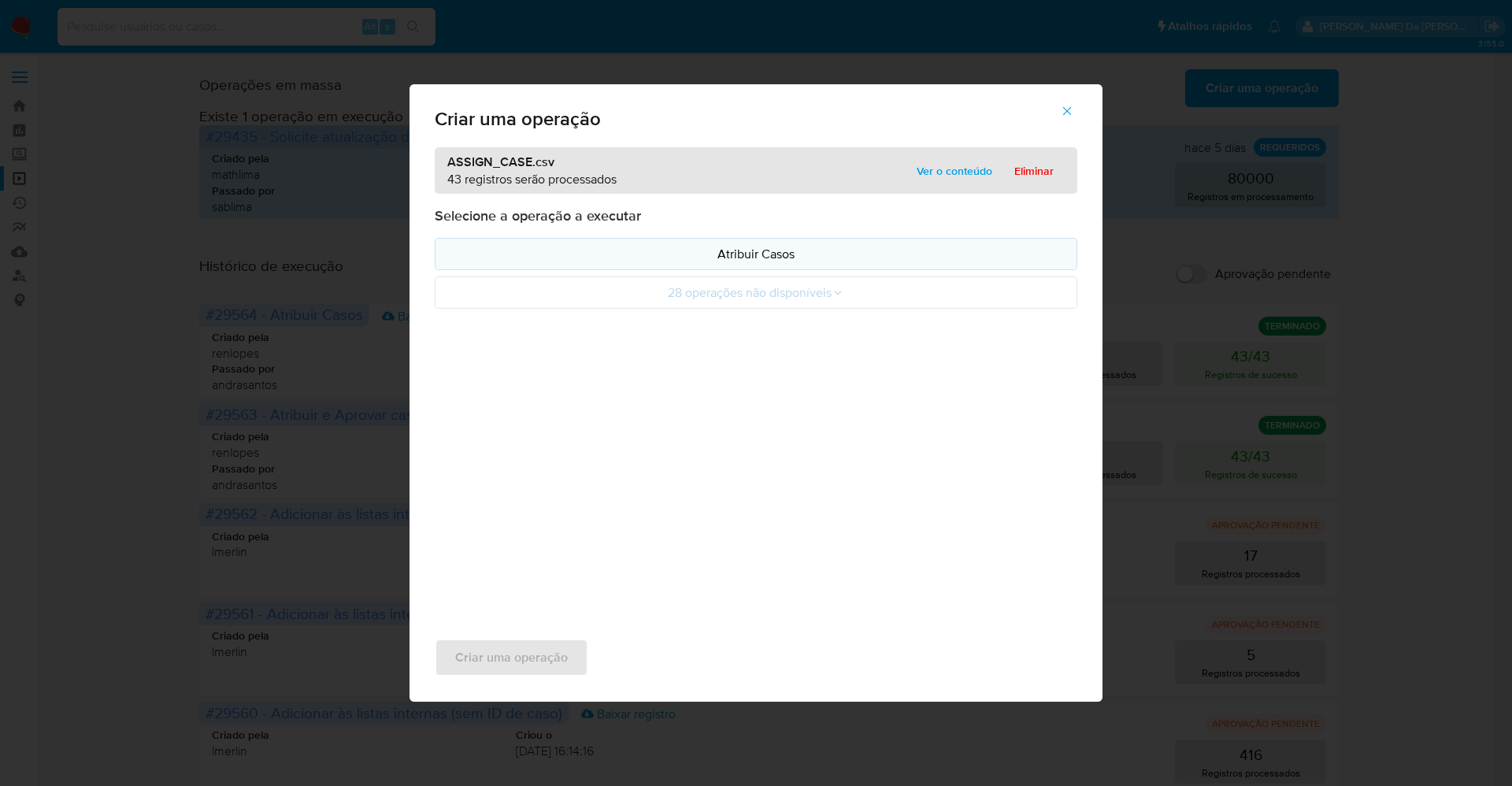
click at [757, 256] on p "Atribuir Casos" at bounding box center [756, 254] width 616 height 18
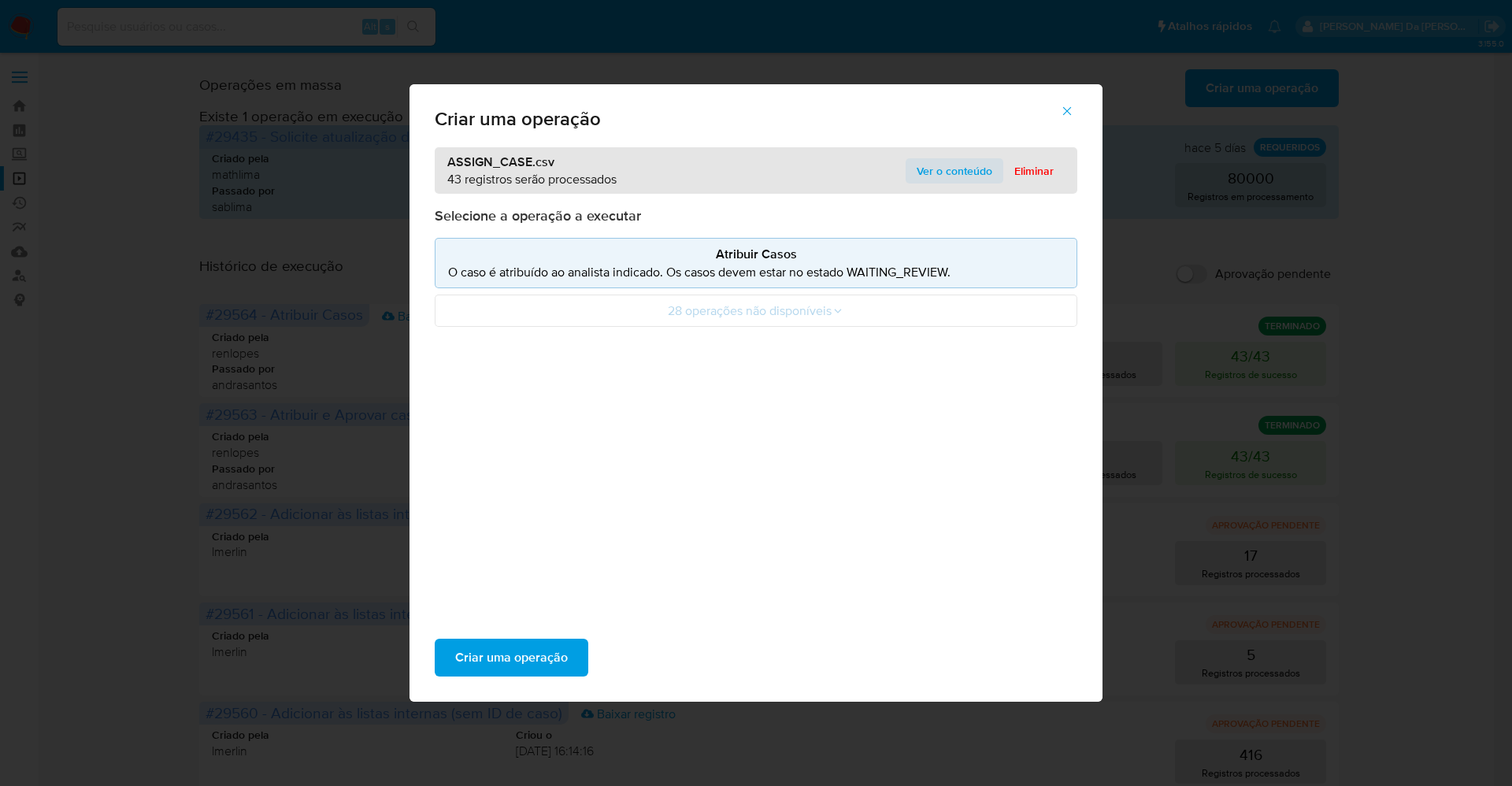
drag, startPoint x: 948, startPoint y: 147, endPoint x: 941, endPoint y: 166, distance: 20.2
click at [948, 148] on div "ASSIGN_CASE.csv 43 registros serão processados Ver o conteúdo Eliminar" at bounding box center [756, 170] width 643 height 46
click at [941, 166] on span "Ver o conteúdo" at bounding box center [954, 171] width 75 height 22
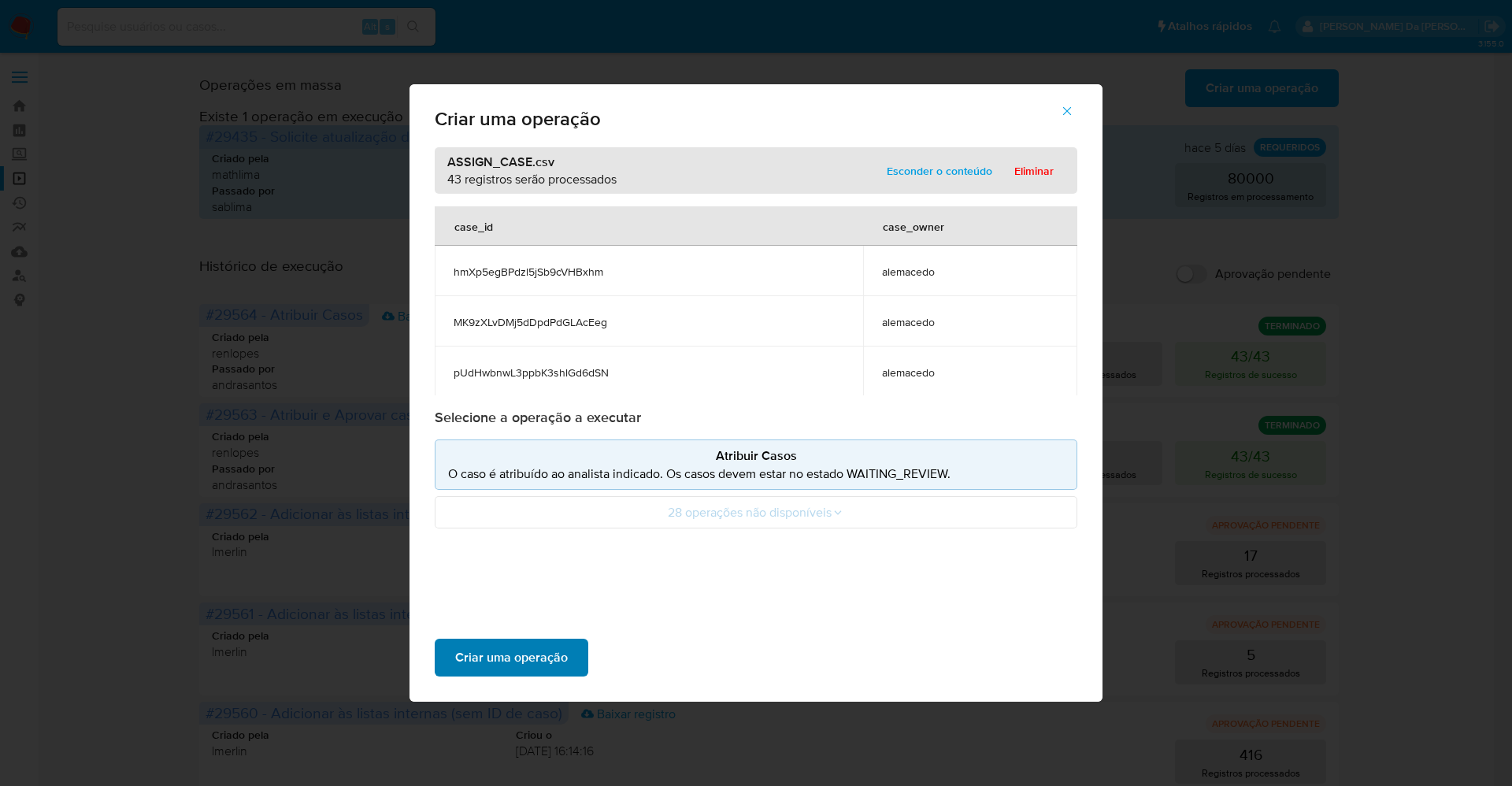
click at [544, 646] on span "Criar uma operação" at bounding box center [511, 657] width 112 height 35
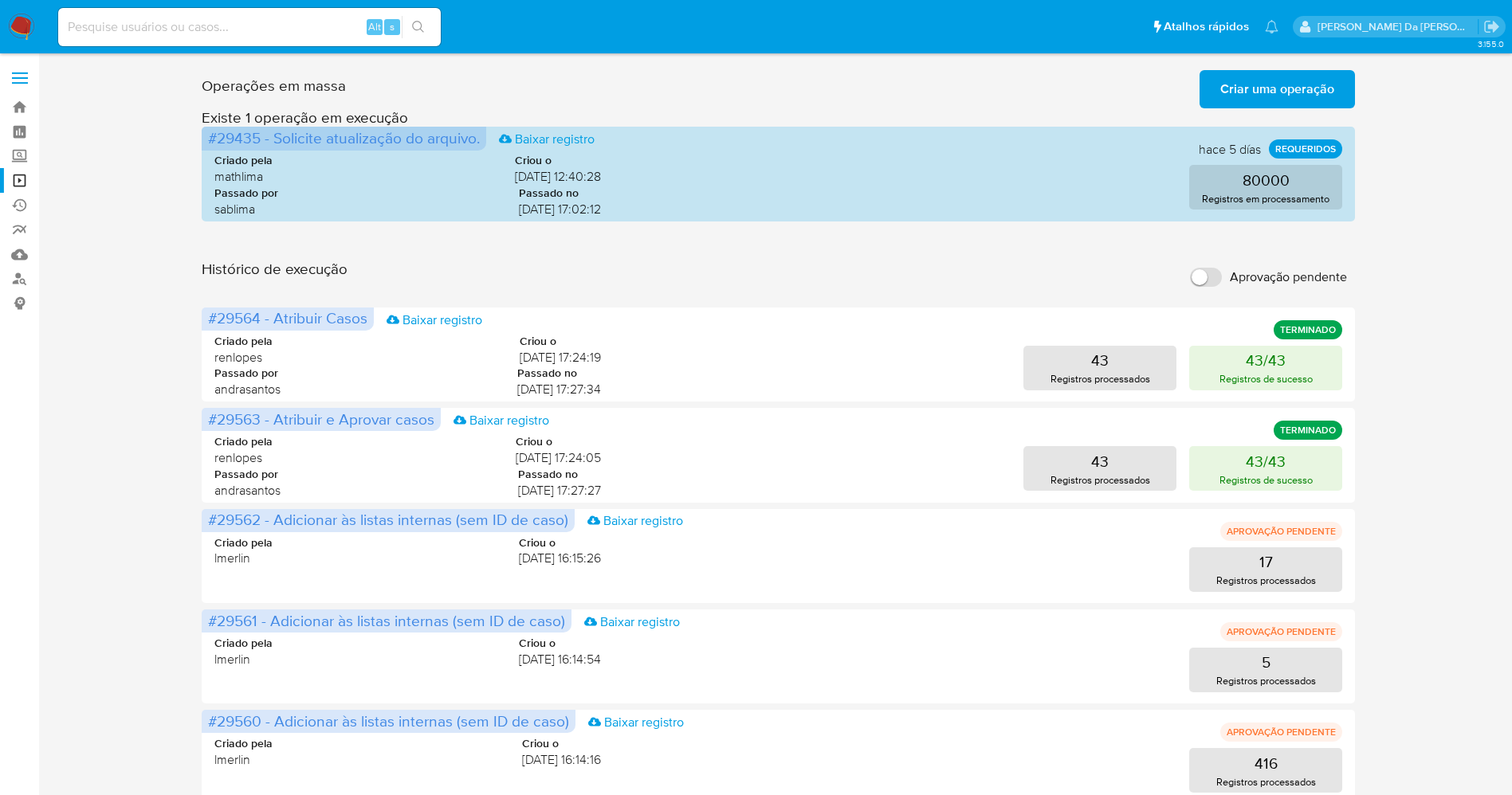
click at [1211, 279] on input "Aprovação pendente" at bounding box center [1206, 277] width 32 height 19
checkbox input "true"
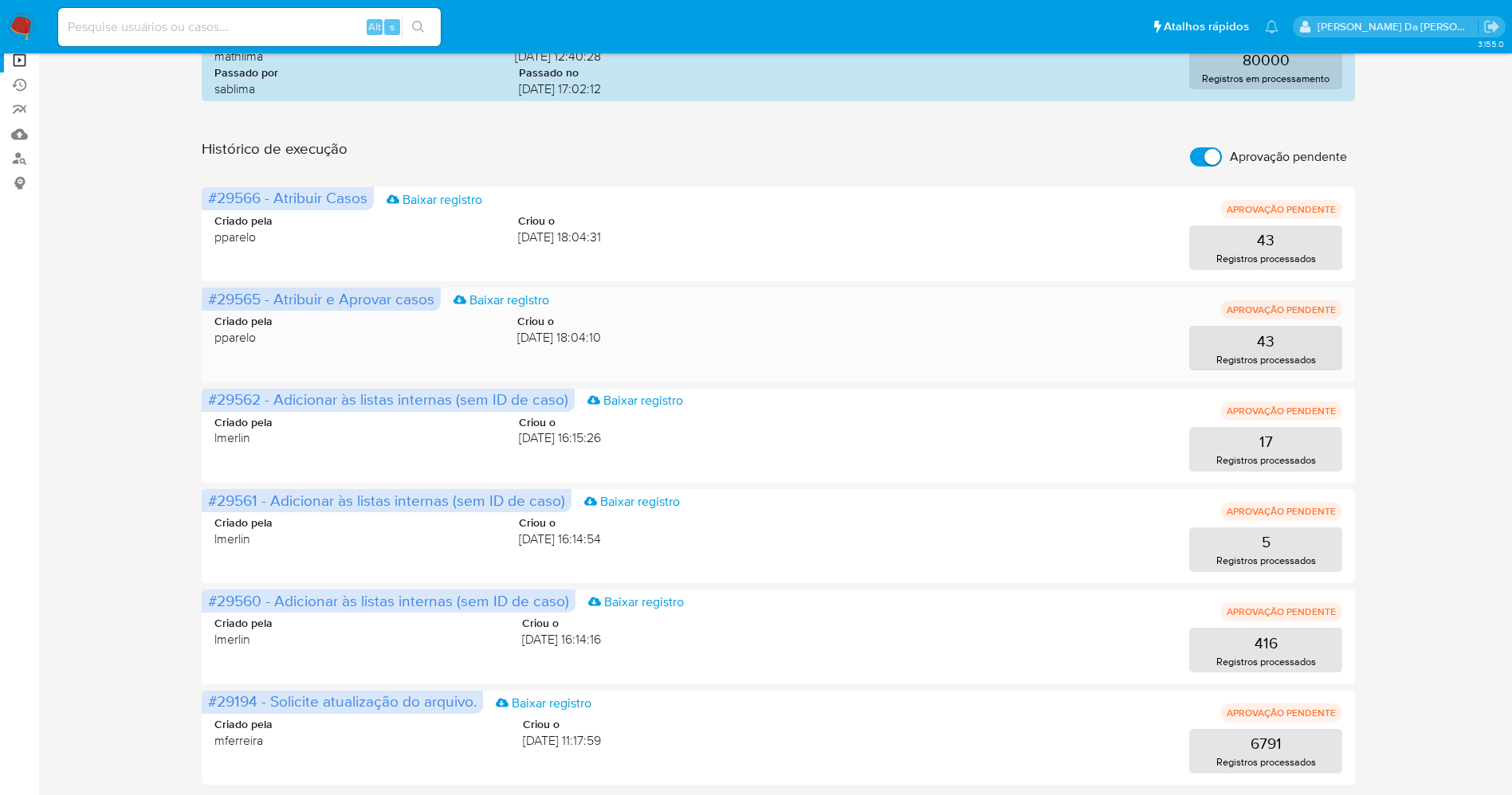
scroll to position [0, 0]
